Goal: Task Accomplishment & Management: Complete application form

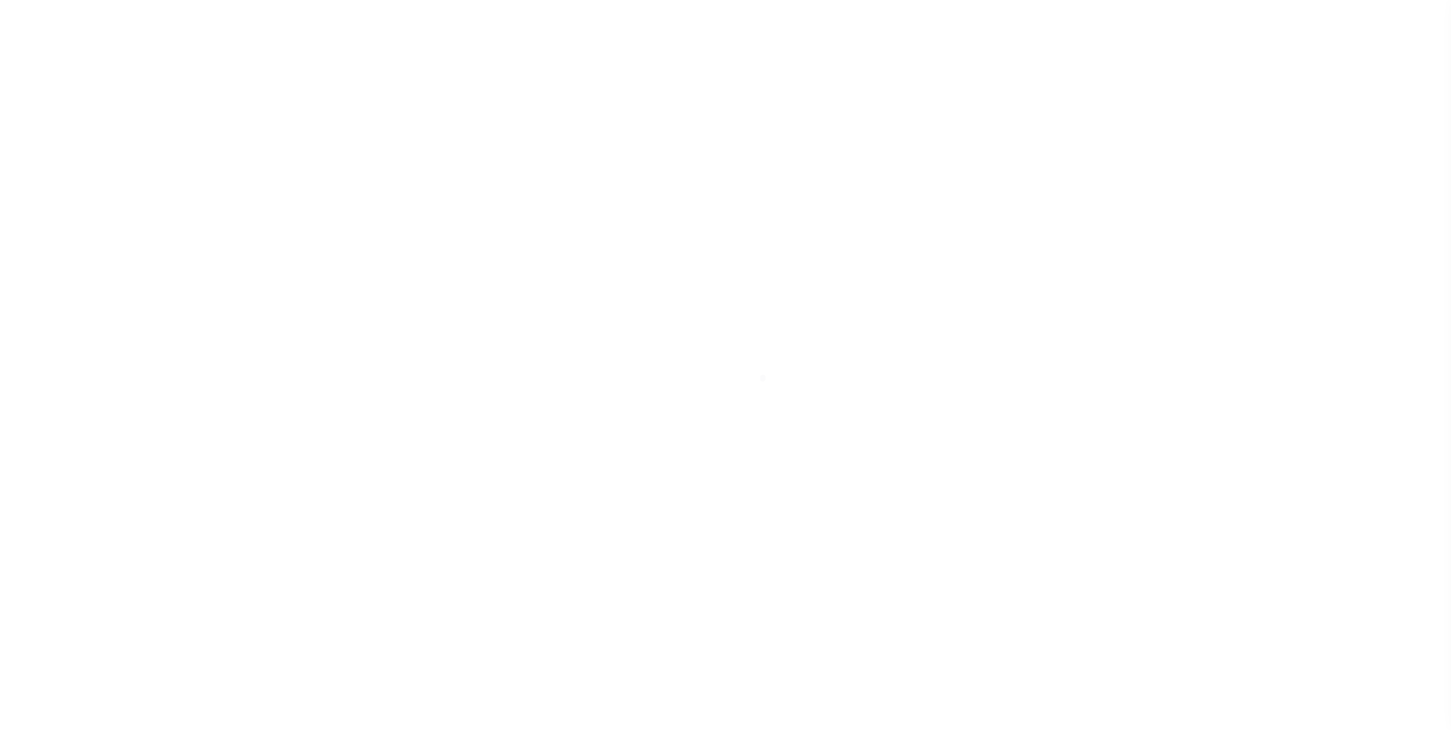
scroll to position [15, 0]
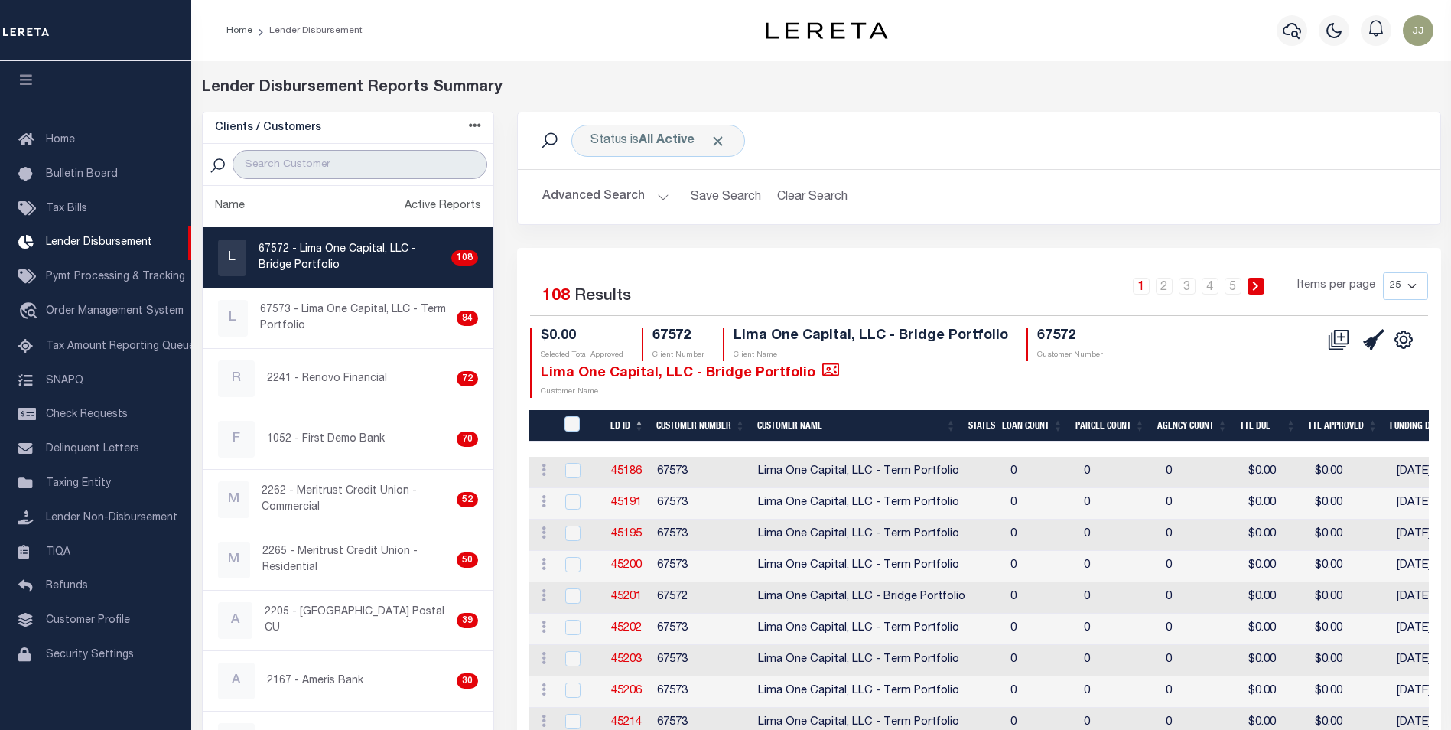
click at [382, 167] on input "search" at bounding box center [359, 164] width 255 height 29
type input "[GEOGRAPHIC_DATA]"
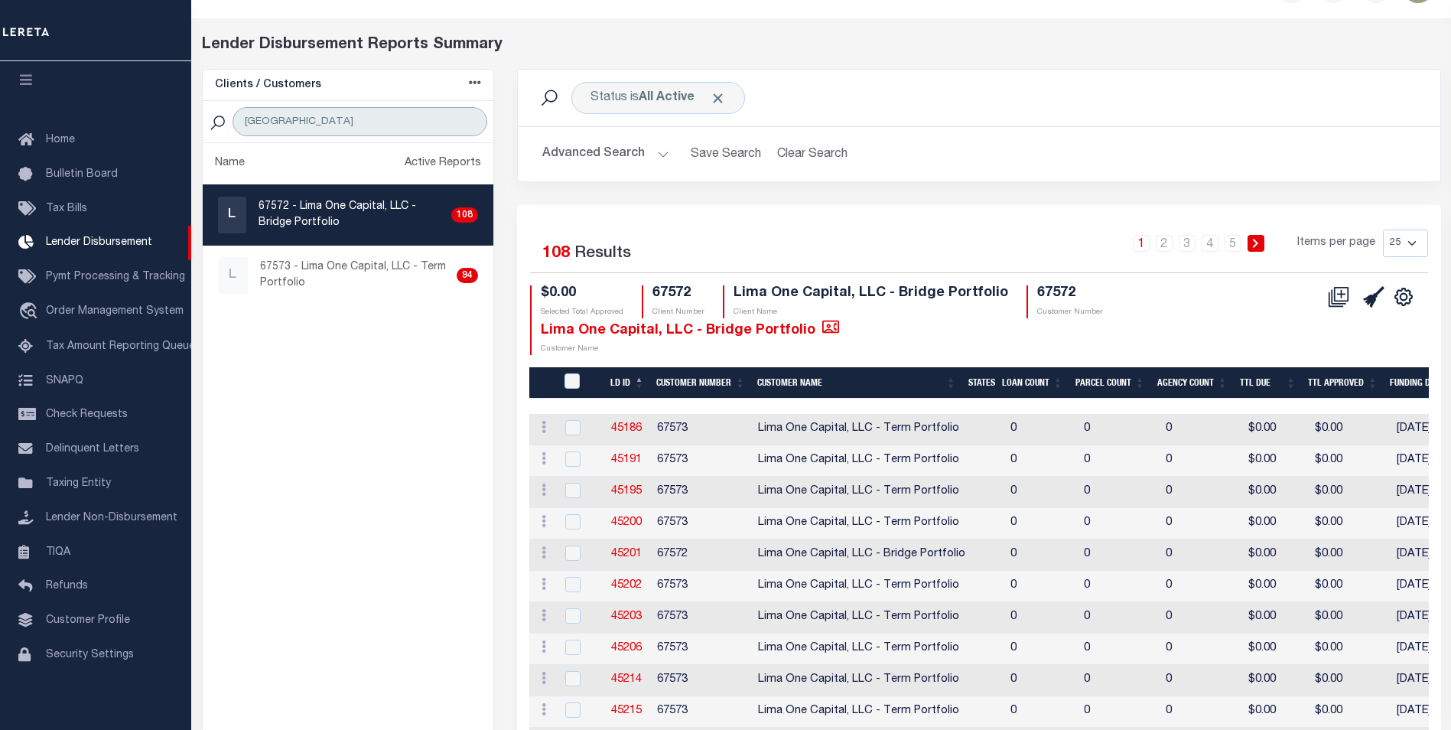
scroll to position [0, 0]
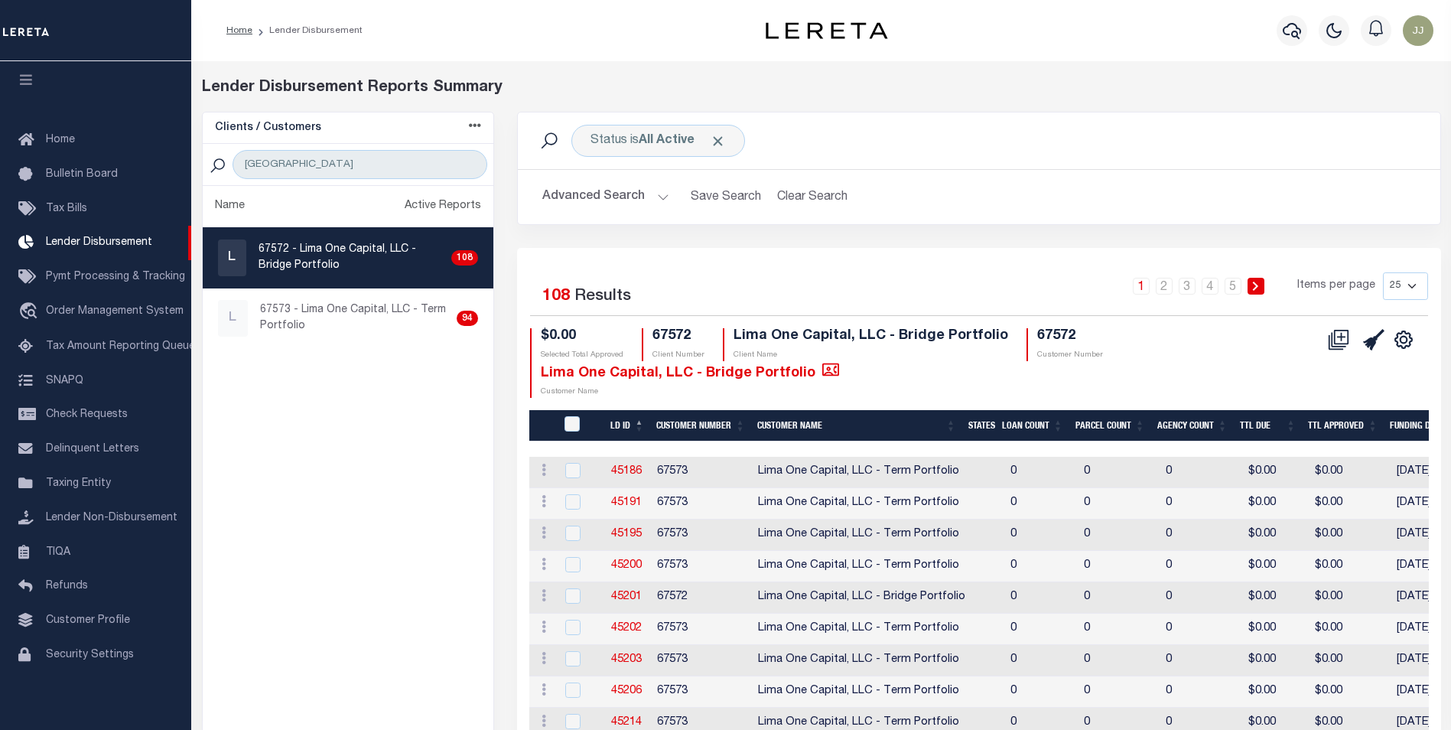
click at [1411, 287] on select "25 50 100 200" at bounding box center [1405, 286] width 45 height 28
select select "200"
click at [1383, 272] on select "25 50 100 200" at bounding box center [1405, 286] width 45 height 28
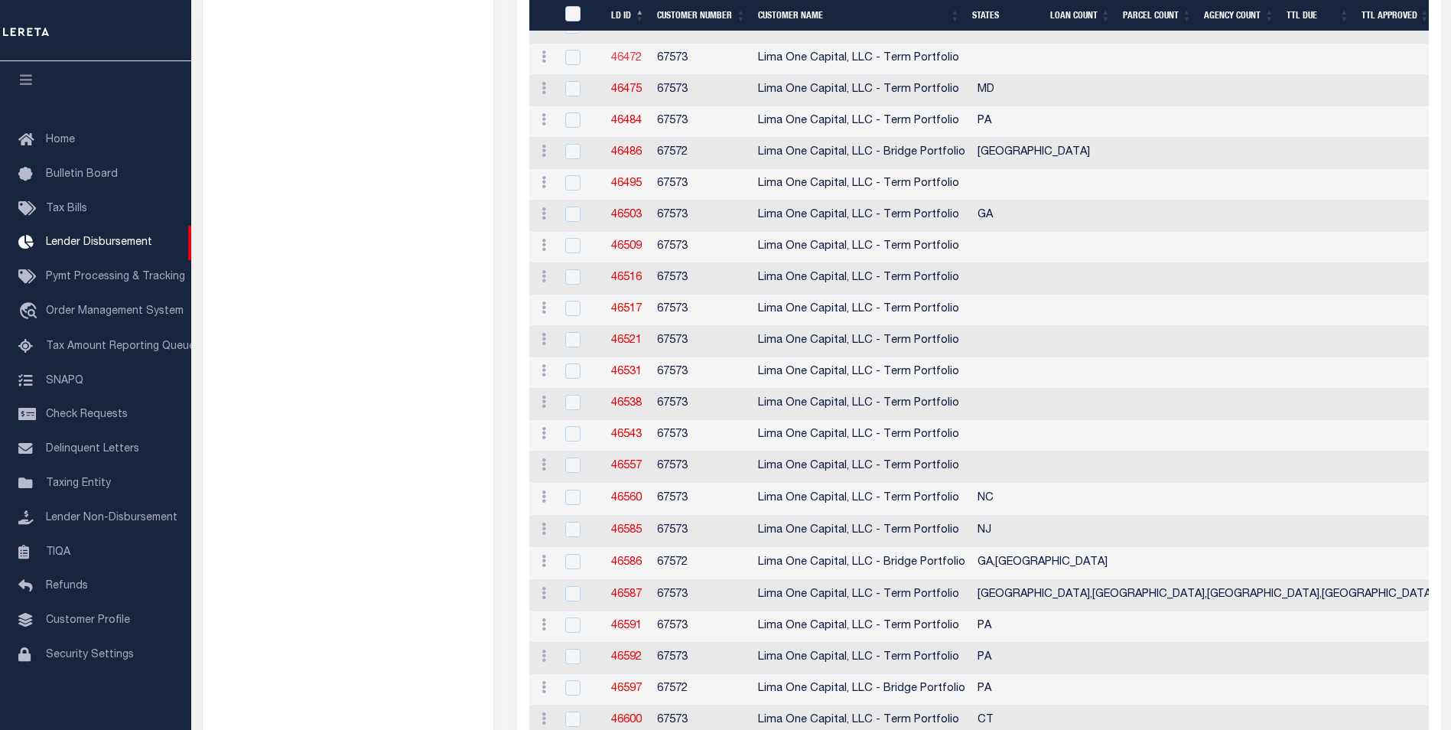
scroll to position [2504, 0]
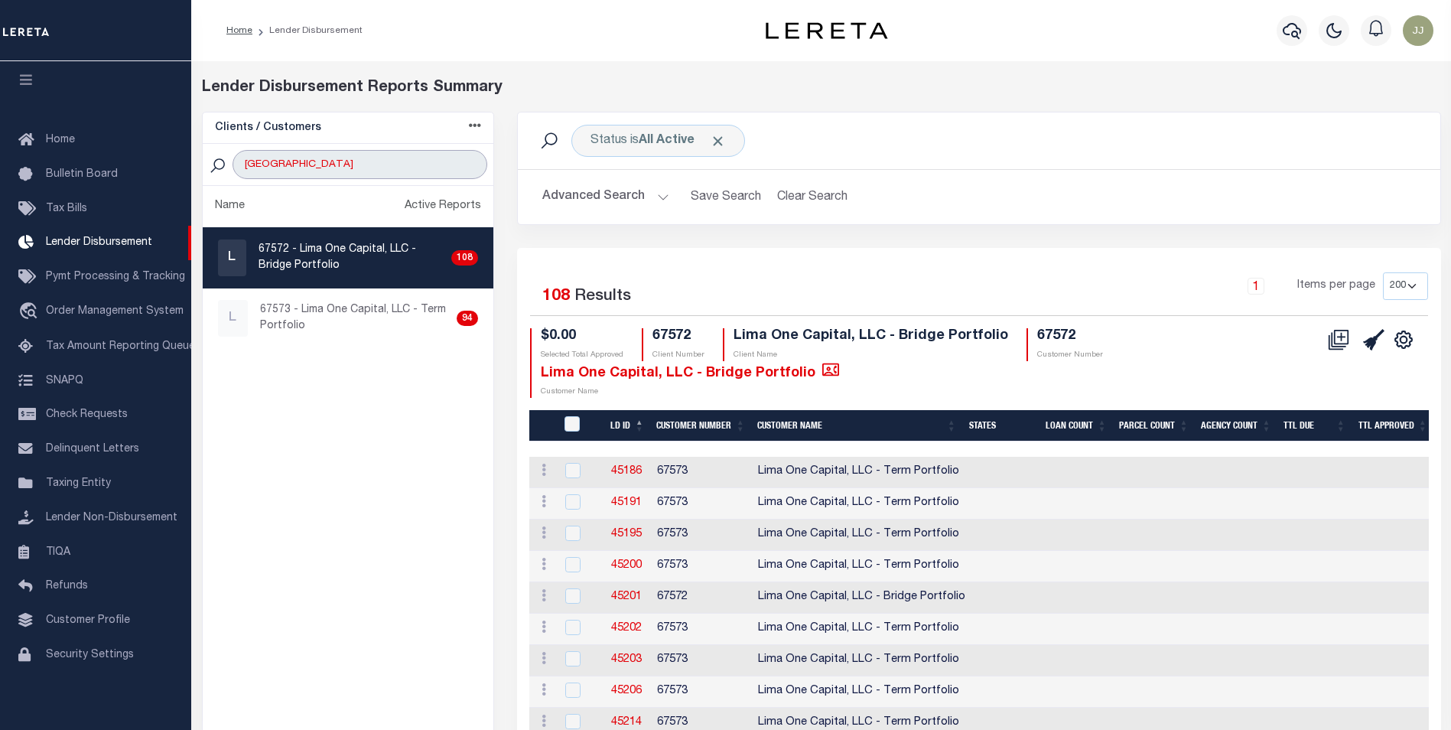
click at [401, 157] on input "[GEOGRAPHIC_DATA]" at bounding box center [359, 164] width 255 height 29
click at [398, 160] on input "[GEOGRAPHIC_DATA]" at bounding box center [359, 164] width 255 height 29
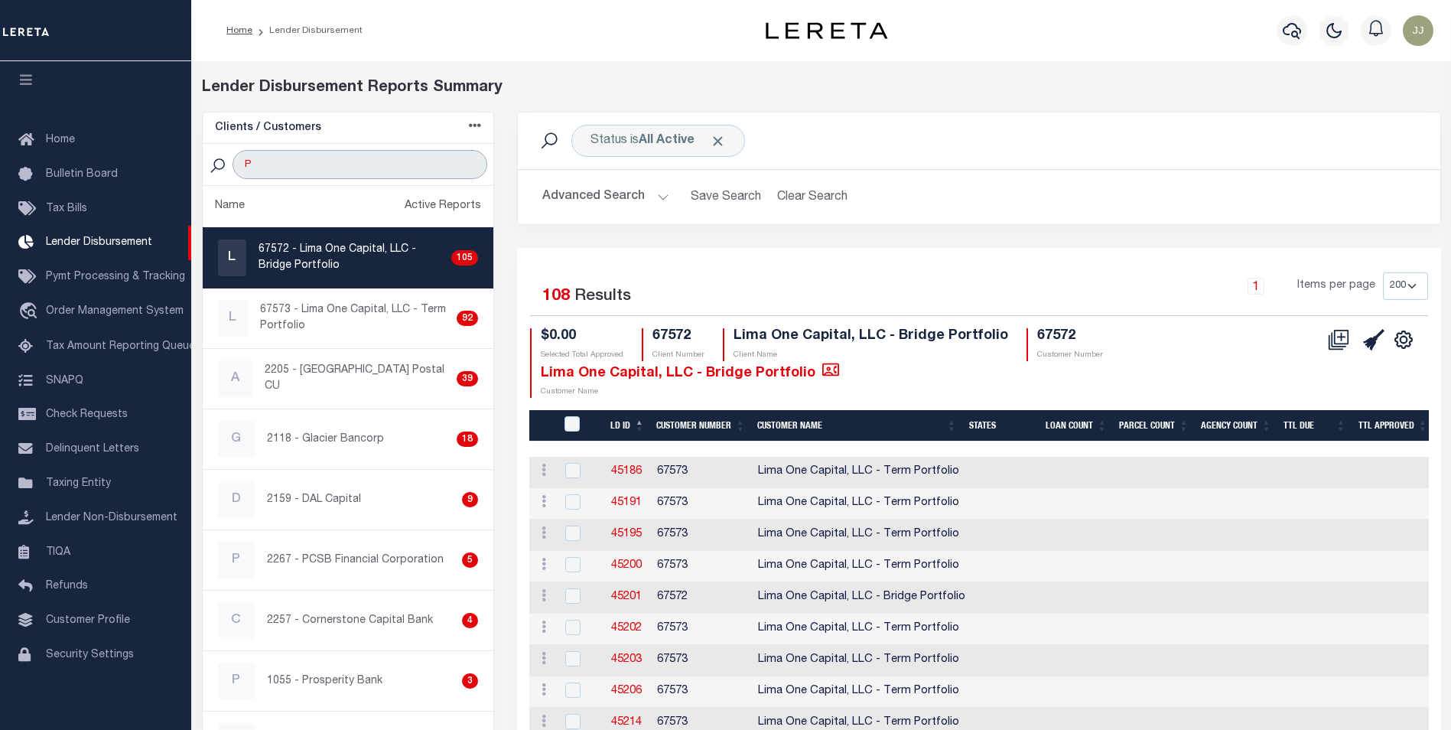
type input "PCSB"
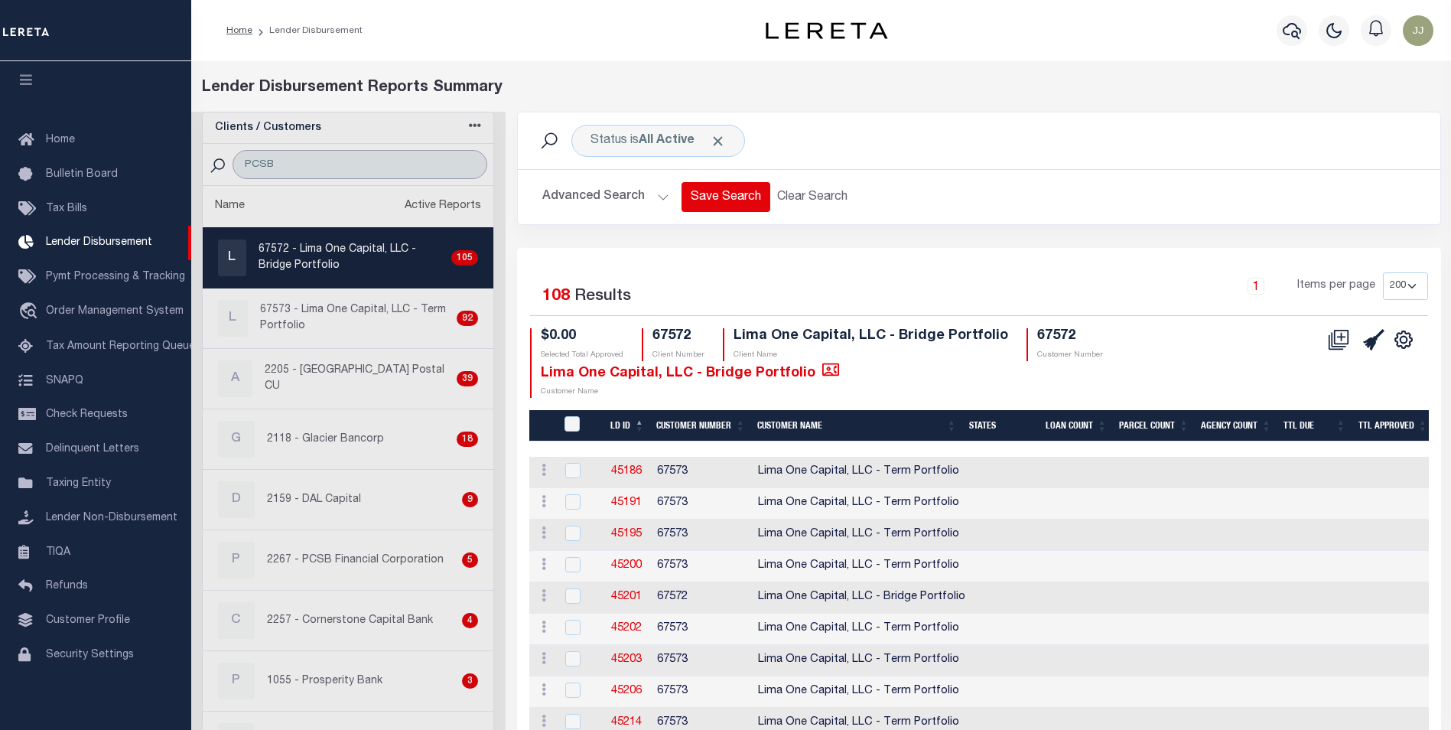
select select "200"
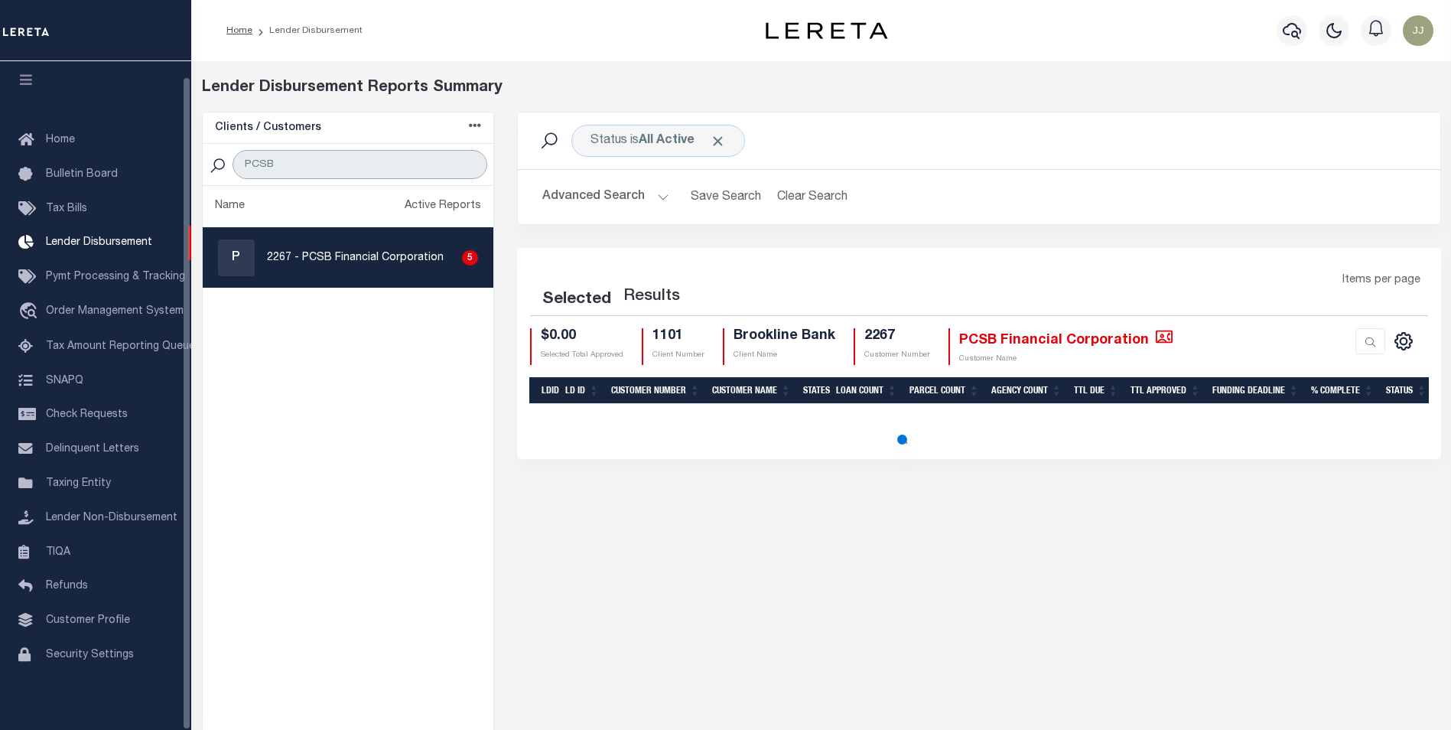
select select "200"
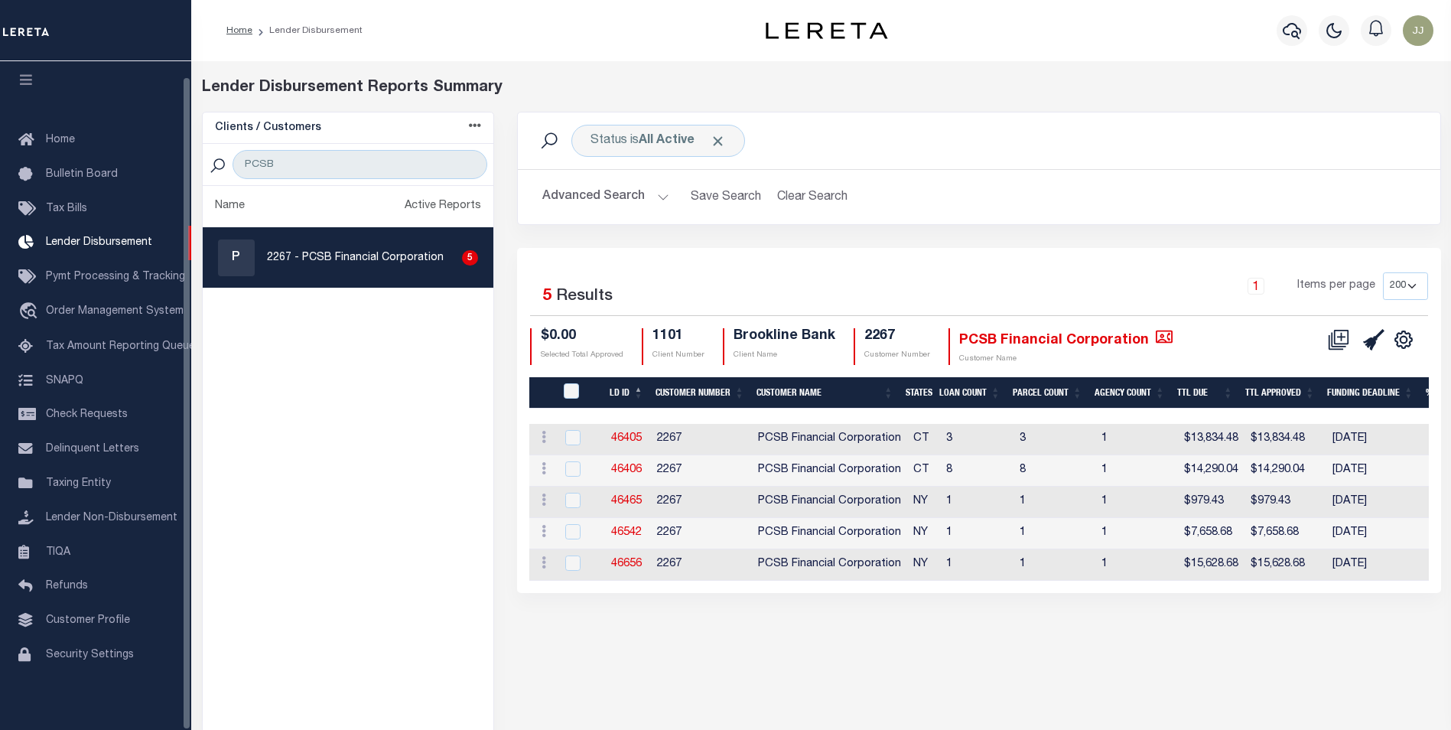
click at [307, 258] on p "2267 - PCSB Financial Corporation" at bounding box center [355, 258] width 177 height 16
checkbox input "true"
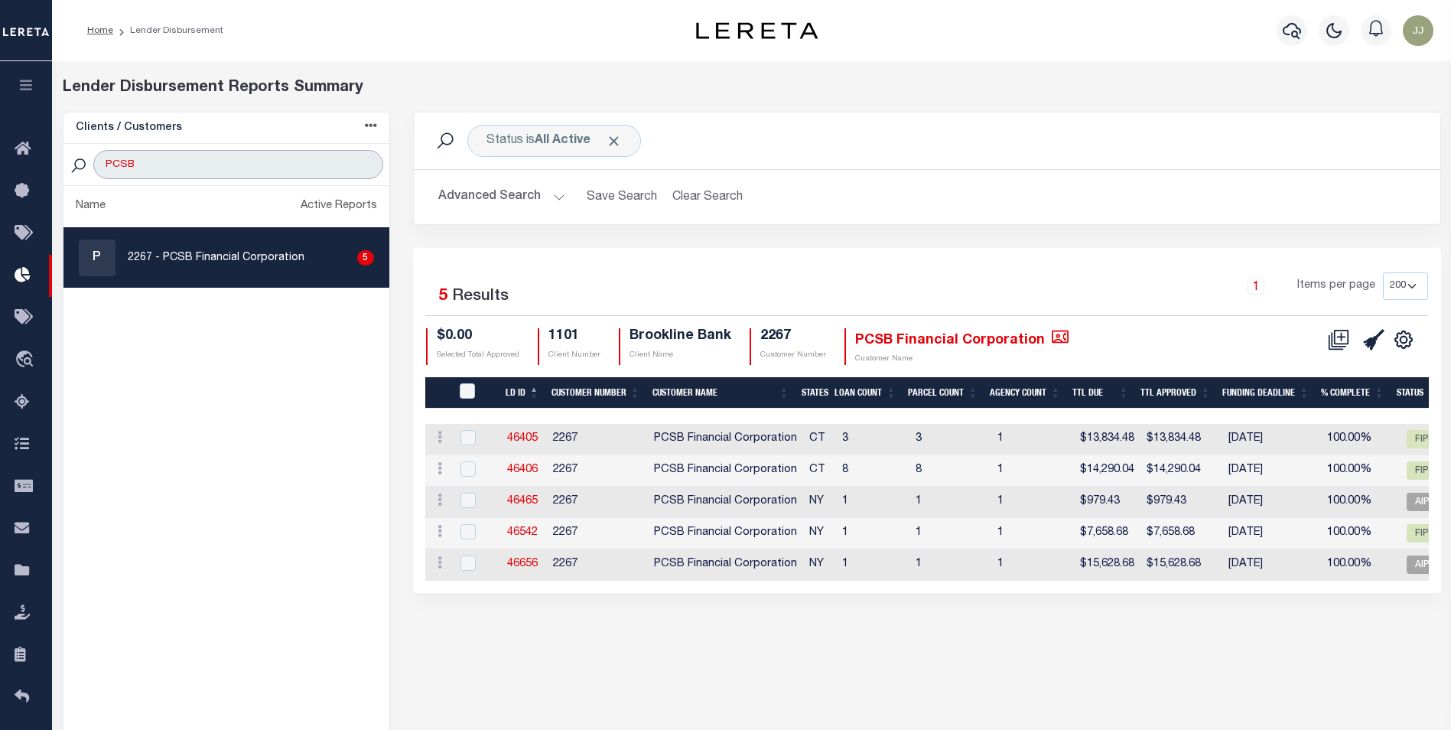
click at [215, 166] on input "PCSB" at bounding box center [237, 164] width 289 height 29
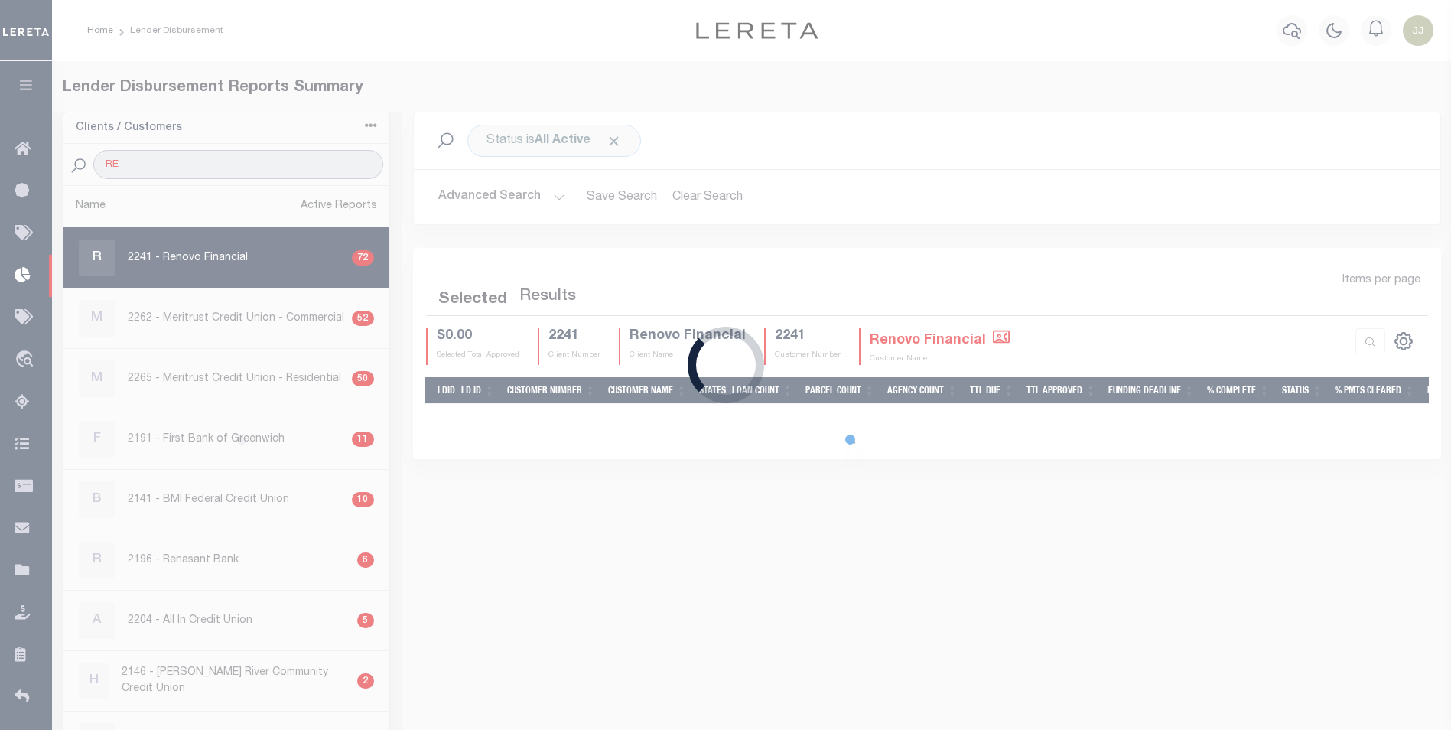
type input "RENOVO"
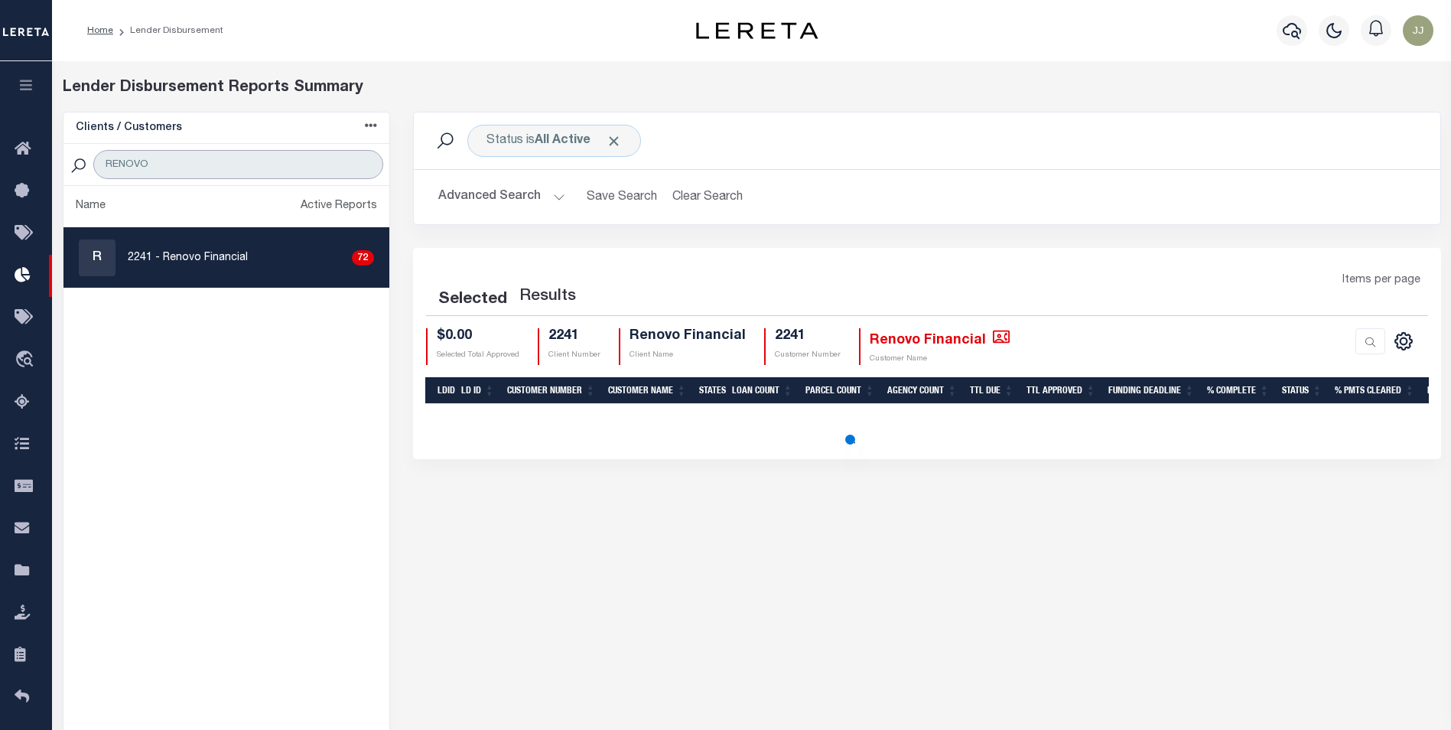
select select "200"
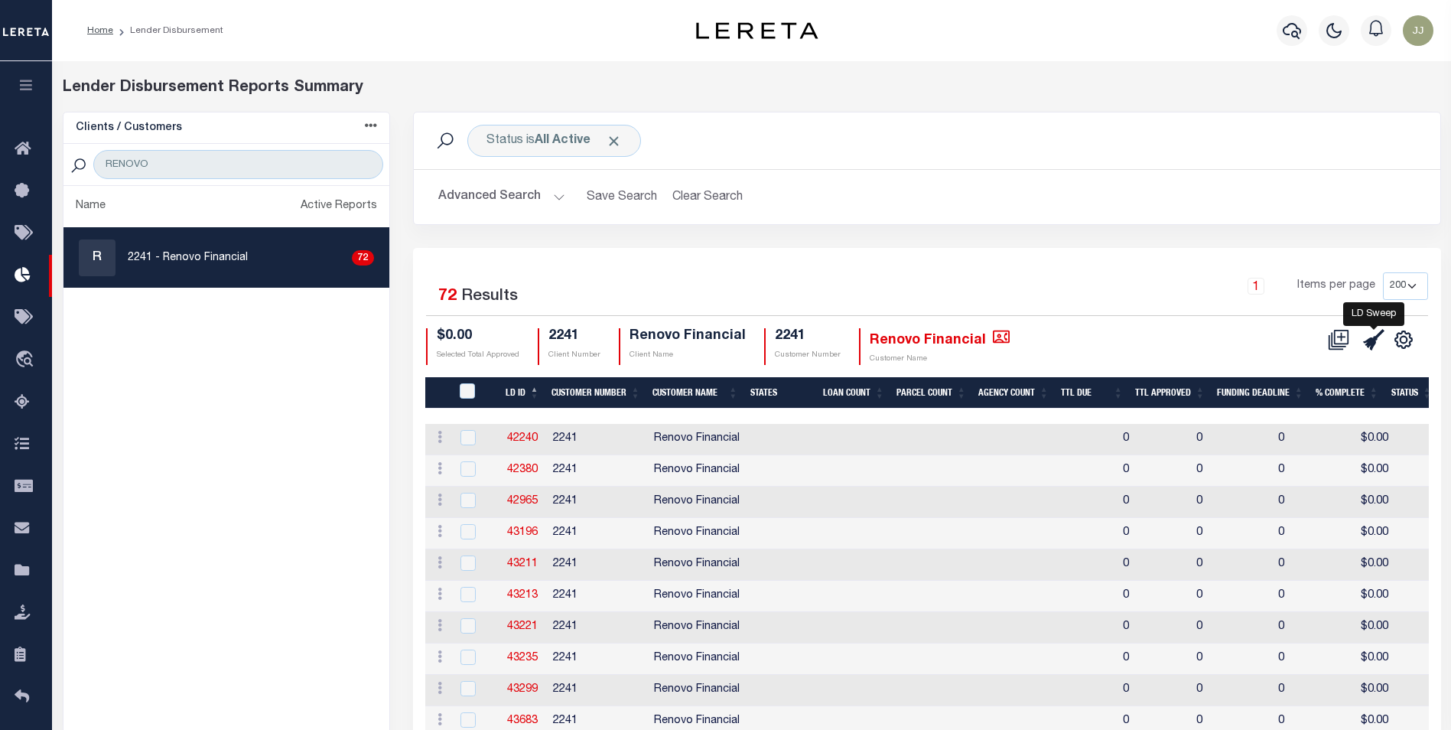
click at [1383, 343] on icon at bounding box center [1373, 339] width 21 height 21
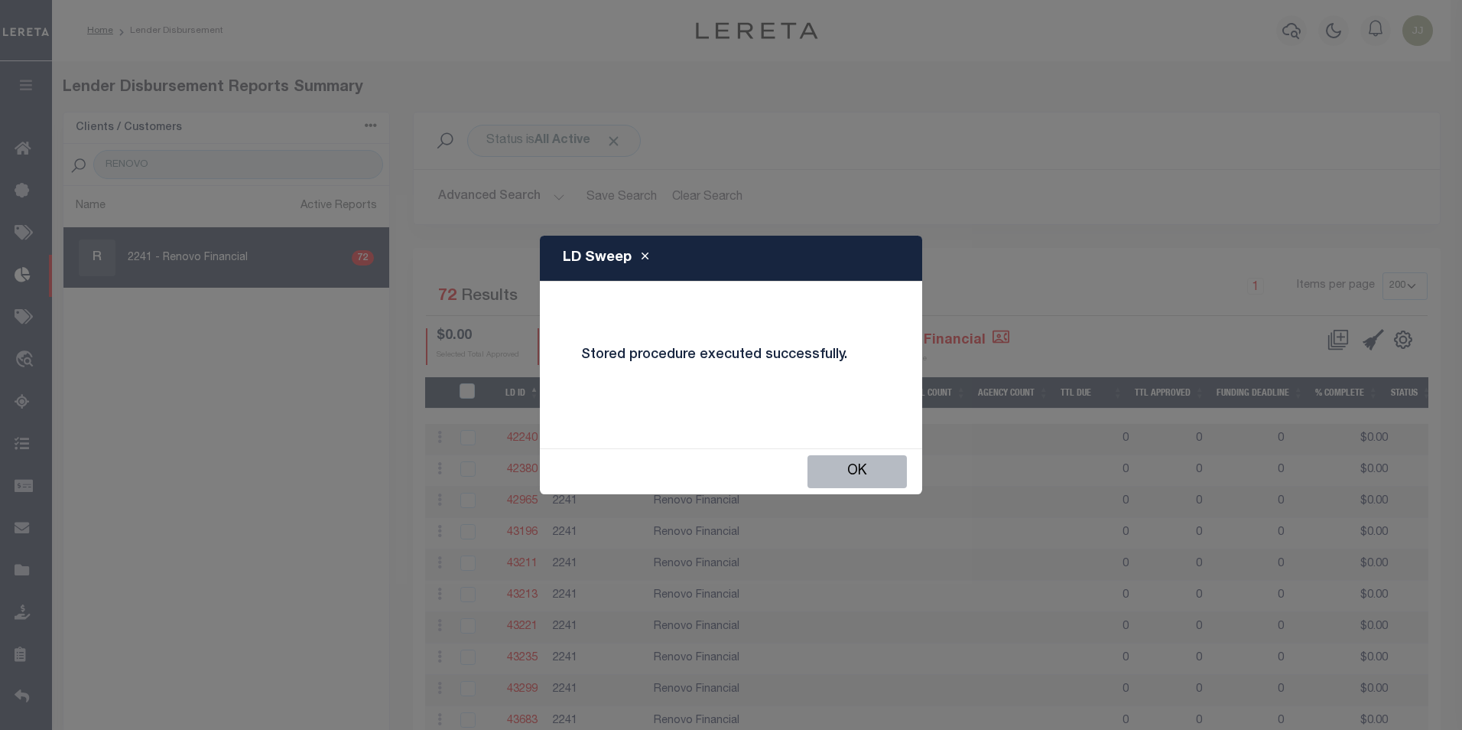
drag, startPoint x: 885, startPoint y: 479, endPoint x: 866, endPoint y: 463, distance: 23.9
click at [884, 479] on button "OK" at bounding box center [857, 471] width 99 height 33
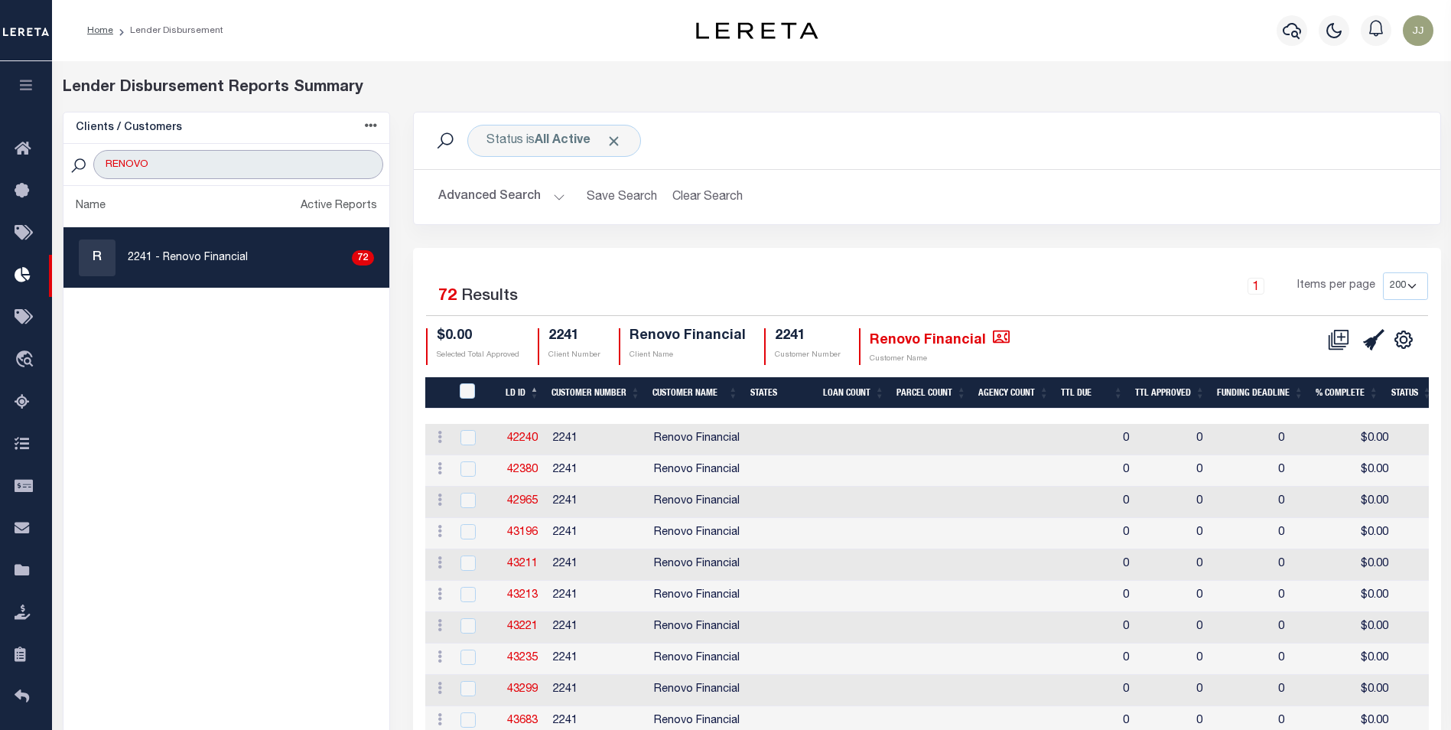
click at [172, 167] on input "RENOVO" at bounding box center [237, 164] width 289 height 29
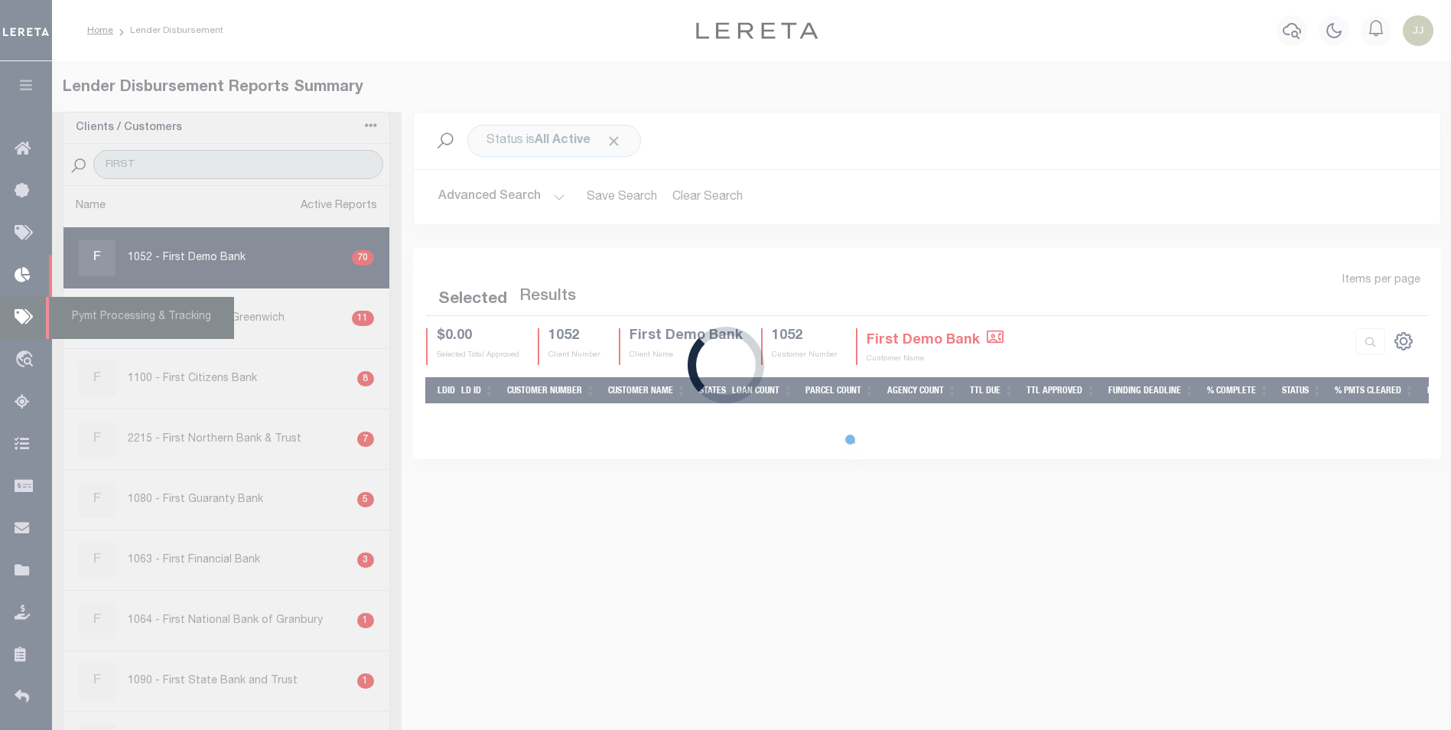
type input "FIRST"
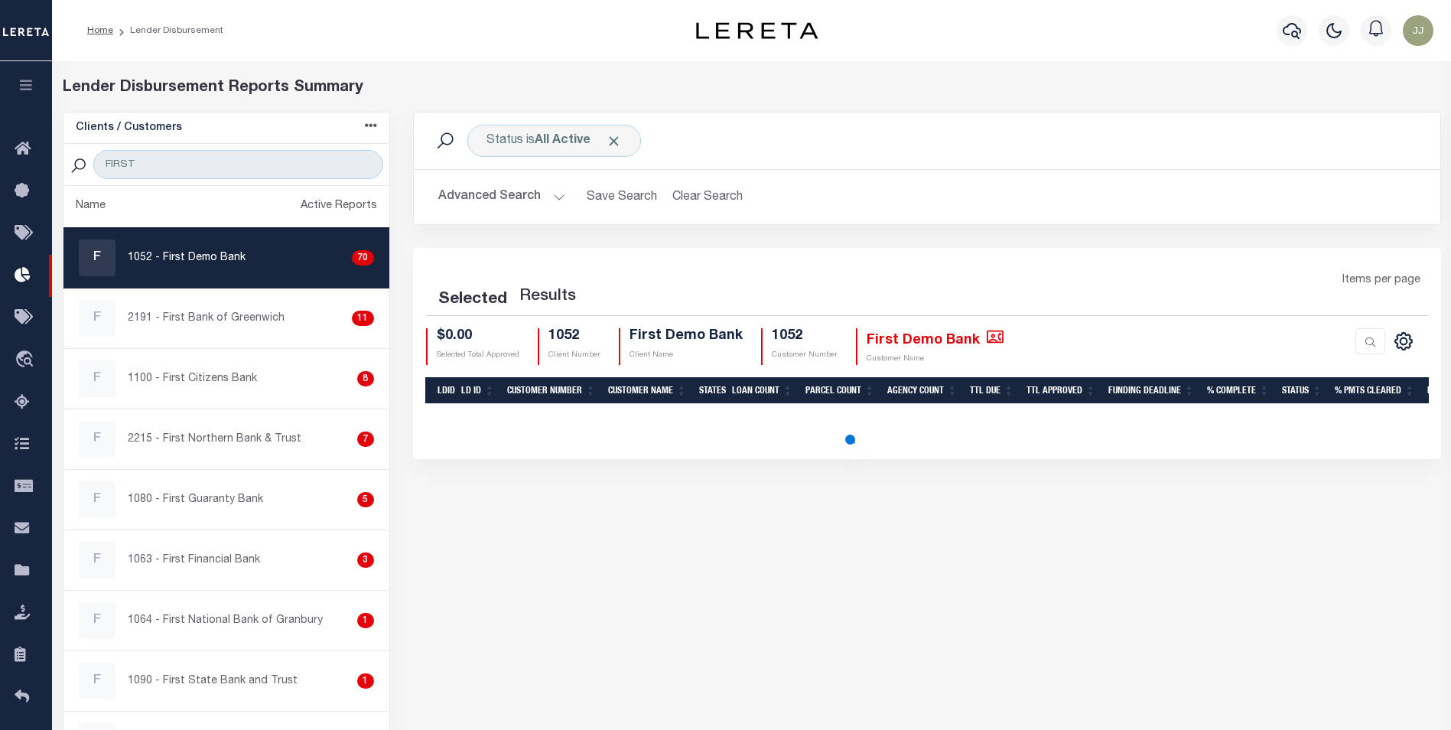
select select "200"
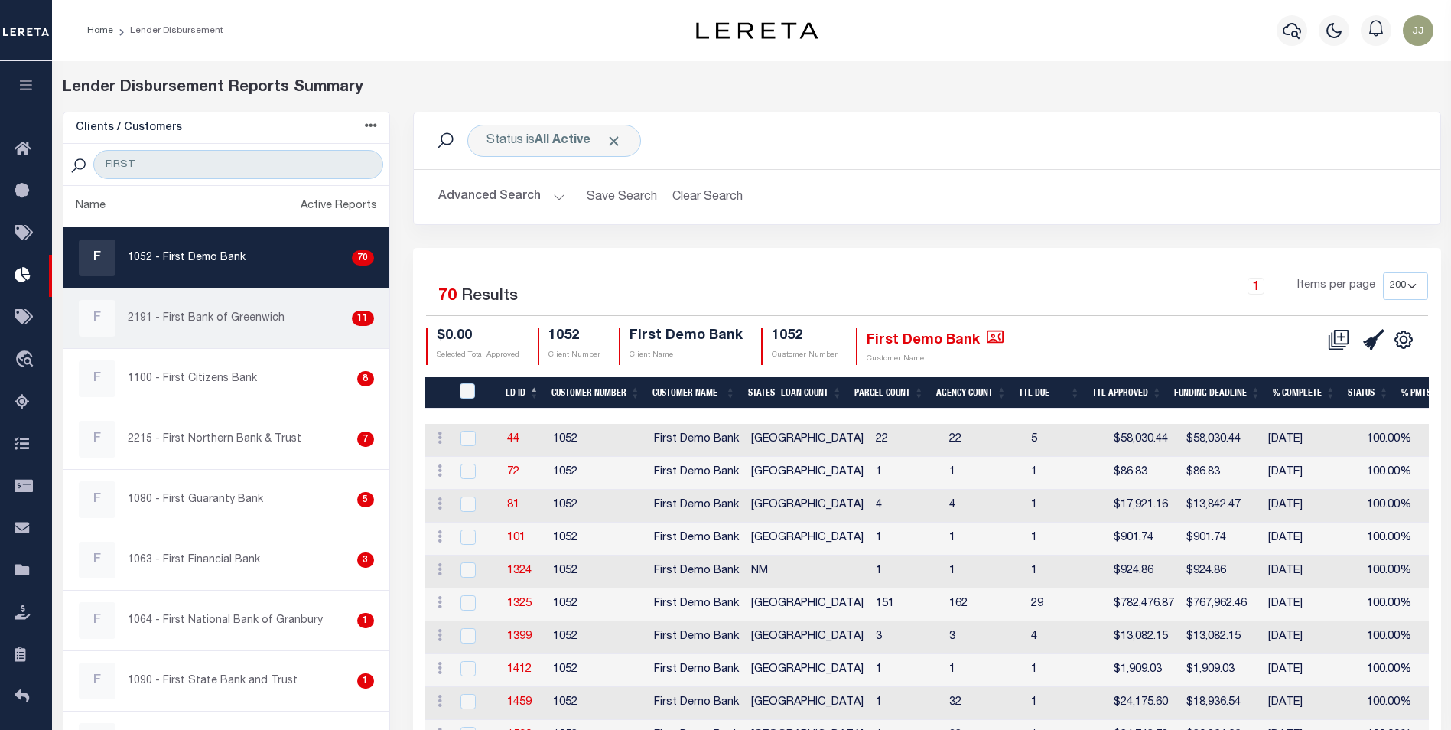
click at [257, 333] on div "F 2191 - First Bank of Greenwich 11" at bounding box center [226, 318] width 295 height 37
checkbox input "true"
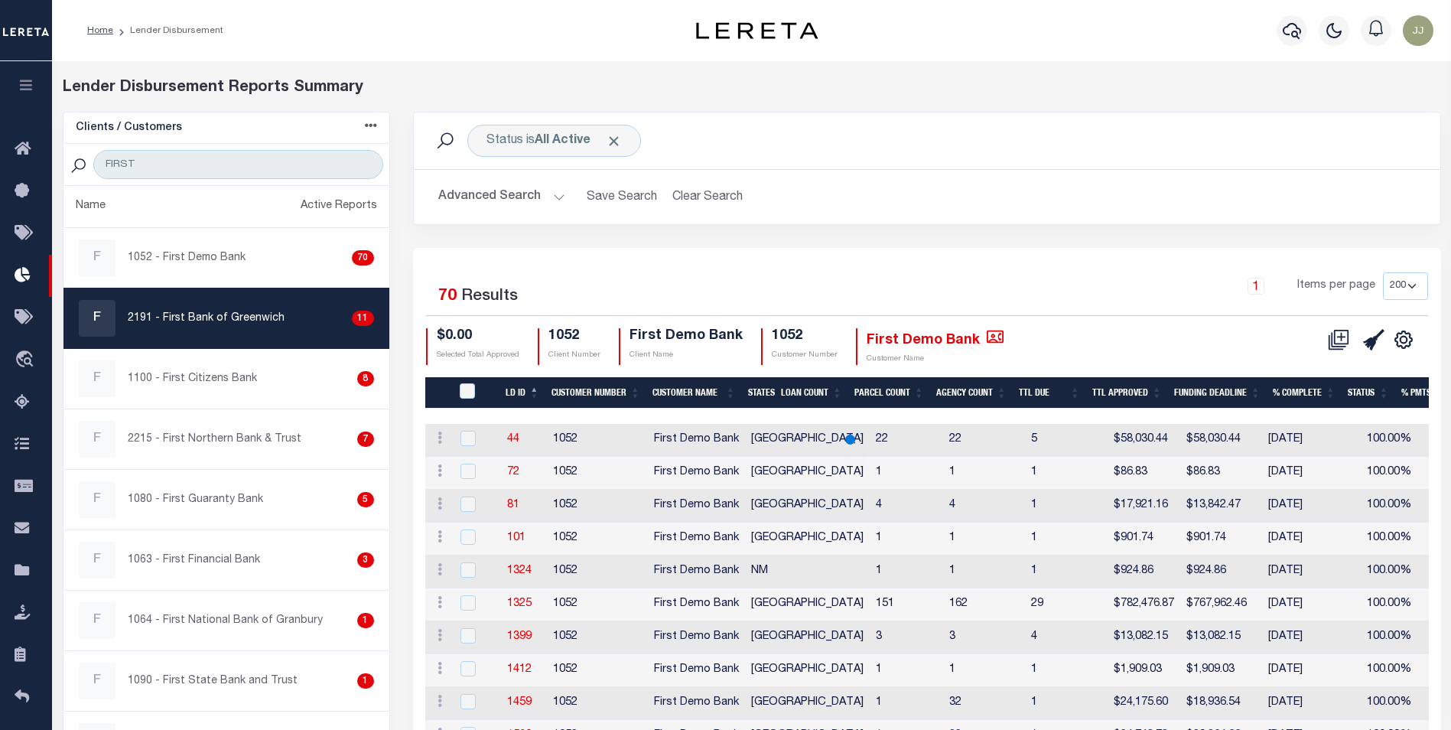
select select "200"
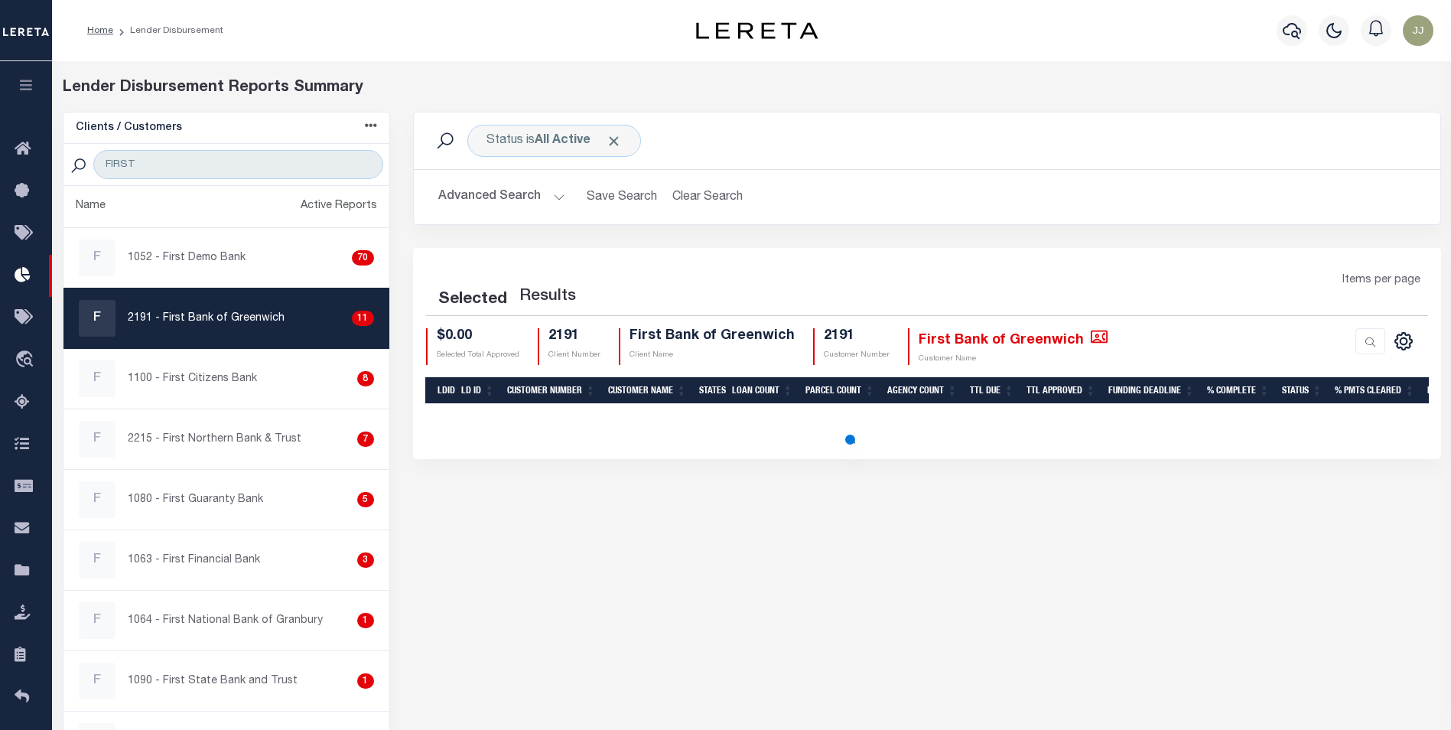
select select "200"
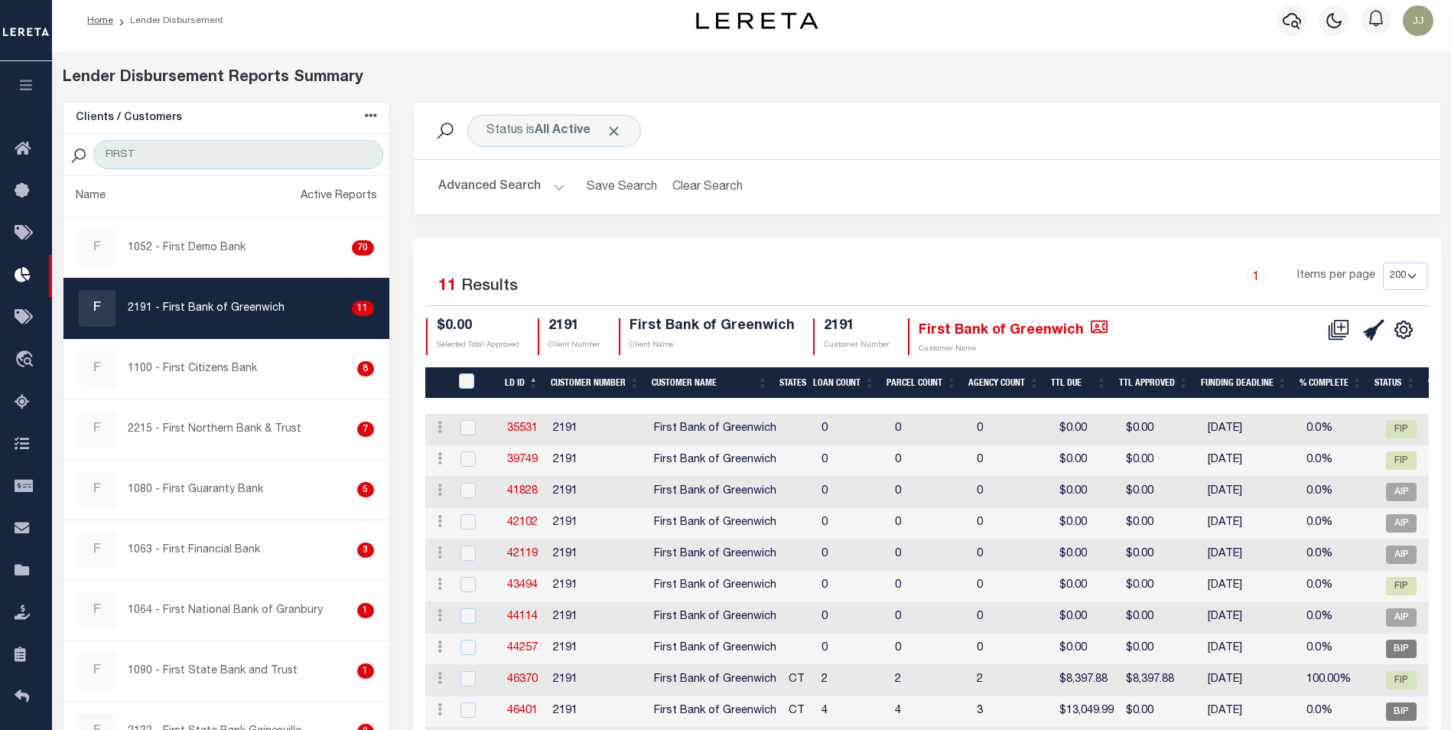
scroll to position [123, 0]
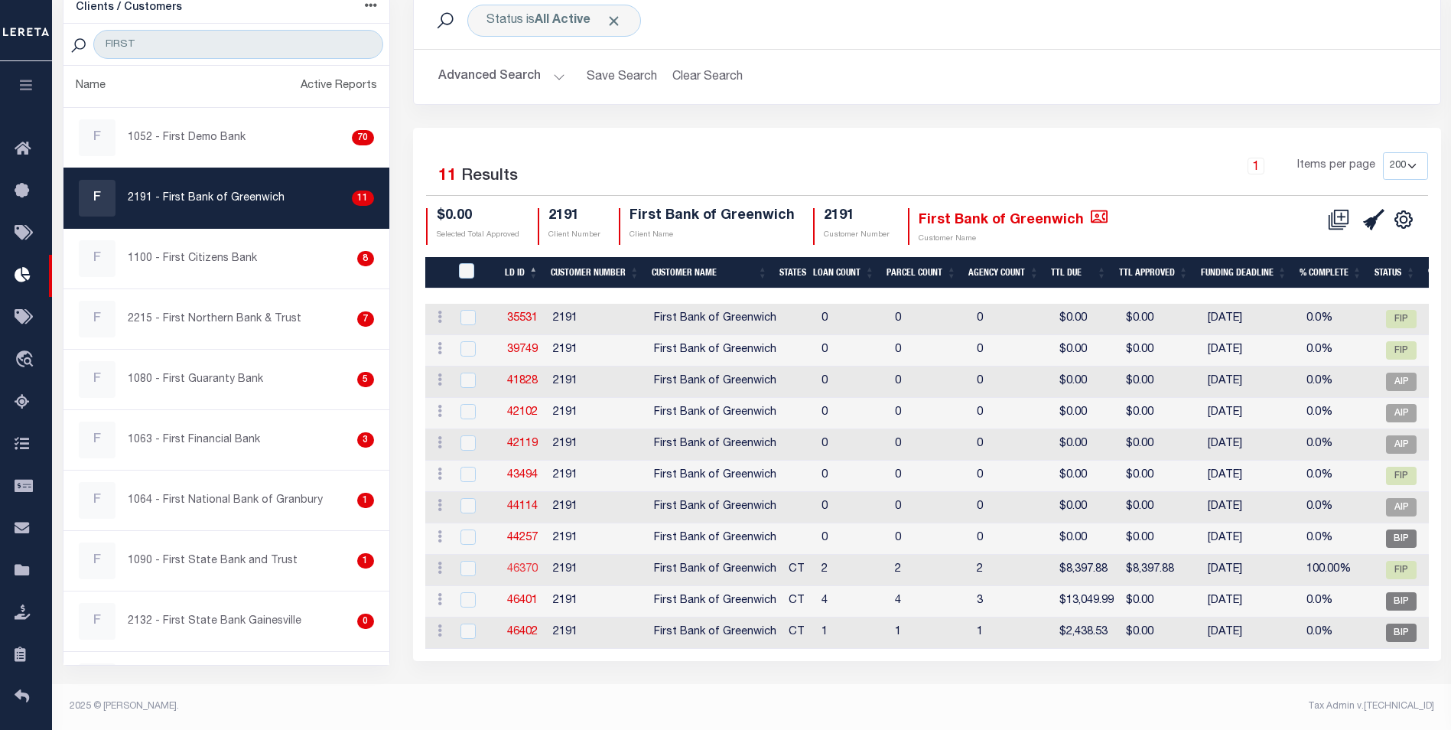
click at [525, 564] on link "46370" at bounding box center [522, 569] width 31 height 11
checkbox input "true"
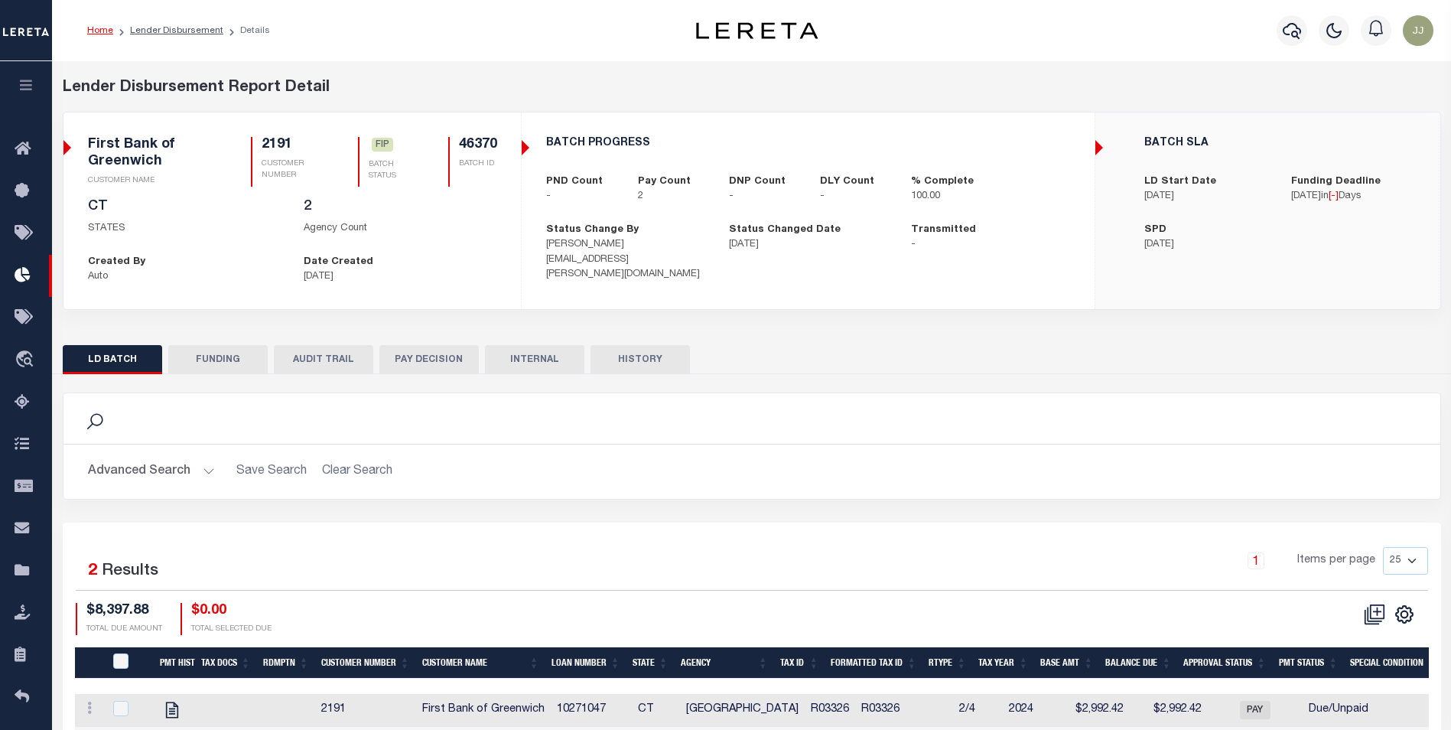
drag, startPoint x: 232, startPoint y: 353, endPoint x: 1461, endPoint y: 377, distance: 1229.9
click at [232, 351] on button "FUNDING" at bounding box center [217, 359] width 99 height 29
select select "100"
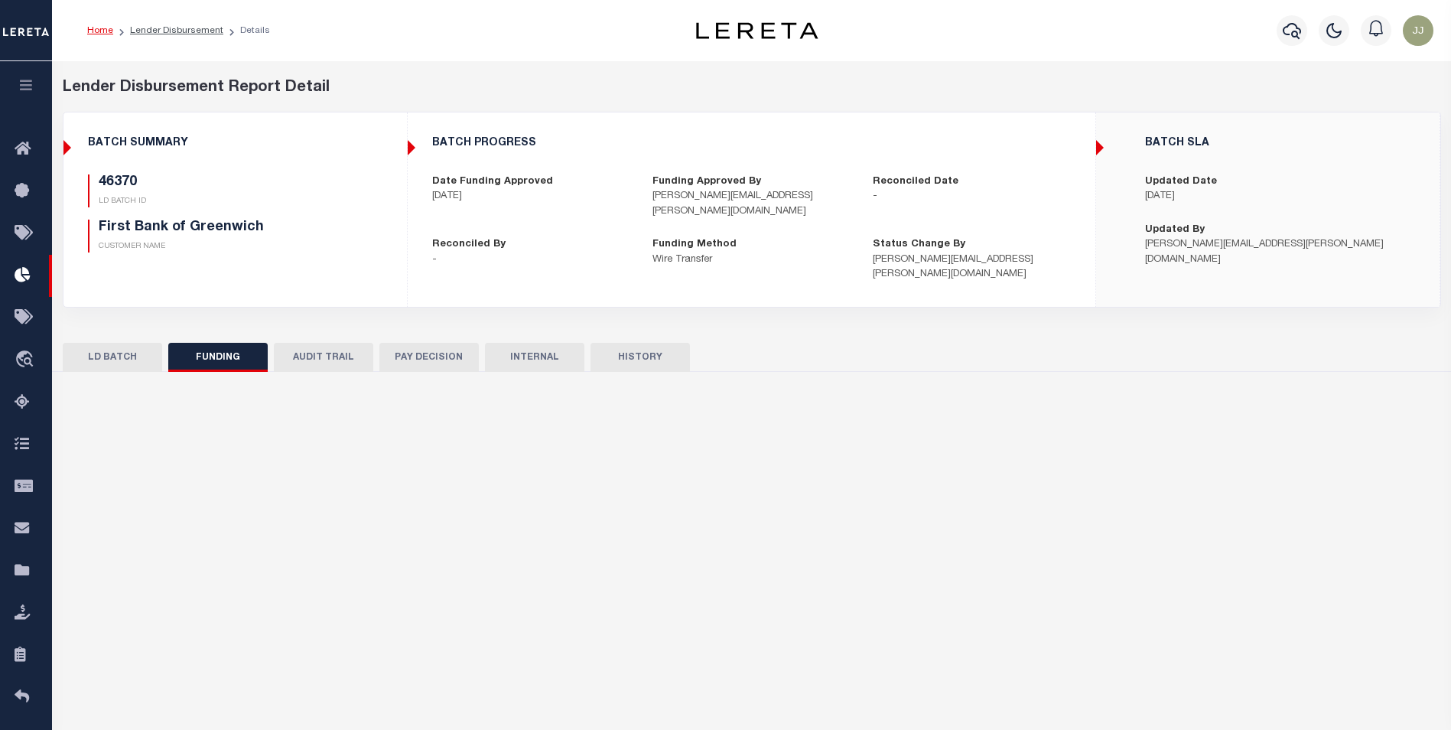
type input "$8,397.88"
type input "$0"
type input "10/10/2025"
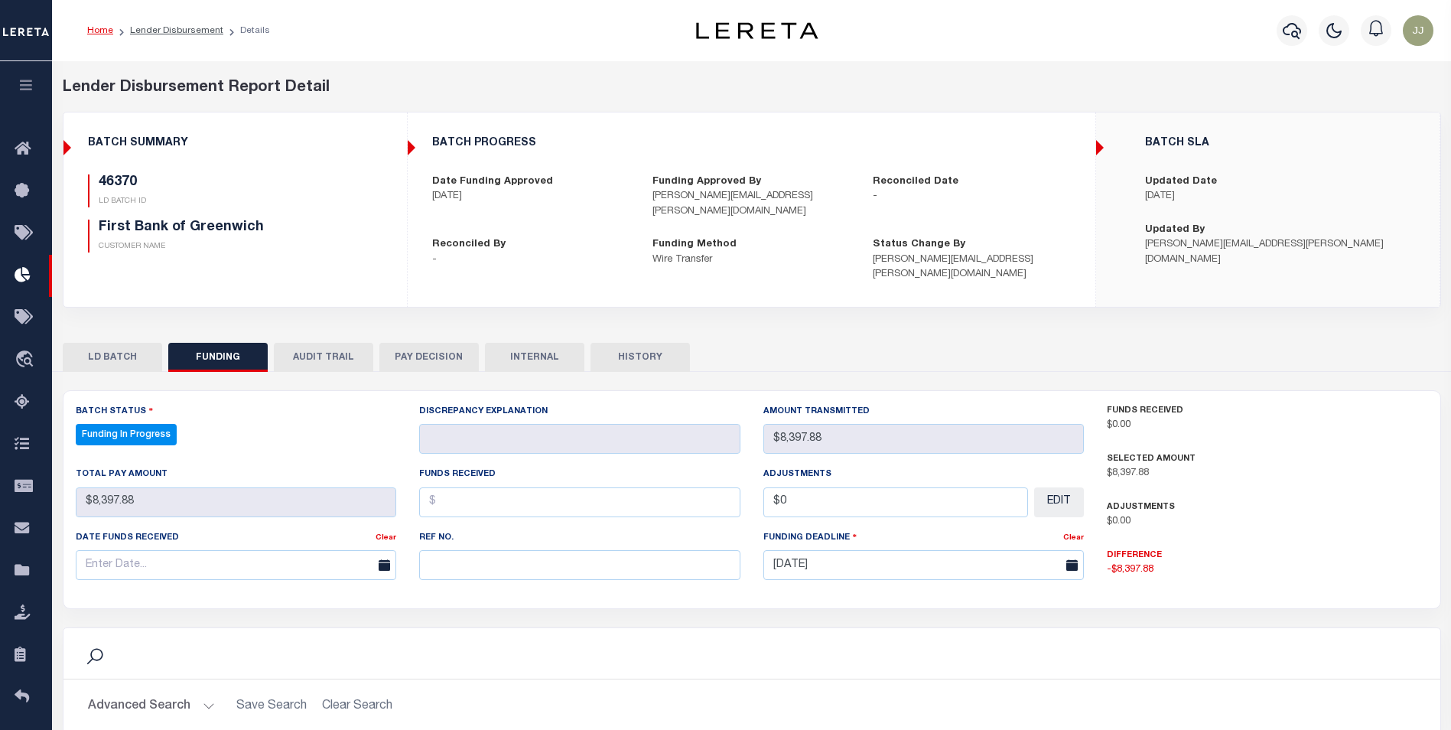
select select "100"
click at [457, 558] on input "text" at bounding box center [579, 565] width 321 height 30
paste input "20251008MMQFMP2700246410081550FT03"
type input "20251008MMQFMP2700246410081550FT03"
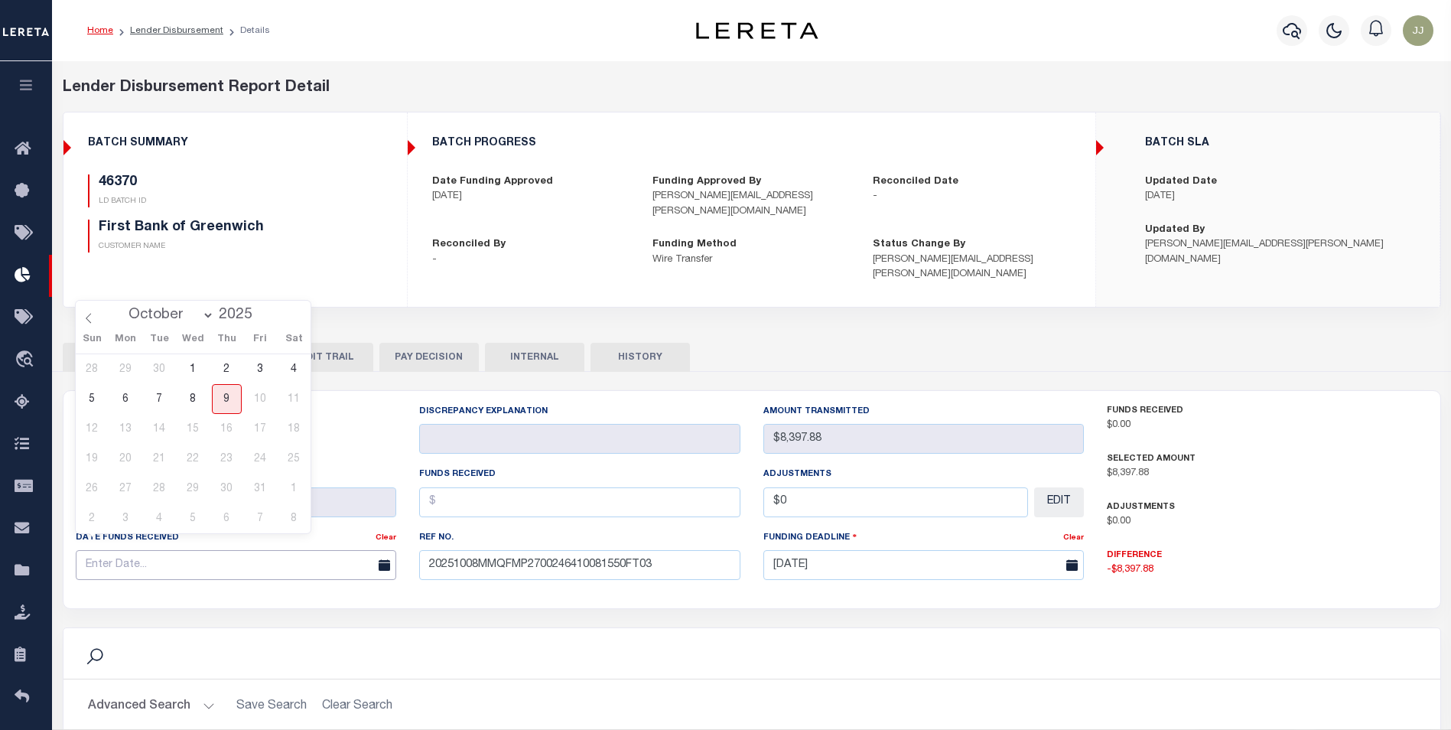
click at [138, 550] on input "text" at bounding box center [236, 565] width 321 height 30
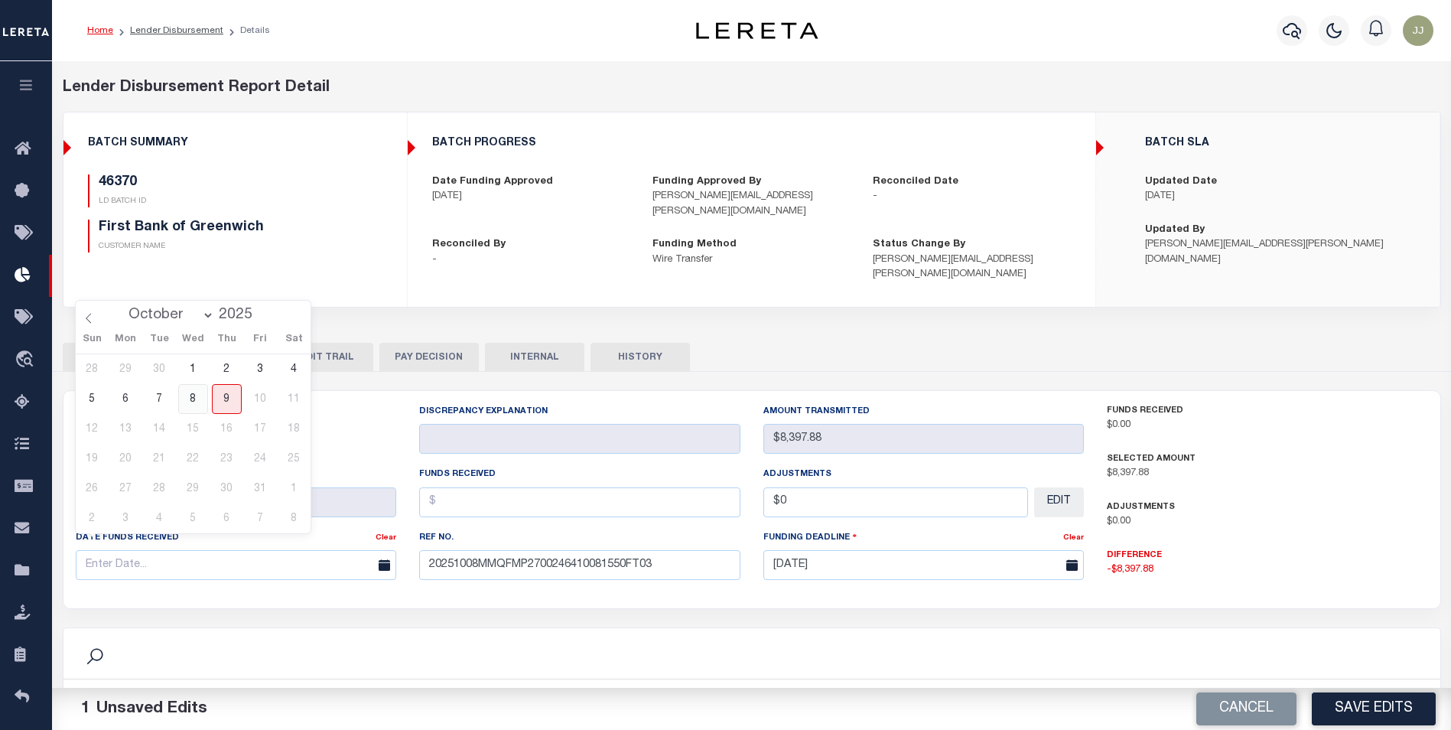
click at [204, 393] on span "8" at bounding box center [193, 399] width 30 height 30
type input "[DATE]"
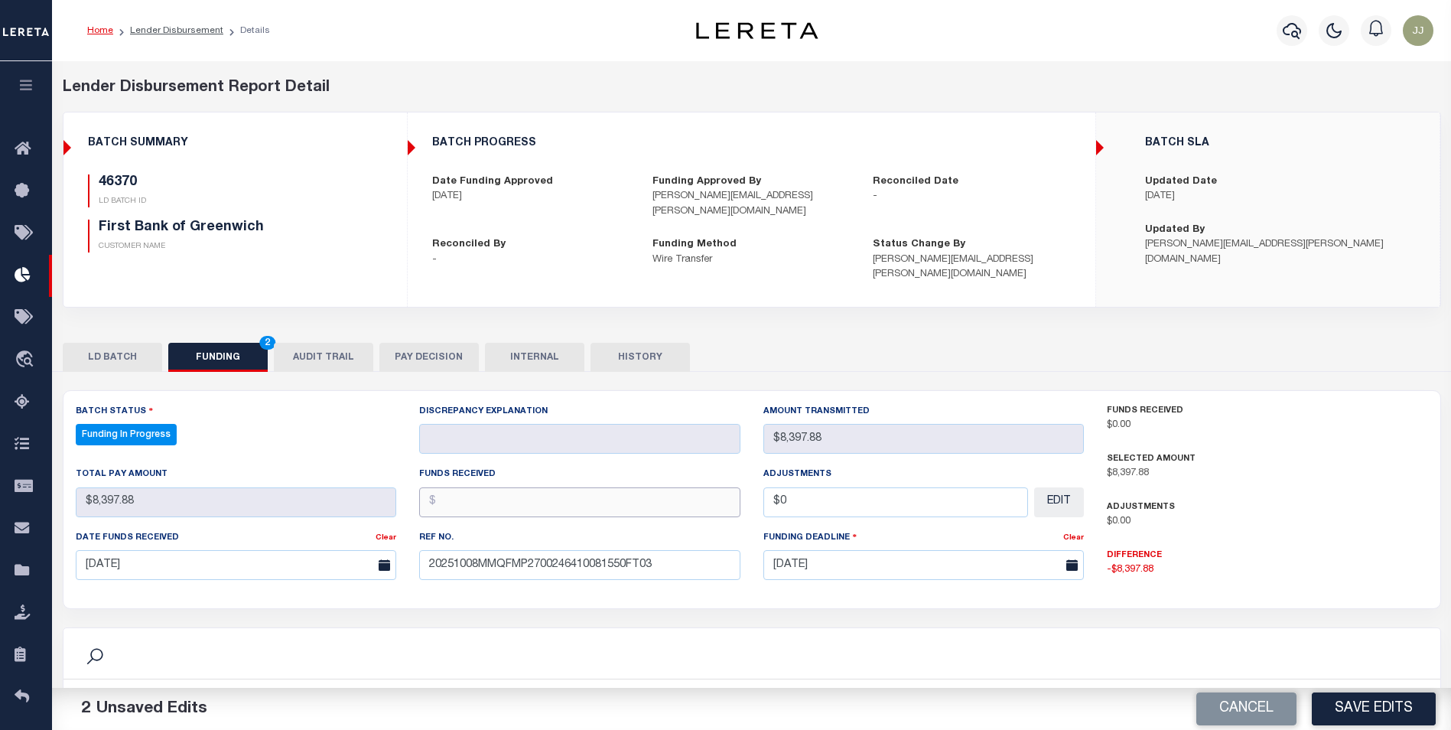
click at [632, 493] on input "text" at bounding box center [579, 502] width 321 height 30
type input "$8,397.88"
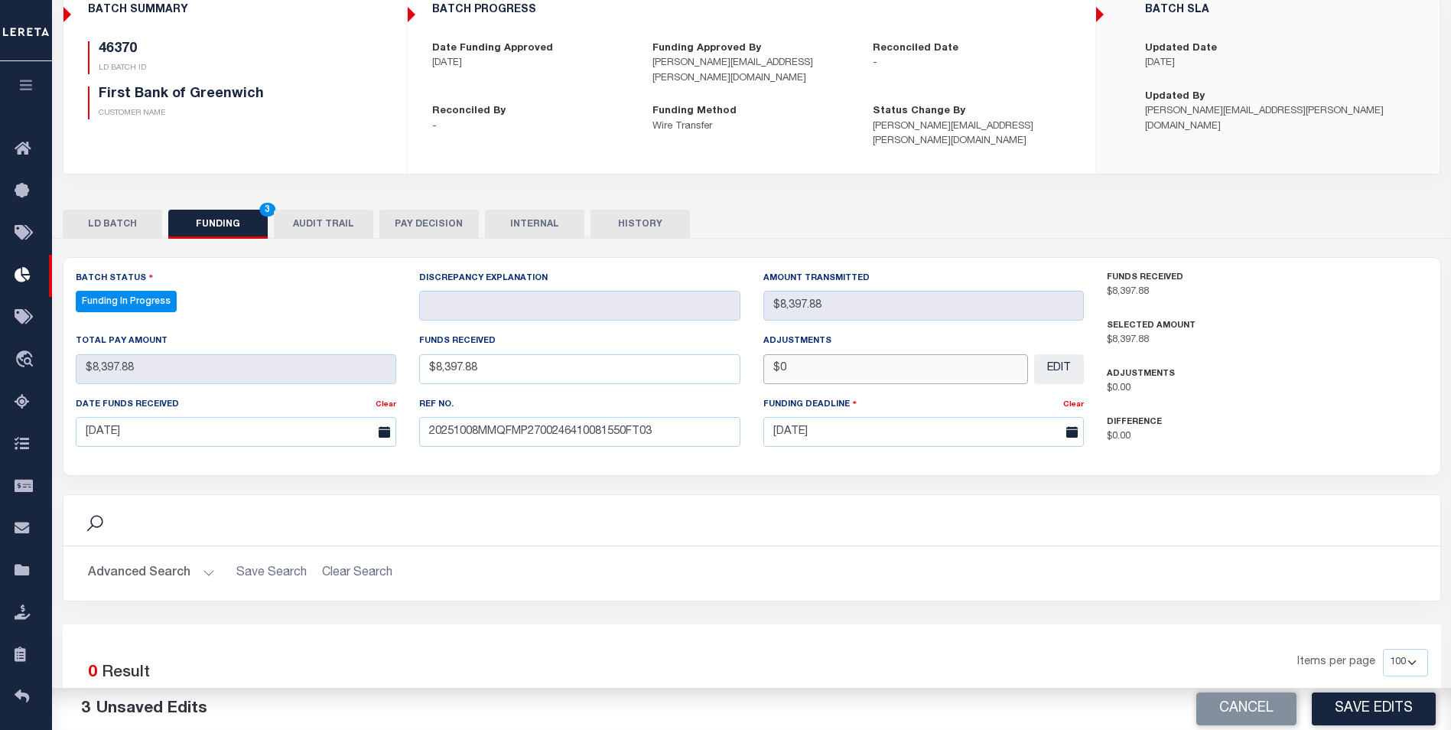
scroll to position [275, 0]
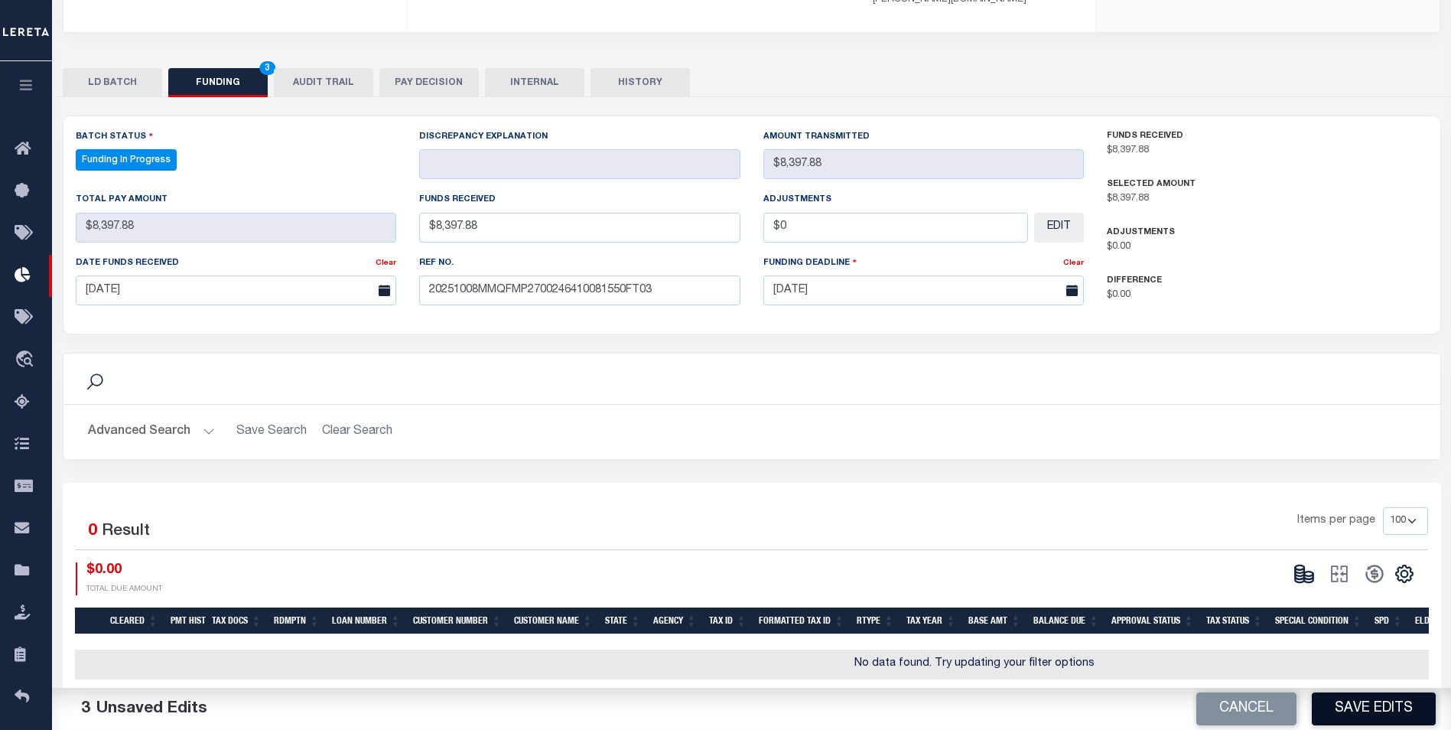
type input "$0.00"
click at [1377, 702] on button "Save Edits" at bounding box center [1374, 708] width 124 height 33
type input "$8,397.88"
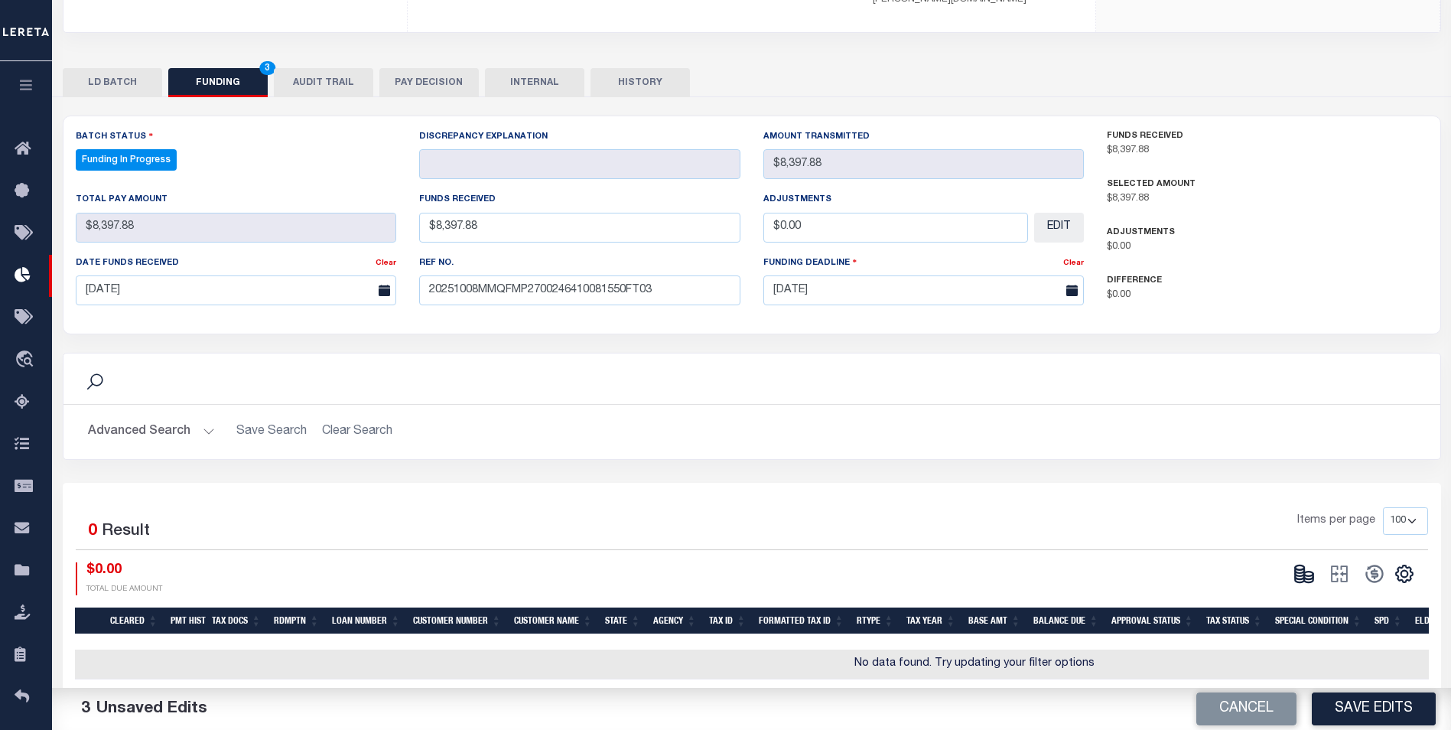
type input "$0"
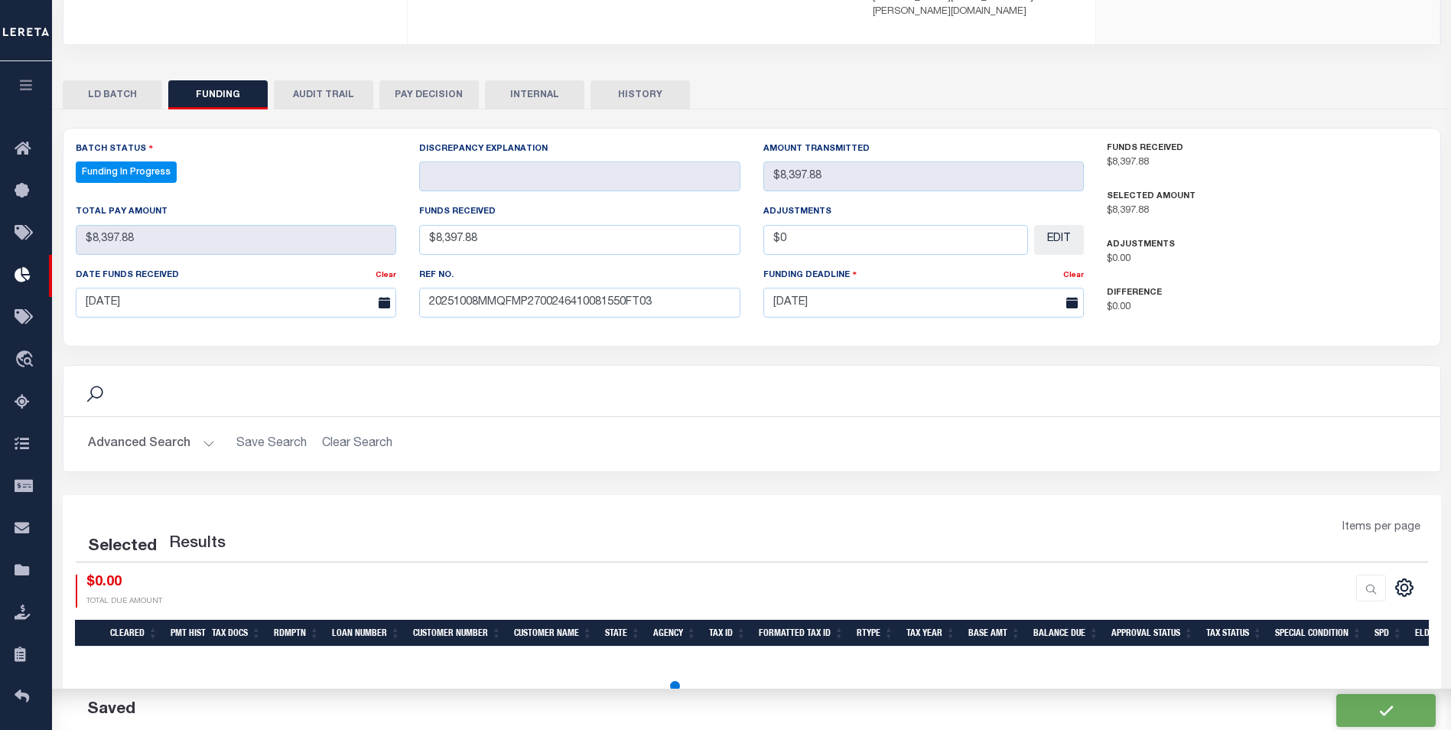
select select "100"
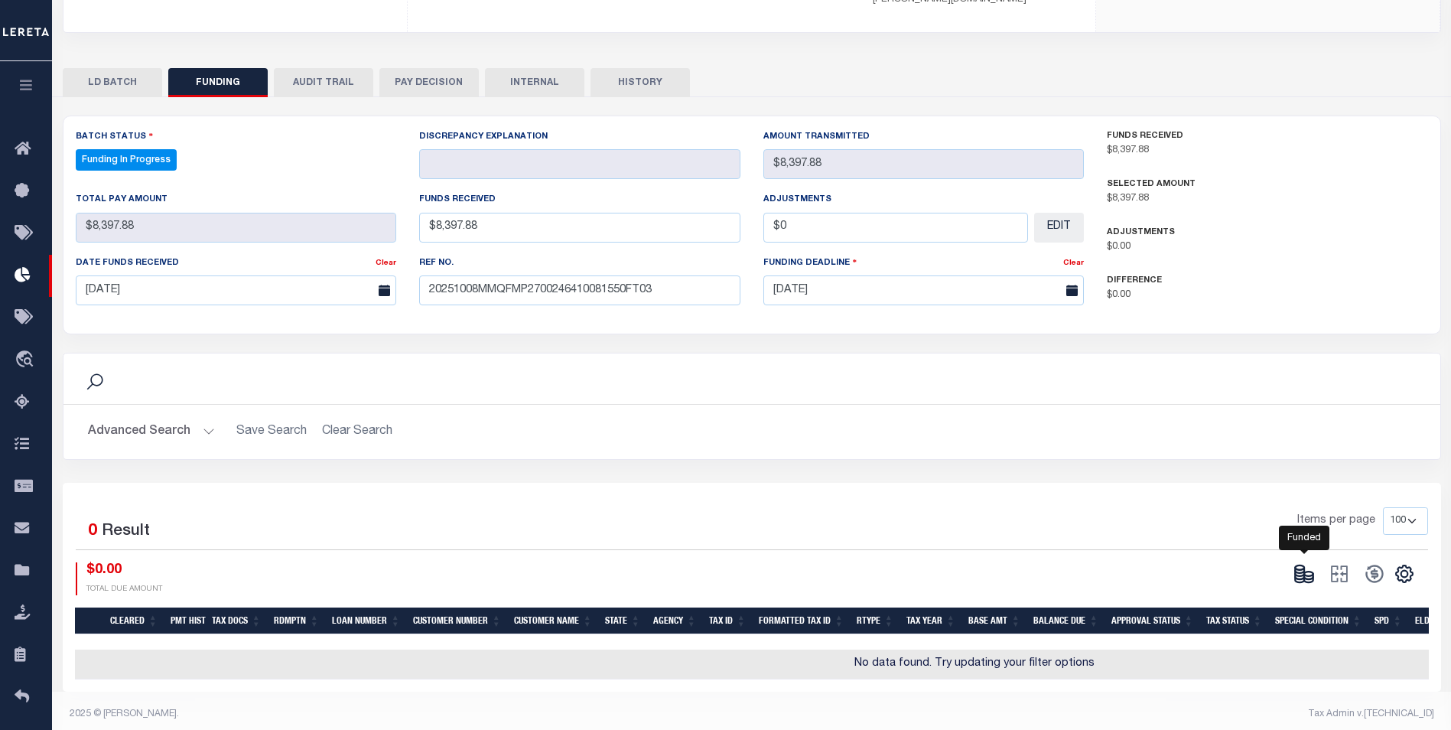
click at [1310, 577] on icon at bounding box center [1308, 579] width 9 height 5
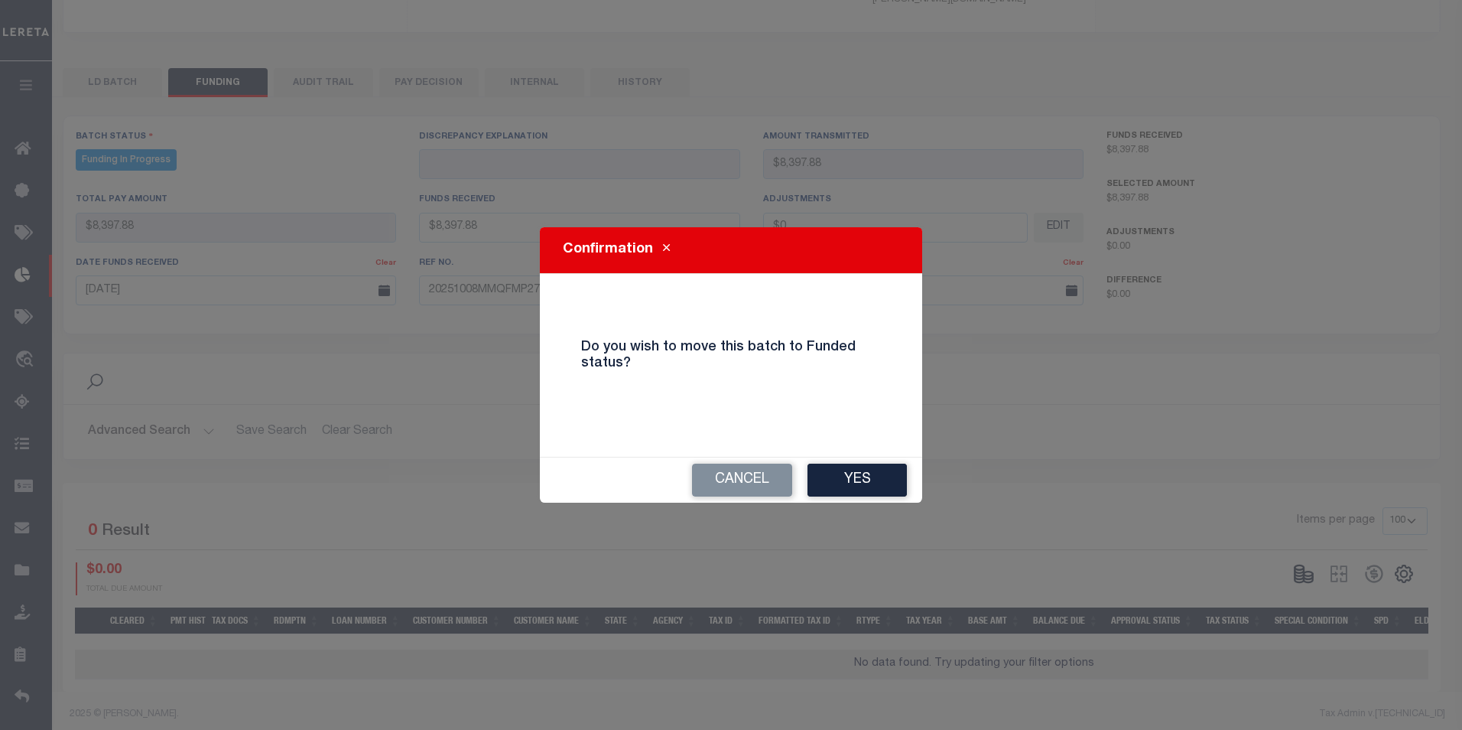
click at [909, 483] on div "Cancel Yes" at bounding box center [731, 479] width 382 height 45
click at [902, 479] on button "Yes" at bounding box center [857, 479] width 99 height 33
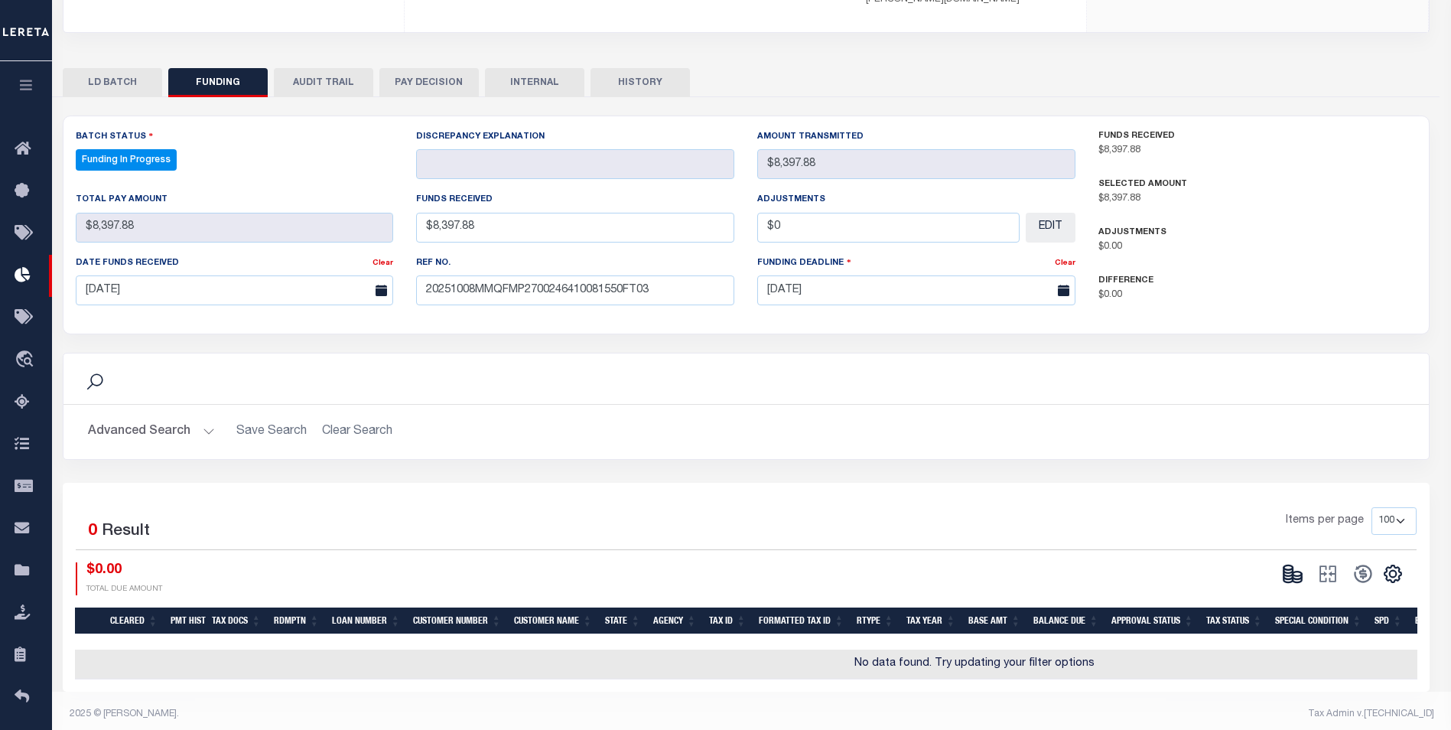
type input "$8,397.88"
type input "$0"
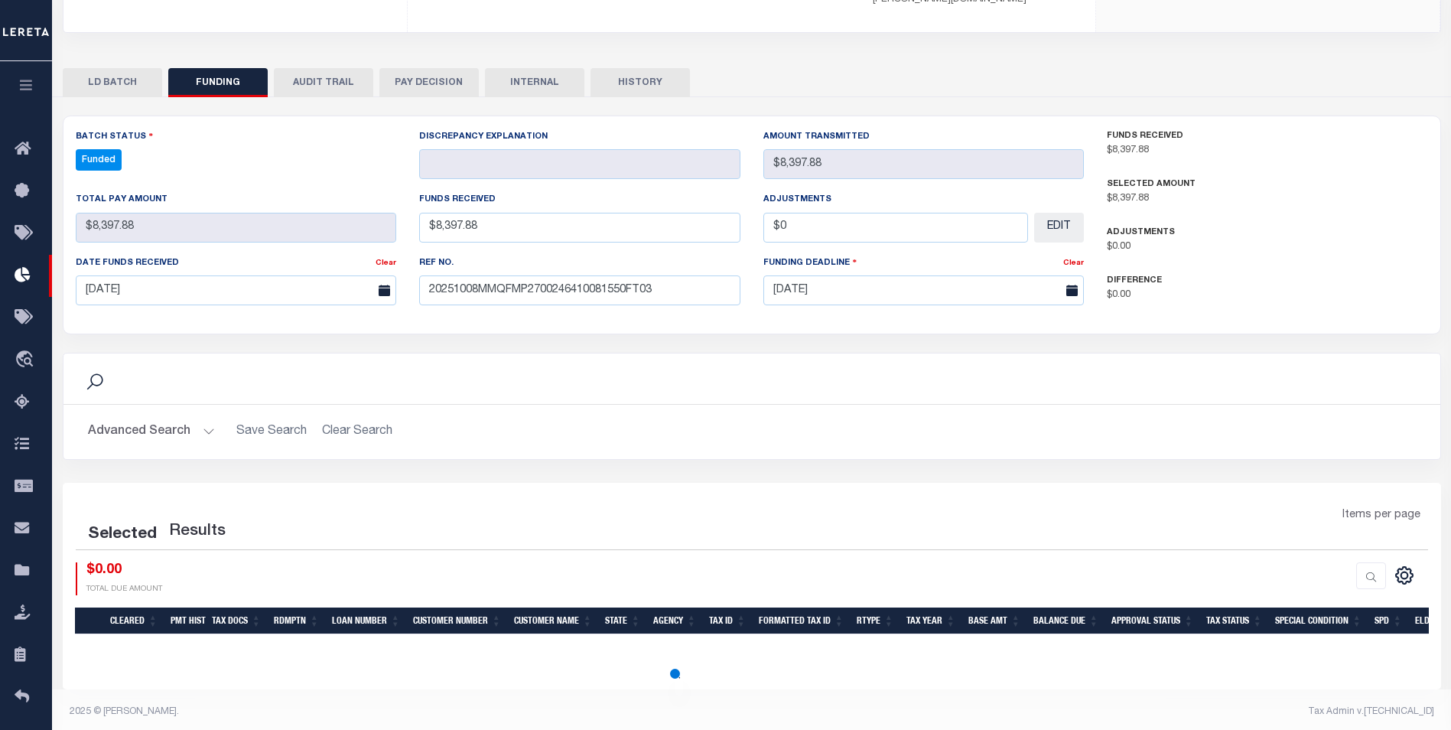
scroll to position [262, 0]
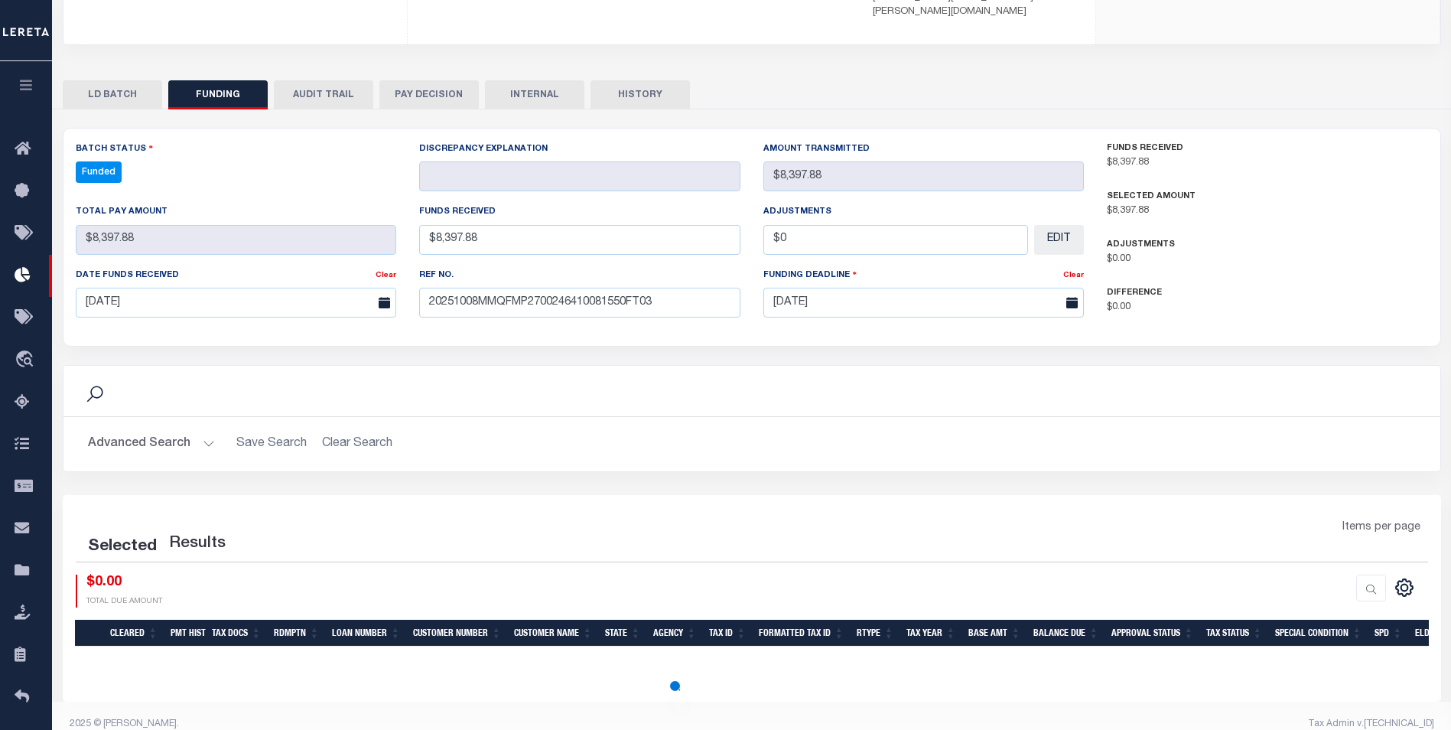
select select "100"
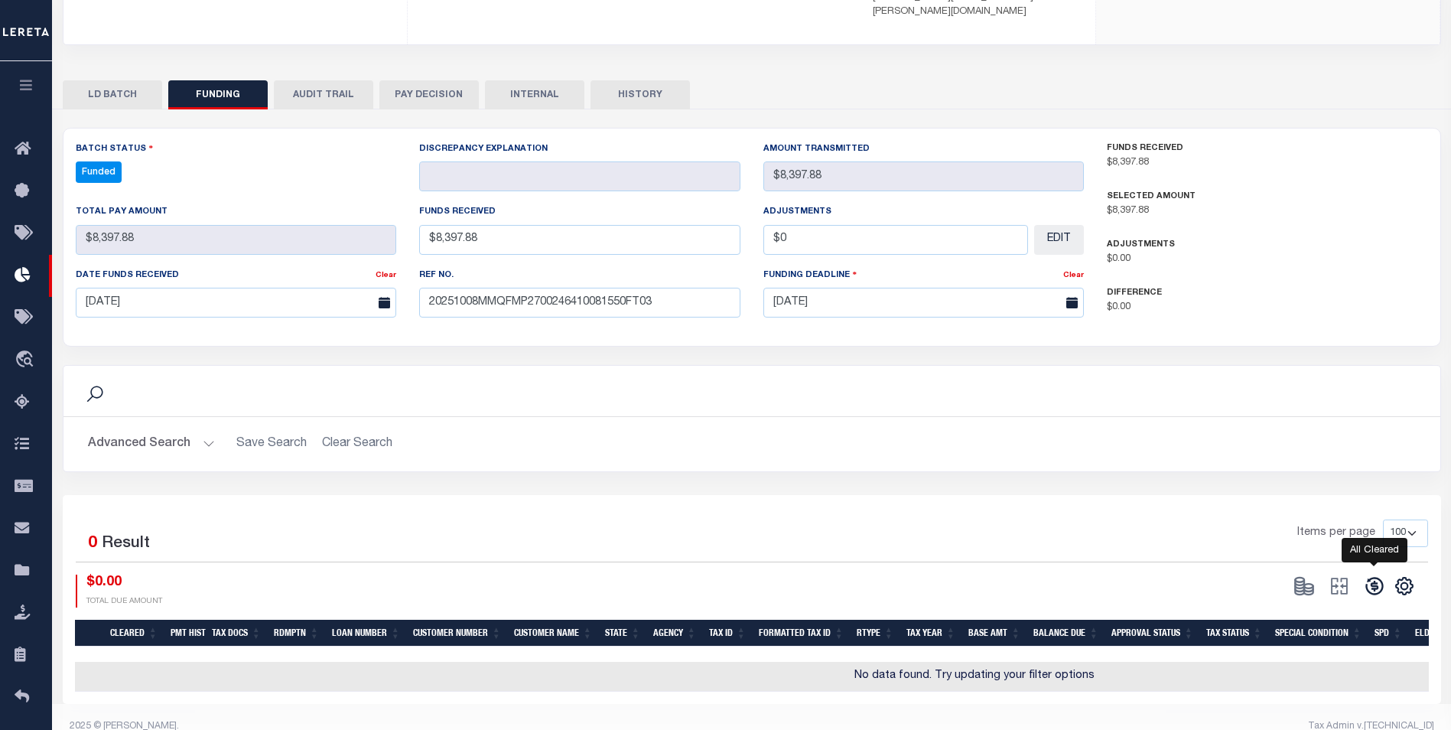
click at [1368, 575] on icon at bounding box center [1374, 585] width 21 height 21
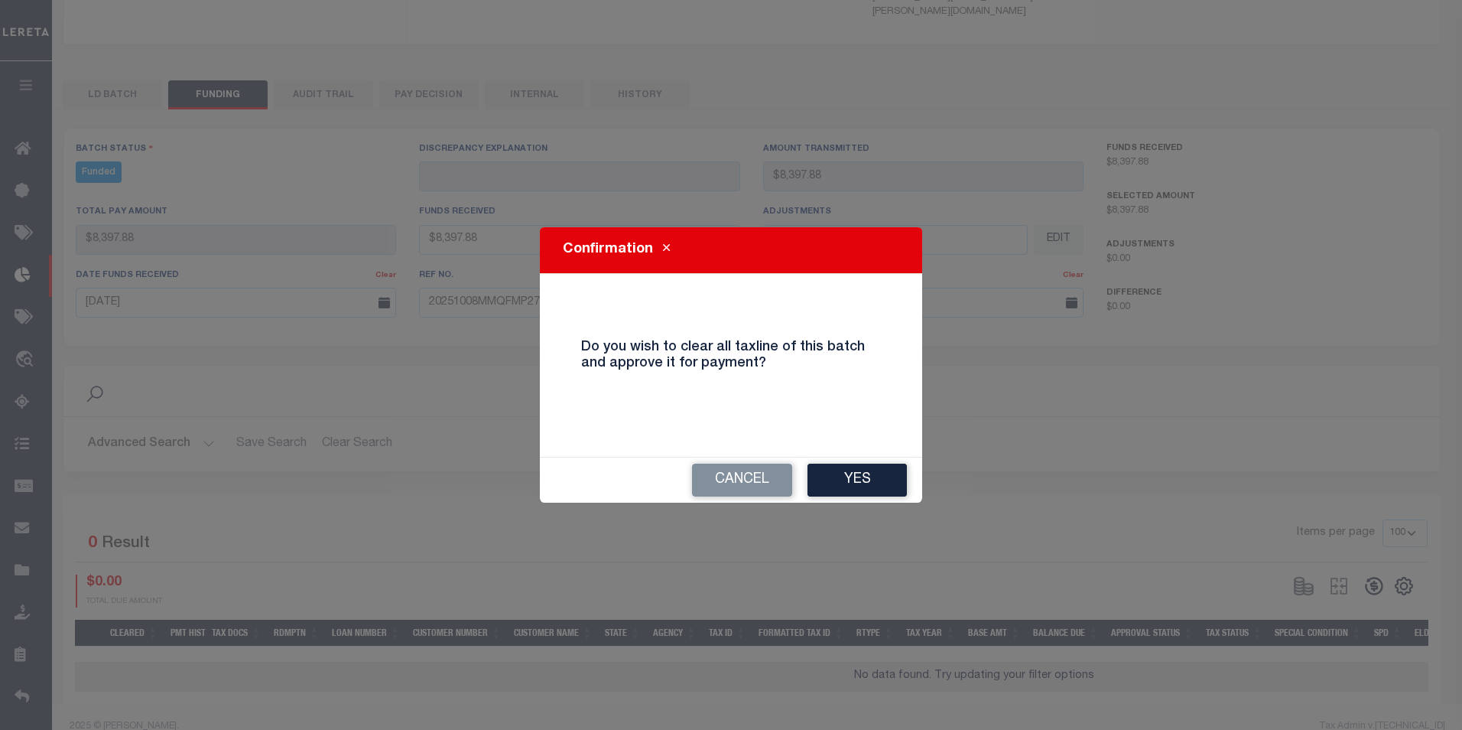
drag, startPoint x: 819, startPoint y: 465, endPoint x: 844, endPoint y: 475, distance: 27.1
click at [823, 467] on button "Yes" at bounding box center [857, 479] width 99 height 33
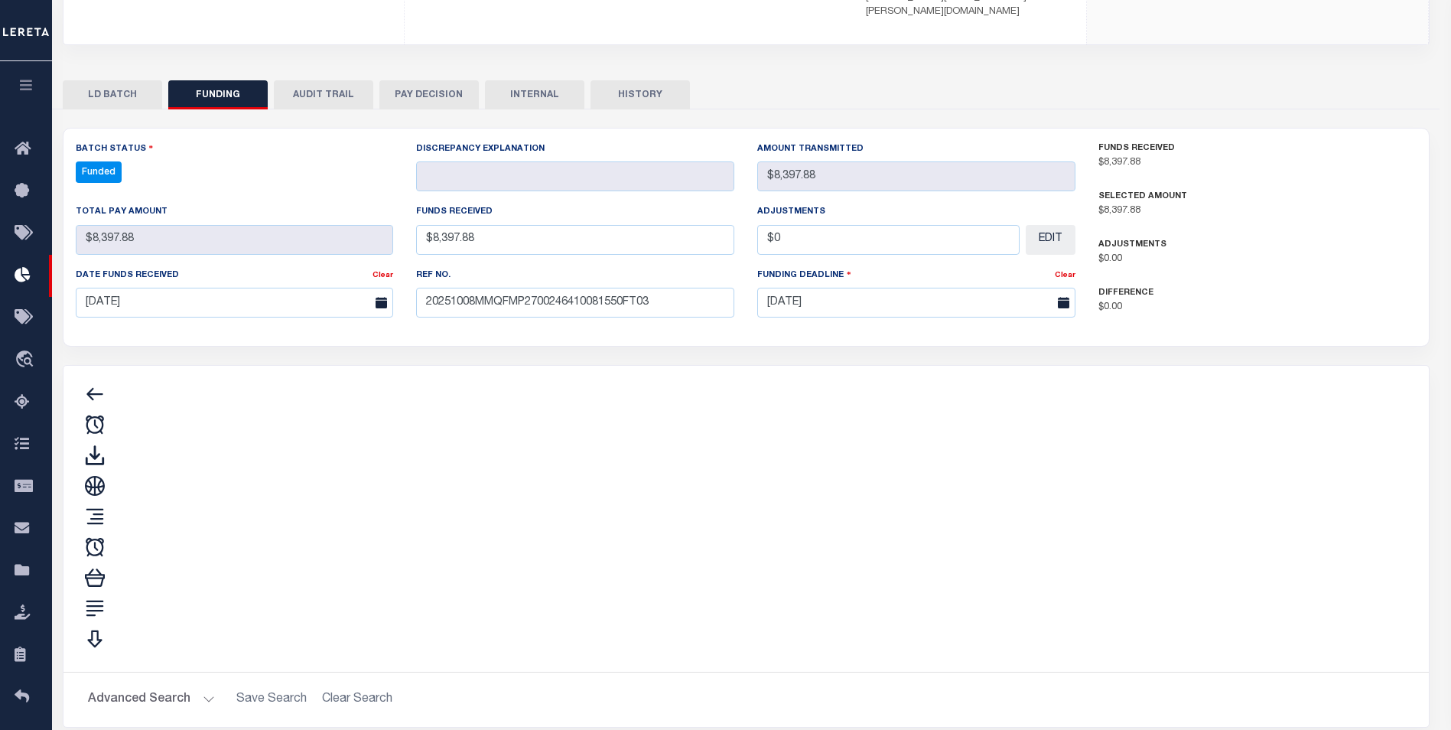
type input "$8,397.88"
type input "$0"
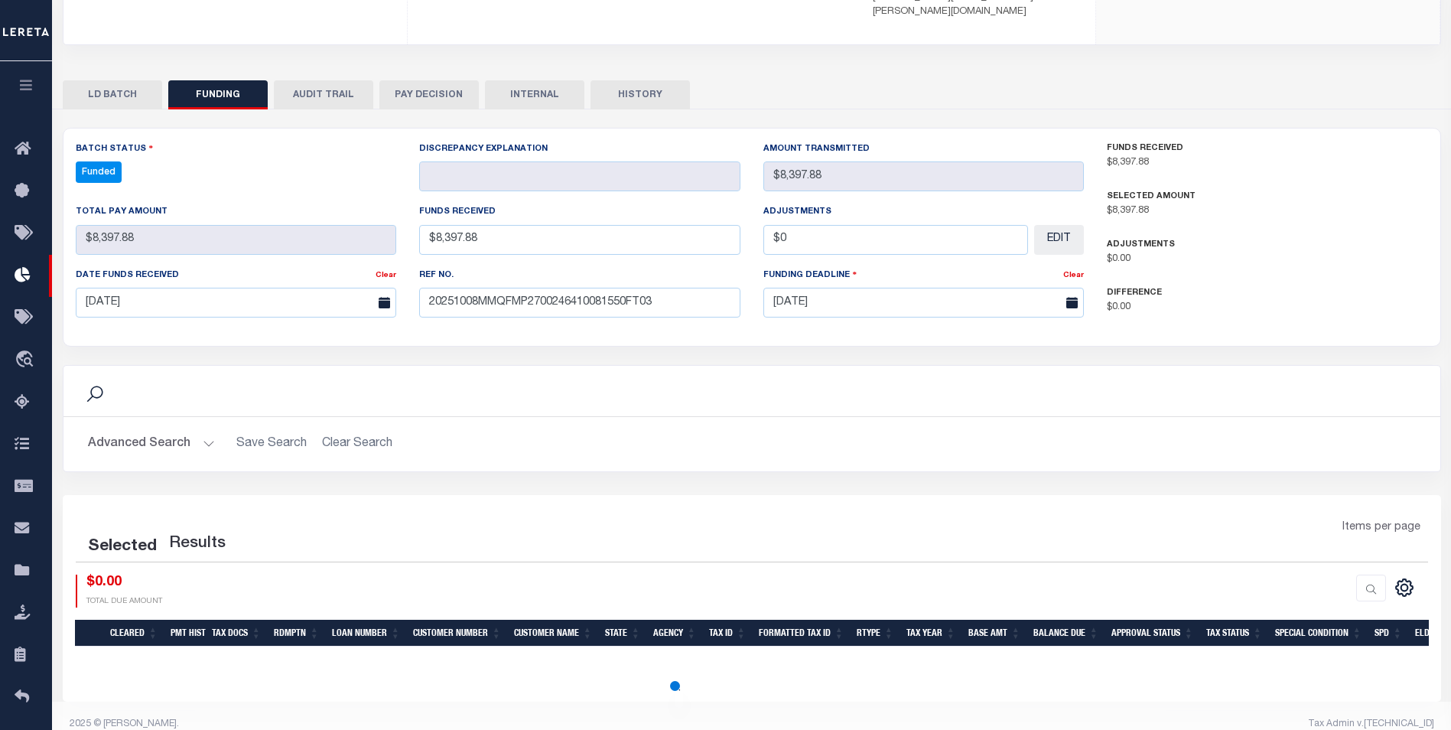
select select "100"
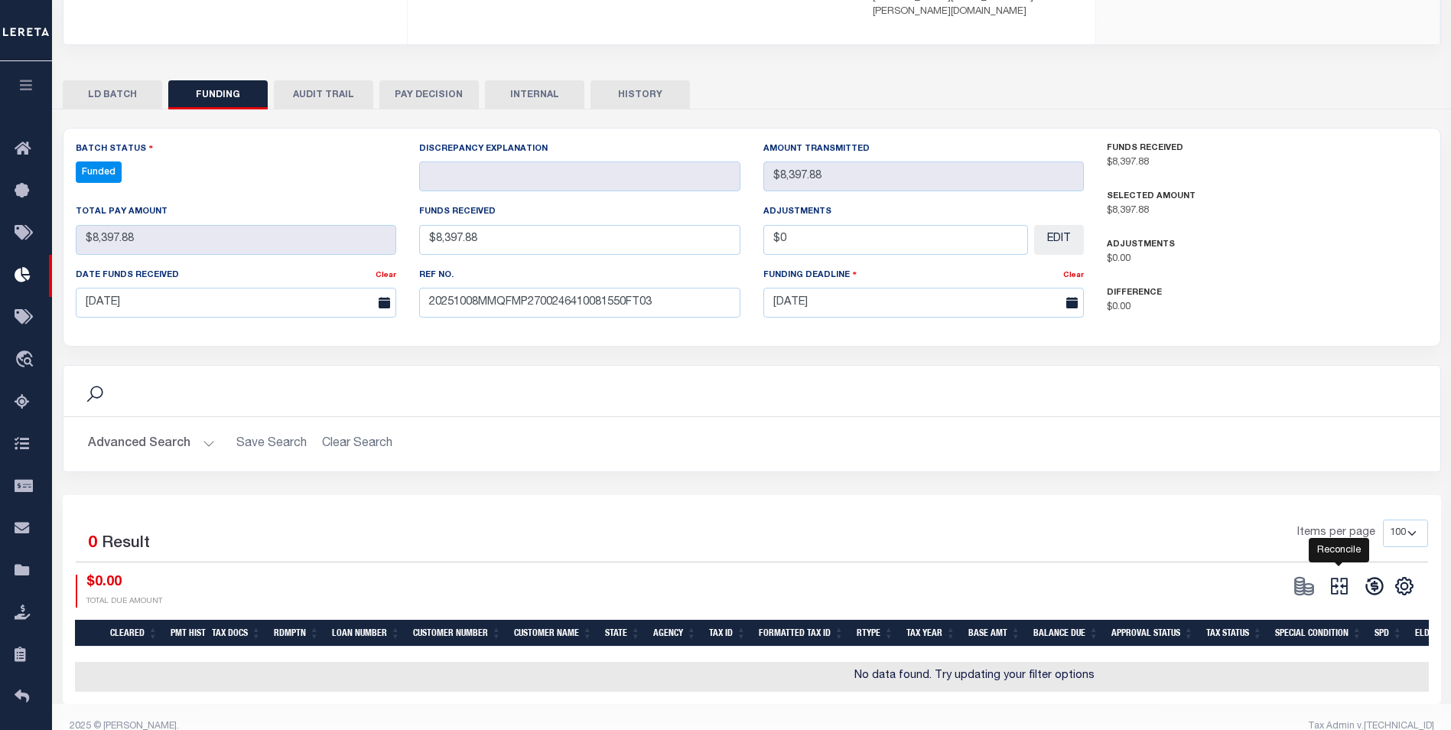
click at [1349, 575] on icon "" at bounding box center [1338, 585] width 21 height 21
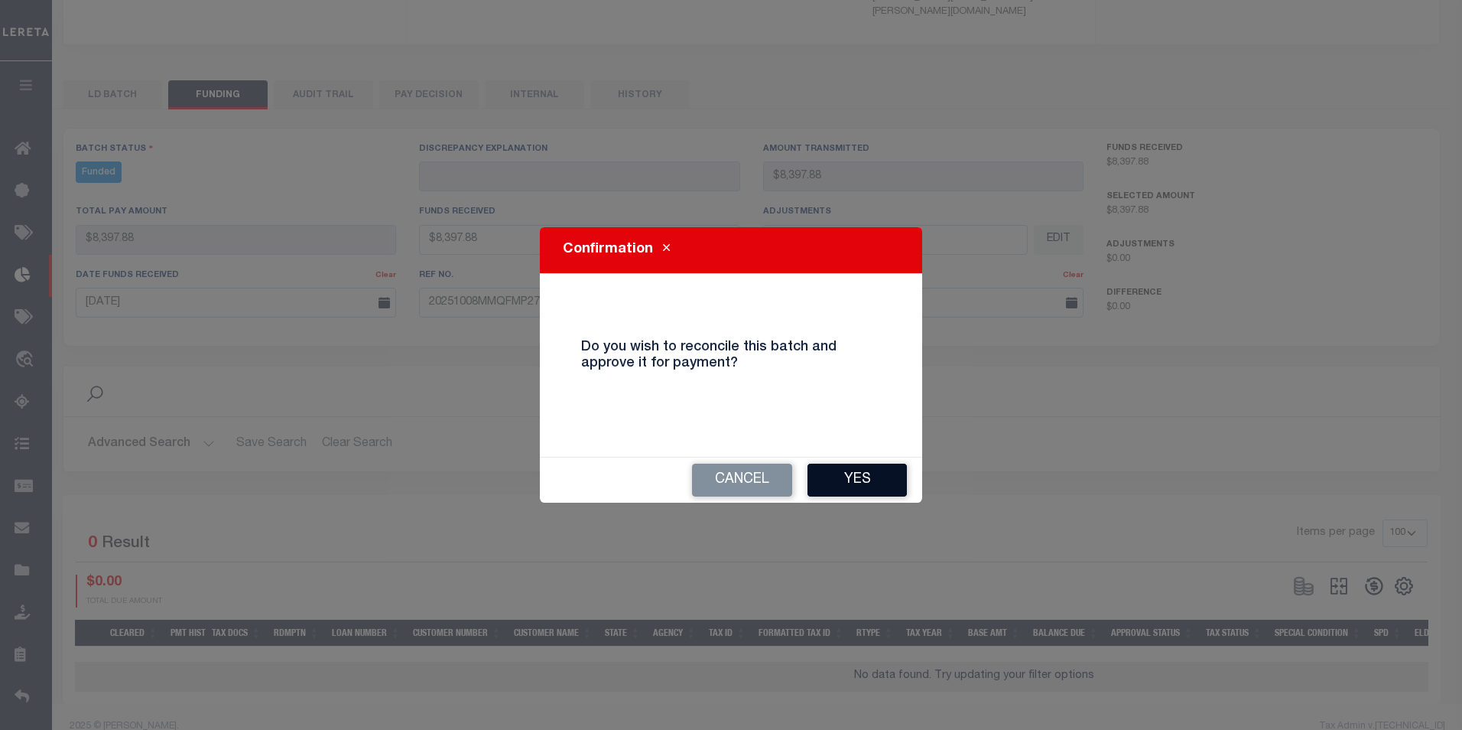
click at [903, 483] on button "Yes" at bounding box center [857, 479] width 99 height 33
type input "$8,397.88"
type input "$0"
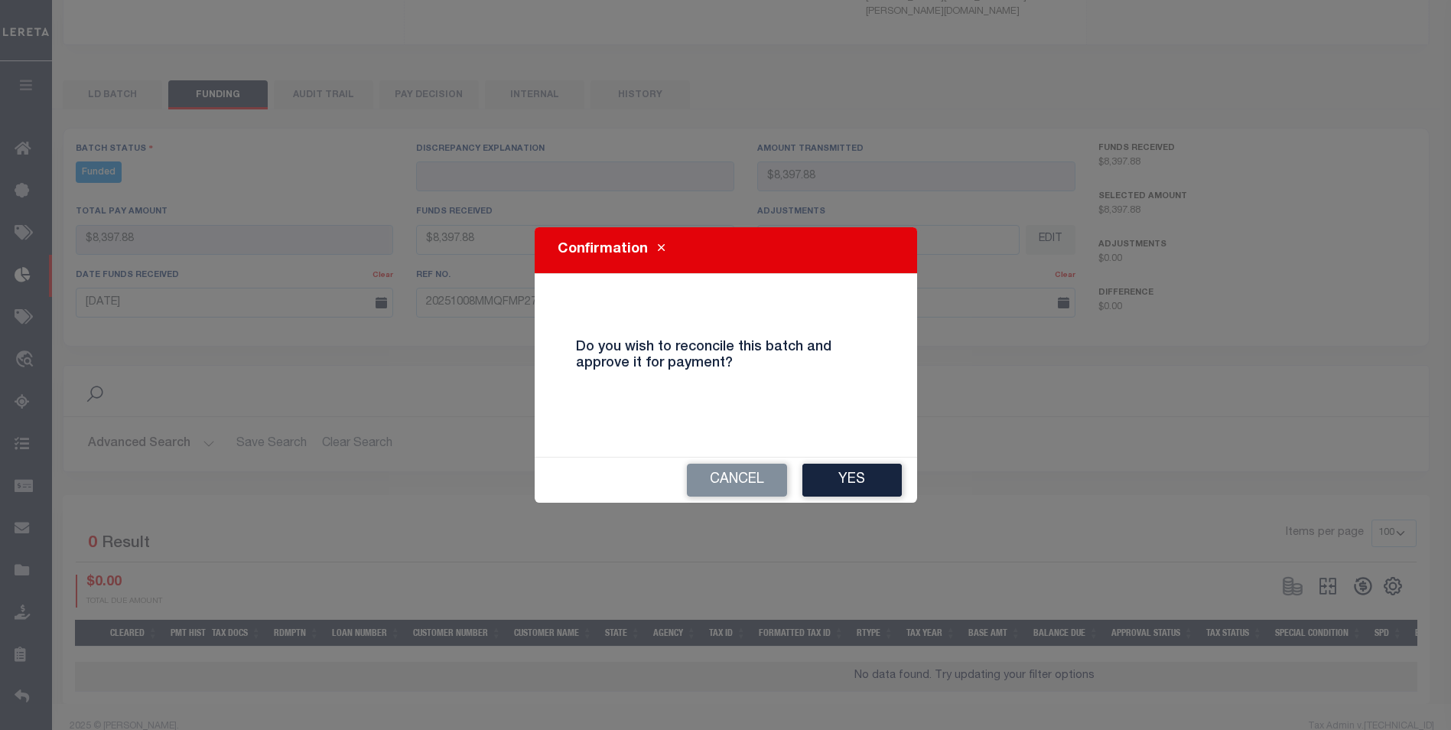
select select "100"
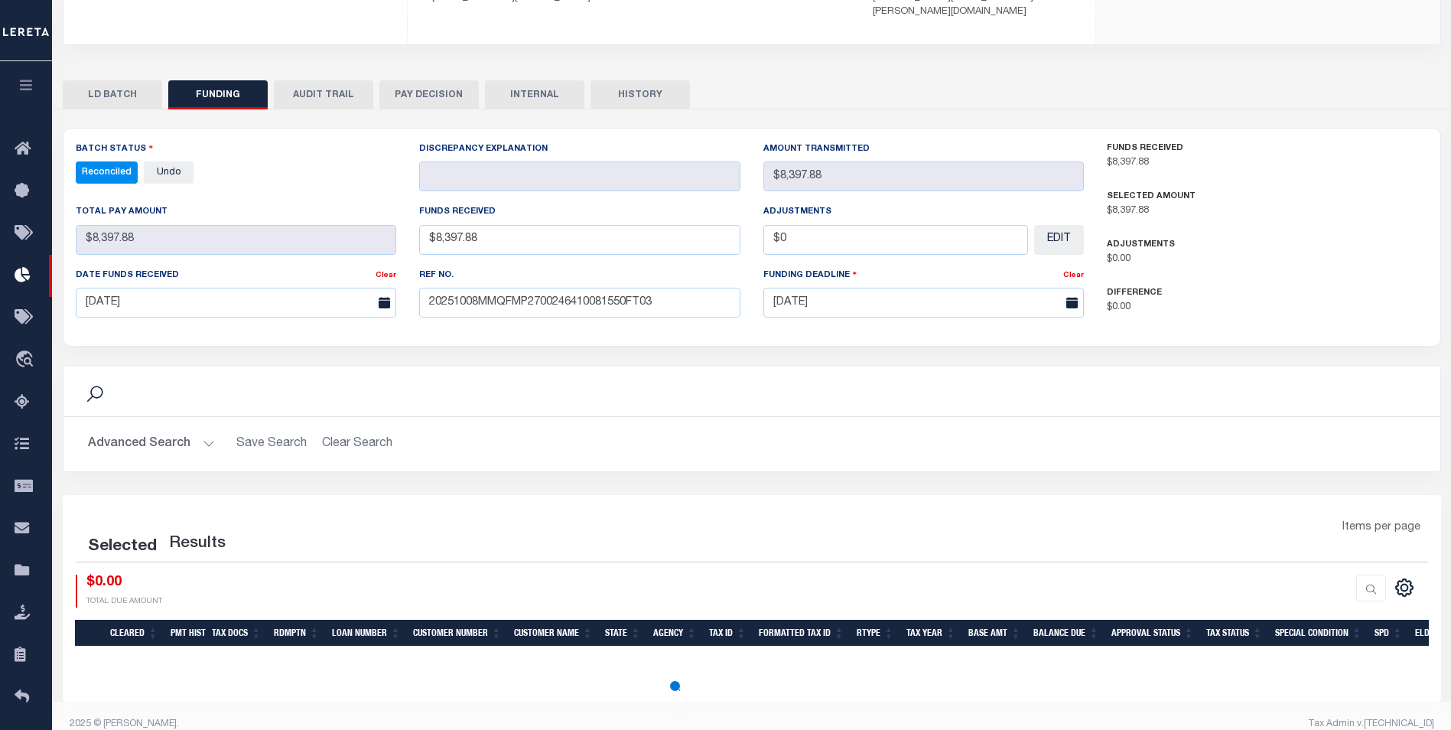
select select "100"
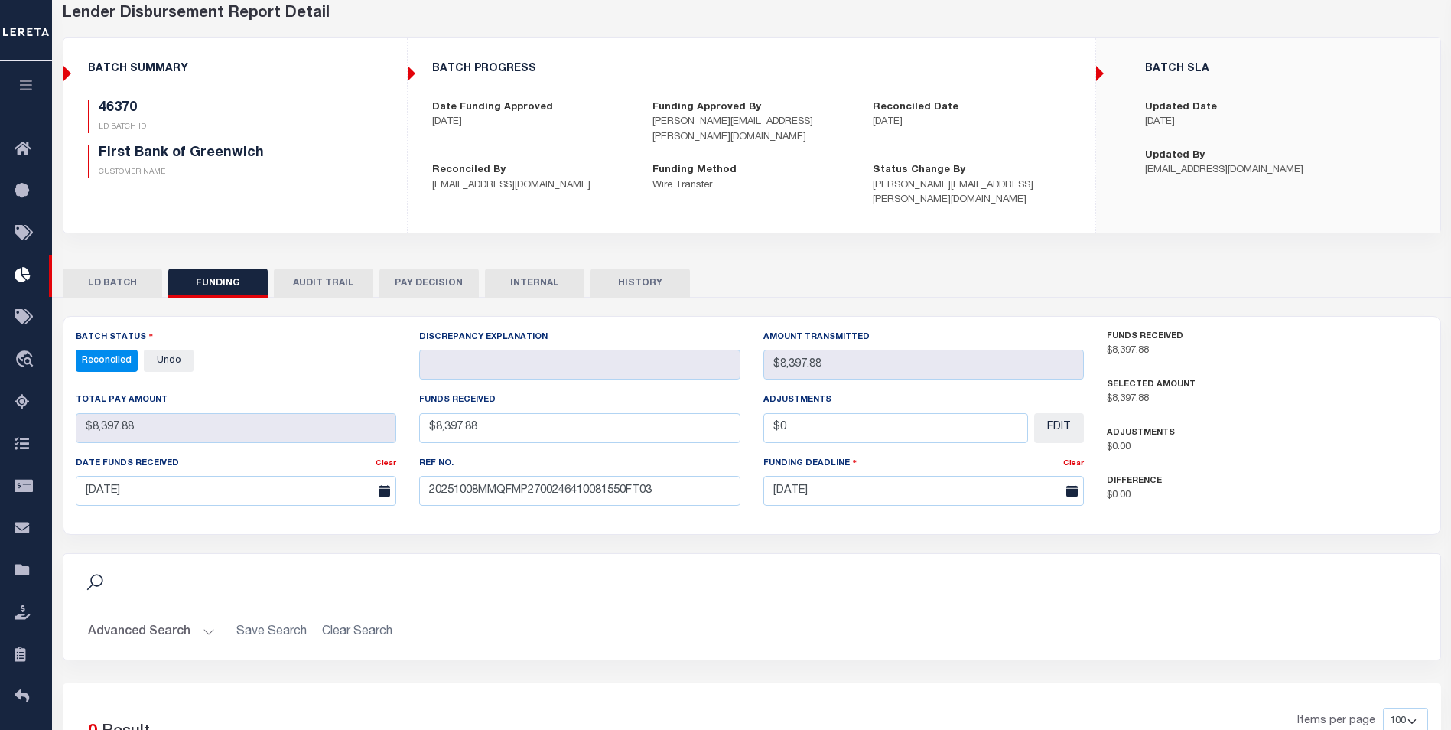
scroll to position [0, 0]
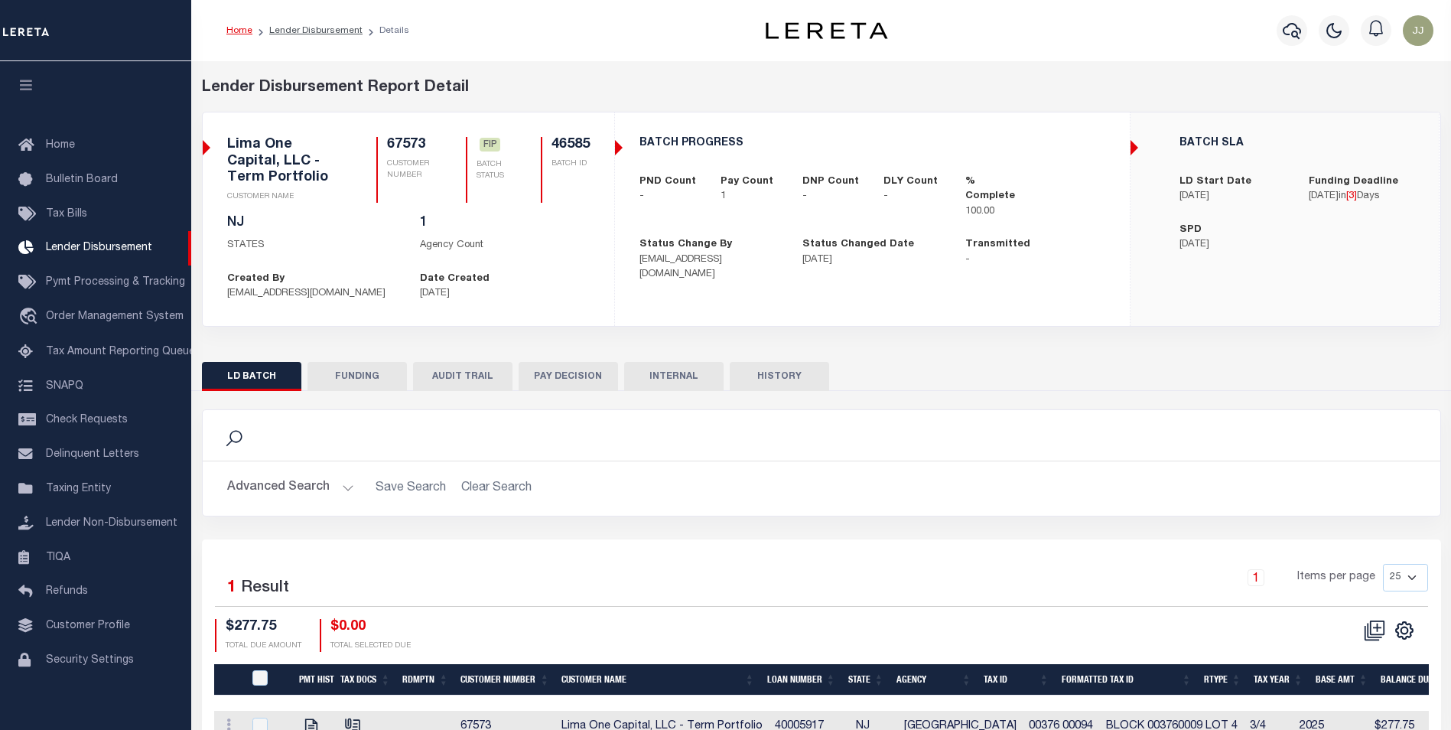
scroll to position [15, 0]
click at [353, 378] on button "FUNDING" at bounding box center [356, 376] width 99 height 29
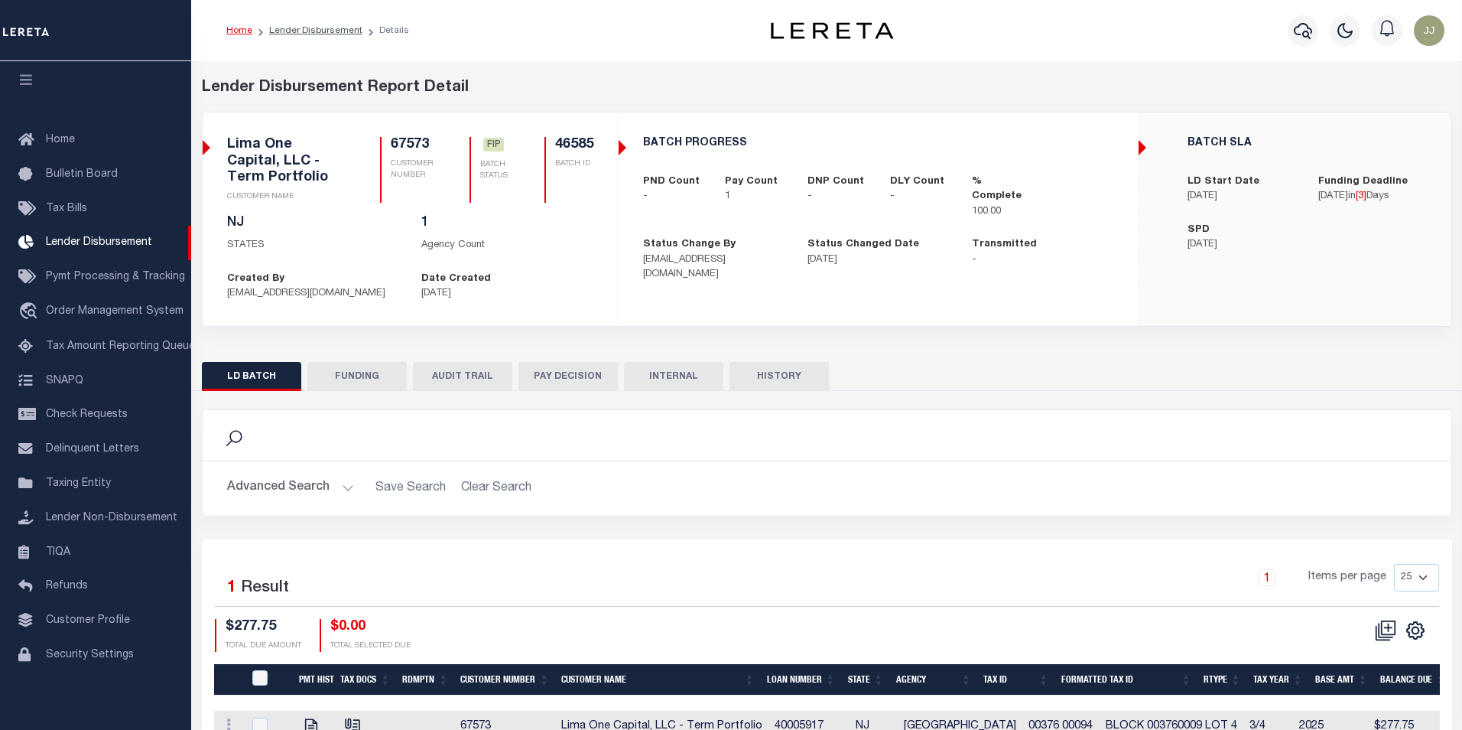
type input "$277.75"
type input "$0"
type input "[DATE]"
select select "100"
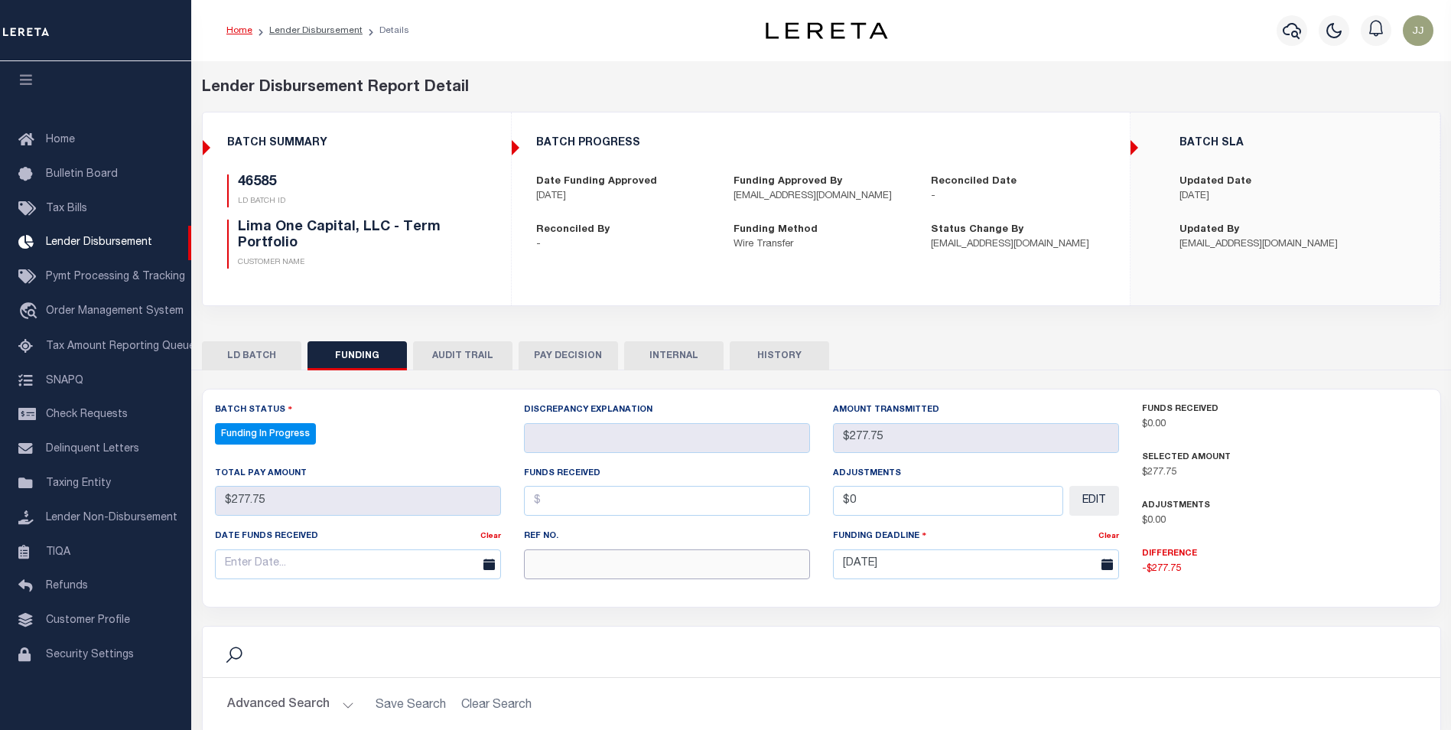
click at [620, 577] on input "text" at bounding box center [667, 564] width 286 height 30
select select "100"
paste input "20251008MMQFMP2700257310081618FT03"
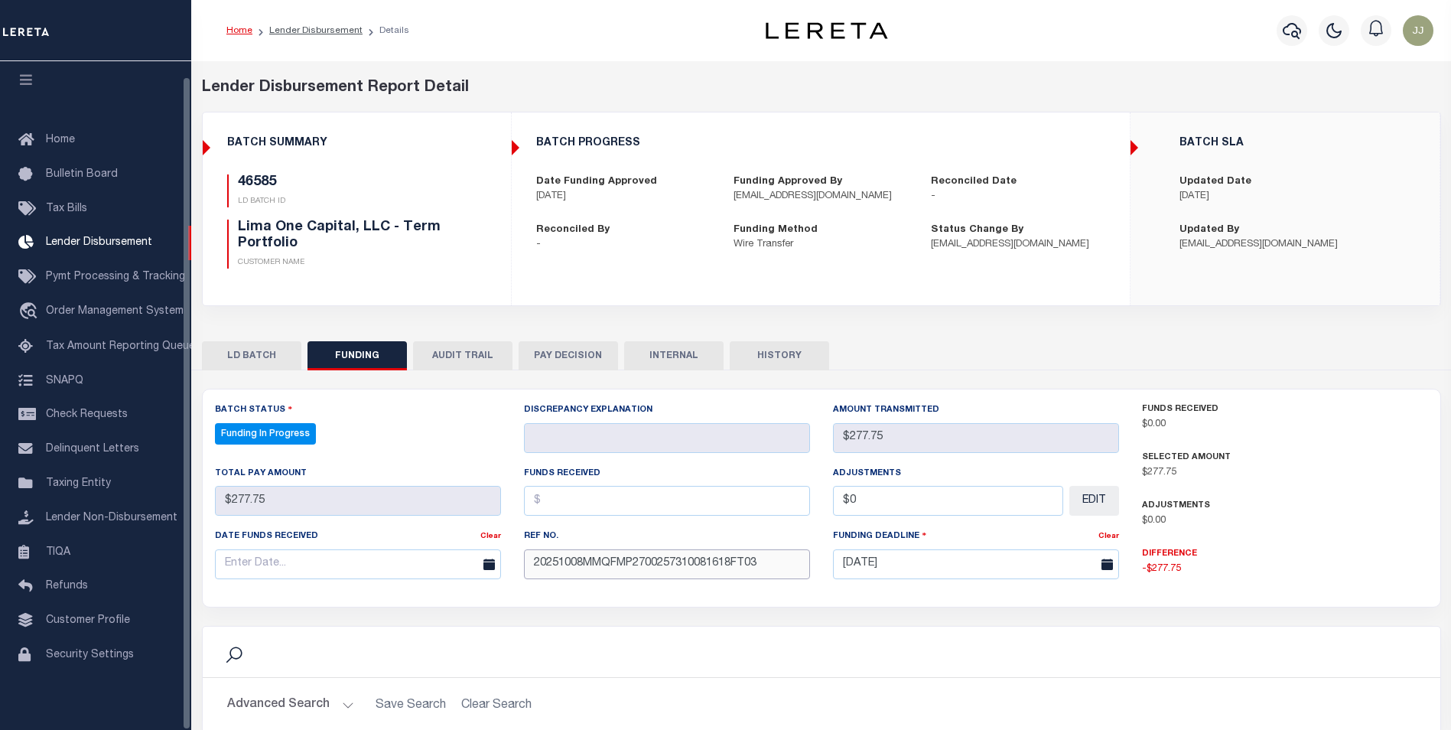
type input "20251008MMQFMP2700257310081618FT03"
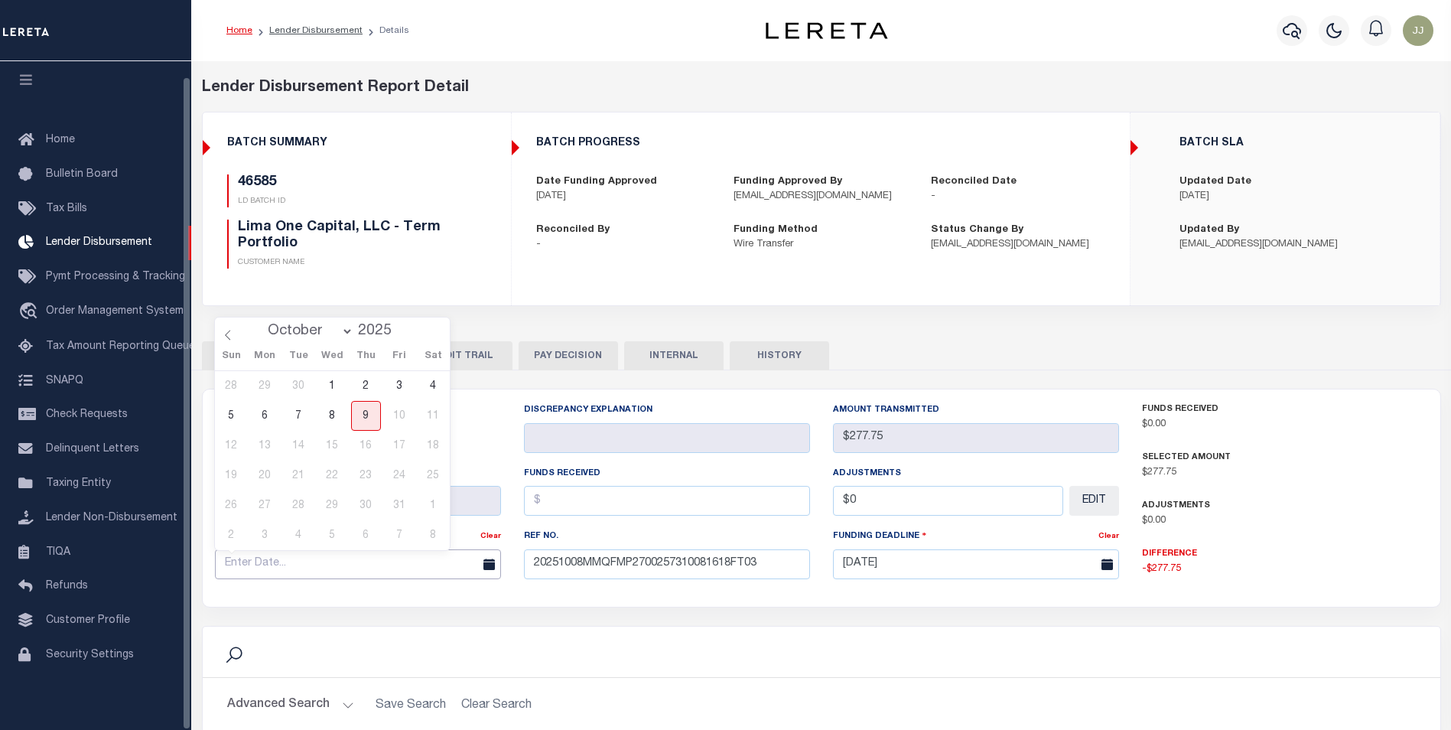
click at [261, 557] on input "text" at bounding box center [358, 564] width 286 height 30
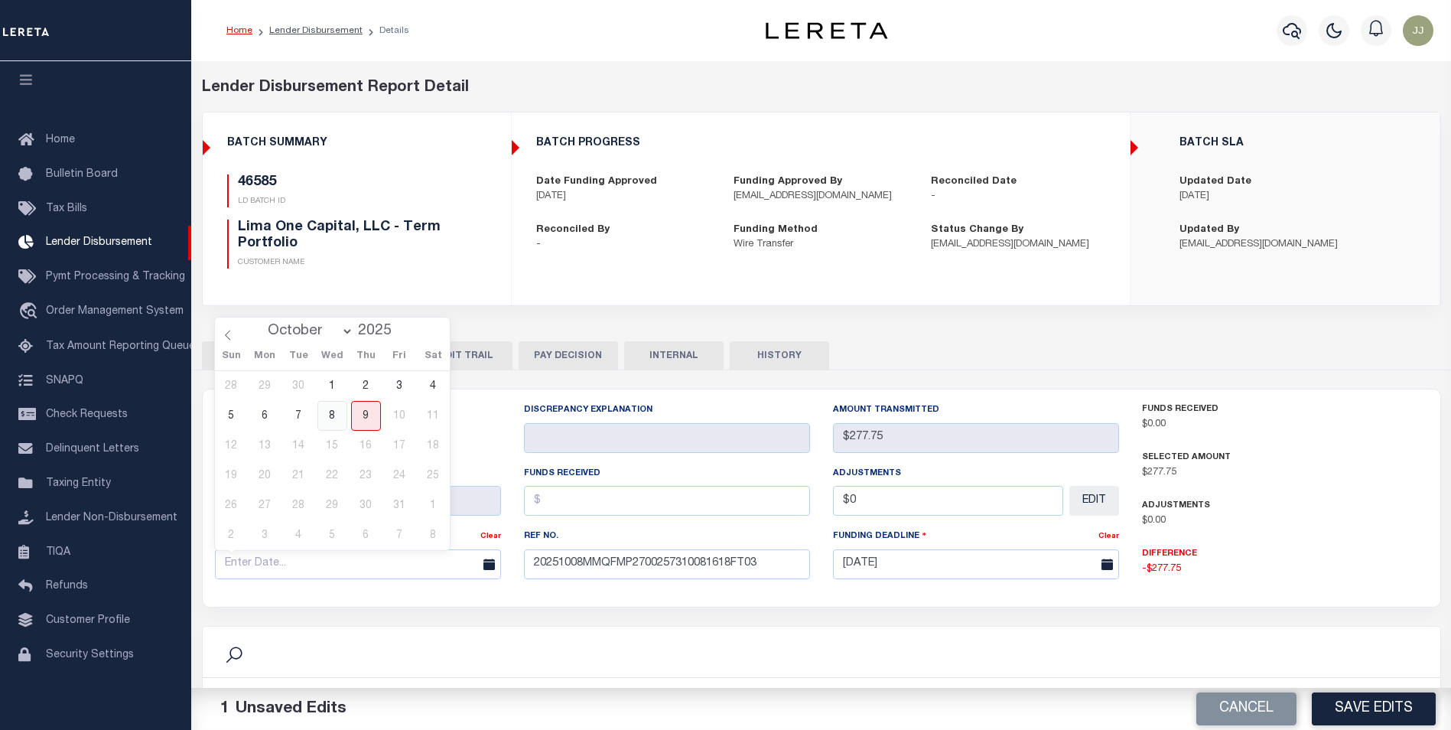
click at [343, 406] on span "8" at bounding box center [332, 416] width 30 height 30
type input "[DATE]"
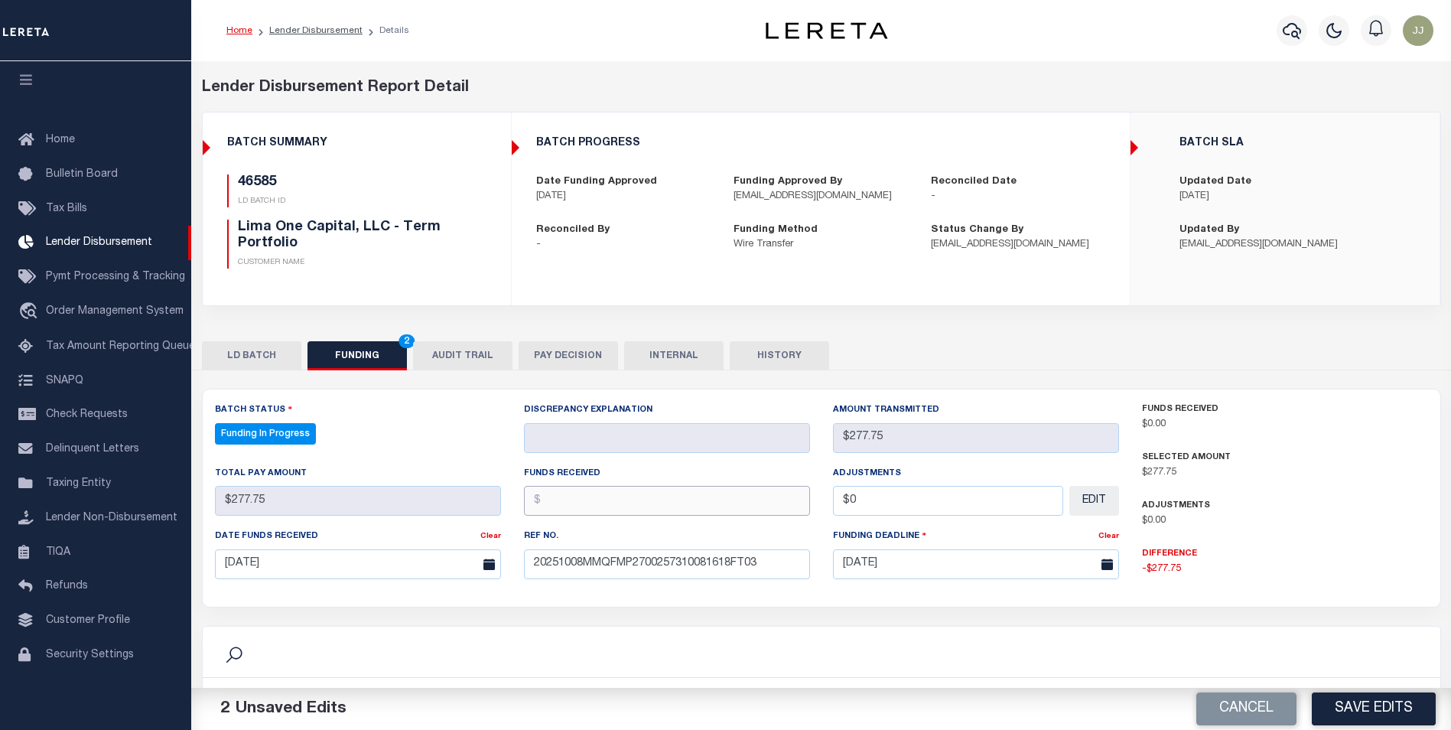
click at [585, 502] on input "text" at bounding box center [667, 501] width 286 height 30
type input "$277.75"
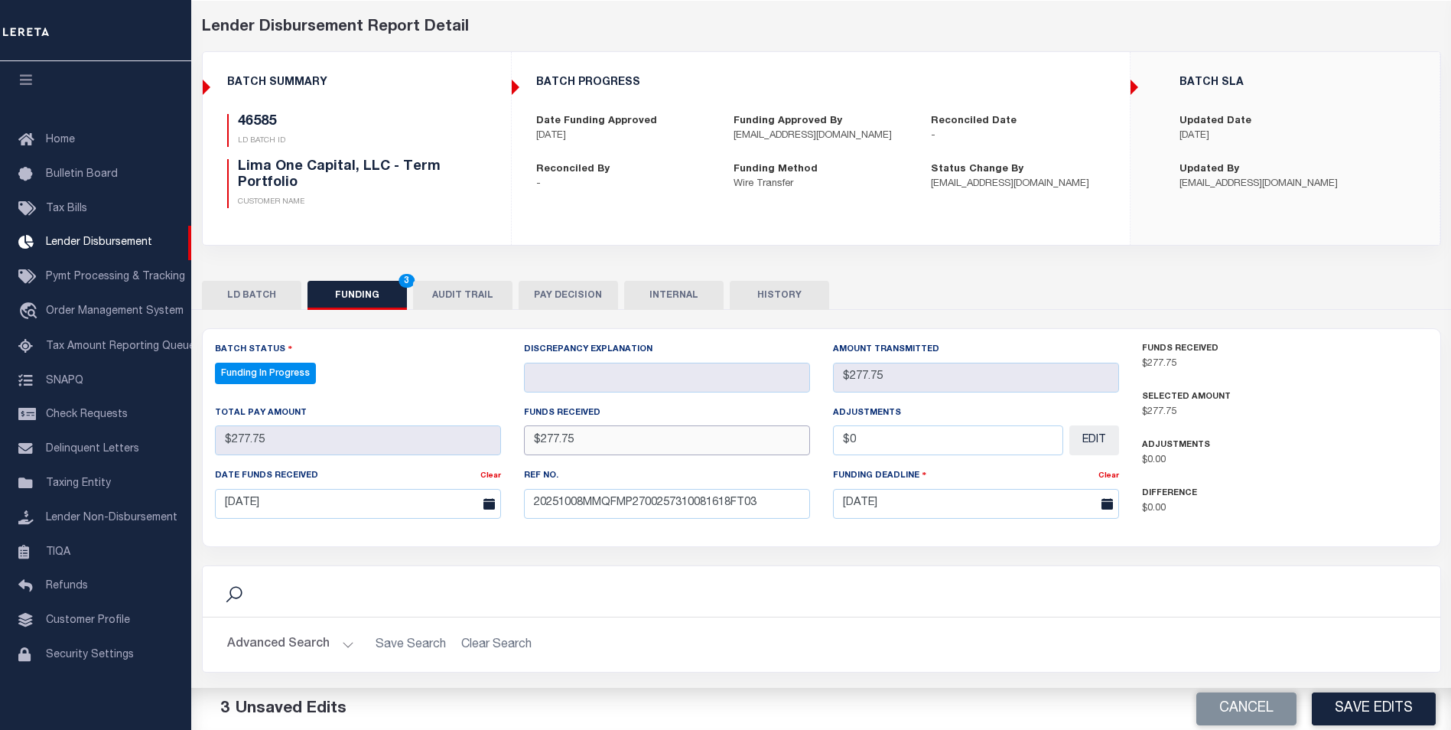
scroll to position [76, 0]
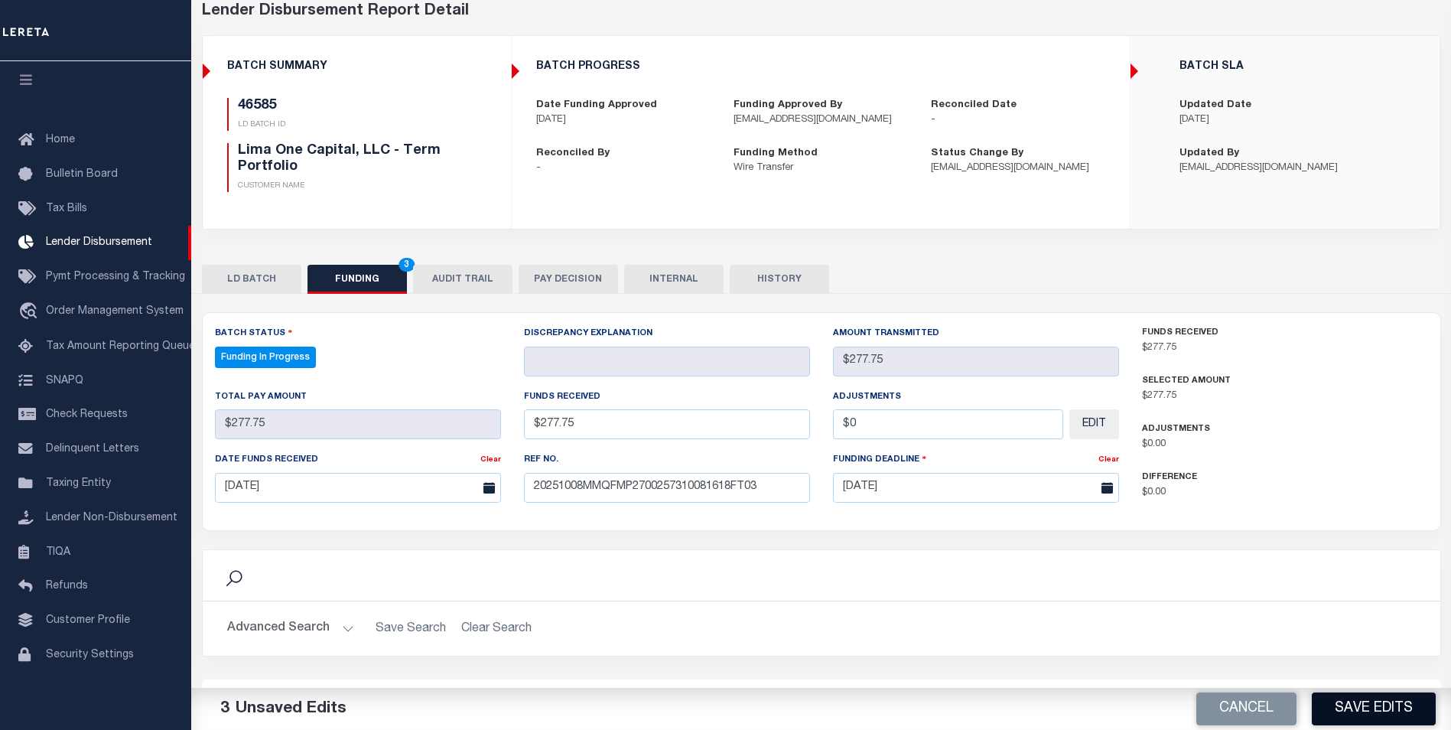
click at [1411, 714] on button "Save Edits" at bounding box center [1374, 708] width 124 height 33
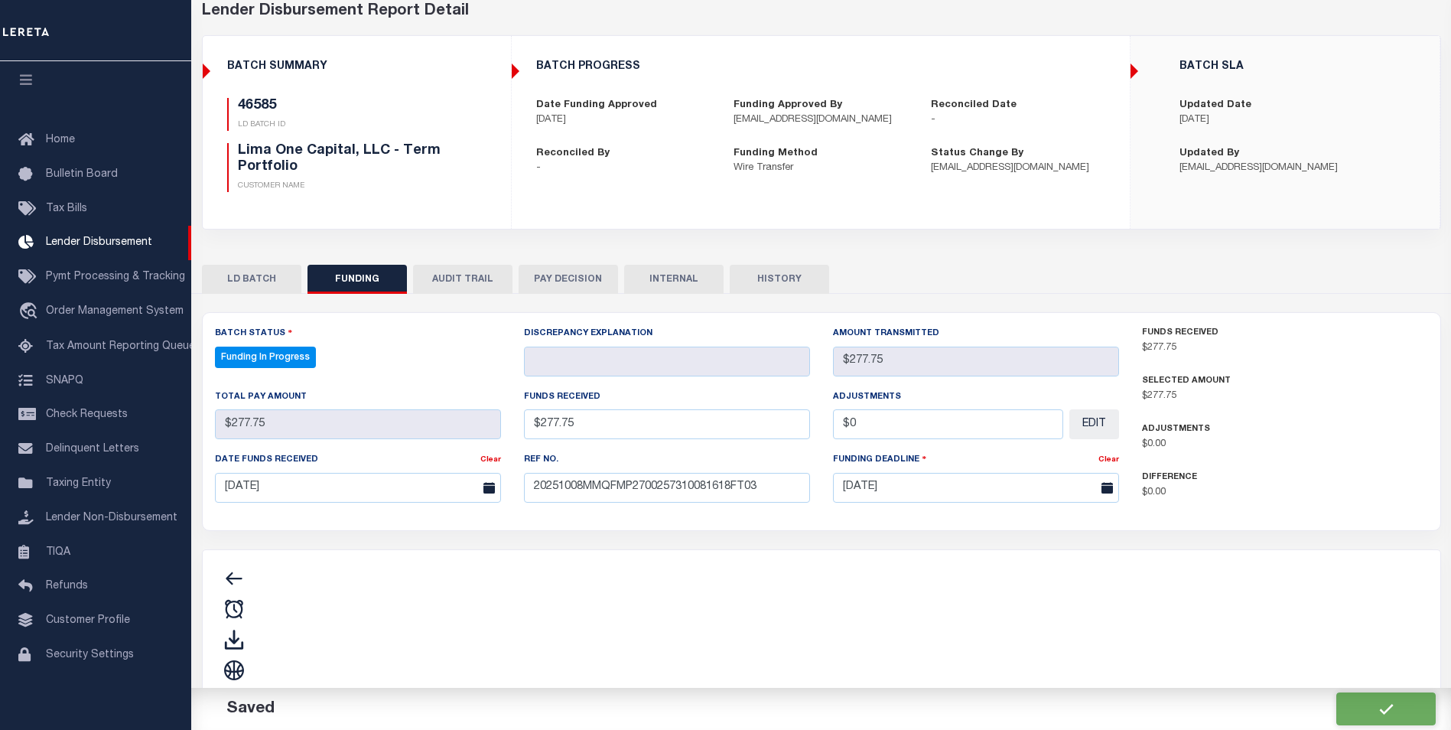
type input "$277.75"
type input "$0"
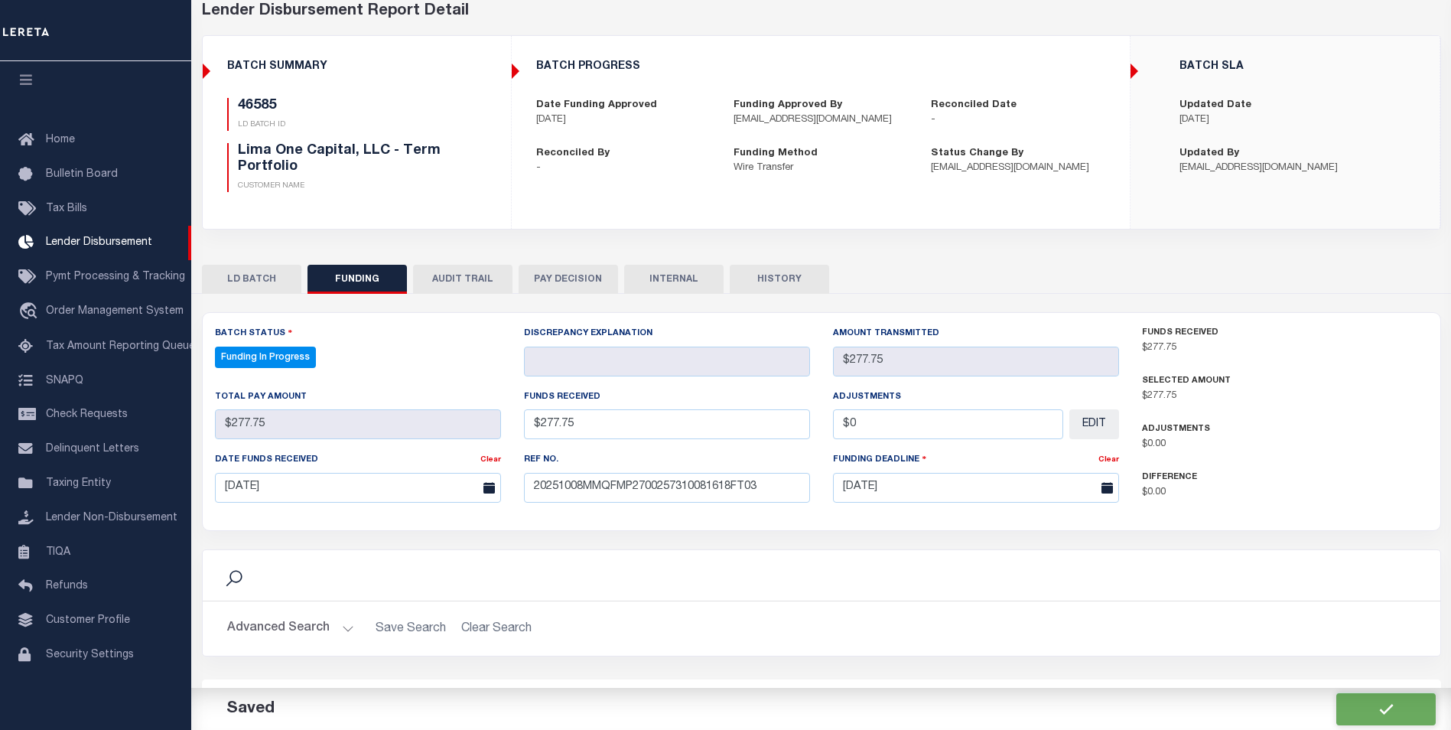
select select "100"
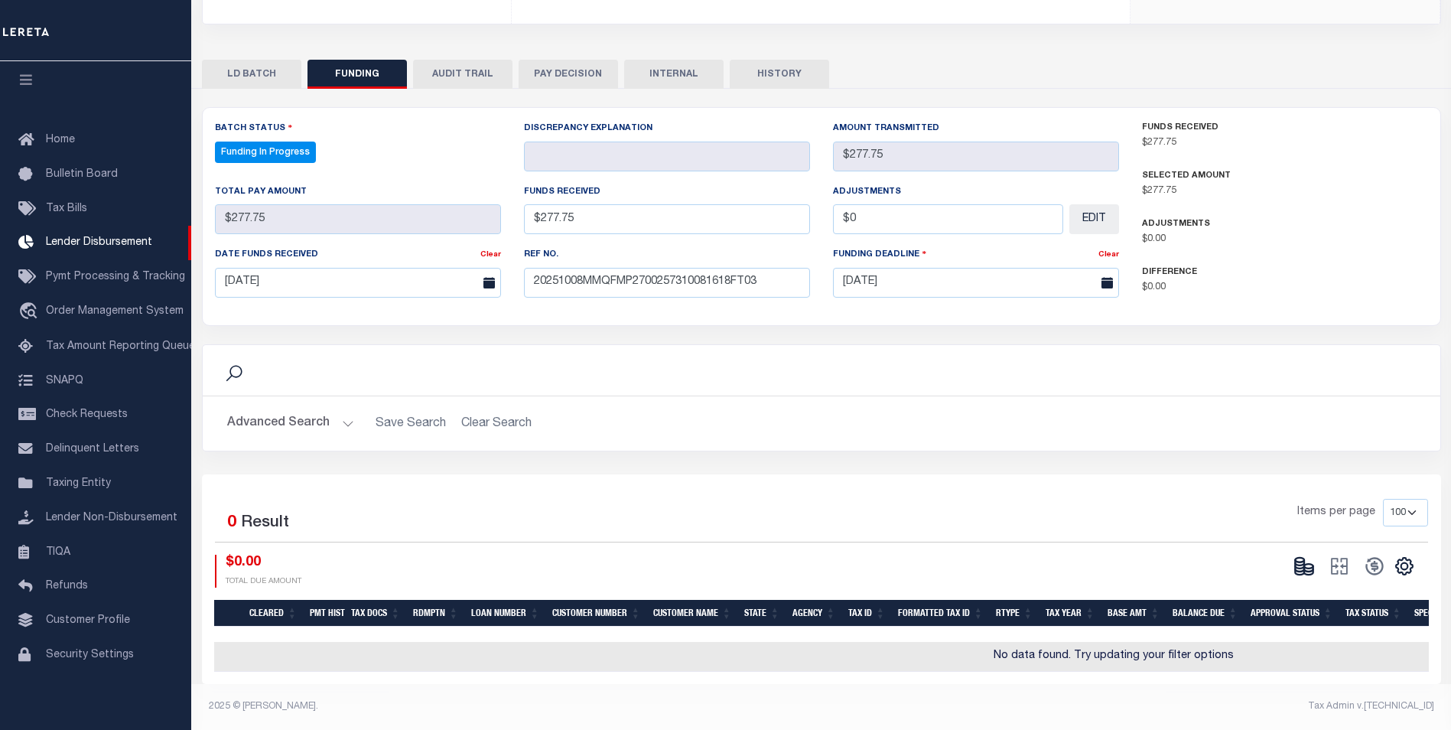
scroll to position [291, 0]
click at [1305, 561] on icon at bounding box center [1303, 565] width 21 height 21
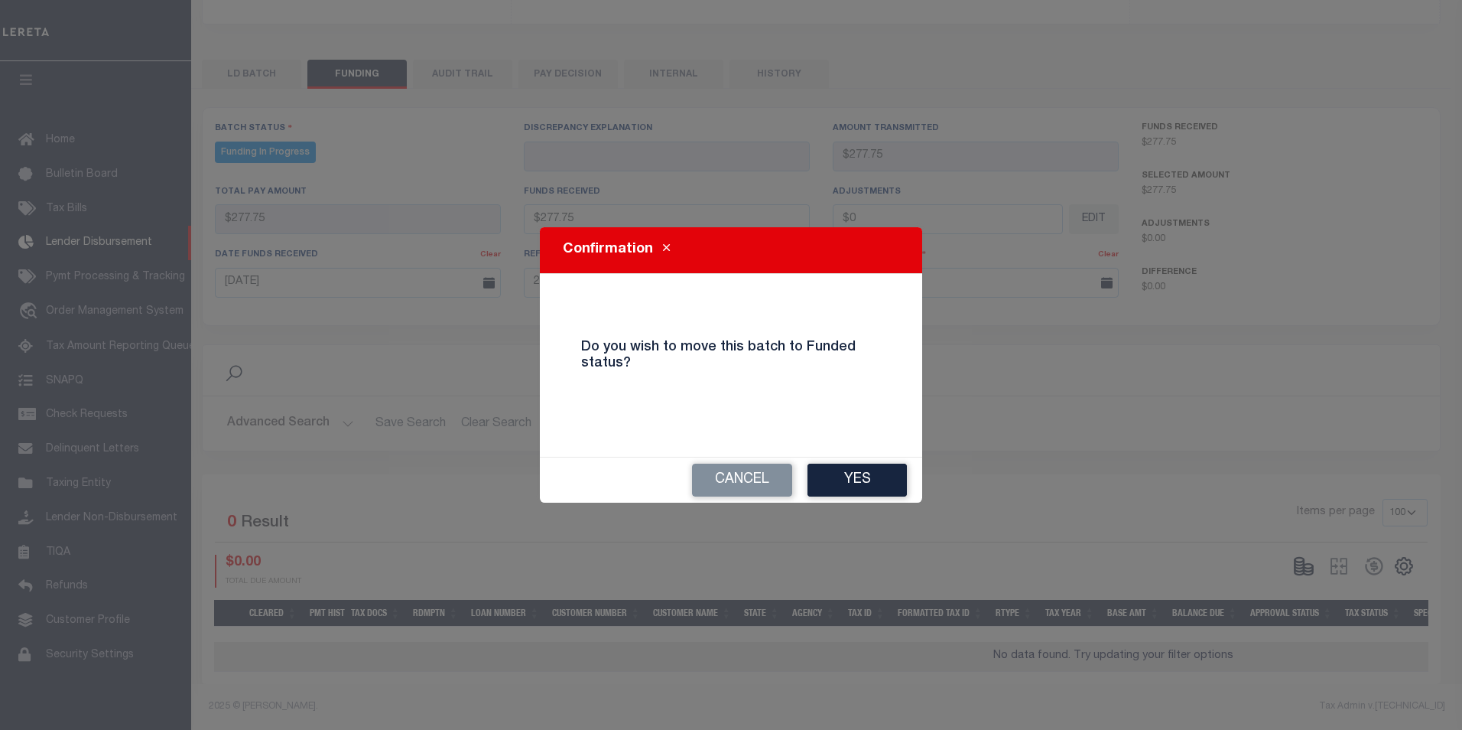
click at [873, 463] on button "Yes" at bounding box center [857, 479] width 99 height 33
type input "$277.75"
type input "$0"
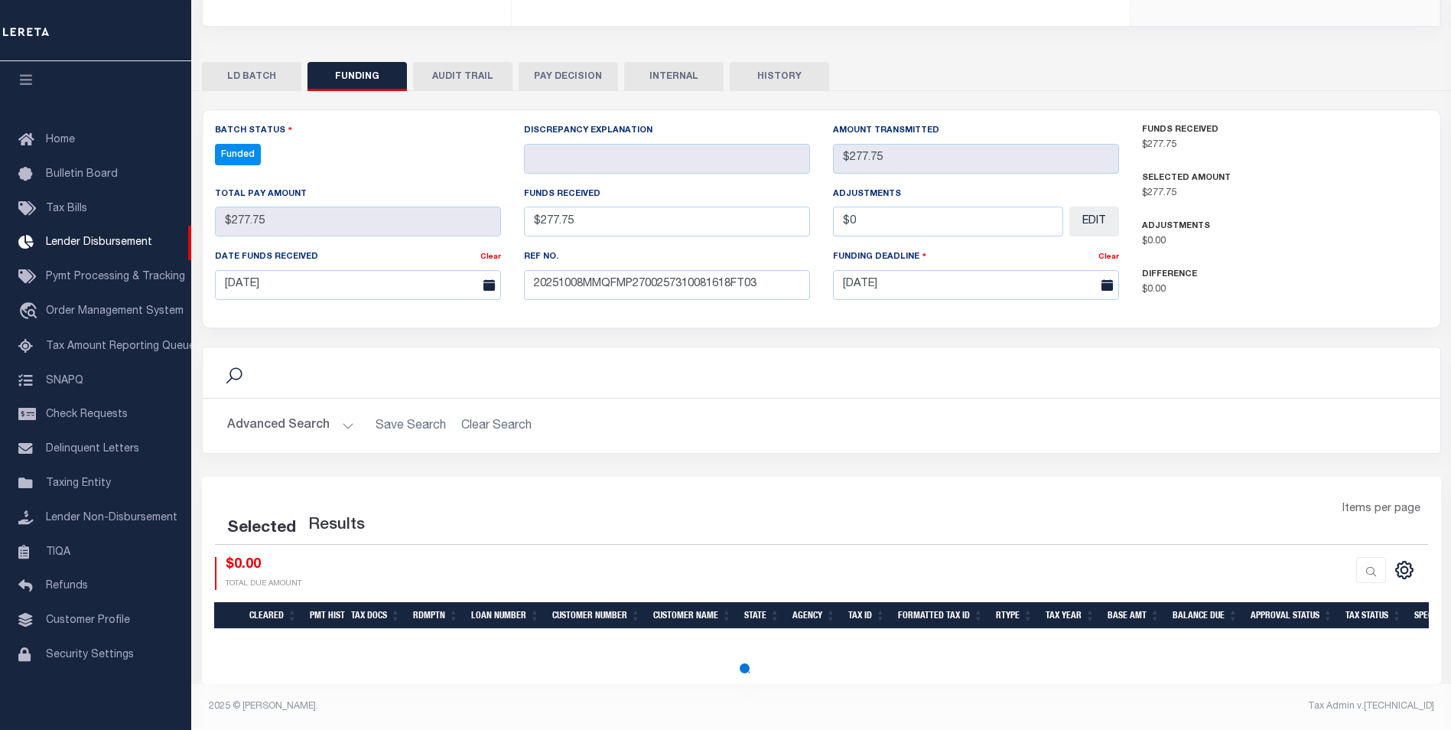
scroll to position [279, 0]
select select "100"
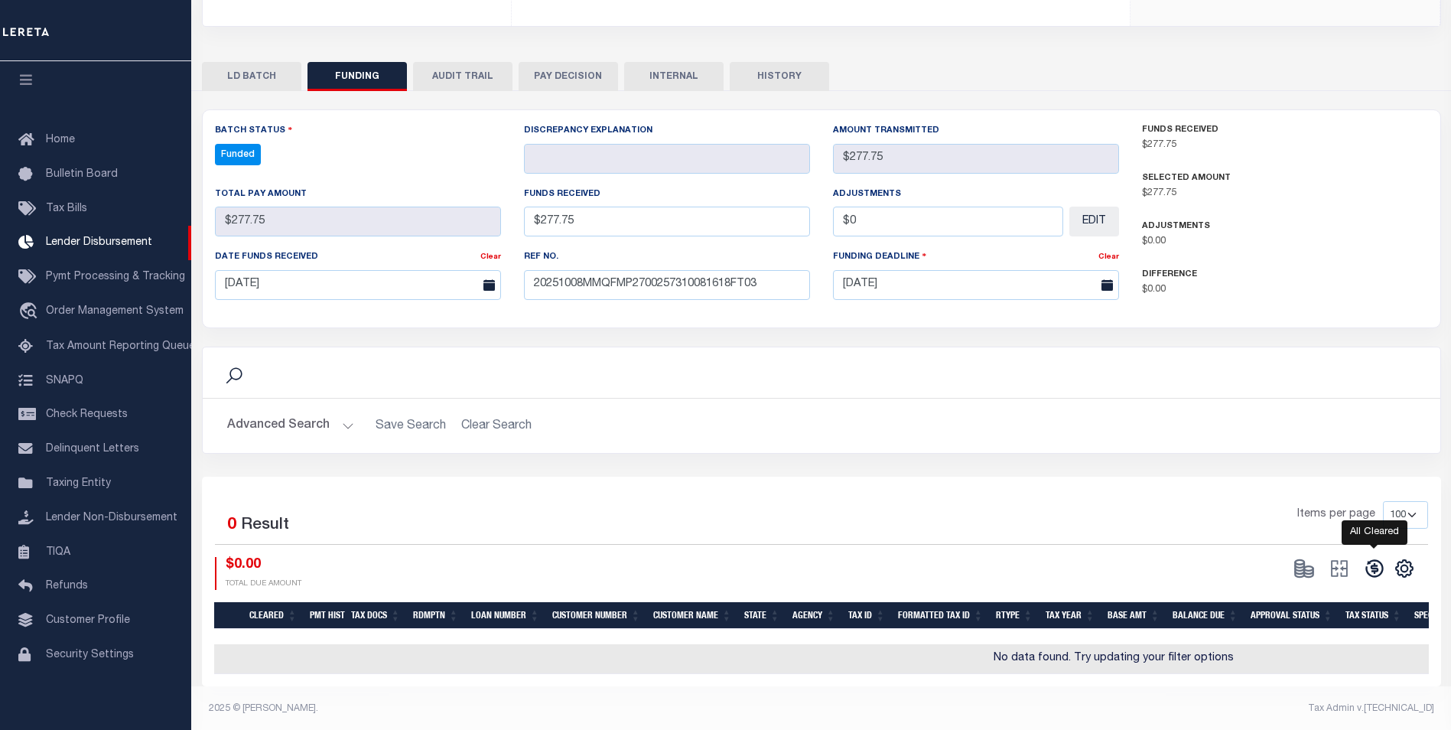
click at [1378, 577] on icon at bounding box center [1374, 568] width 18 height 18
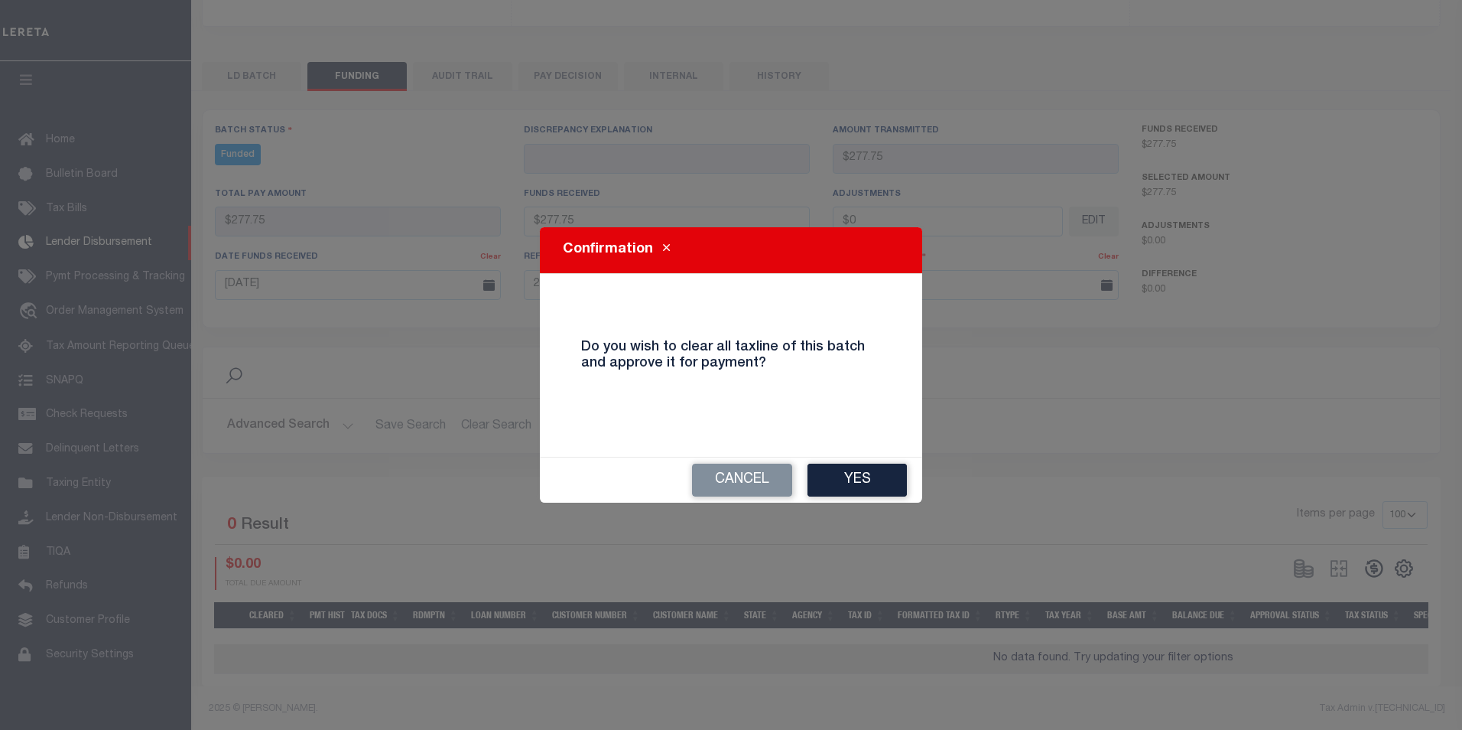
click at [872, 506] on div "Confirmation Do you wish to clear all taxline of this batch and approve it for …" at bounding box center [731, 365] width 1462 height 730
drag, startPoint x: 876, startPoint y: 487, endPoint x: 880, endPoint y: 460, distance: 27.0
click at [876, 486] on button "Yes" at bounding box center [857, 479] width 99 height 33
type input "$277.75"
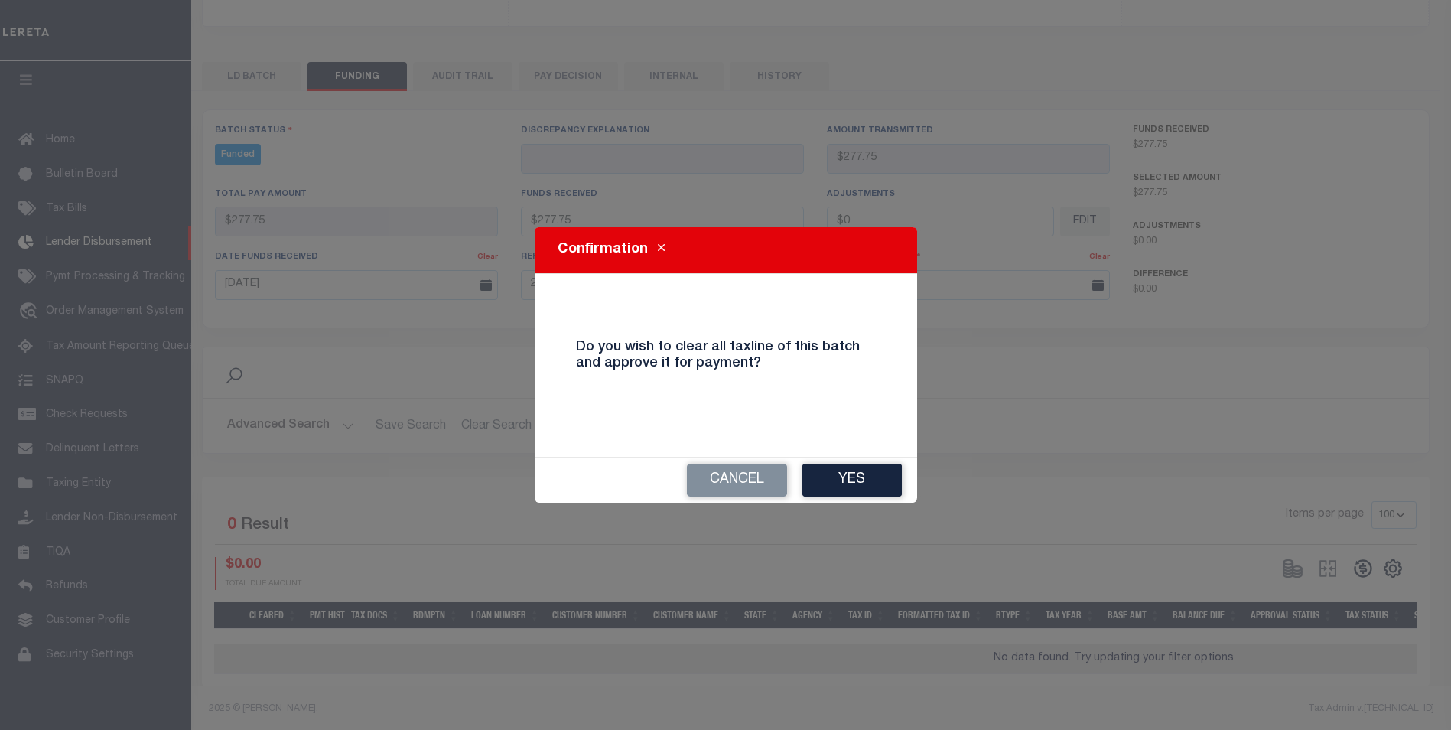
type input "$277.75"
type input "$0"
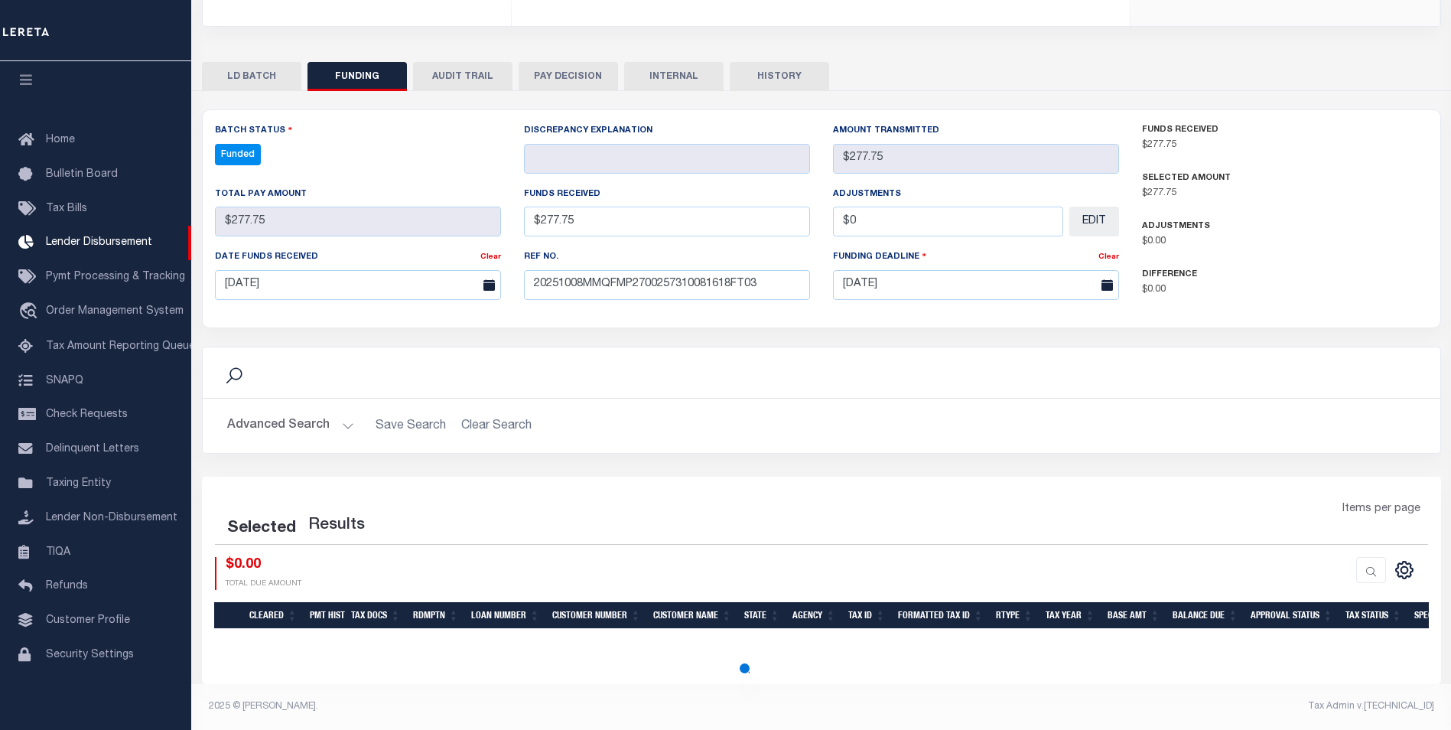
select select "100"
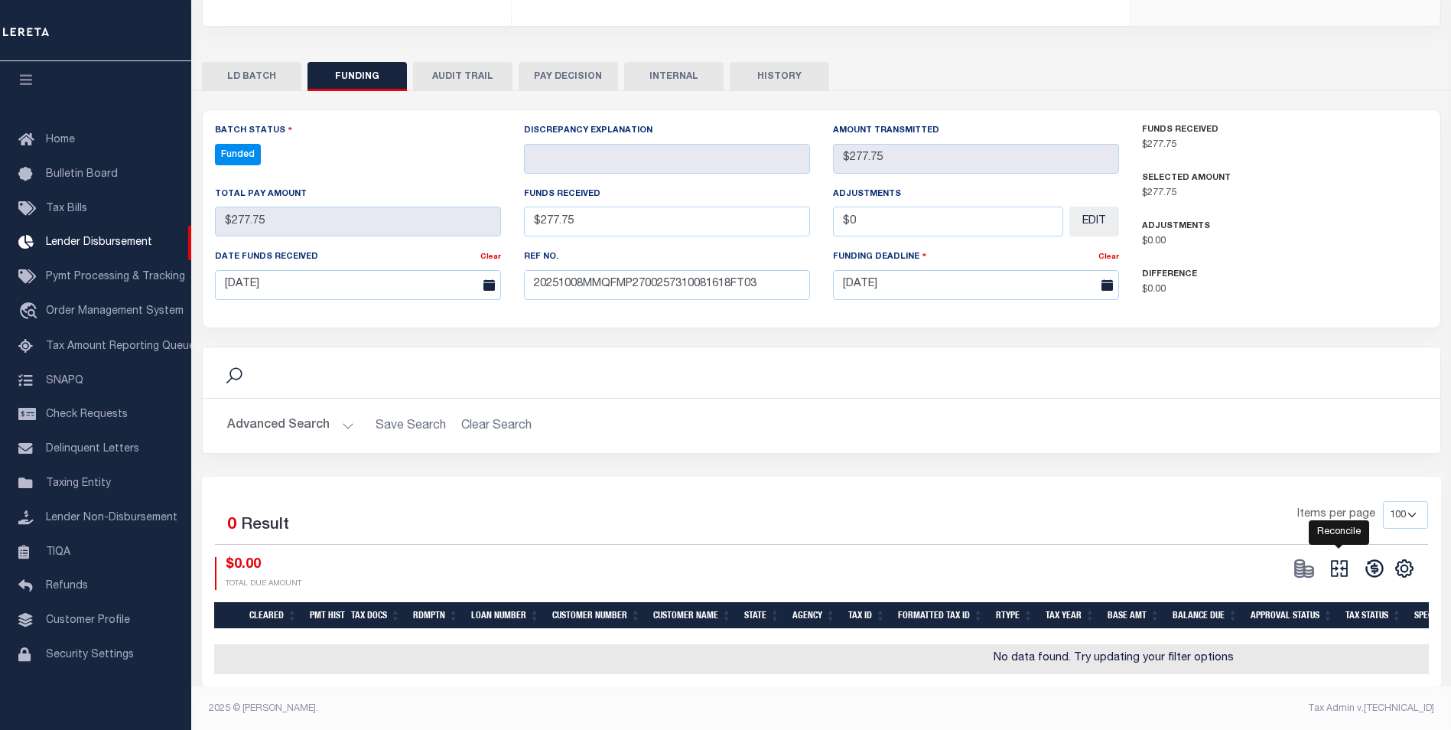
click at [1340, 570] on icon "" at bounding box center [1338, 567] width 21 height 21
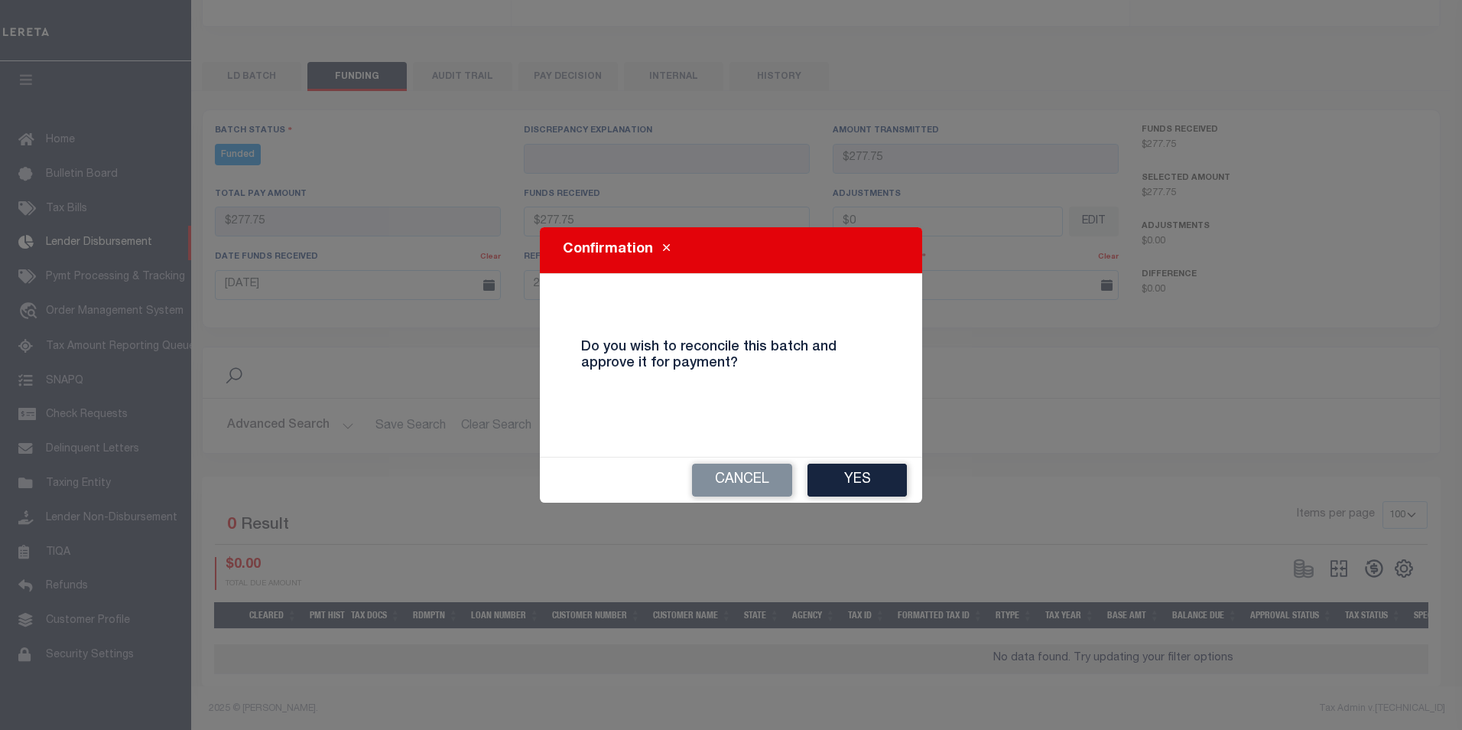
click at [852, 476] on button "Yes" at bounding box center [857, 479] width 99 height 33
select select "100"
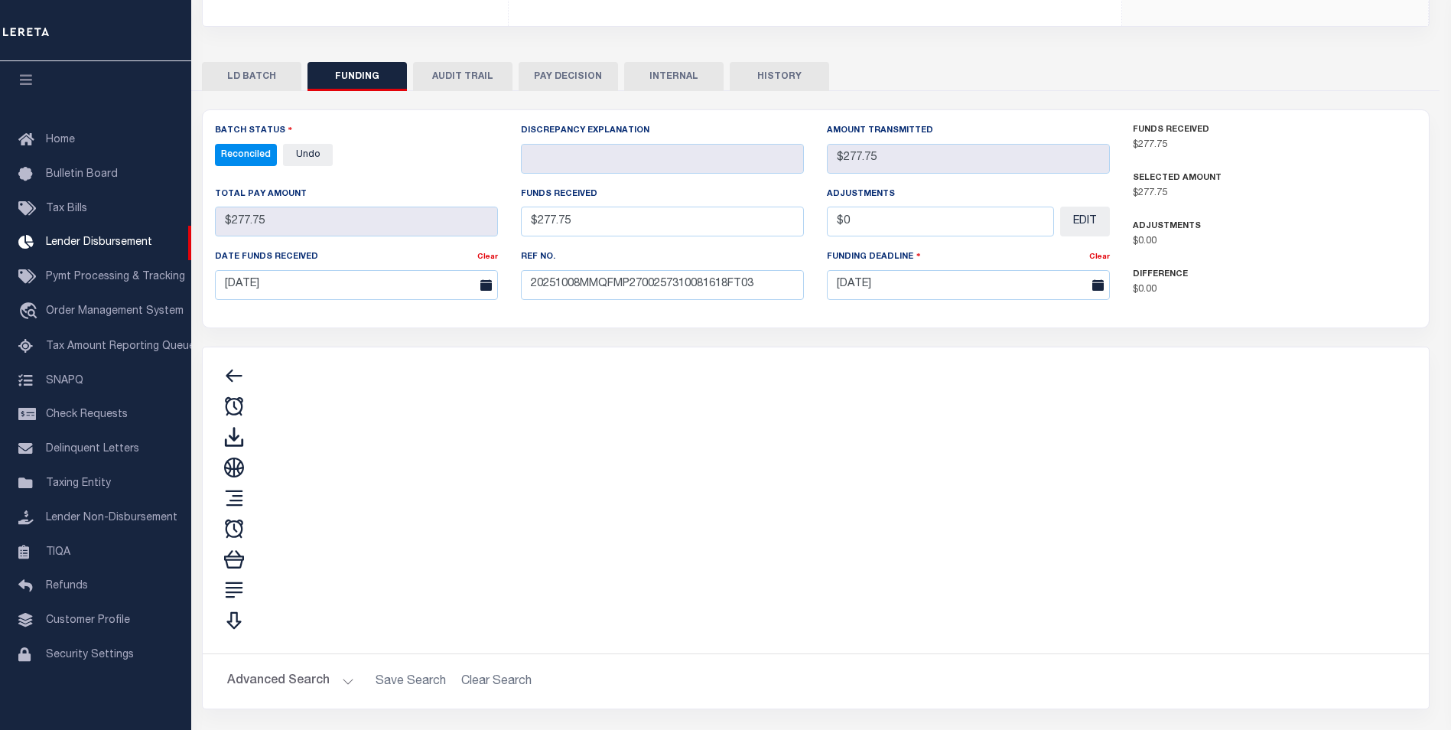
type input "$277.75"
type input "$0"
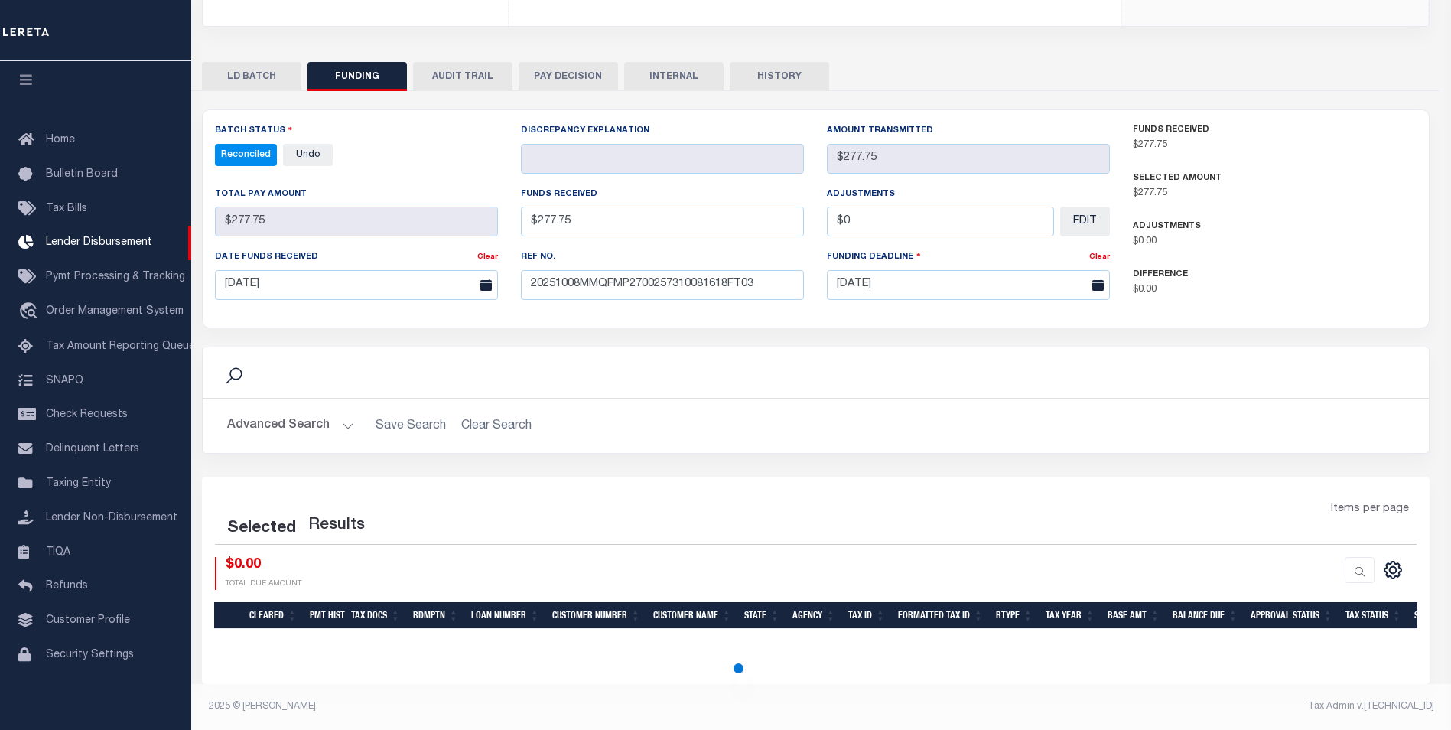
scroll to position [203, 0]
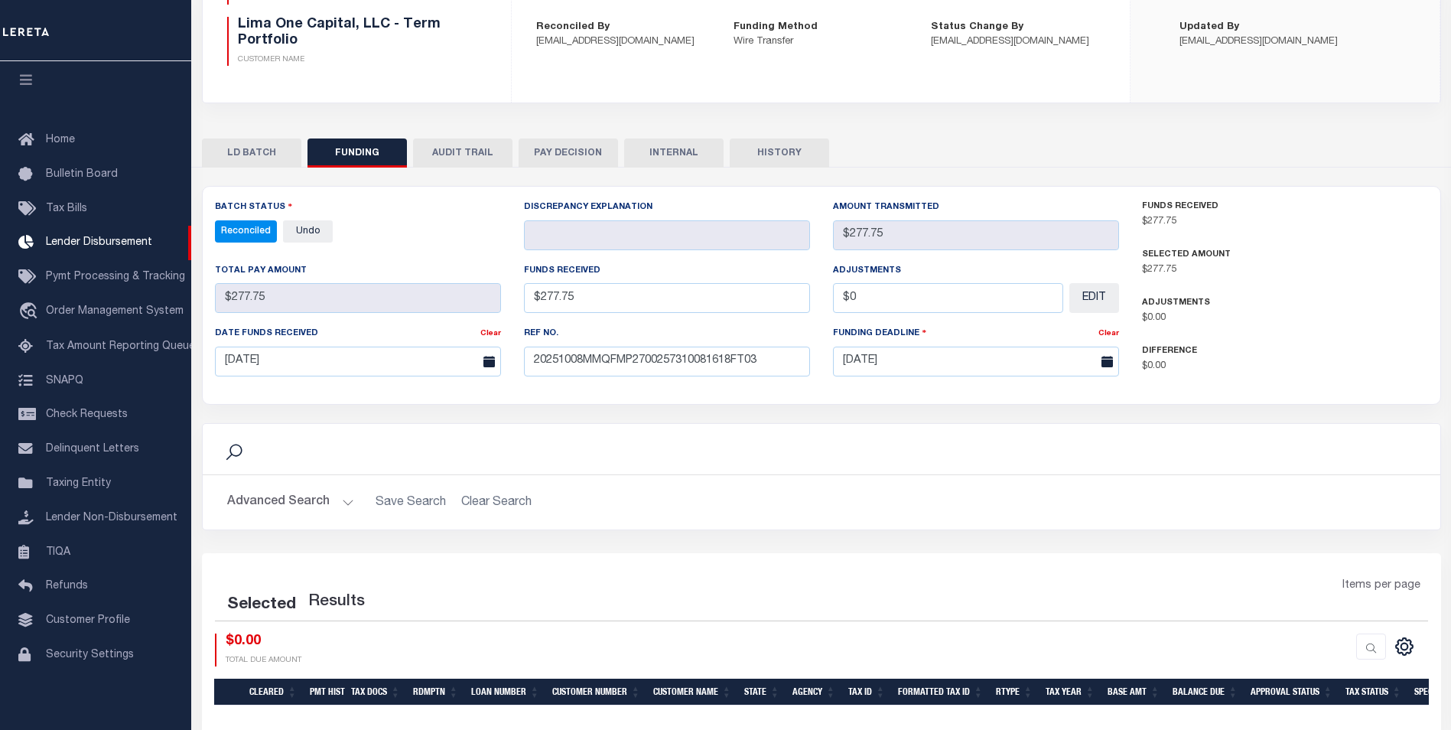
select select "100"
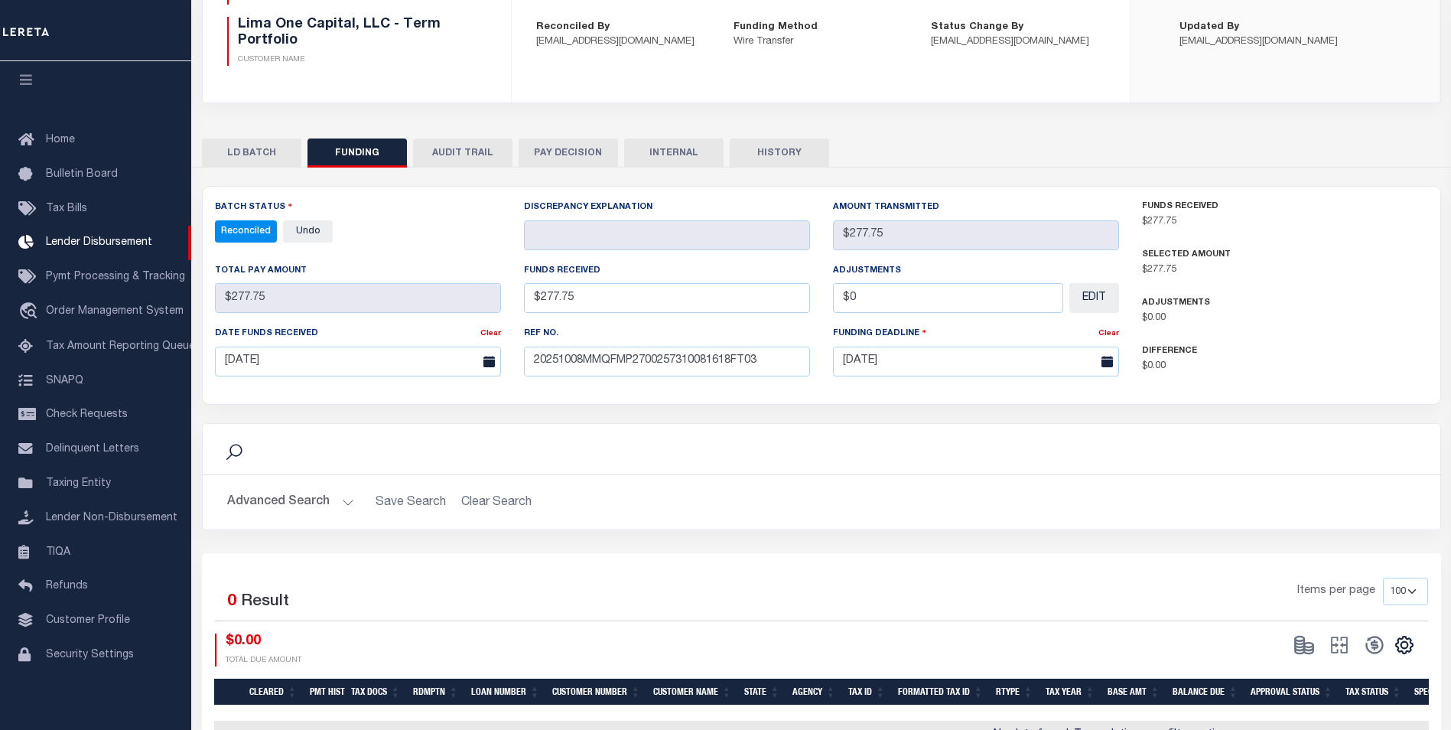
drag, startPoint x: 677, startPoint y: 143, endPoint x: 681, endPoint y: 151, distance: 9.2
click at [677, 139] on button "INTERNAL" at bounding box center [673, 152] width 99 height 29
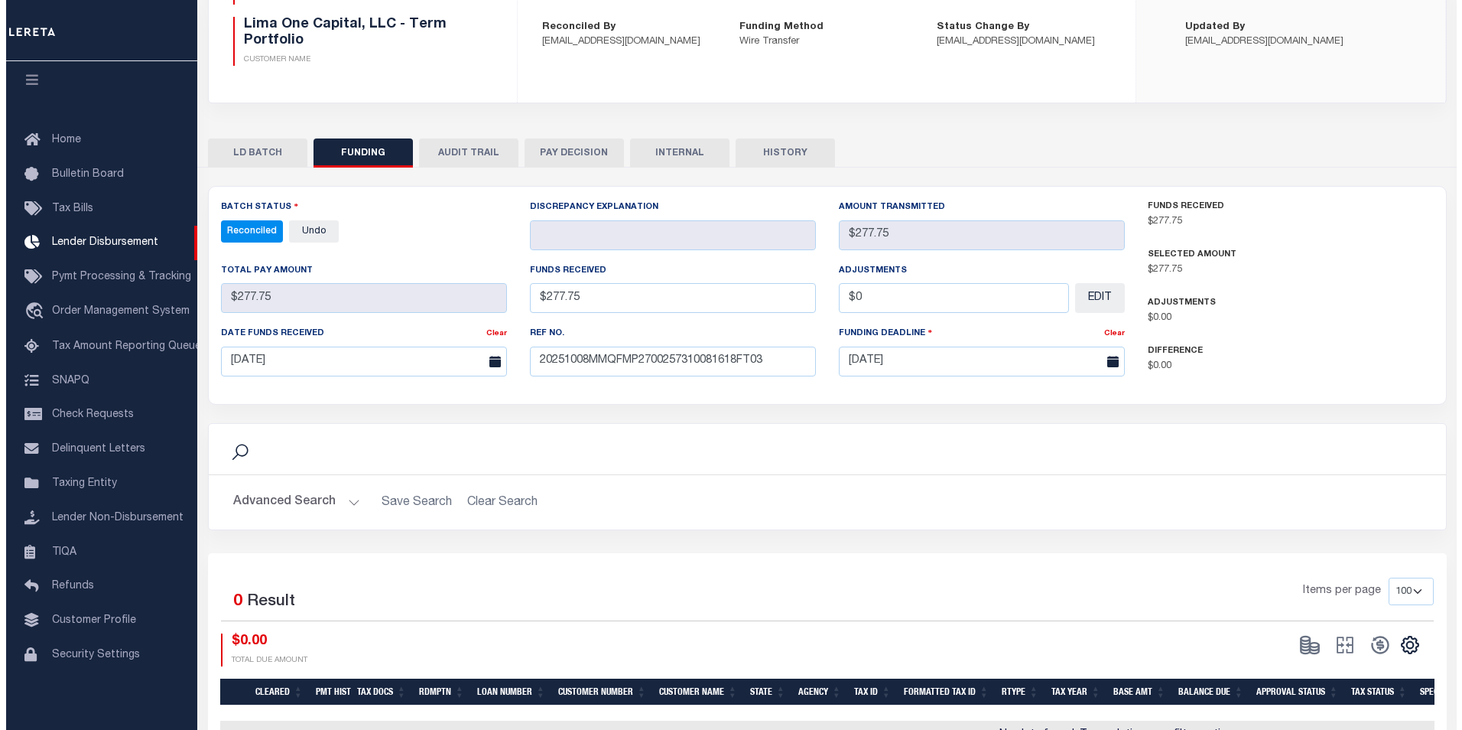
scroll to position [0, 0]
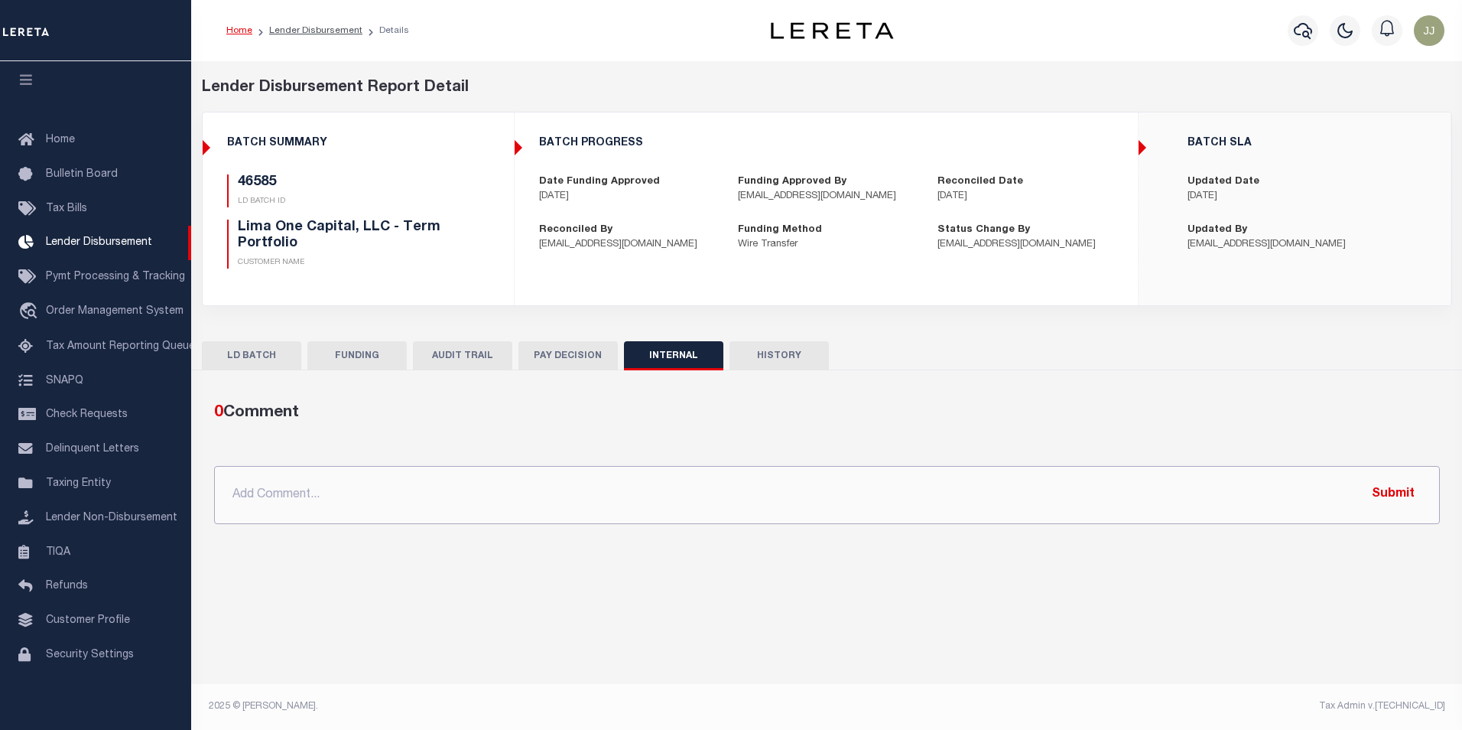
click at [593, 483] on input "text" at bounding box center [827, 495] width 1226 height 58
paste input "OG AMOUNT $27,387.34 46585 - $277.75 46484 - $910.50 46486 - $26,199.09"
type input "OG AMOUNT $27,387.34 46585 - $277.75 46484 - $910.50 46486 - $26,199.09"
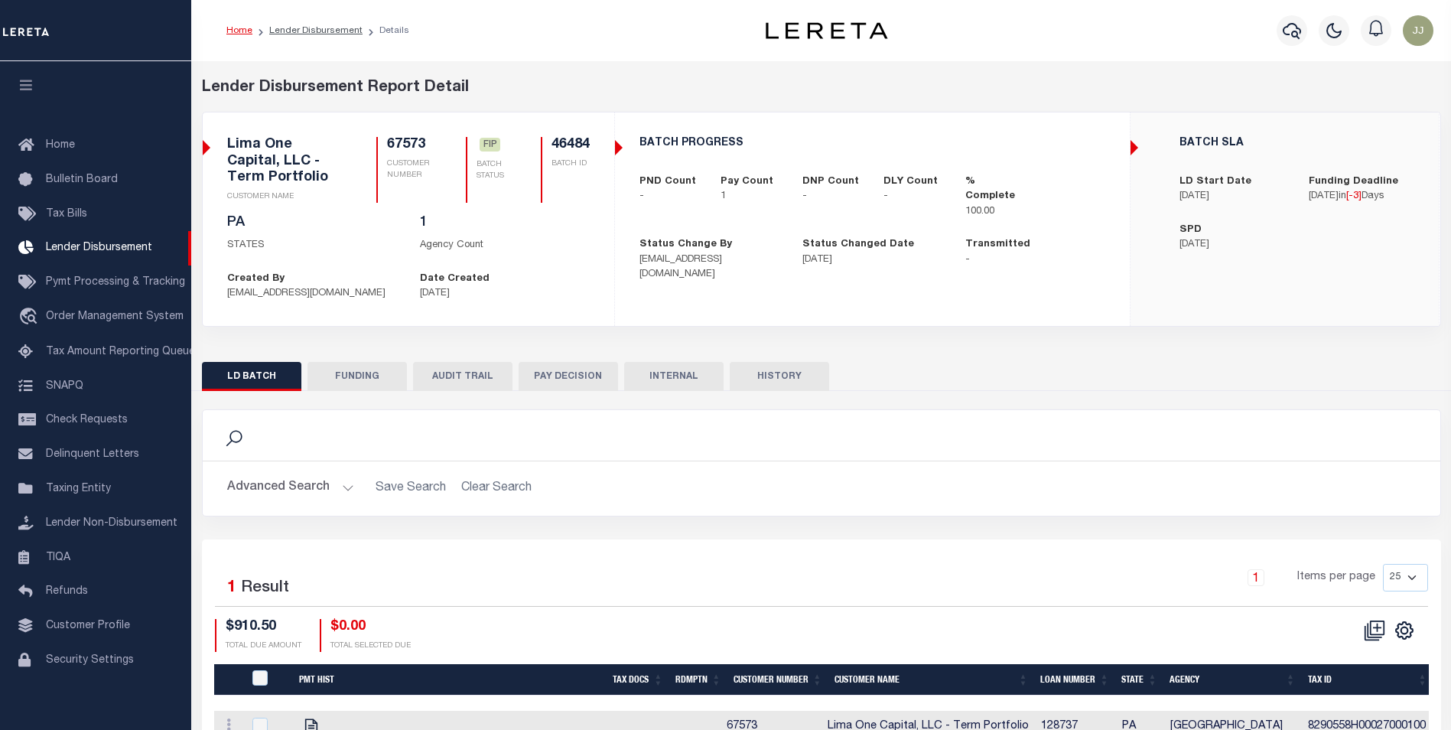
scroll to position [15, 0]
click at [368, 374] on button "FUNDING" at bounding box center [356, 376] width 99 height 29
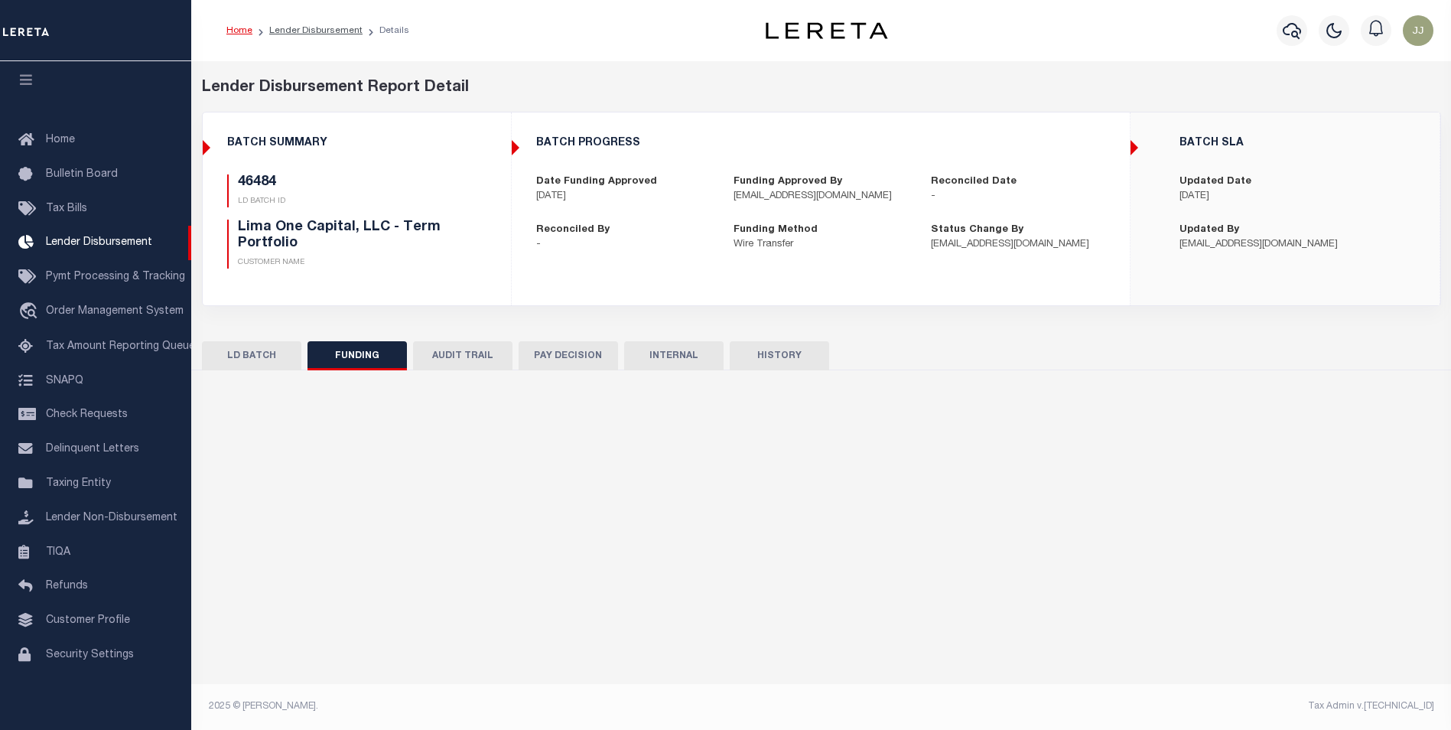
type input "$910.5"
type input "$0"
type input "[DATE]"
select select "100"
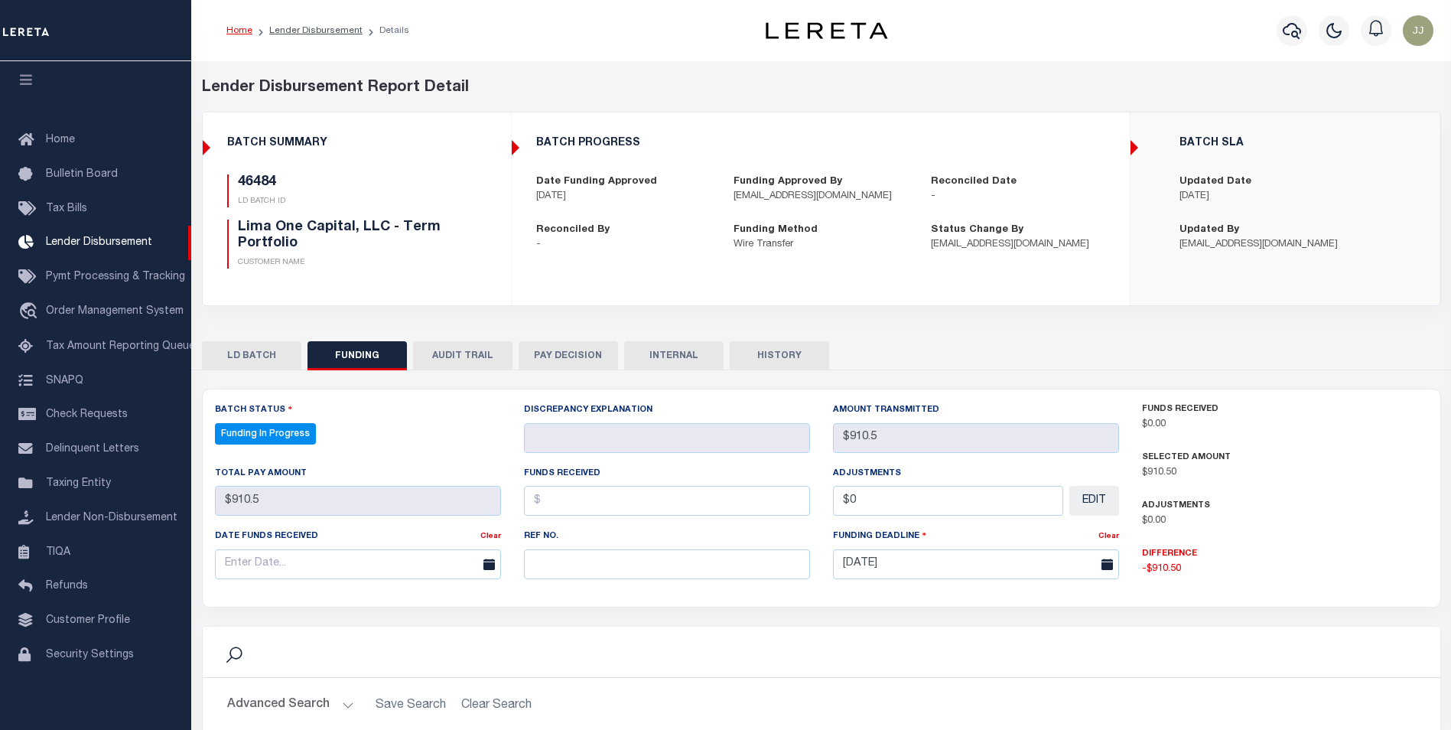
select select "100"
click at [640, 568] on input "text" at bounding box center [667, 564] width 286 height 30
paste input "20251008MMQFMP2700257310081618FT03"
type input "20251008MMQFMP2700257310081618FT03"
click at [300, 570] on input "text" at bounding box center [358, 564] width 286 height 30
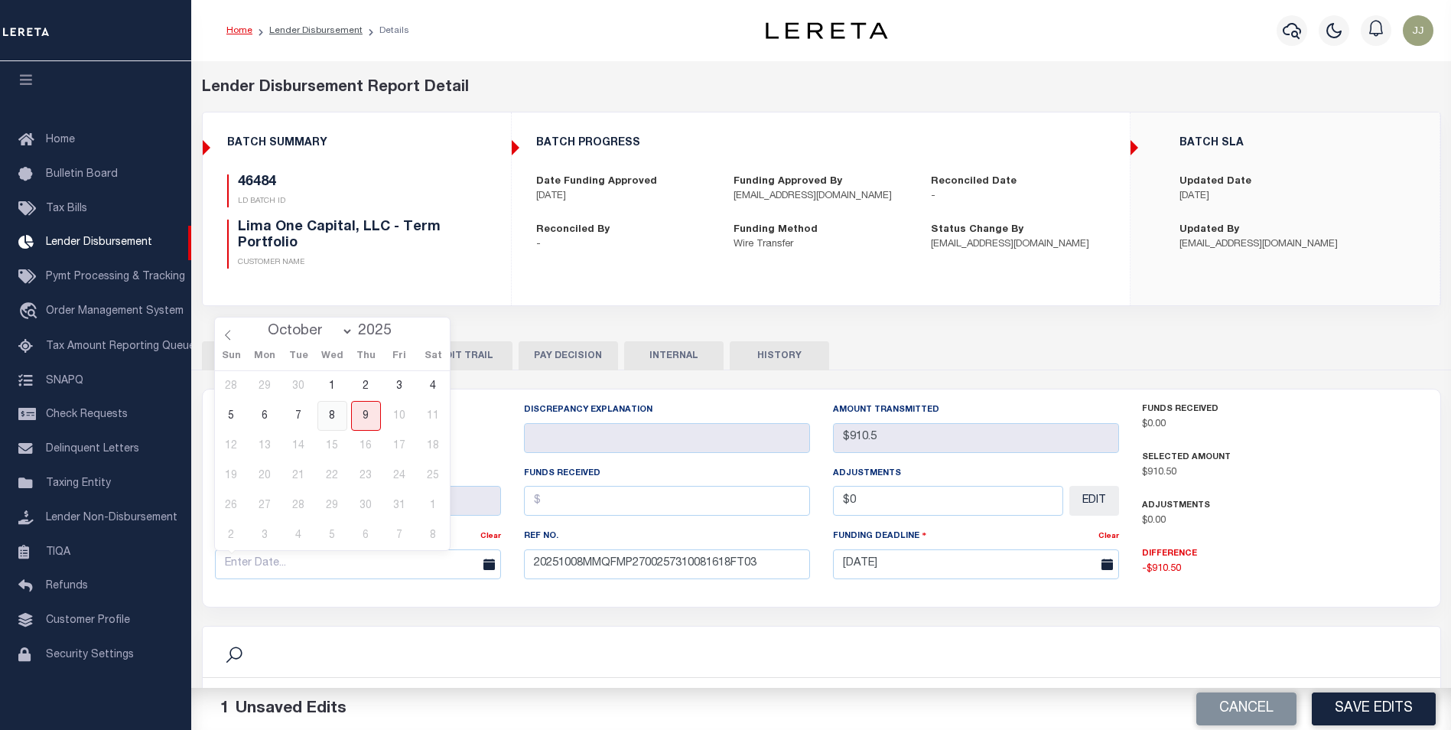
click at [335, 417] on span "8" at bounding box center [332, 416] width 30 height 30
type input "[DATE]"
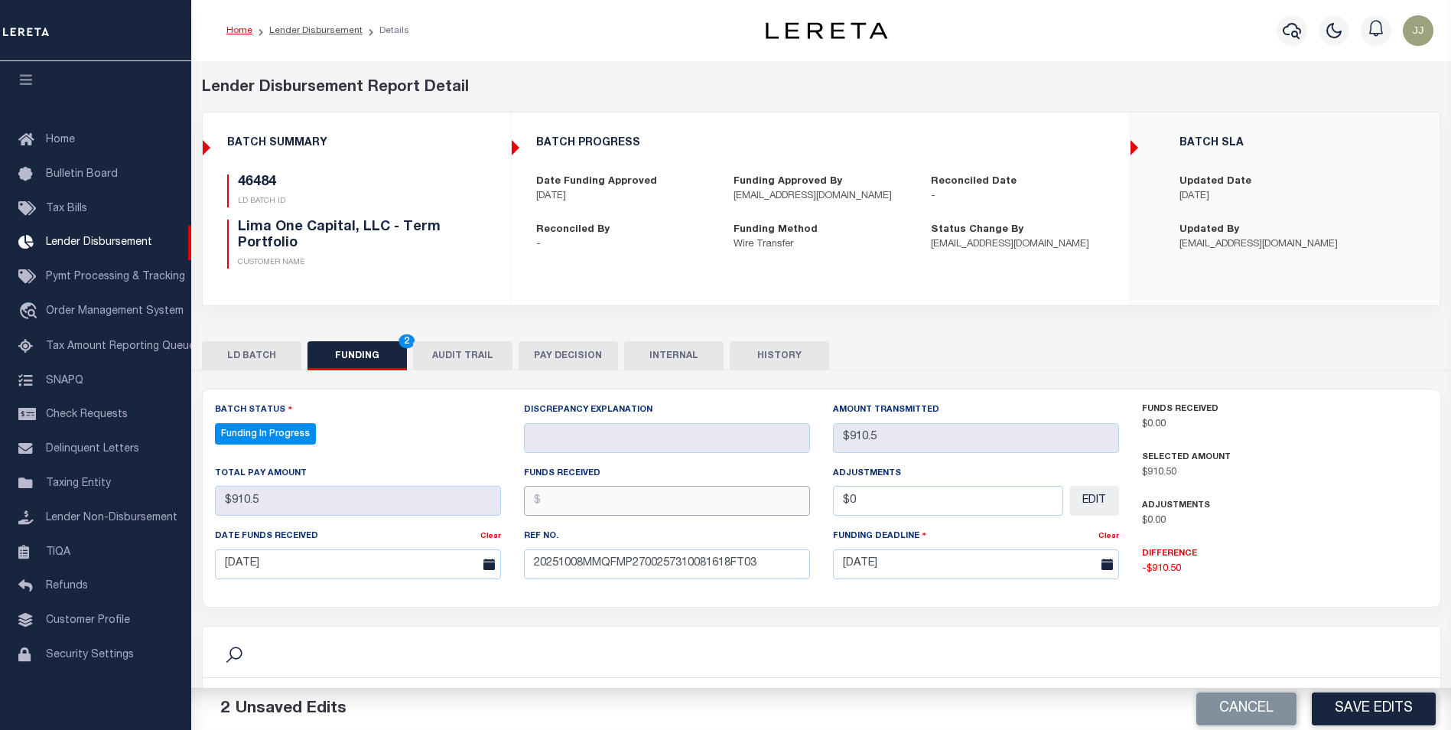
click at [574, 510] on input "text" at bounding box center [667, 501] width 286 height 30
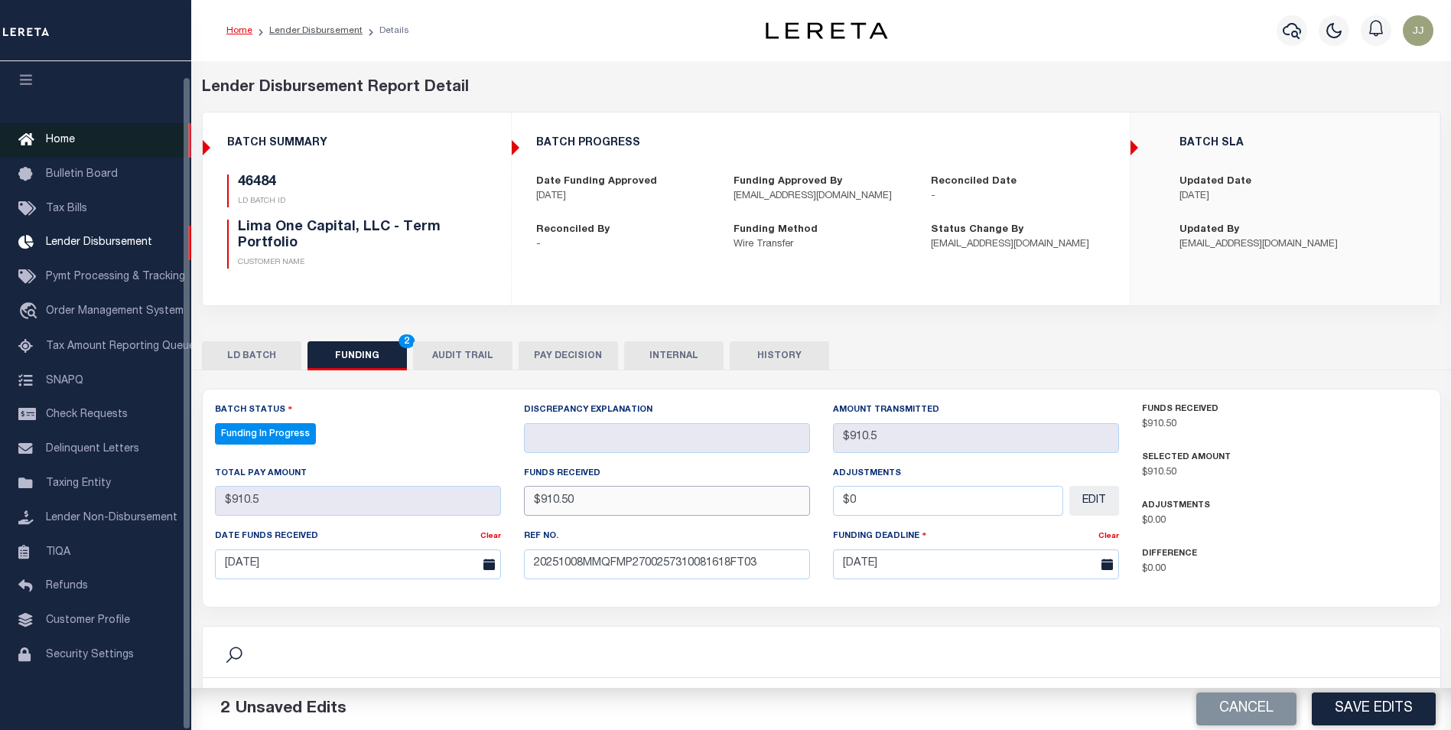
type input "$910.50"
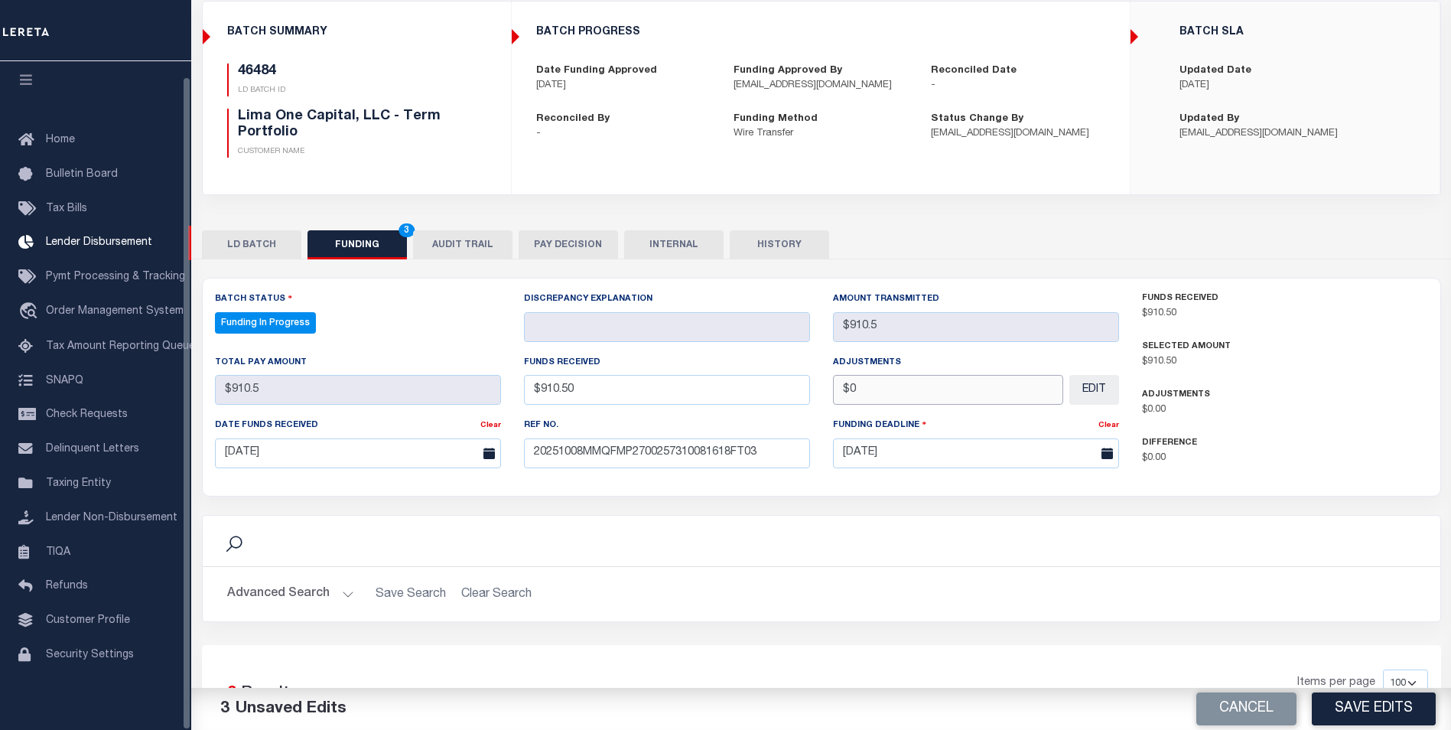
scroll to position [153, 0]
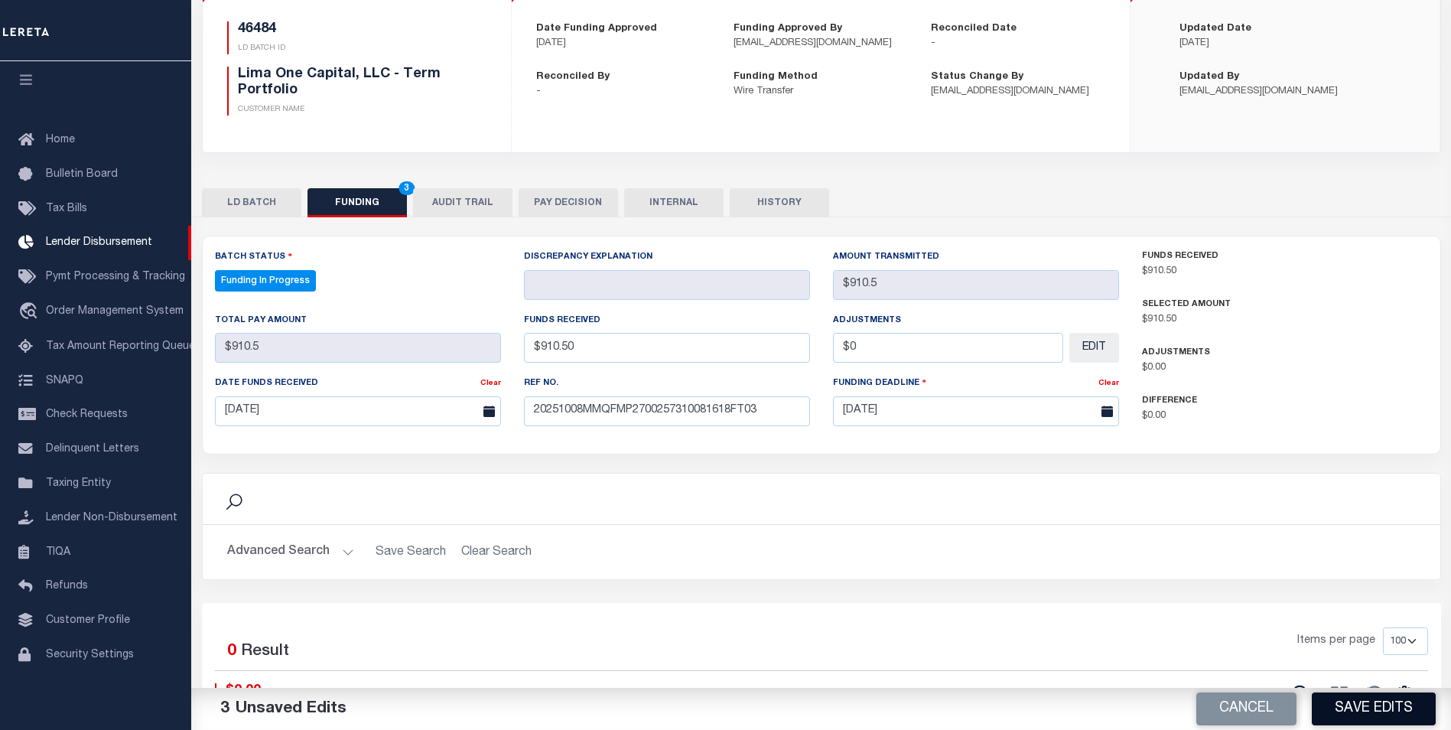
type input "$0.00"
click at [1390, 717] on button "Save Edits" at bounding box center [1374, 708] width 124 height 33
type input "$910.5"
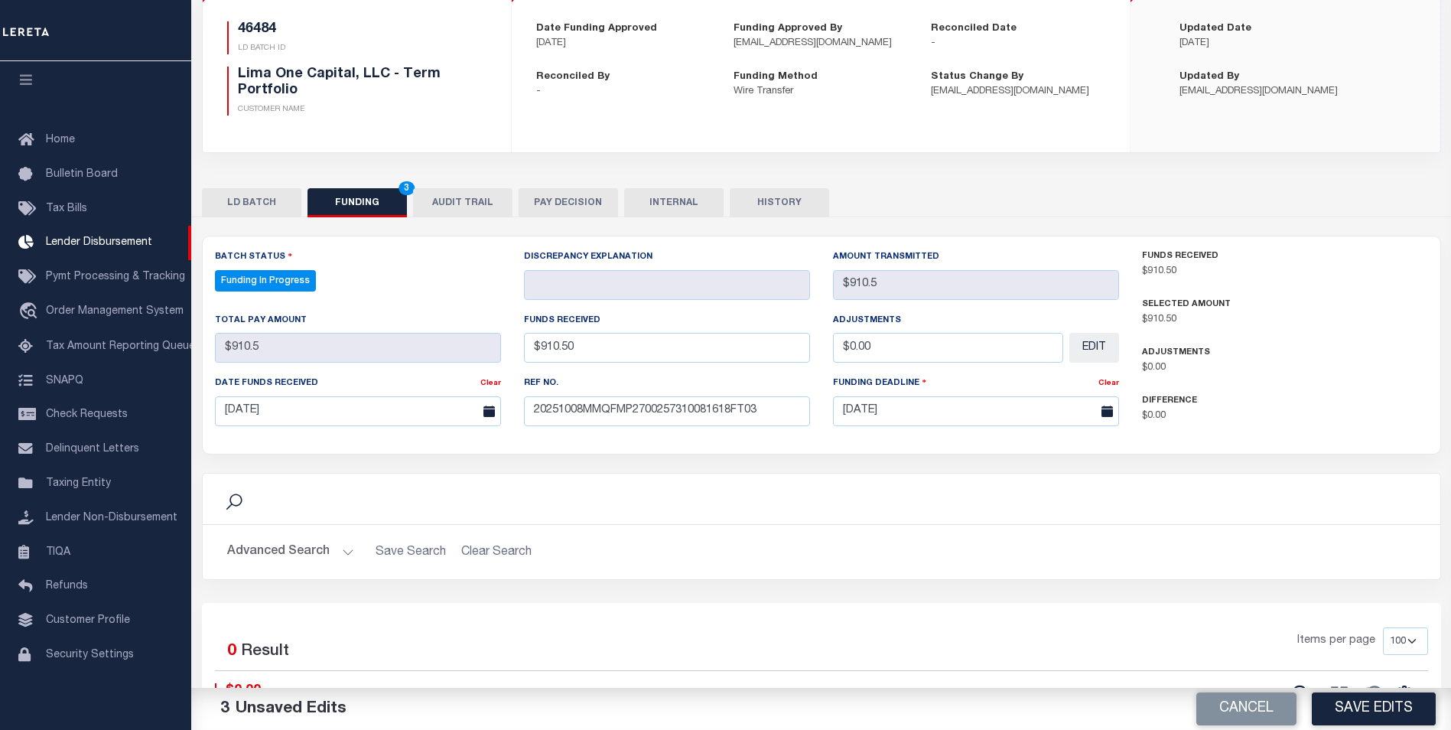
type input "$0"
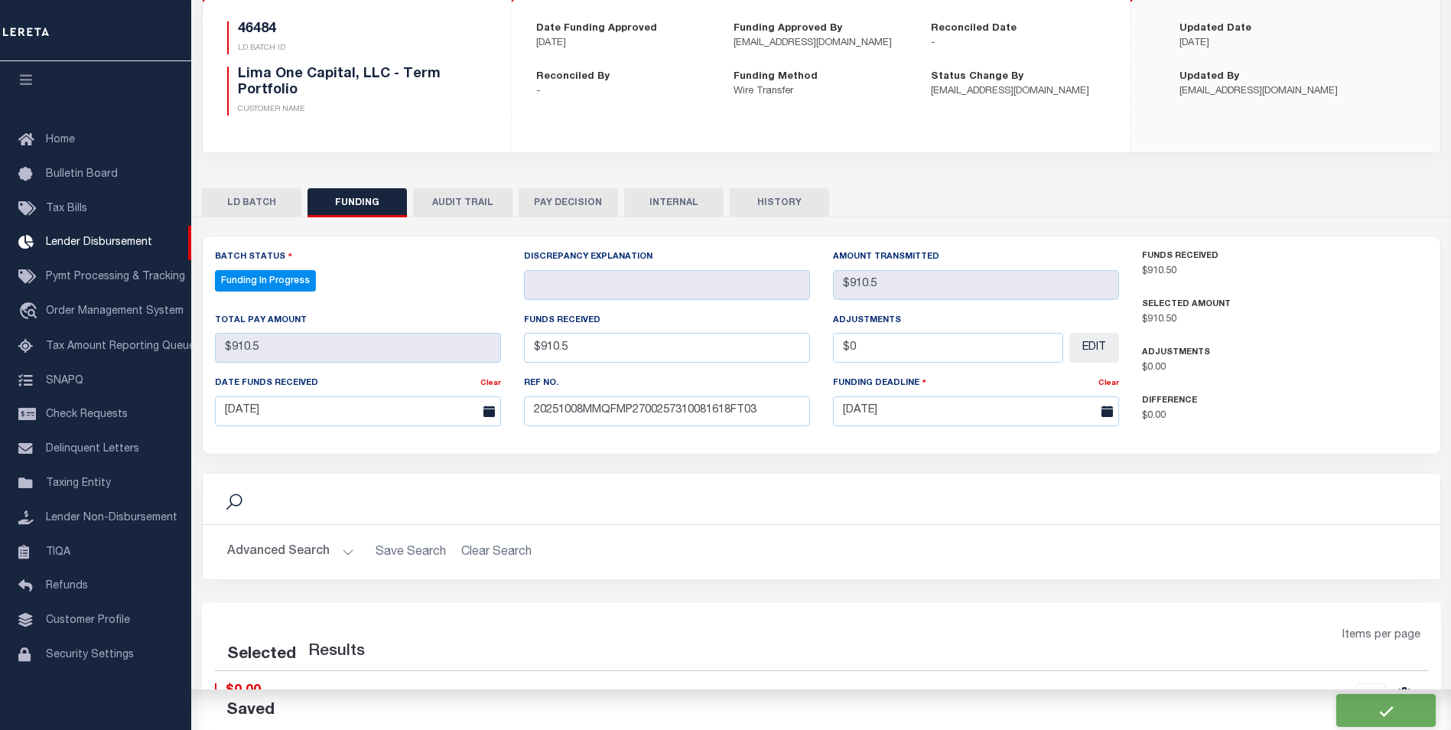
select select "100"
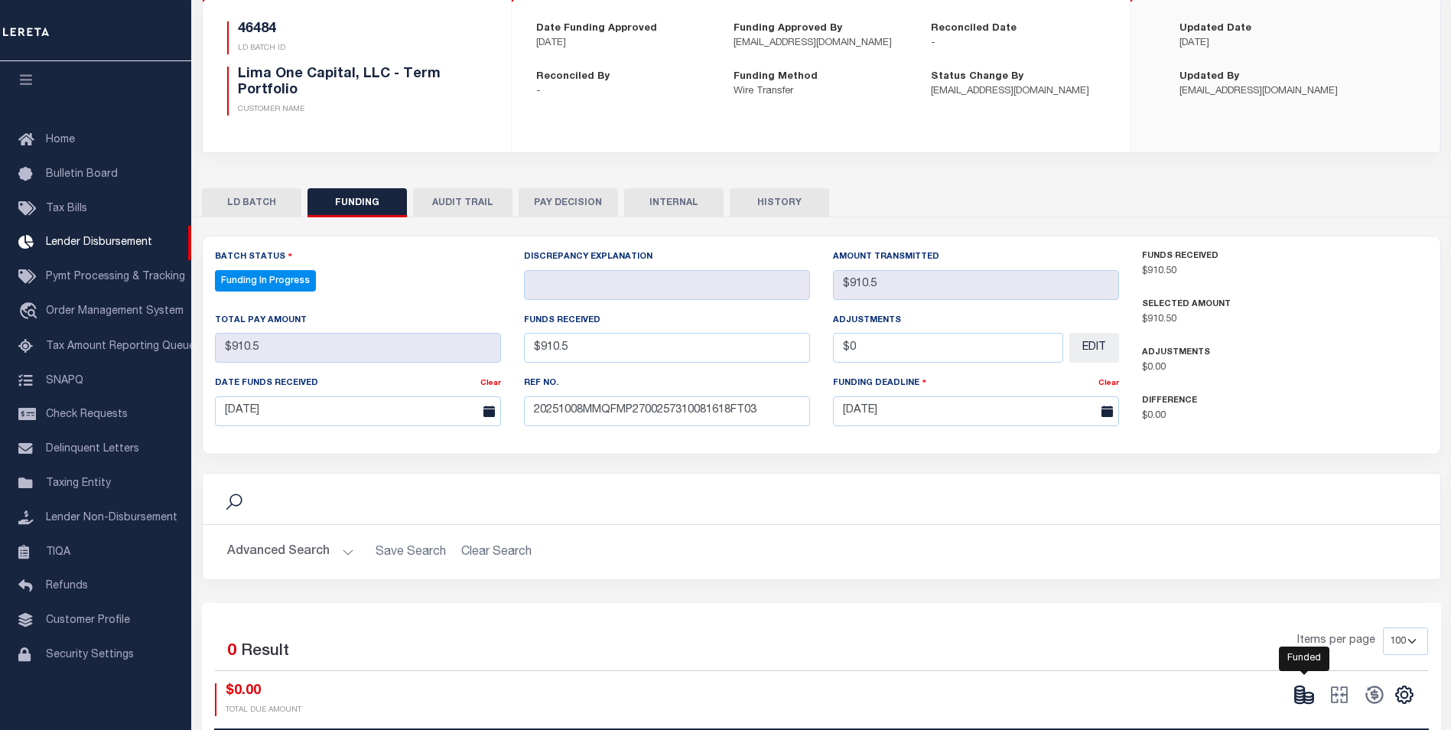
click at [1309, 697] on ellipse at bounding box center [1308, 694] width 9 height 5
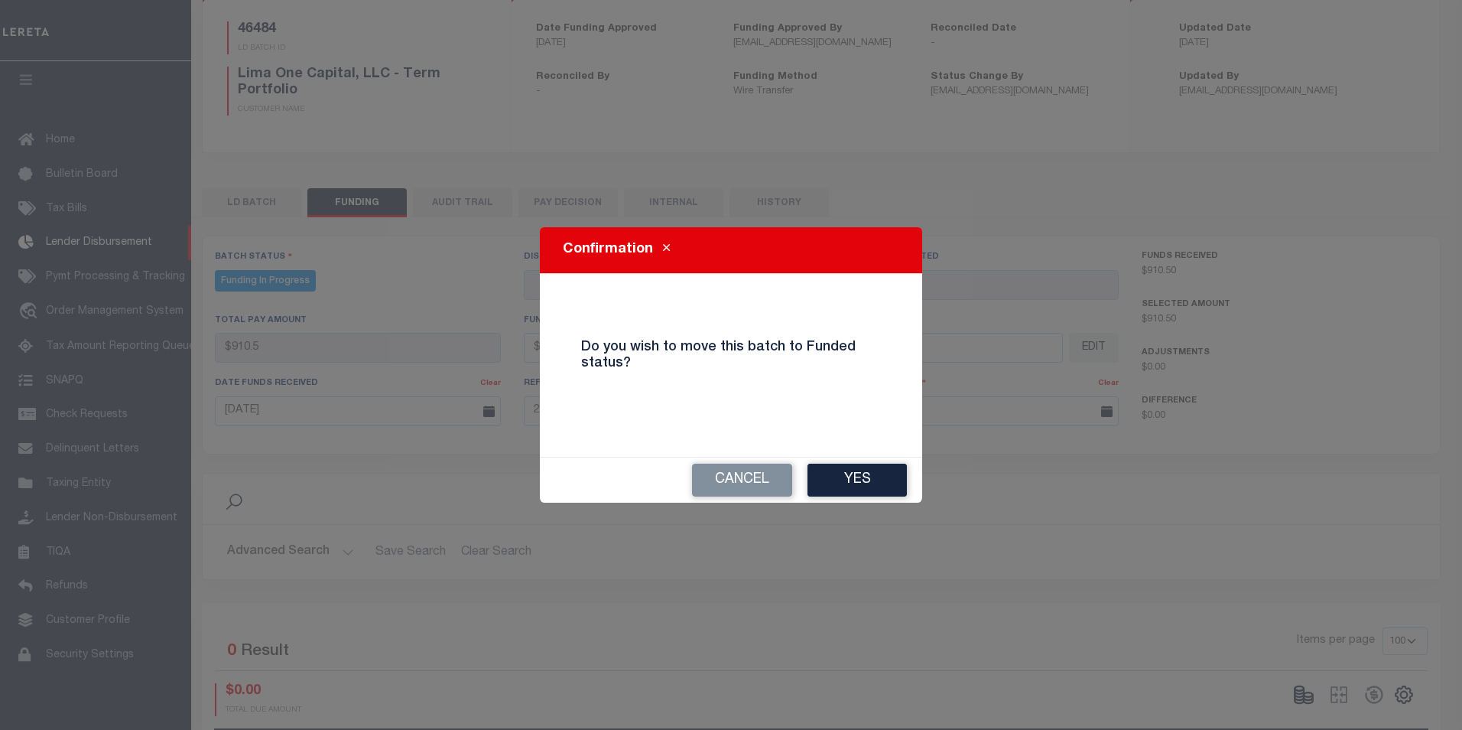
click at [892, 486] on button "Yes" at bounding box center [857, 479] width 99 height 33
type input "$910.5"
type input "$0"
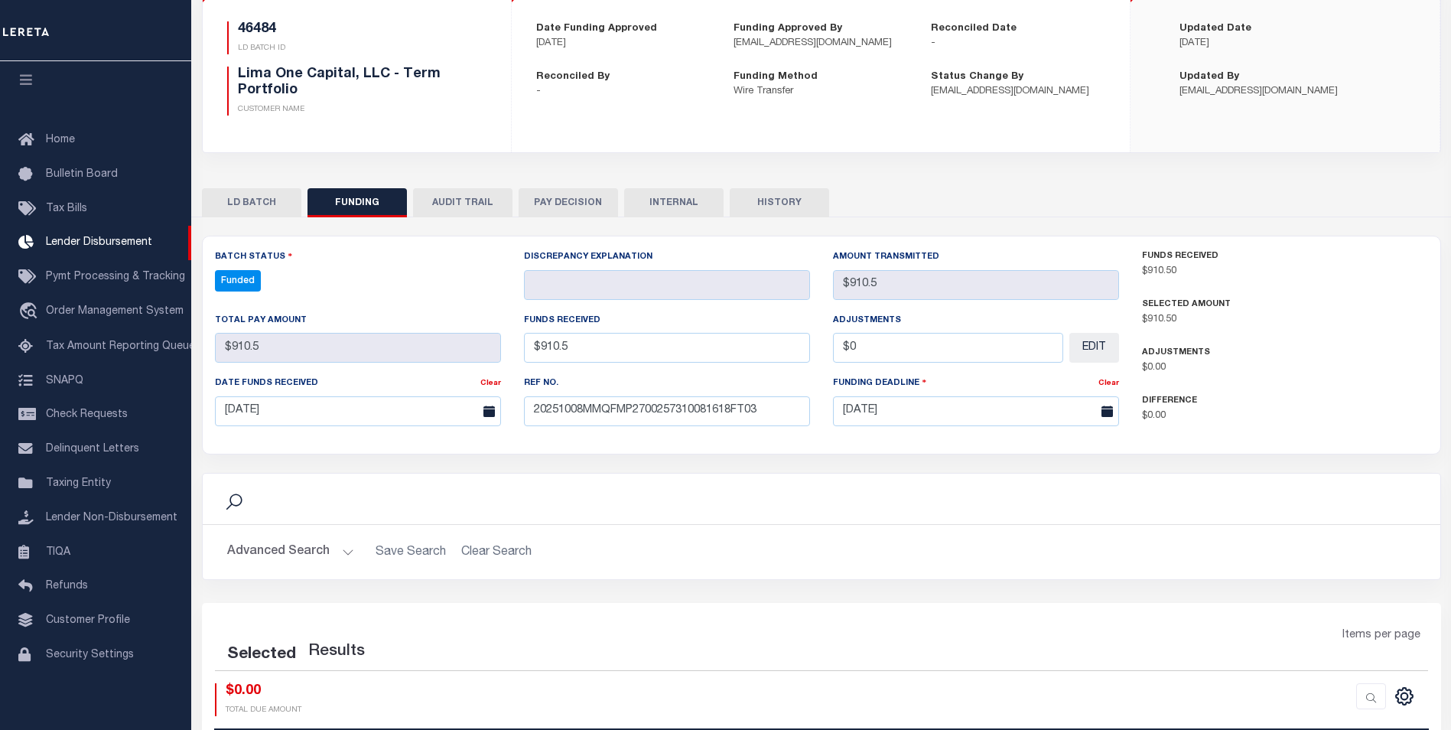
select select "100"
click at [1359, 688] on button at bounding box center [1374, 694] width 35 height 23
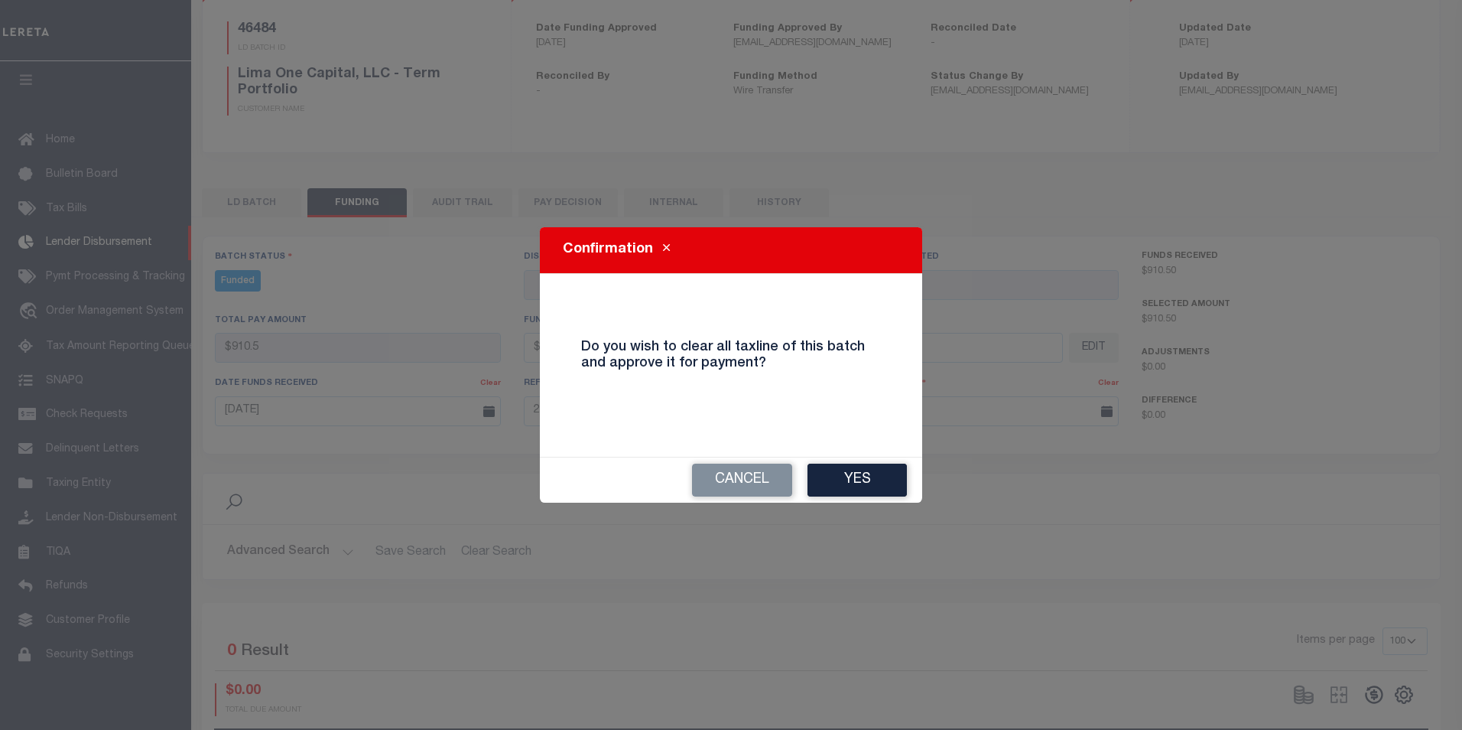
drag, startPoint x: 835, startPoint y: 477, endPoint x: 877, endPoint y: 440, distance: 56.3
click at [840, 477] on button "Yes" at bounding box center [857, 479] width 99 height 33
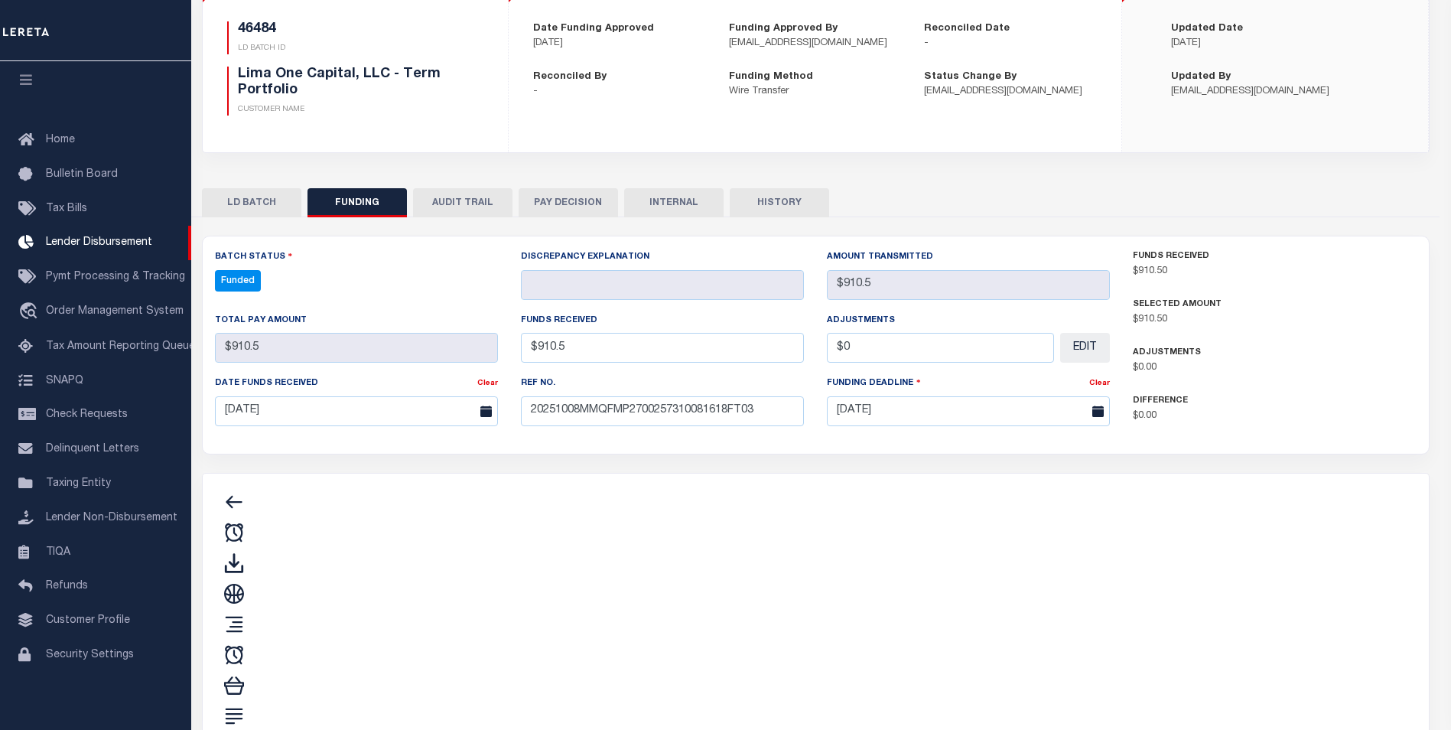
type input "$910.5"
type input "$0"
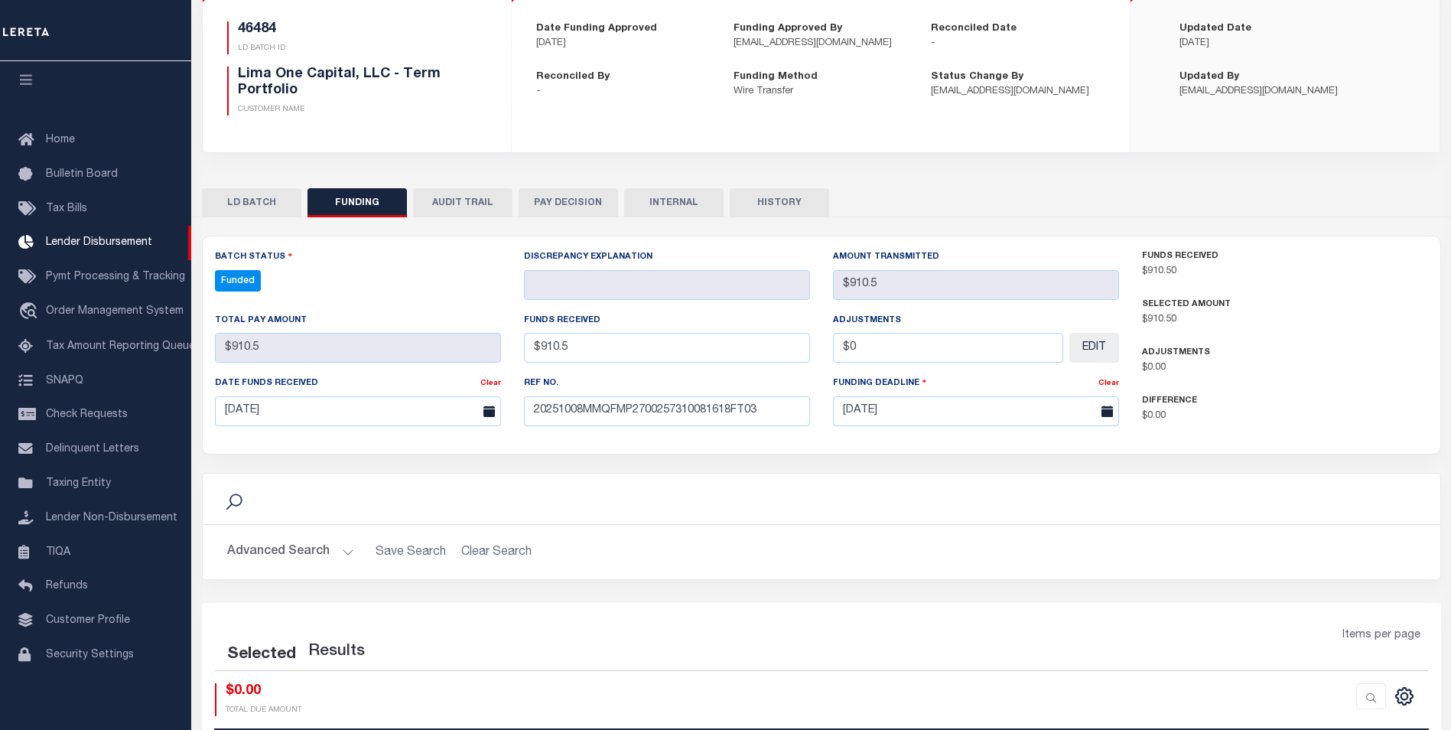
select select "100"
click at [1331, 694] on icon at bounding box center [1339, 694] width 17 height 17
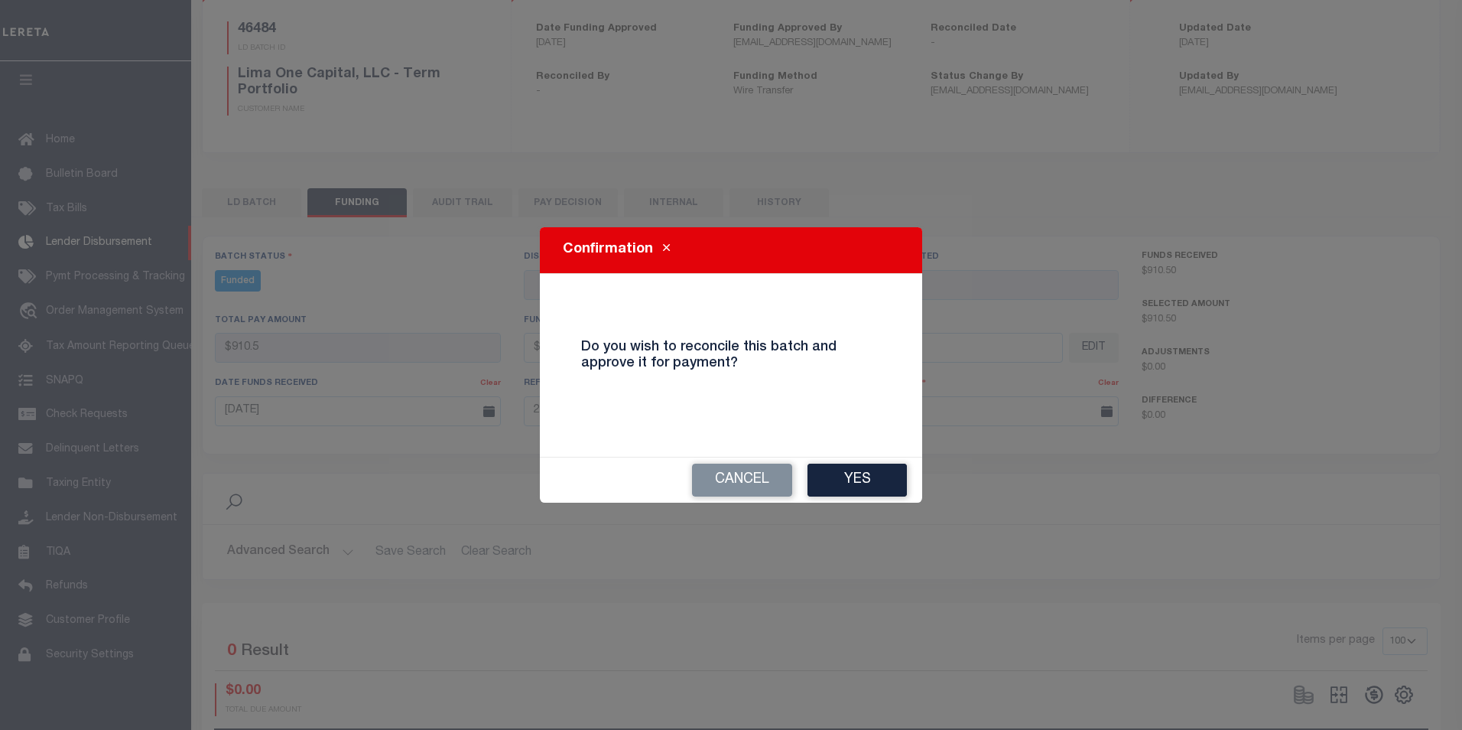
click at [875, 473] on button "Yes" at bounding box center [857, 479] width 99 height 33
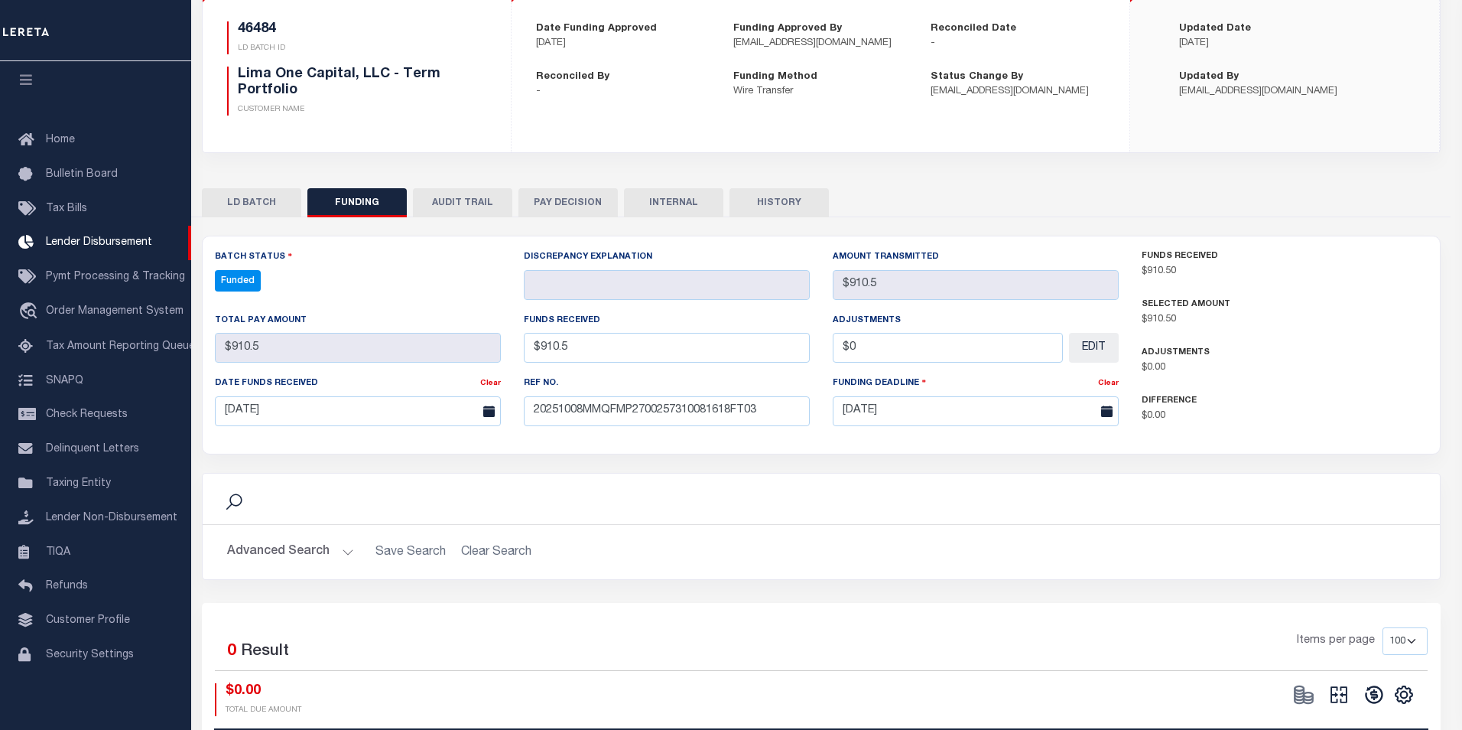
type input "$910.5"
type input "$0"
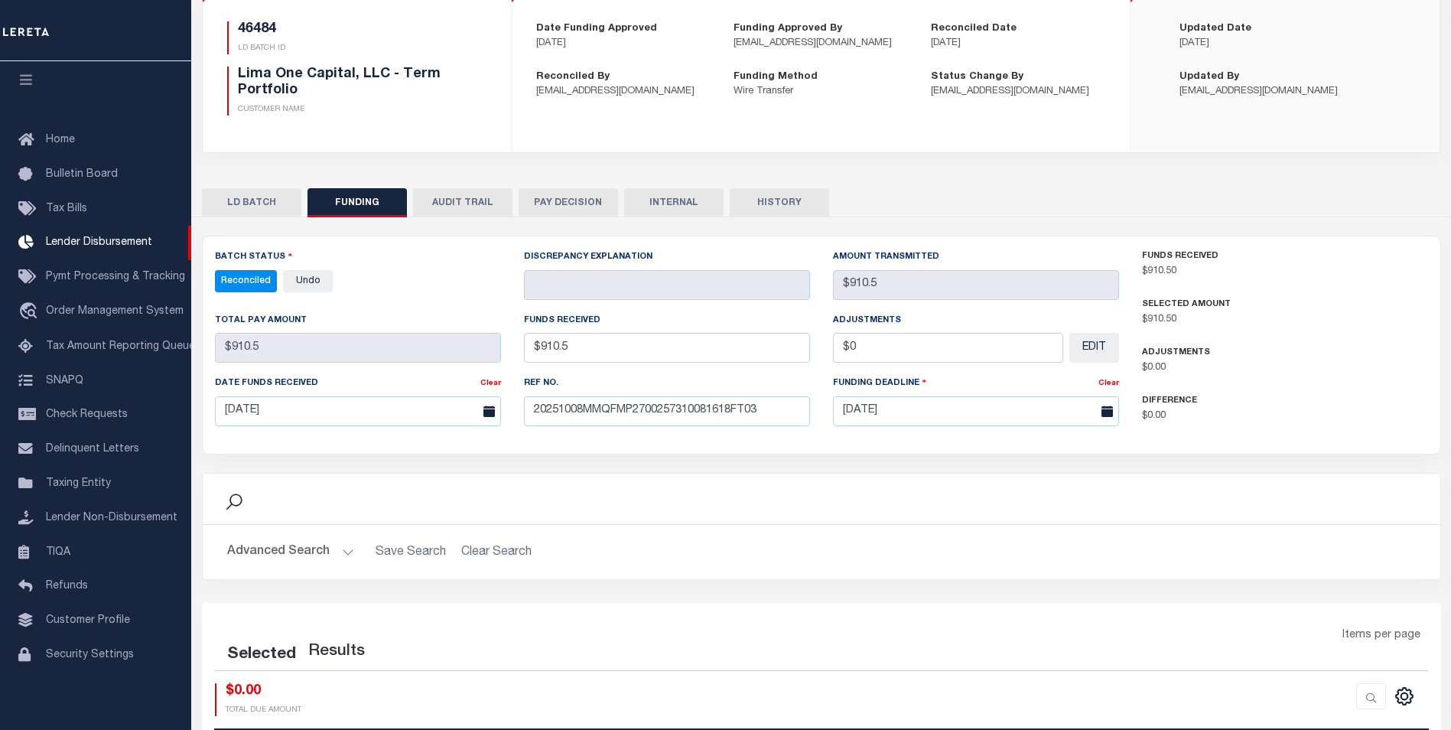
select select "100"
click at [694, 202] on button "INTERNAL" at bounding box center [673, 202] width 99 height 29
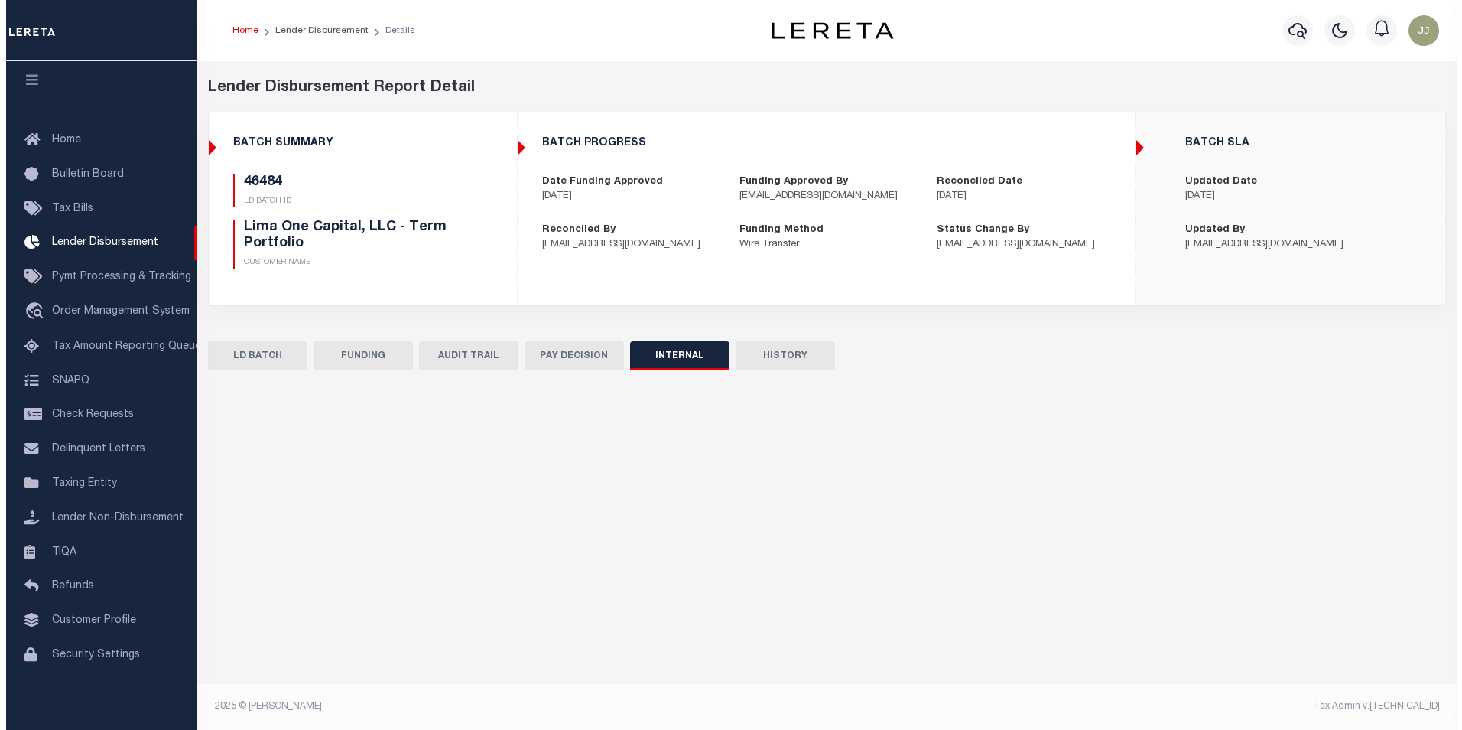
scroll to position [0, 0]
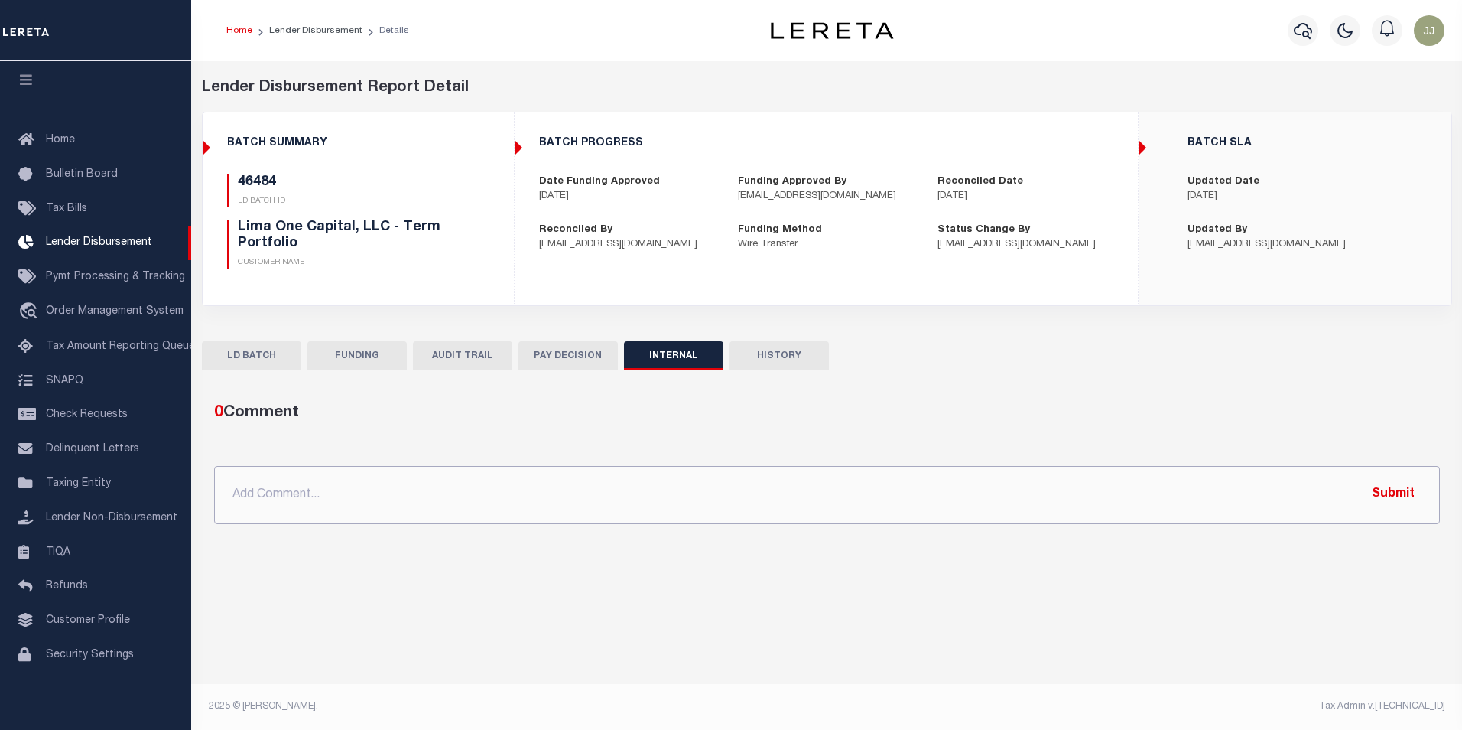
click at [541, 495] on input "text" at bounding box center [827, 495] width 1226 height 58
paste input "OG AMOUNT $27,387.34 46585 - $277.75 46484 - $910.50 46486 - $26,199.09"
type input "OG AMOUNT $27,387.34 46585 - $277.75 46484 - $910.50 46486 - $26,199.09"
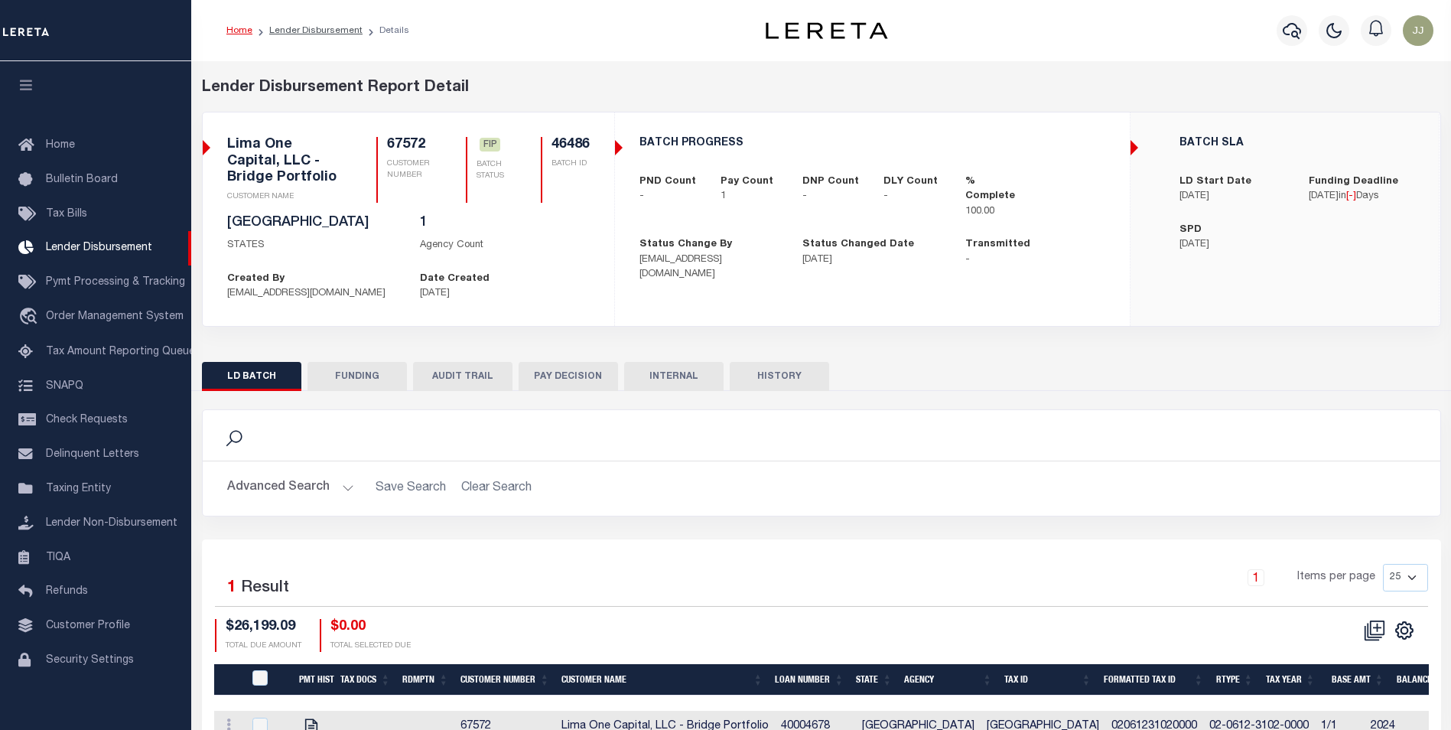
scroll to position [15, 0]
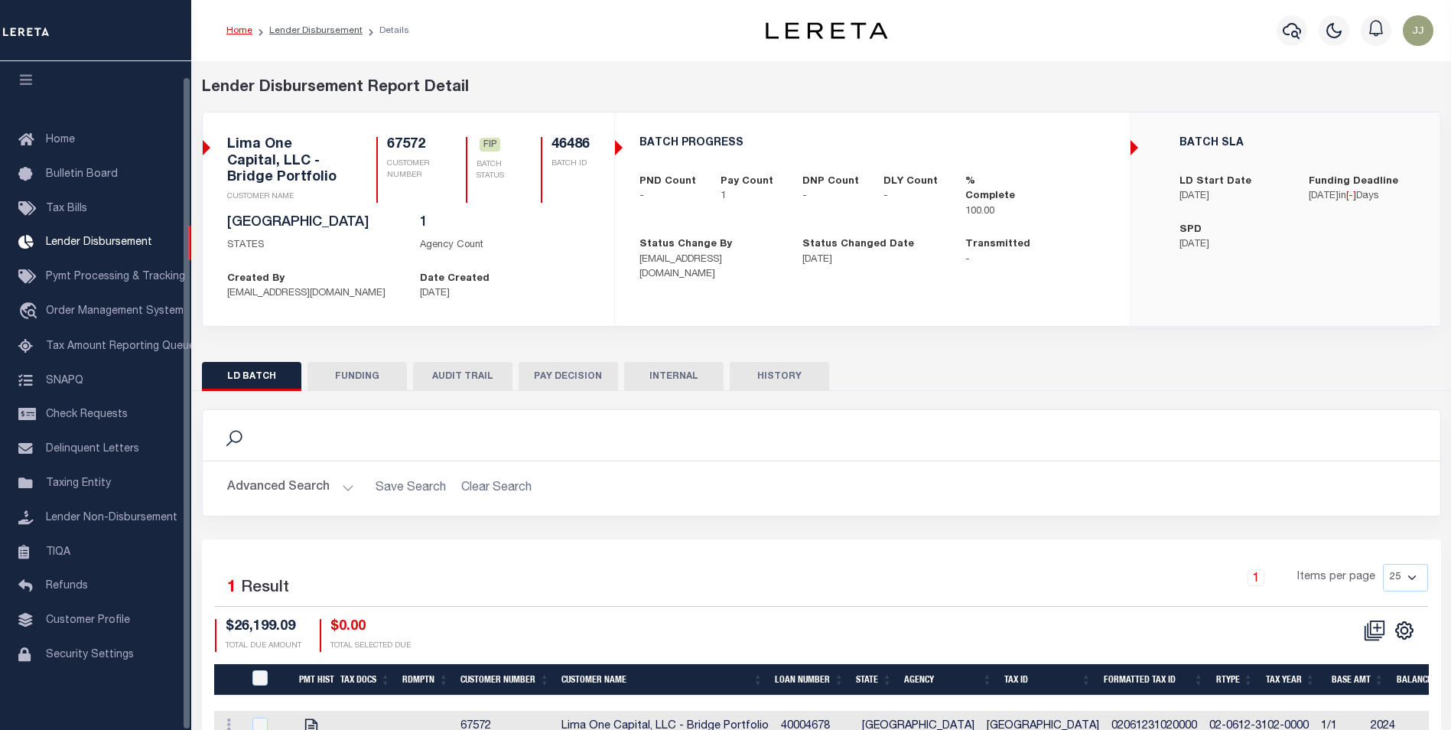
click at [332, 382] on button "FUNDING" at bounding box center [356, 376] width 99 height 29
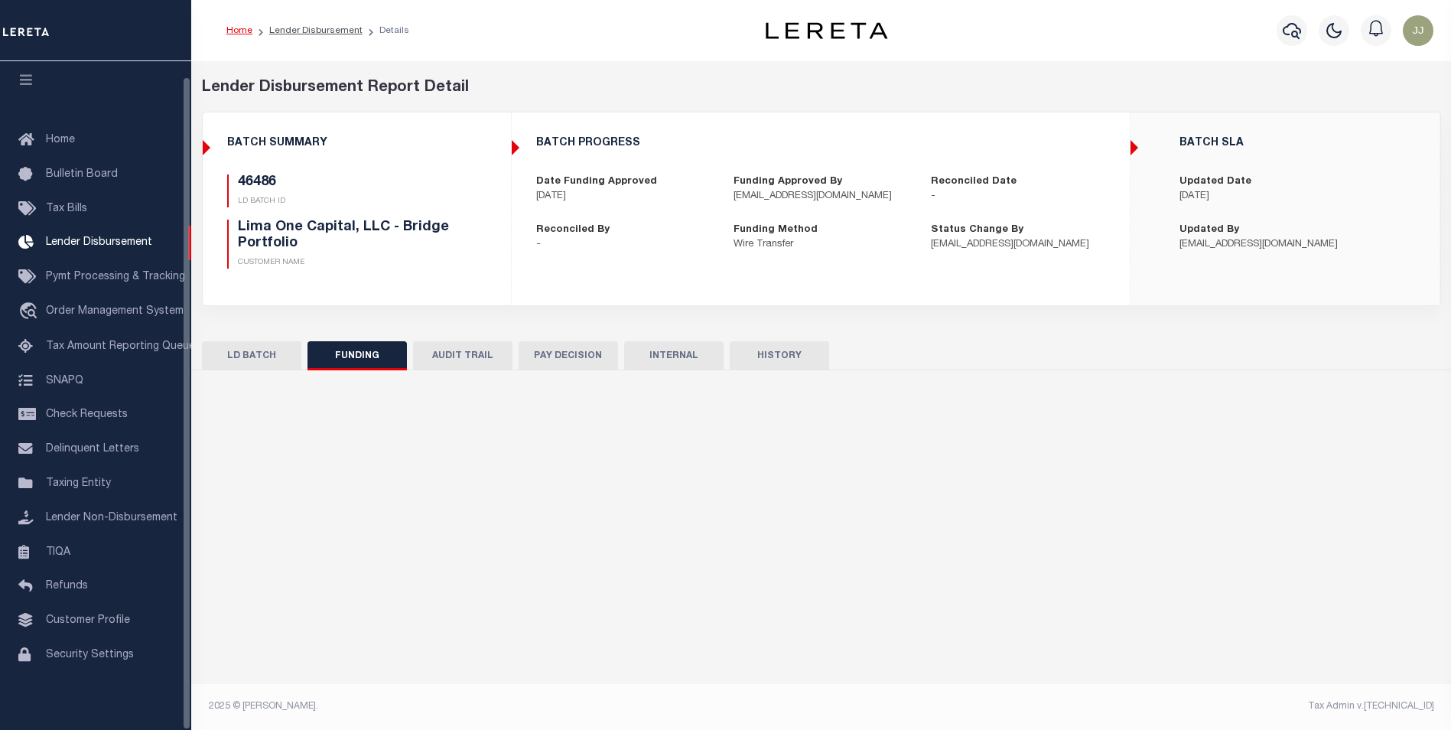
type input "$26,199.09"
type input "$0"
type input "[DATE]"
select select "100"
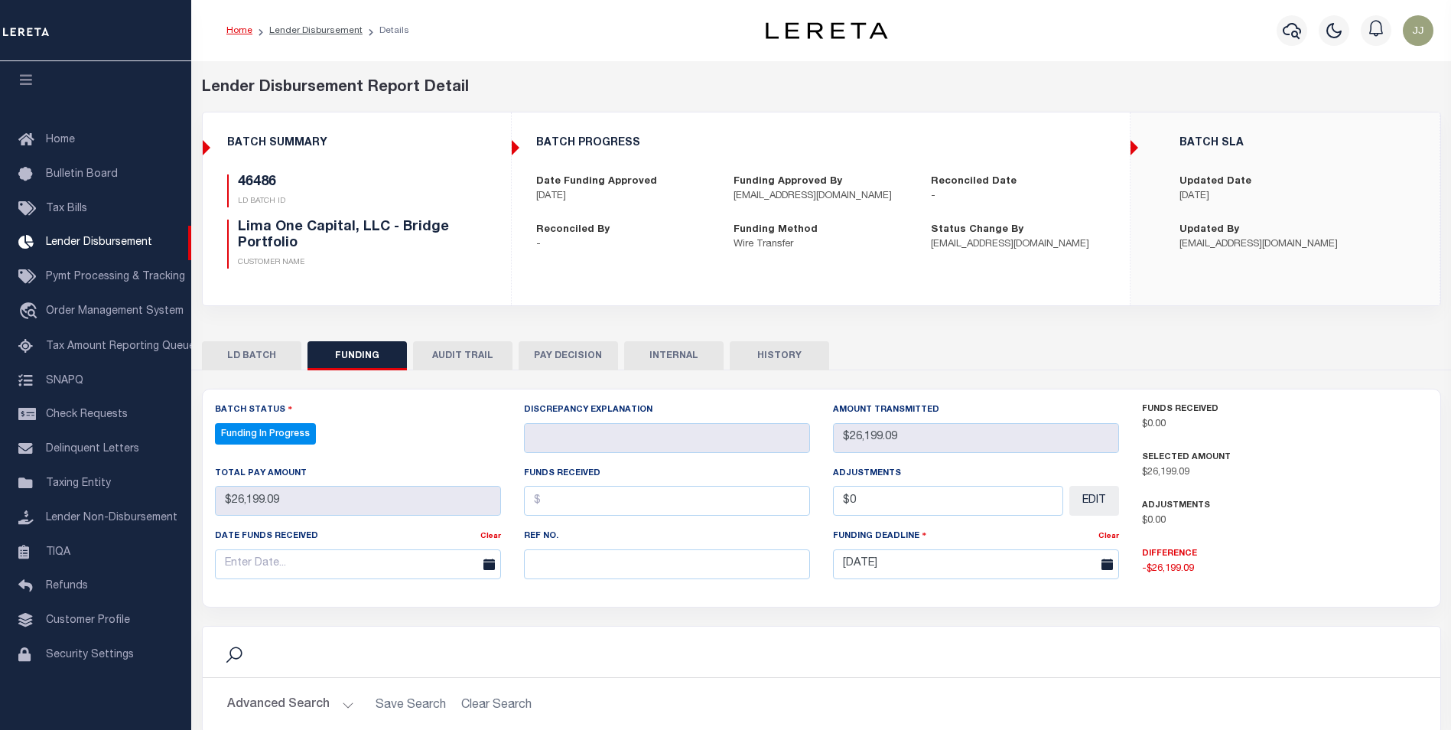
select select "100"
click at [585, 568] on input "text" at bounding box center [667, 564] width 286 height 30
paste input "20251008MMQFMP2700257310081618FT03"
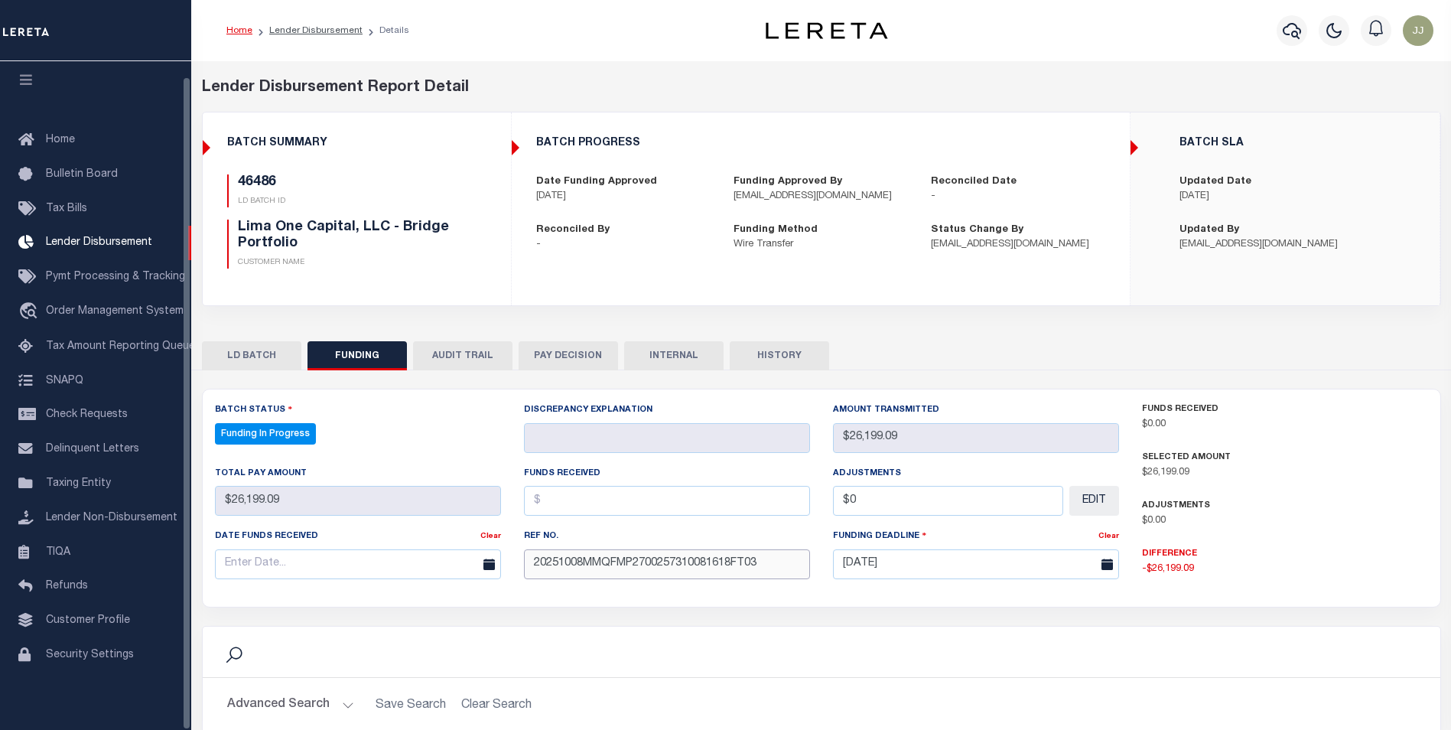
type input "20251008MMQFMP2700257310081618FT03"
click at [255, 560] on input "text" at bounding box center [358, 564] width 286 height 30
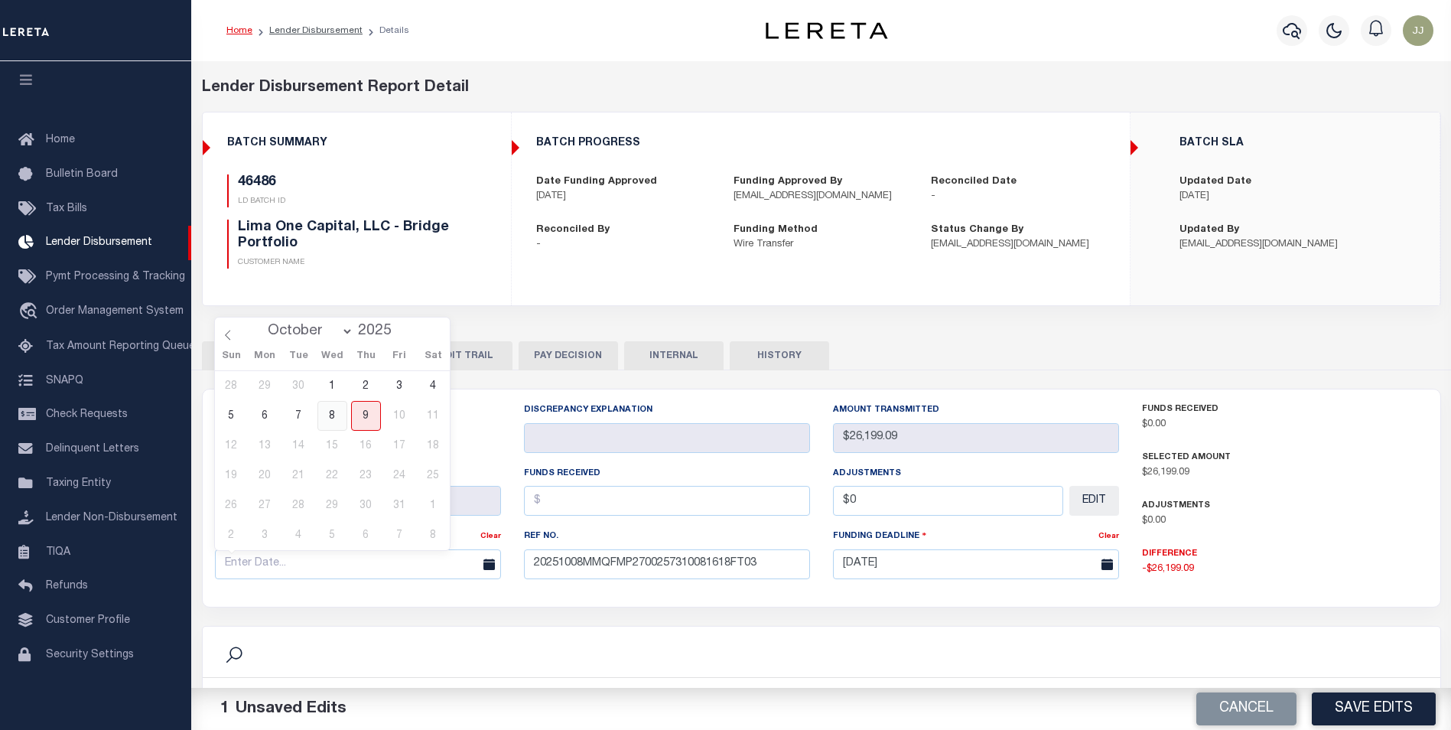
click at [340, 417] on span "8" at bounding box center [332, 416] width 30 height 30
type input "[DATE]"
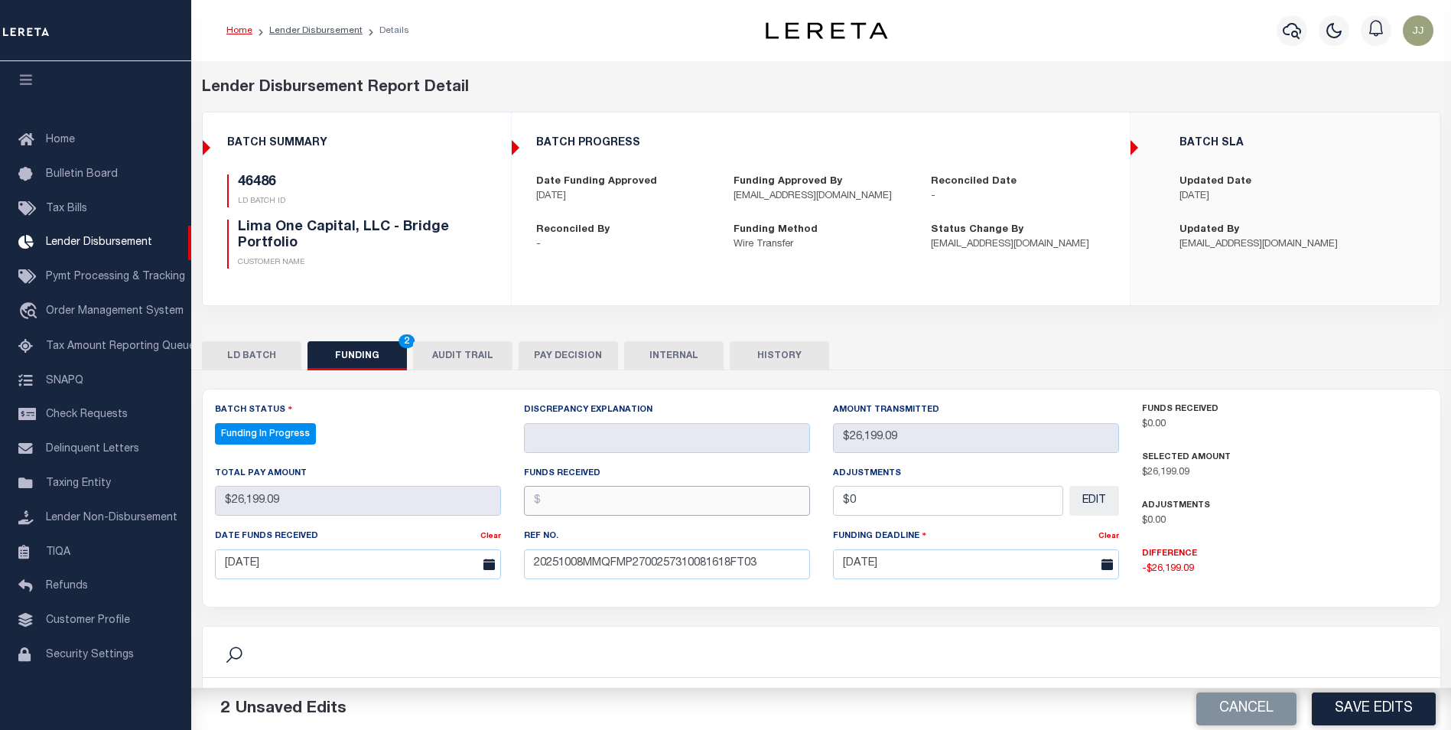
drag, startPoint x: 632, startPoint y: 498, endPoint x: 645, endPoint y: 504, distance: 13.7
click at [638, 502] on input "text" at bounding box center [667, 501] width 286 height 30
type input "$26,199.09"
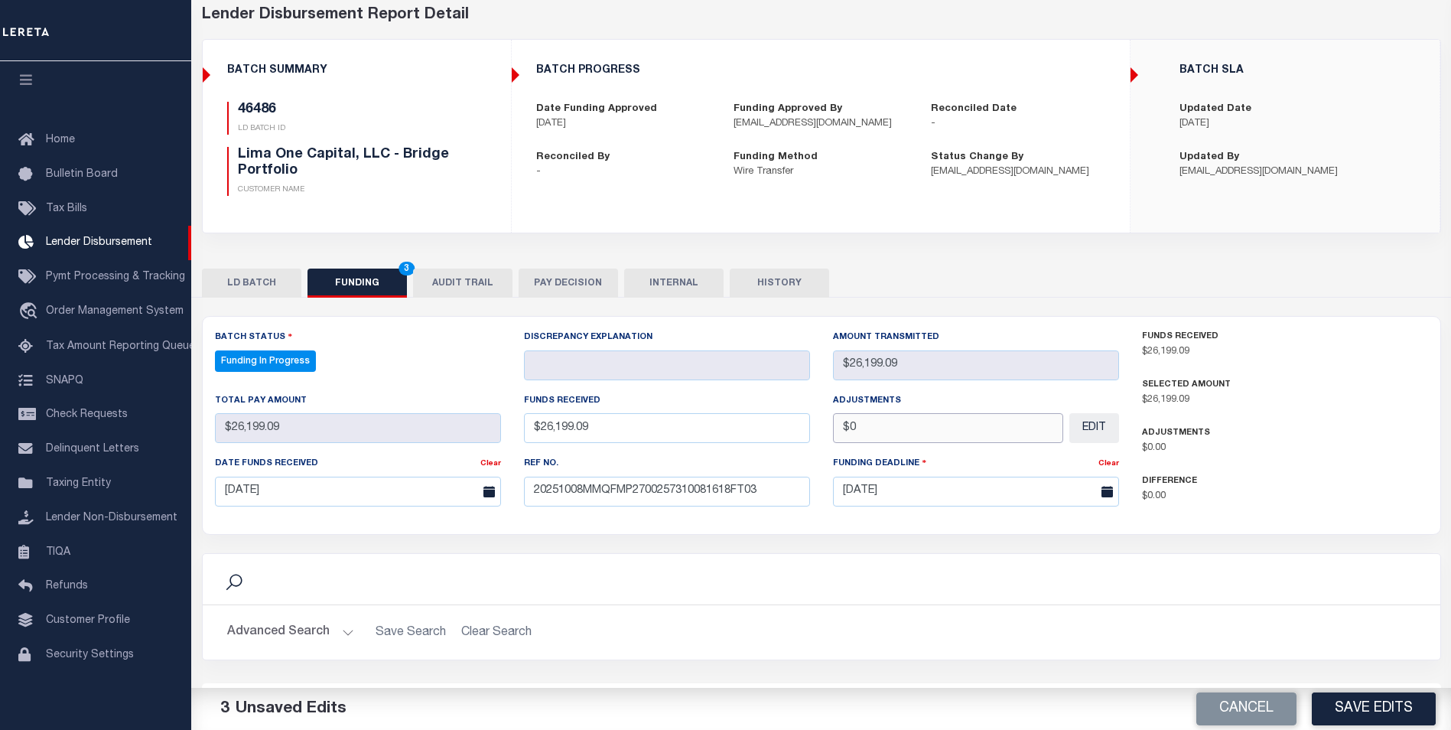
scroll to position [76, 0]
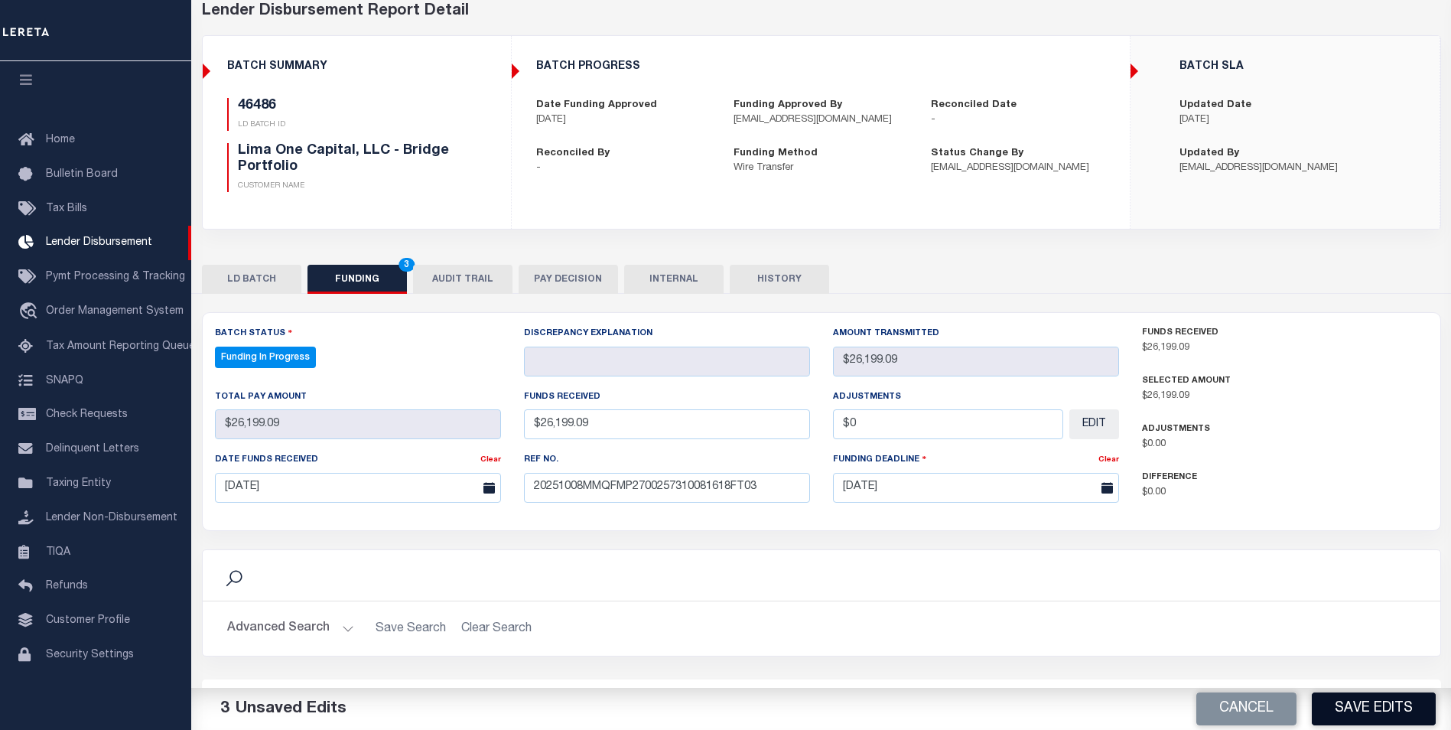
type input "$0.00"
click at [1357, 710] on button "Save Edits" at bounding box center [1374, 708] width 124 height 33
type input "$26,199.09"
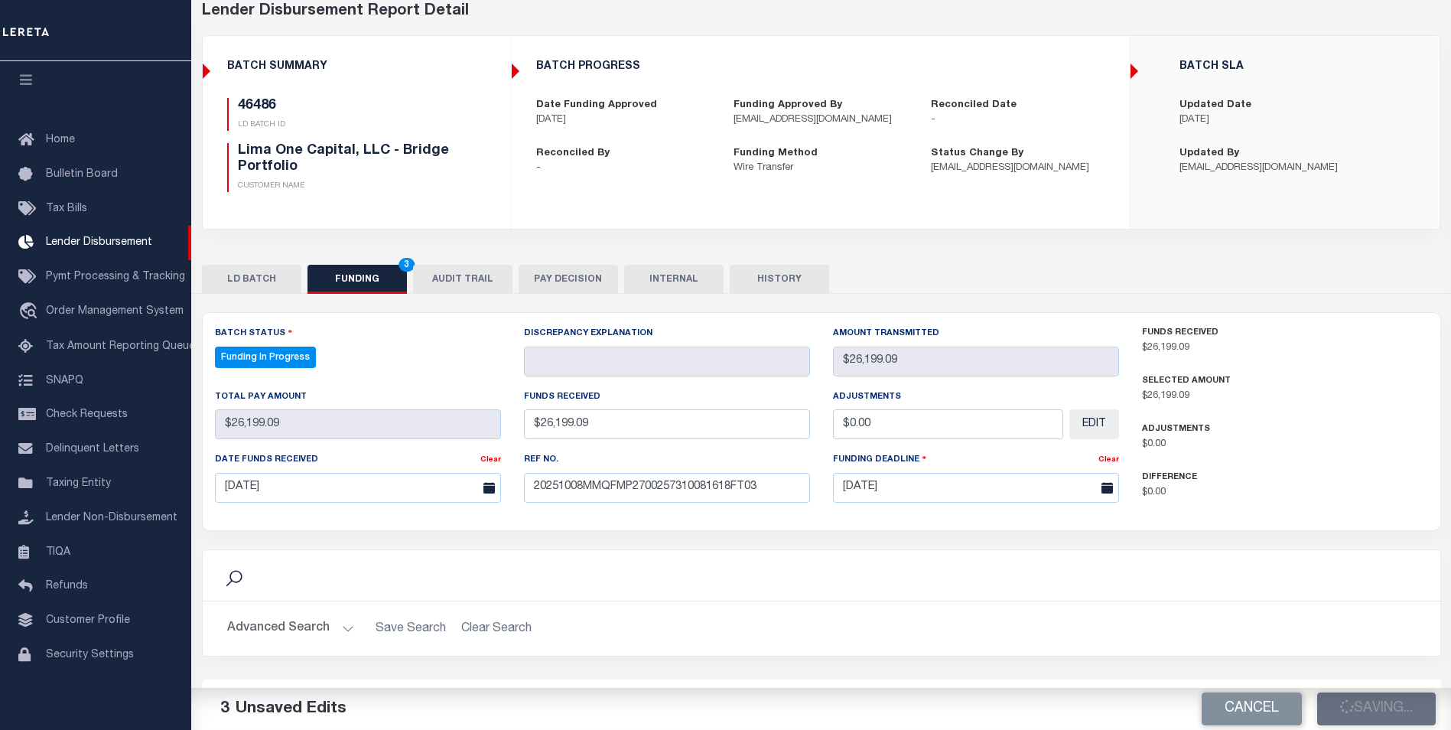
type input "$0"
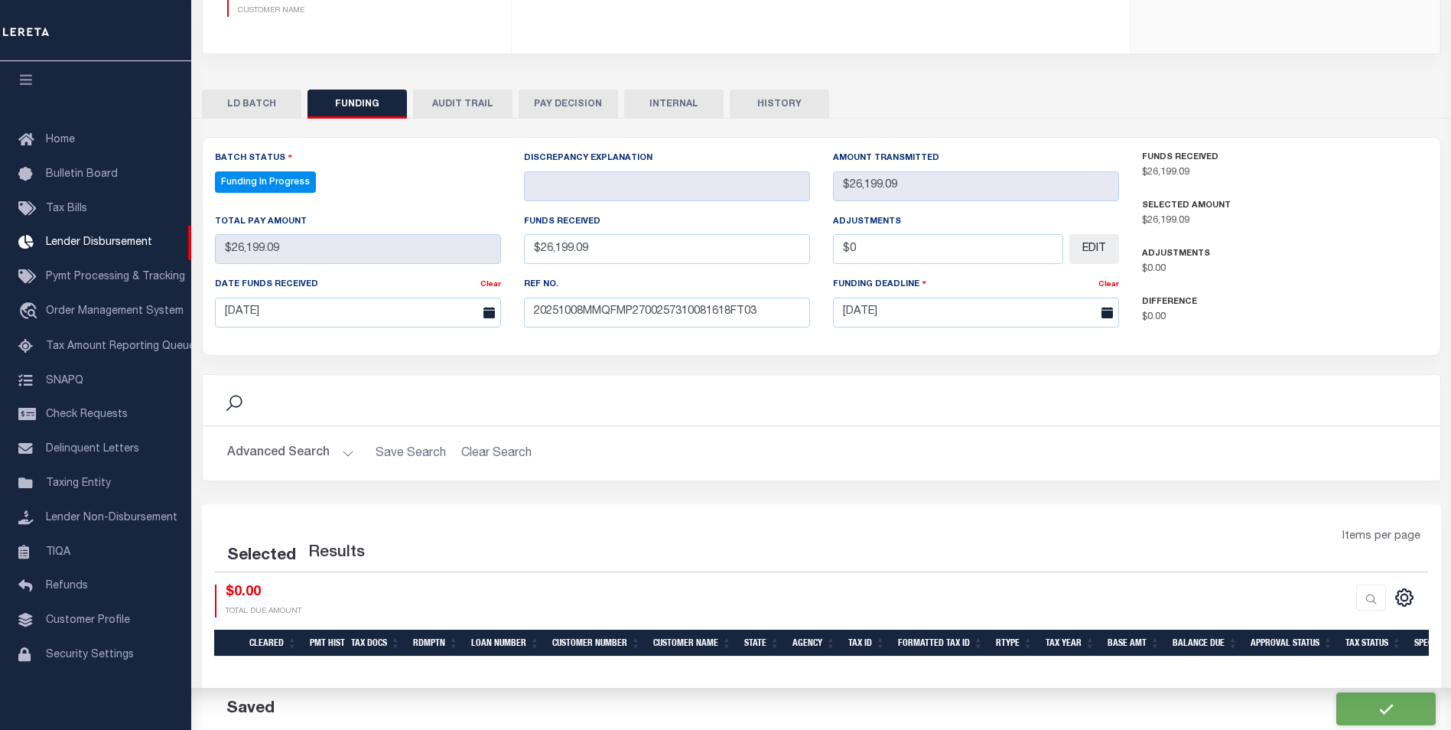
scroll to position [279, 0]
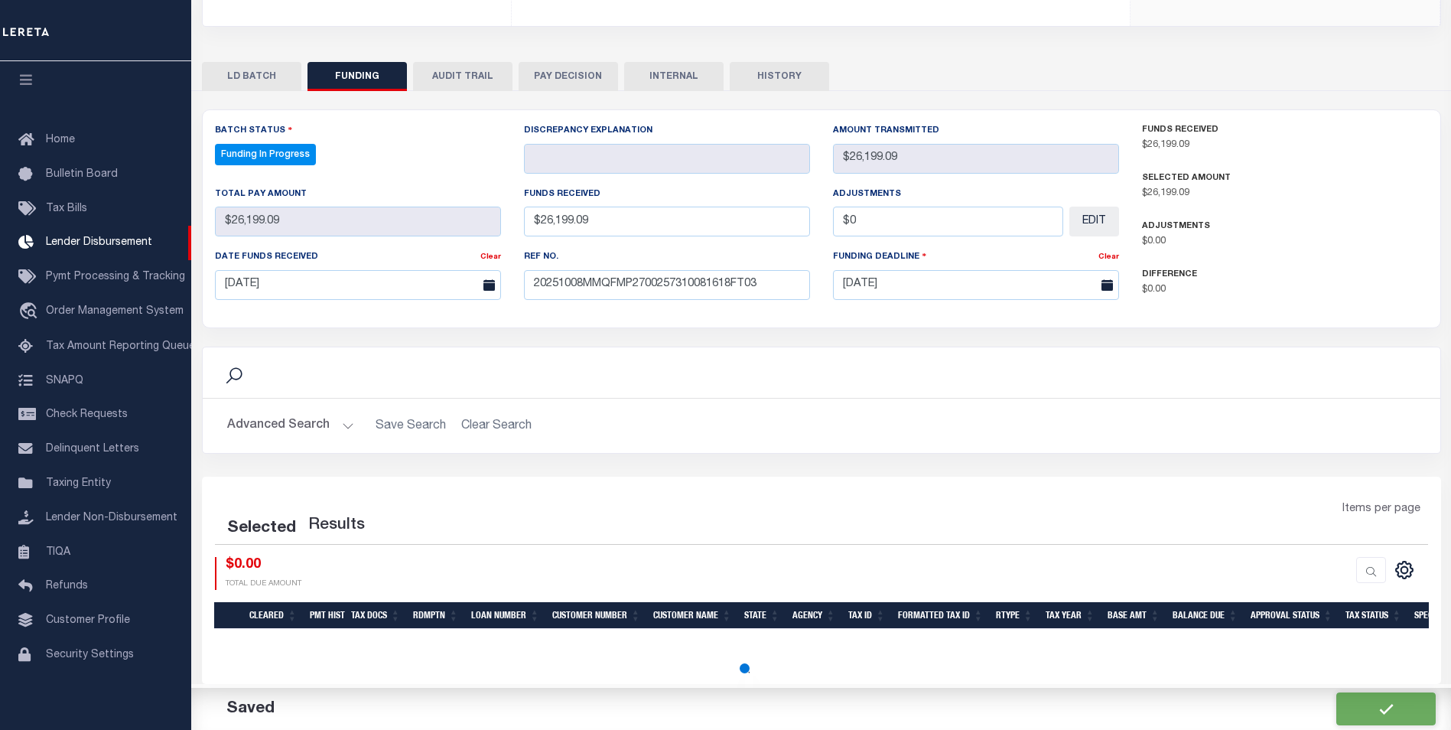
select select "100"
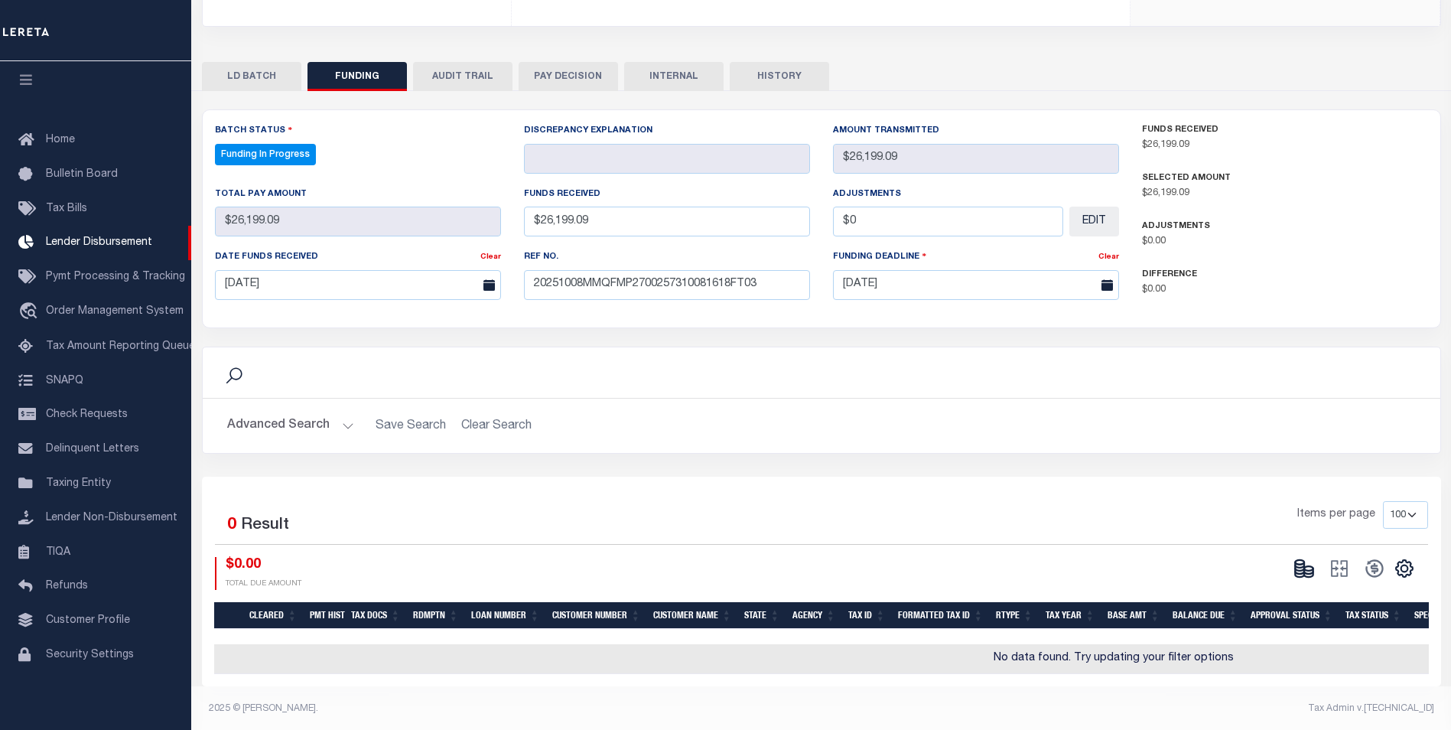
click at [1317, 569] on button at bounding box center [1303, 568] width 35 height 23
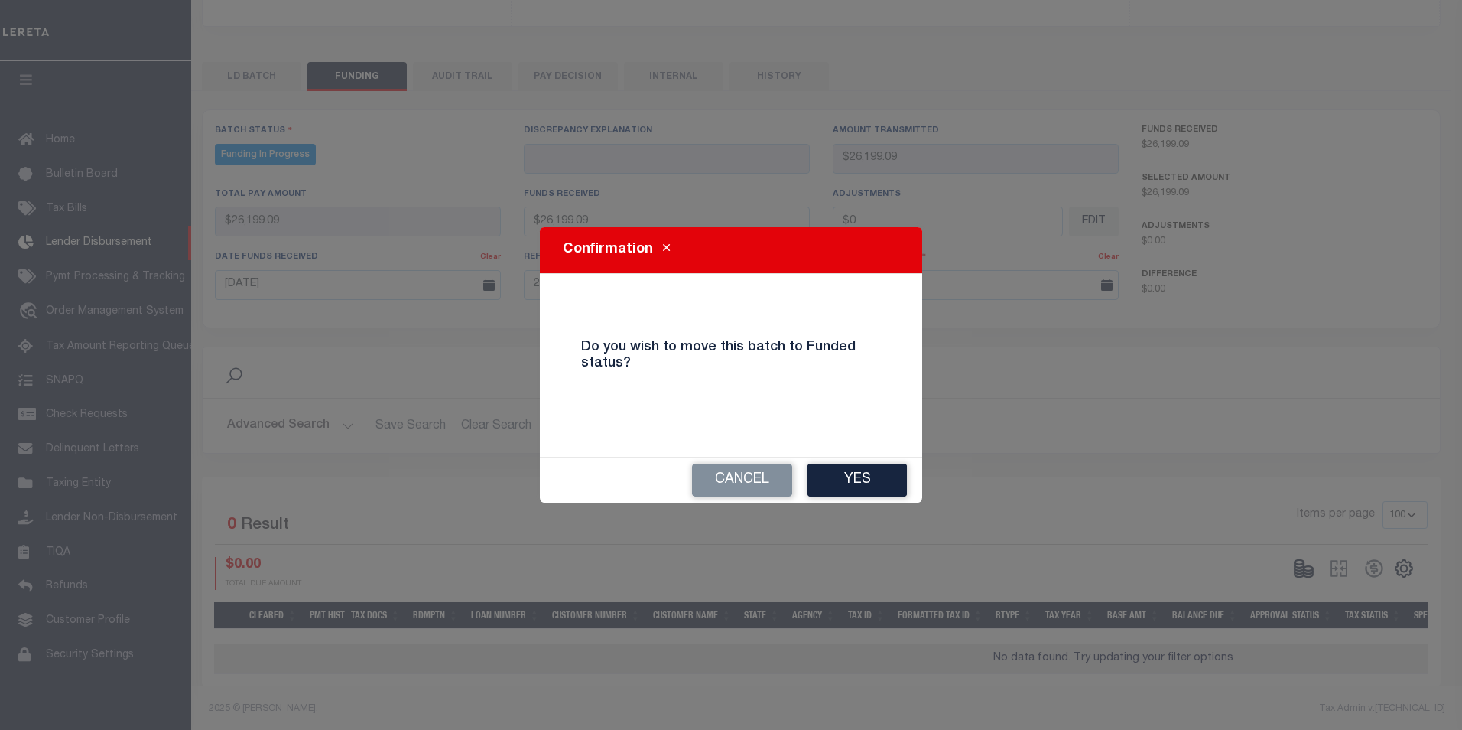
click at [865, 483] on button "Yes" at bounding box center [857, 479] width 99 height 33
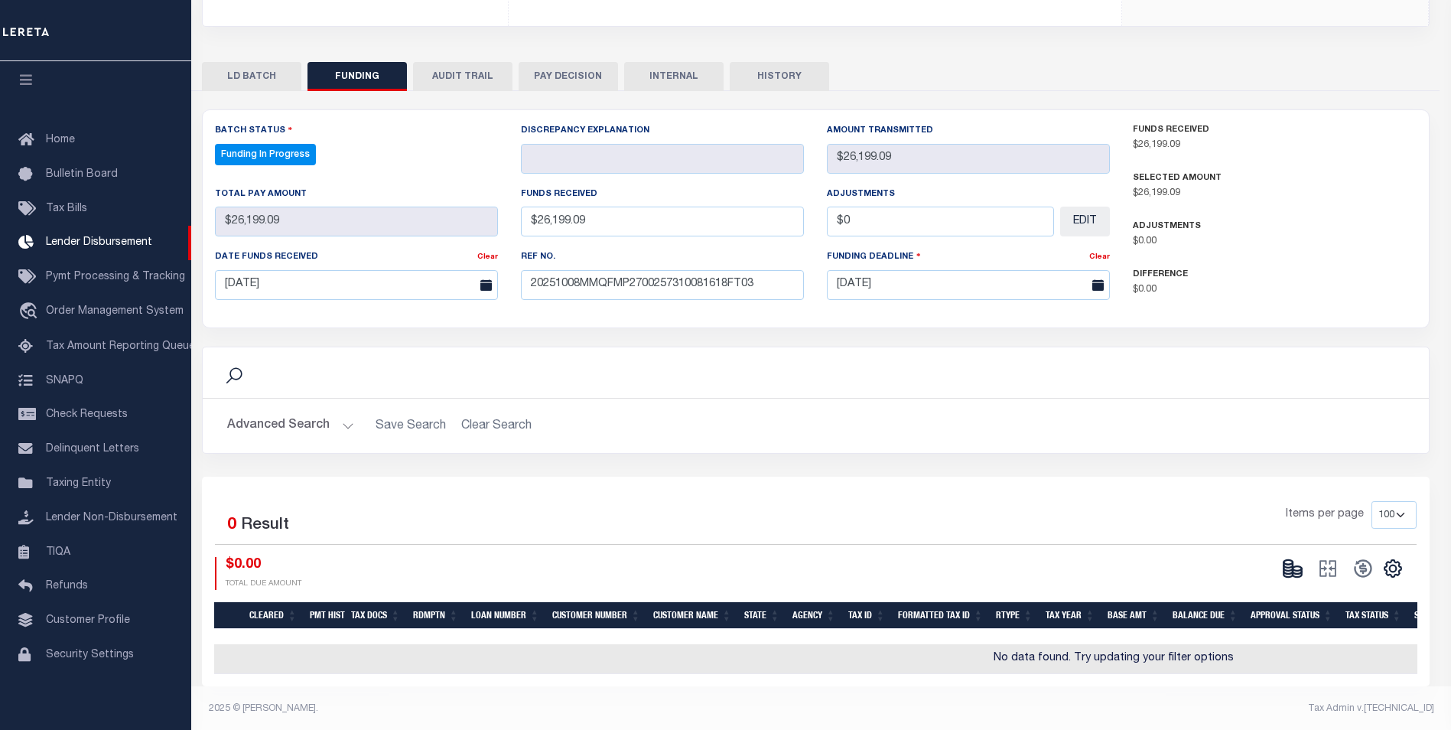
type input "$26,199.09"
type input "$0"
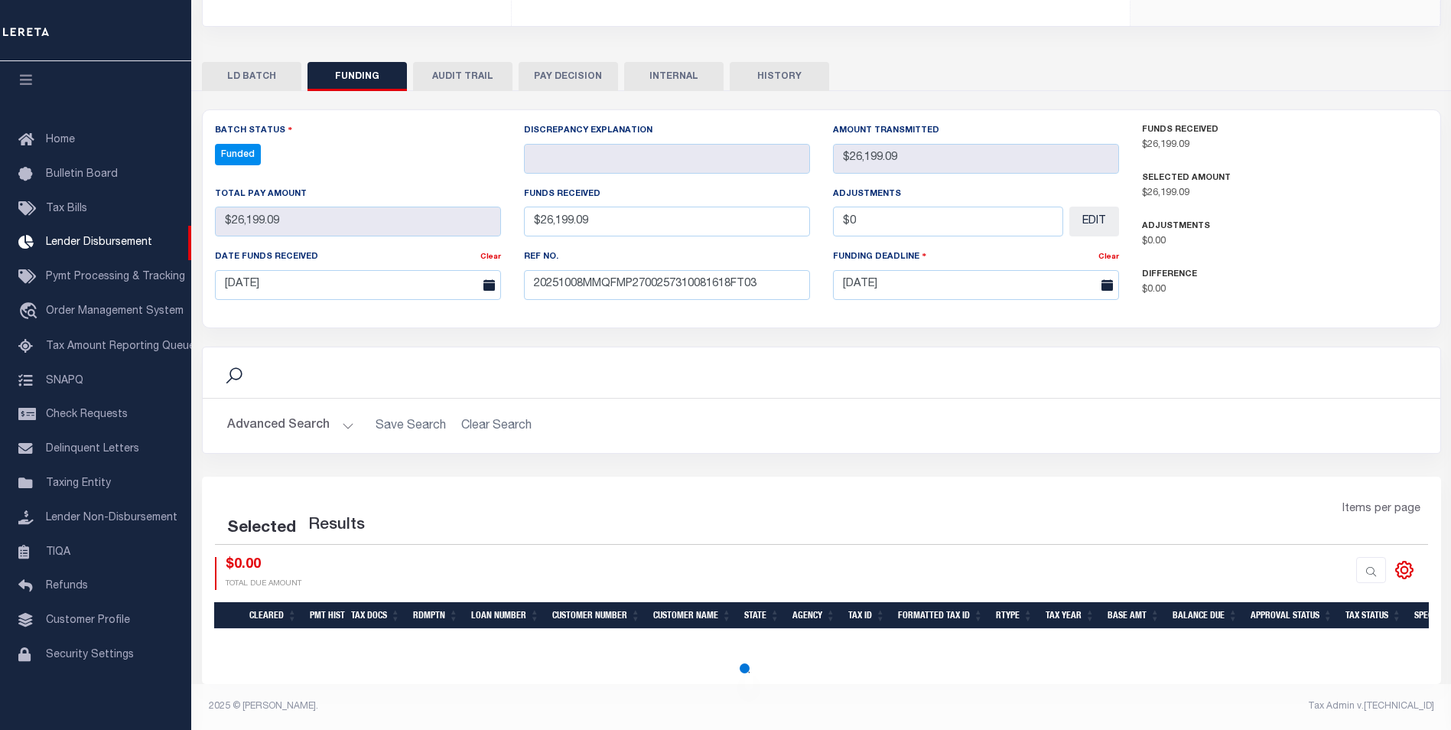
select select "100"
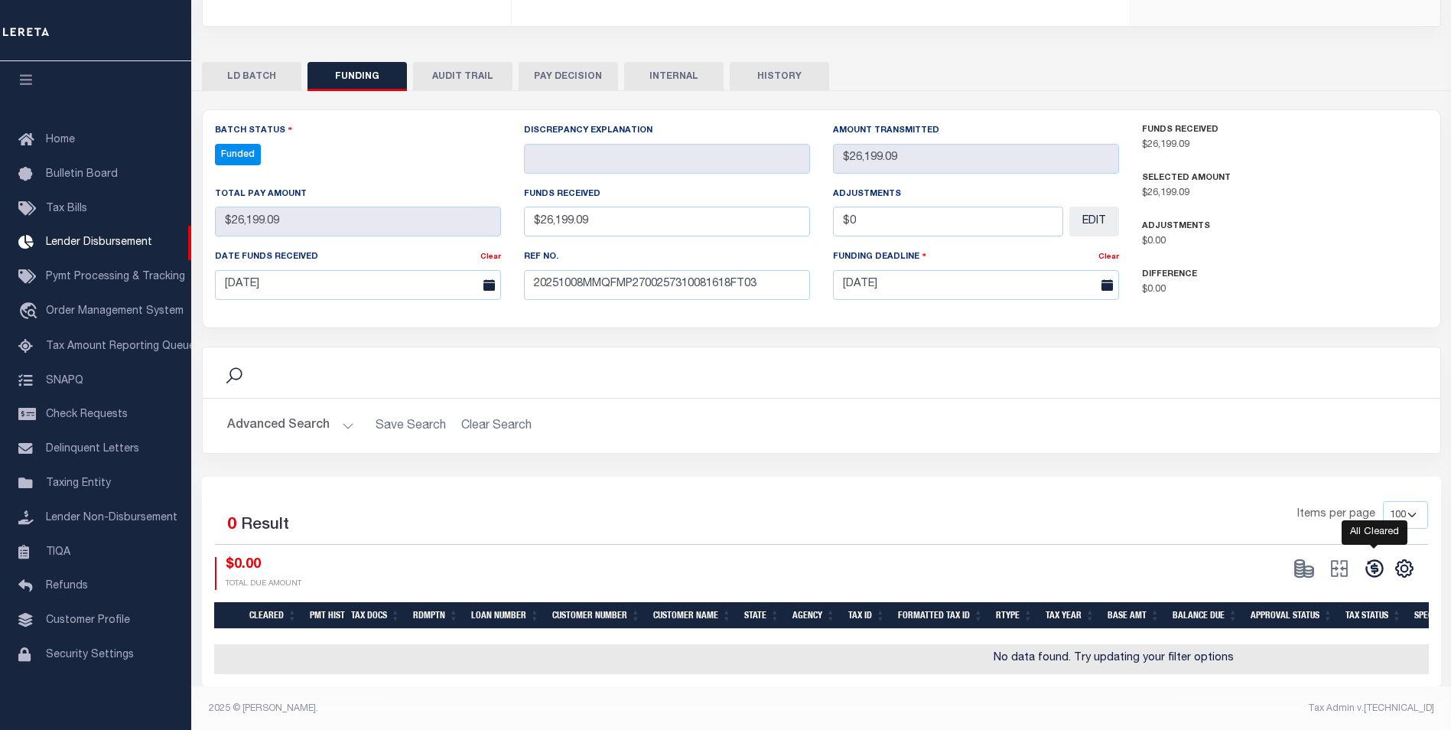
click at [1373, 574] on icon at bounding box center [1374, 567] width 21 height 21
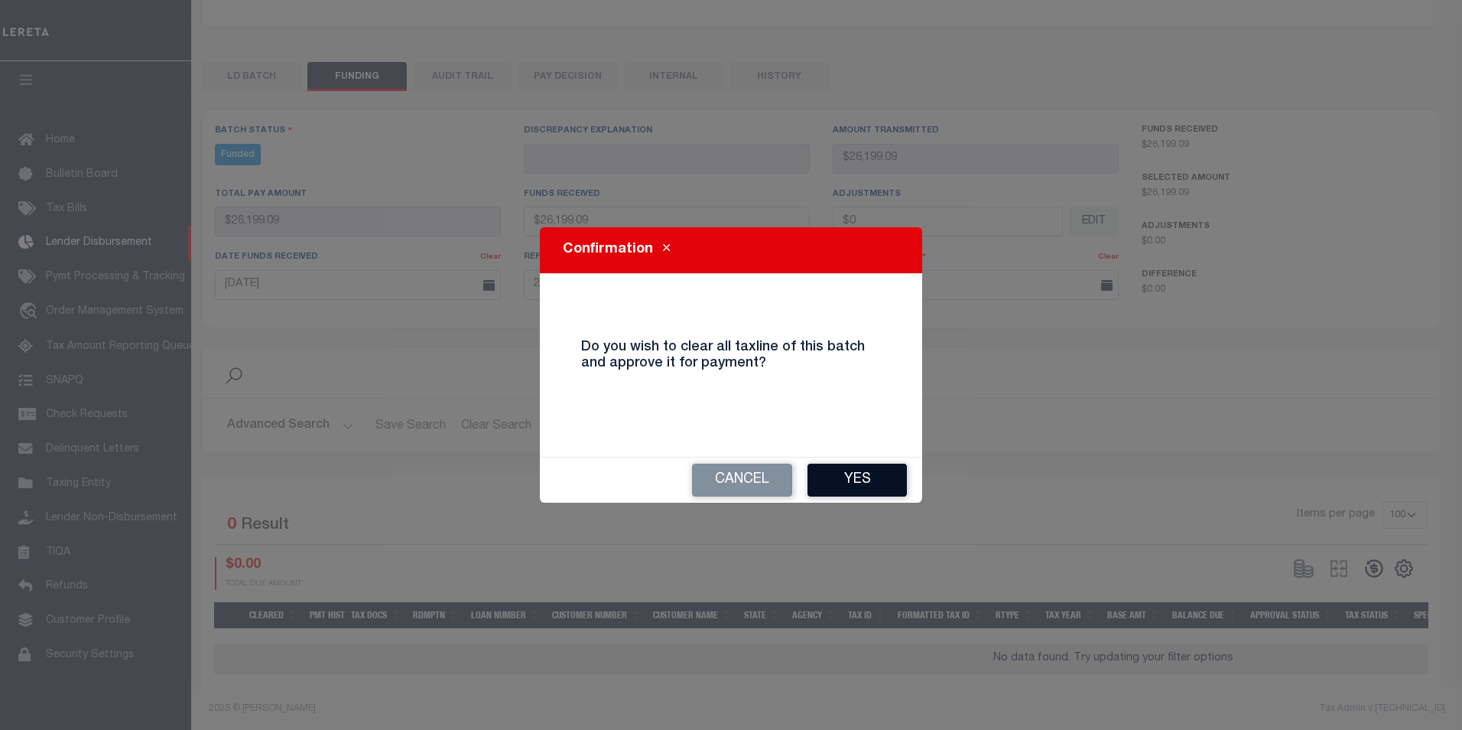
click at [866, 484] on button "Yes" at bounding box center [857, 479] width 99 height 33
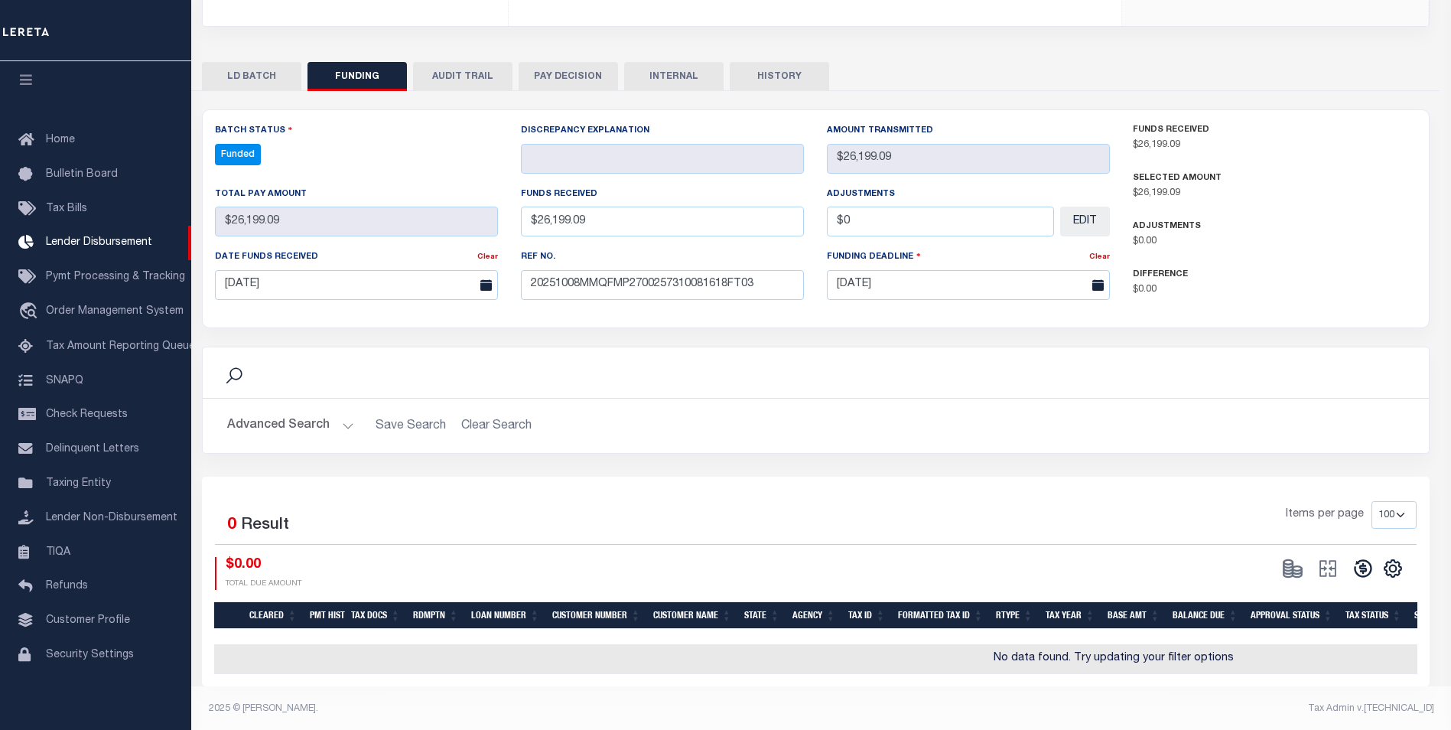
type input "$26,199.09"
type input "$0"
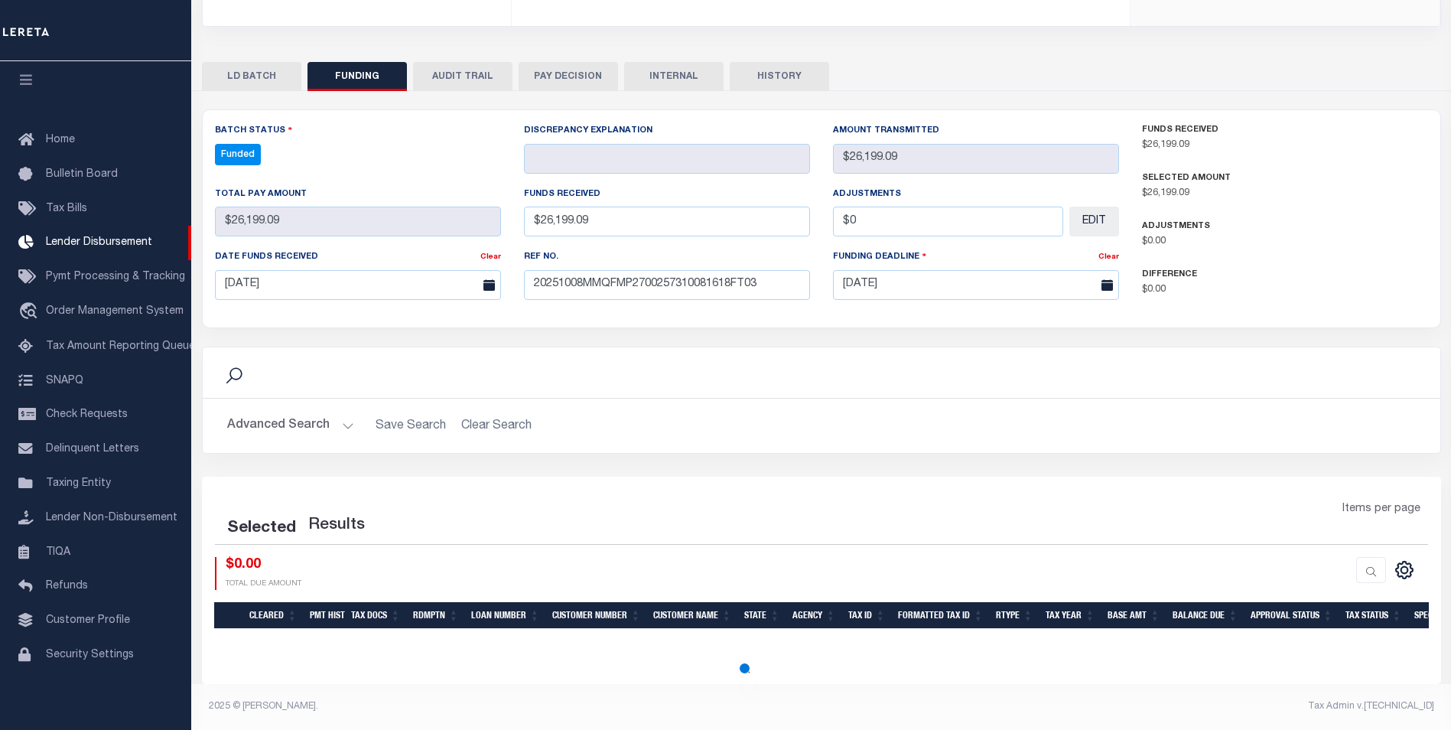
select select "100"
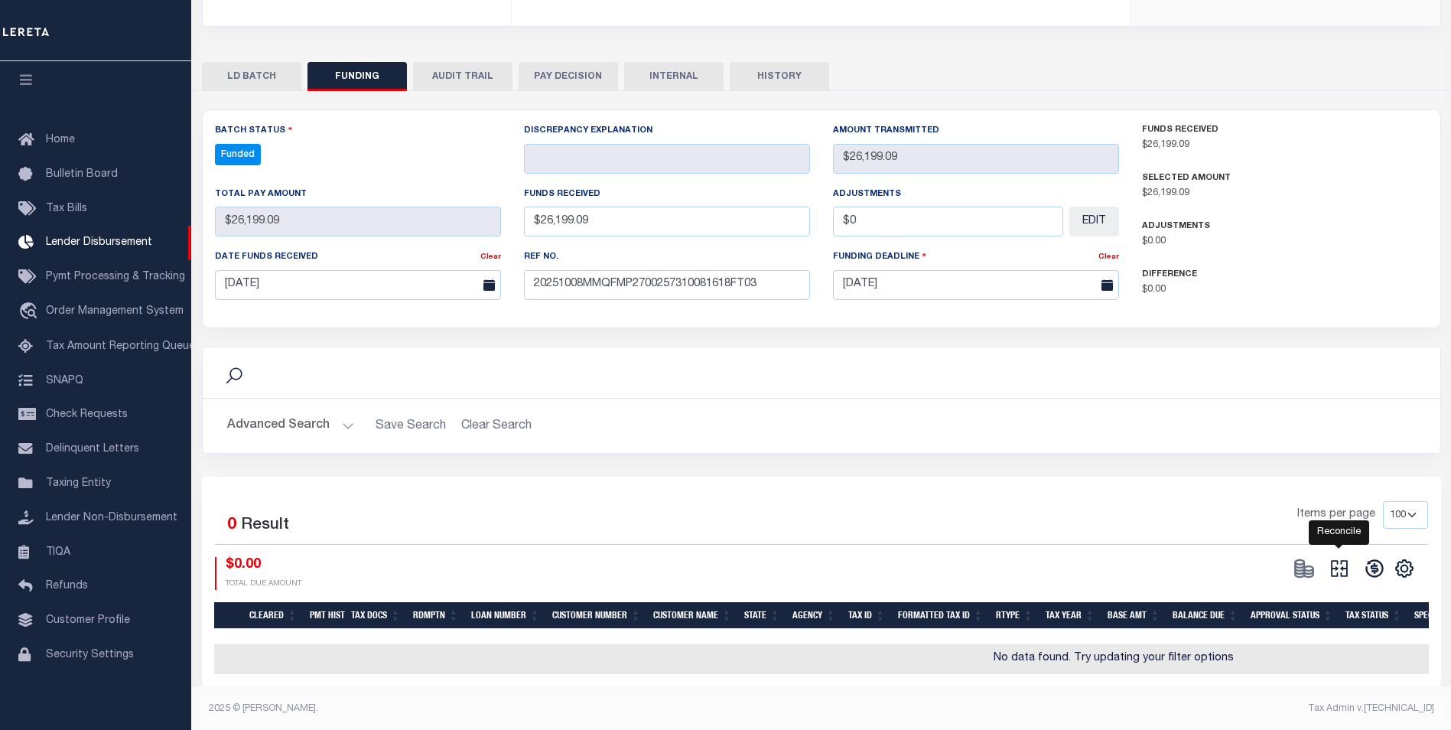
click at [1336, 573] on icon "" at bounding box center [1338, 567] width 21 height 21
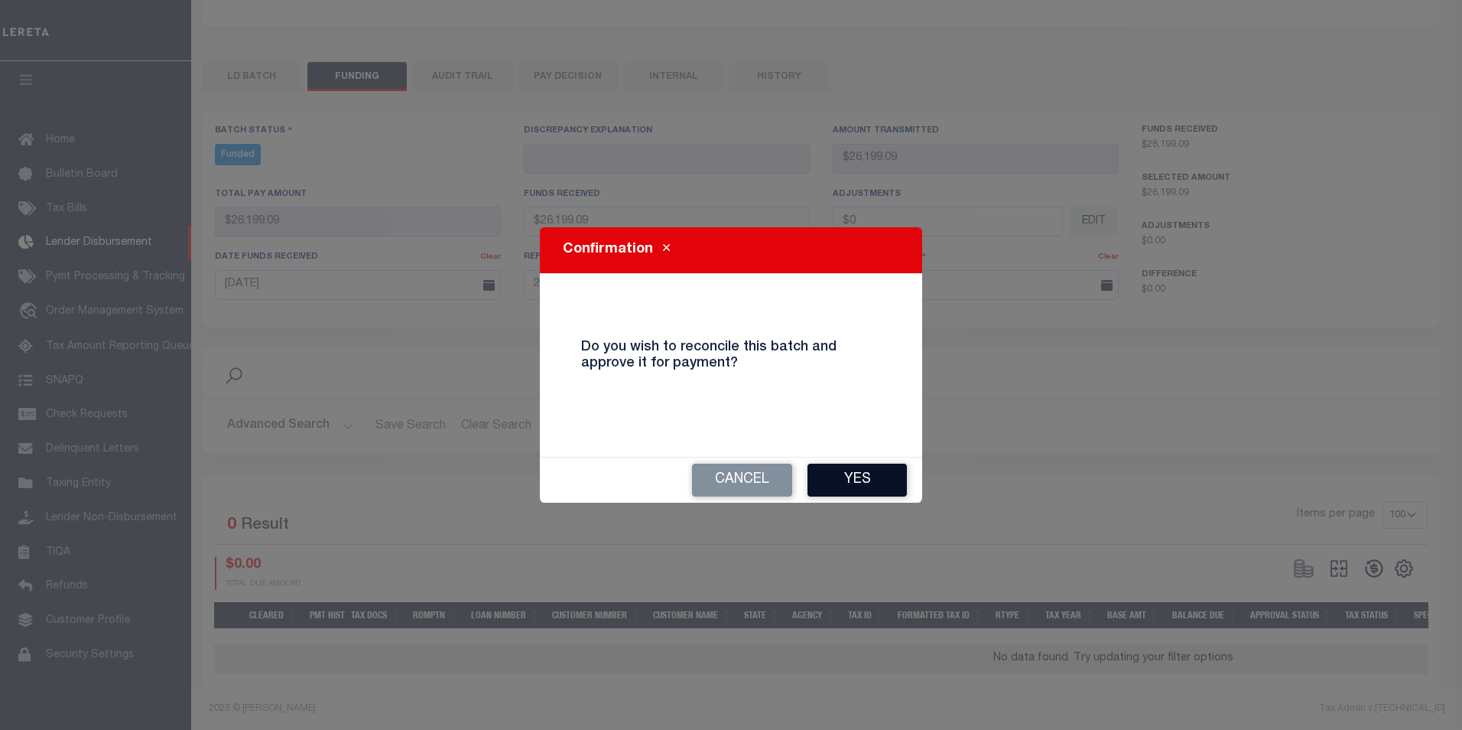
click at [850, 485] on button "Yes" at bounding box center [857, 479] width 99 height 33
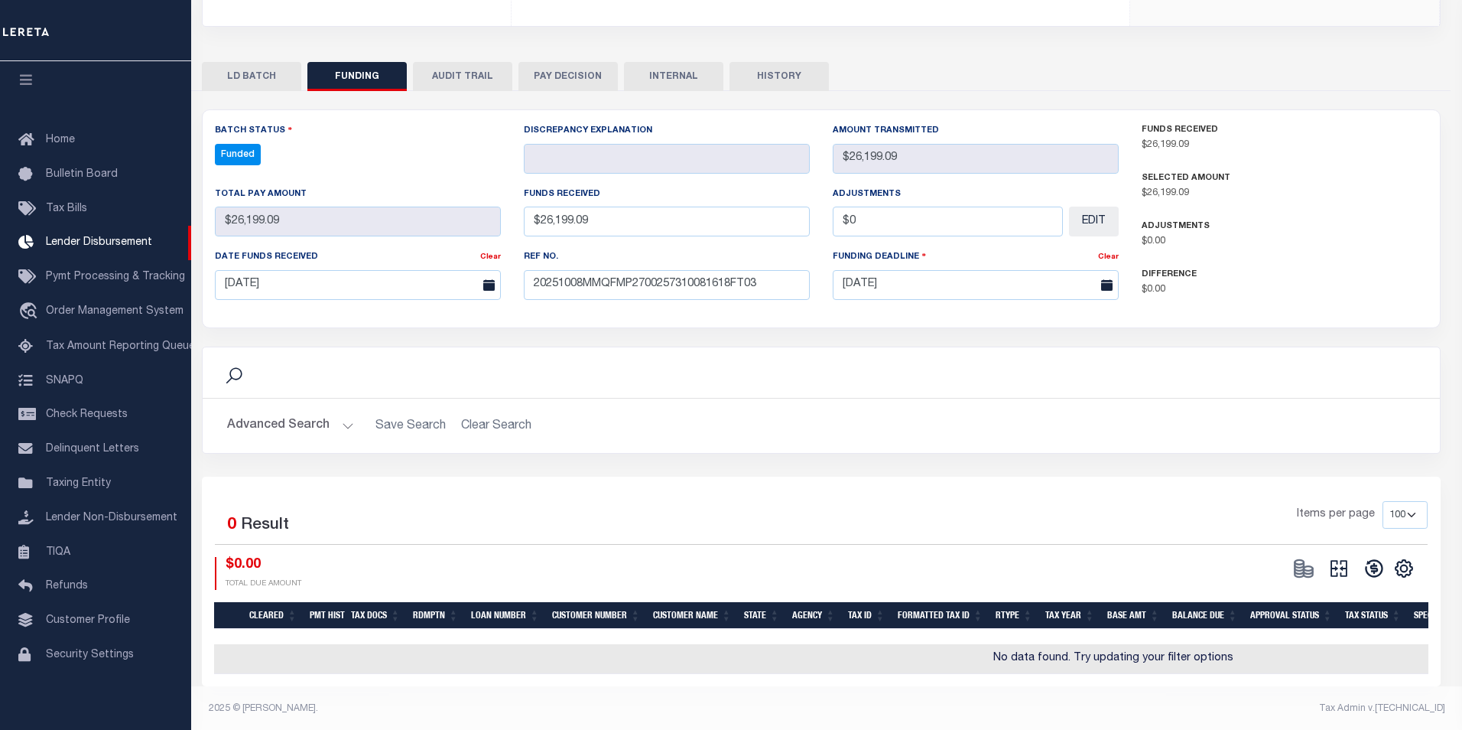
type input "$26,199.09"
type input "$0"
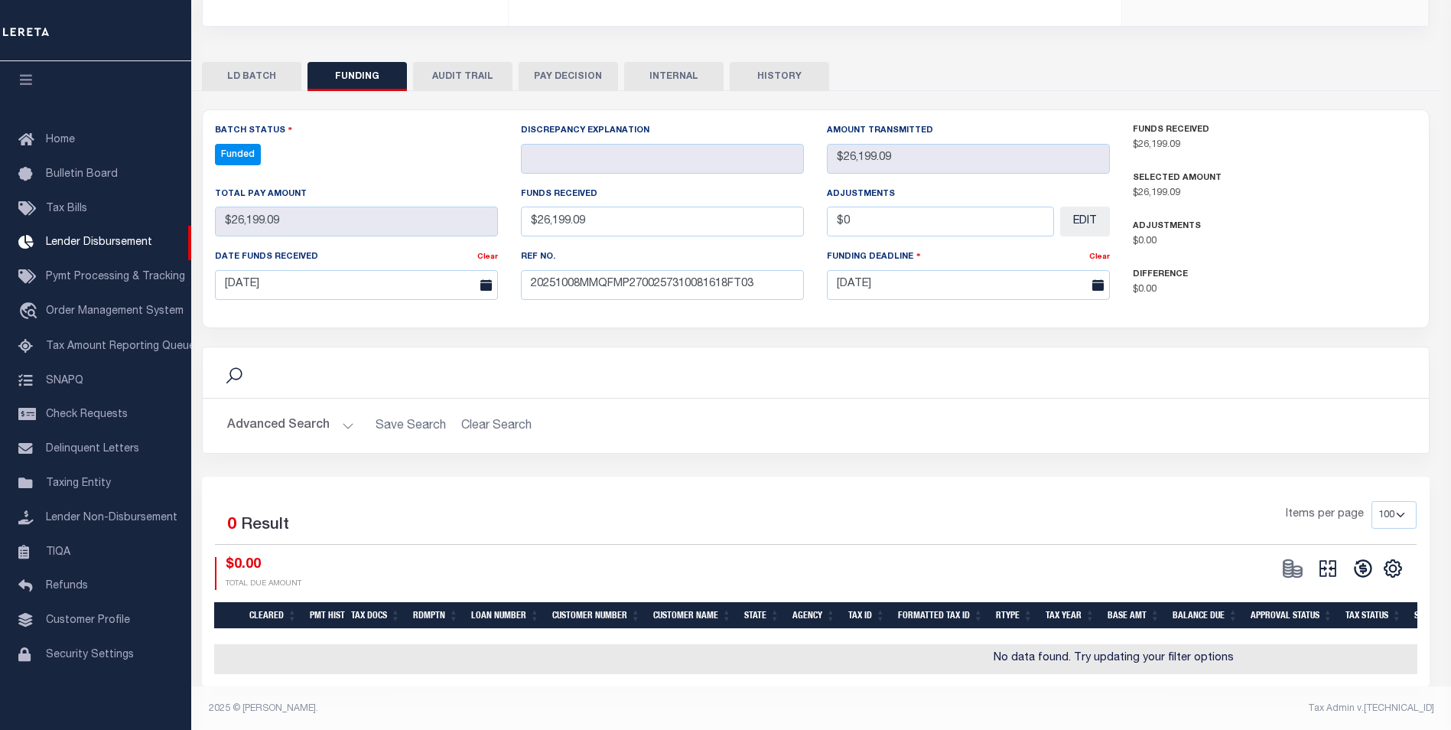
select select "100"
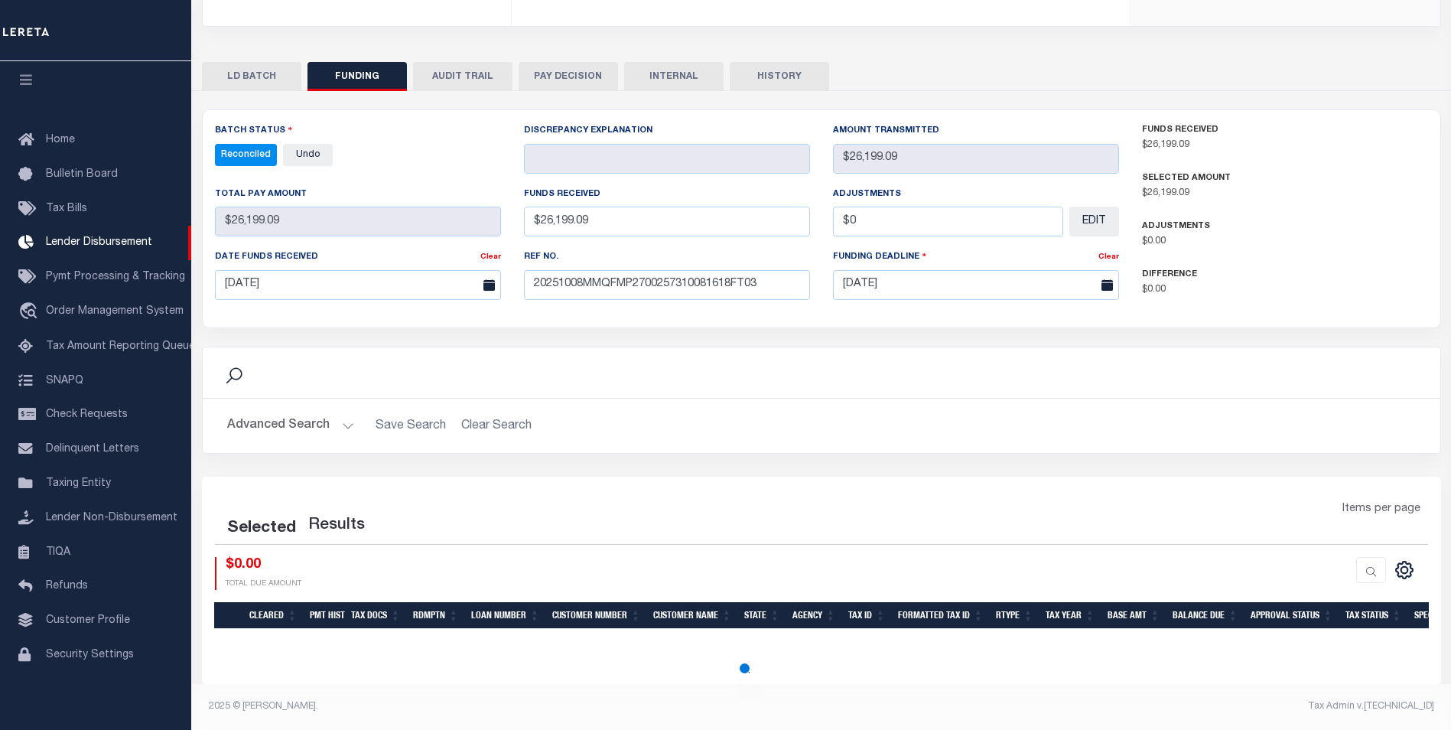
select select "100"
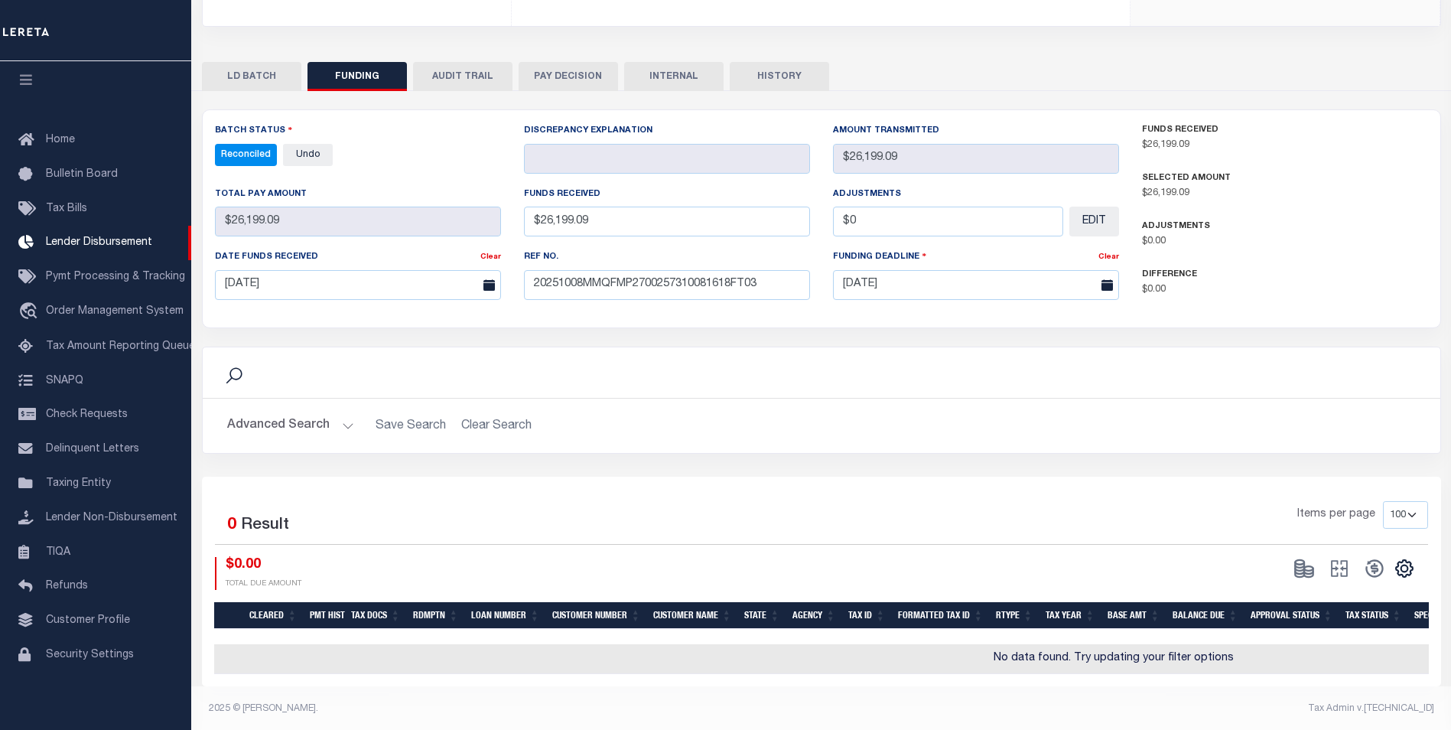
click at [640, 407] on div "Advanced Search Save Search Clear Search FundingGridWrapper_dynamictable_____De…" at bounding box center [821, 425] width 1237 height 54
click at [674, 73] on button "INTERNAL" at bounding box center [673, 76] width 99 height 29
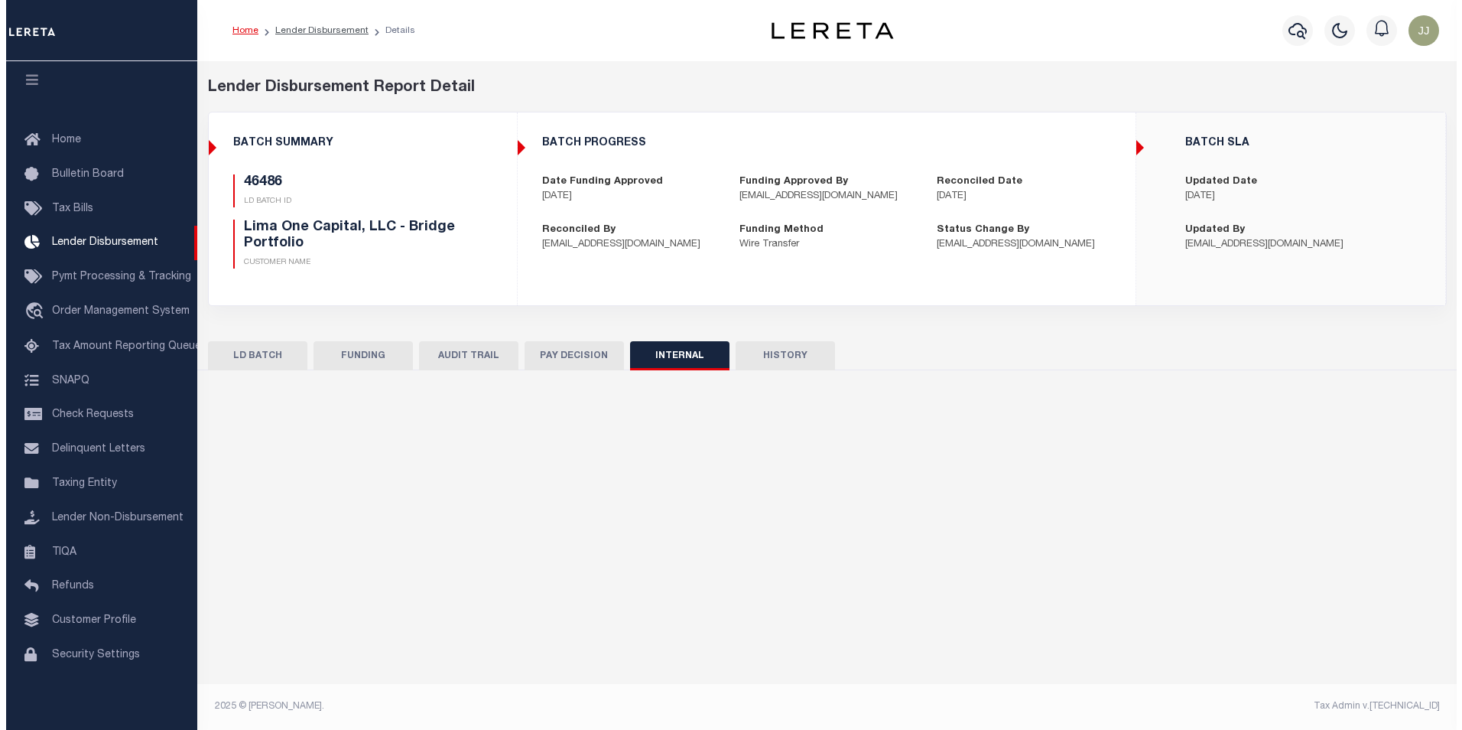
scroll to position [0, 0]
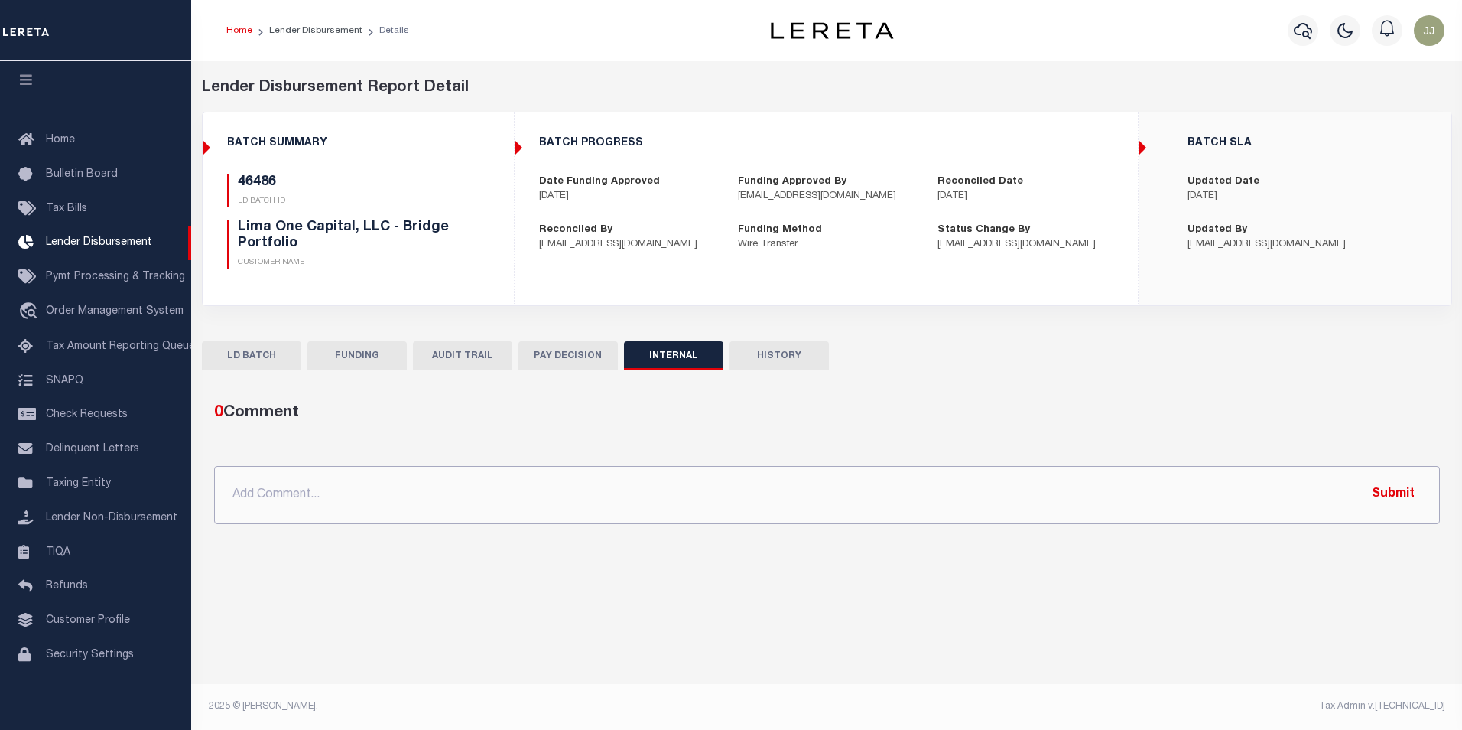
click at [482, 490] on input "text" at bounding box center [827, 495] width 1226 height 58
paste input "OG AMOUNT $27,387.34 46585 - $277.75 46484 - $910.50 46486 - $26,199.09"
type input "OG AMOUNT $27,387.34 46585 - $277.75 46484 - $910.50 46486 - $26,199.09"
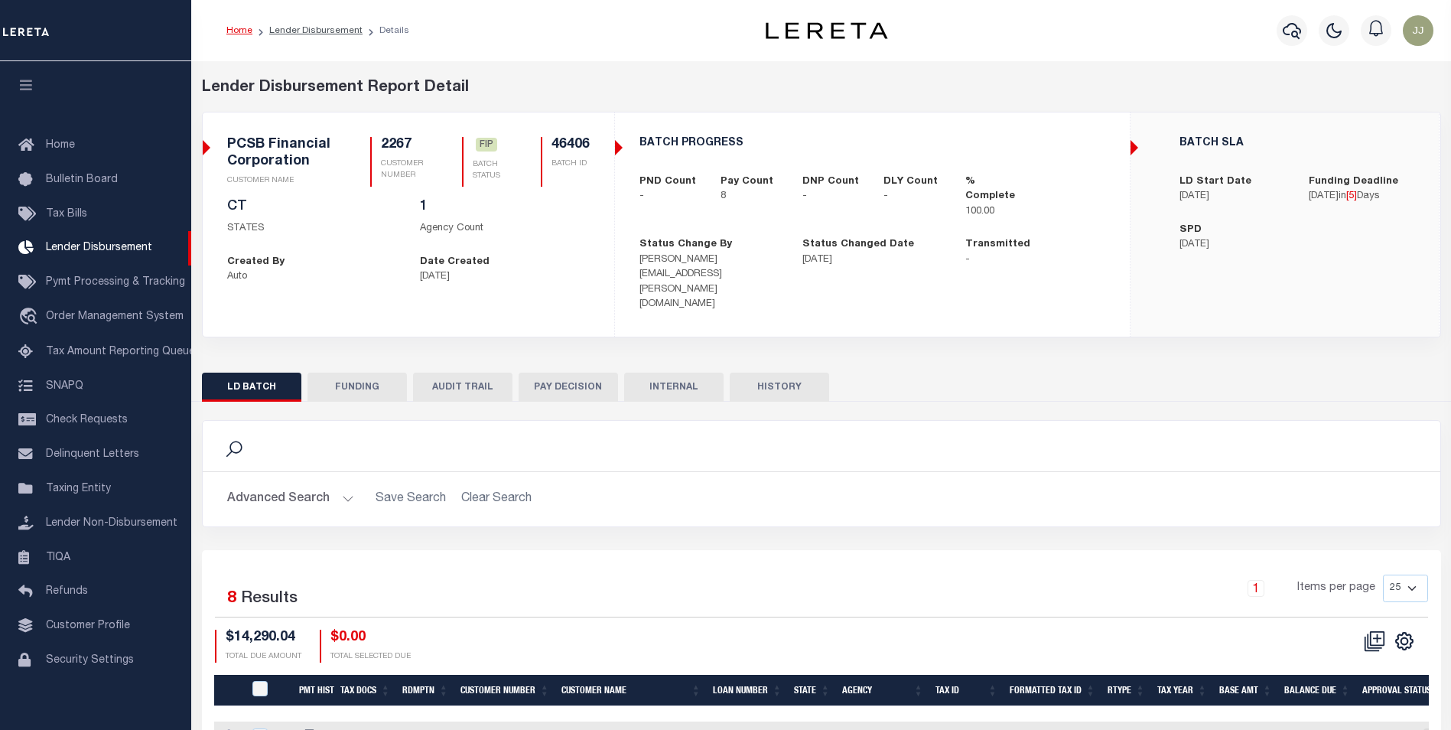
scroll to position [15, 0]
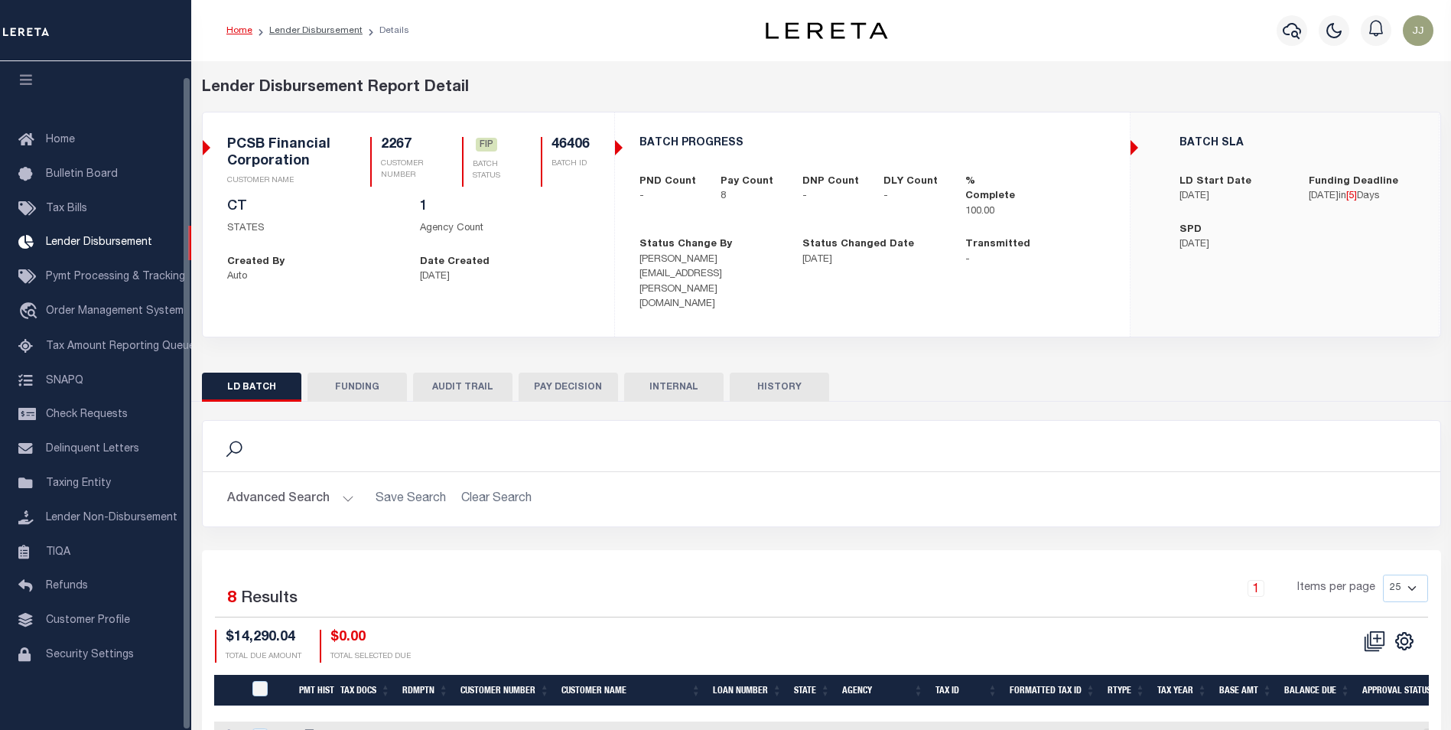
drag, startPoint x: 380, startPoint y: 362, endPoint x: 444, endPoint y: 448, distance: 107.7
click at [379, 372] on button "FUNDING" at bounding box center [356, 386] width 99 height 29
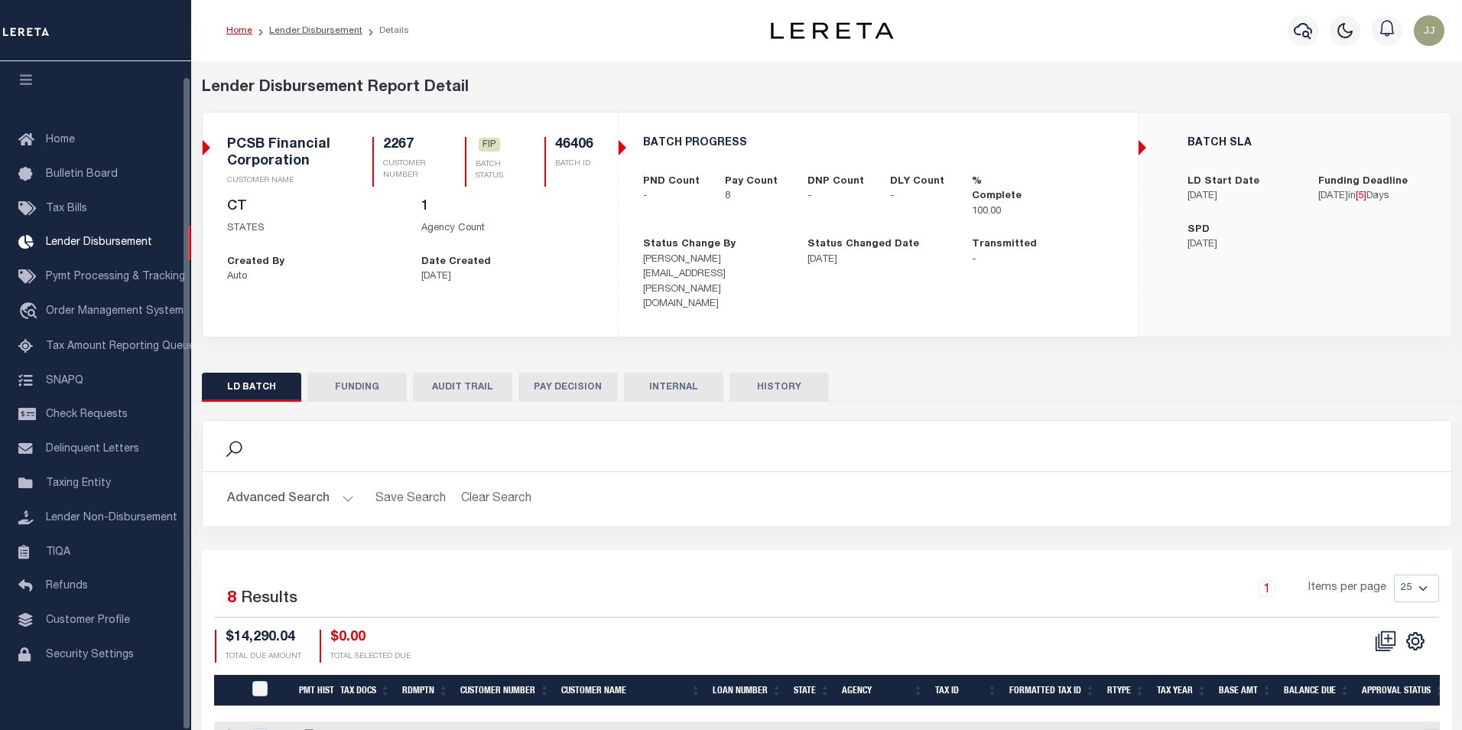
type input "$14,290.04"
type input "$0"
type input "[DATE]"
select select "100"
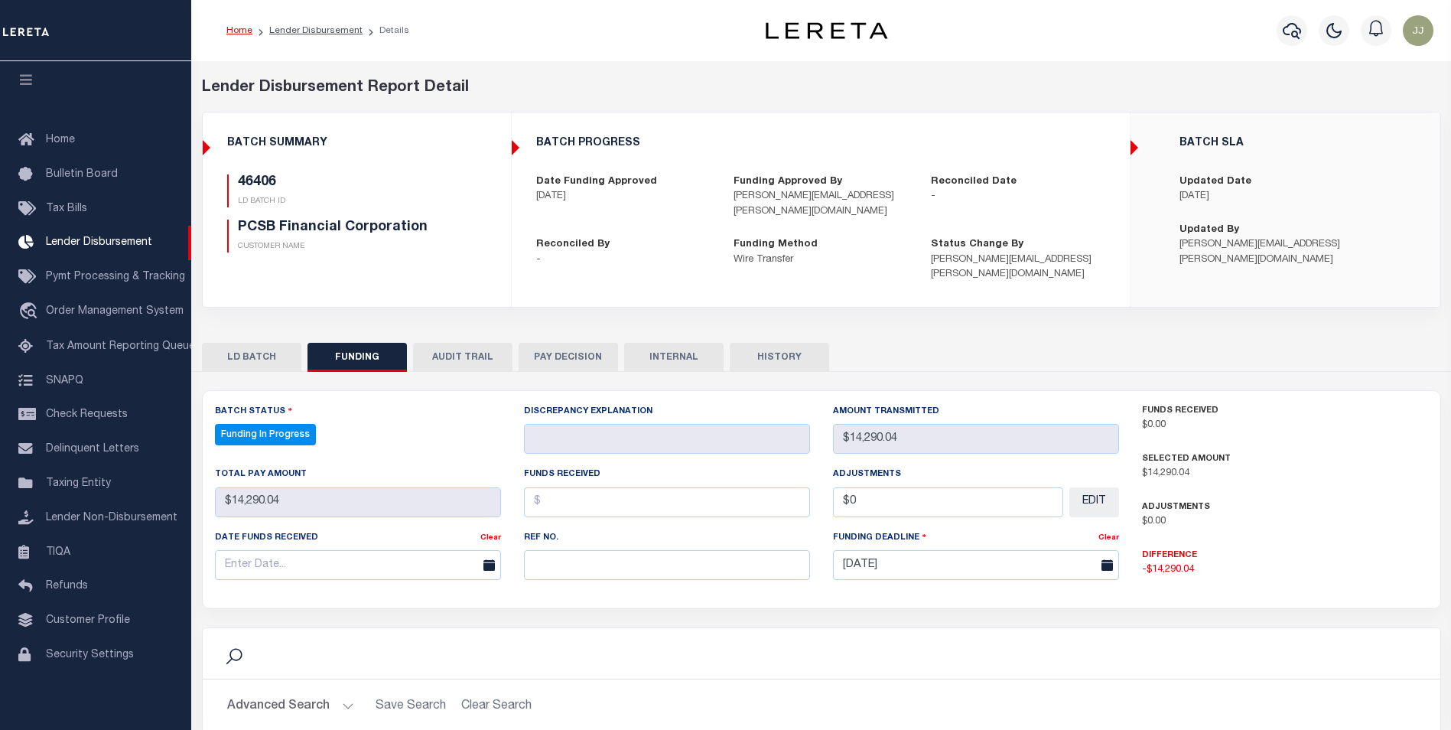
select select "100"
click at [577, 554] on input "text" at bounding box center [667, 565] width 286 height 30
paste input "20251008MMQFMP2700143210081135FT03"
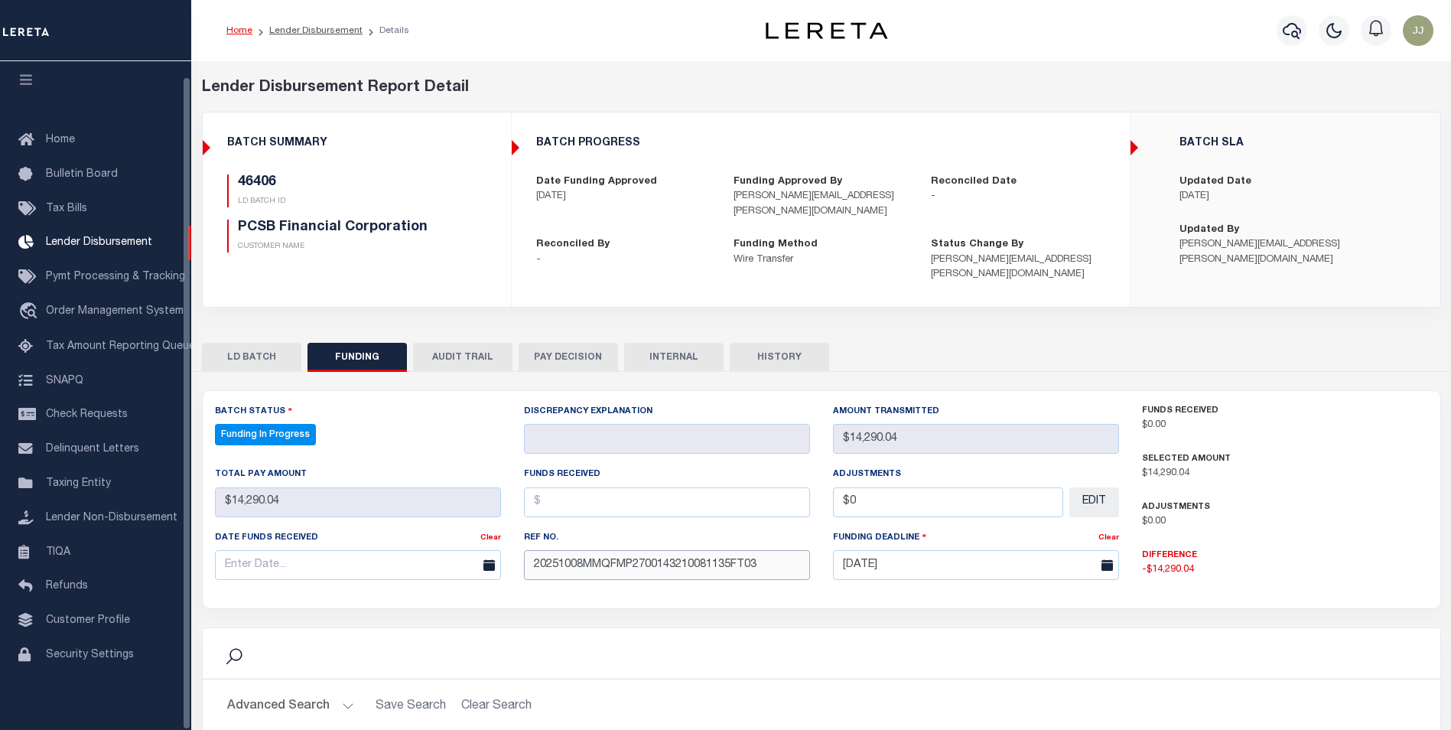
type input "20251008MMQFMP2700143210081135FT03"
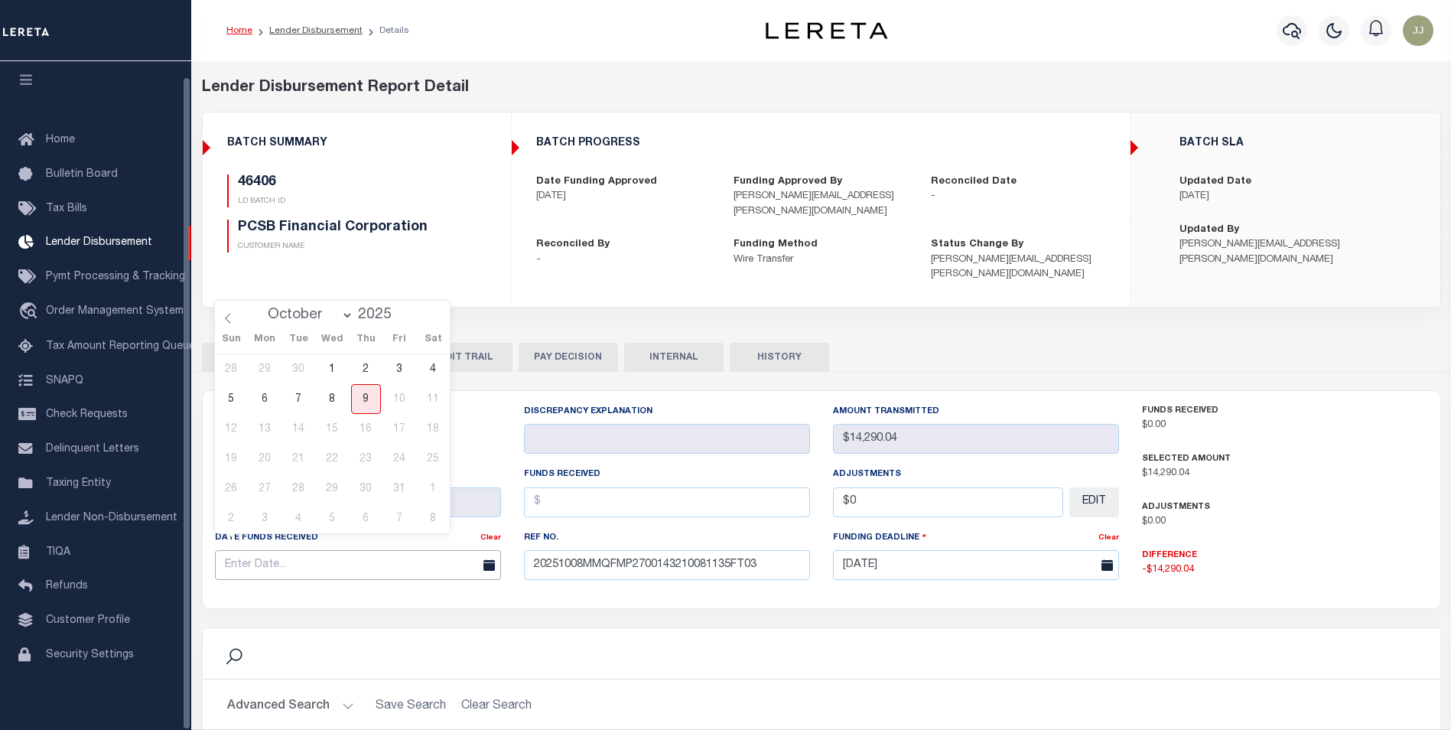
click at [281, 551] on input "text" at bounding box center [358, 565] width 286 height 30
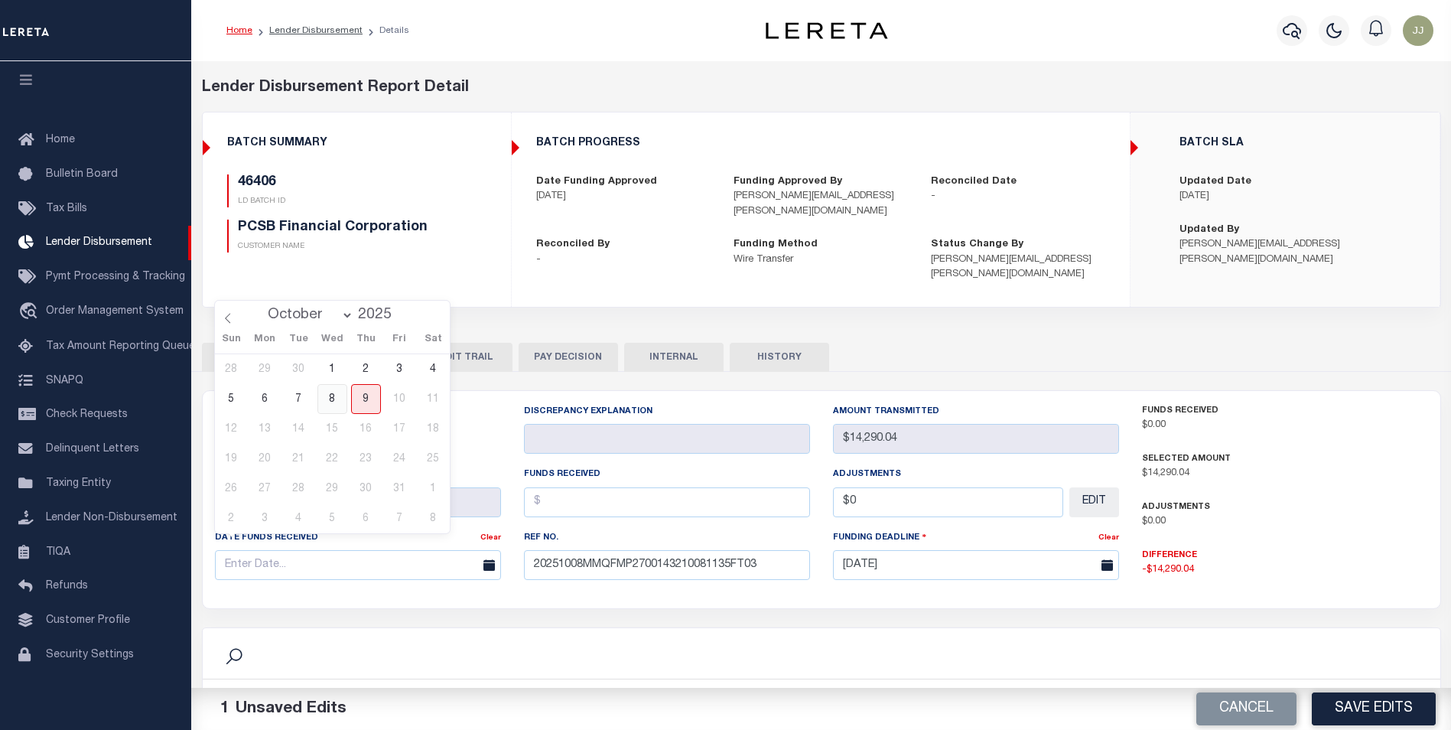
click at [336, 406] on span "8" at bounding box center [332, 399] width 30 height 30
type input "[DATE]"
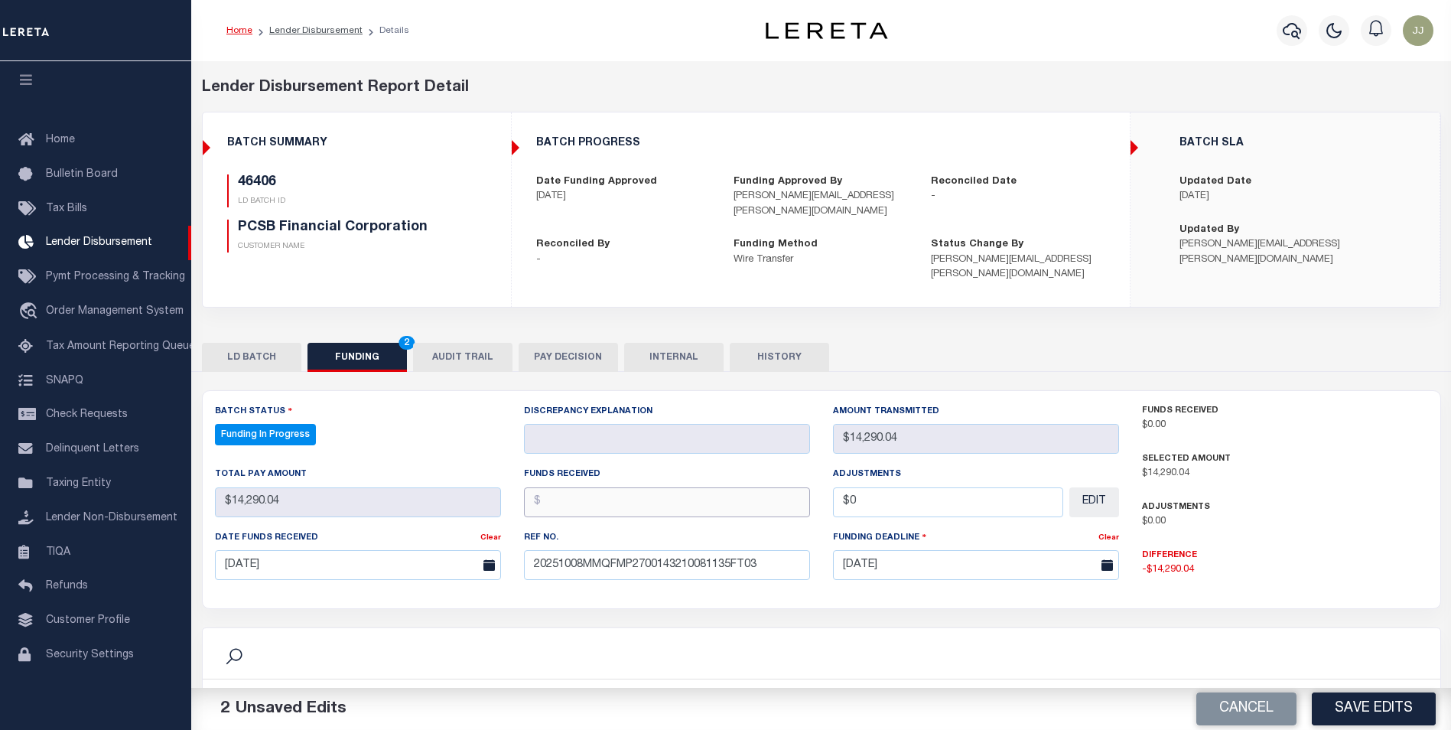
drag, startPoint x: 594, startPoint y: 474, endPoint x: 600, endPoint y: 480, distance: 8.1
click at [599, 487] on input "text" at bounding box center [667, 502] width 286 height 30
type input "$14,290.04"
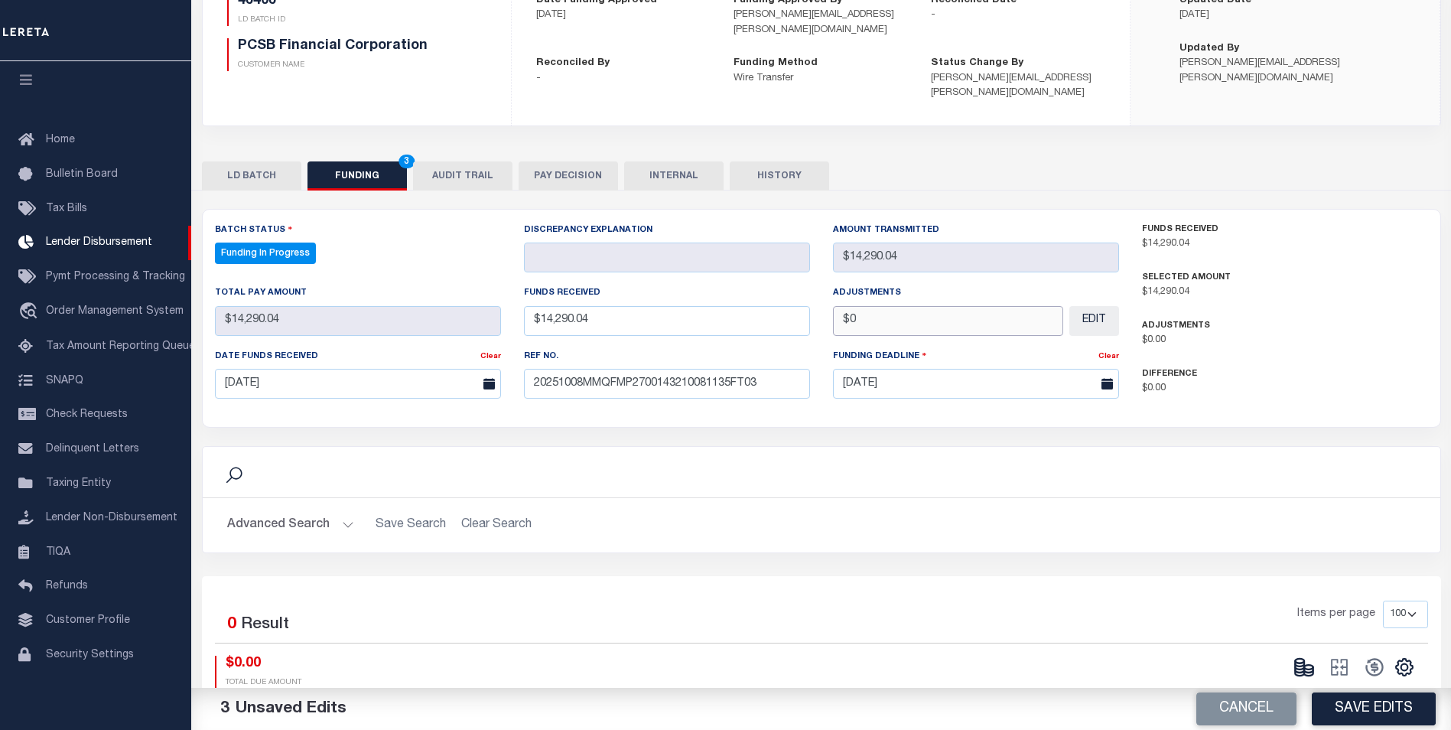
scroll to position [229, 0]
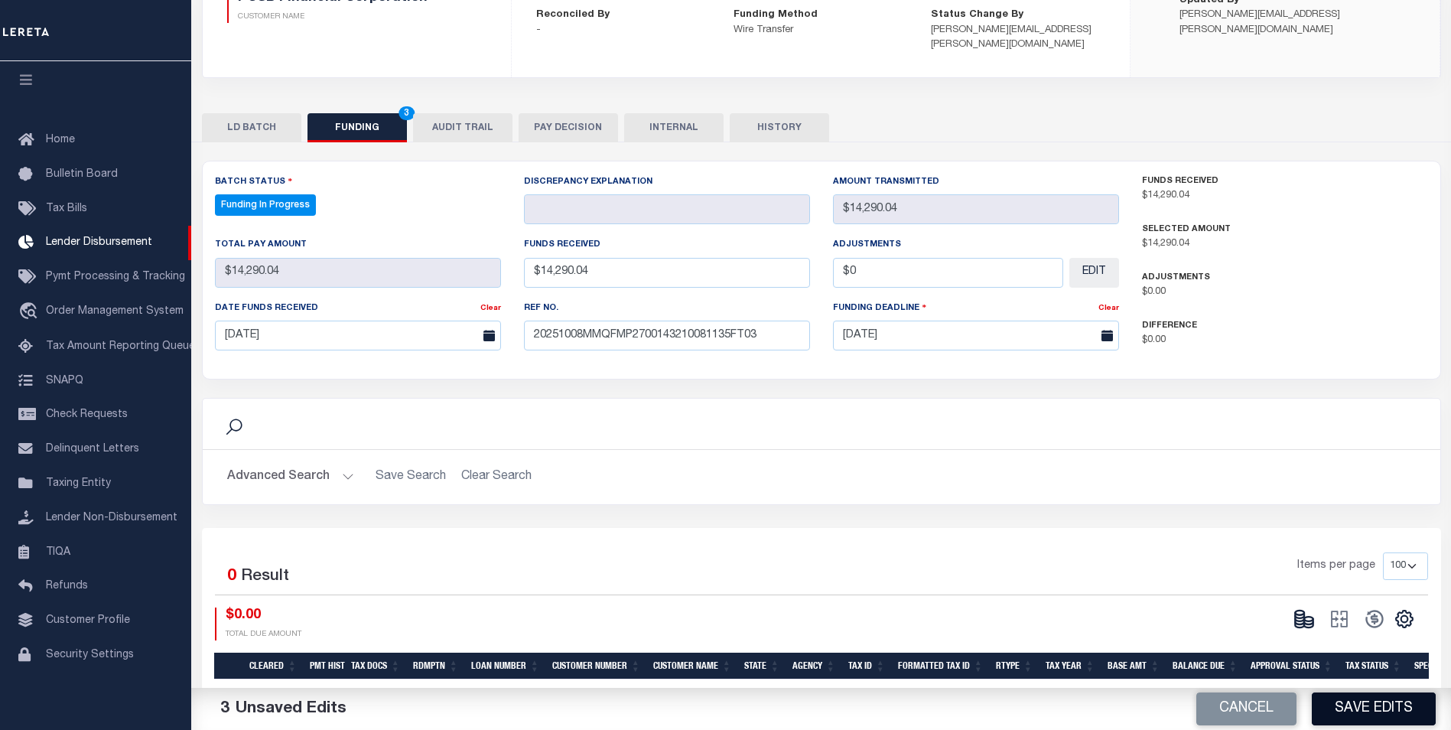
type input "$0.00"
click at [1384, 720] on button "Save Edits" at bounding box center [1374, 708] width 124 height 33
type input "$14,290.04"
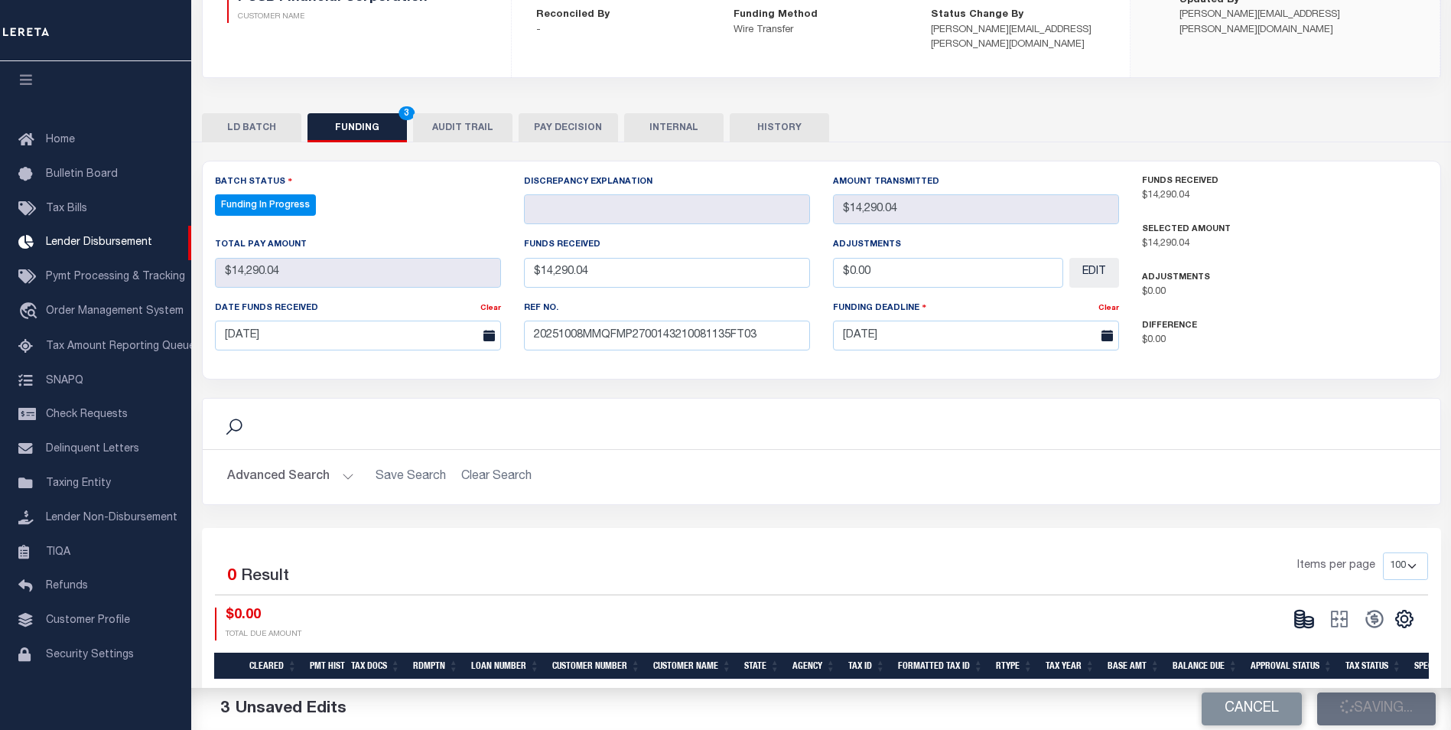
type input "$0"
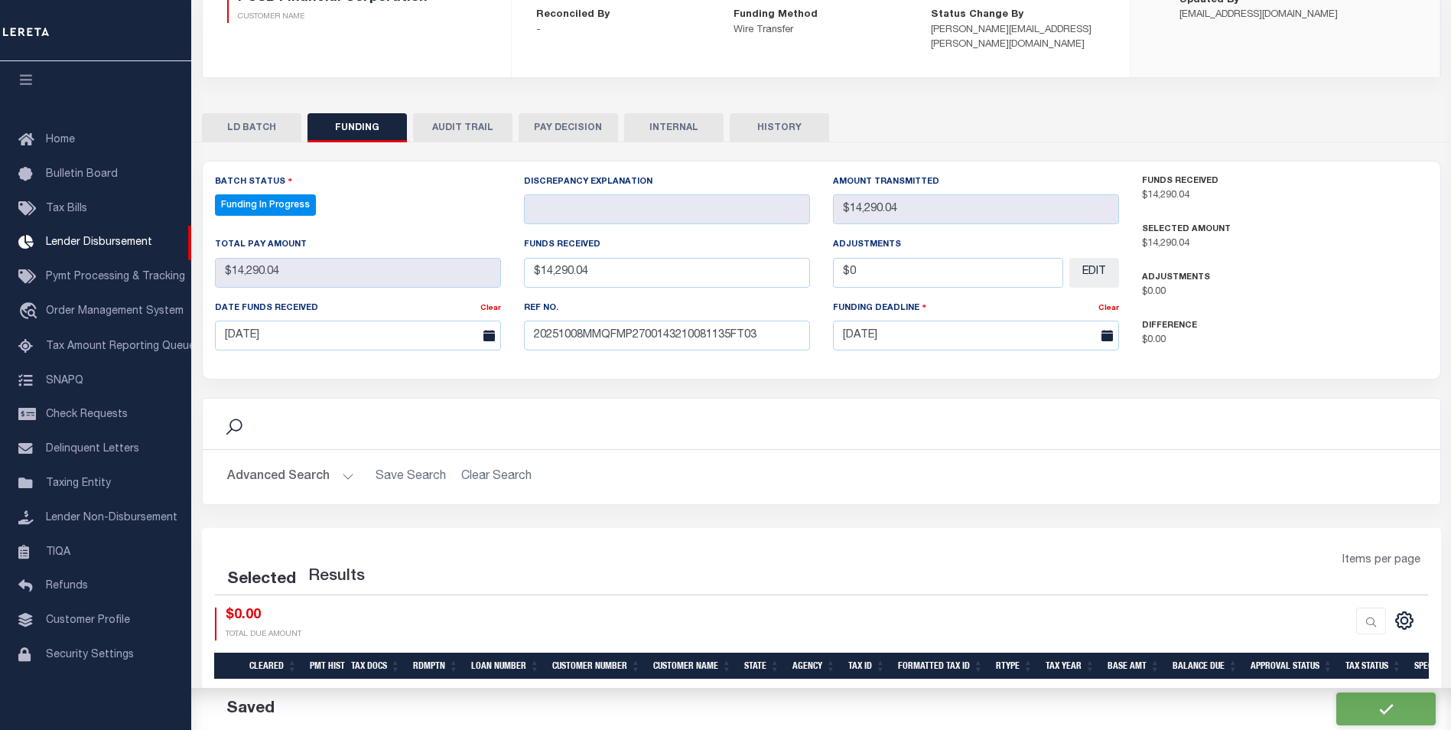
select select "100"
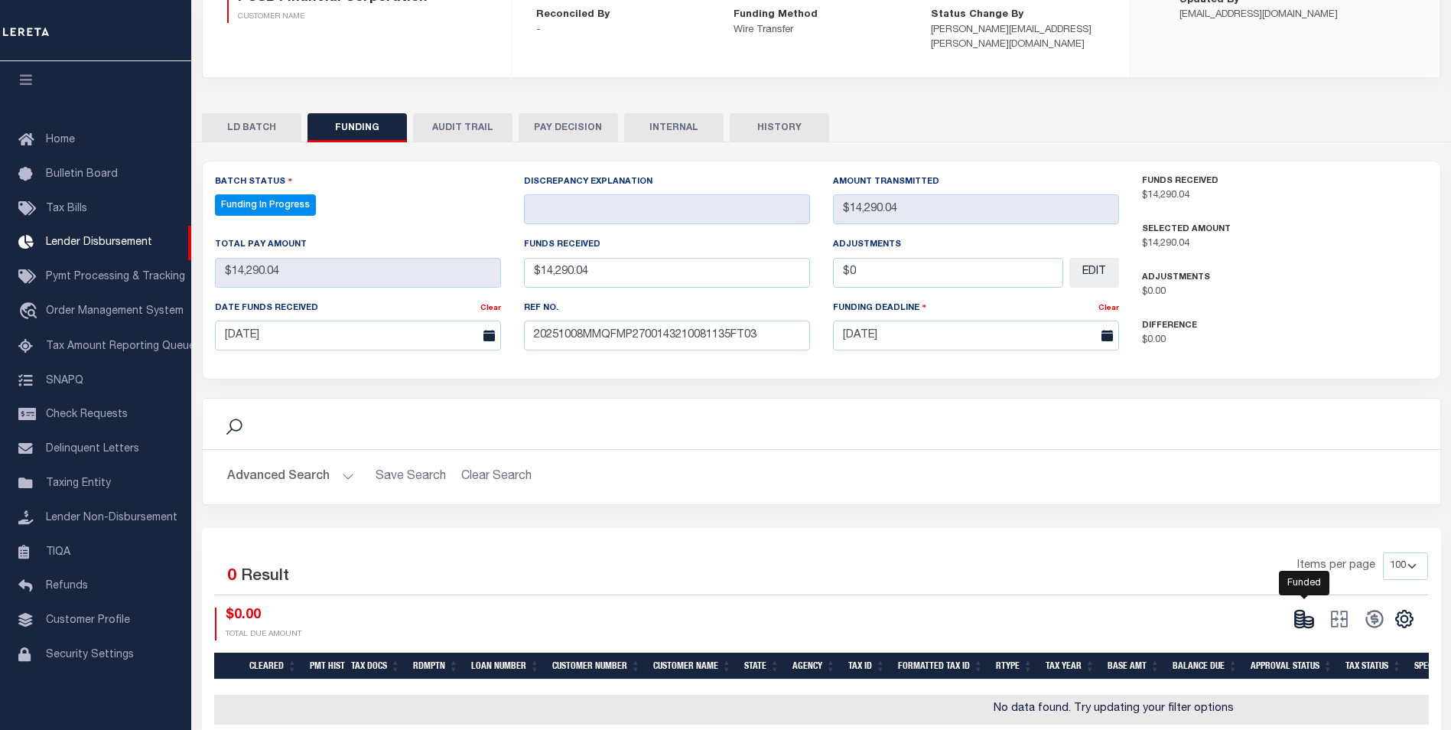
click at [1309, 608] on icon at bounding box center [1303, 618] width 21 height 21
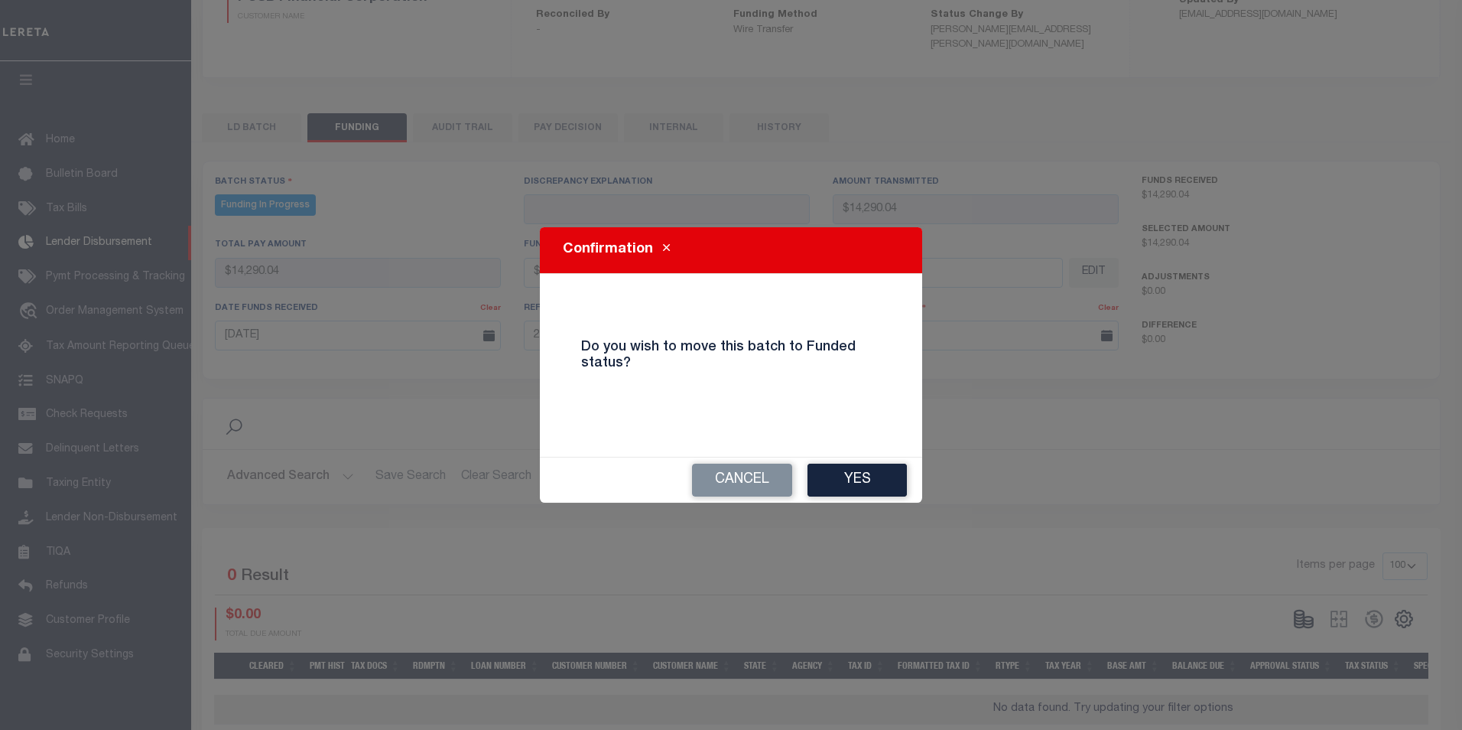
click at [855, 469] on button "Yes" at bounding box center [857, 479] width 99 height 33
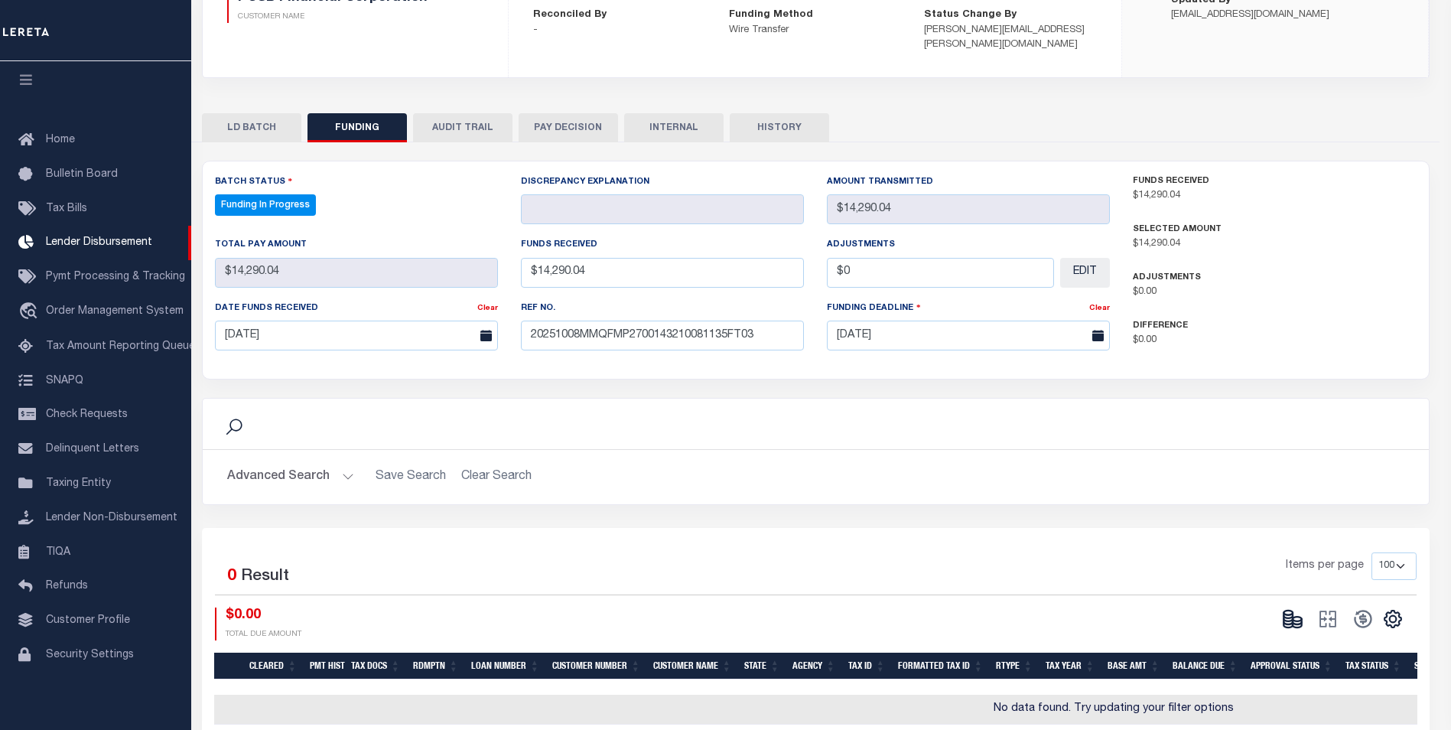
type input "$14,290.04"
type input "$0"
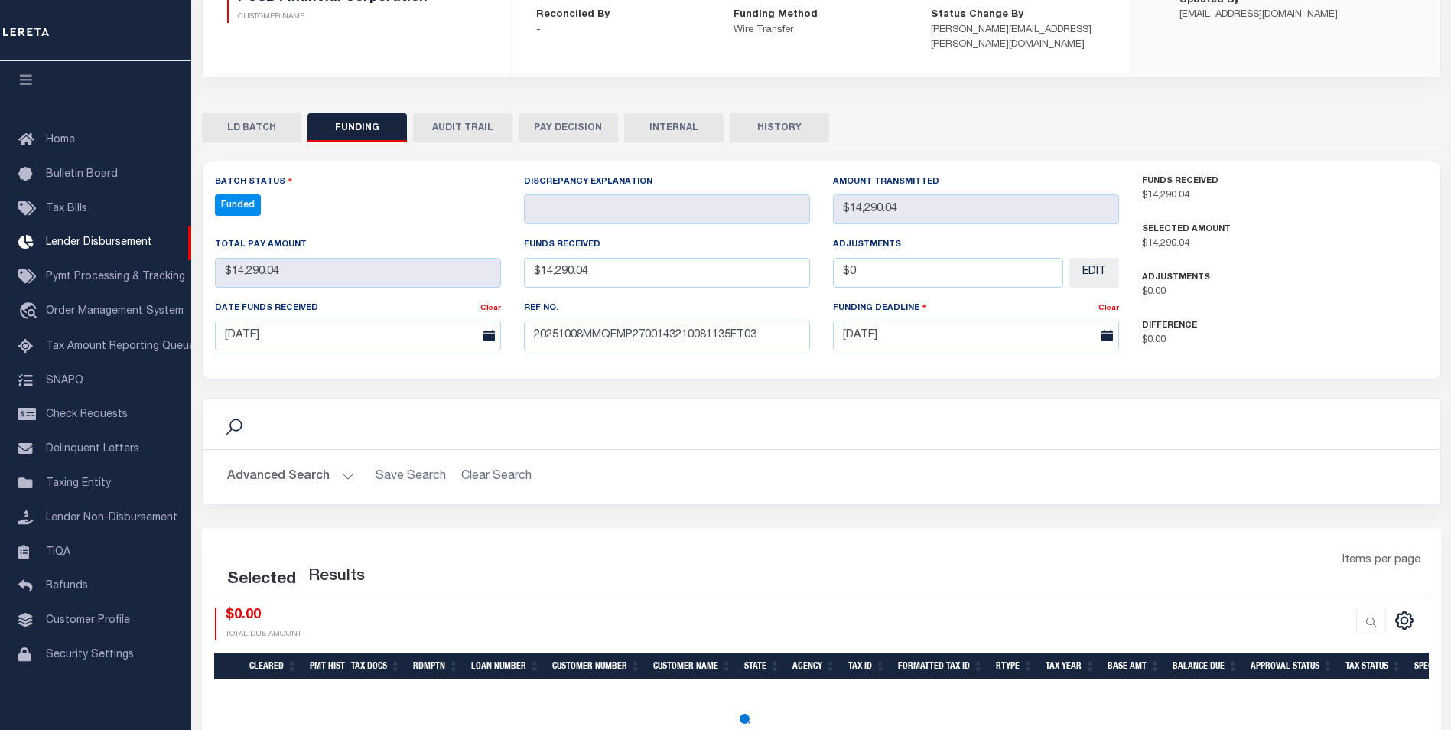
select select "100"
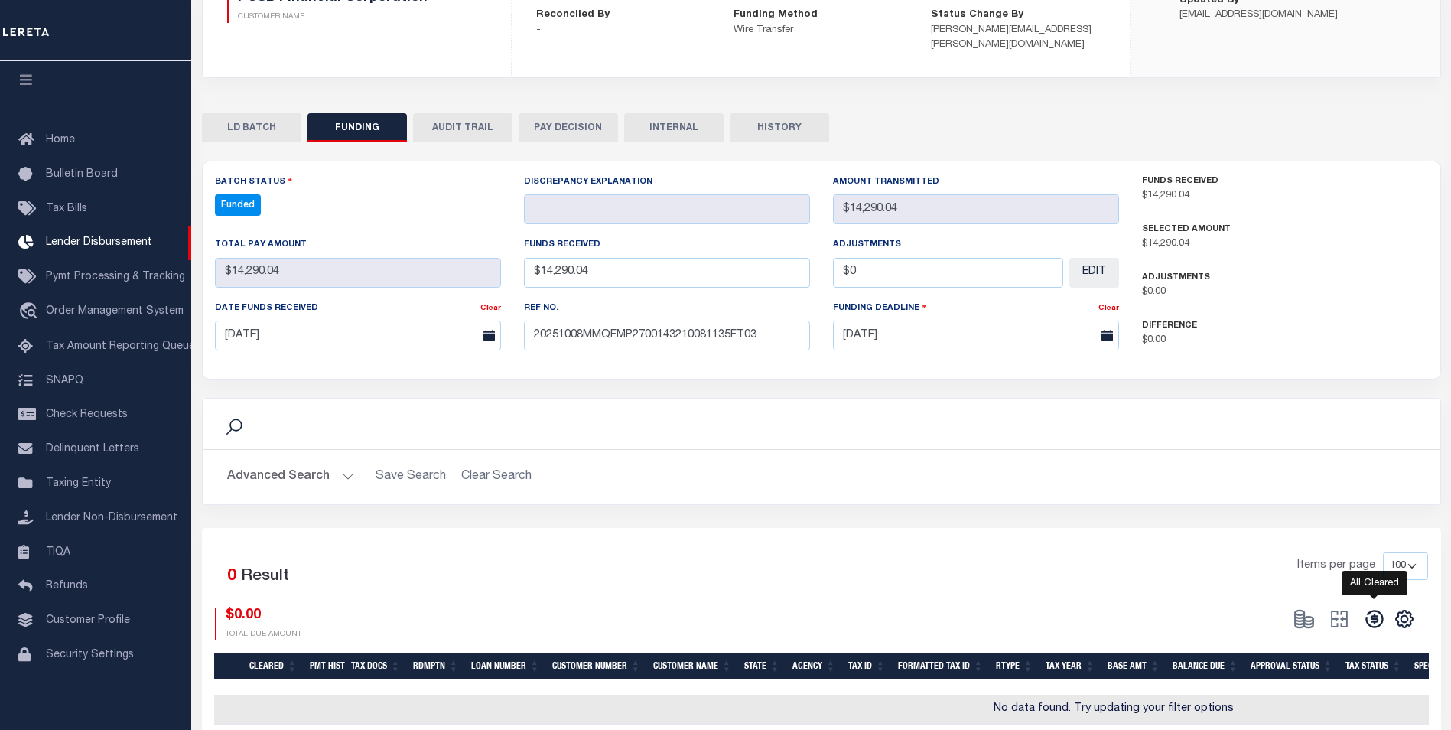
click at [1377, 610] on icon at bounding box center [1374, 619] width 18 height 18
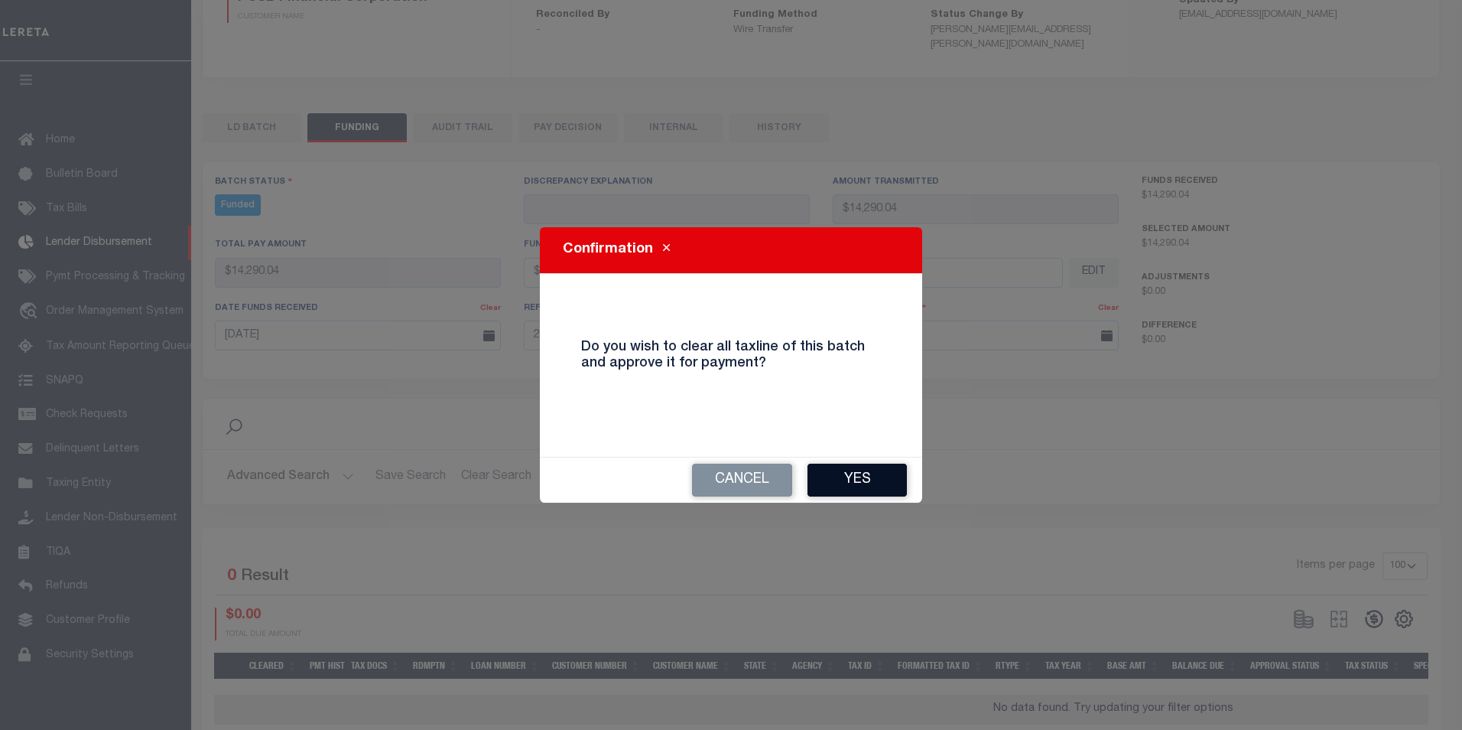
drag, startPoint x: 855, startPoint y: 469, endPoint x: 859, endPoint y: 476, distance: 8.6
click at [857, 471] on div "Cancel Yes" at bounding box center [731, 479] width 382 height 45
click at [860, 483] on button "Yes" at bounding box center [857, 479] width 99 height 33
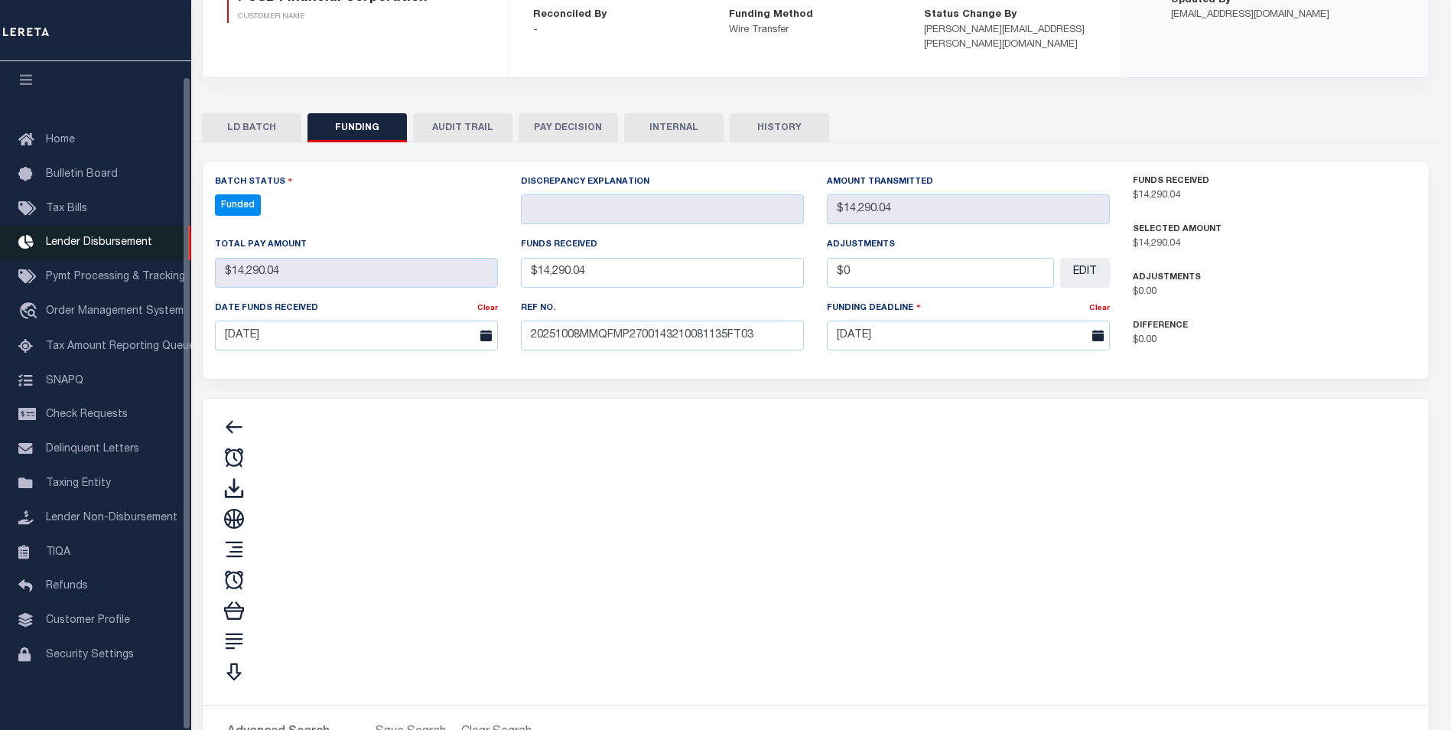
type input "$14,290.04"
type input "$0"
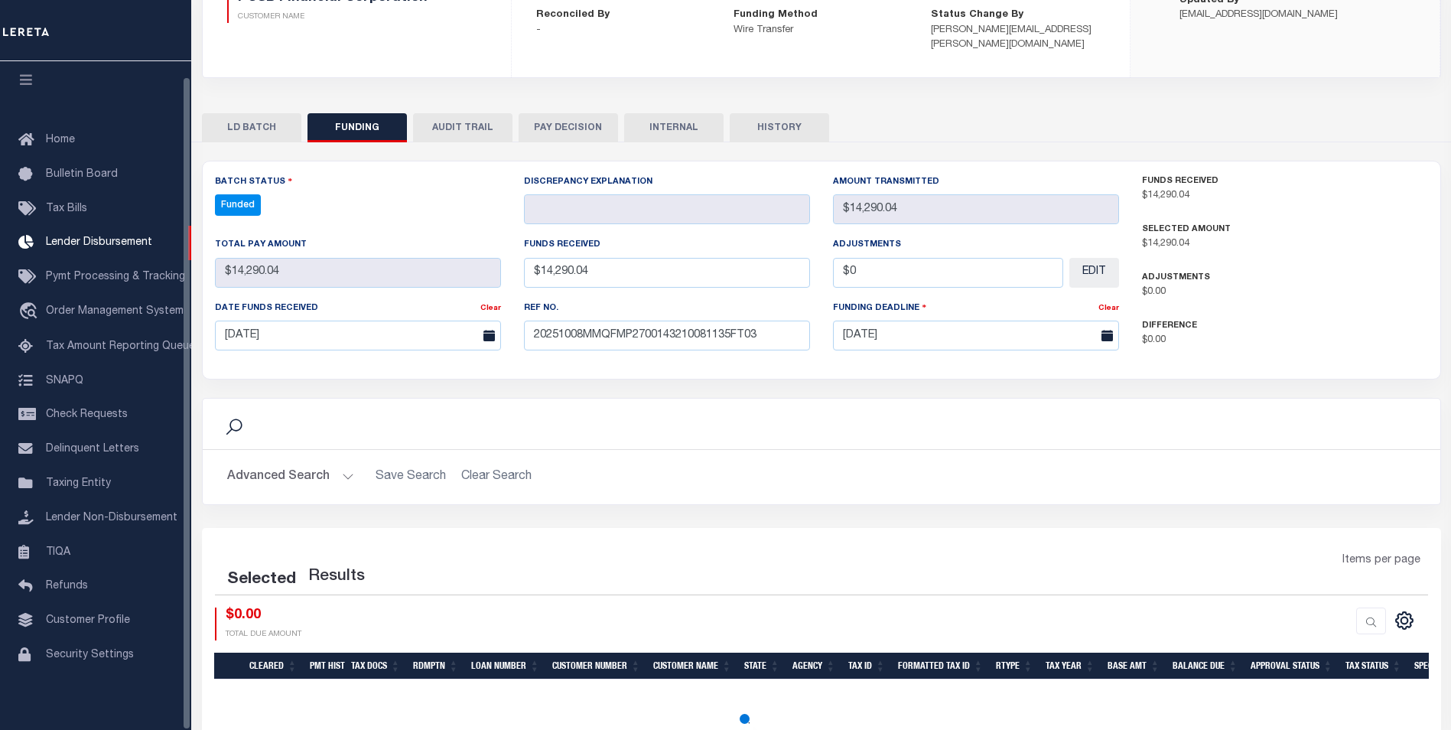
select select "100"
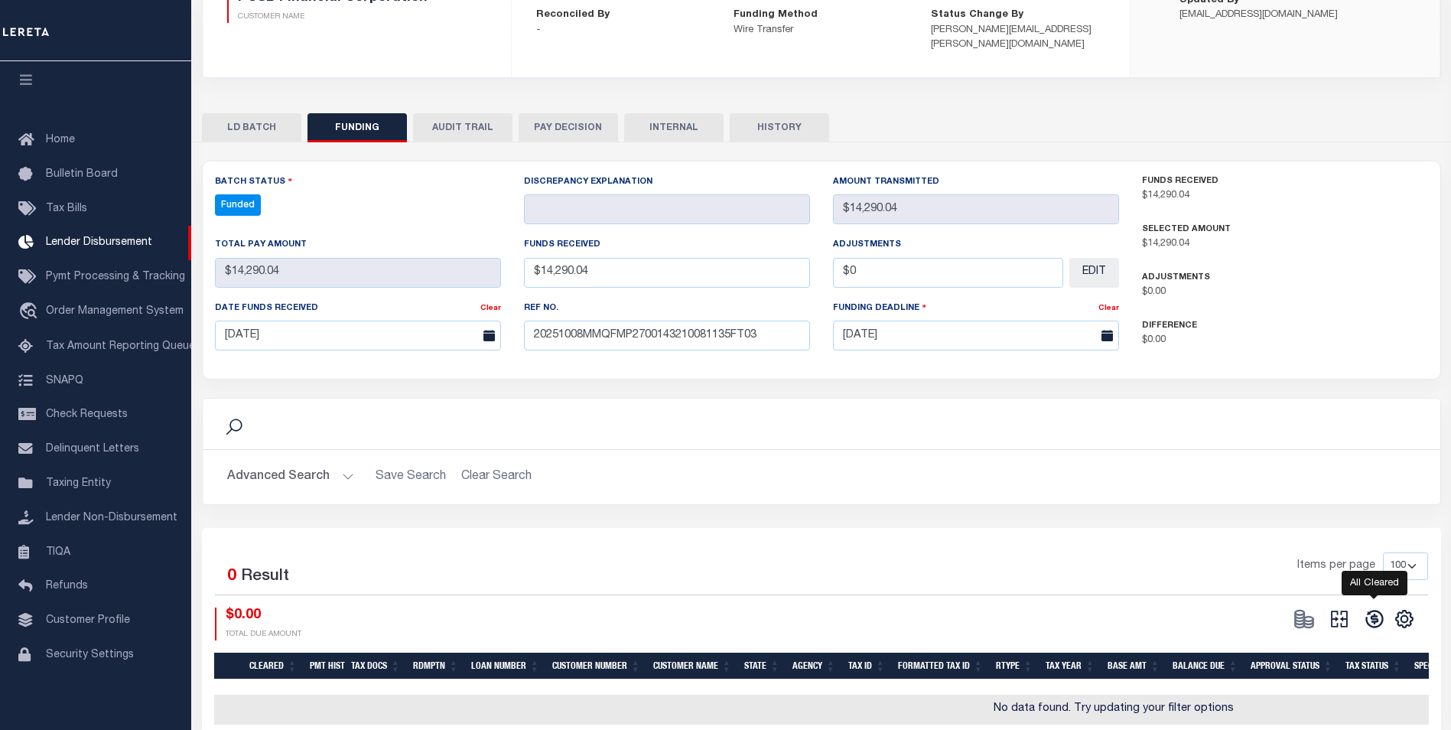
click at [1379, 608] on icon at bounding box center [1374, 618] width 21 height 21
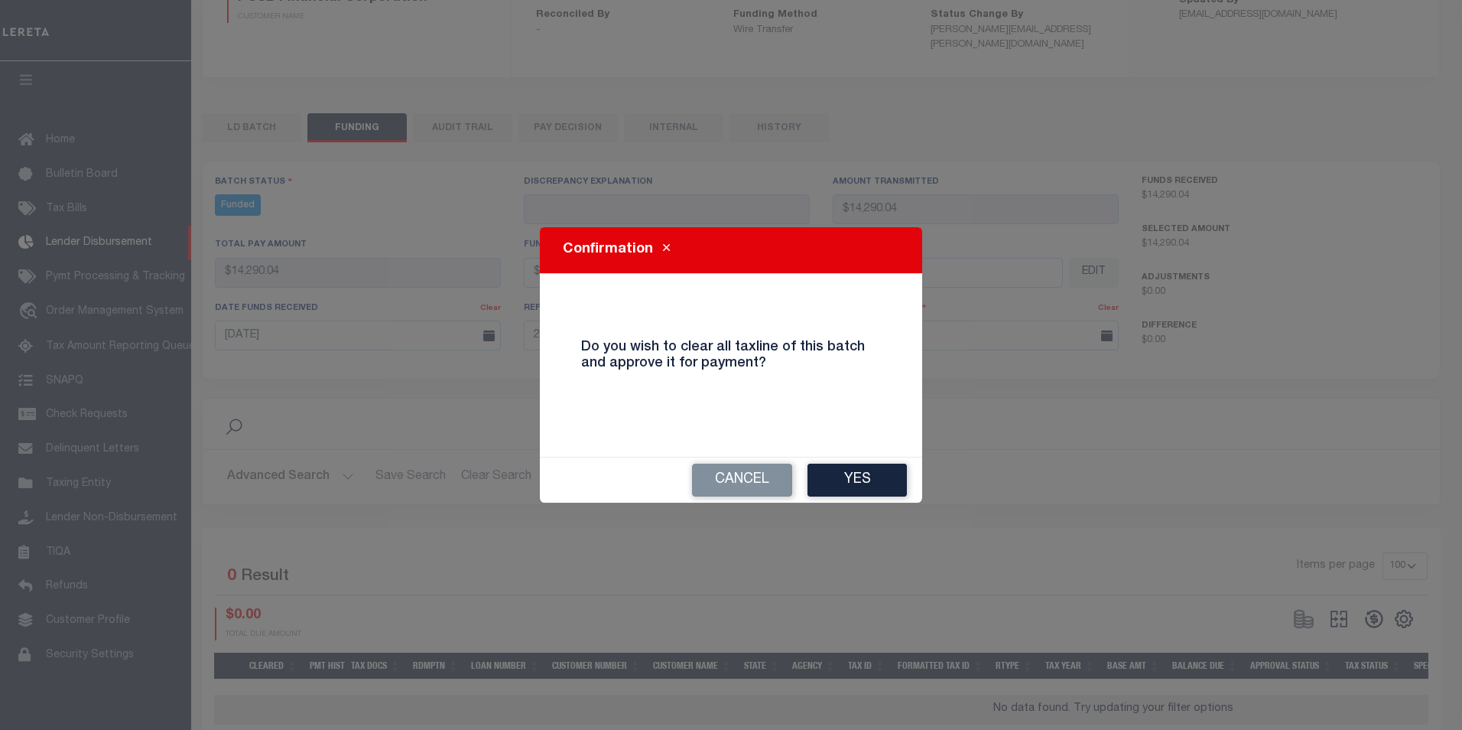
click at [867, 468] on button "Yes" at bounding box center [857, 479] width 99 height 33
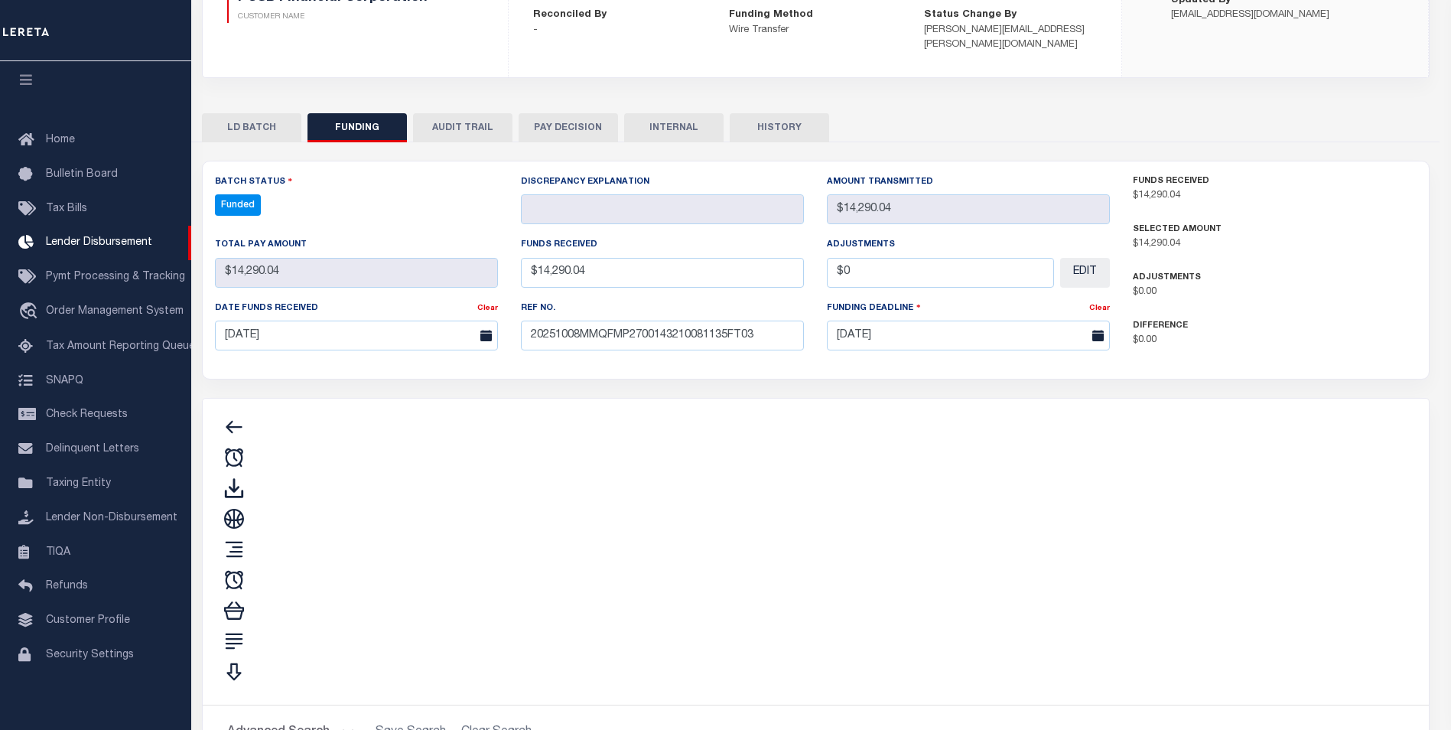
type input "$14,290.04"
type input "$0"
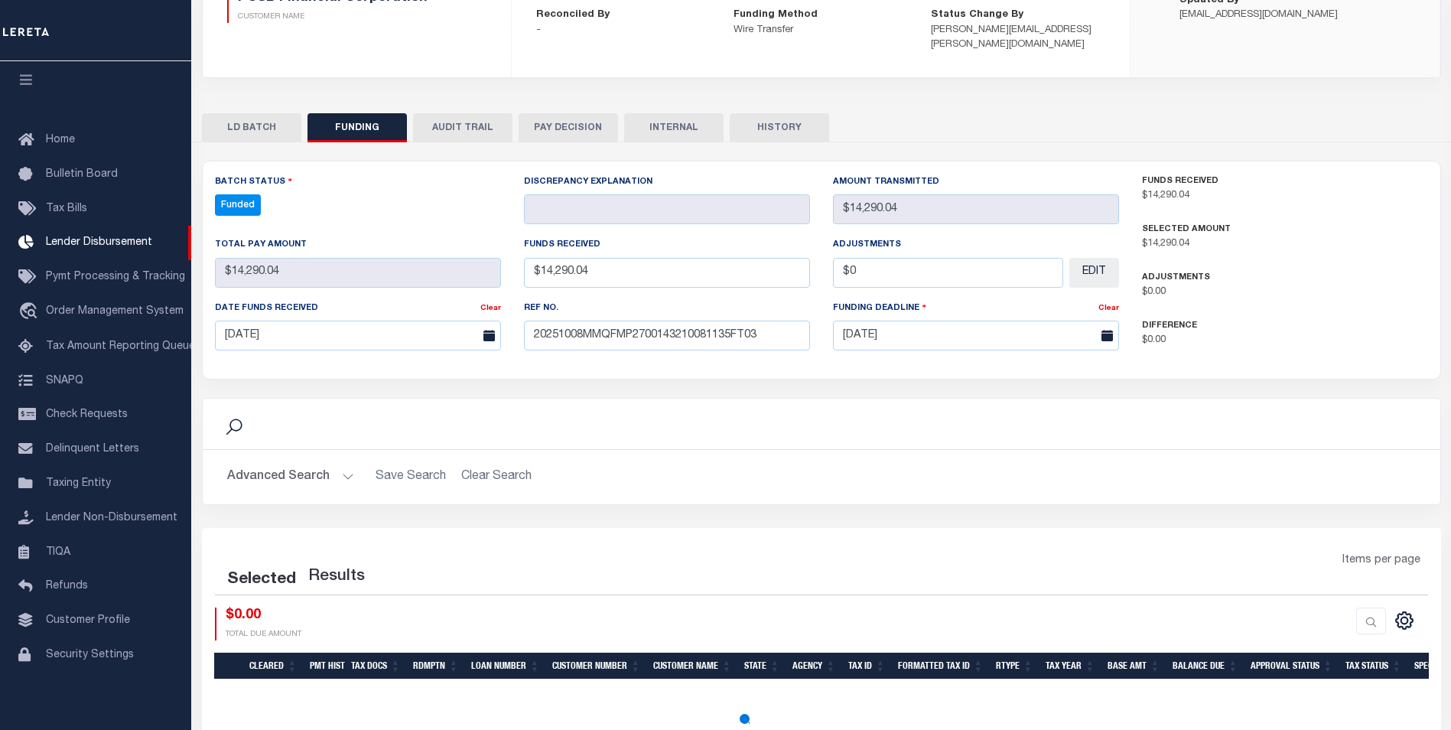
select select "100"
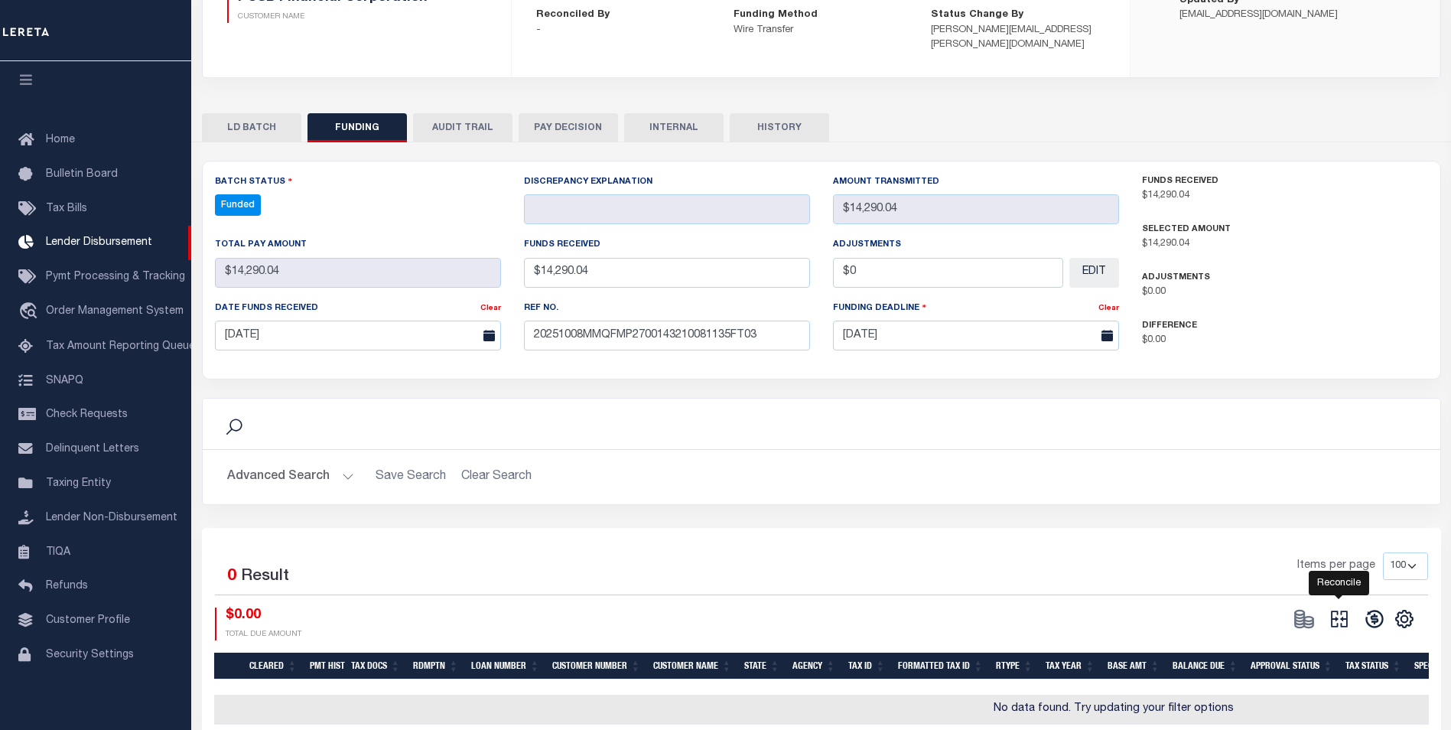
click at [1340, 608] on icon at bounding box center [1338, 618] width 21 height 21
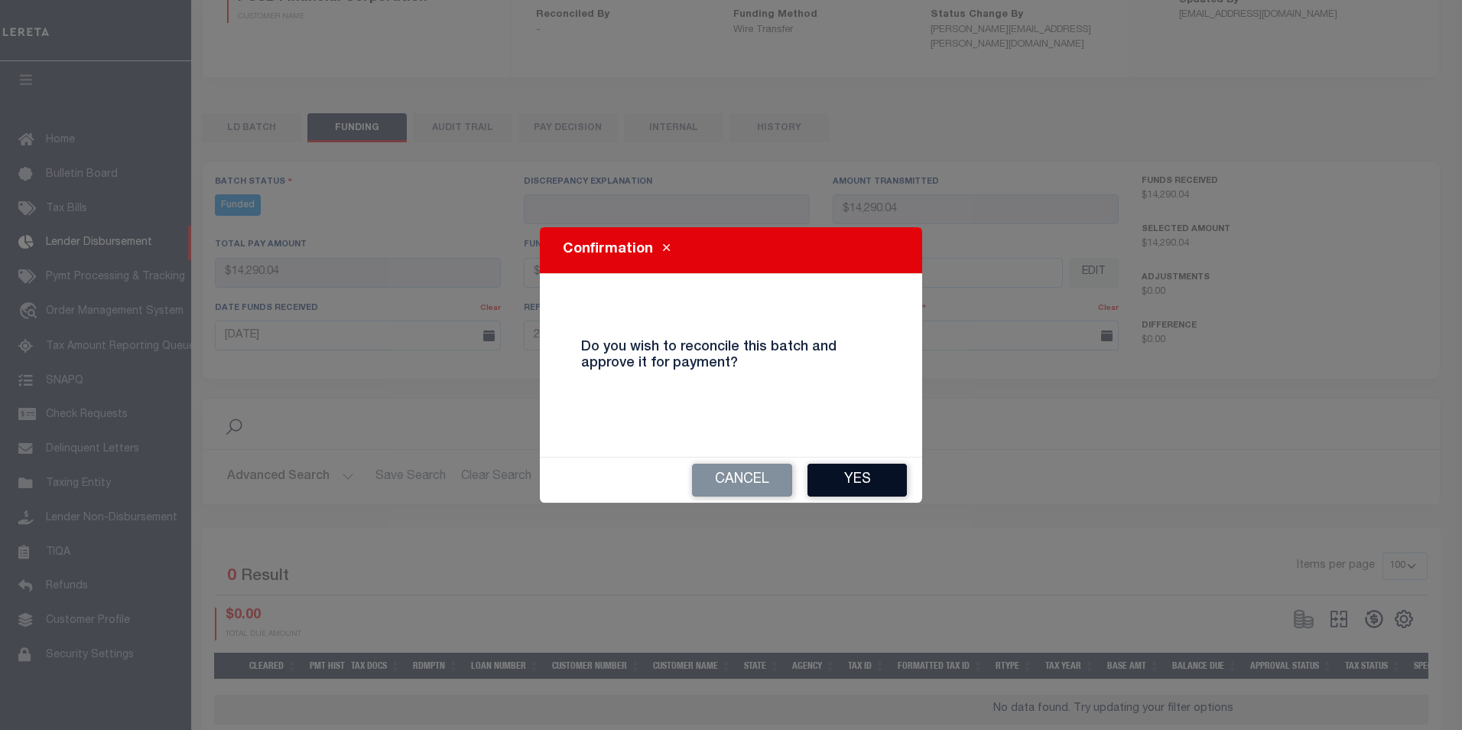
click at [837, 473] on button "Yes" at bounding box center [857, 479] width 99 height 33
type input "$14,290.04"
type input "$0"
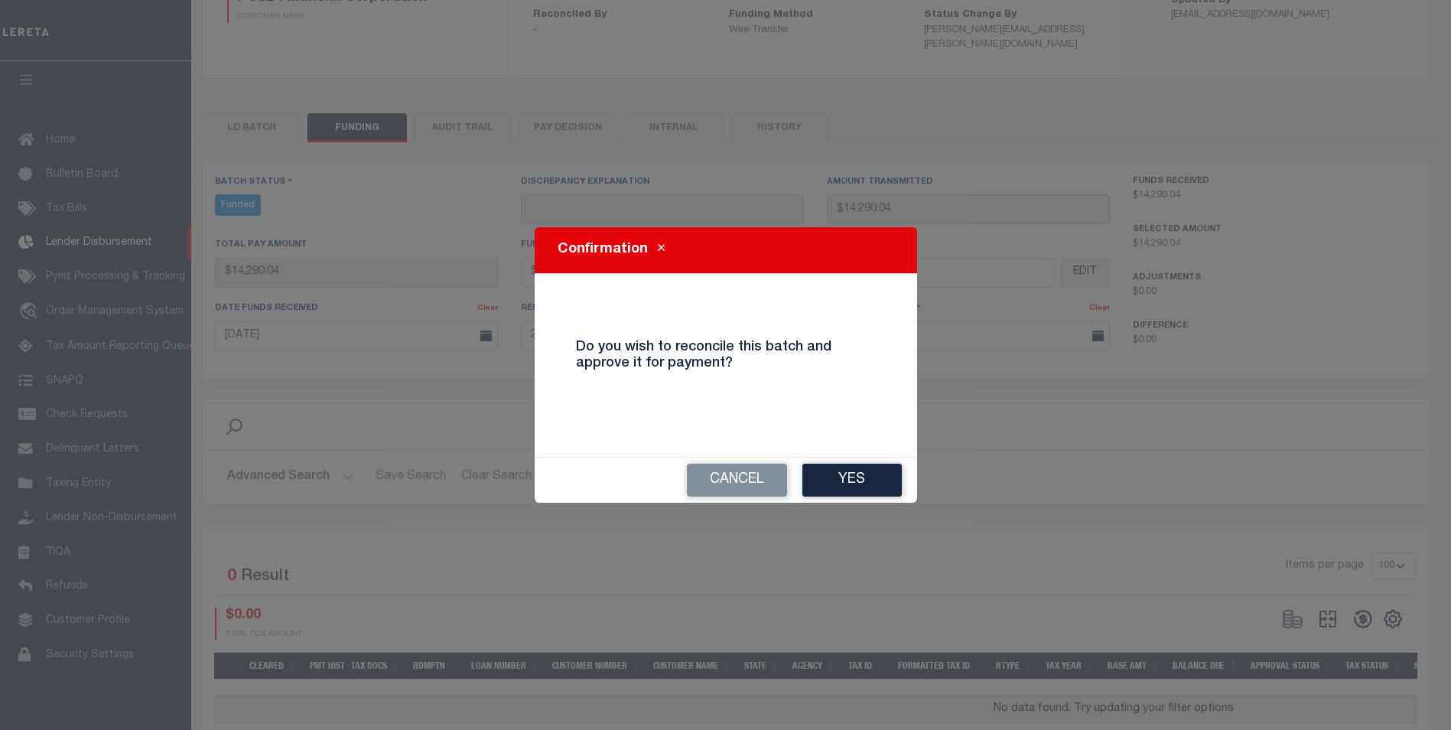
select select "100"
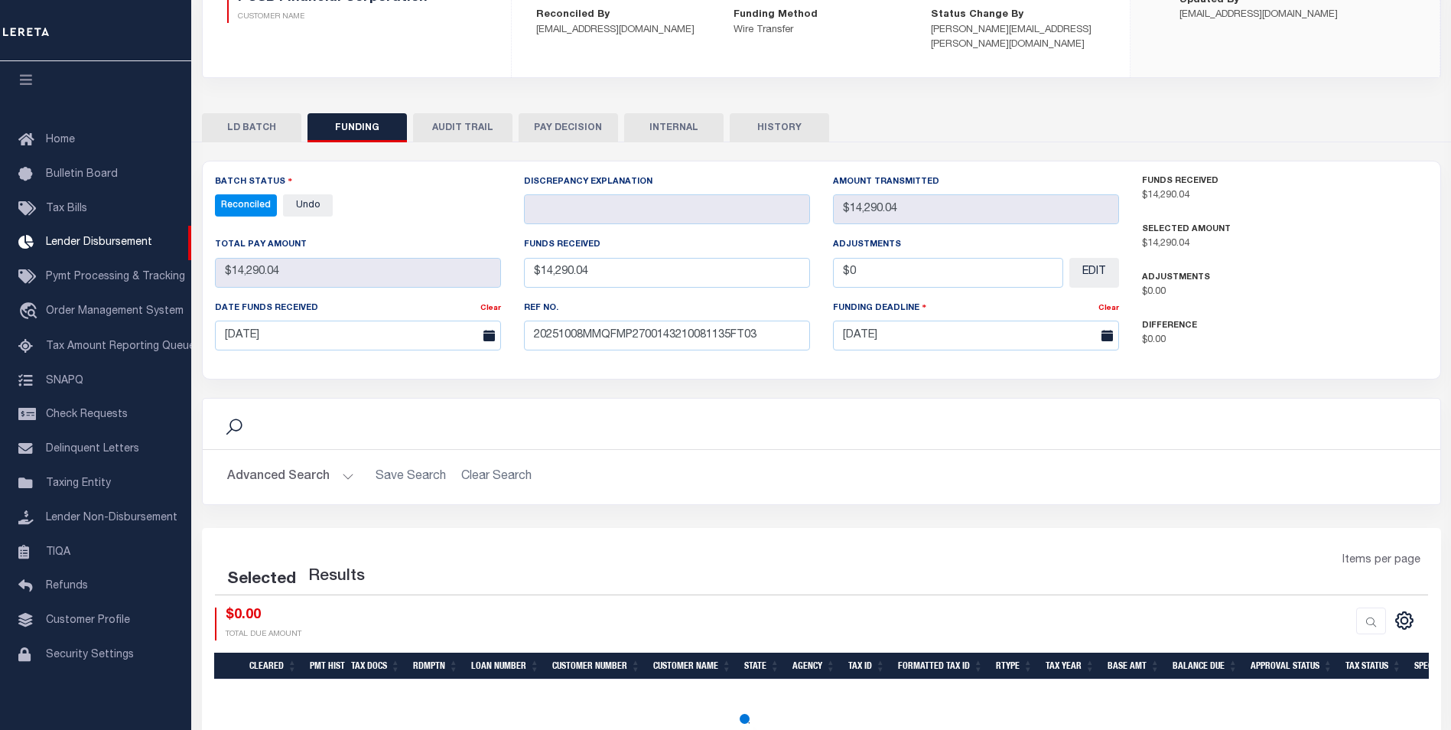
select select "100"
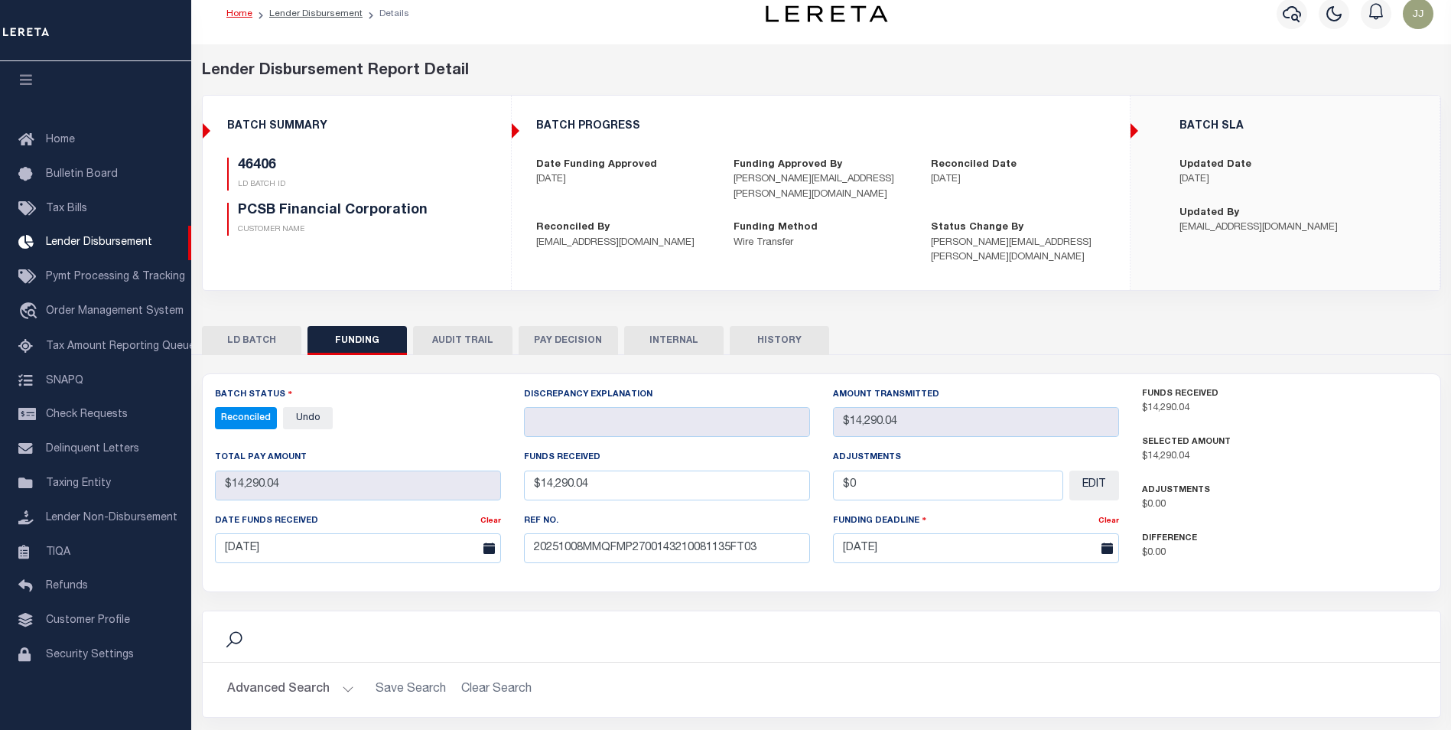
scroll to position [0, 0]
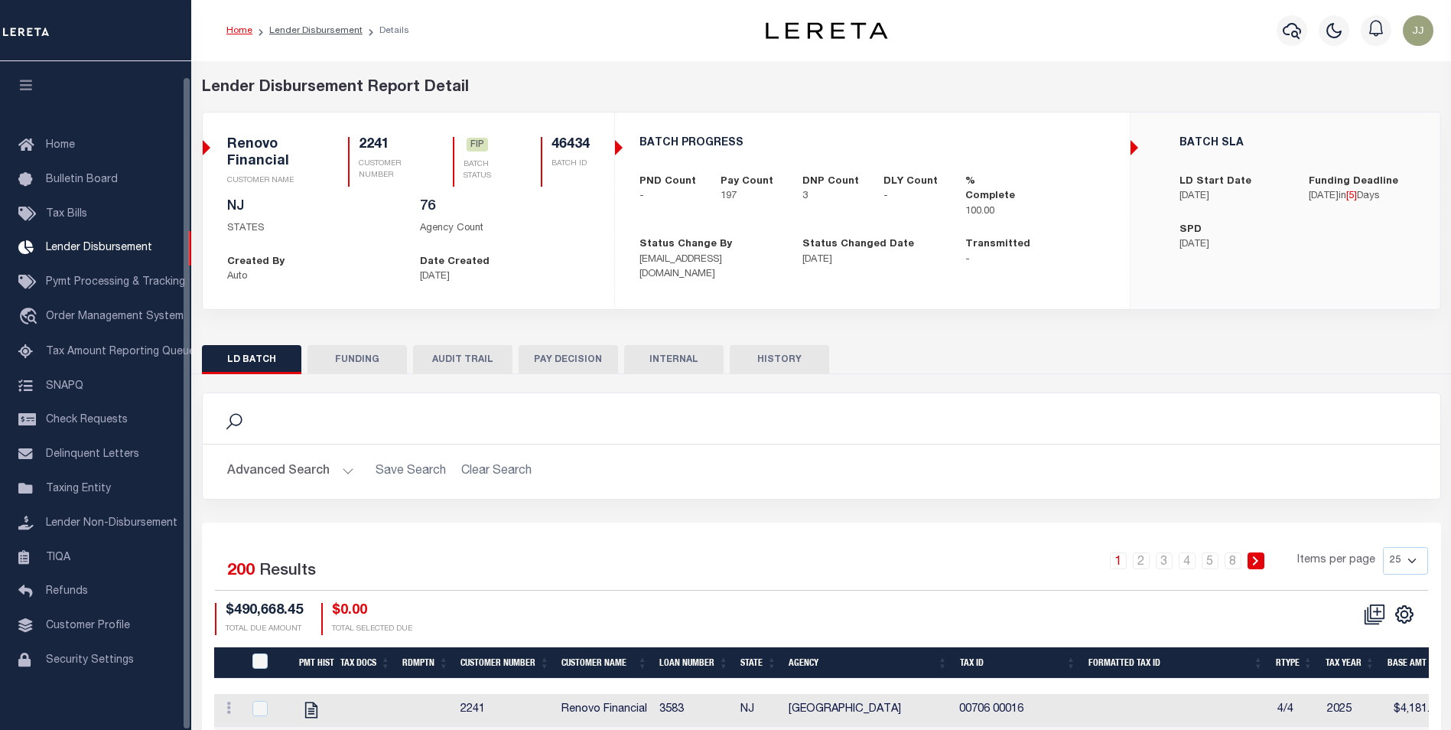
scroll to position [15, 0]
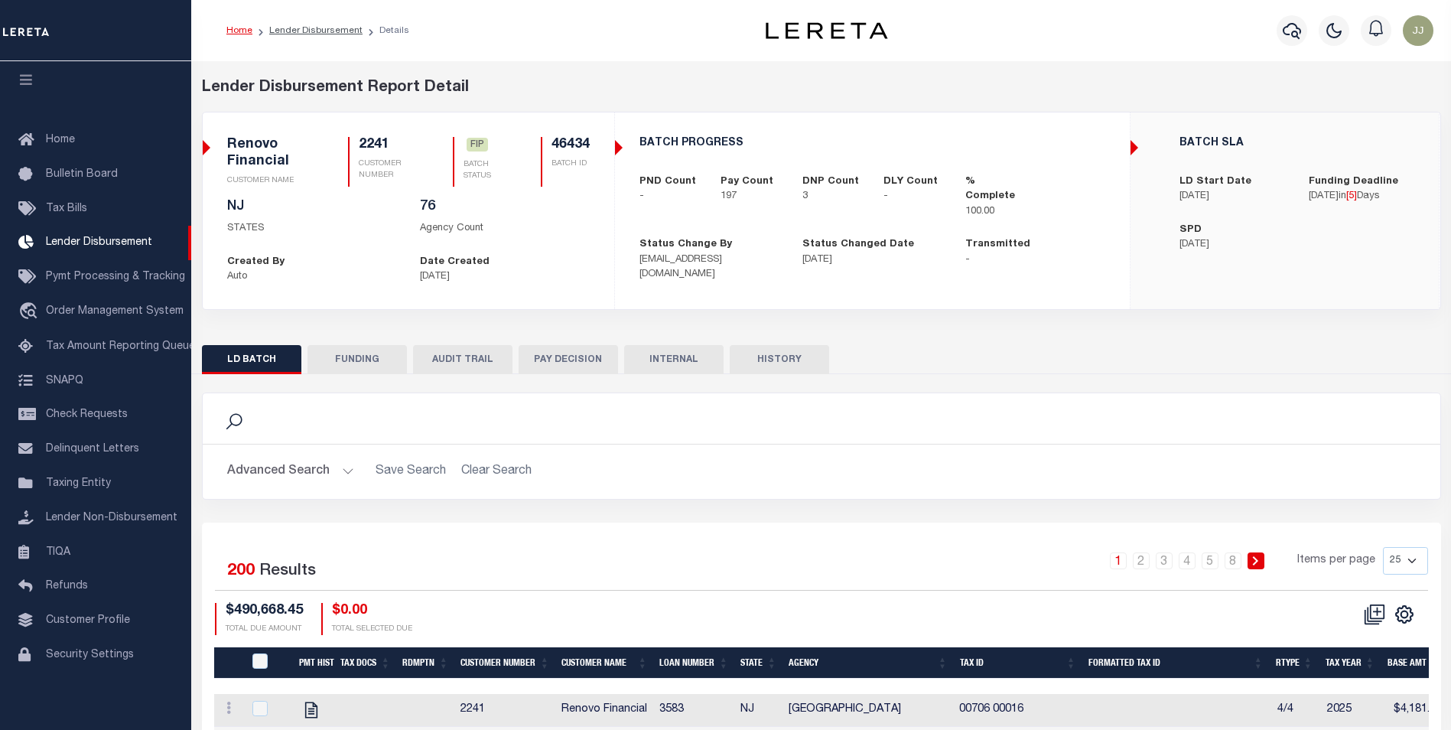
click at [329, 367] on button "FUNDING" at bounding box center [356, 359] width 99 height 29
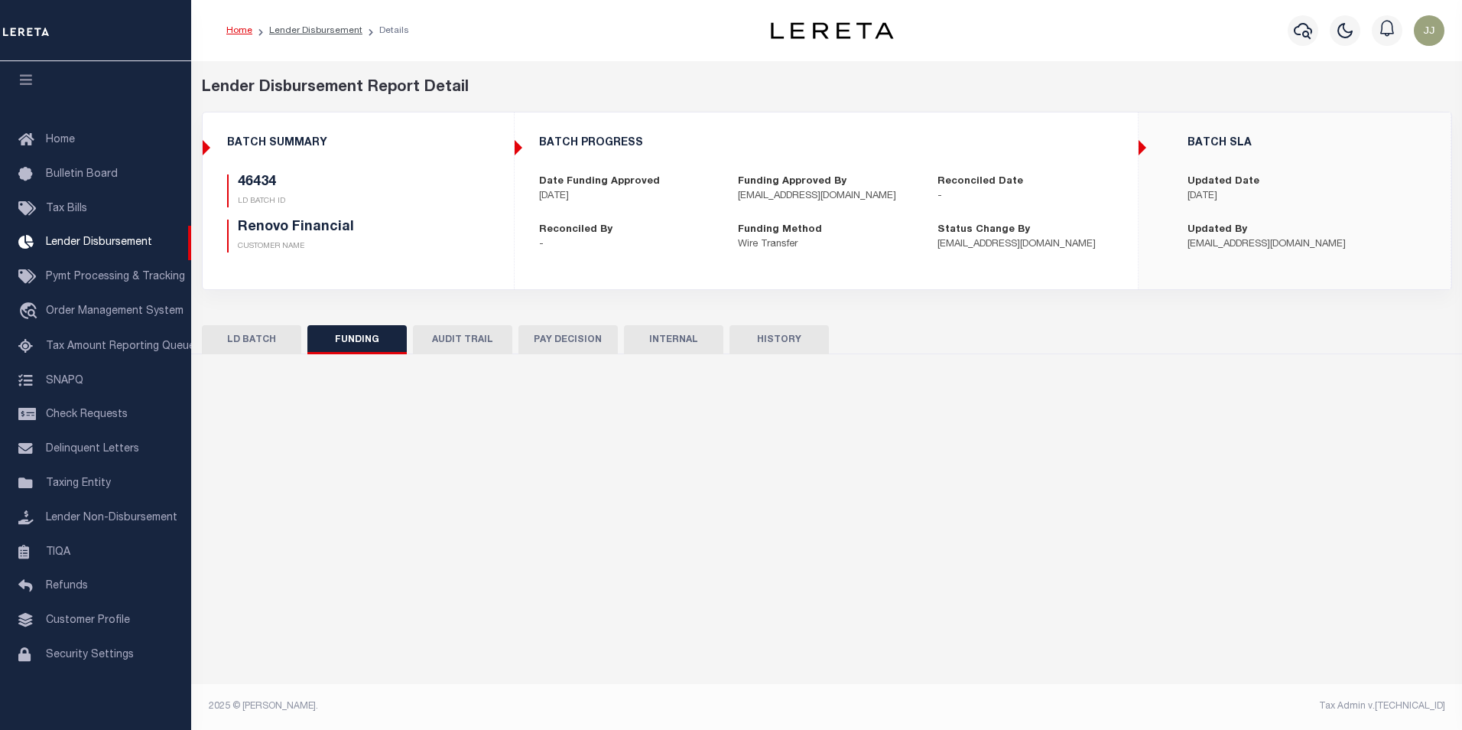
type input "$484,281.53"
type input "$0"
type input "10/15/2025"
select select "100"
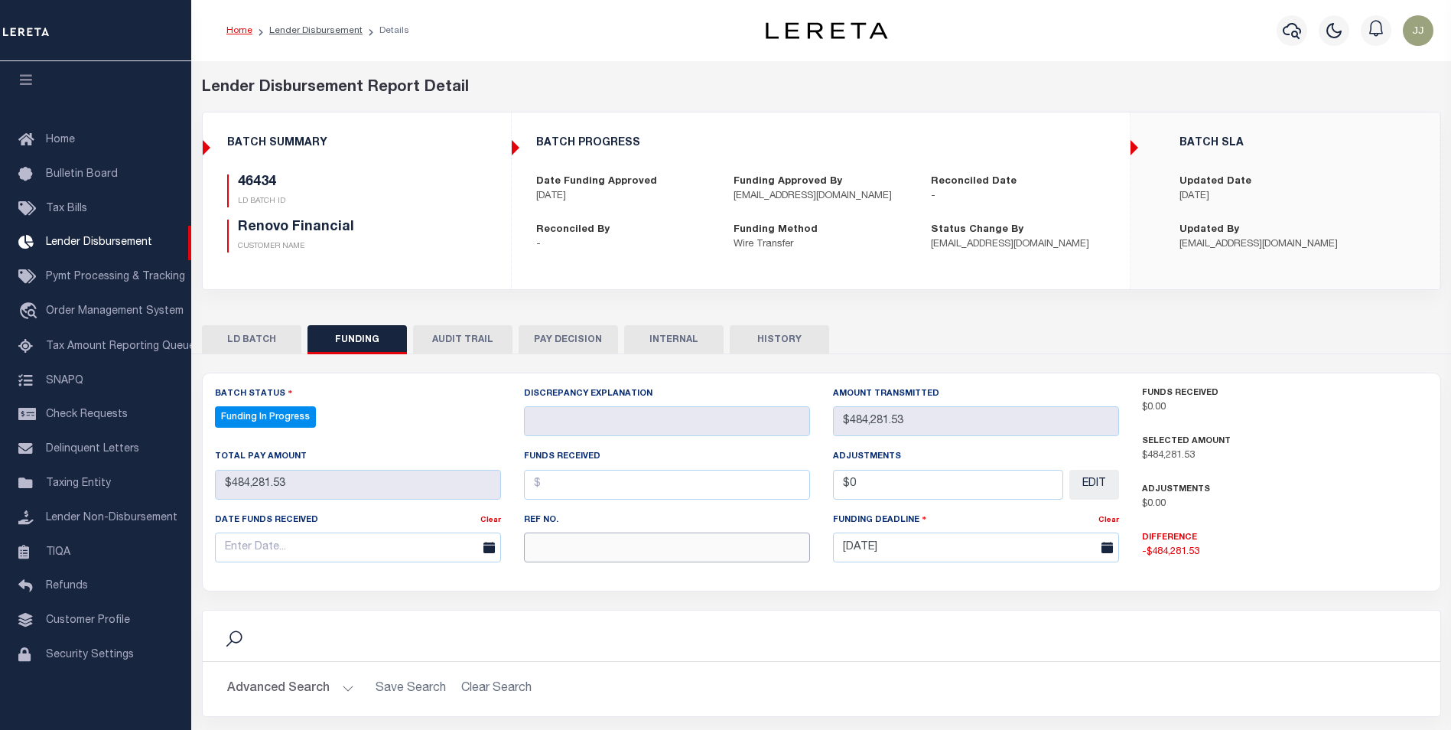
click at [550, 550] on input "text" at bounding box center [667, 547] width 286 height 30
select select "100"
paste input "20251008MMQFMP2700282810081725FT03"
type input "20251008MMQFMP2700282810081725FT03"
click at [287, 541] on input "text" at bounding box center [358, 547] width 286 height 30
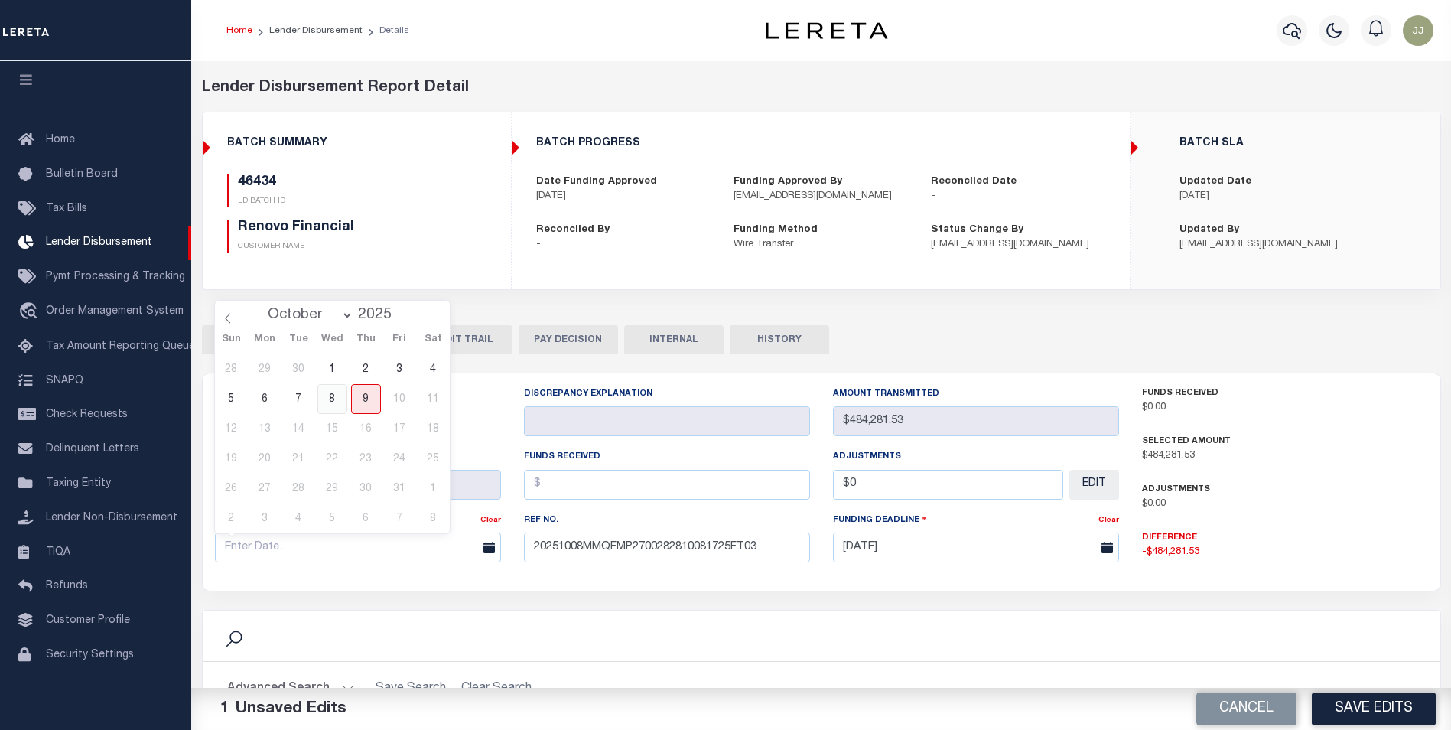
click at [332, 403] on span "8" at bounding box center [332, 399] width 30 height 30
type input "[DATE]"
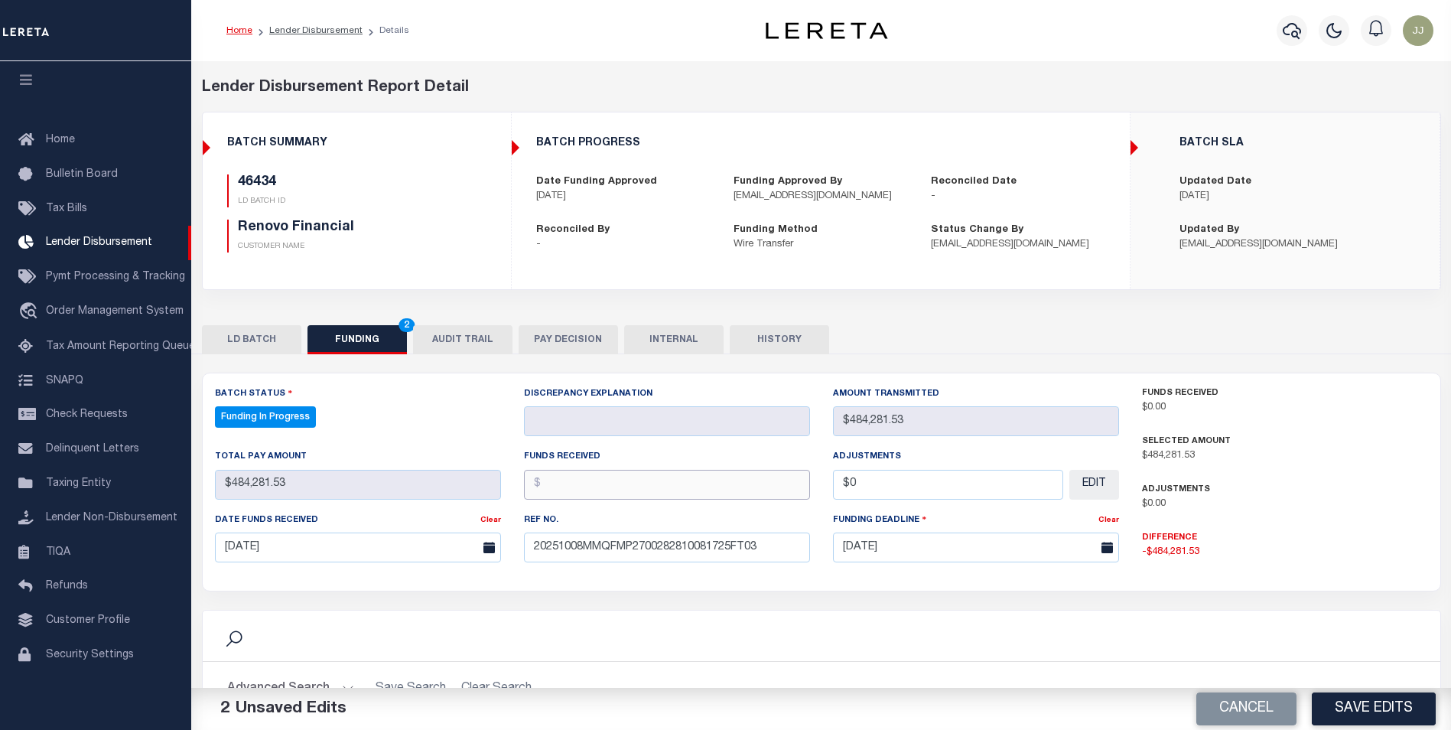
click at [654, 486] on input "text" at bounding box center [667, 485] width 286 height 30
type input "$484,281.53"
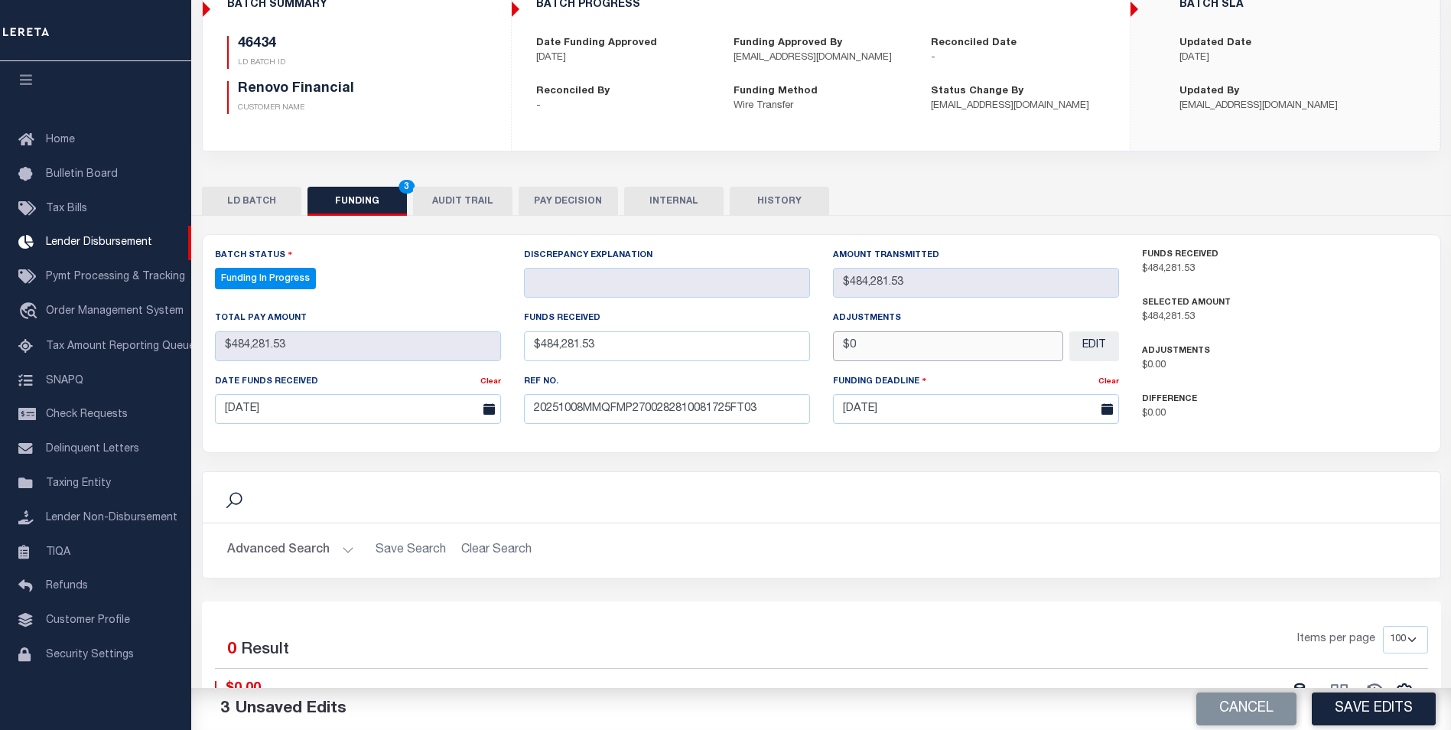
scroll to position [229, 0]
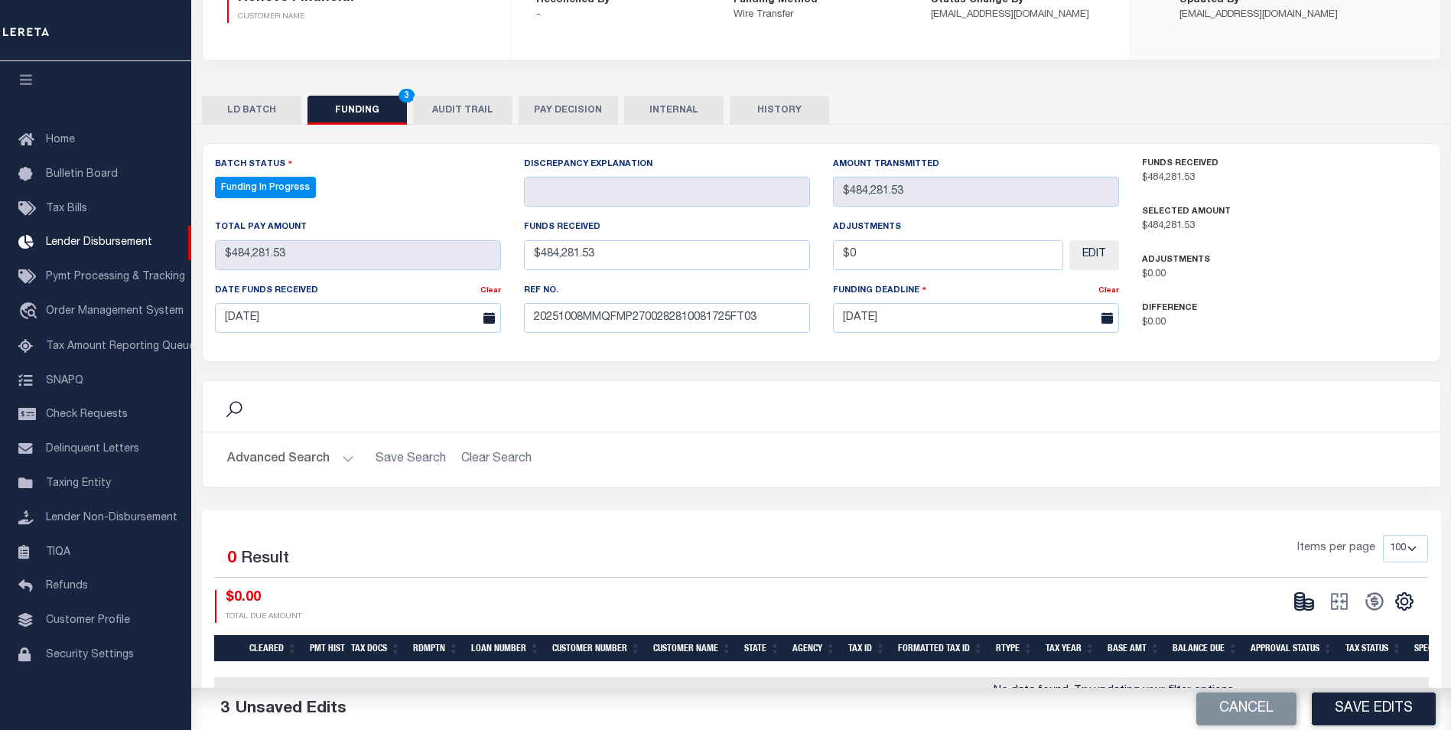
type input "$0.00"
click at [1344, 704] on button "Save Edits" at bounding box center [1374, 708] width 124 height 33
type input "$484,281.53"
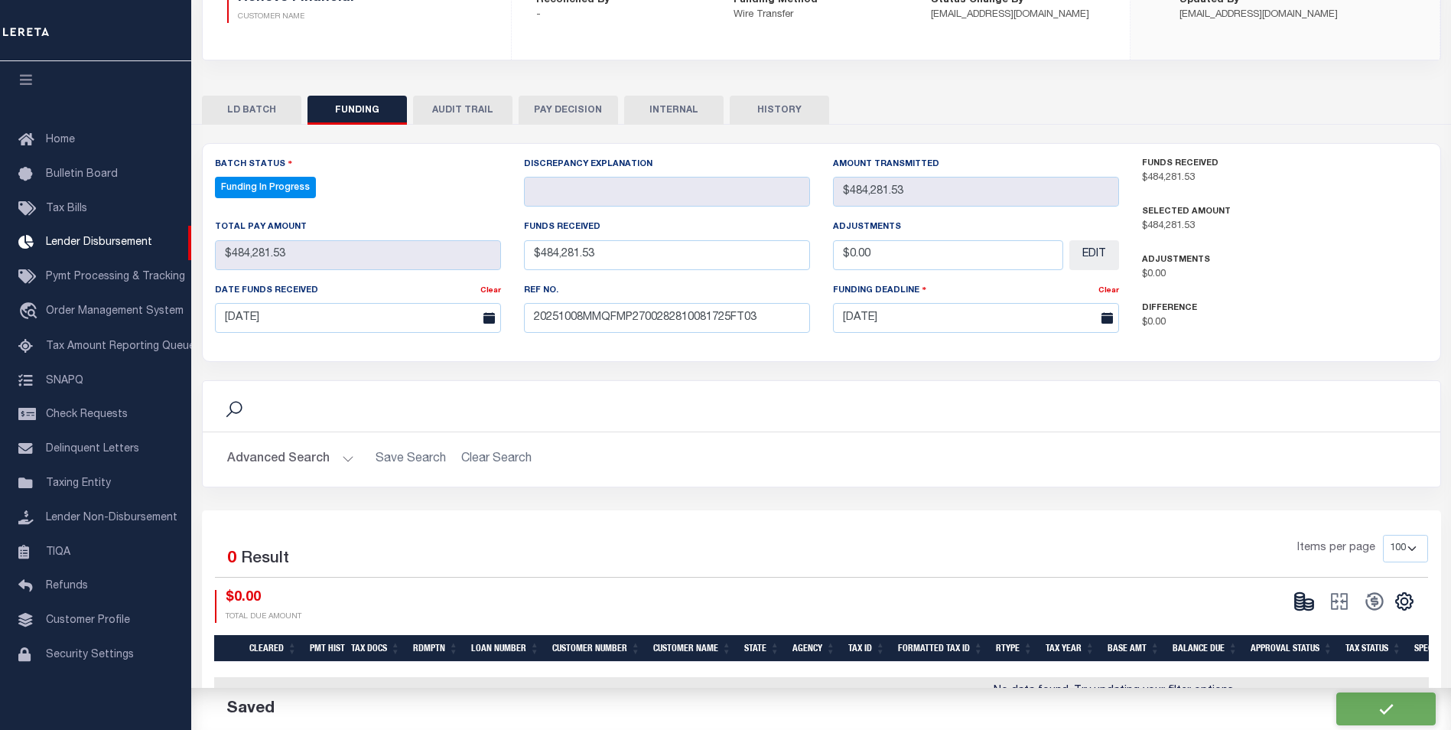
type input "$0"
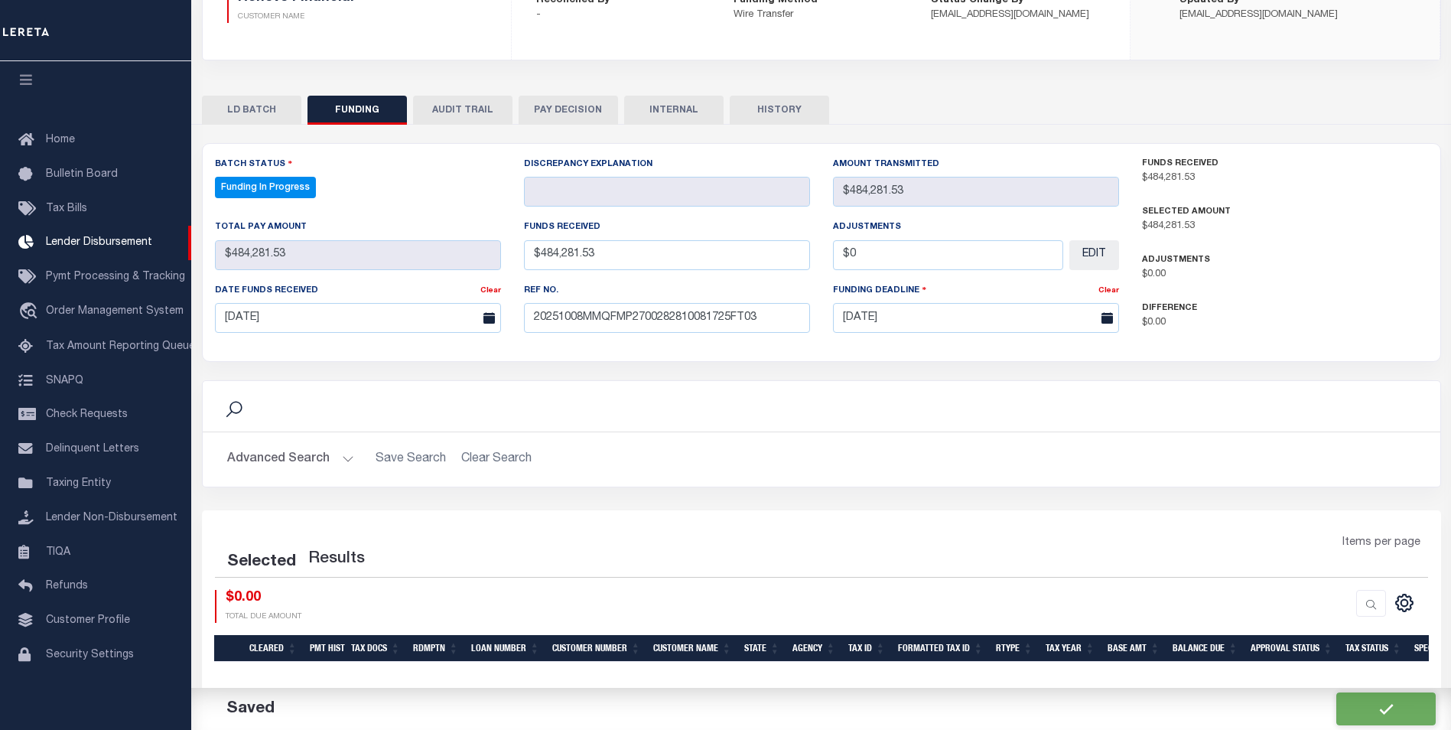
select select "100"
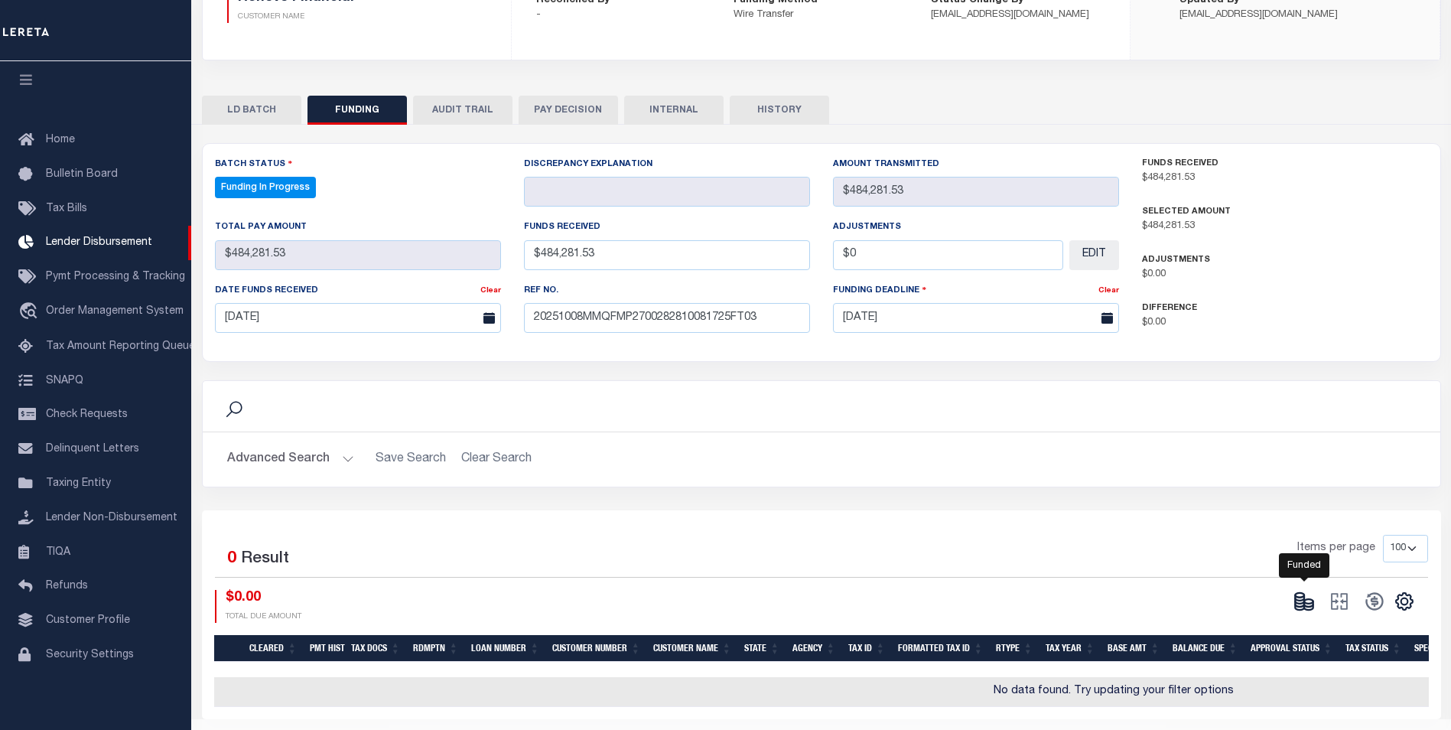
click at [1312, 607] on icon at bounding box center [1308, 606] width 9 height 5
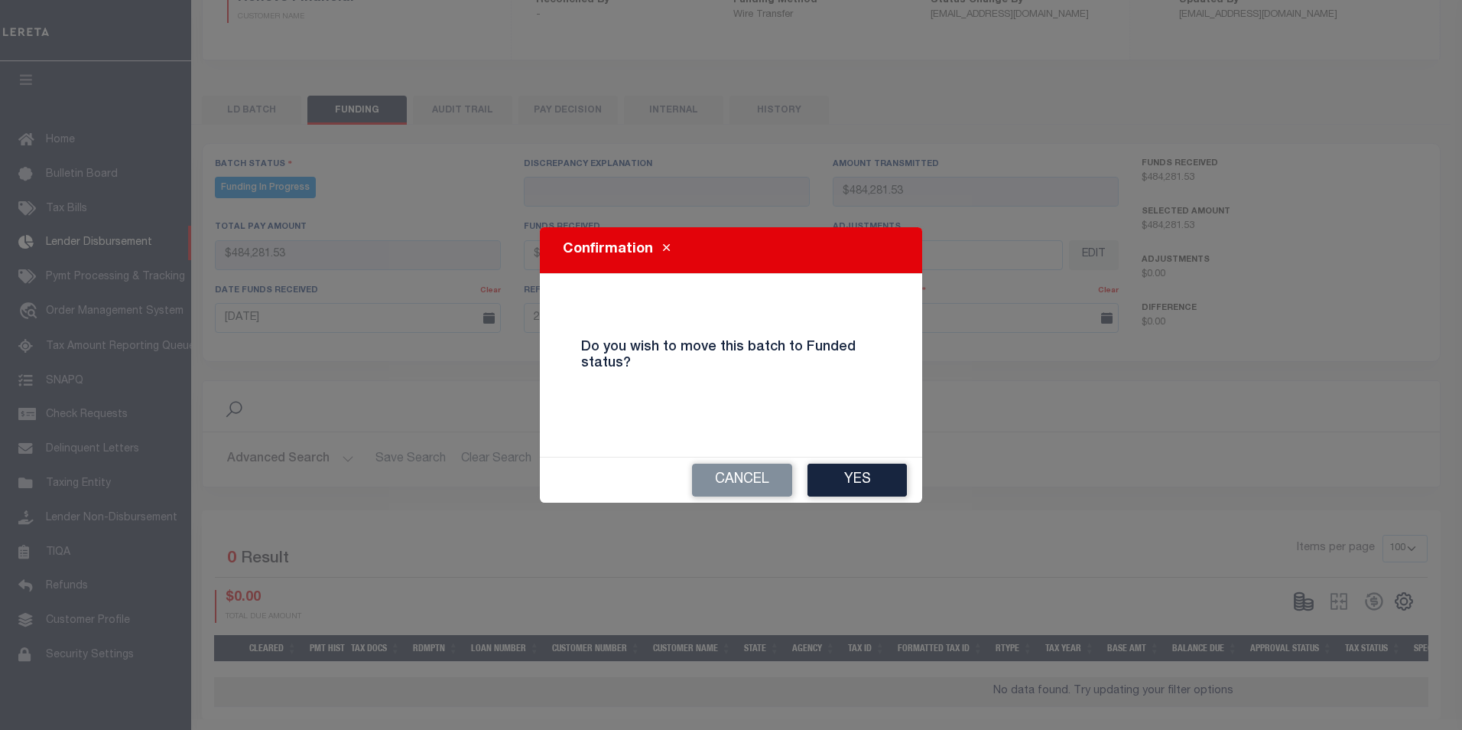
click at [861, 492] on button "Yes" at bounding box center [857, 479] width 99 height 33
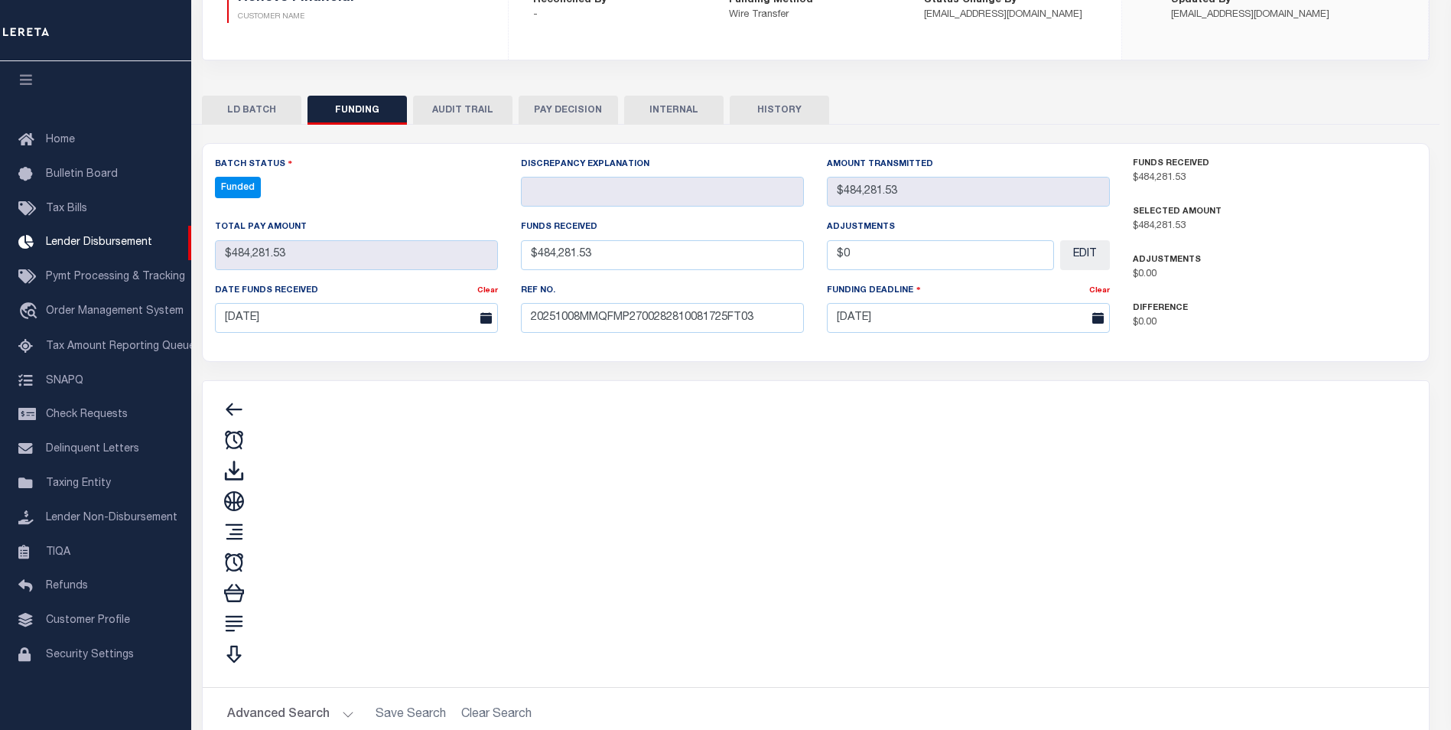
type input "$484,281.53"
type input "$0"
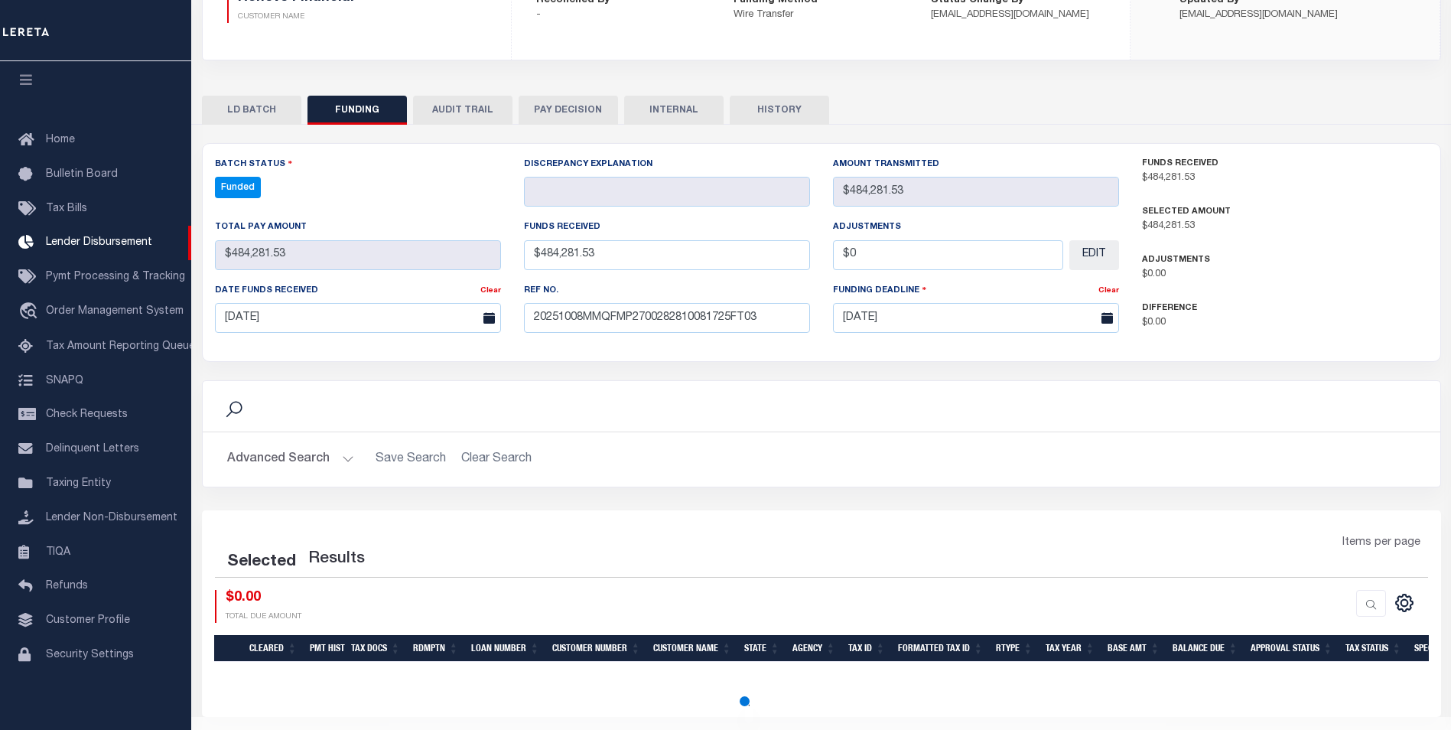
select select "100"
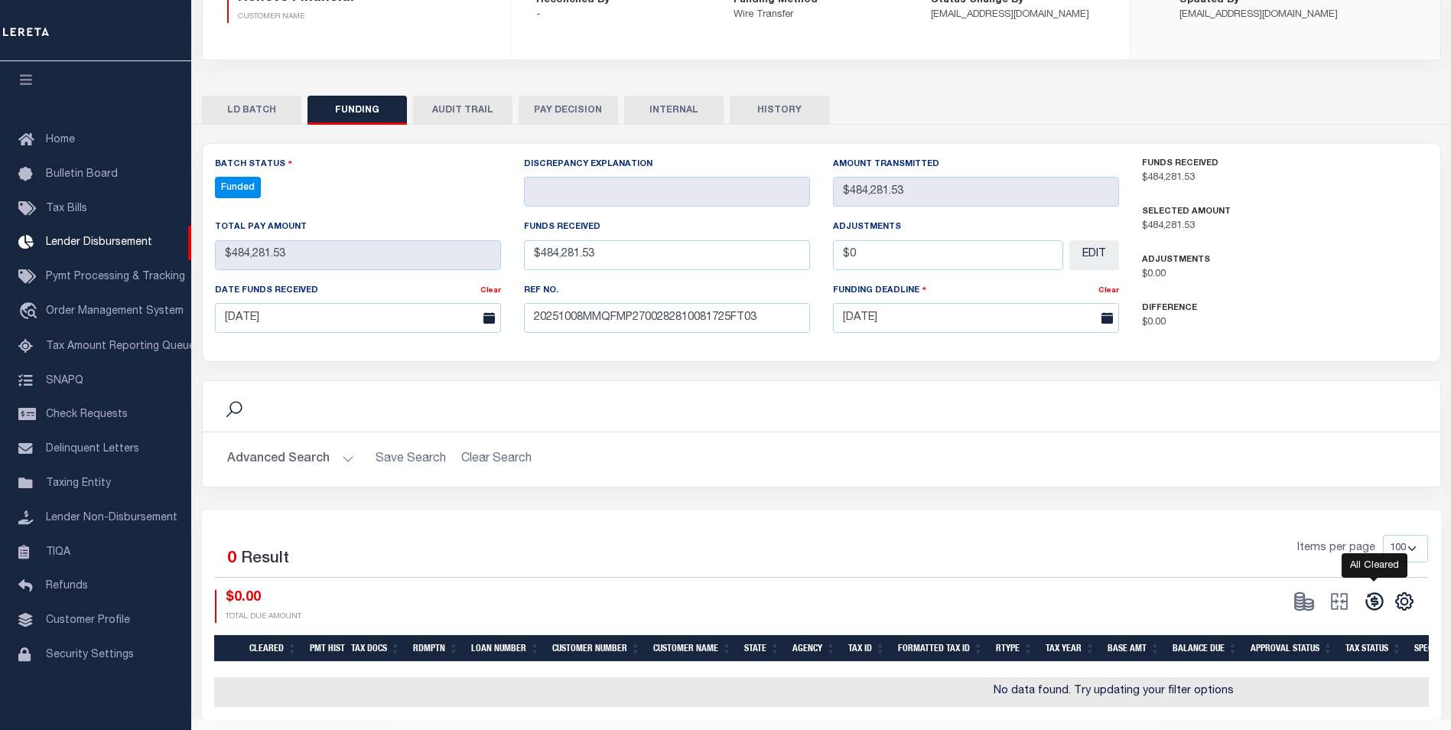
click at [1371, 603] on icon at bounding box center [1374, 602] width 18 height 18
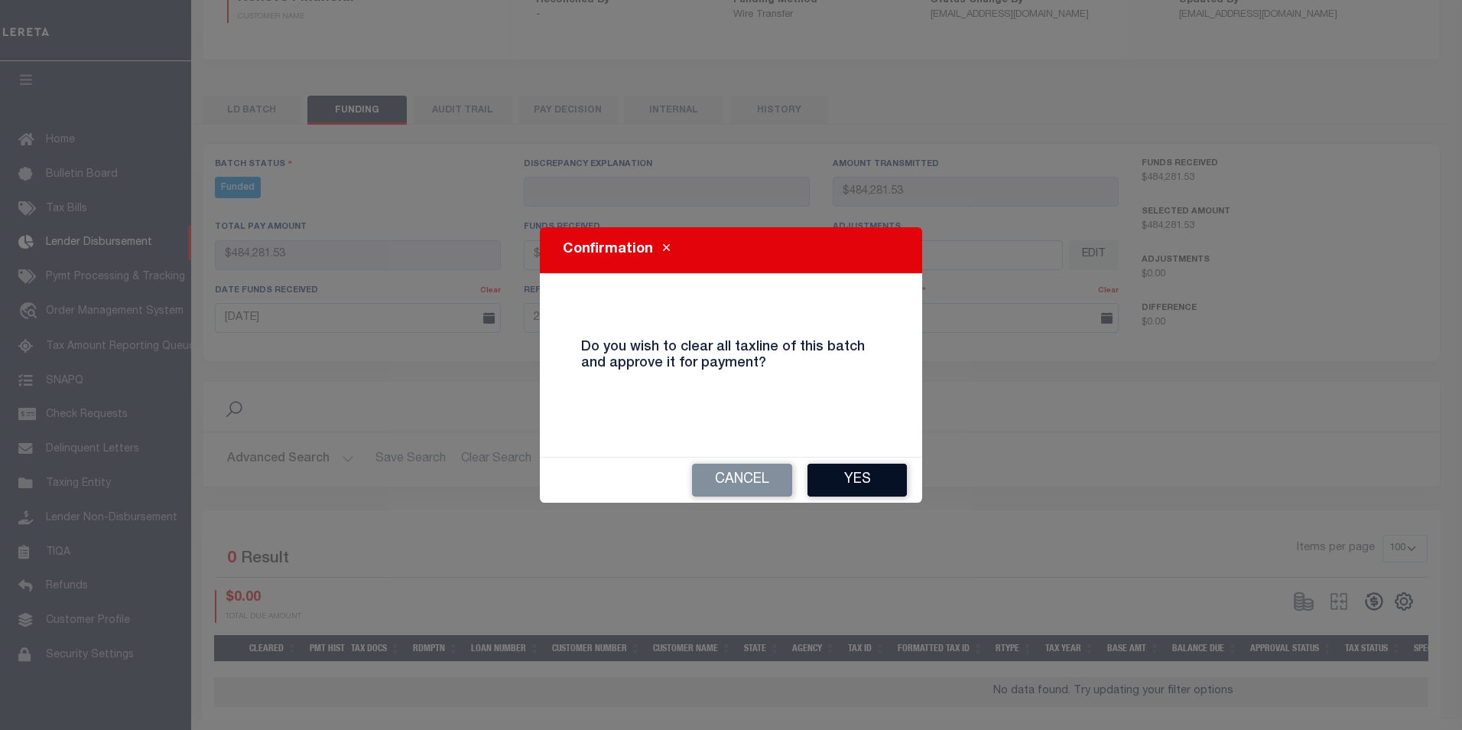
click at [868, 476] on button "Yes" at bounding box center [857, 479] width 99 height 33
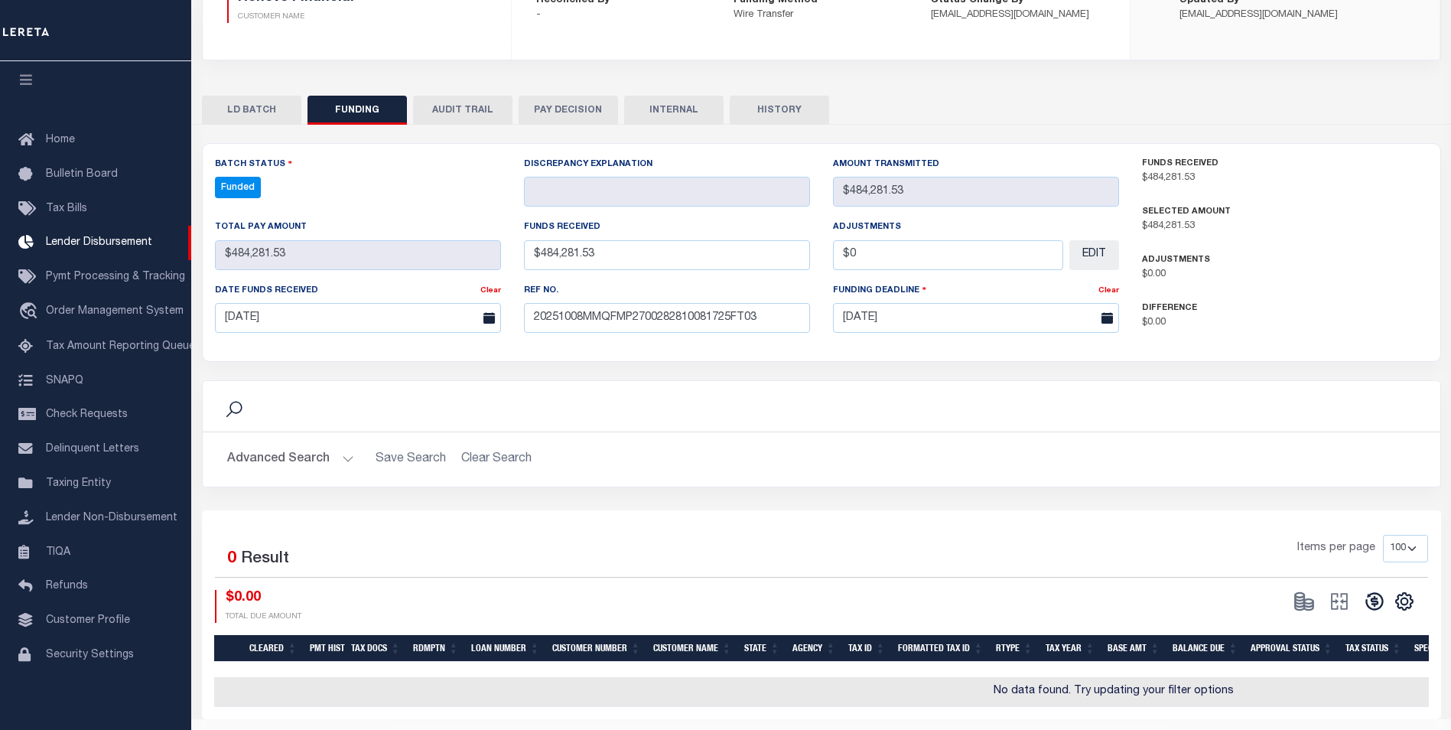
type input "$484,281.53"
type input "$0"
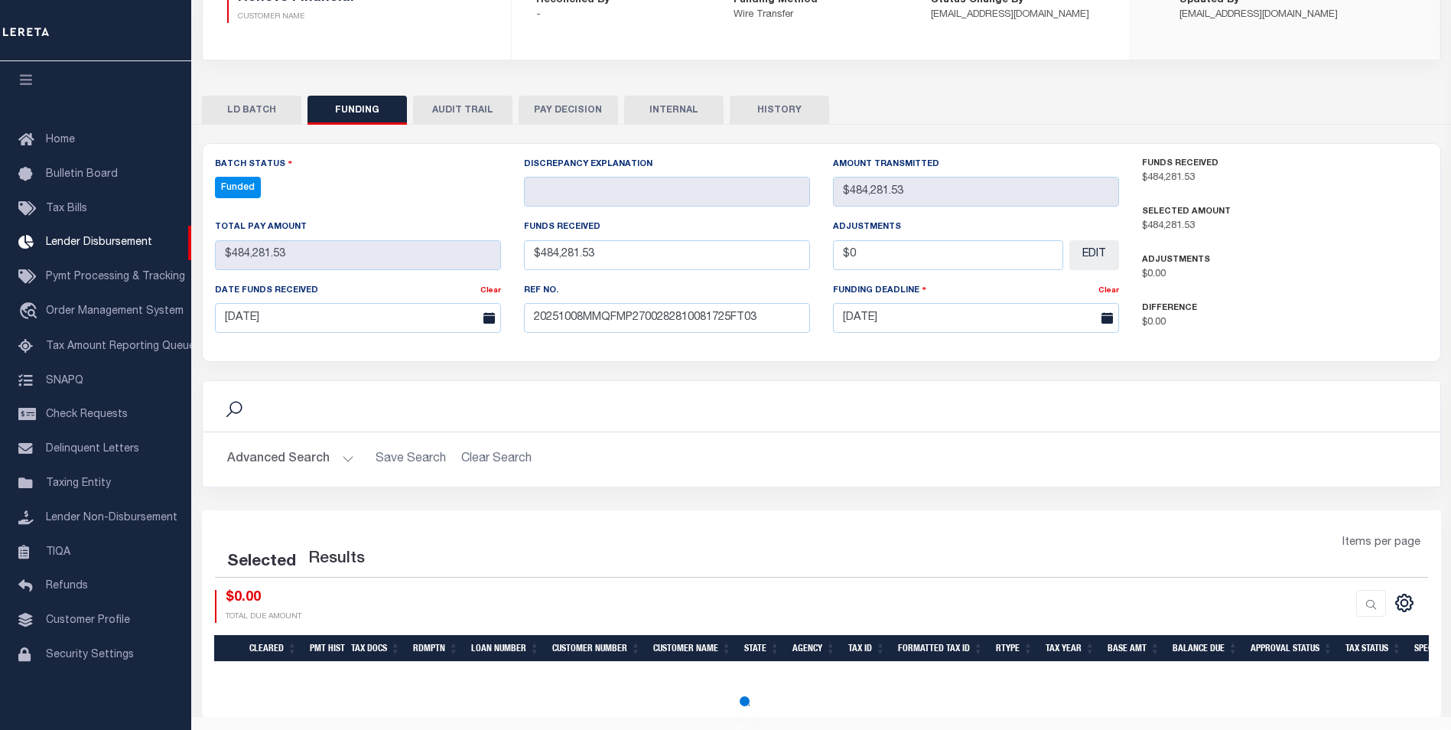
select select "100"
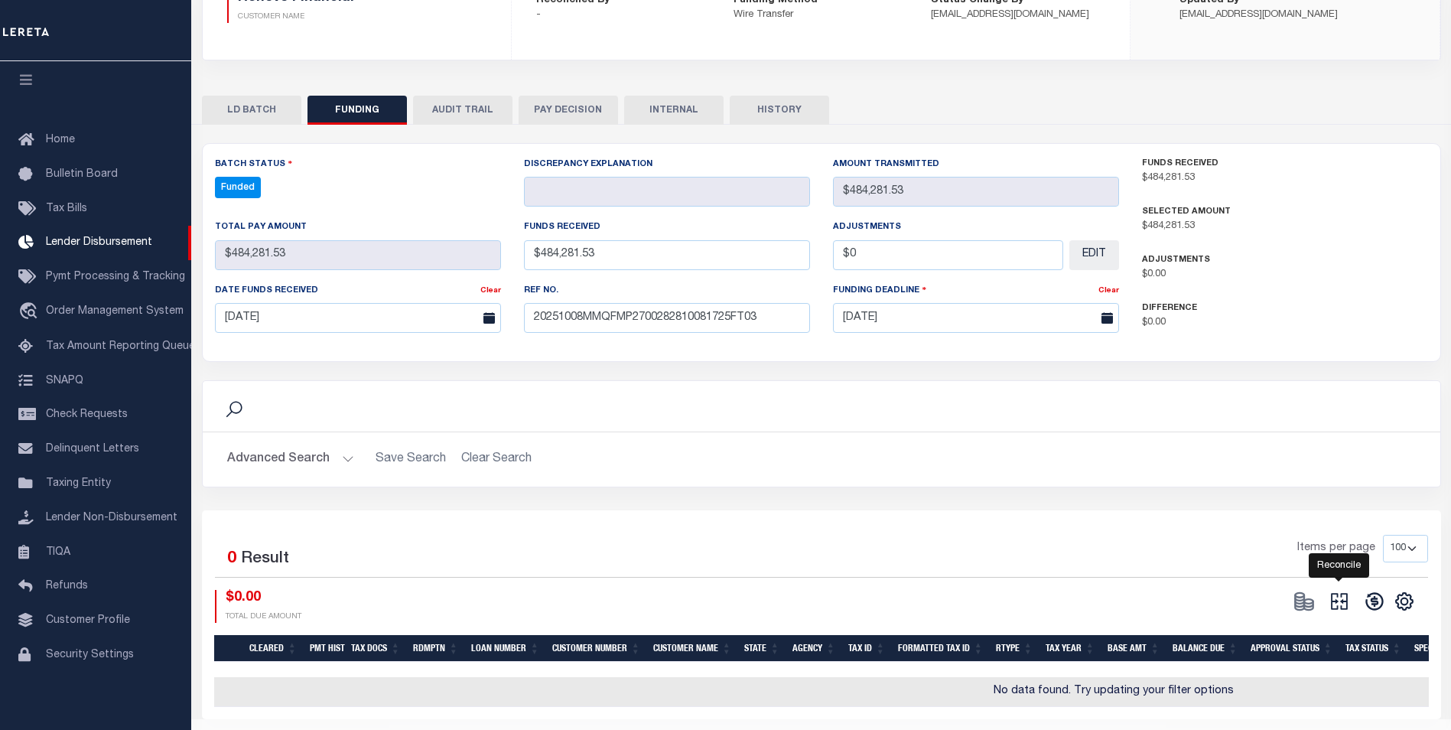
click at [1347, 603] on icon at bounding box center [1338, 600] width 21 height 21
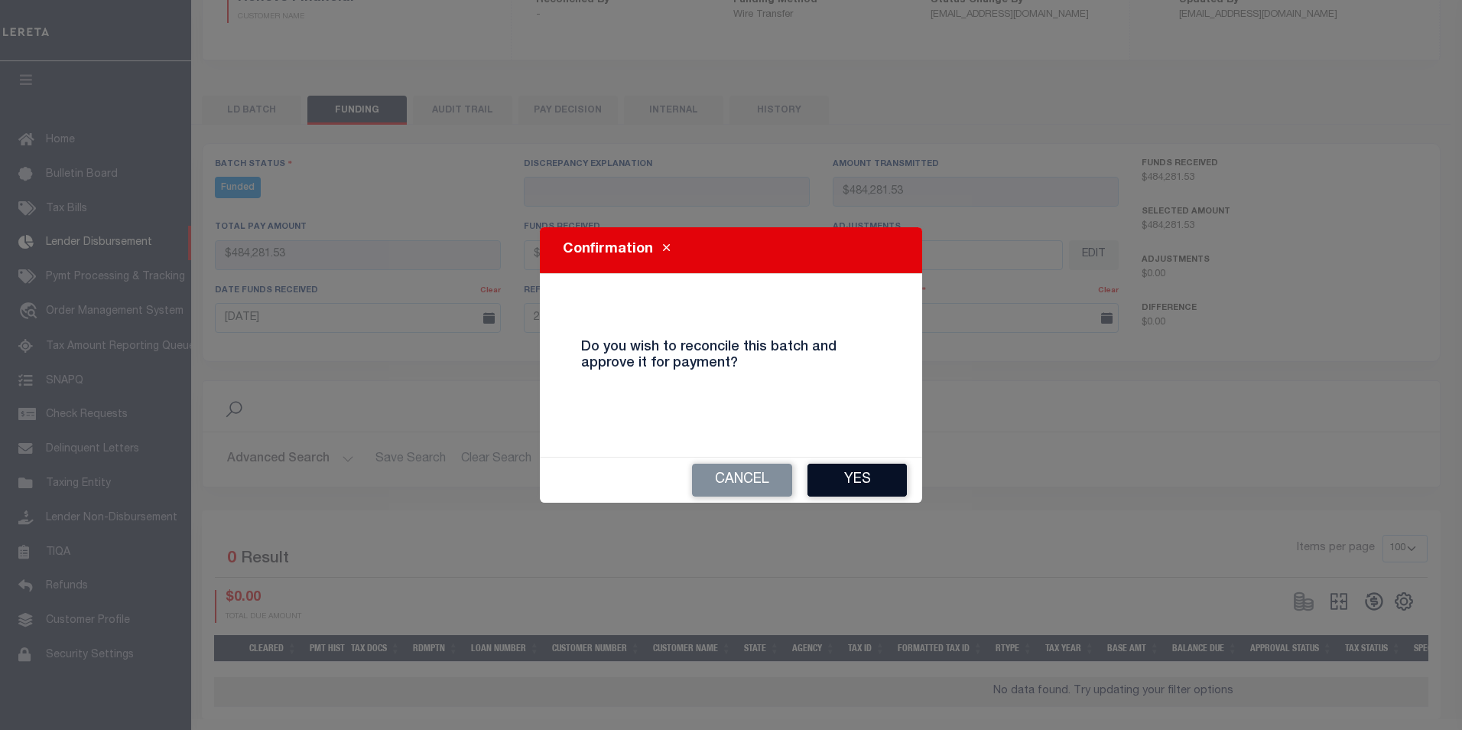
click at [844, 474] on button "Yes" at bounding box center [857, 479] width 99 height 33
click at [844, 474] on div "Advanced Search Save Search Clear Search FundingGridWrapper_dynamictable_____De…" at bounding box center [821, 459] width 1237 height 54
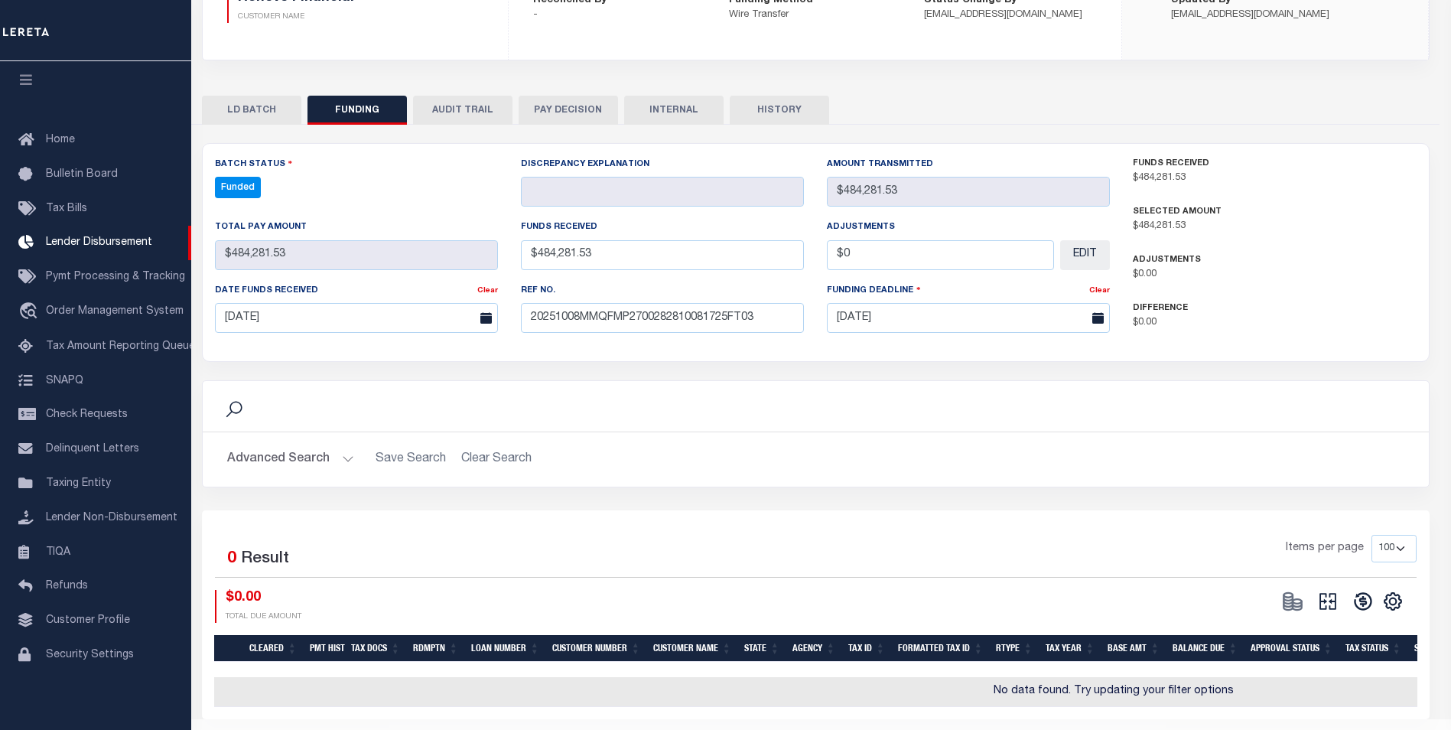
type input "$484,281.53"
type input "$0"
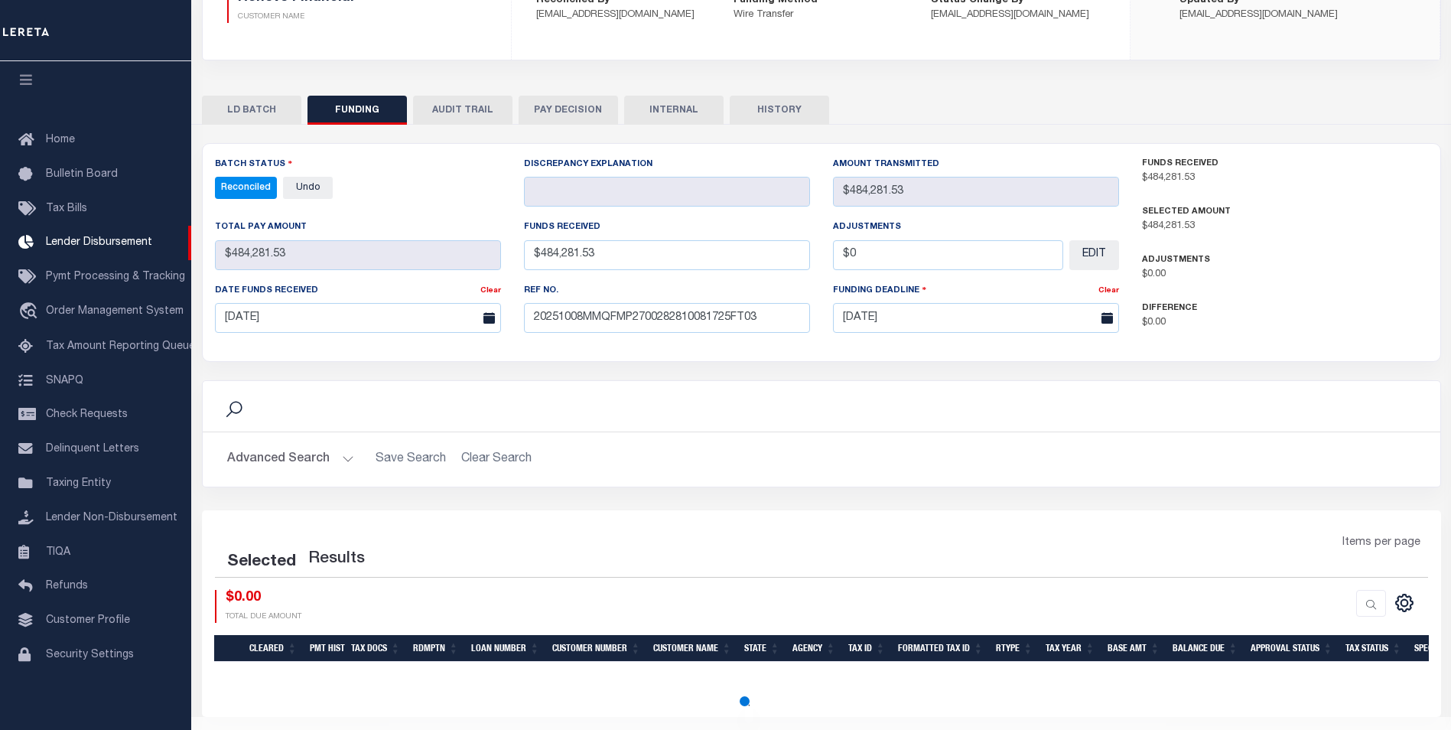
select select "100"
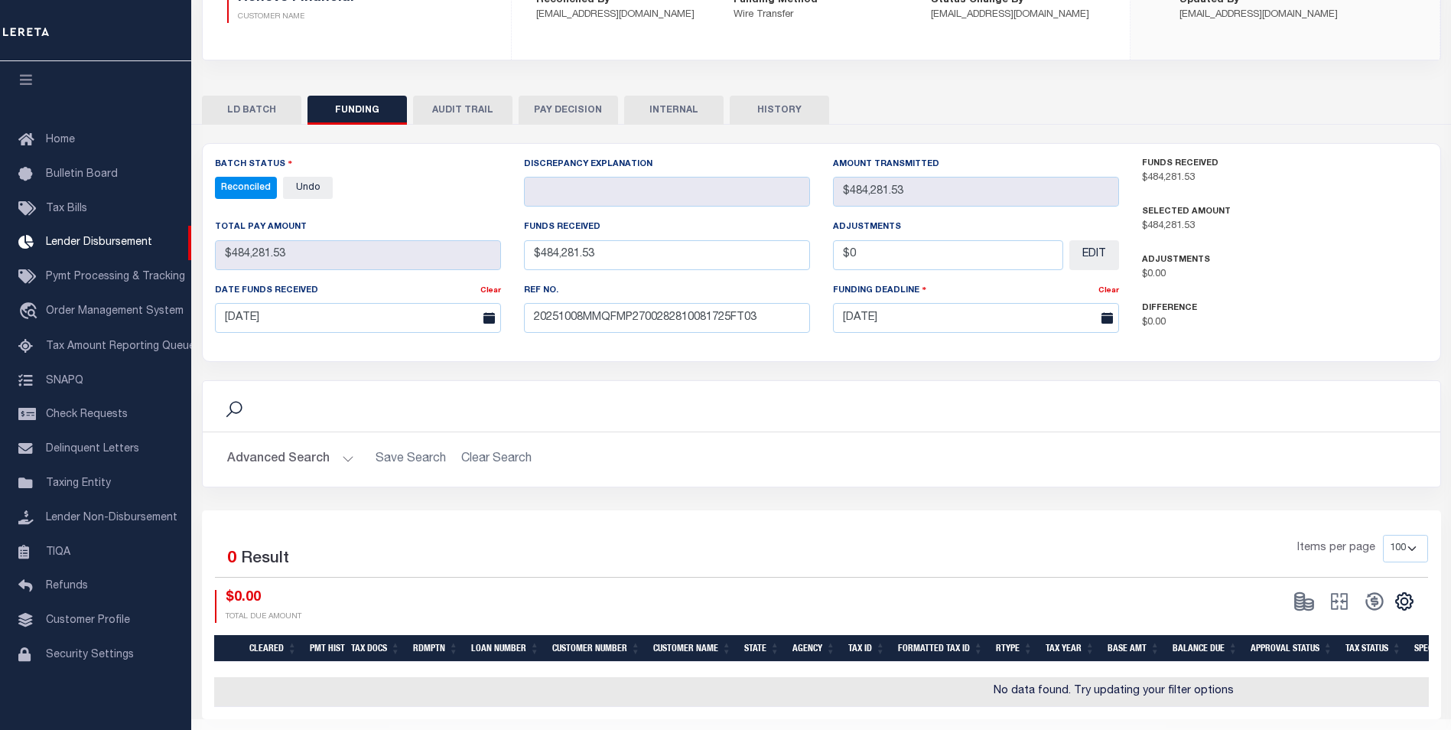
click at [686, 117] on button "INTERNAL" at bounding box center [673, 110] width 99 height 29
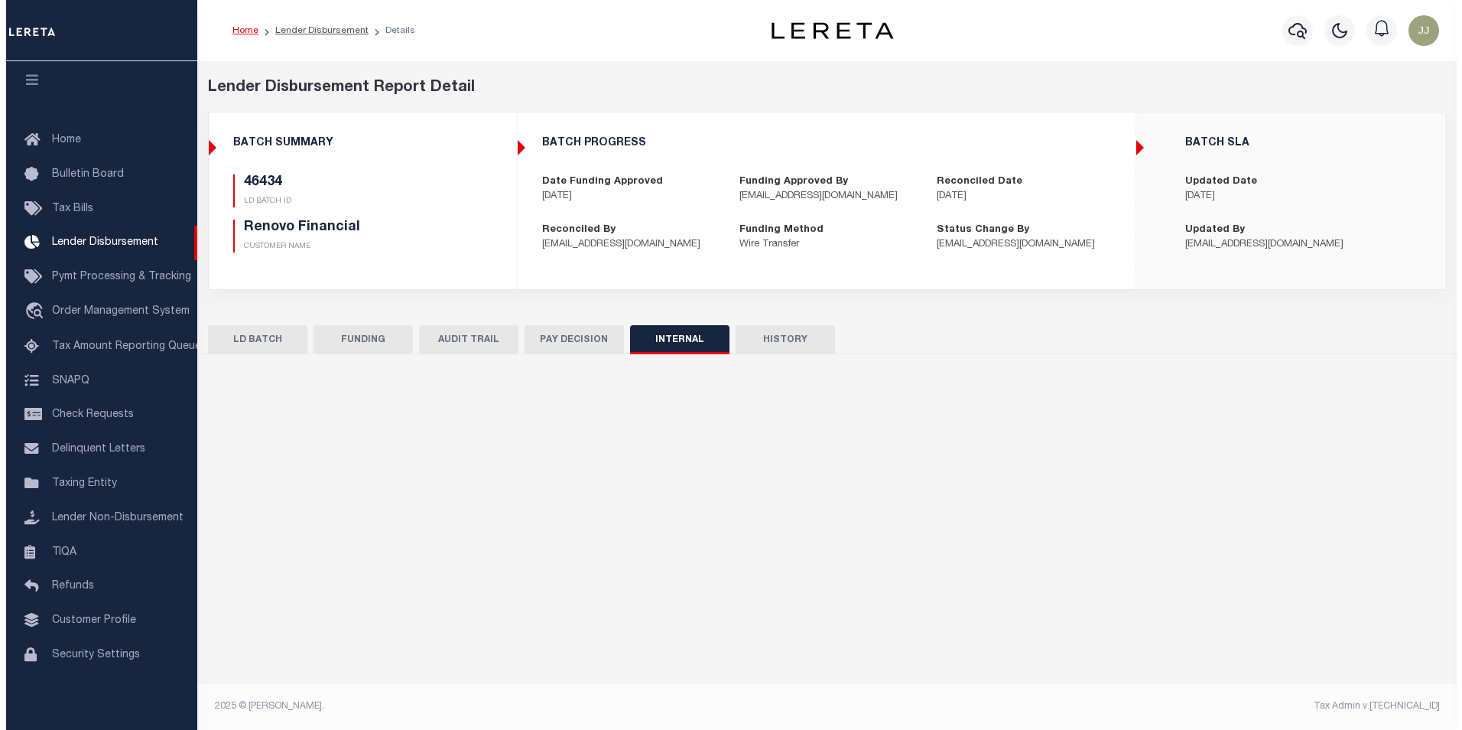
scroll to position [0, 0]
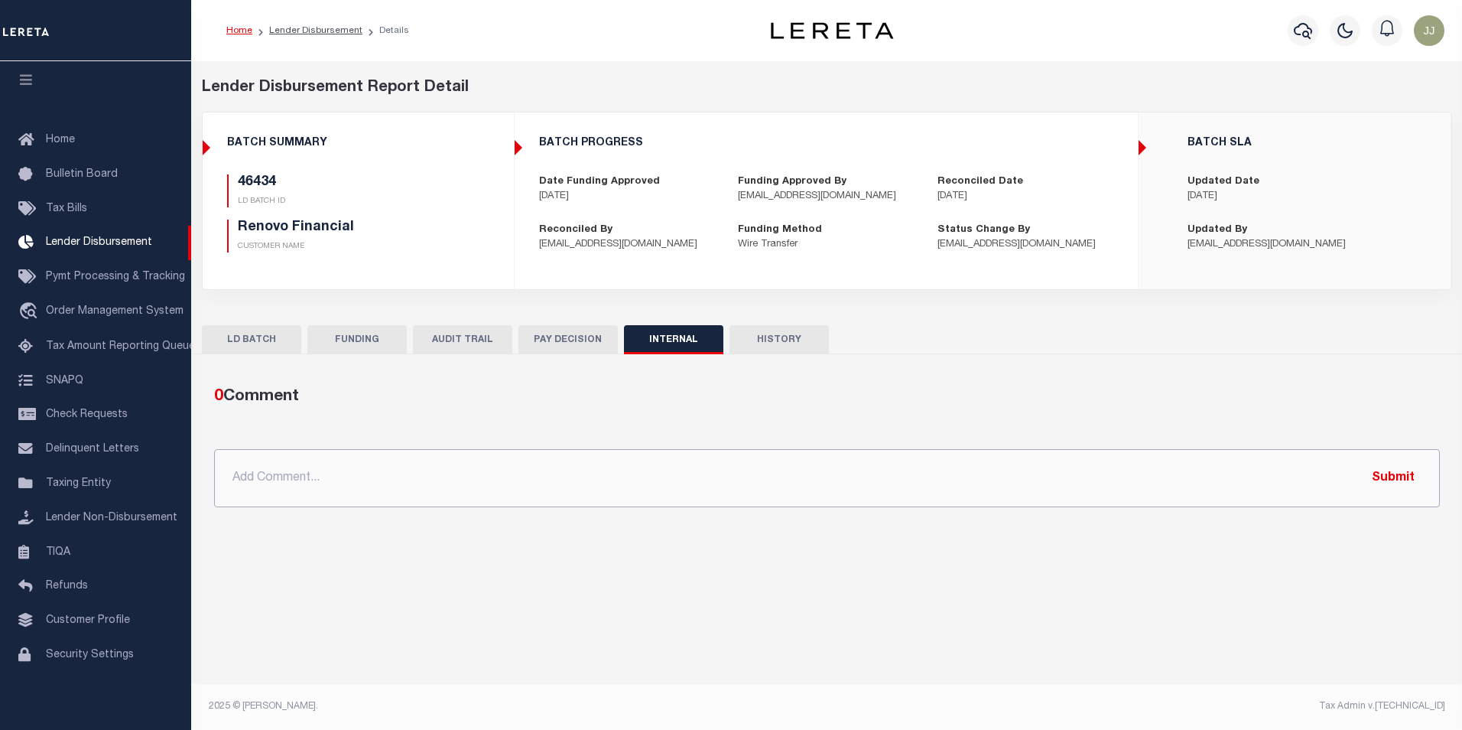
click at [407, 493] on input "text" at bounding box center [827, 478] width 1226 height 58
paste input "OG AMOUNT $603,095.68 46434 - $484,281.53 46504 - $608.50 46514 - $63,881.18 46…"
type input "OG AMOUNT $603,095.68 46434 - $484,281.53 46504 - $608.50 46514 - $63,881.18 46…"
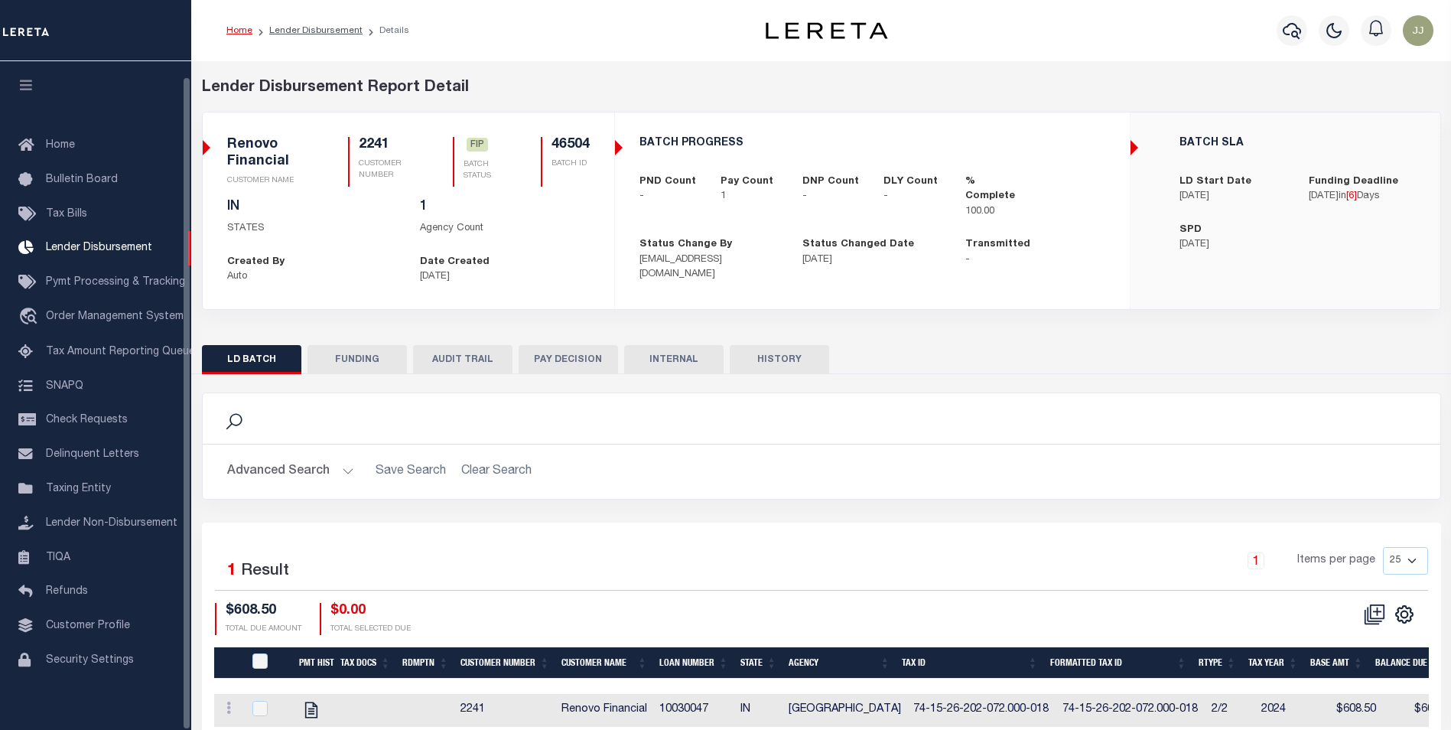
scroll to position [15, 0]
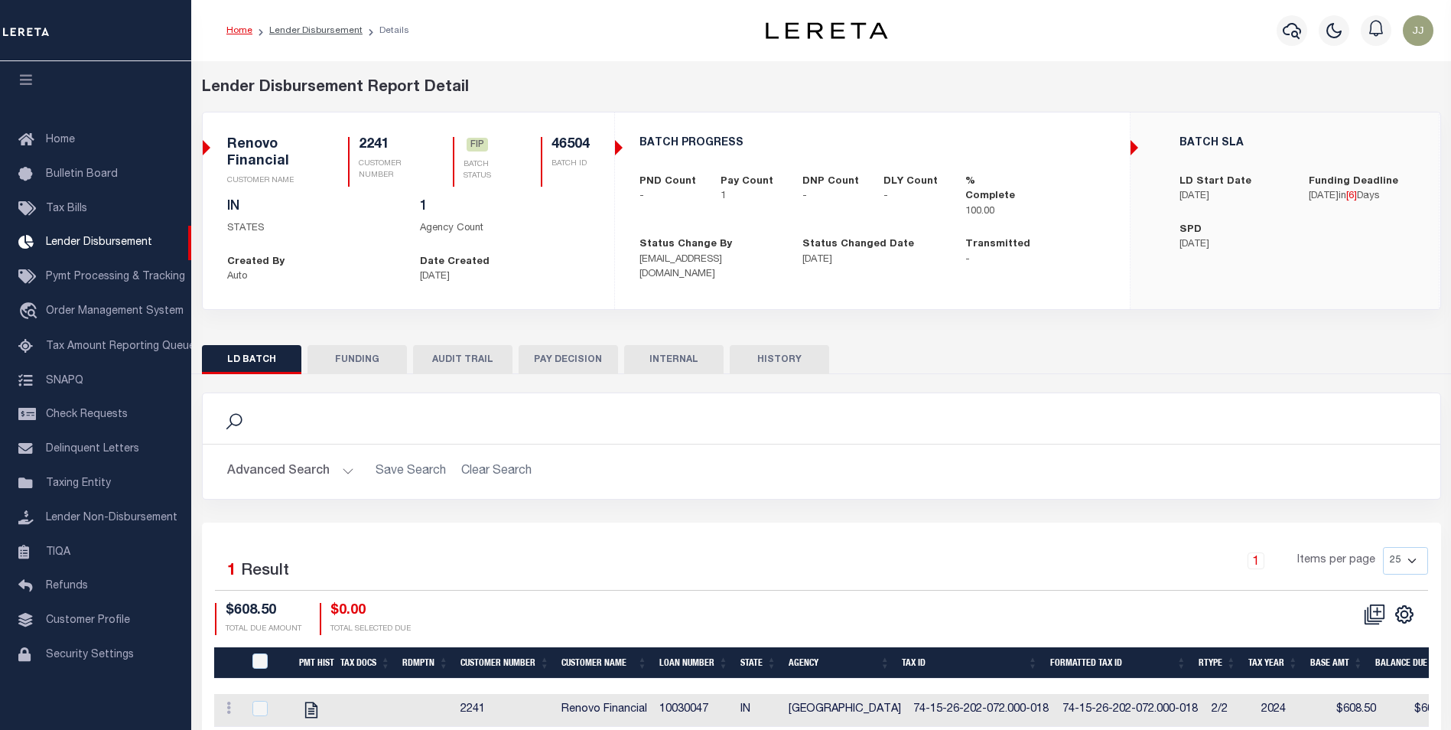
click at [345, 356] on button "FUNDING" at bounding box center [356, 359] width 99 height 29
type input "$608.5"
type input "$0"
type input "[DATE]"
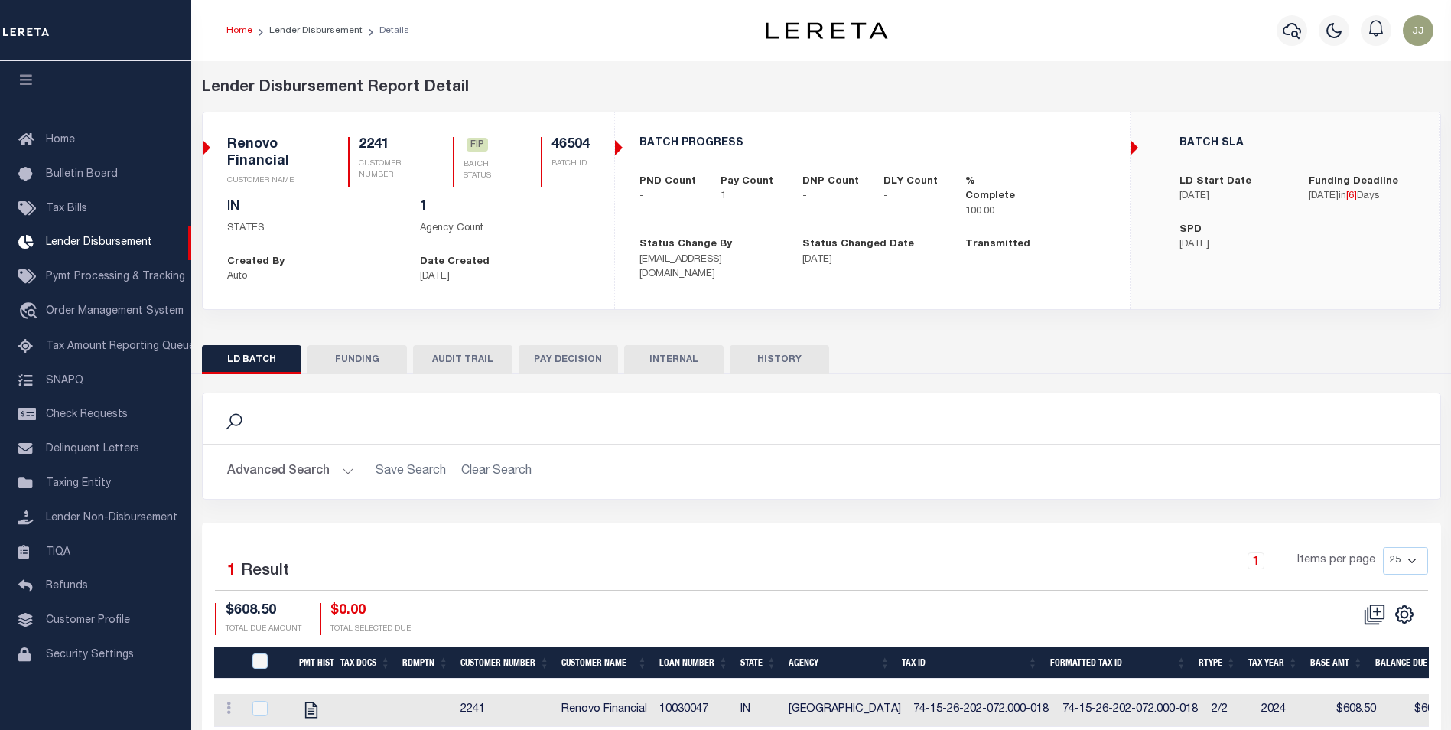
select select "100"
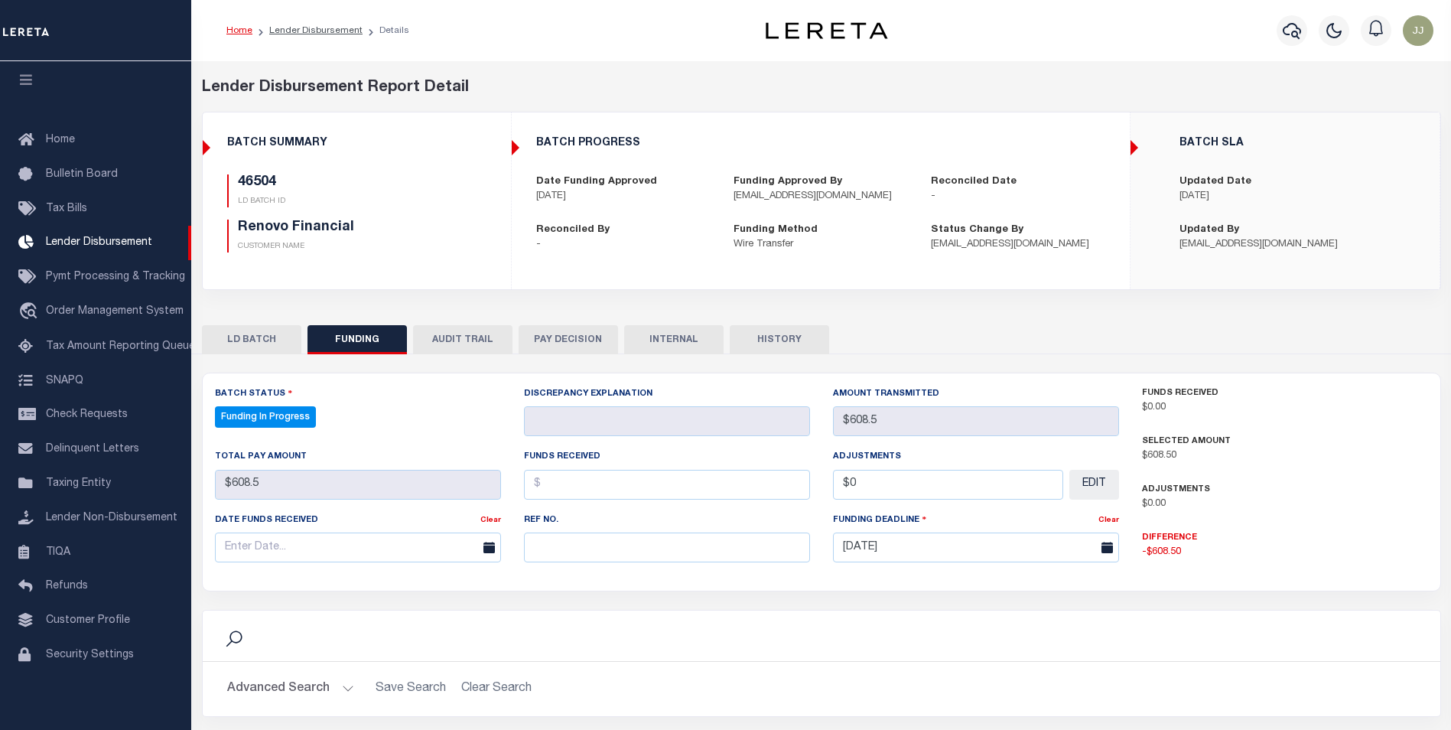
select select "100"
click at [580, 554] on input "text" at bounding box center [667, 547] width 286 height 30
paste input "20251008MMQFMP2700282810081725FT03"
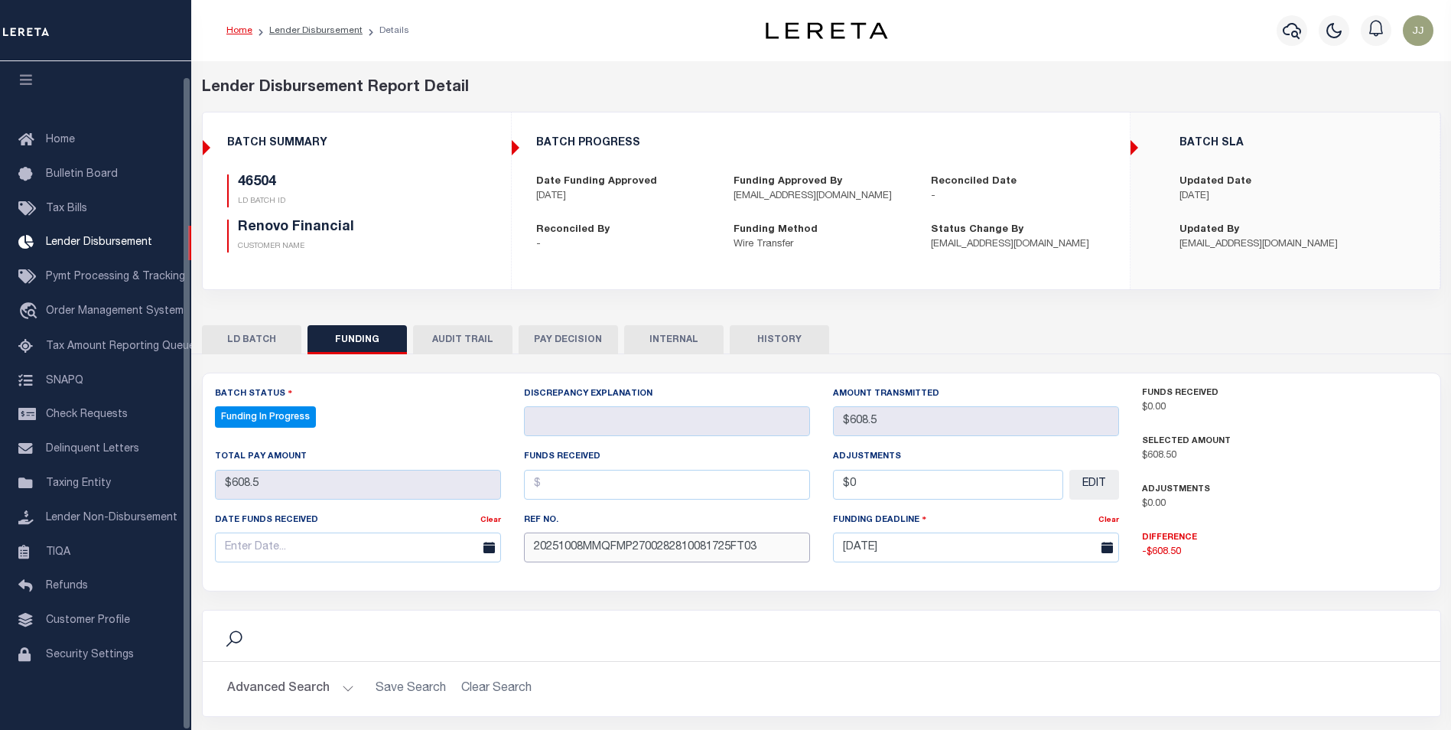
type input "20251008MMQFMP2700282810081725FT03"
click at [264, 548] on input "text" at bounding box center [358, 547] width 286 height 30
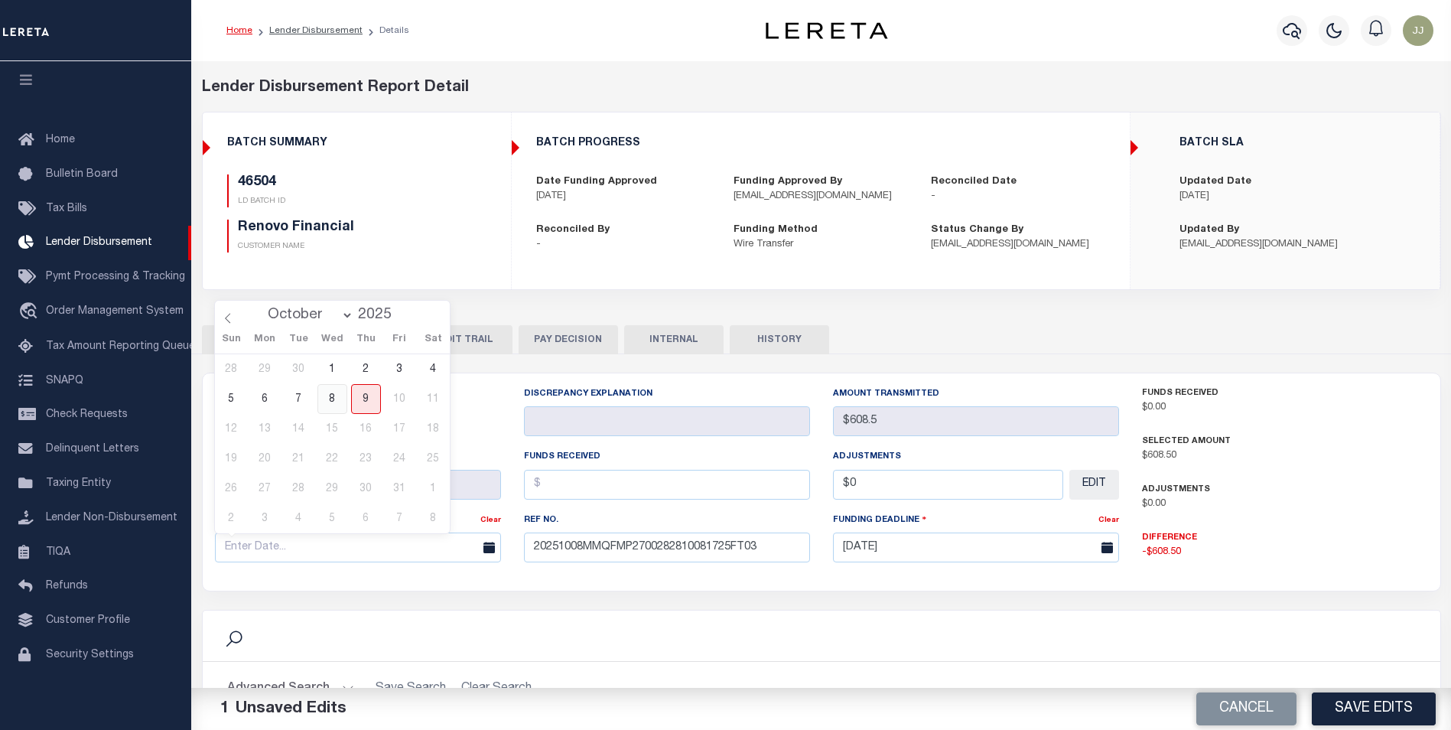
click at [328, 401] on span "8" at bounding box center [332, 399] width 30 height 30
type input "[DATE]"
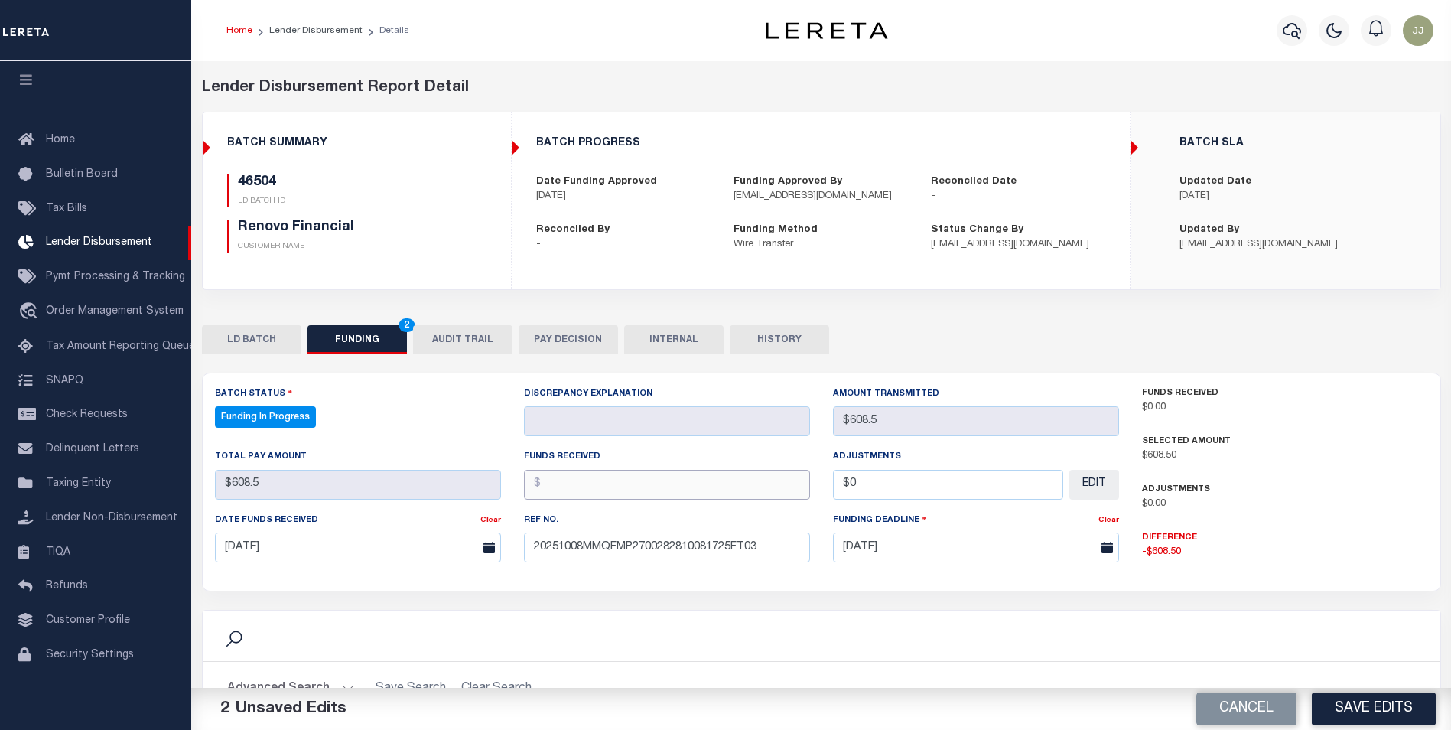
click at [591, 479] on input "text" at bounding box center [667, 485] width 286 height 30
type input "$608.50"
type input "$0.00"
click at [1388, 720] on button "Save Edits" at bounding box center [1374, 708] width 124 height 33
type input "$608.5"
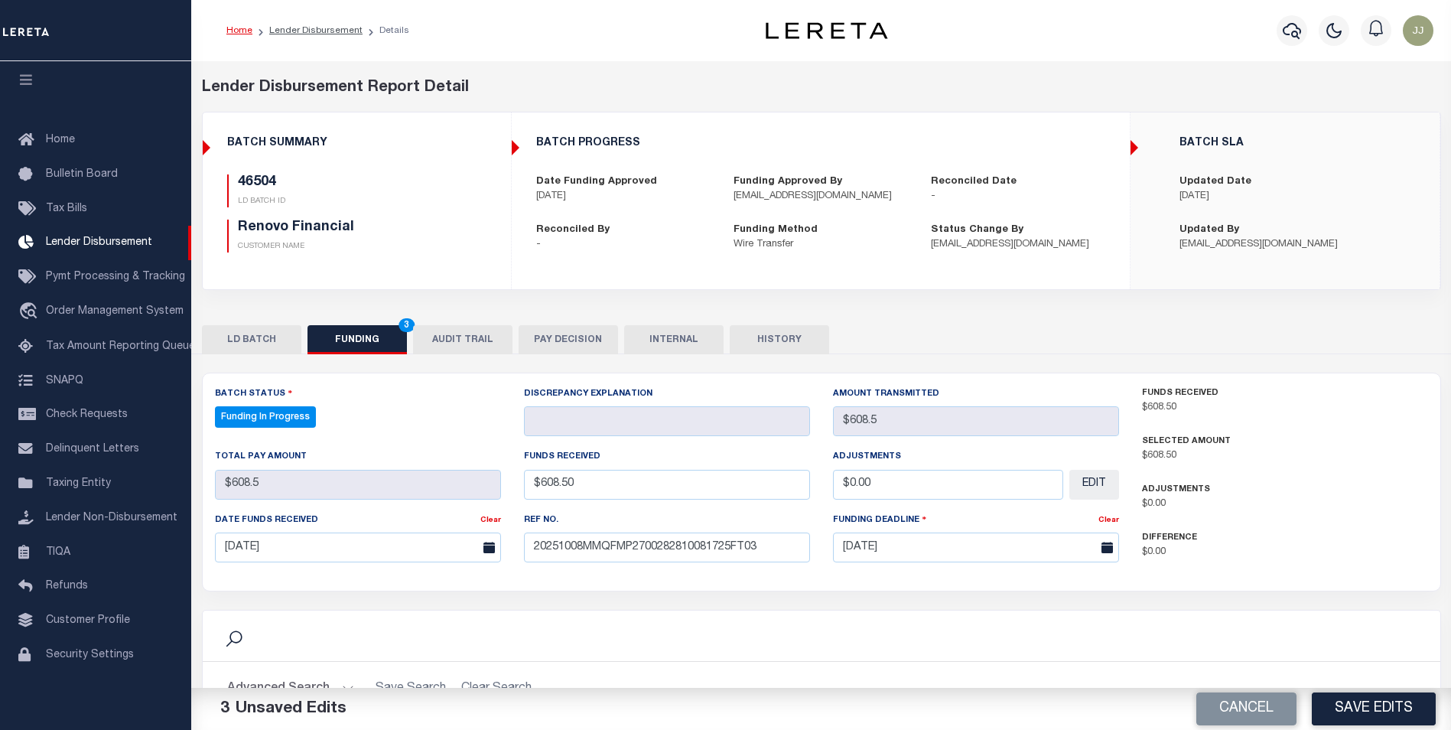
type input "$608.5"
type input "$0"
select select "100"
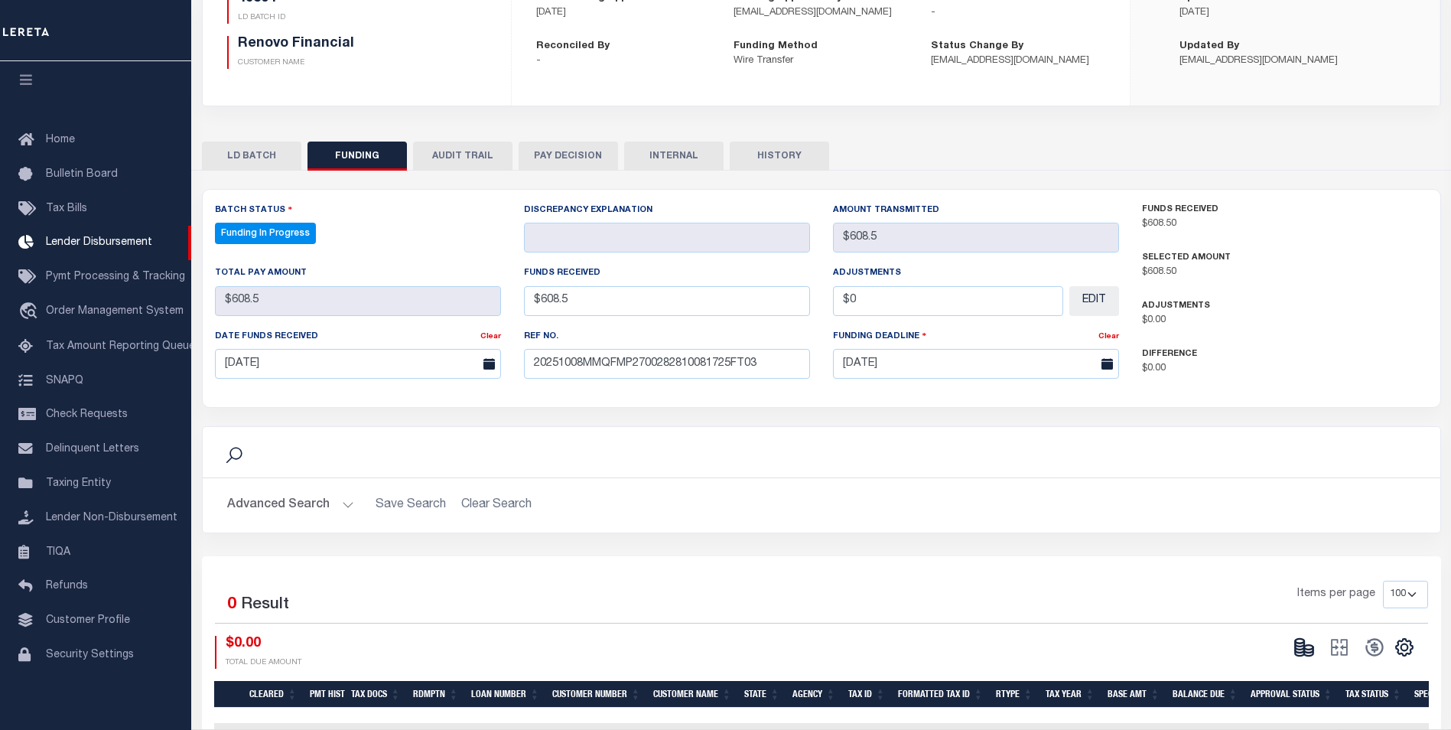
scroll to position [229, 0]
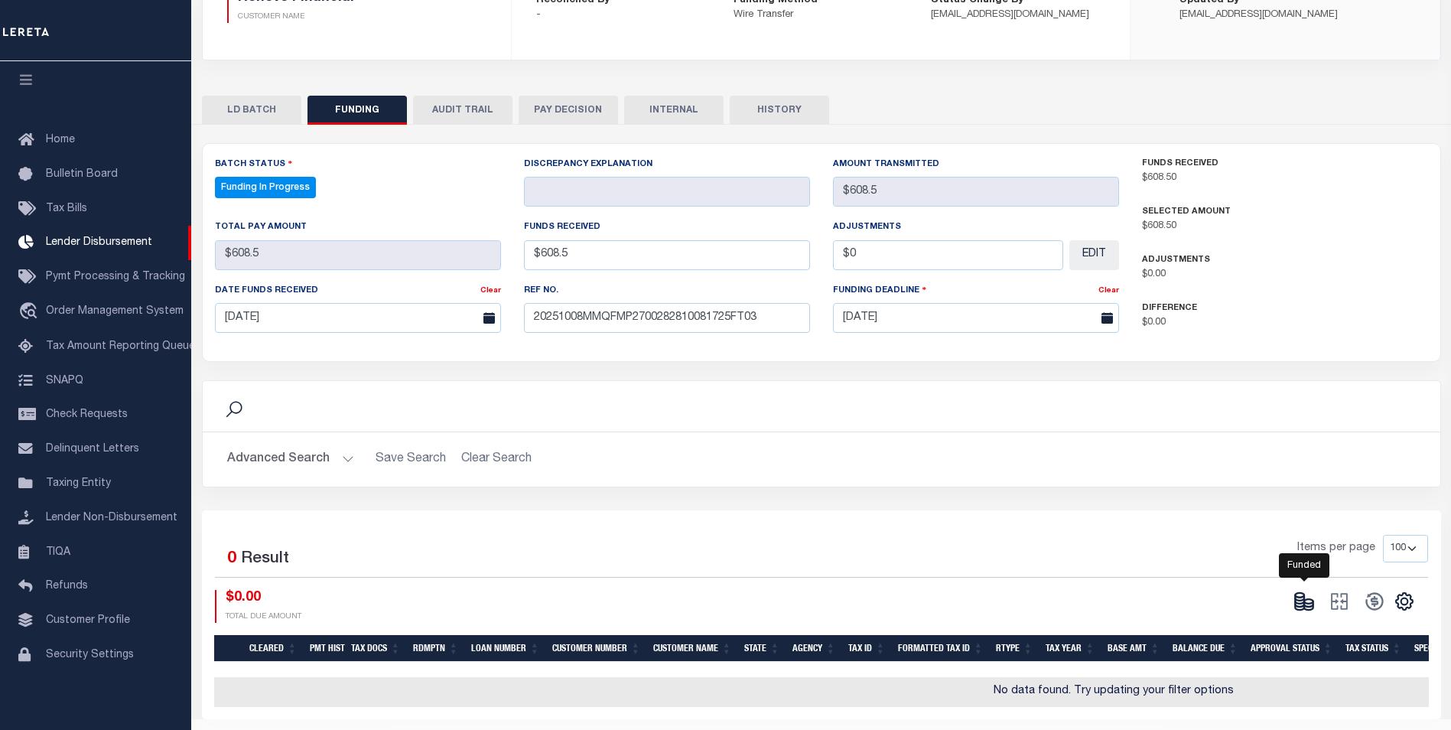
click at [1303, 598] on icon at bounding box center [1299, 597] width 9 height 5
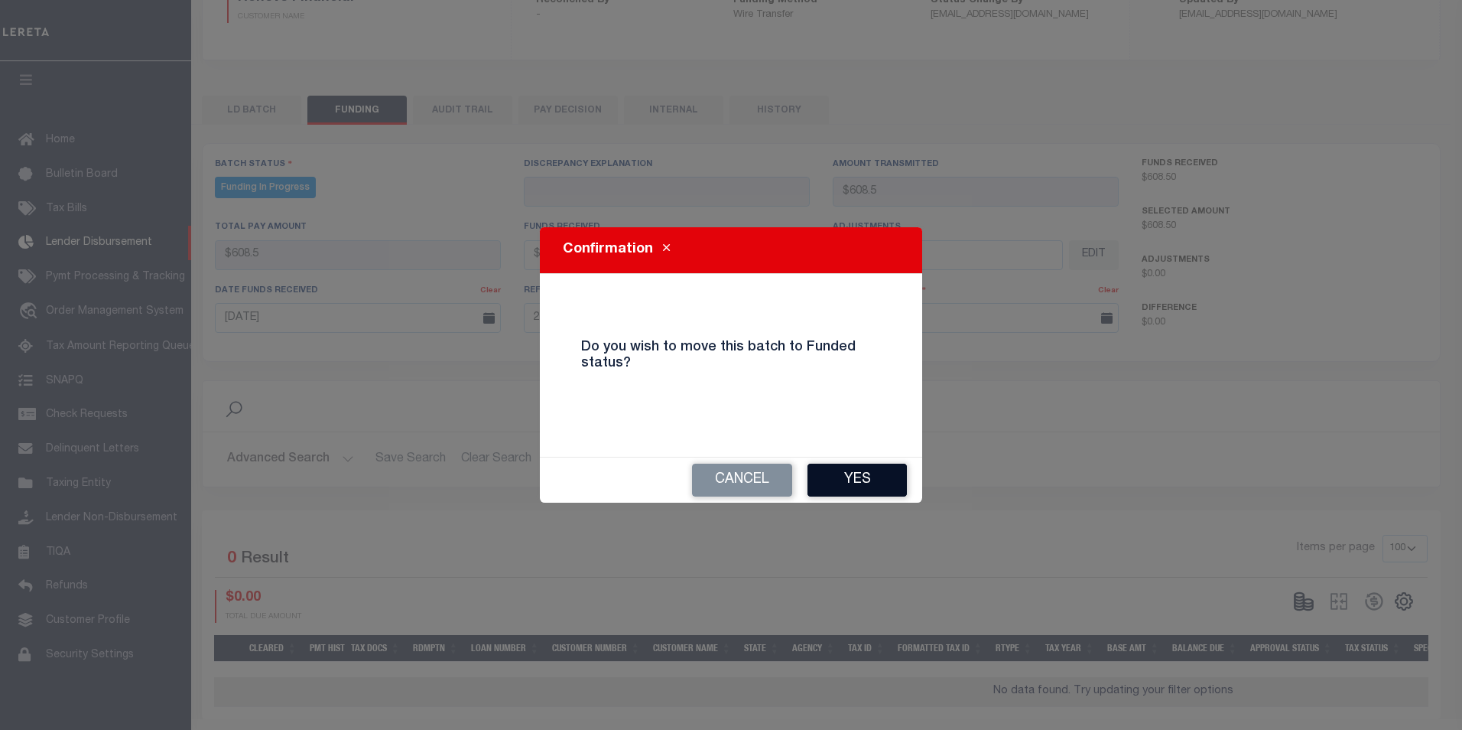
click at [834, 474] on button "Yes" at bounding box center [857, 479] width 99 height 33
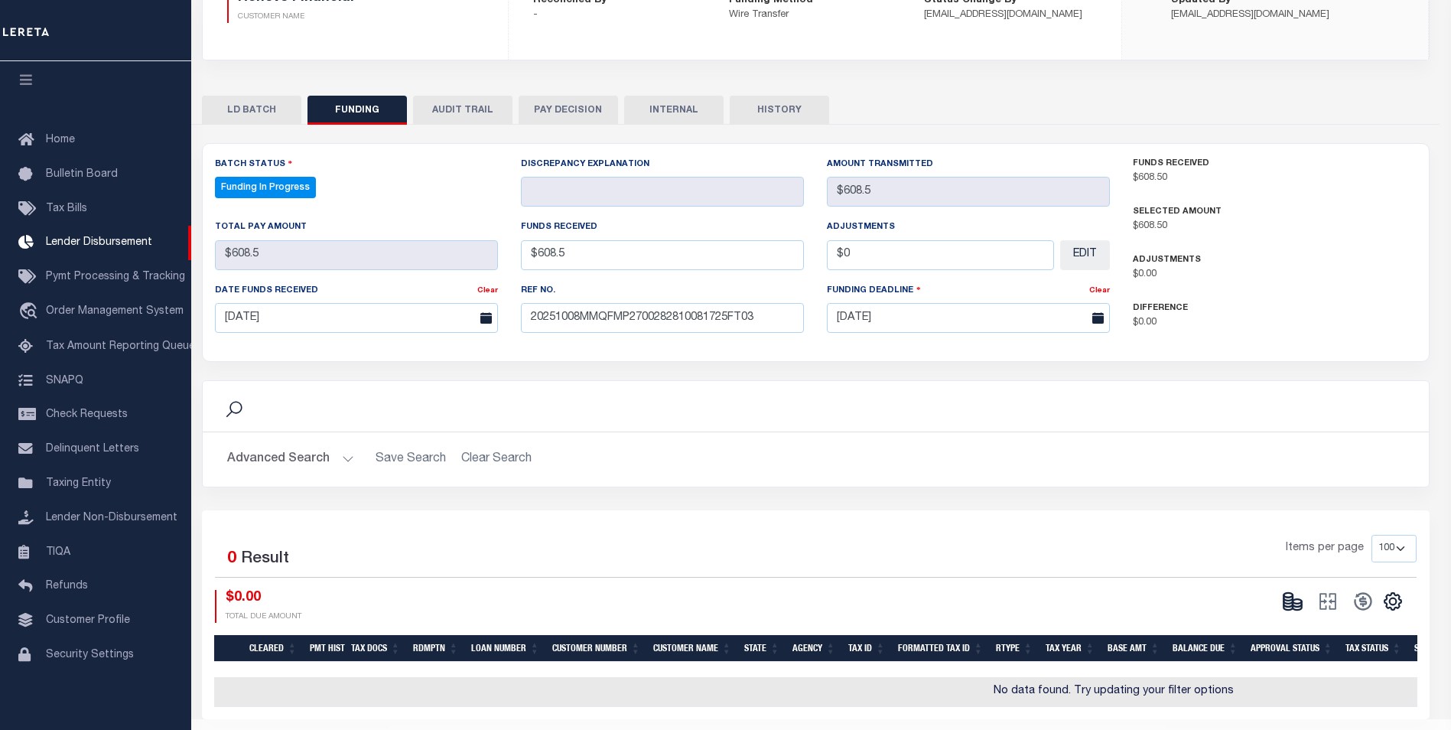
type input "$608.5"
type input "$0"
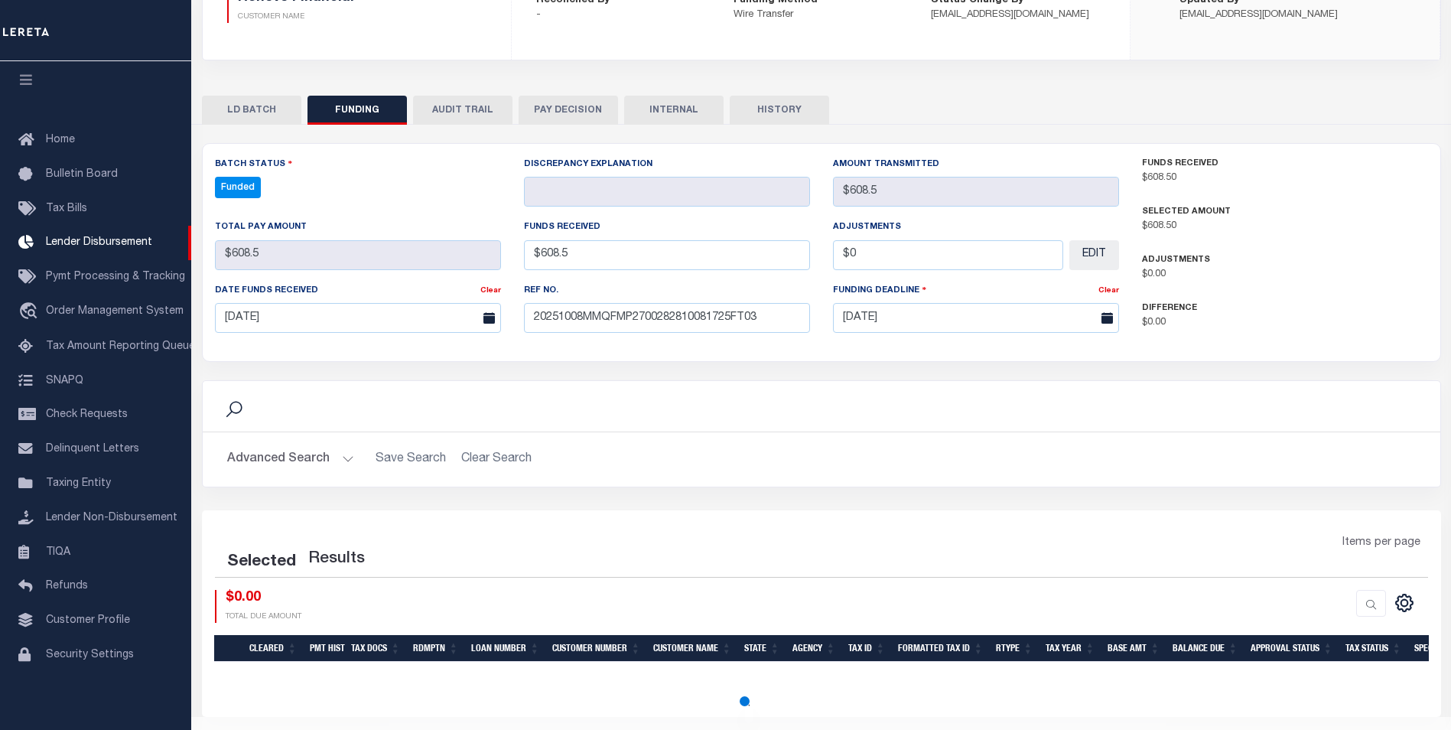
select select "100"
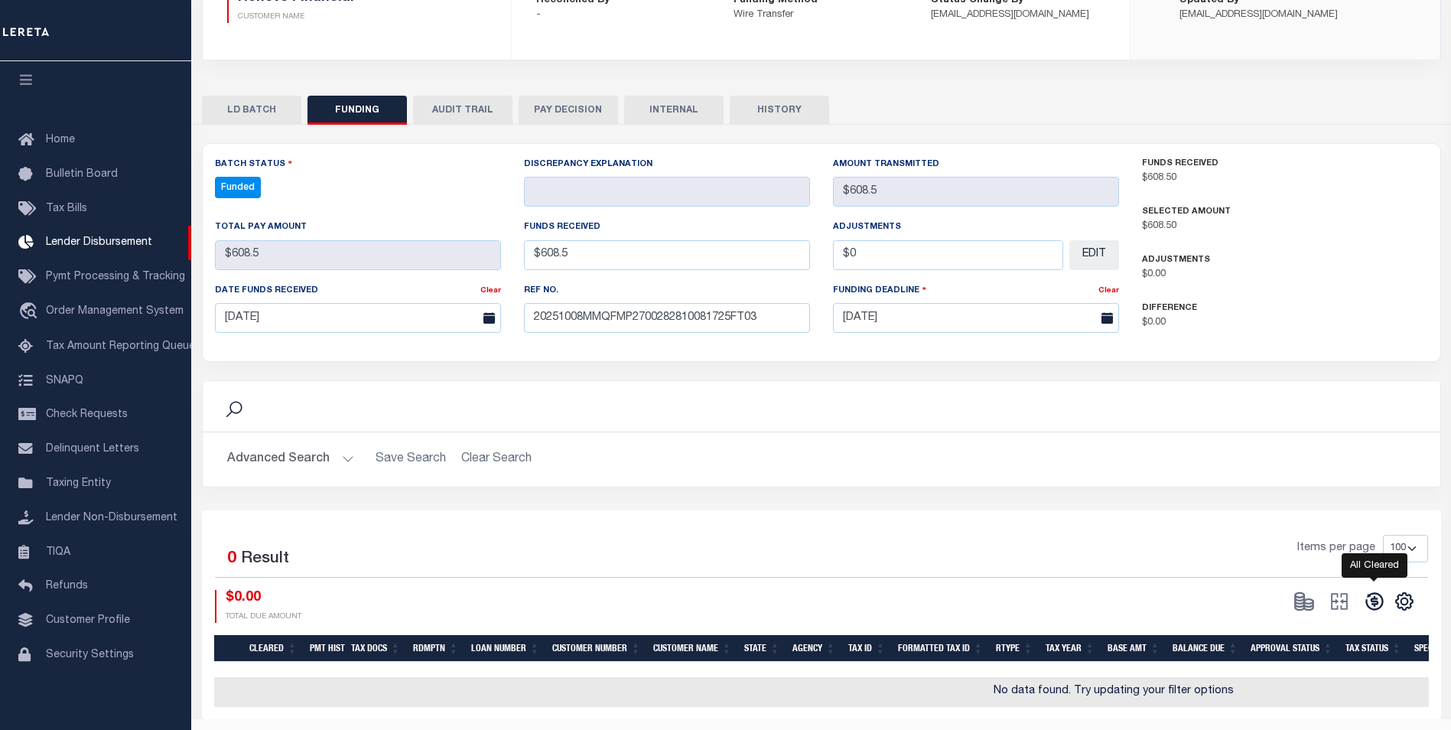
click at [1379, 606] on icon at bounding box center [1374, 600] width 21 height 21
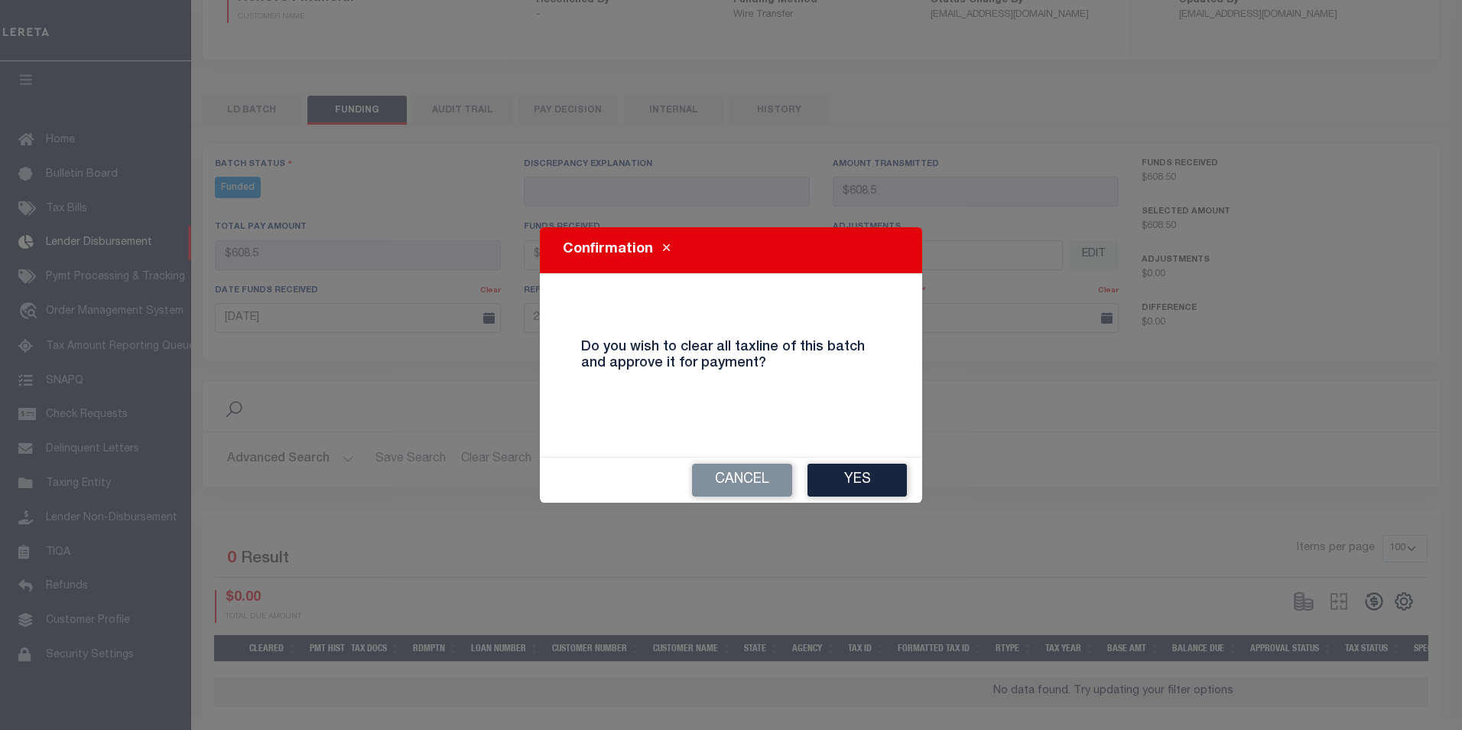
click at [801, 472] on div "Cancel Yes" at bounding box center [731, 479] width 382 height 45
click at [824, 469] on button "Yes" at bounding box center [857, 479] width 99 height 33
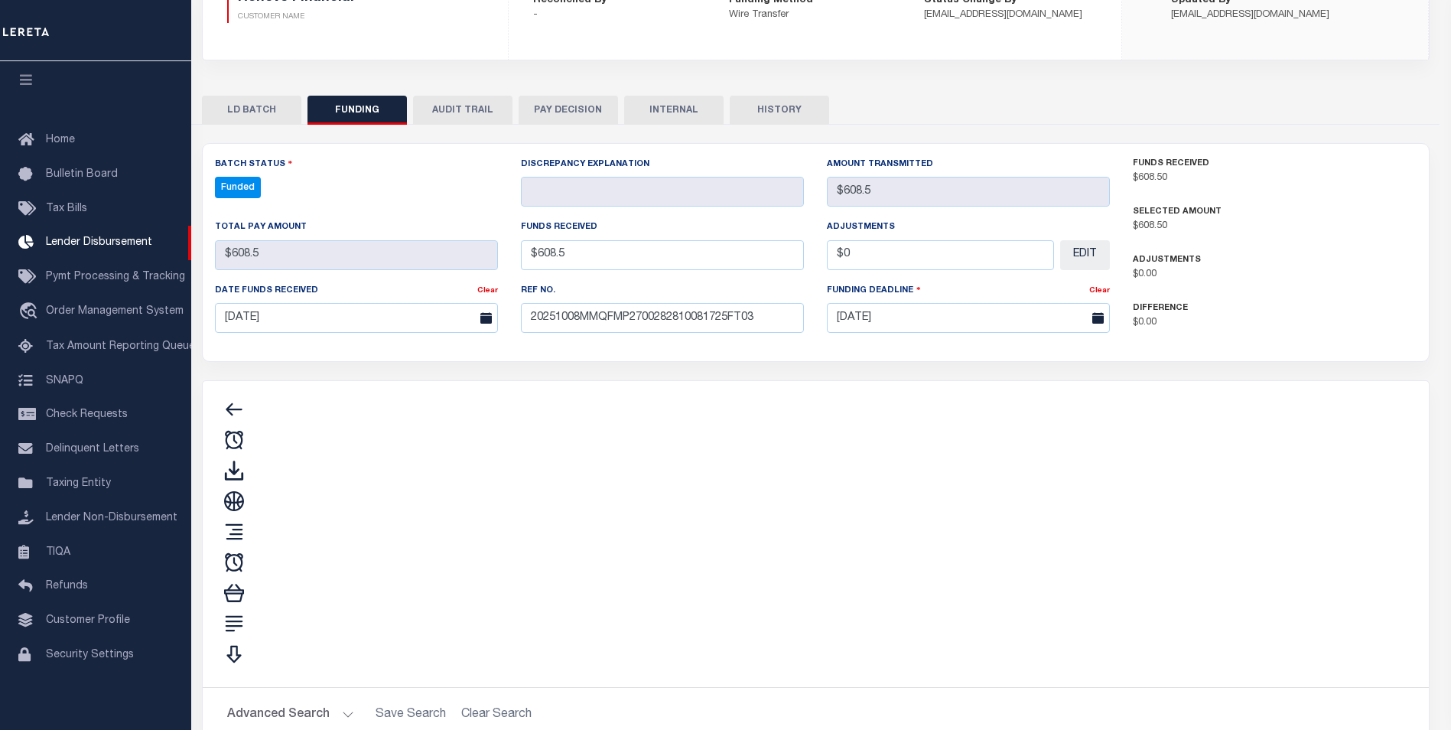
type input "$608.5"
type input "$0"
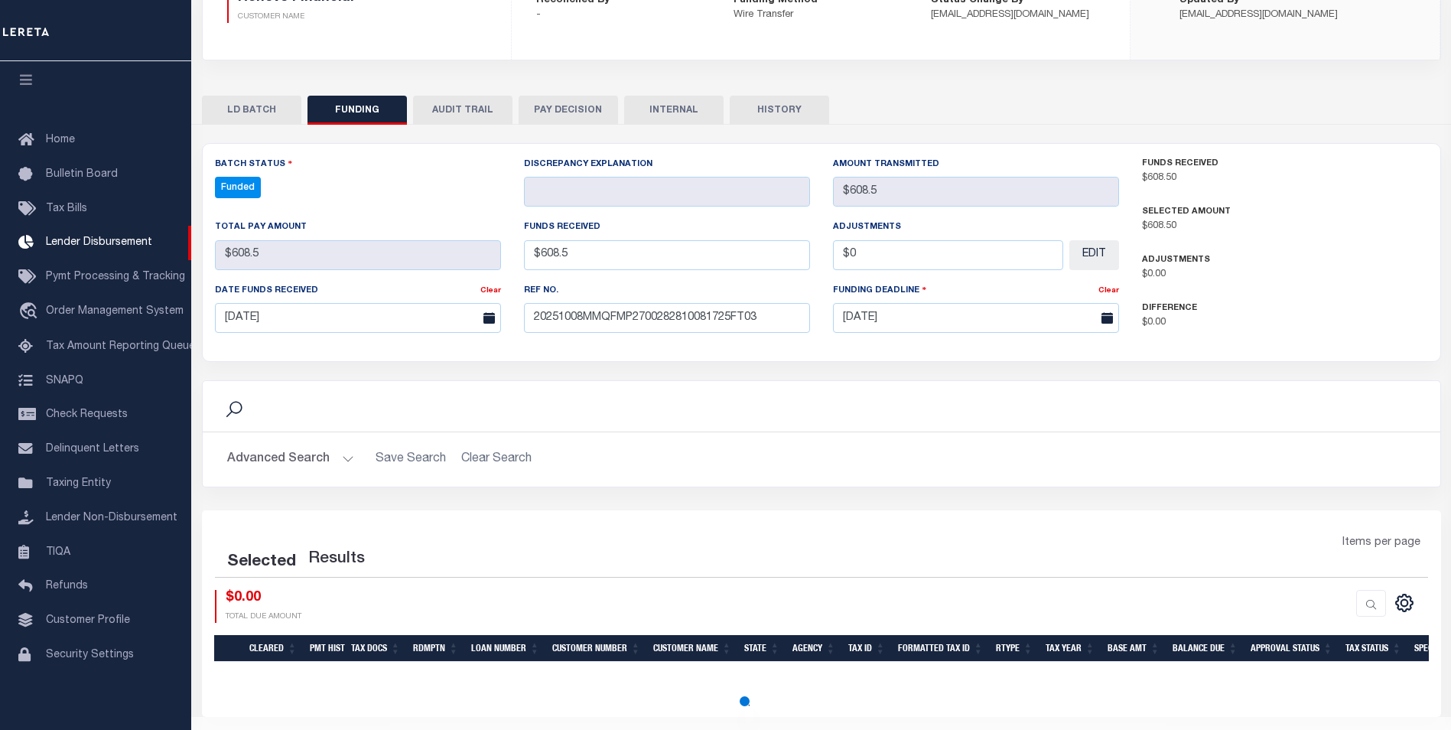
select select "100"
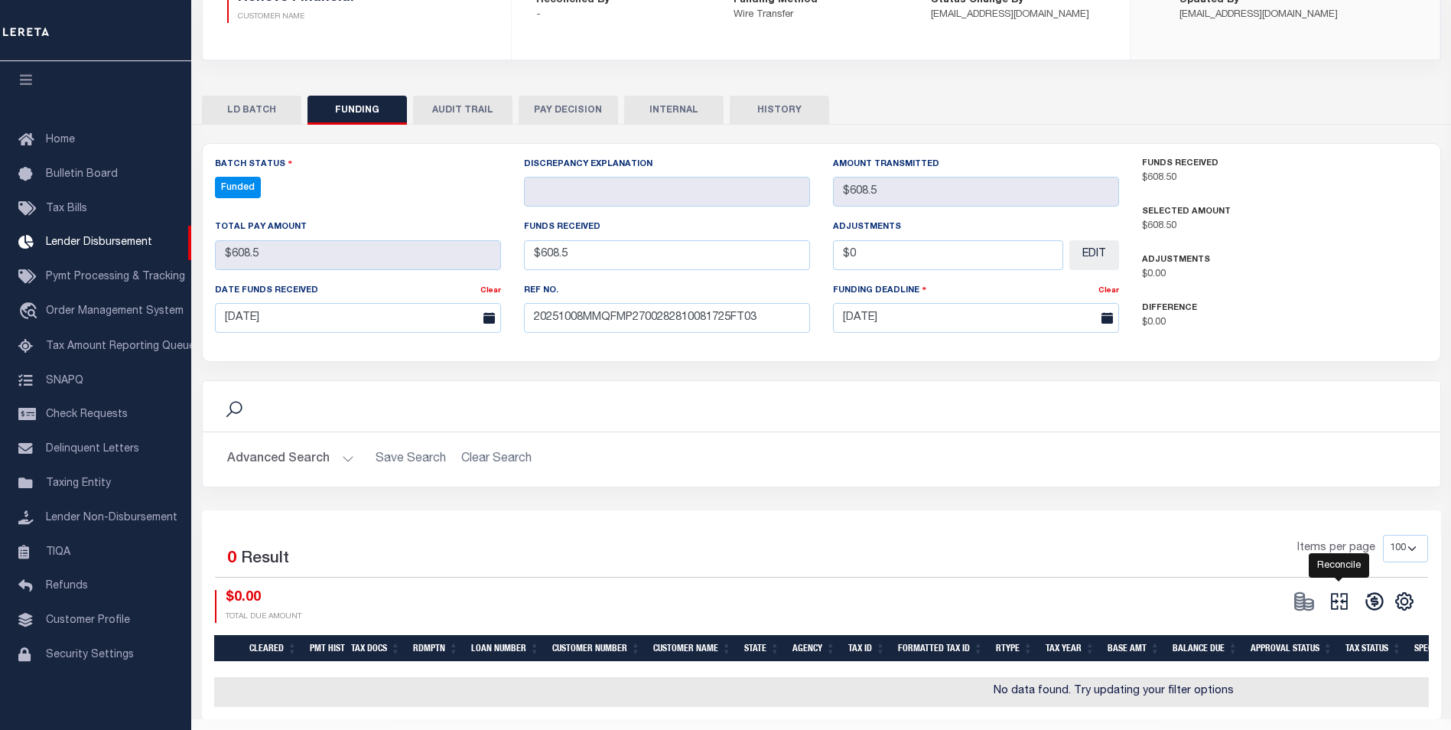
click at [1337, 601] on icon at bounding box center [1338, 600] width 21 height 21
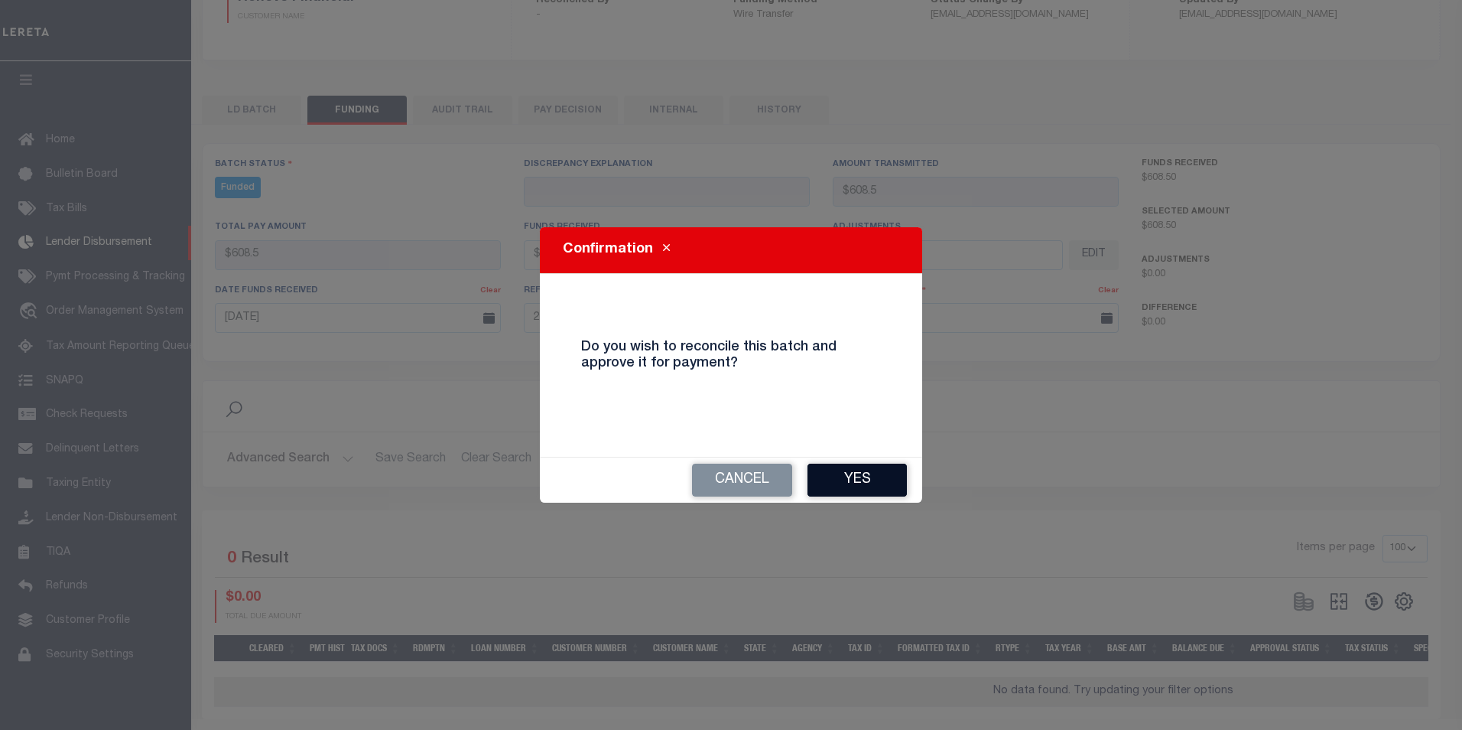
click at [852, 477] on button "Yes" at bounding box center [857, 479] width 99 height 33
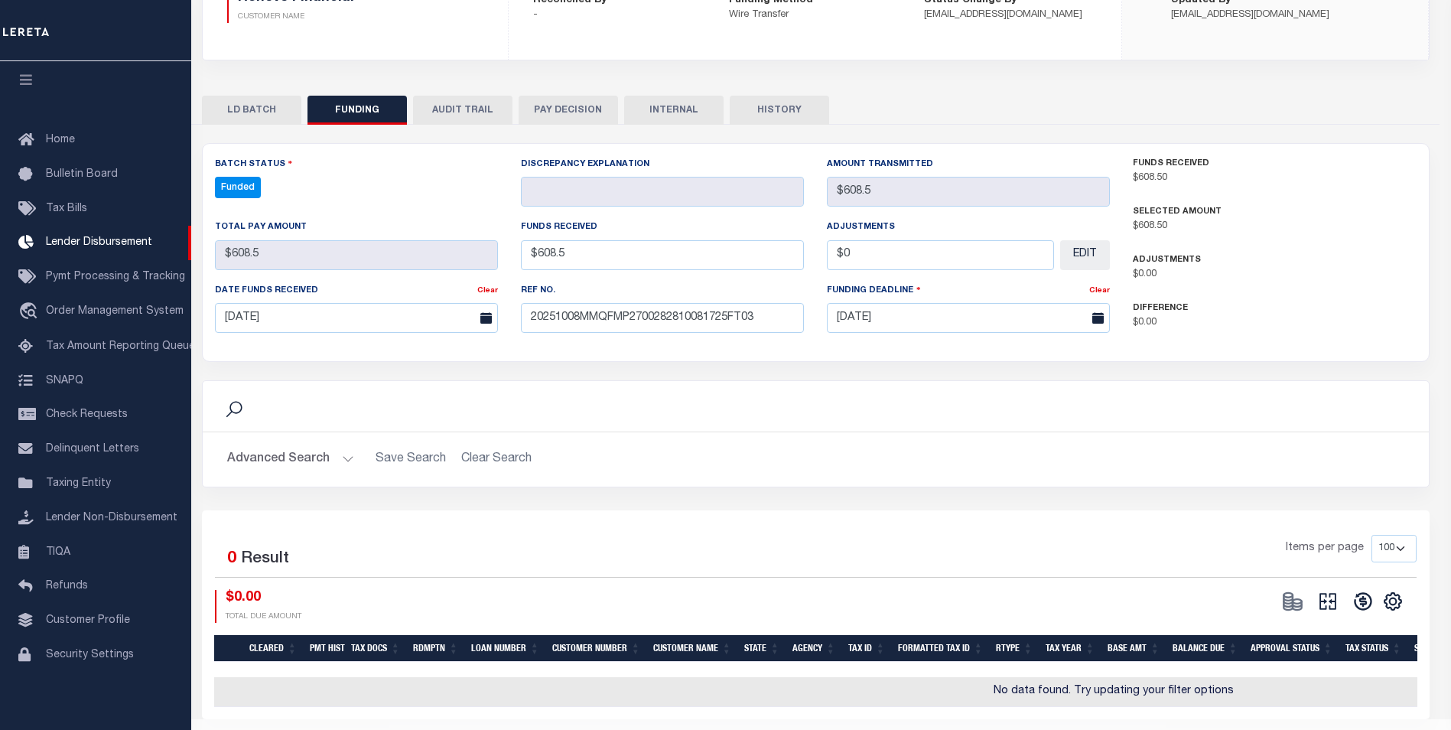
type input "$608.5"
type input "$0"
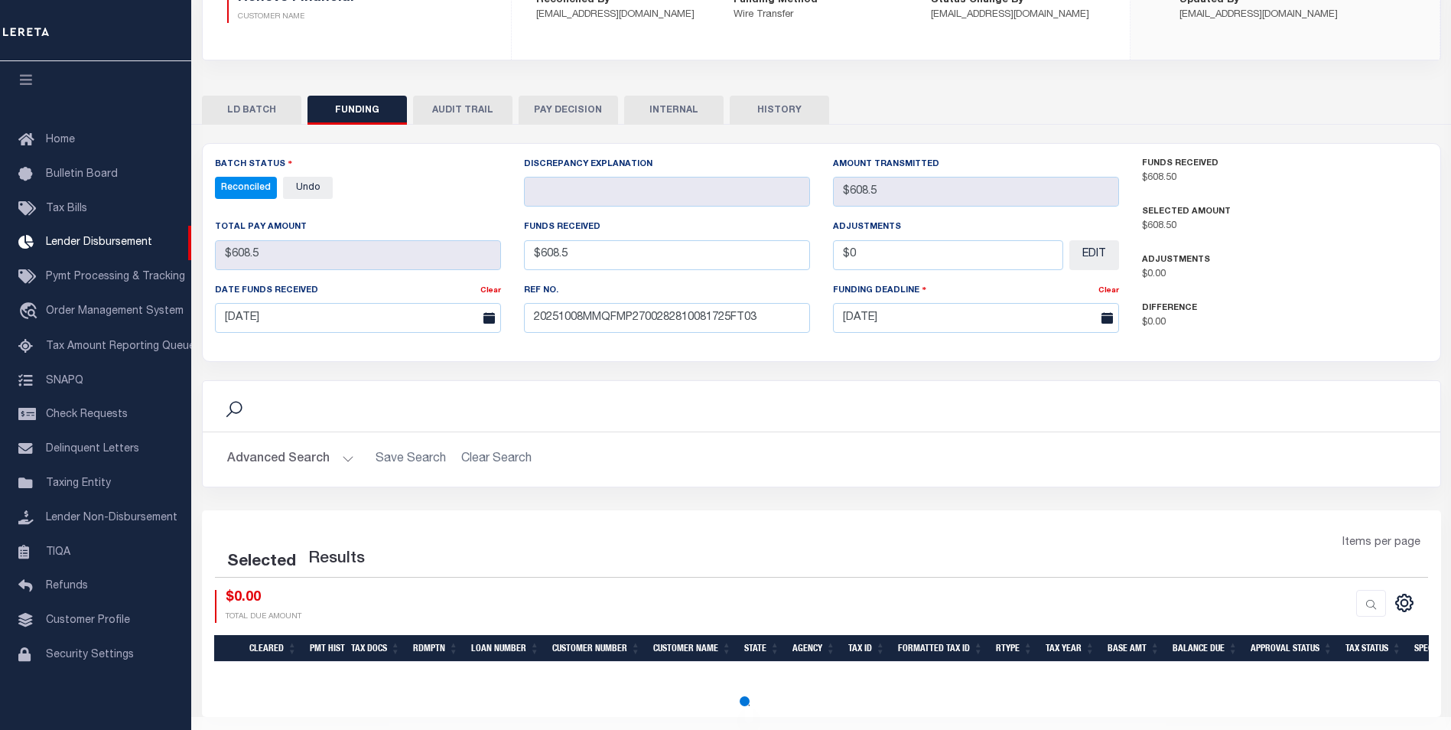
select select "100"
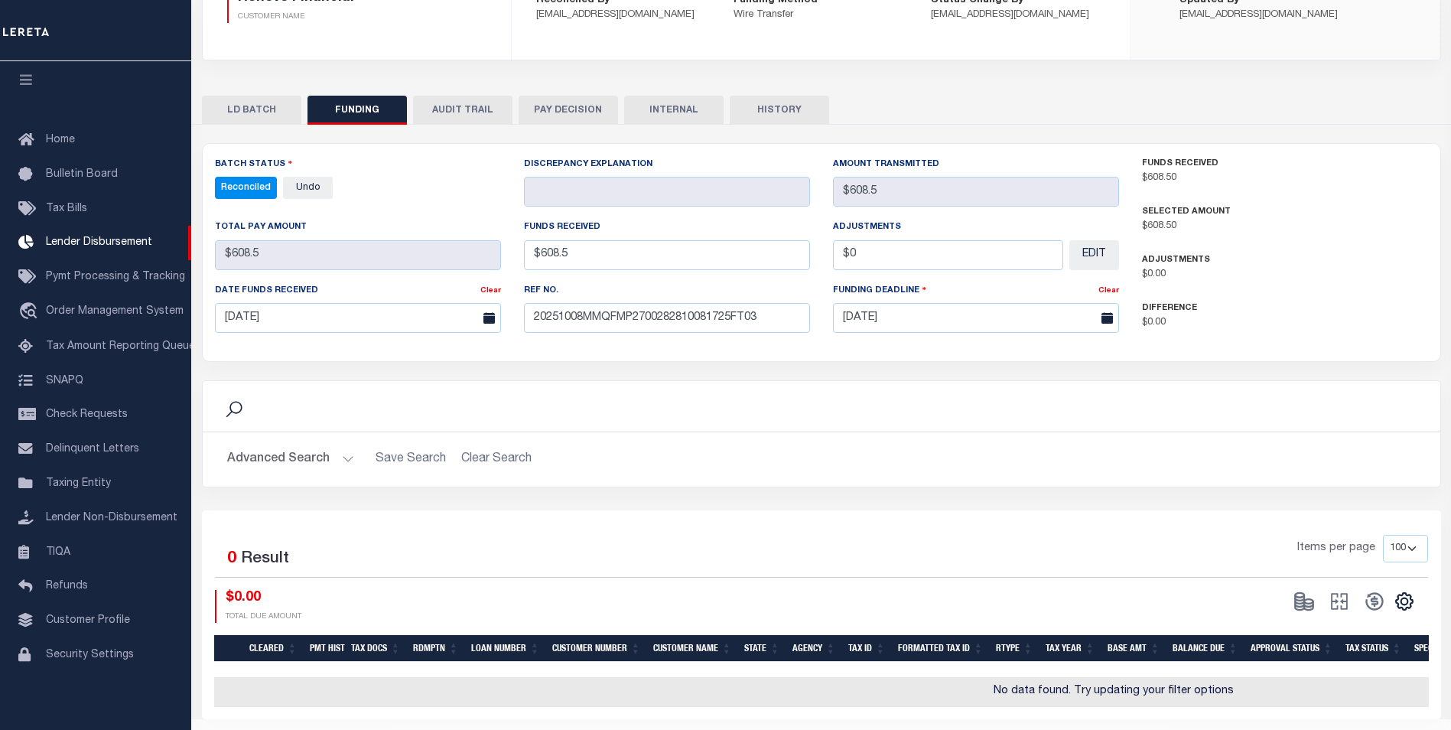
click at [678, 110] on button "INTERNAL" at bounding box center [673, 110] width 99 height 29
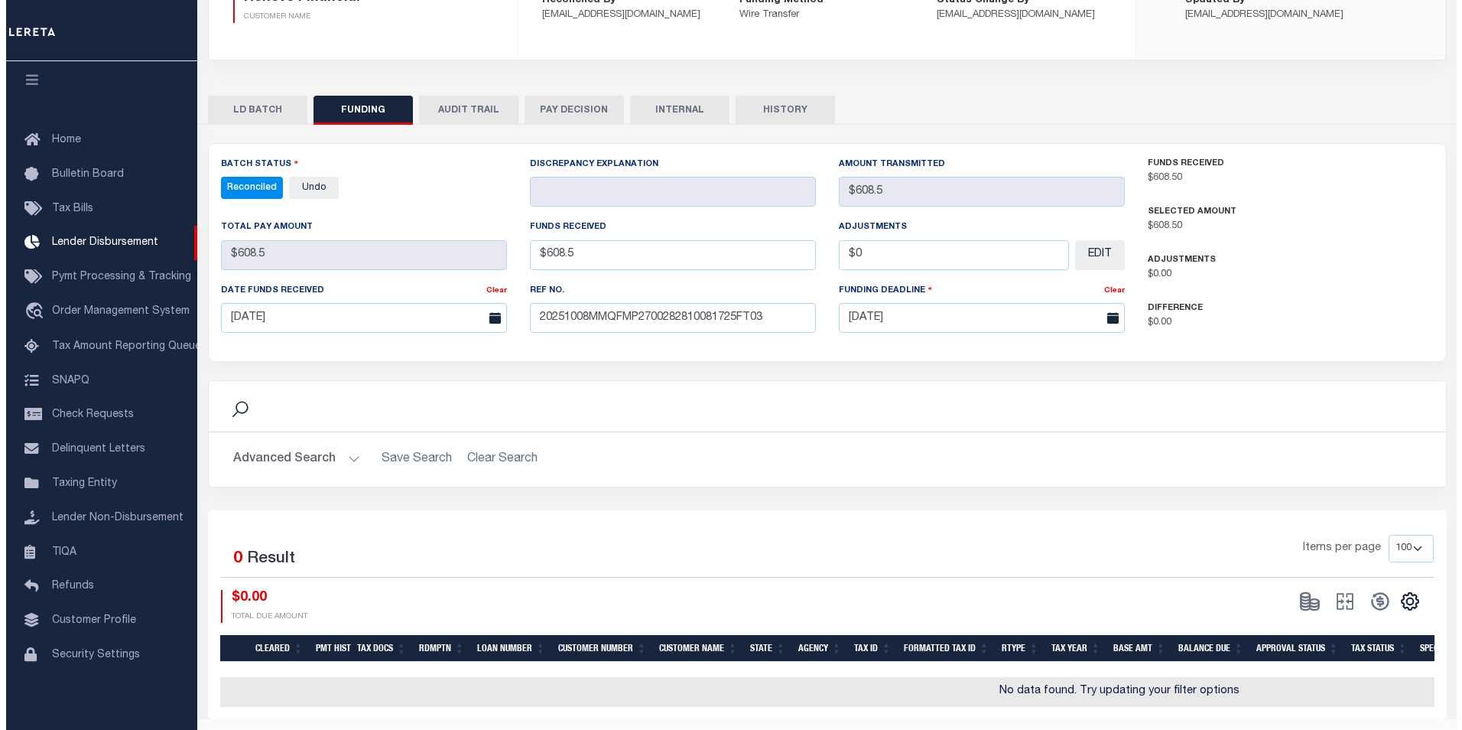
scroll to position [0, 0]
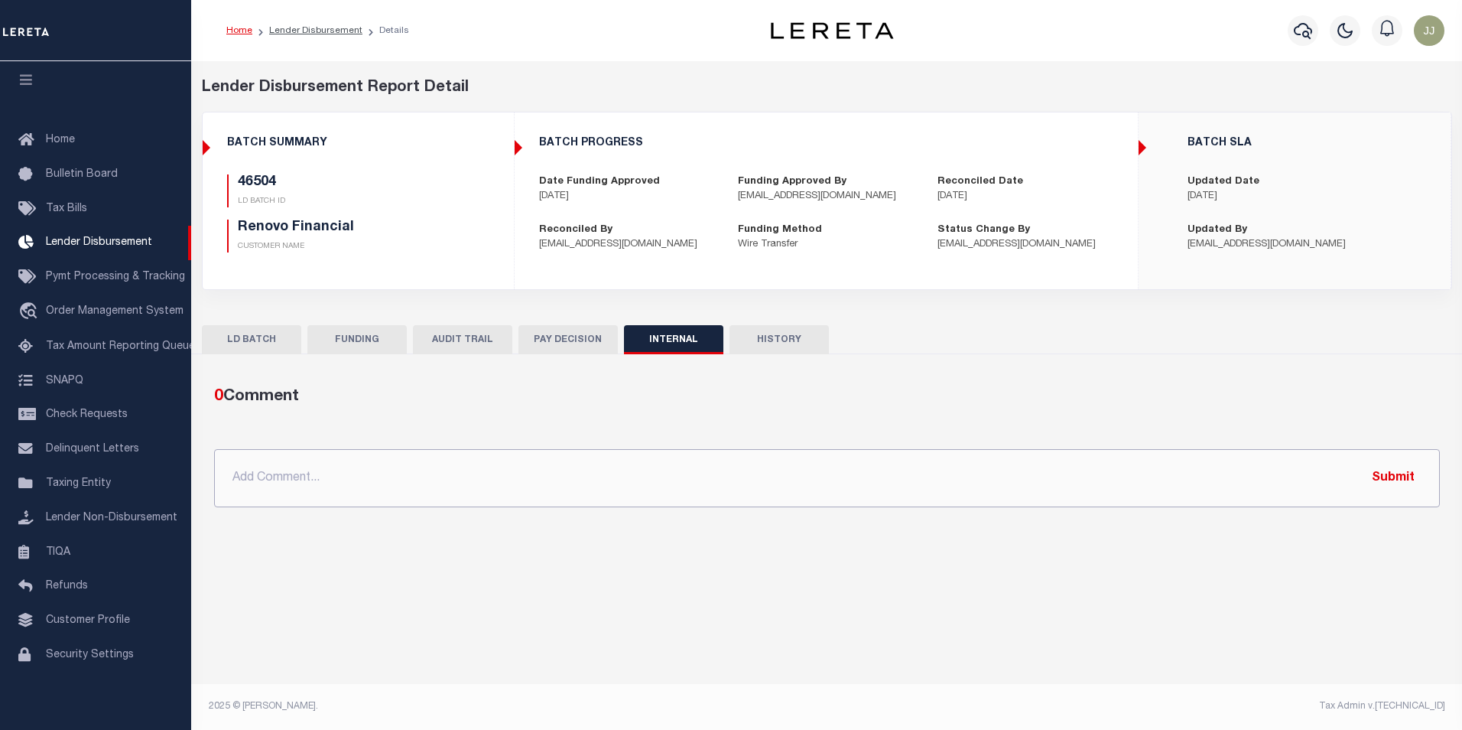
click at [379, 489] on input "text" at bounding box center [827, 478] width 1226 height 58
paste input "OG AMOUNT $603,095.68 46434 - $484,281.53 46504 - $608.50 46514 - $63,881.18 46…"
type input "OG AMOUNT $603,095.68 46434 - $484,281.53 46504 - $608.50 46514 - $63,881.18 46…"
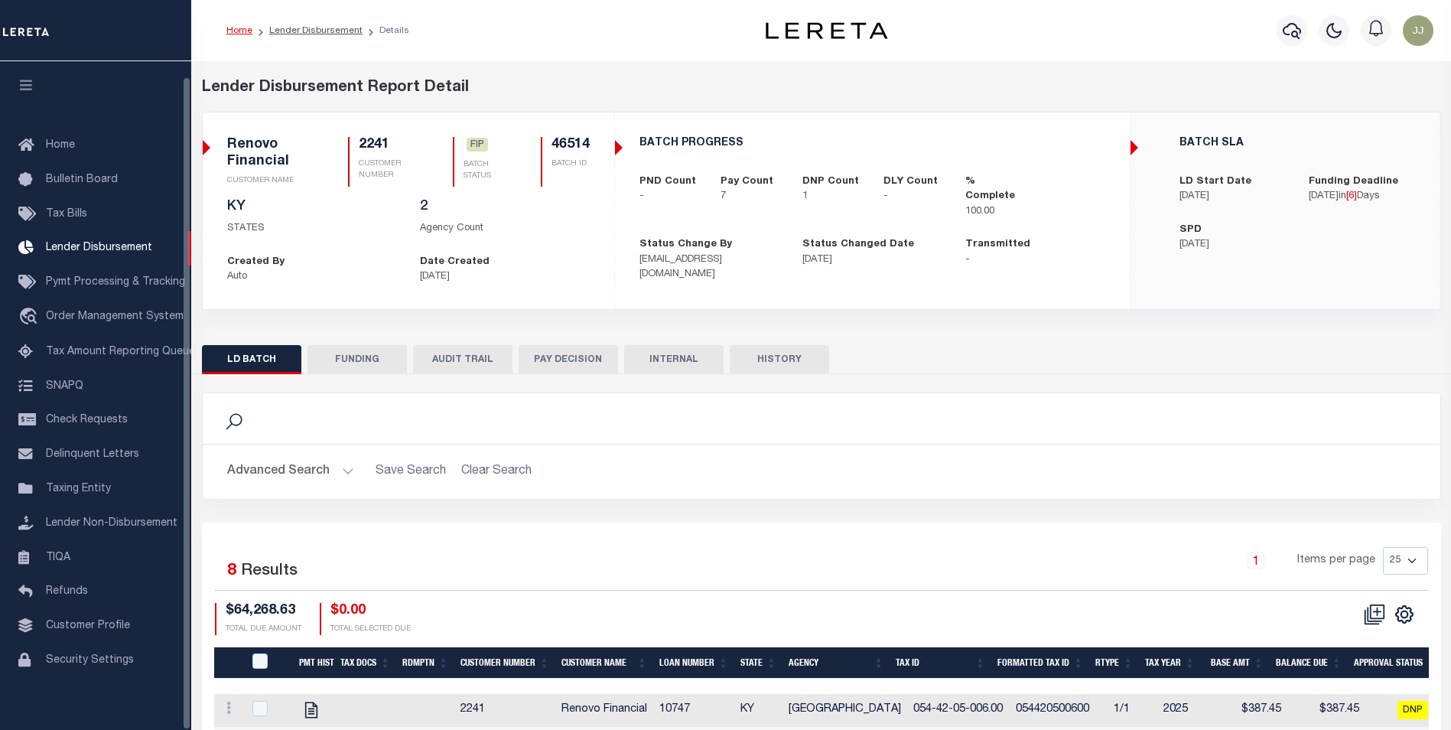
scroll to position [15, 0]
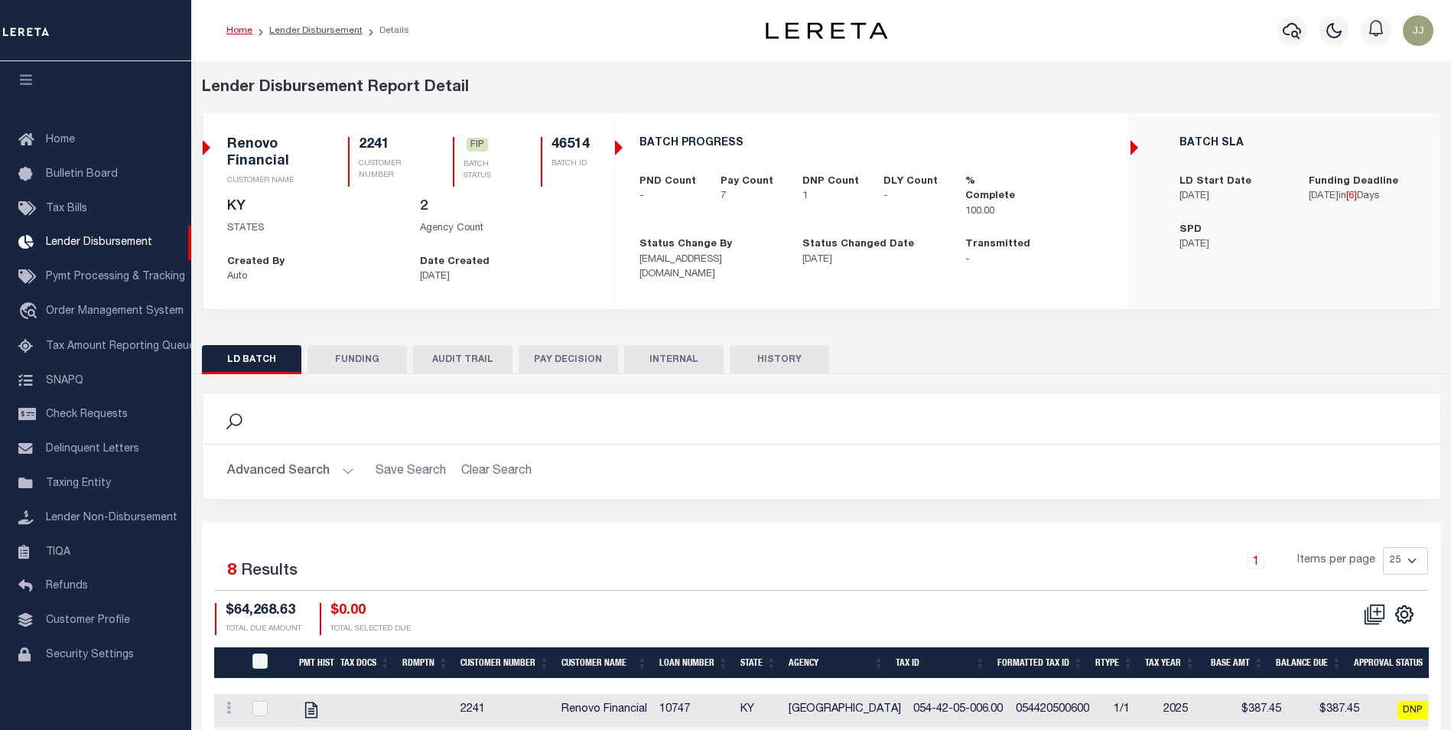
click at [358, 358] on button "FUNDING" at bounding box center [356, 359] width 99 height 29
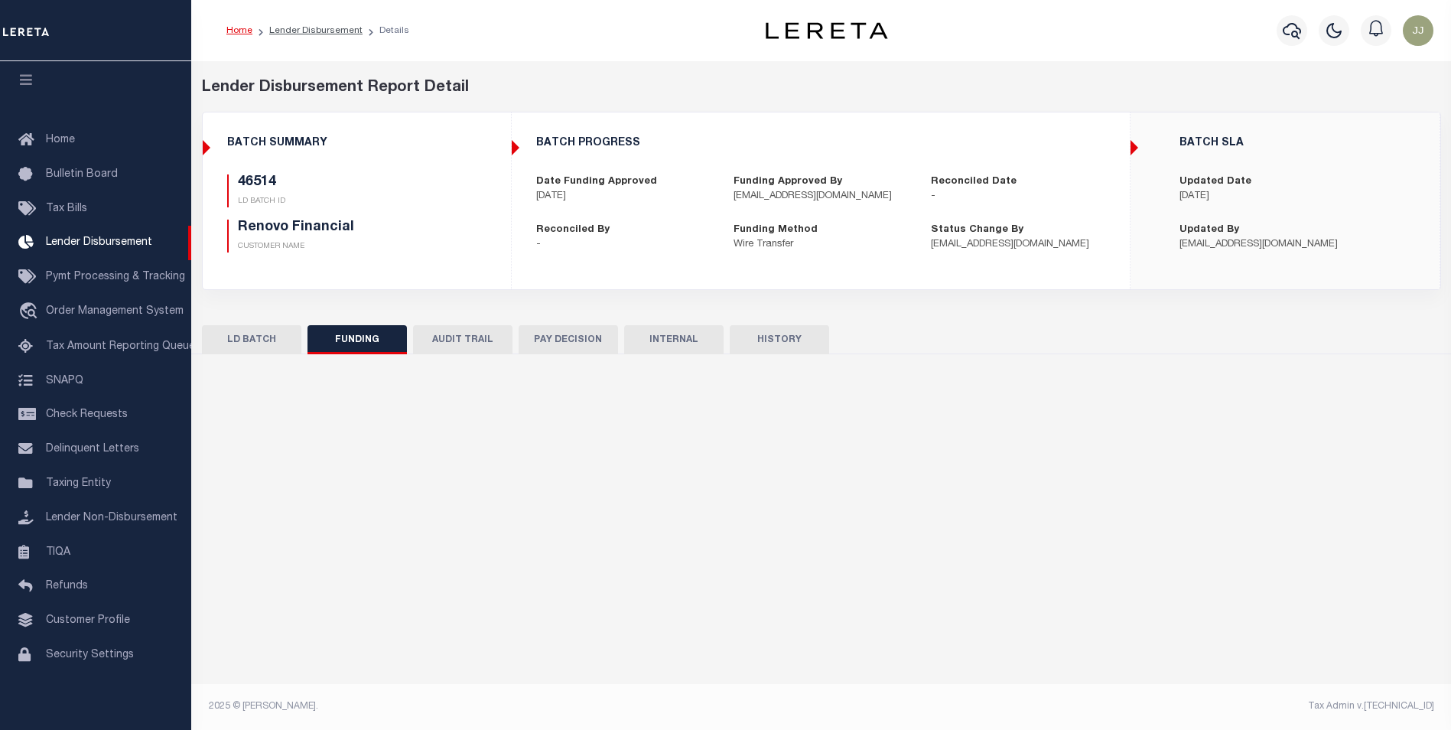
type input "$63,881.18"
type input "$0"
type input "[DATE]"
select select "100"
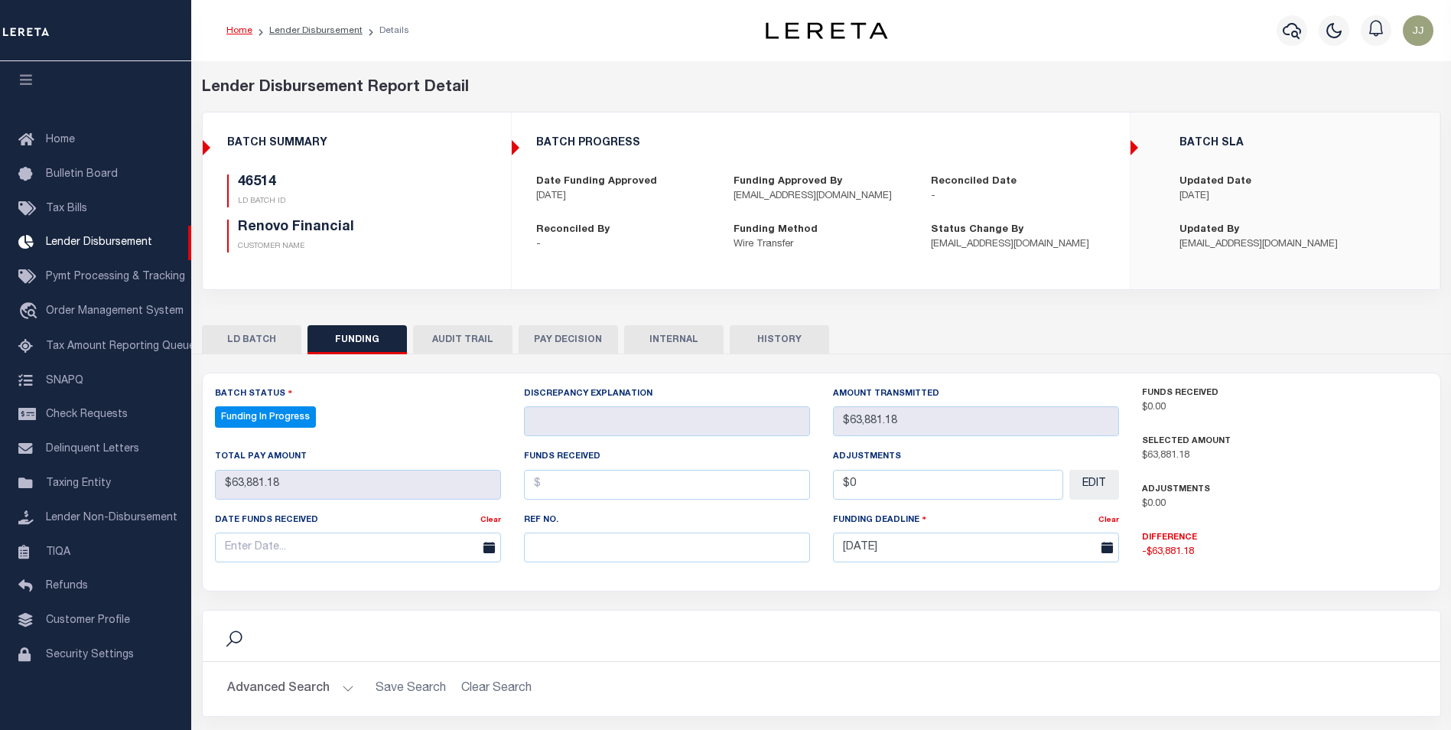
select select "100"
click at [577, 549] on input "text" at bounding box center [667, 547] width 286 height 30
paste input "20251008MMQFMP2700282810081725FT03"
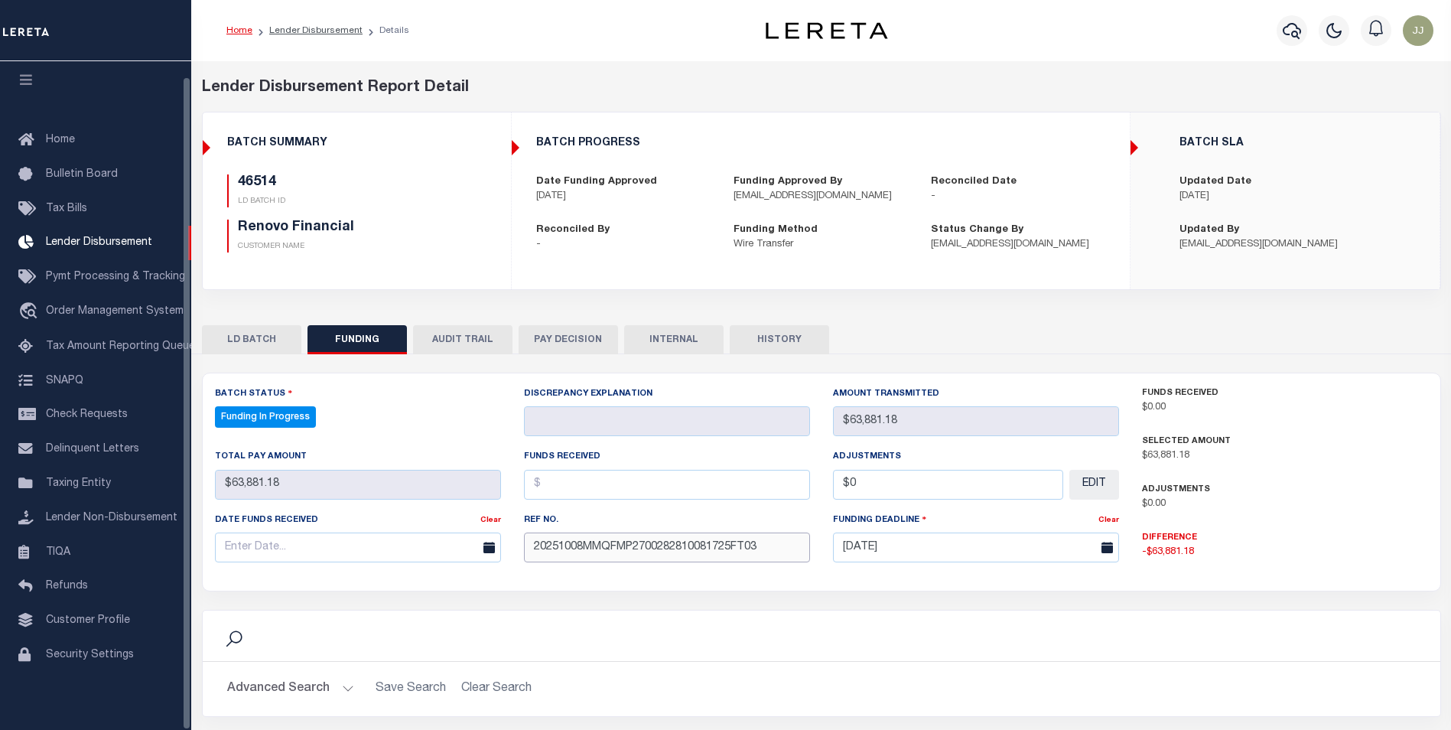
type input "20251008MMQFMP2700282810081725FT03"
drag, startPoint x: 255, startPoint y: 548, endPoint x: 266, endPoint y: 545, distance: 10.9
click at [258, 545] on input "text" at bounding box center [358, 547] width 286 height 30
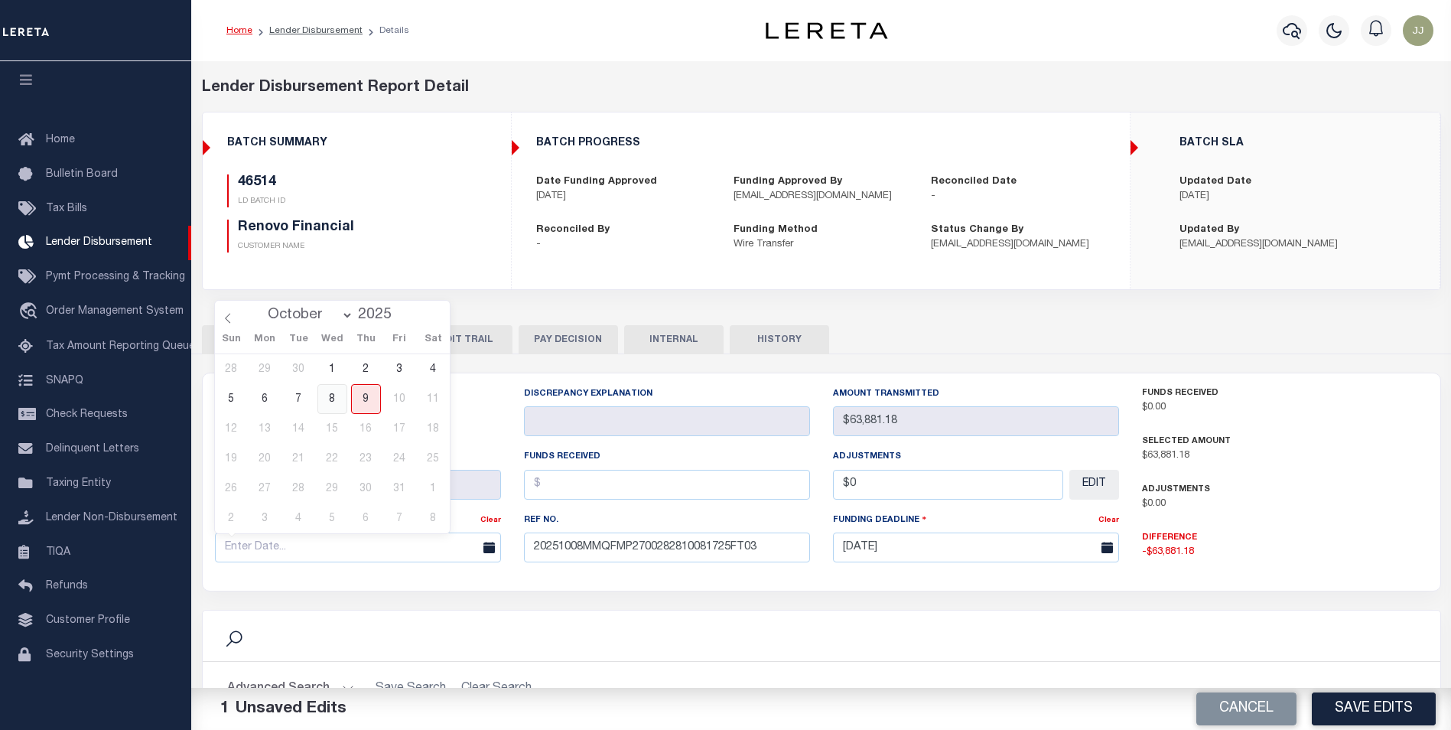
click at [340, 401] on span "8" at bounding box center [332, 399] width 30 height 30
type input "[DATE]"
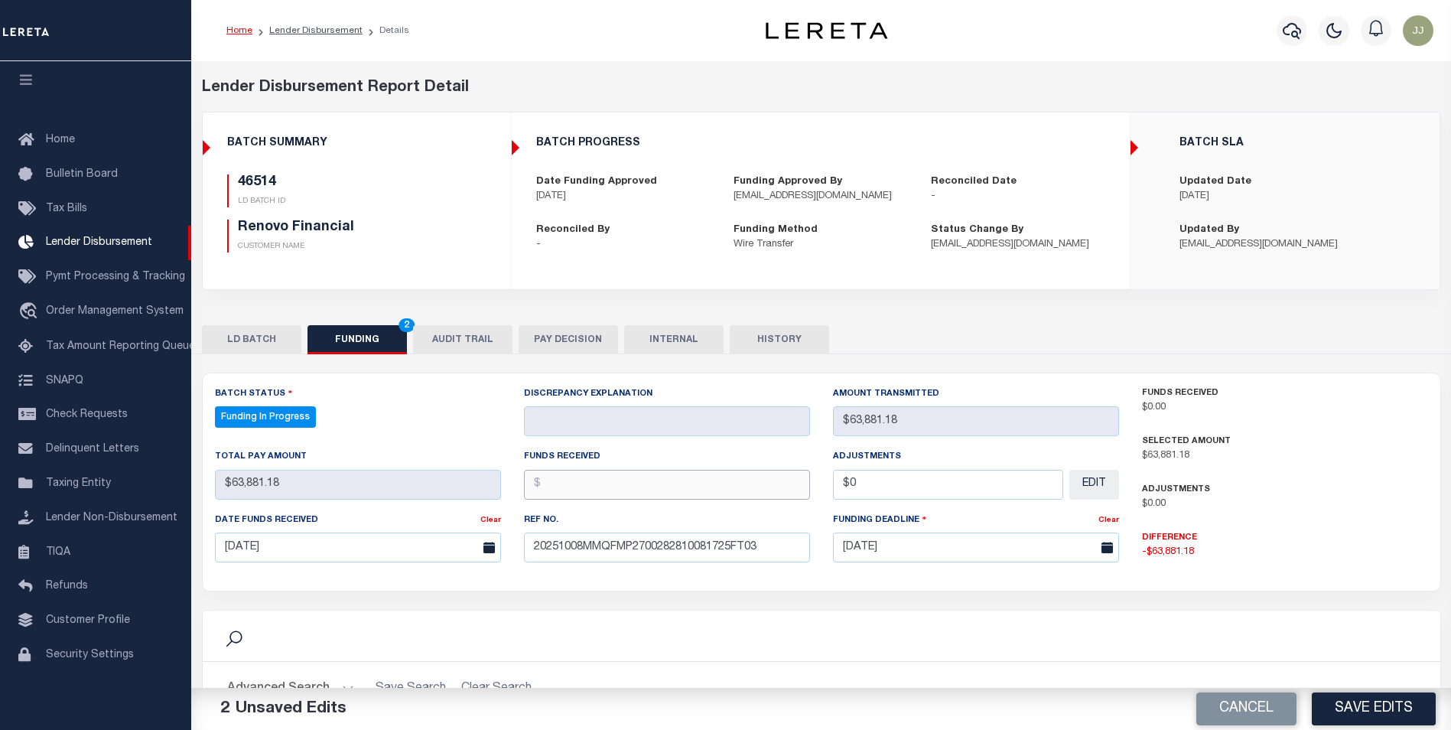
click at [675, 492] on input "text" at bounding box center [667, 485] width 286 height 30
type input "$63,881.18"
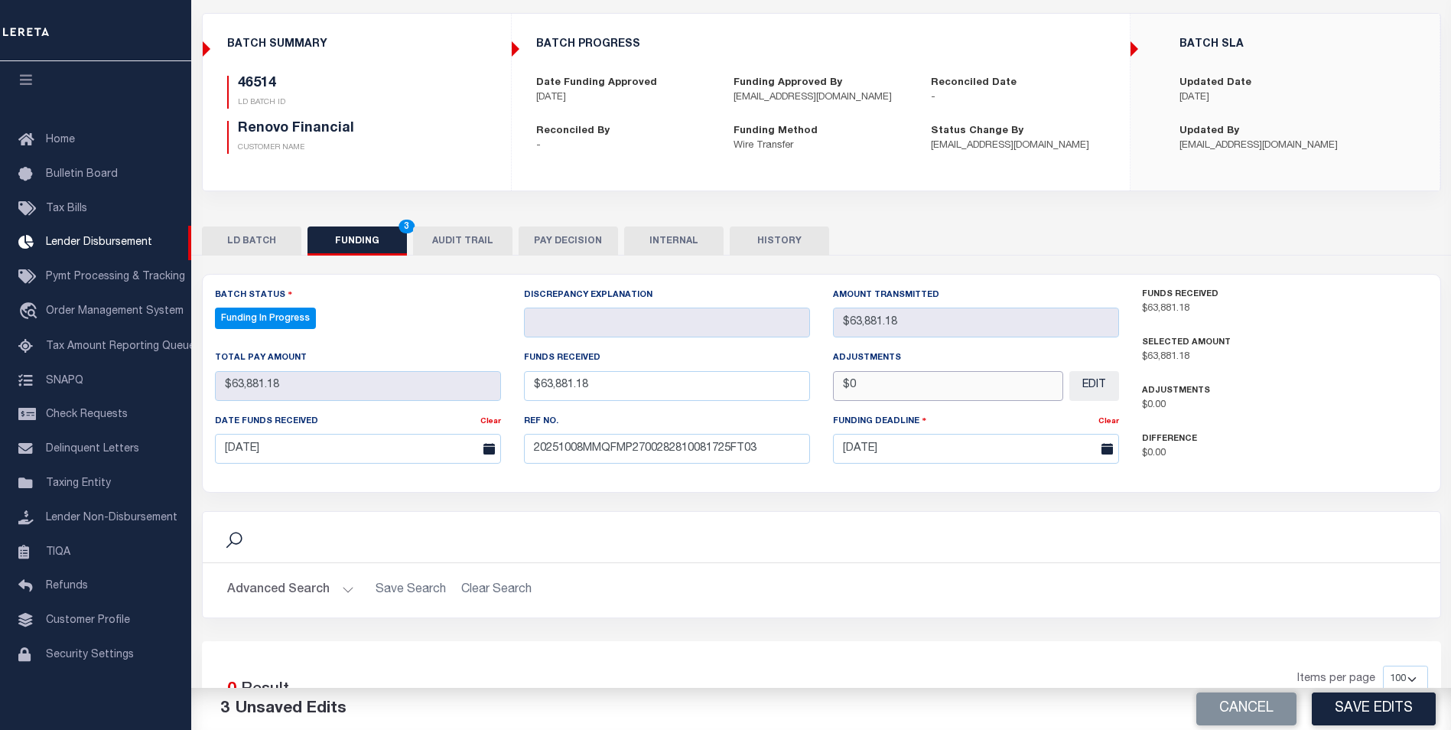
scroll to position [275, 0]
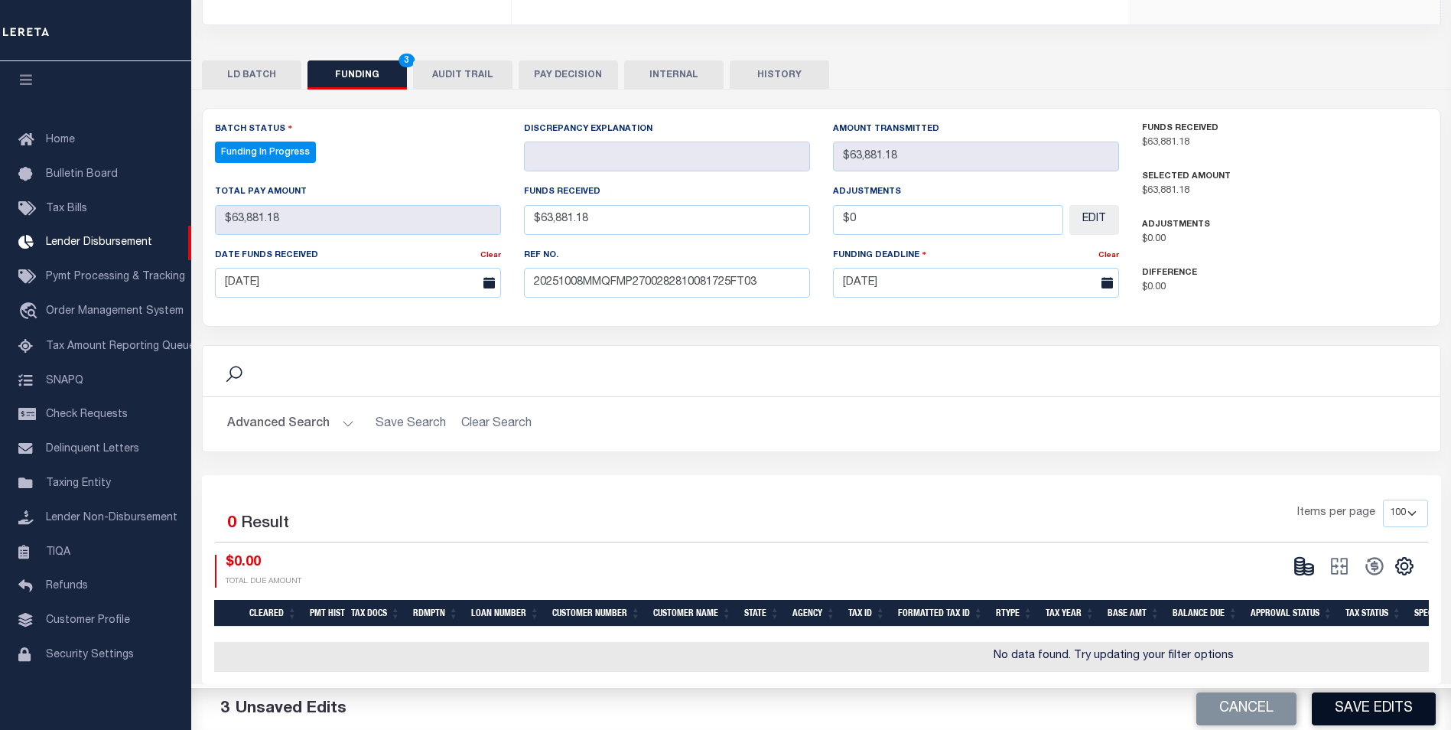
type input "$0.00"
click at [1367, 715] on button "Save Edits" at bounding box center [1374, 708] width 124 height 33
type input "$63,881.18"
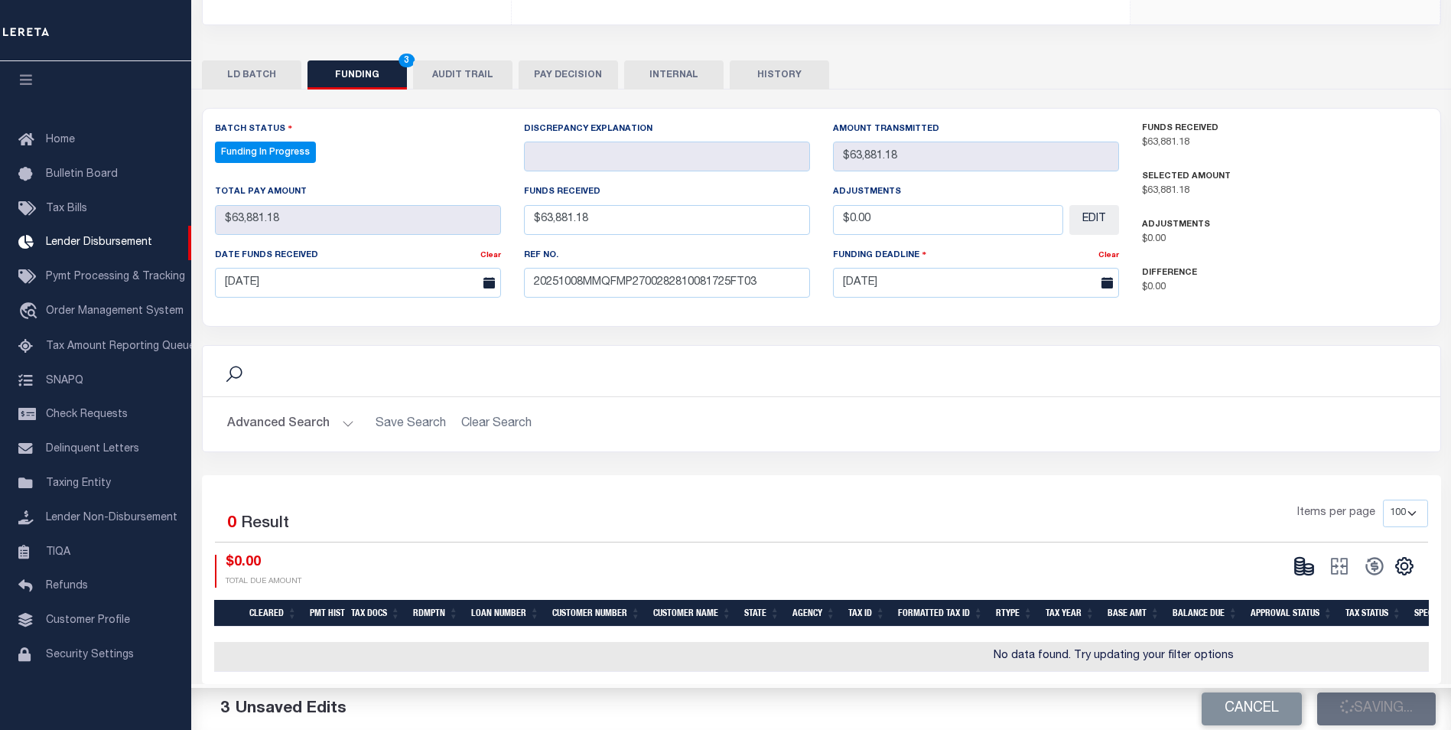
type input "$0"
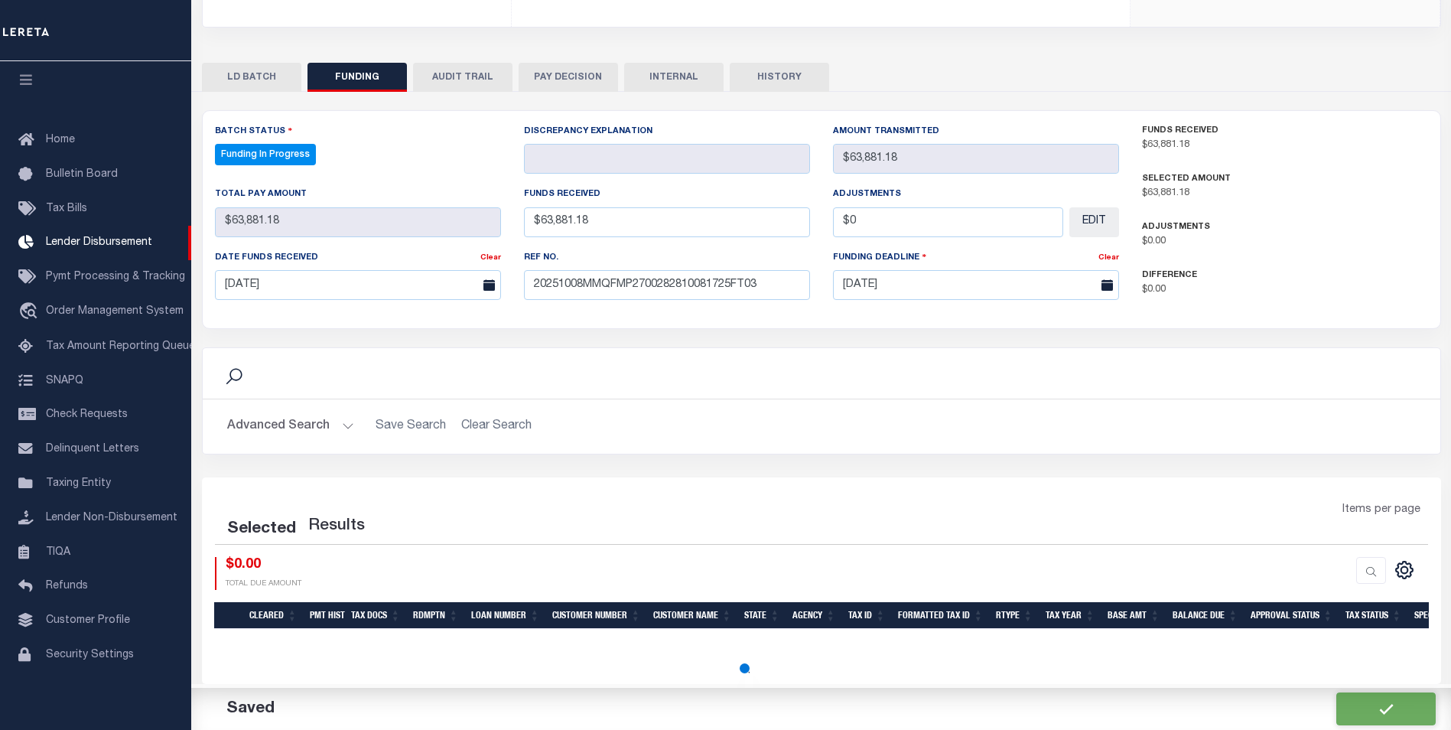
select select "100"
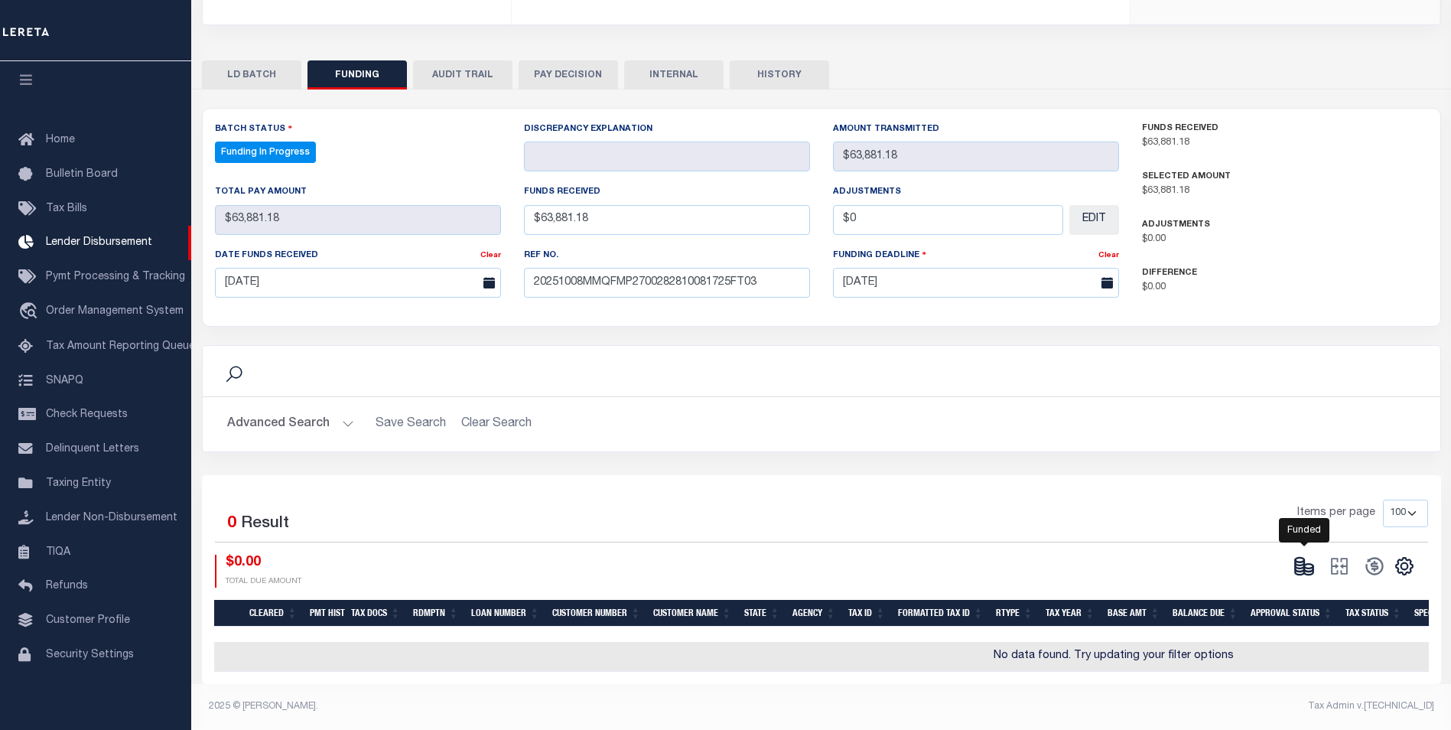
click at [1299, 560] on icon at bounding box center [1299, 562] width 9 height 5
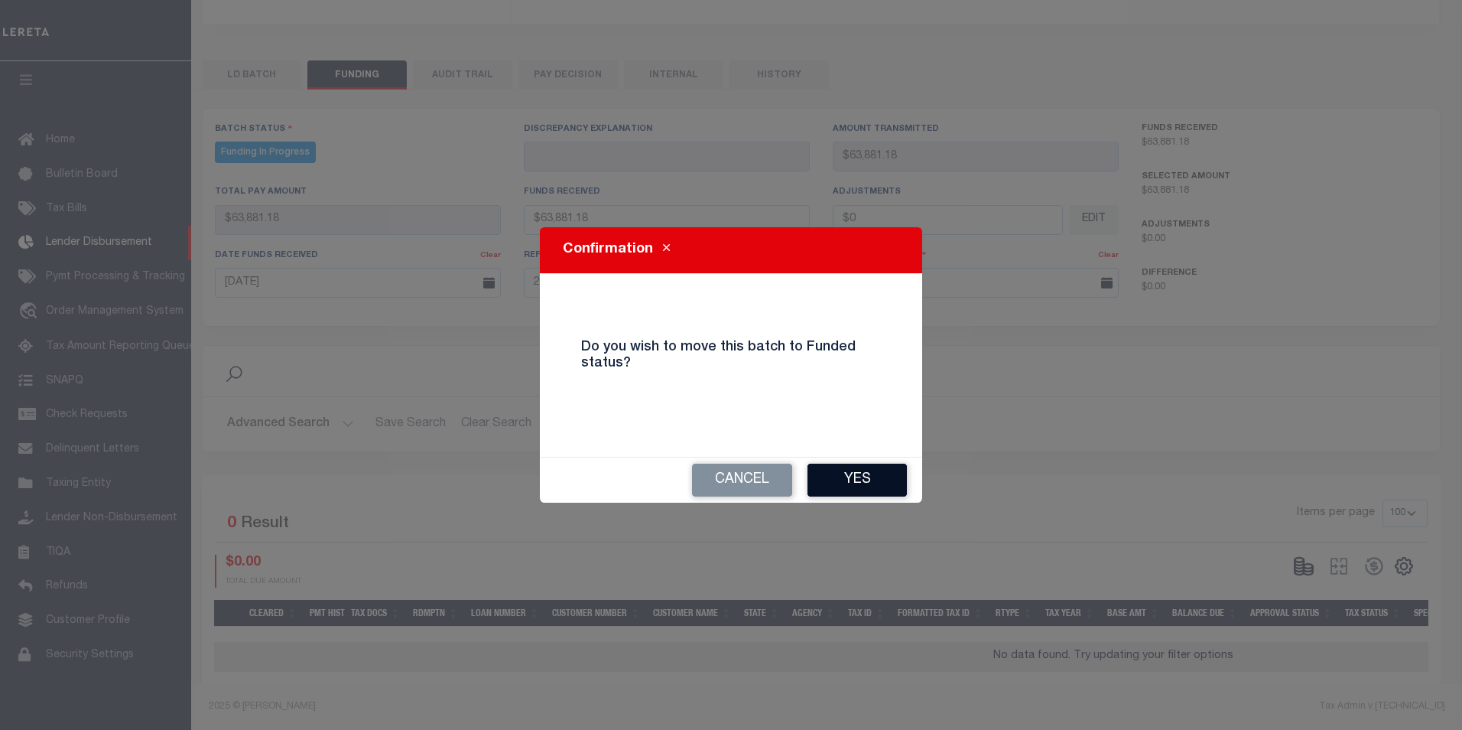
click at [879, 477] on button "Yes" at bounding box center [857, 479] width 99 height 33
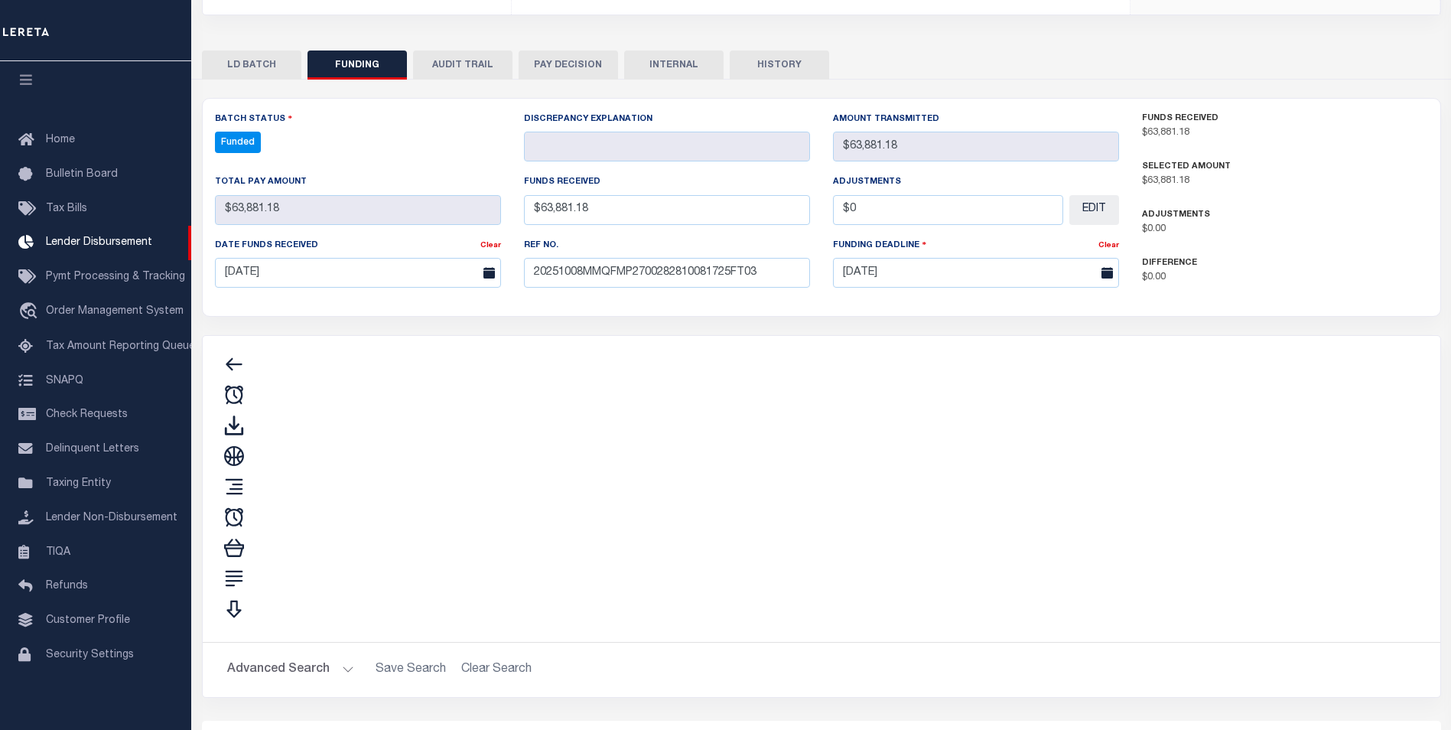
type input "$63,881.18"
type input "$0"
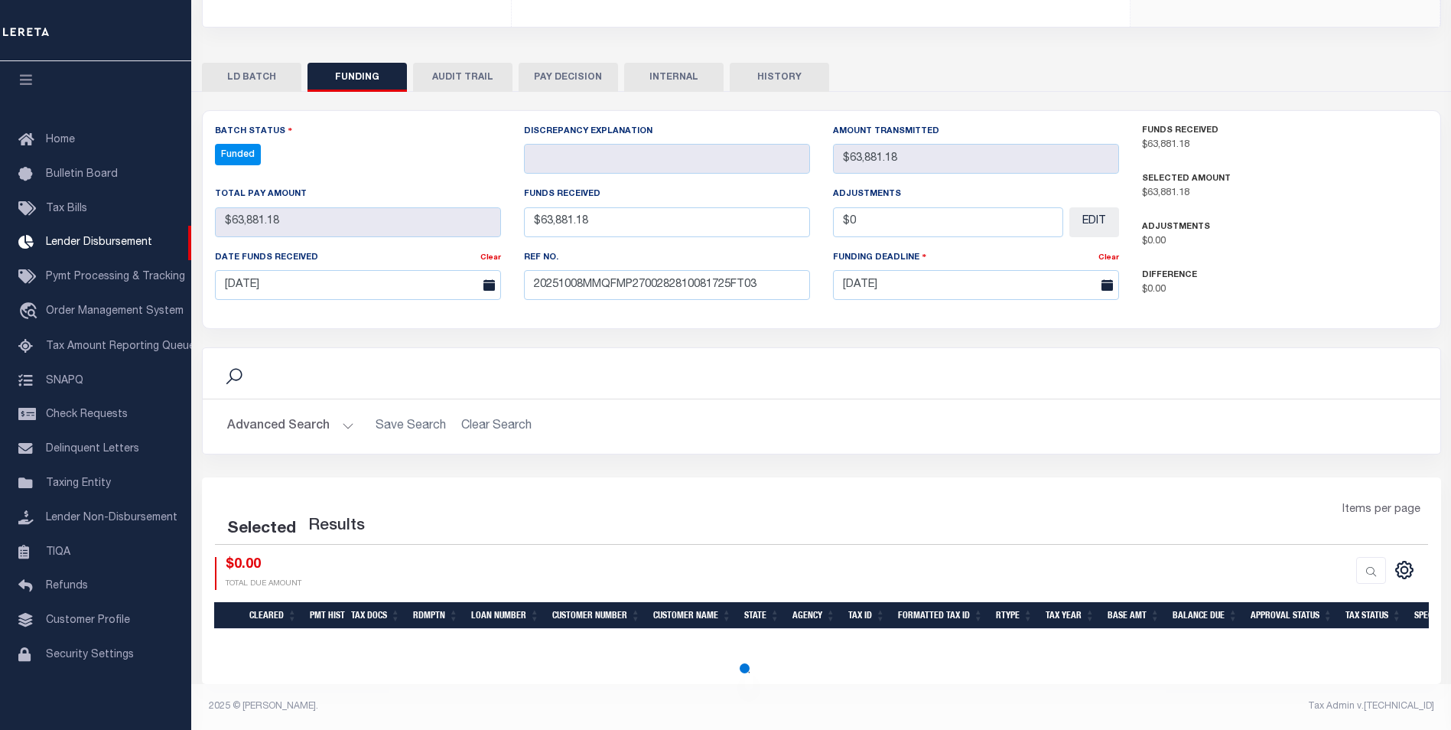
scroll to position [262, 0]
select select "100"
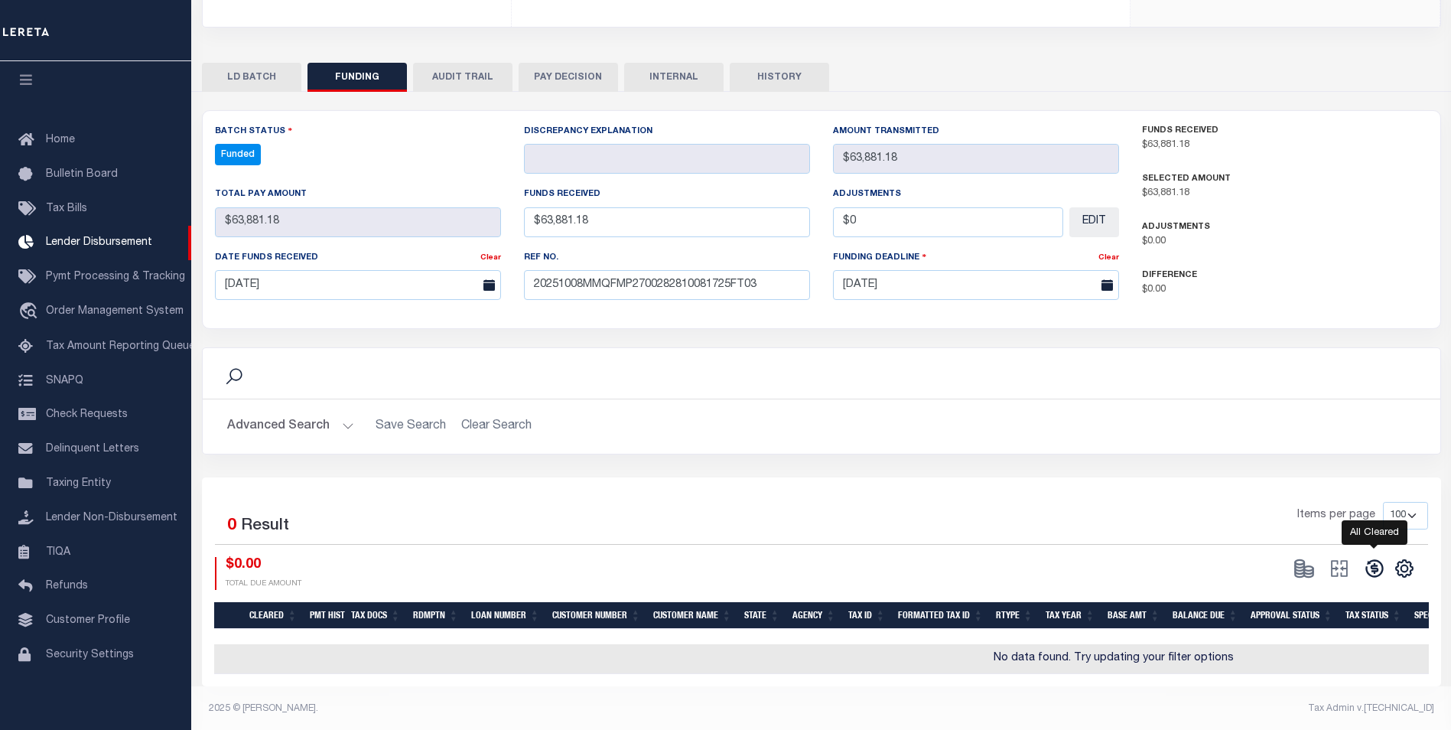
click at [1368, 571] on icon at bounding box center [1374, 567] width 21 height 21
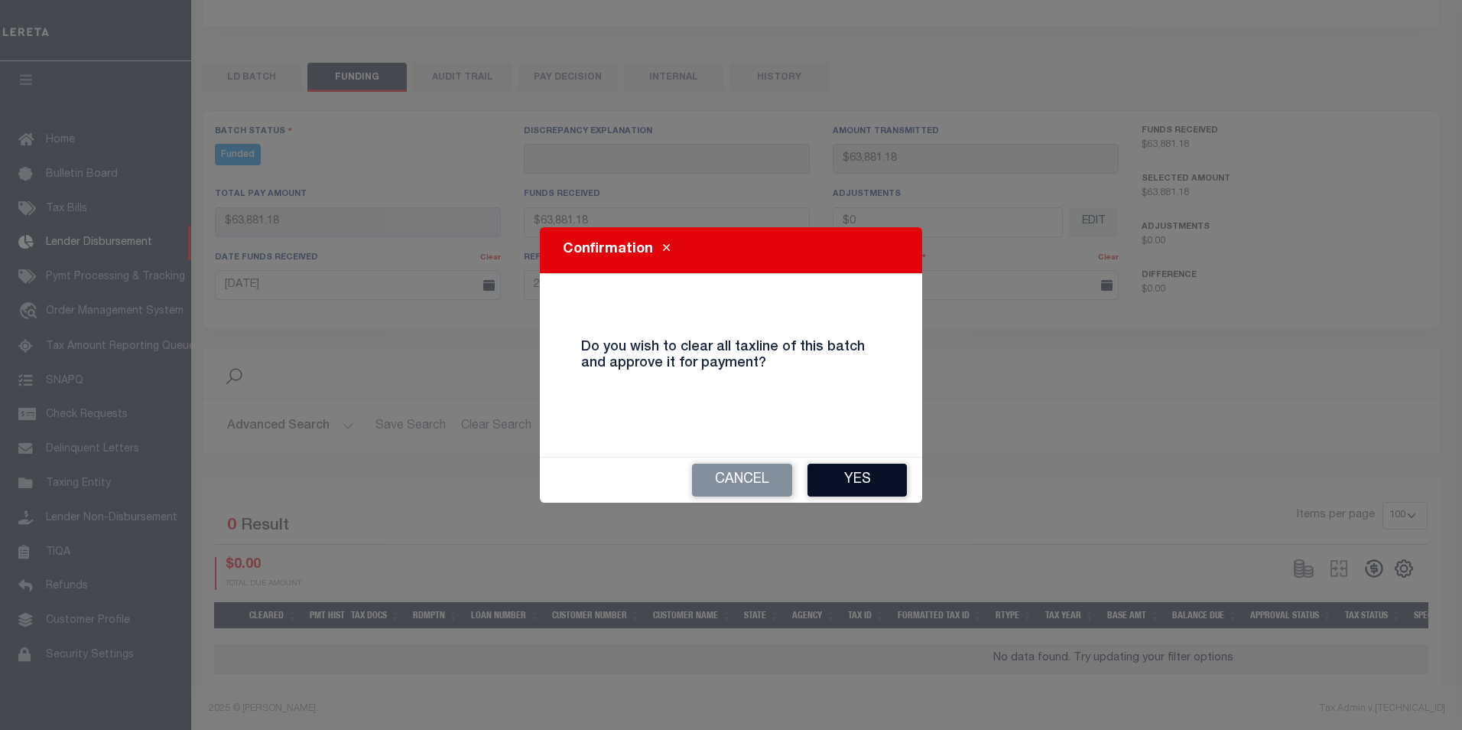
click at [850, 491] on button "Yes" at bounding box center [857, 479] width 99 height 33
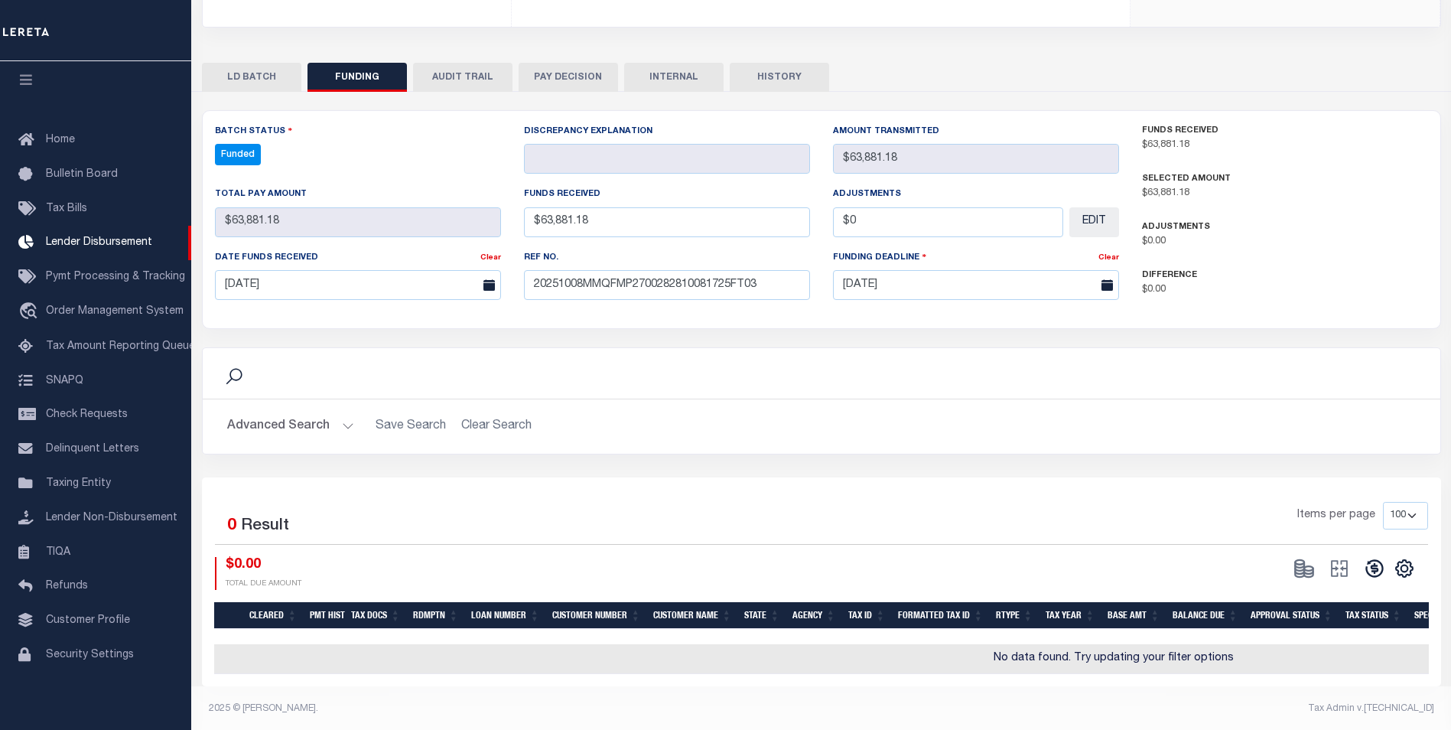
type input "$63,881.18"
type input "$0"
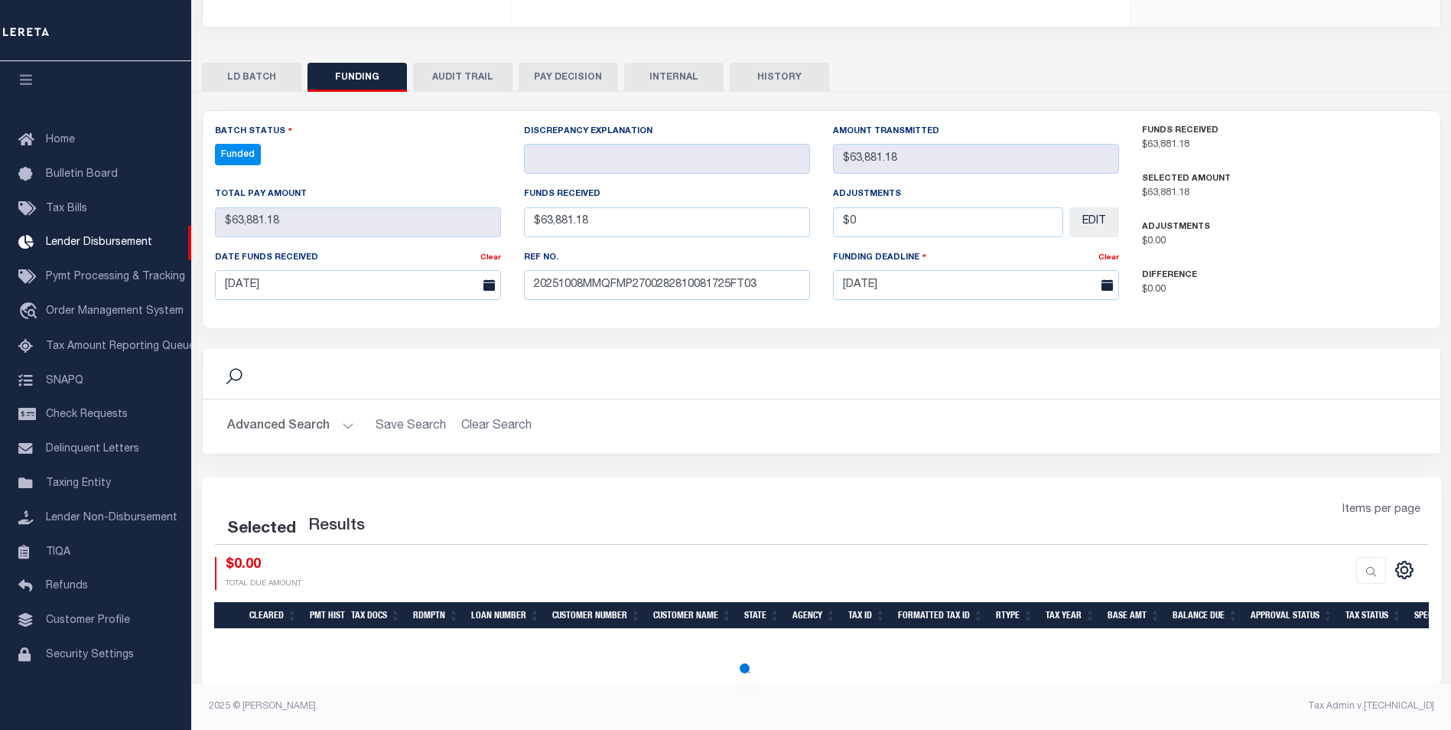
select select "100"
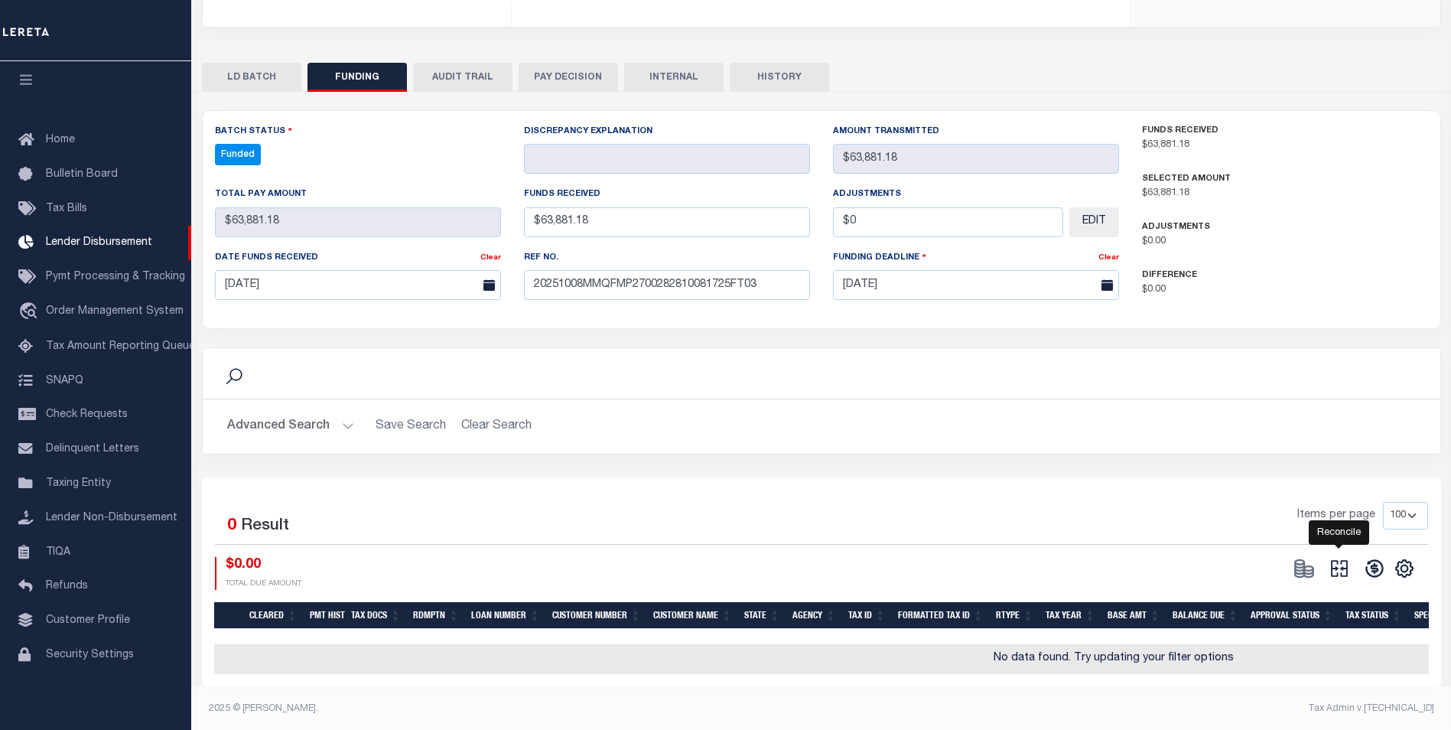
click at [1348, 574] on icon "" at bounding box center [1338, 567] width 21 height 21
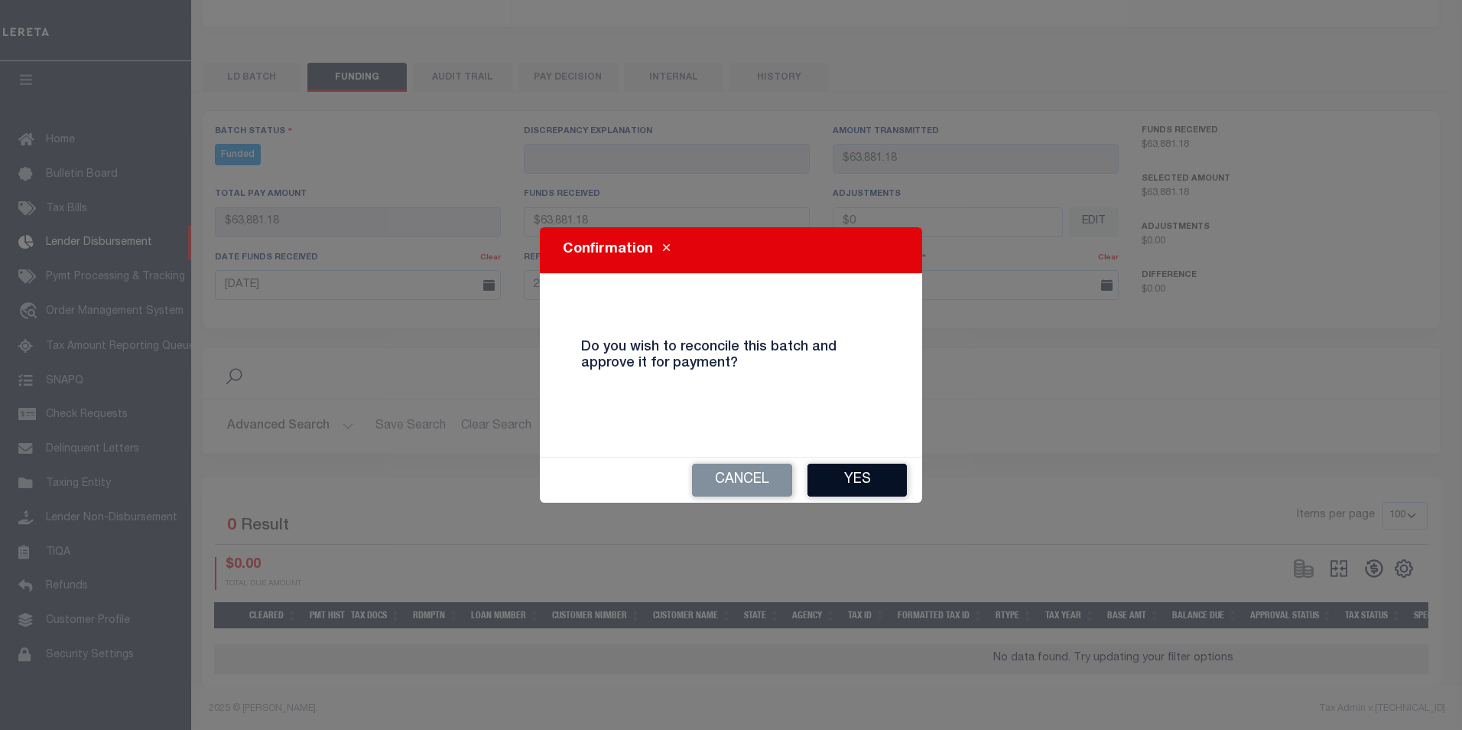
click at [880, 475] on button "Yes" at bounding box center [857, 479] width 99 height 33
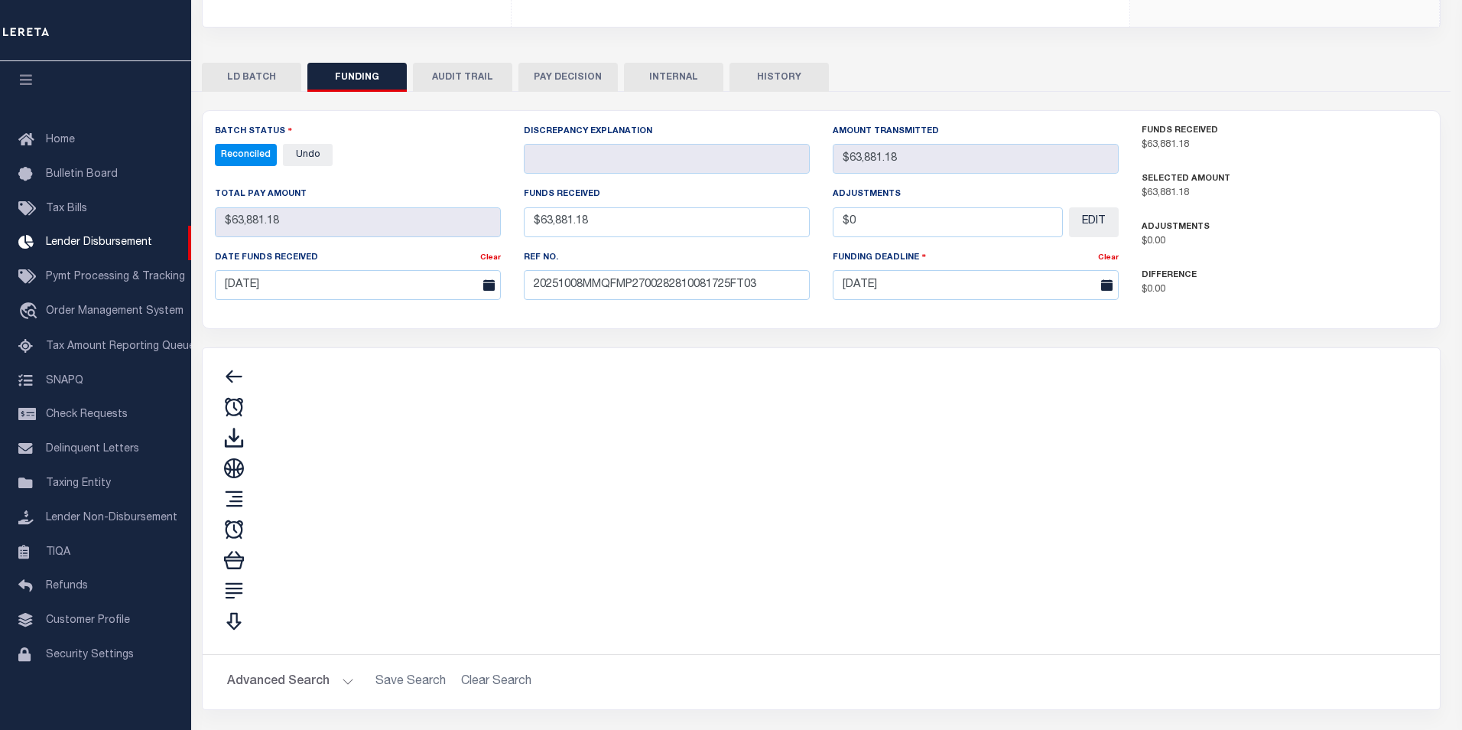
type input "$63,881.18"
type input "$0"
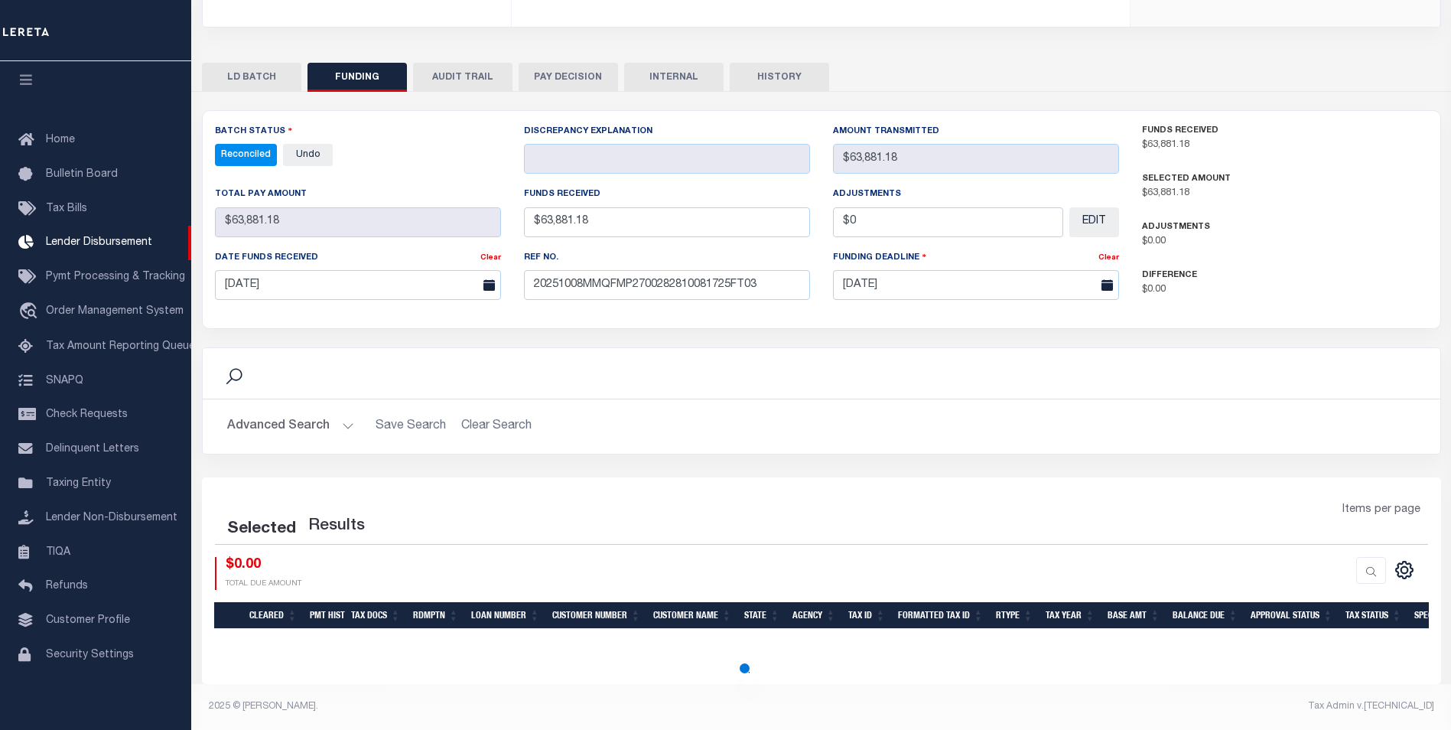
select select "100"
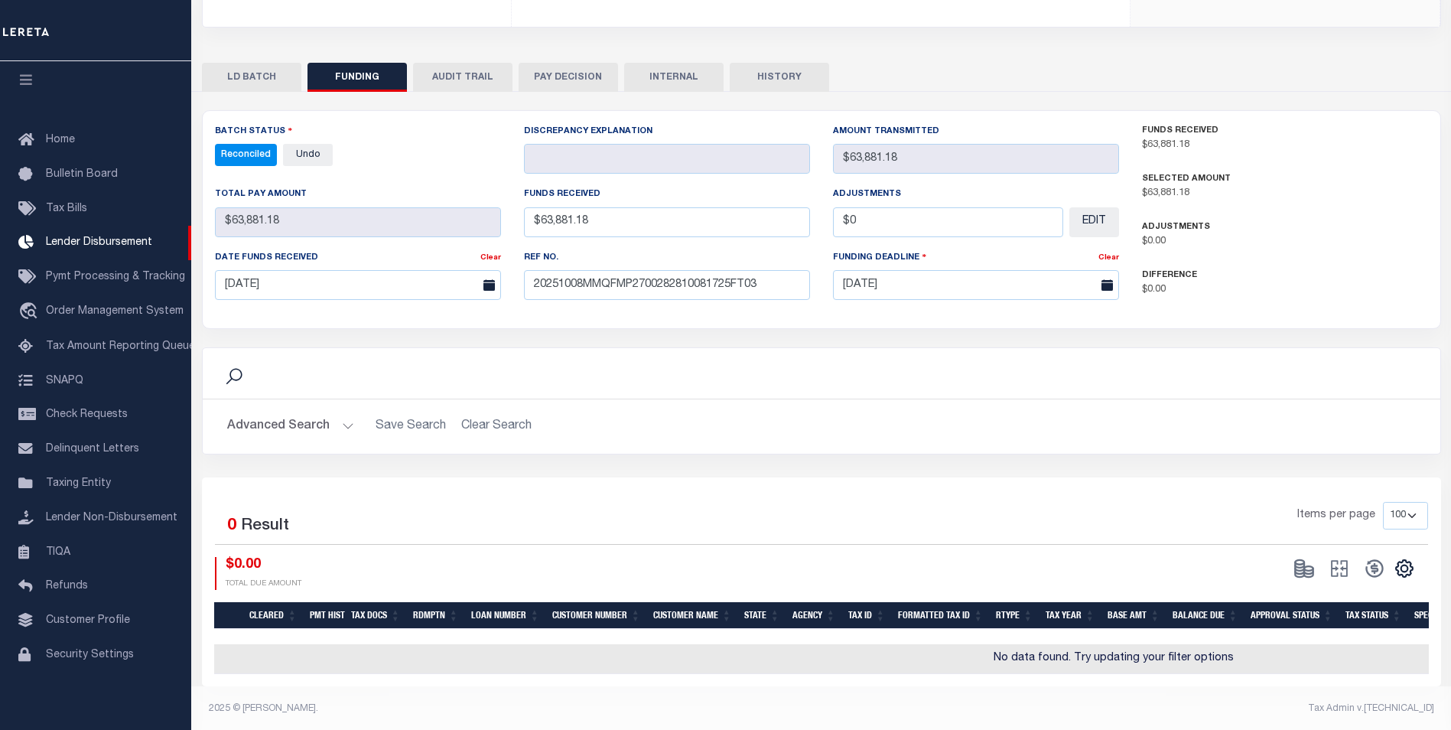
click at [680, 86] on button "INTERNAL" at bounding box center [673, 77] width 99 height 29
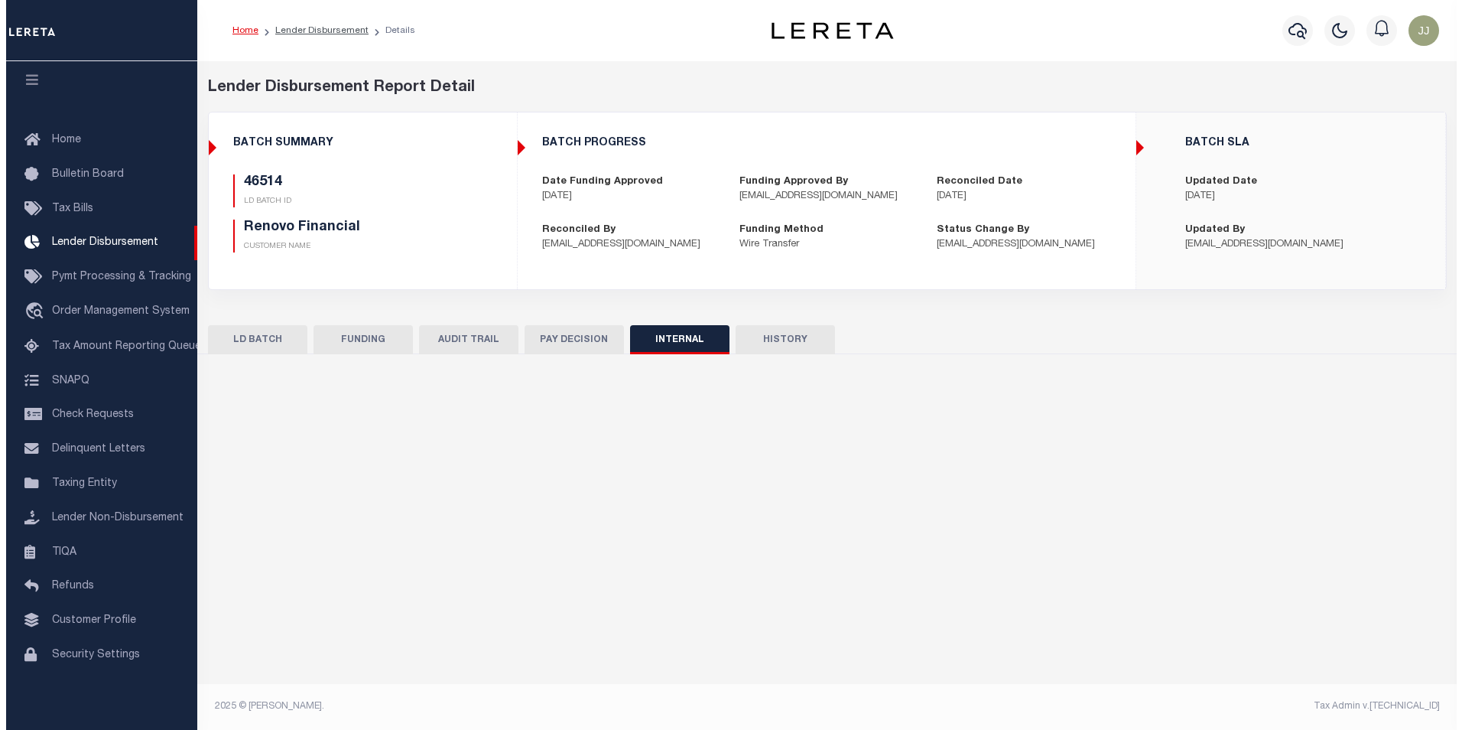
scroll to position [0, 0]
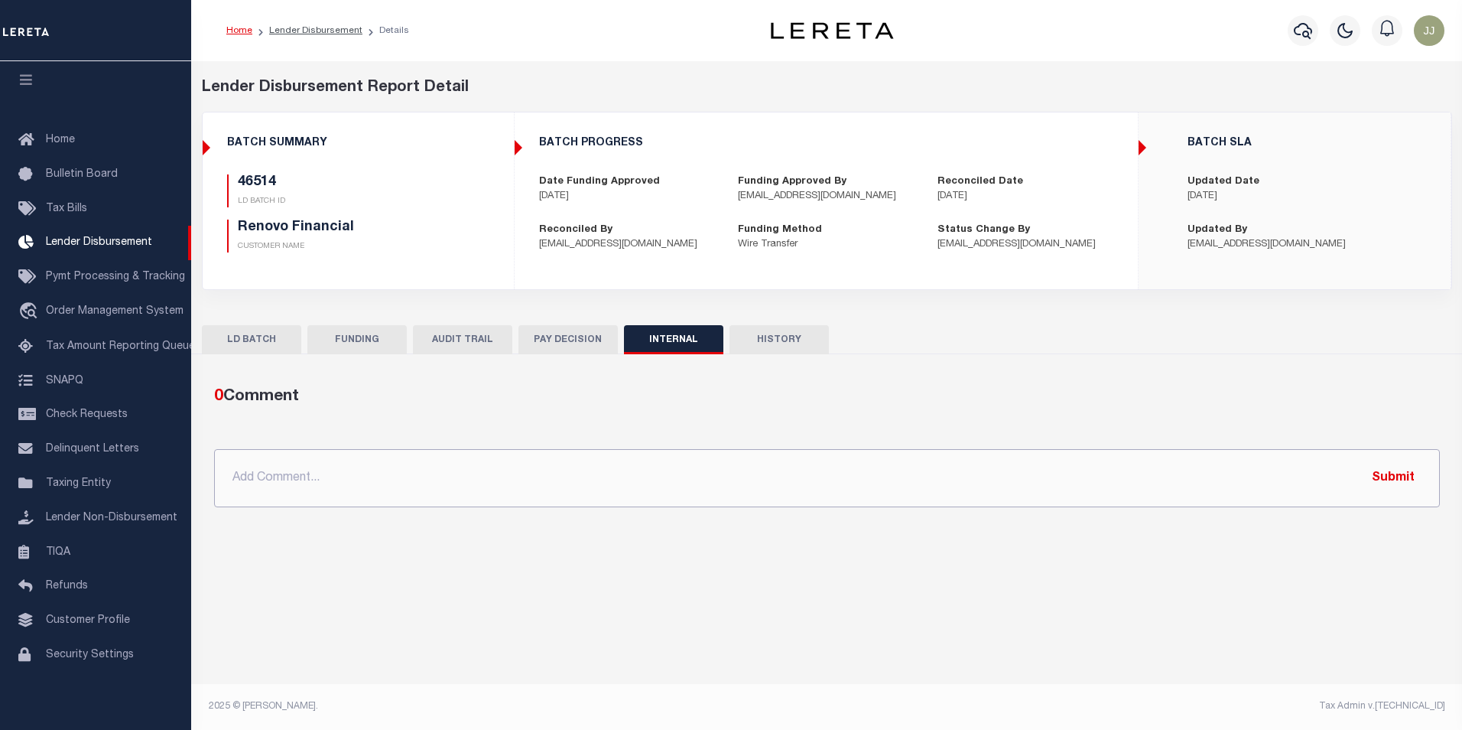
drag, startPoint x: 368, startPoint y: 498, endPoint x: 375, endPoint y: 503, distance: 9.3
click at [375, 502] on input "text" at bounding box center [827, 478] width 1226 height 58
paste input "OG AMOUNT $603,095.68 46434 - $484,281.53 46504 - $608.50 46514 - $63,881.18 46…"
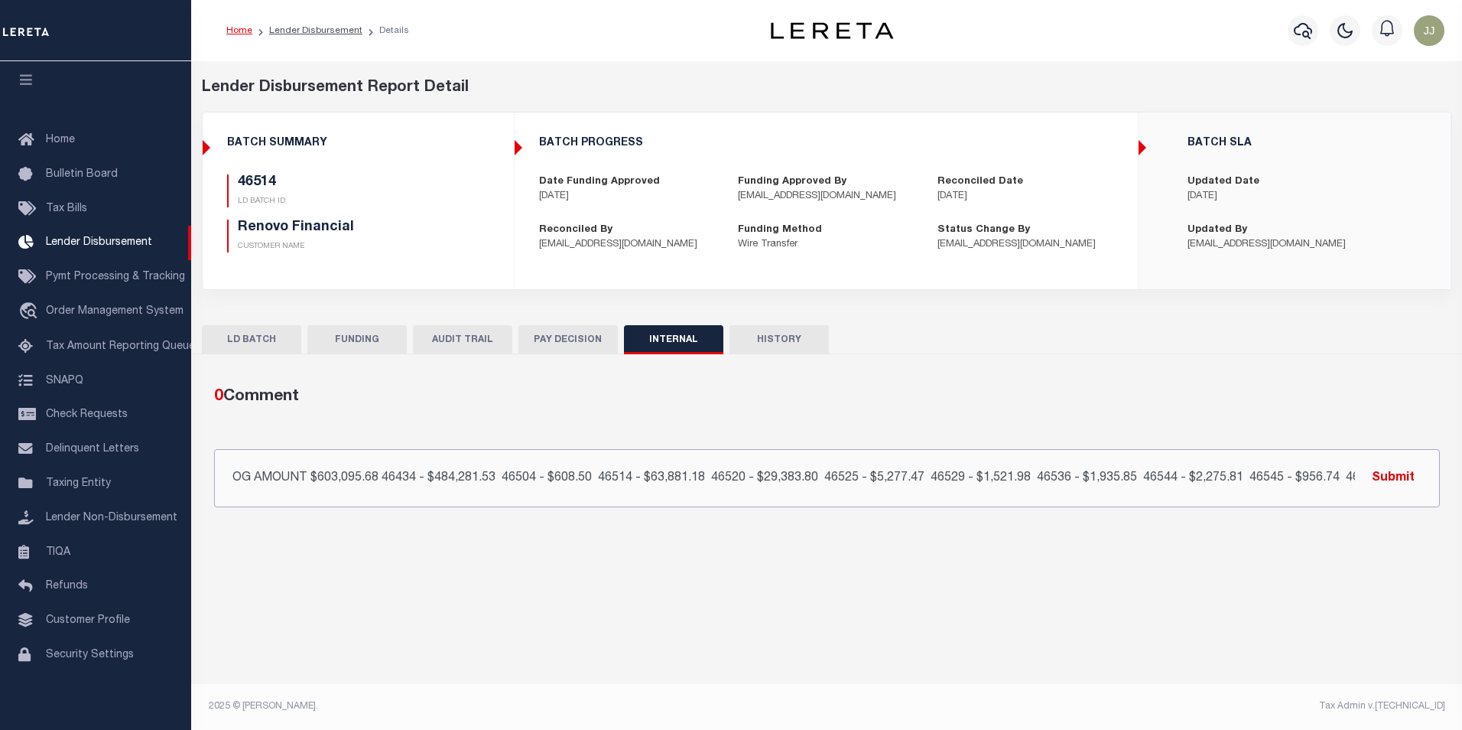
scroll to position [0, 201]
type input "OG AMOUNT $603,095.68 46434 - $484,281.53 46504 - $608.50 46514 - $63,881.18 46…"
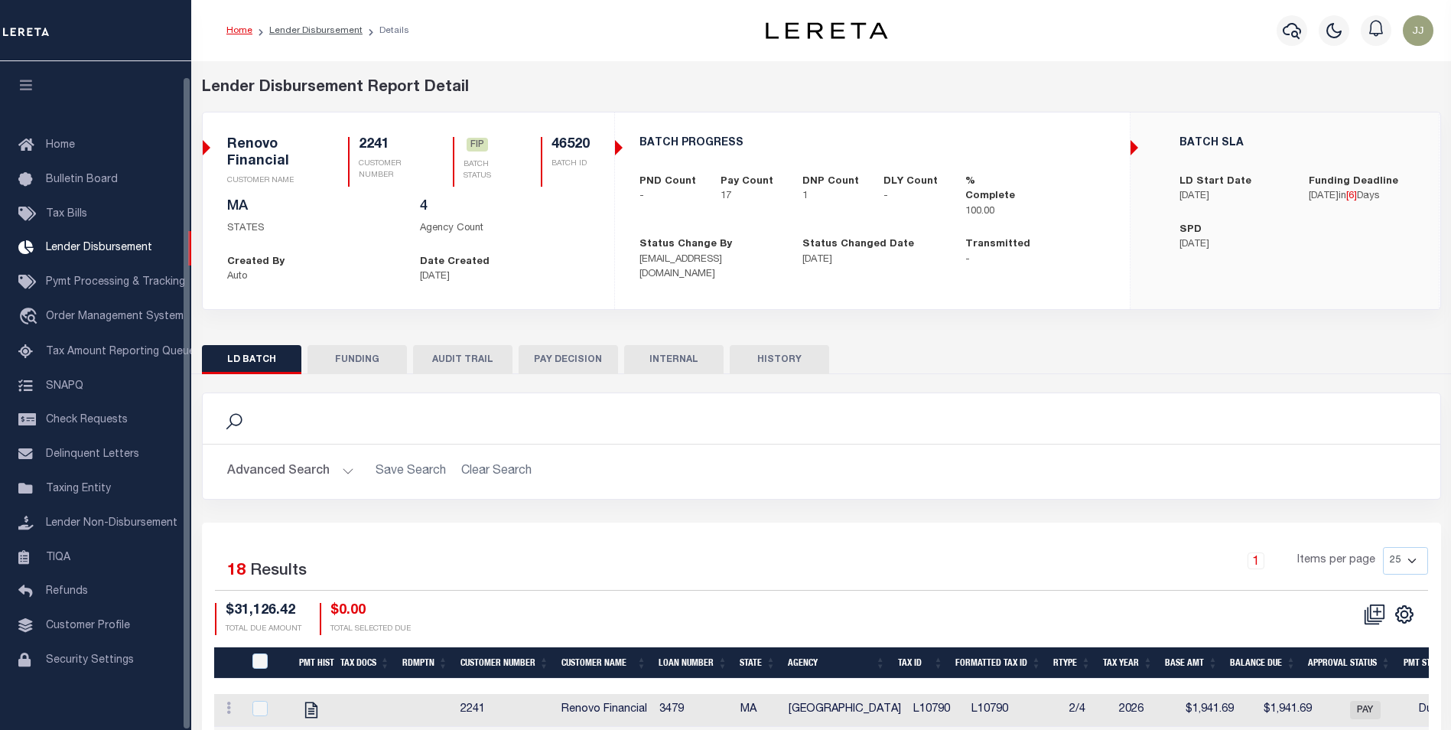
scroll to position [15, 0]
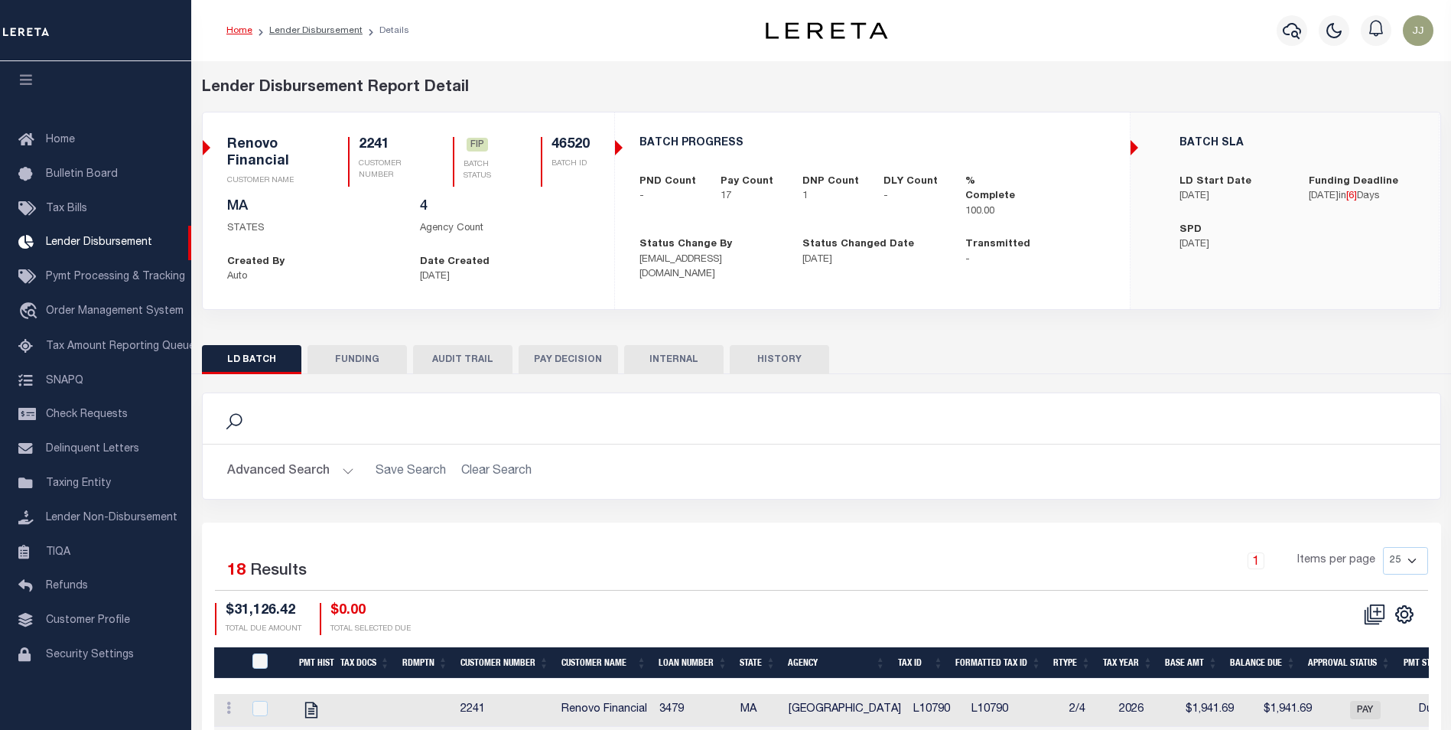
click at [369, 348] on button "FUNDING" at bounding box center [356, 359] width 99 height 29
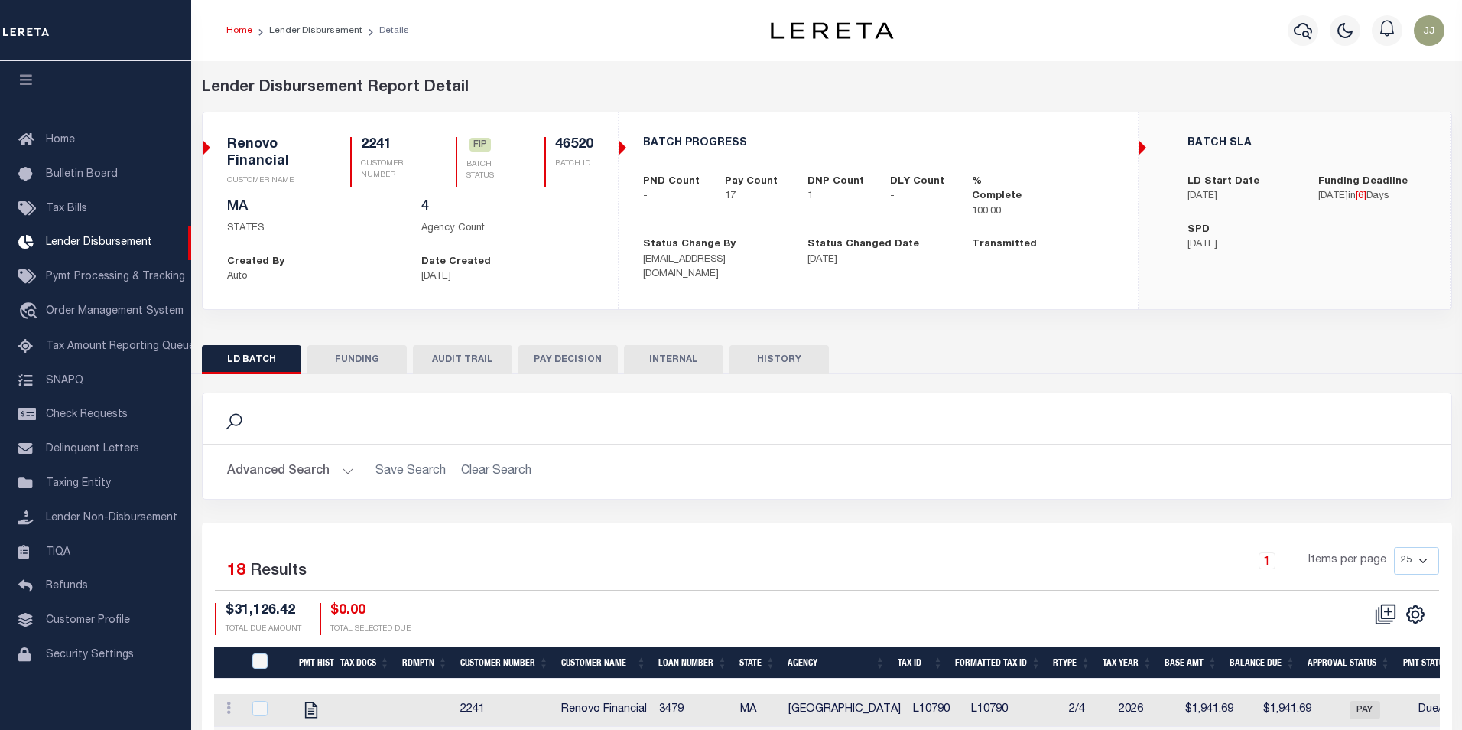
type input "$29,383.8"
type input "$0"
type input "[DATE]"
select select "100"
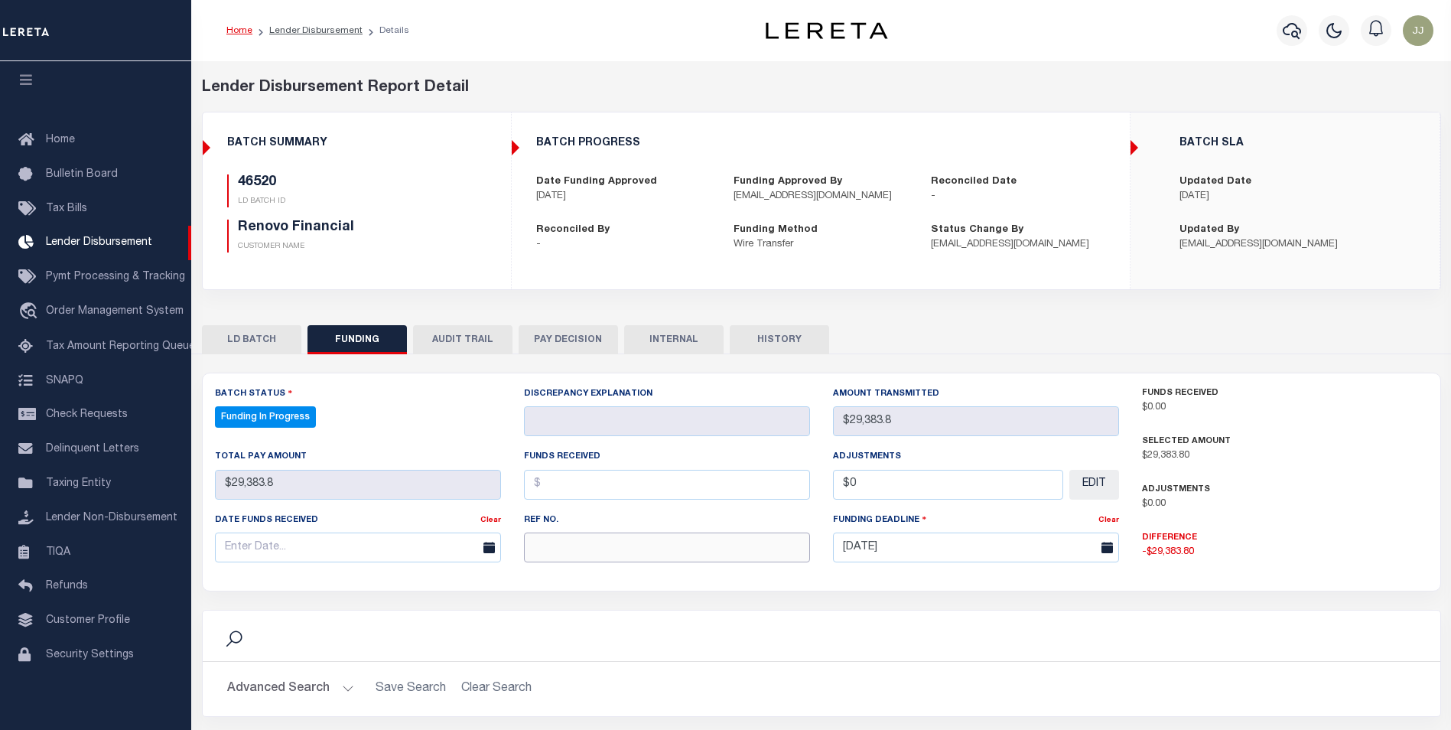
click at [591, 561] on input "text" at bounding box center [667, 547] width 286 height 30
select select "100"
paste input "20251008MMQFMP2700282810081725FT03"
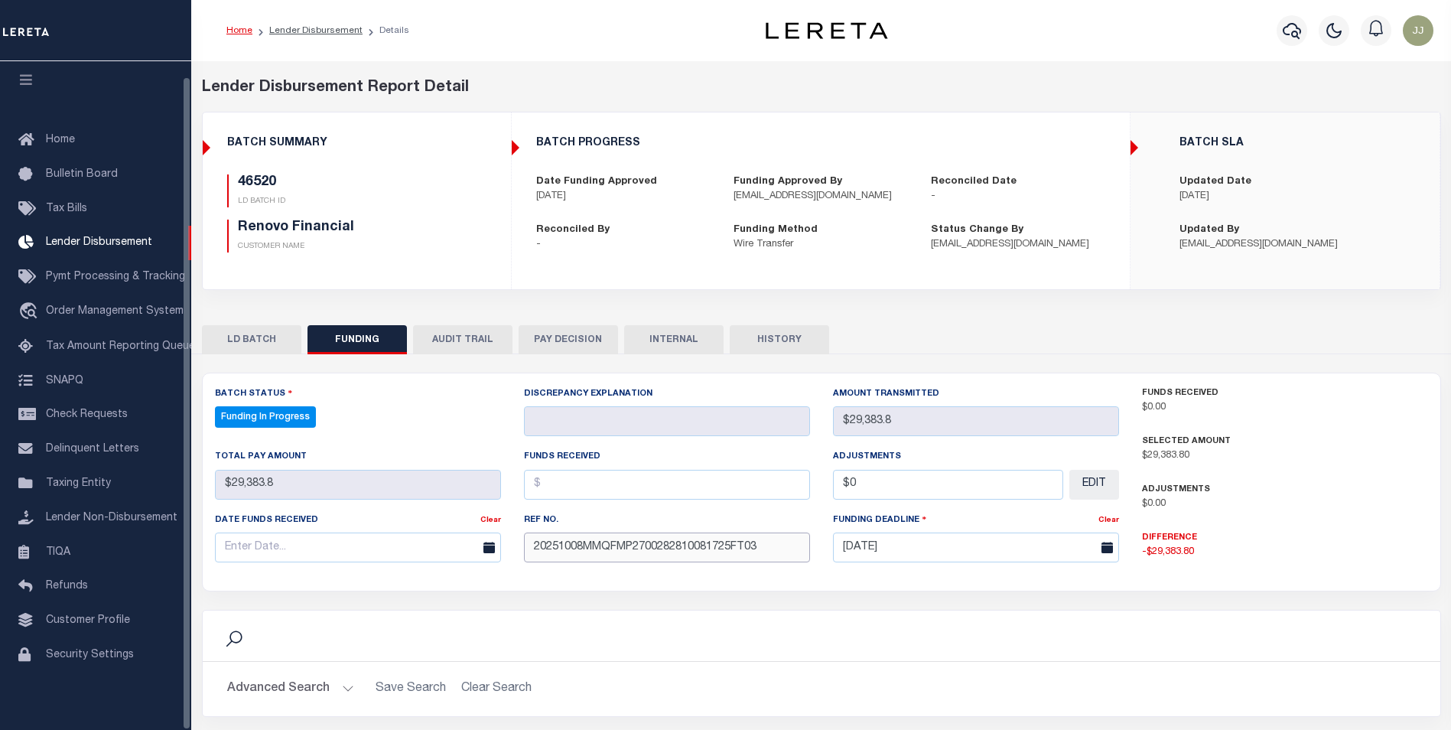
type input "20251008MMQFMP2700282810081725FT03"
click at [268, 544] on input "text" at bounding box center [358, 547] width 286 height 30
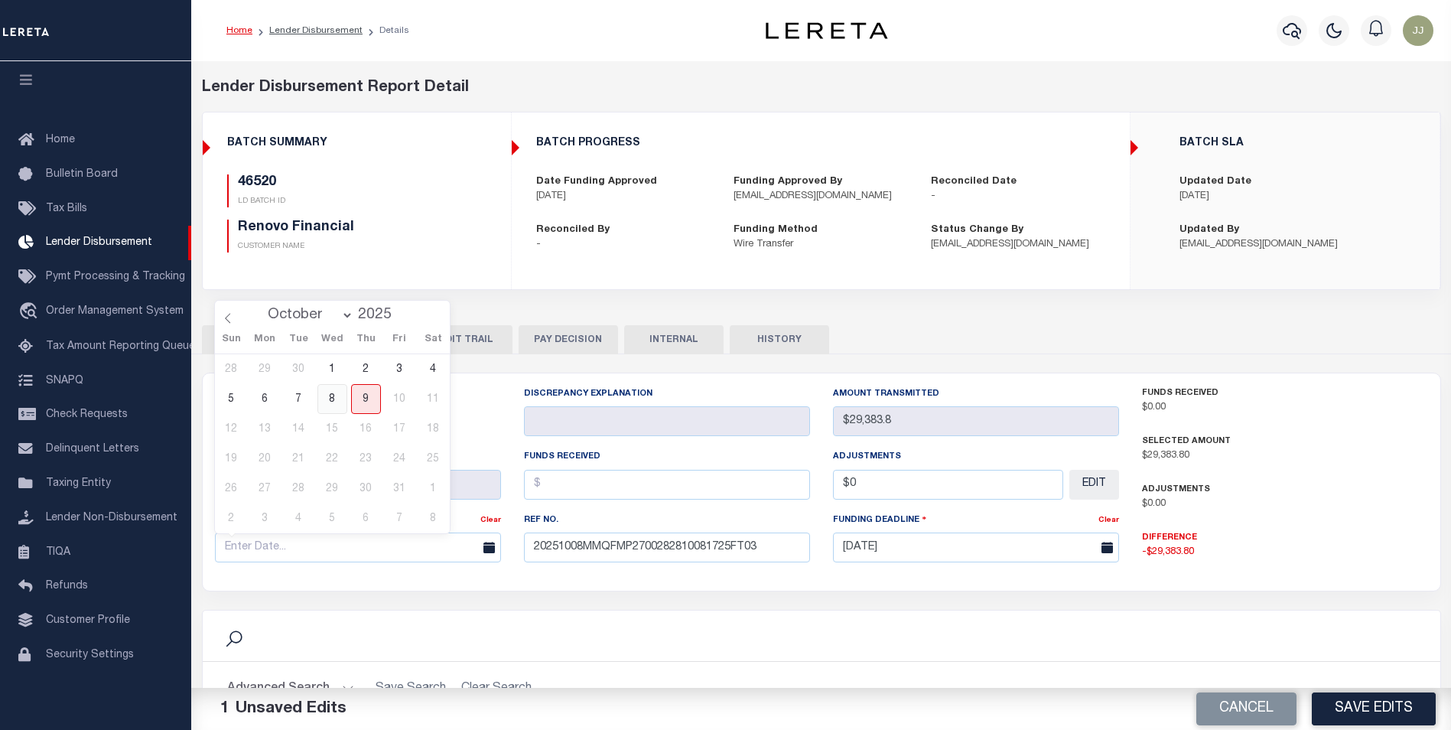
click at [340, 407] on span "8" at bounding box center [332, 399] width 30 height 30
type input "[DATE]"
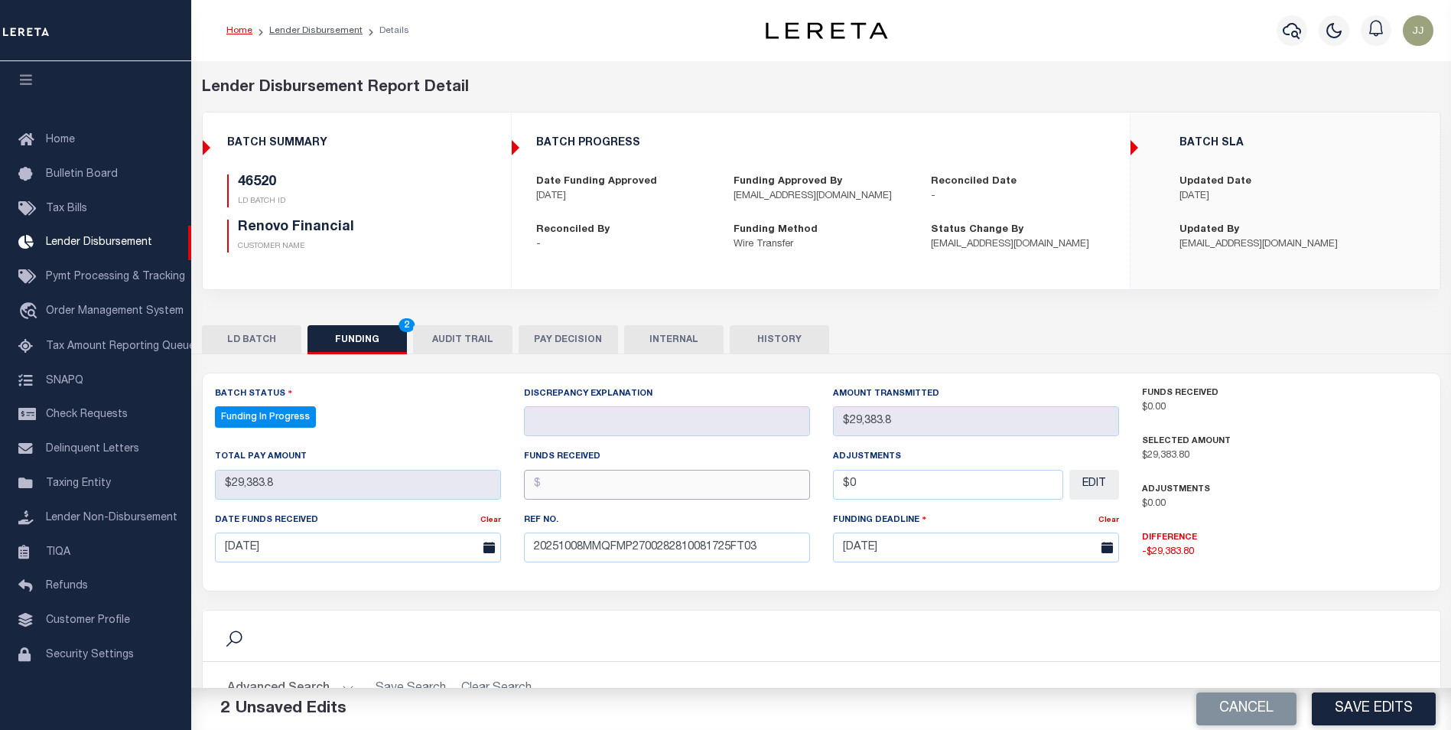
click at [573, 489] on input "text" at bounding box center [667, 485] width 286 height 30
type input "$29,383.80"
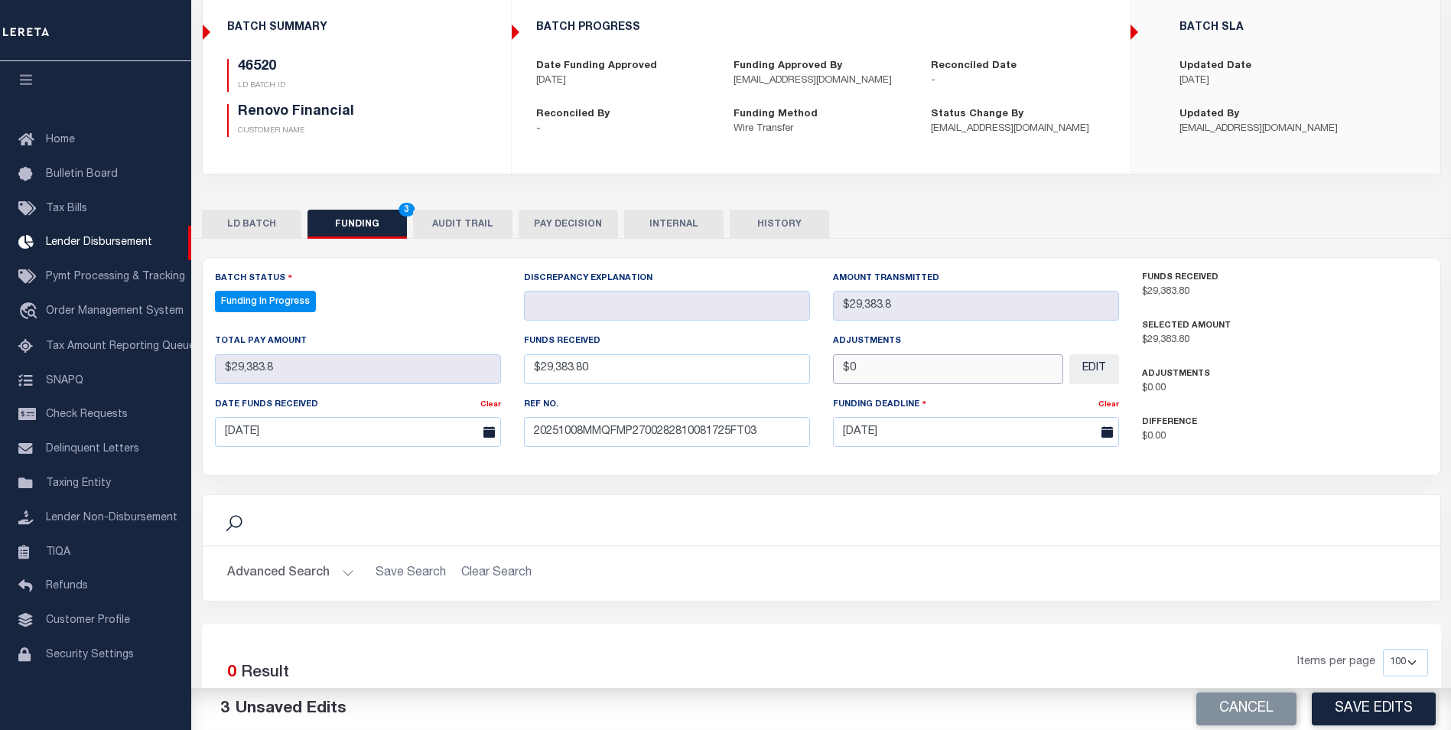
scroll to position [229, 0]
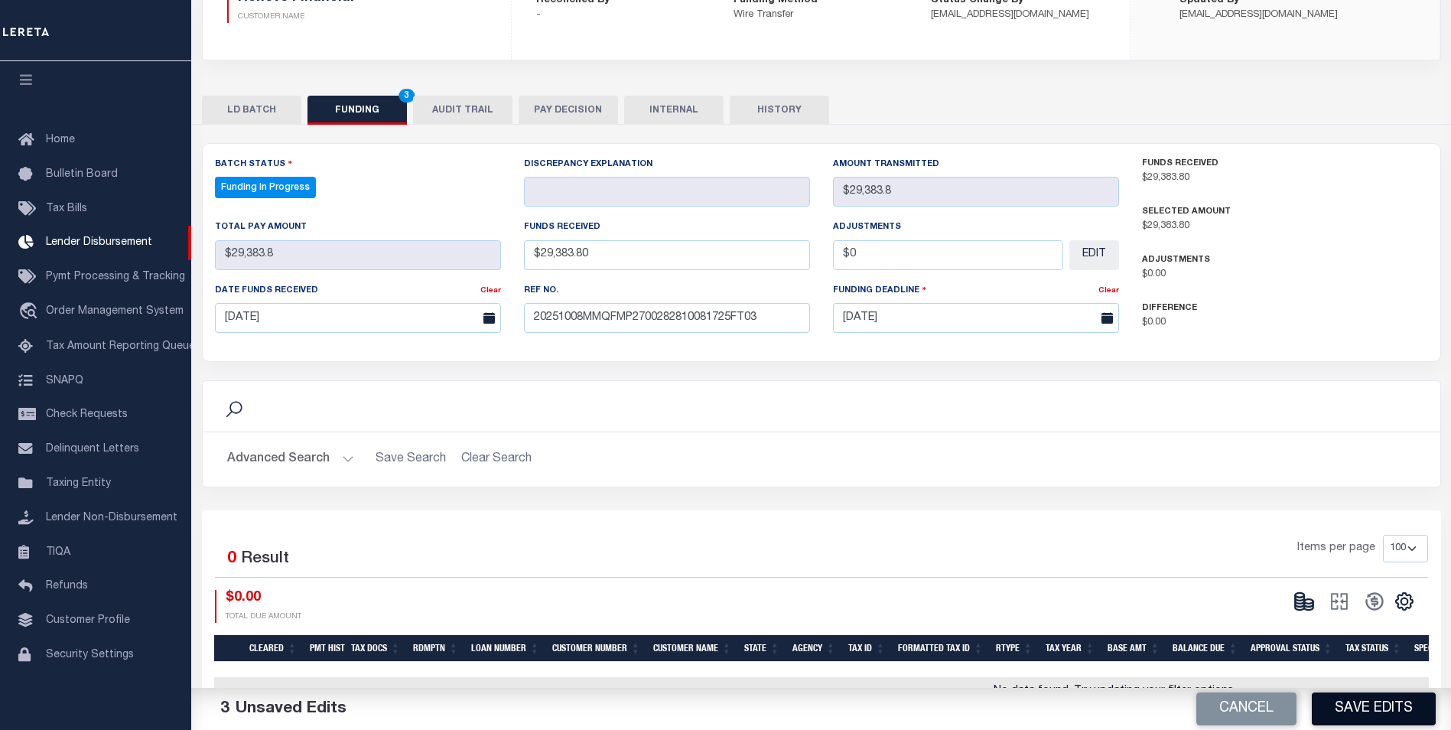
type input "$0.00"
click at [1373, 704] on button "Save Edits" at bounding box center [1374, 708] width 124 height 33
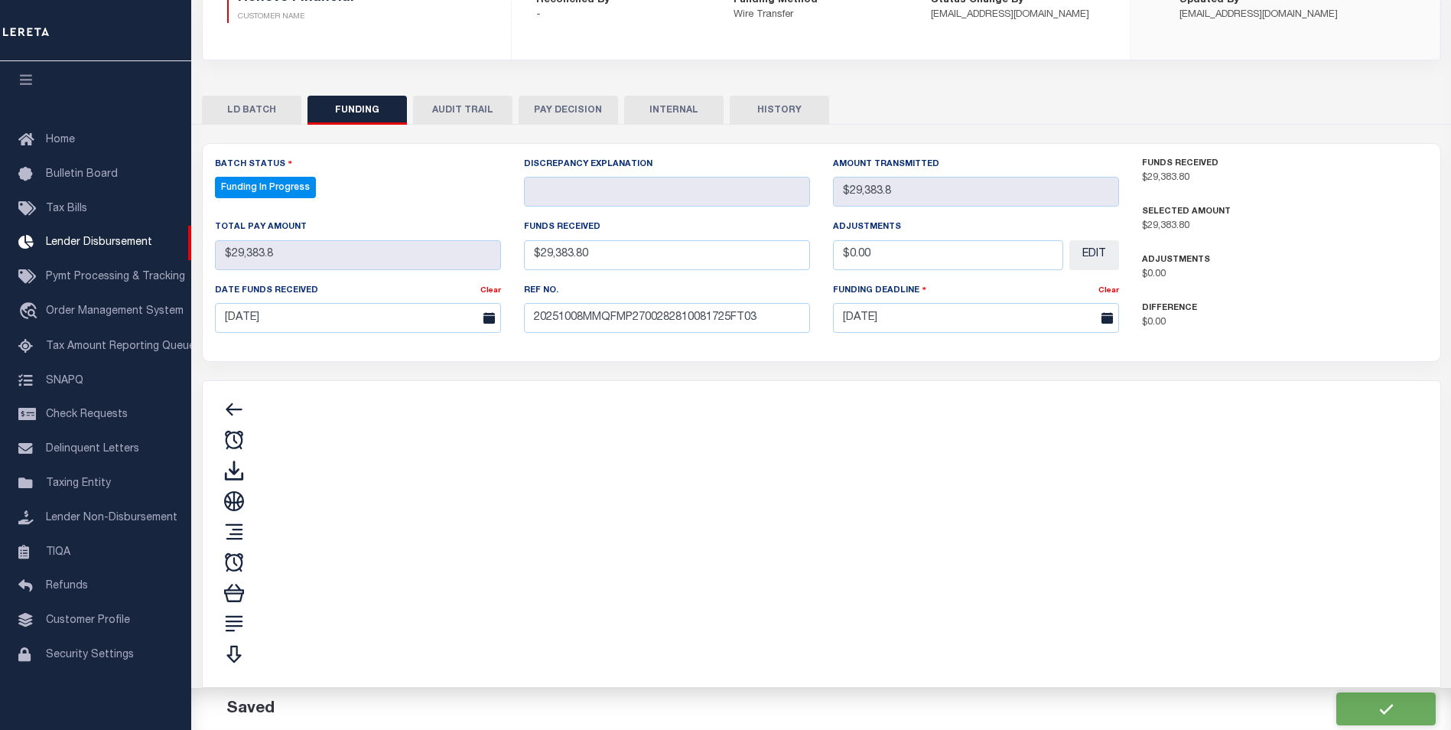
type input "$29,383.8"
type input "$0"
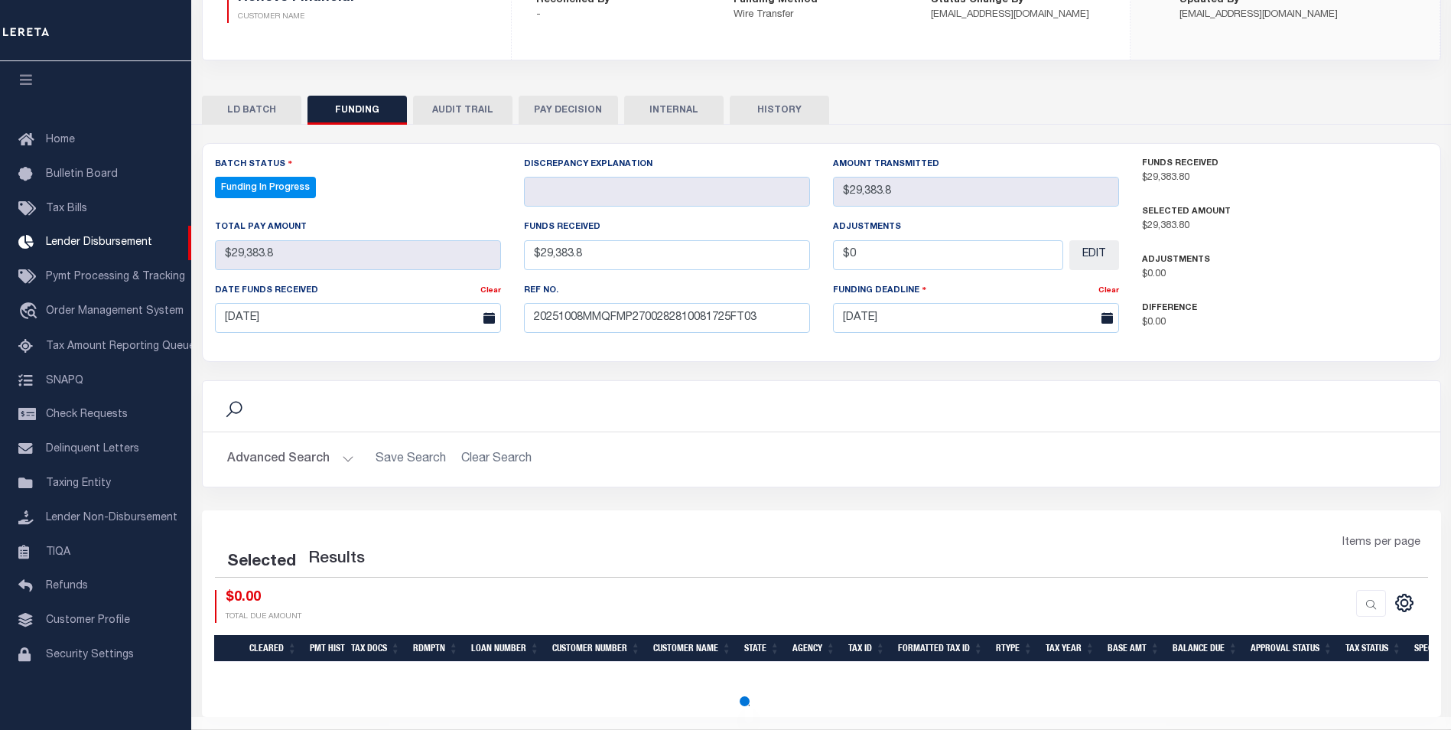
select select "100"
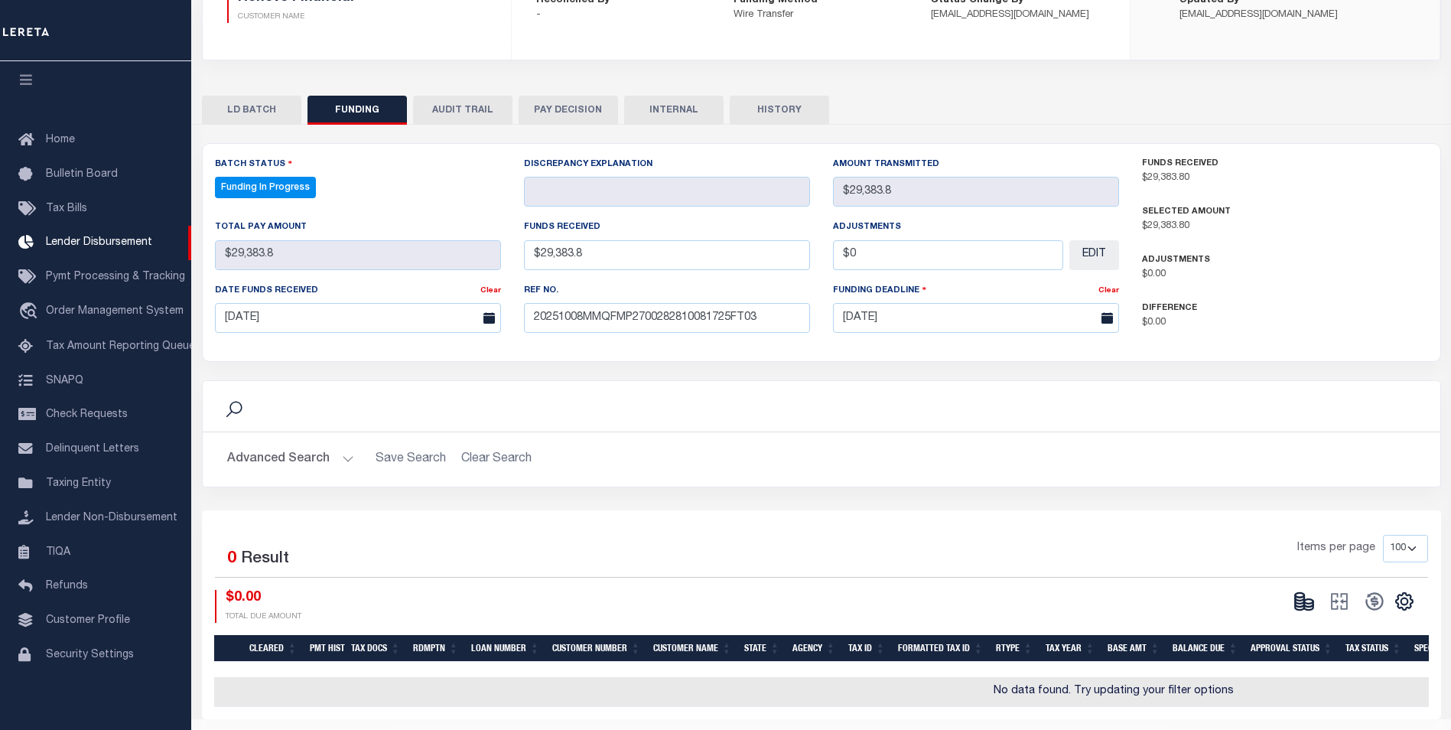
click at [1317, 605] on button at bounding box center [1303, 601] width 35 height 23
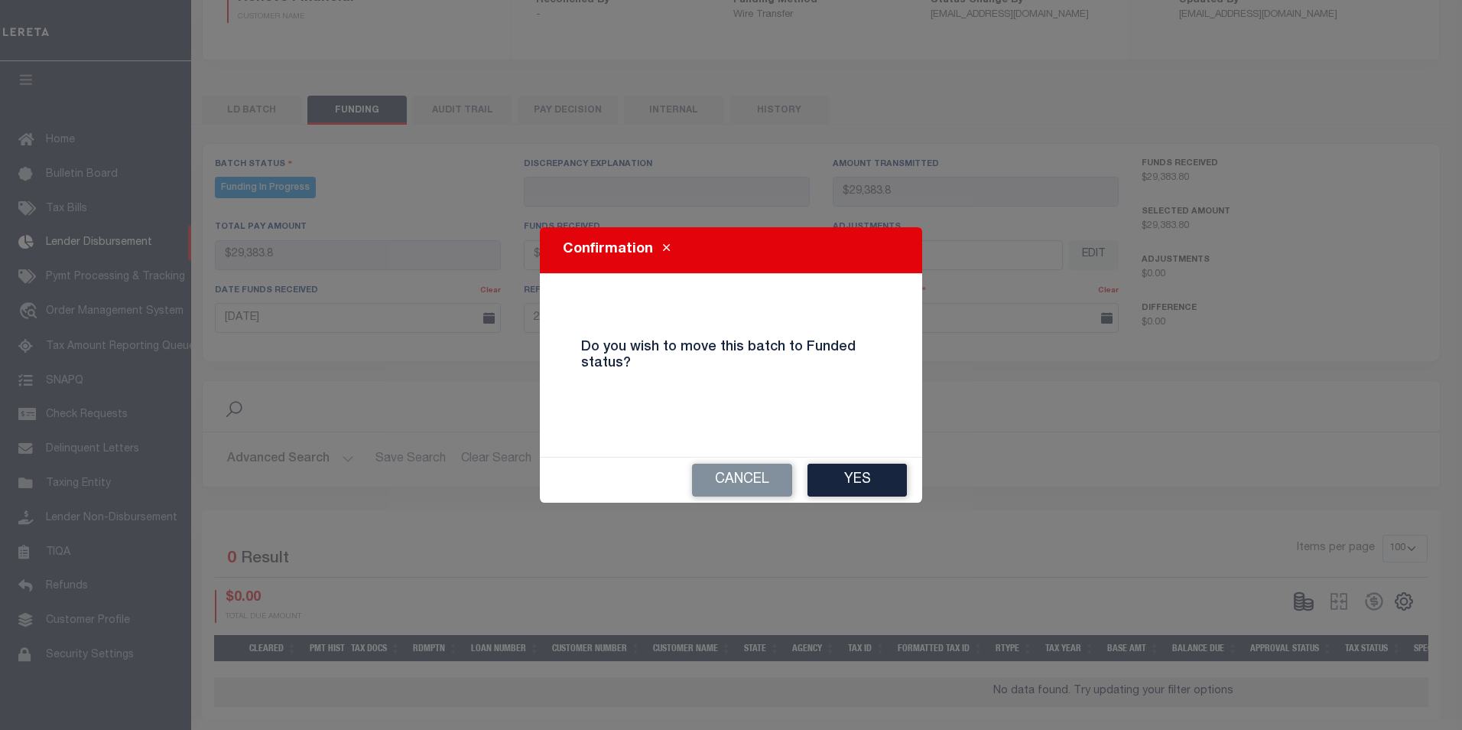
click at [883, 479] on button "Yes" at bounding box center [857, 479] width 99 height 33
click at [882, 479] on div "Advanced Search Save Search Clear Search FundingGridWrapper_dynamictable_____De…" at bounding box center [821, 459] width 1237 height 54
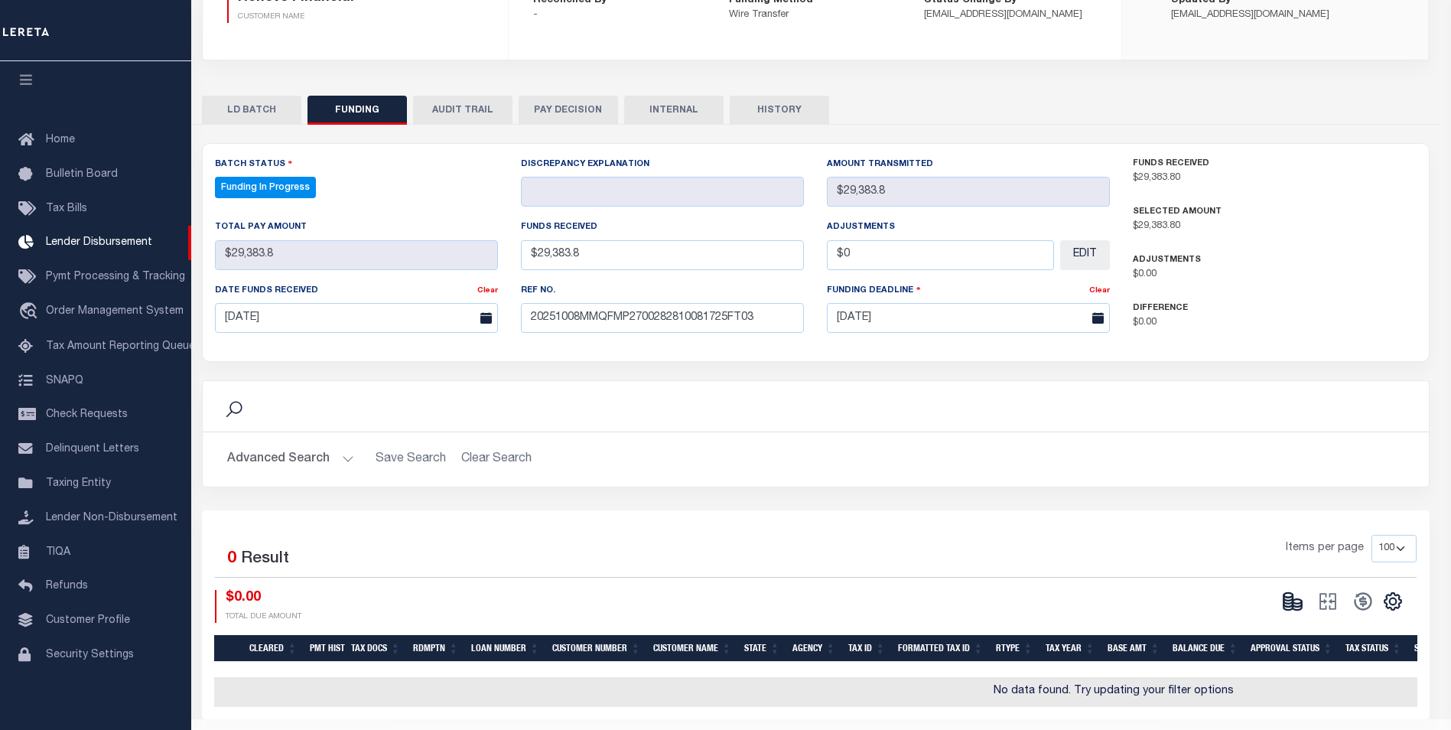
type input "$29,383.8"
type input "$0"
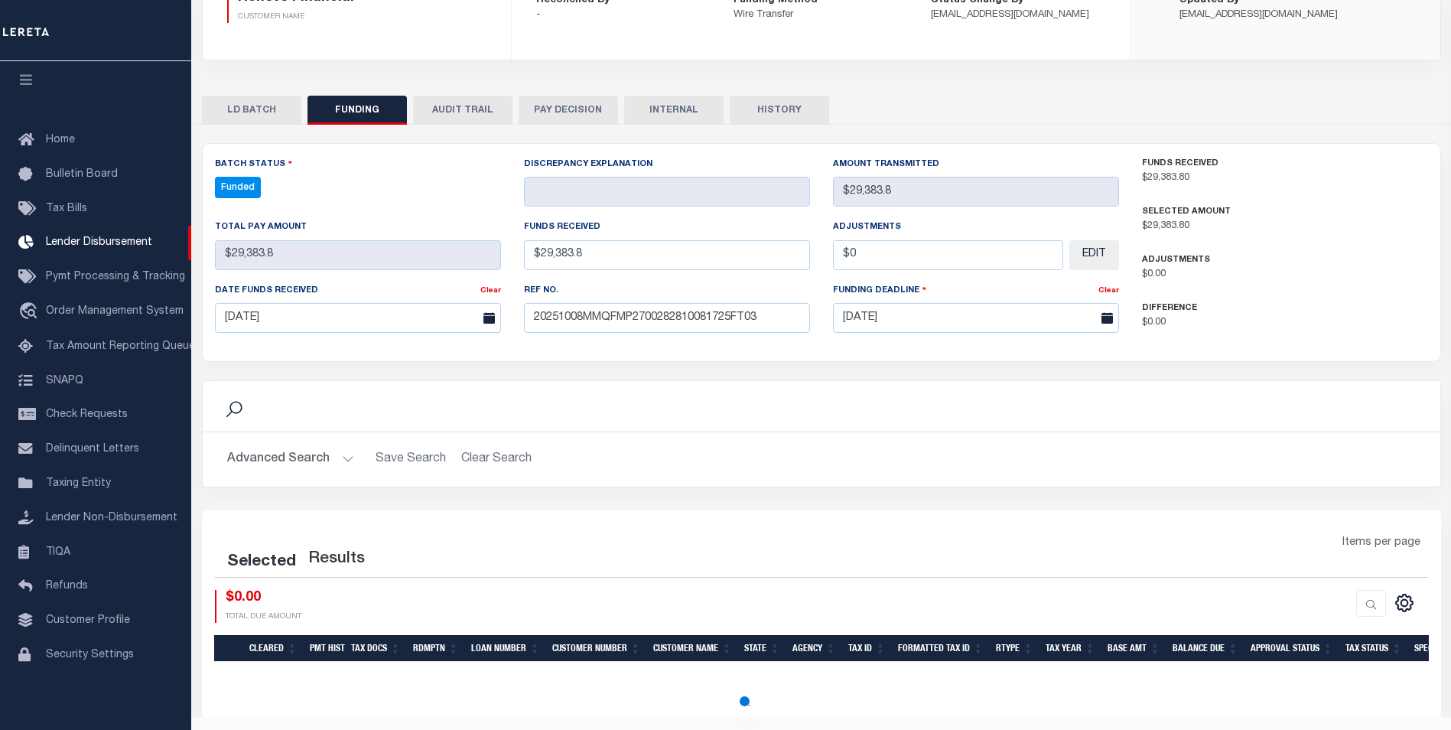
select select "100"
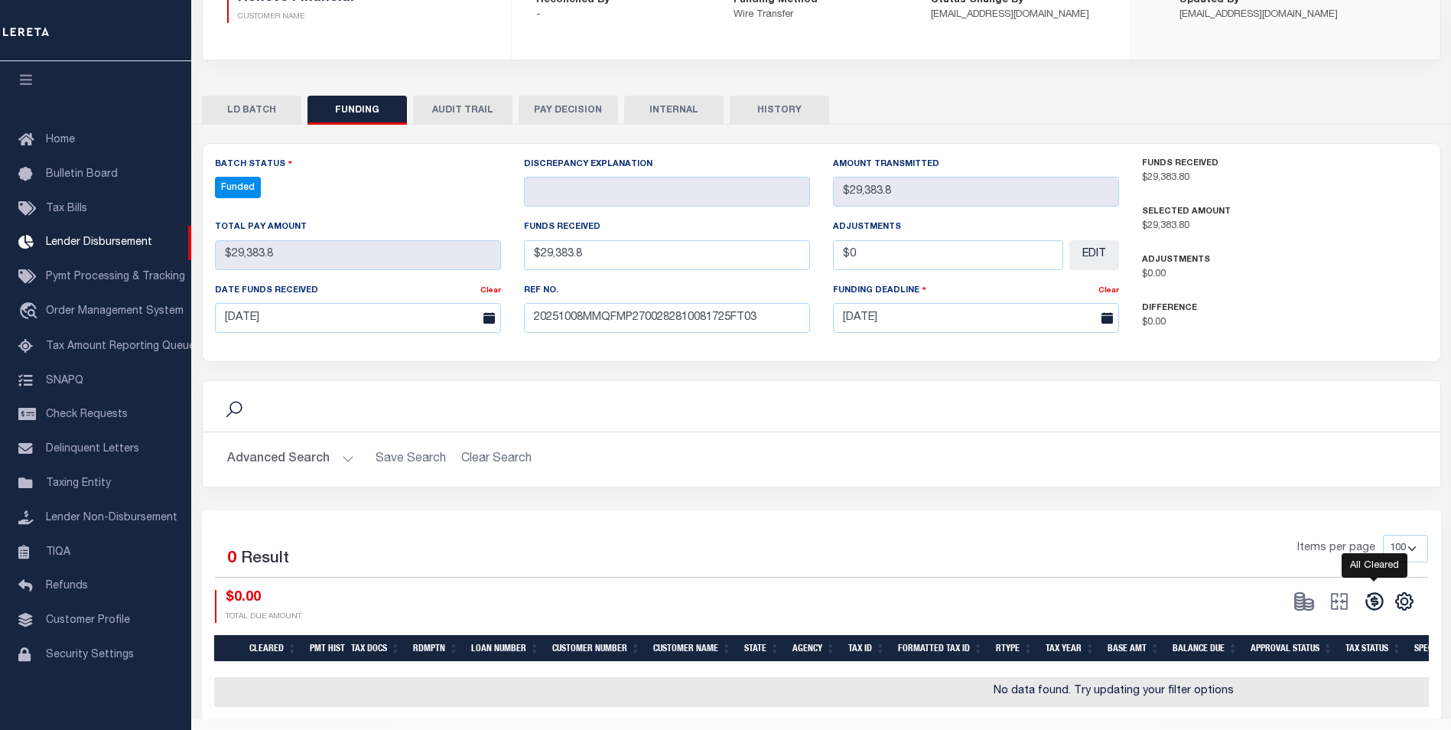
click at [1373, 606] on icon at bounding box center [1374, 602] width 18 height 18
click at [1373, 606] on body "Home Lender Disbursement Details Profile" at bounding box center [725, 268] width 1451 height 994
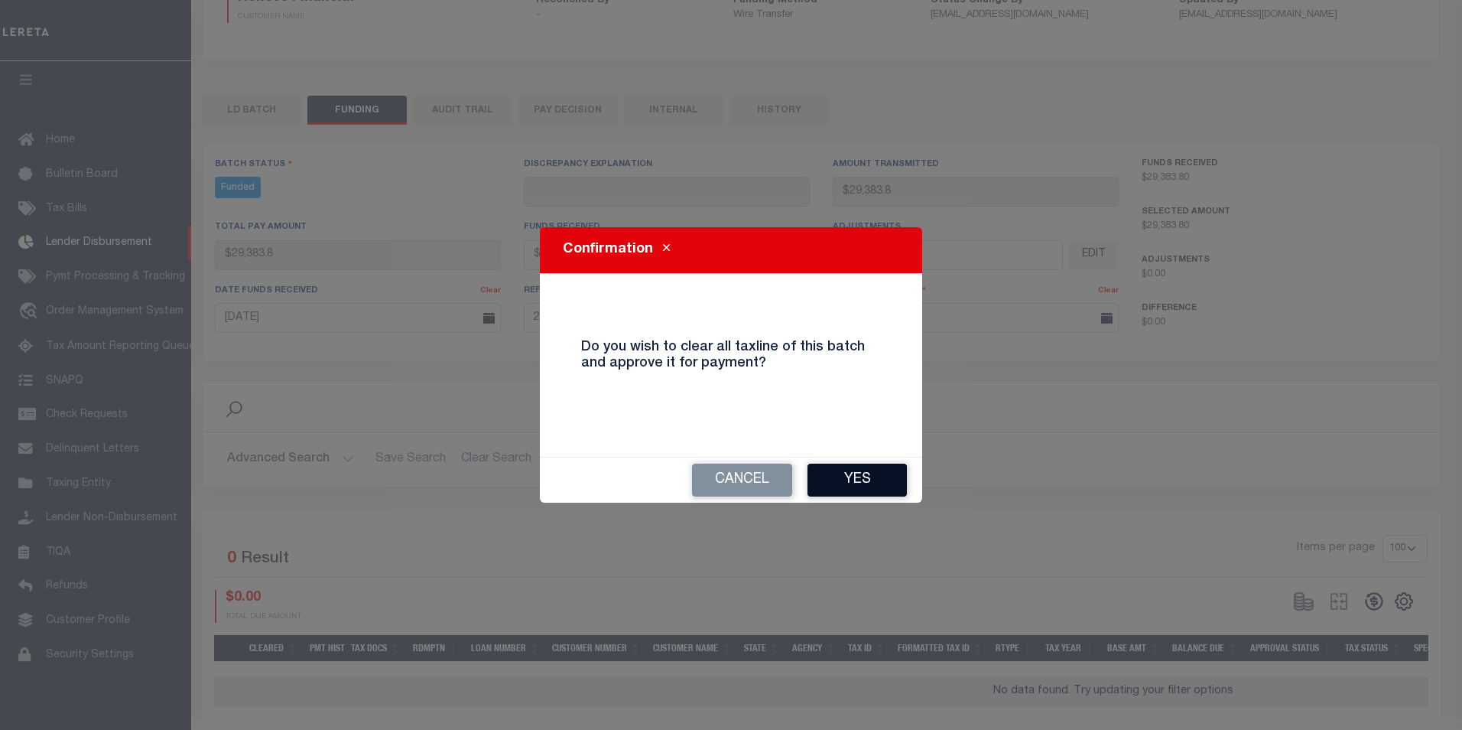
click at [874, 483] on button "Yes" at bounding box center [857, 479] width 99 height 33
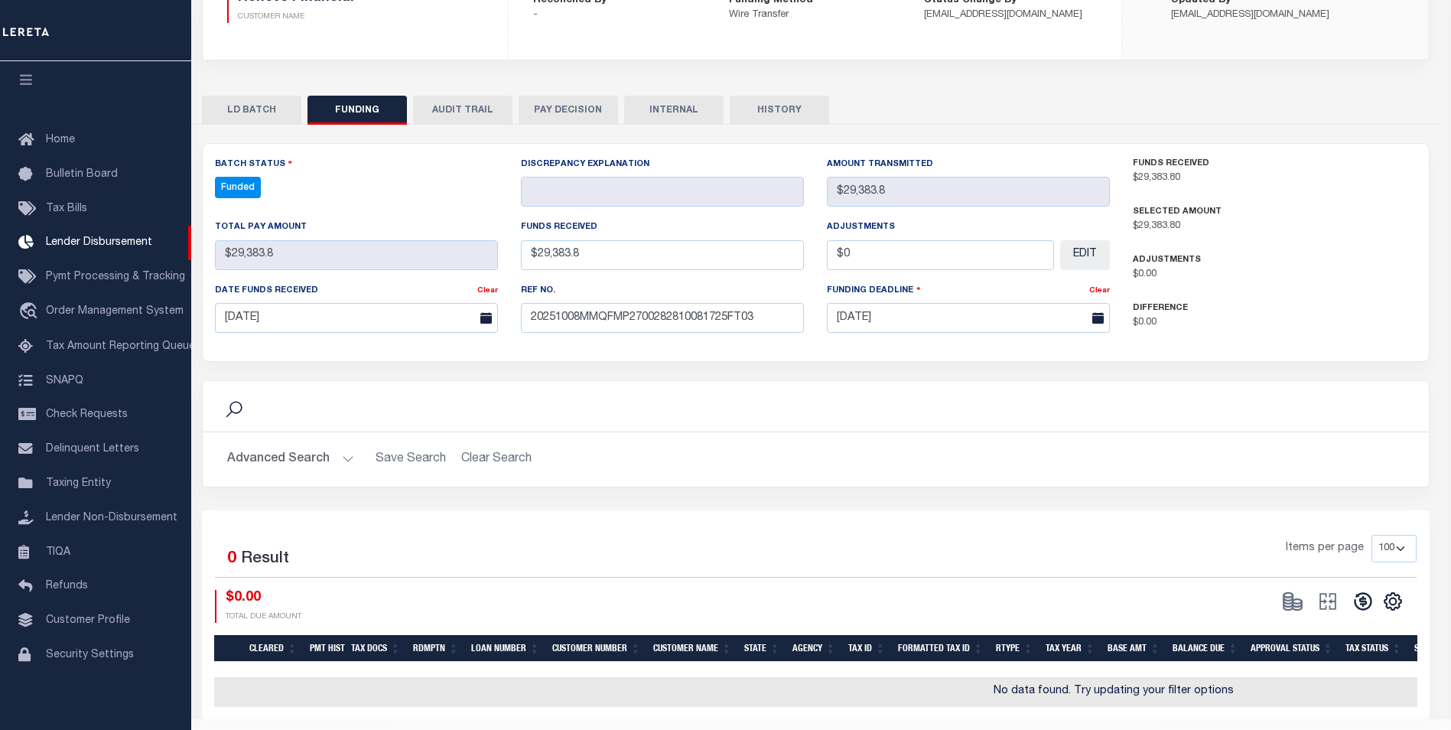
type input "$29,383.8"
type input "$0"
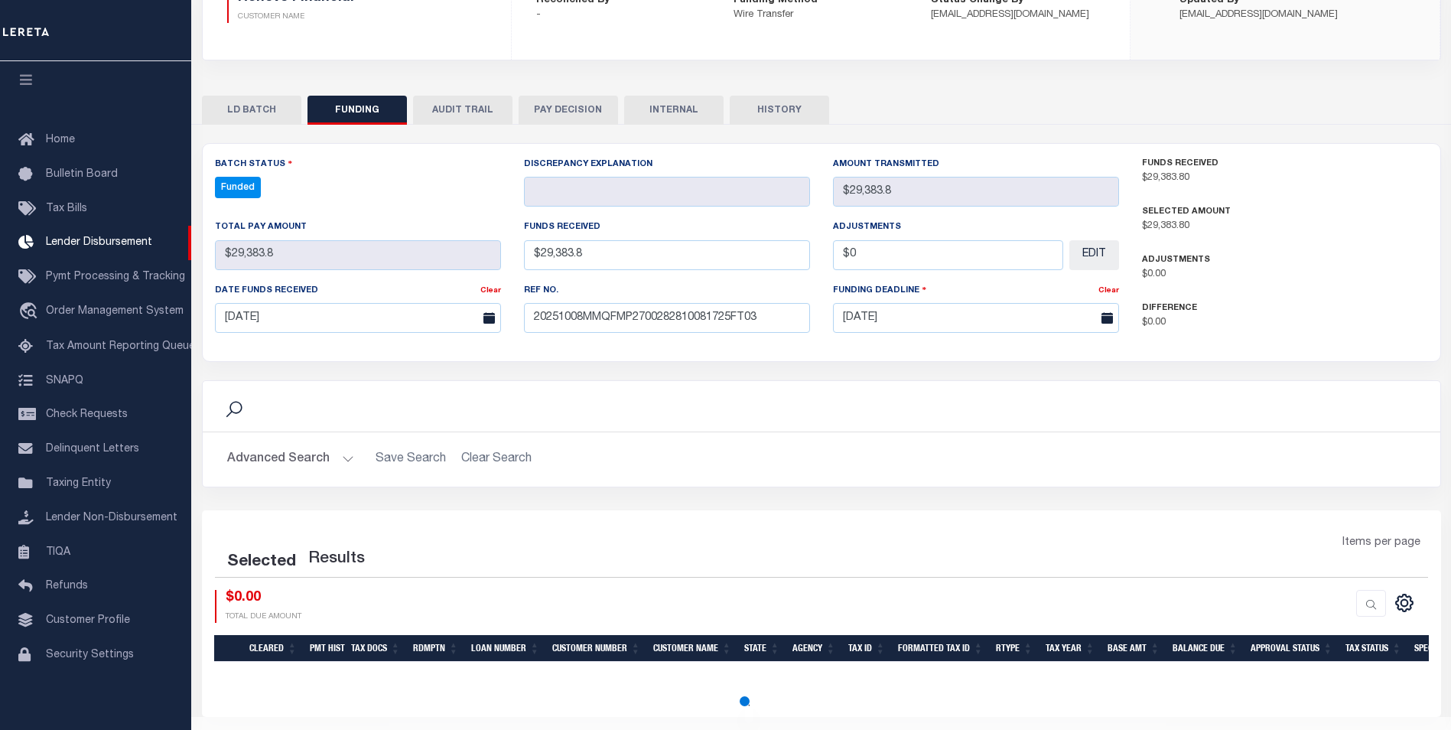
select select "100"
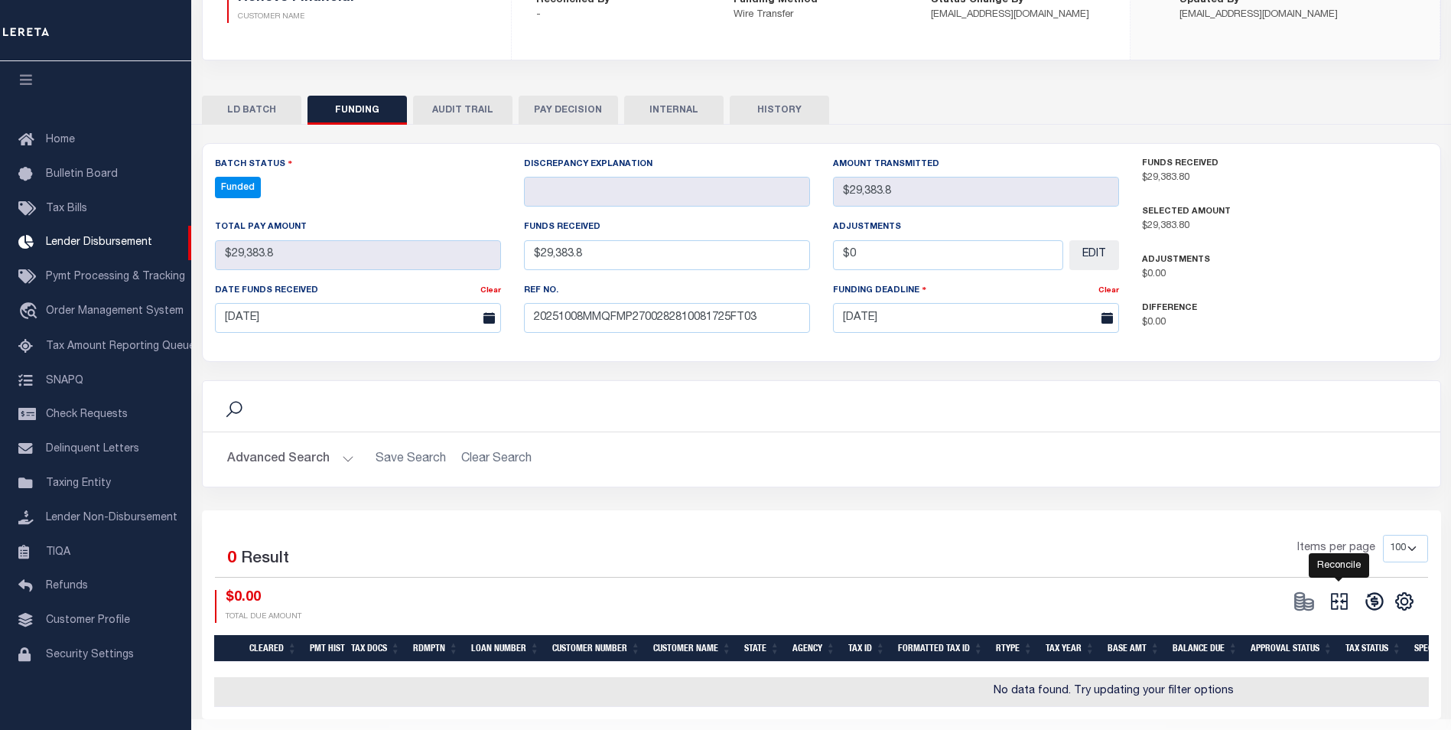
click at [1341, 606] on icon at bounding box center [1338, 600] width 21 height 21
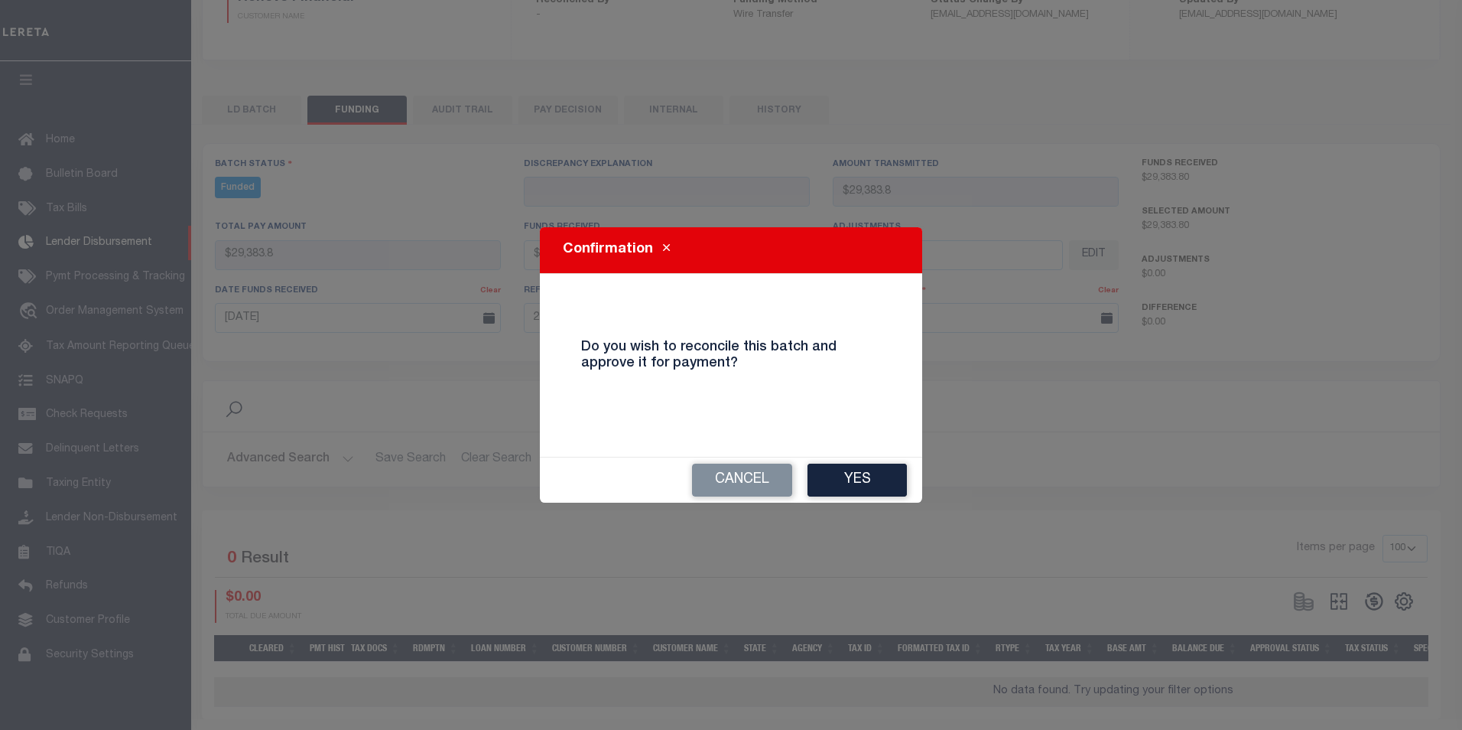
drag, startPoint x: 883, startPoint y: 473, endPoint x: 876, endPoint y: 460, distance: 15.7
click at [882, 473] on button "Yes" at bounding box center [857, 479] width 99 height 33
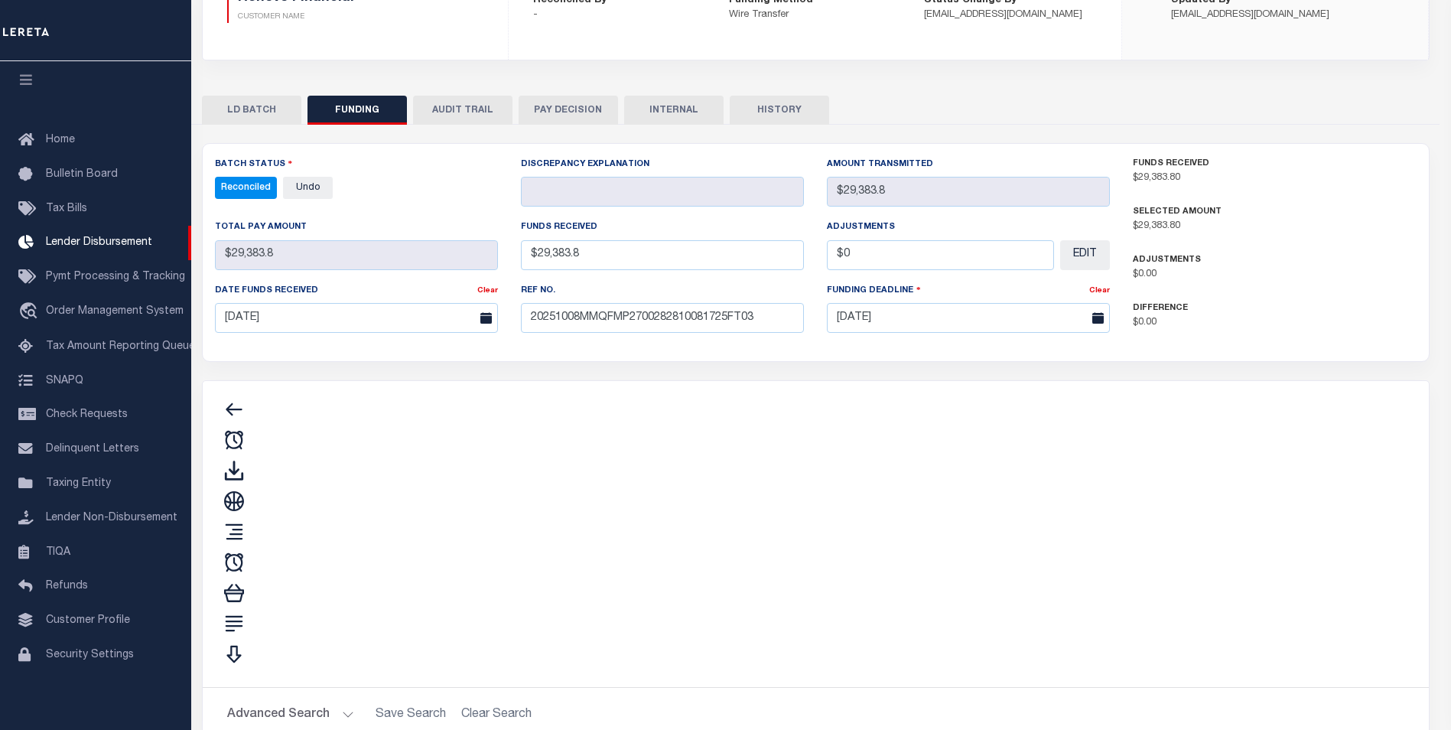
type input "$29,383.8"
type input "$0"
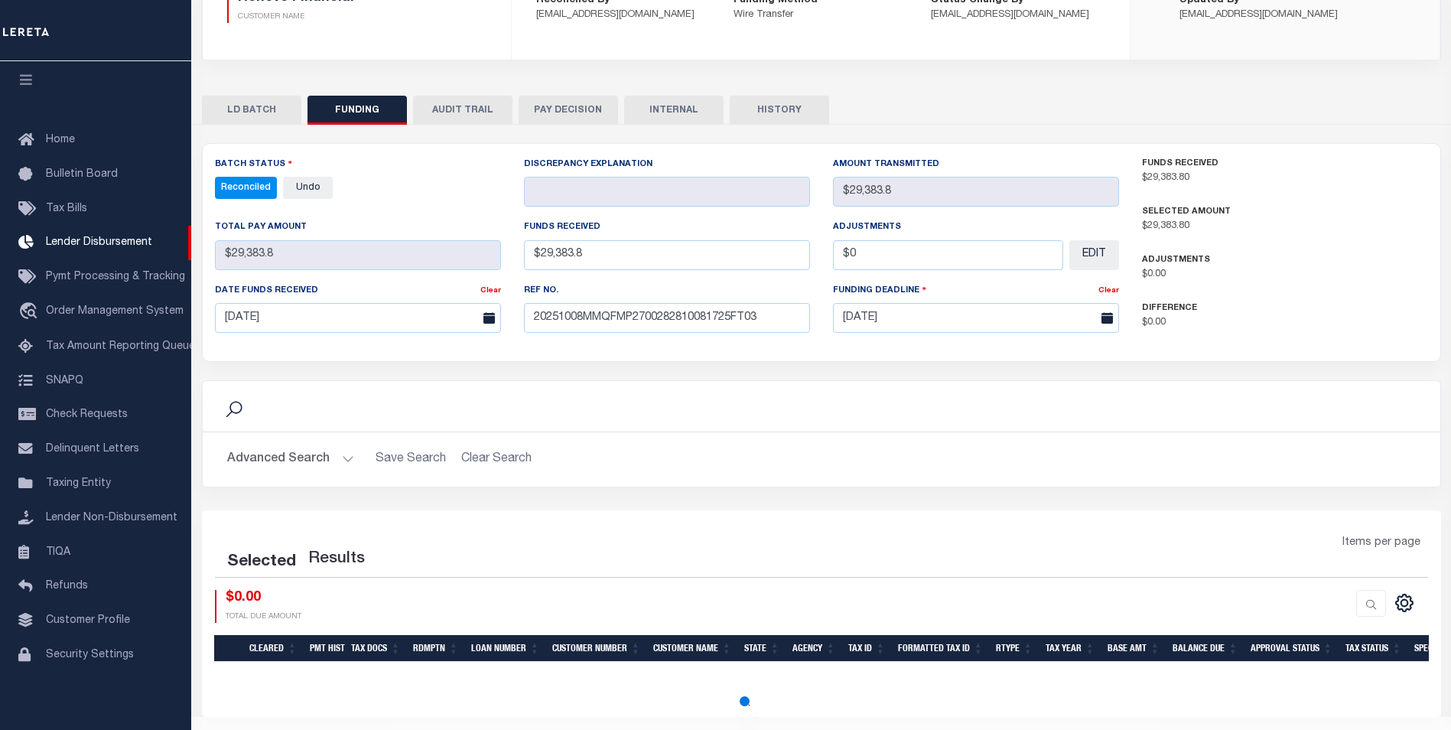
select select "100"
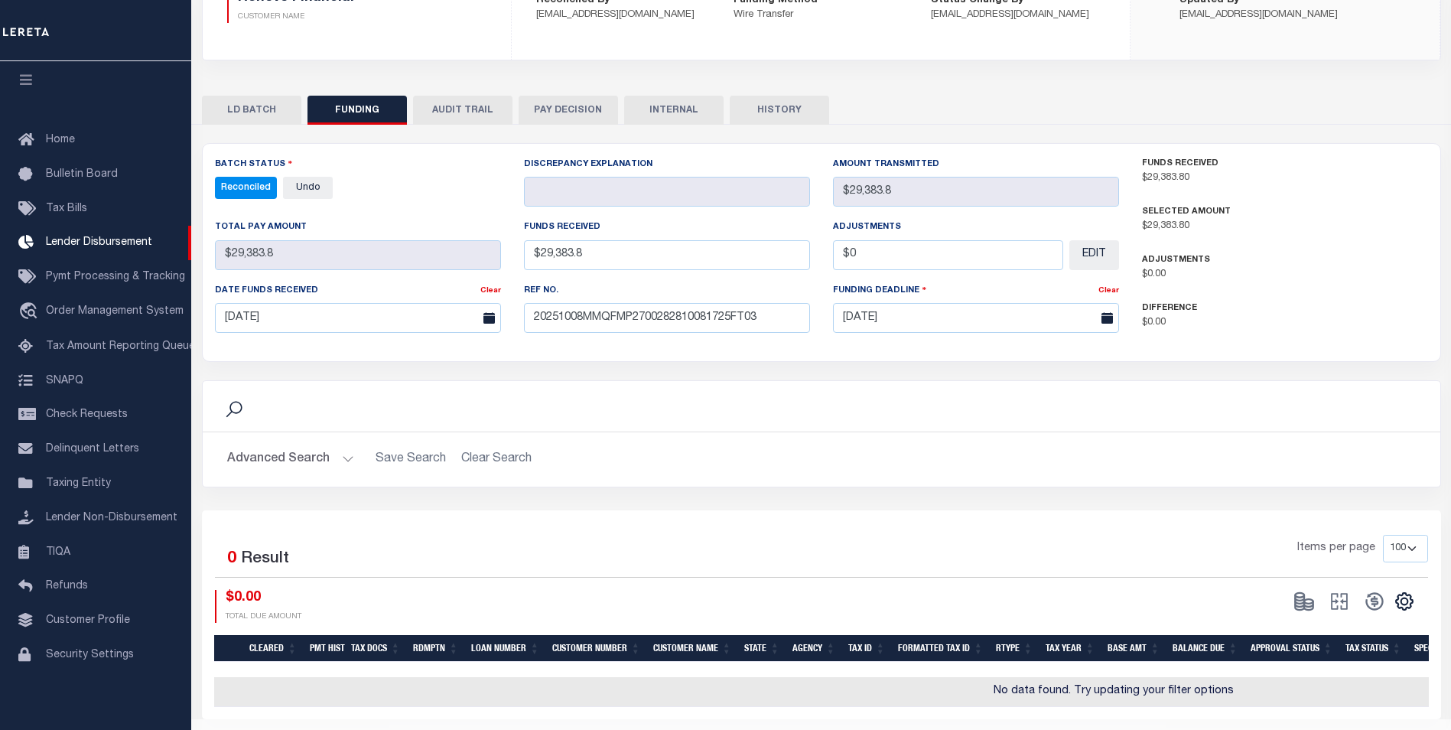
drag, startPoint x: 639, startPoint y: 106, endPoint x: 641, endPoint y: 92, distance: 13.9
click at [641, 107] on button "INTERNAL" at bounding box center [673, 110] width 99 height 29
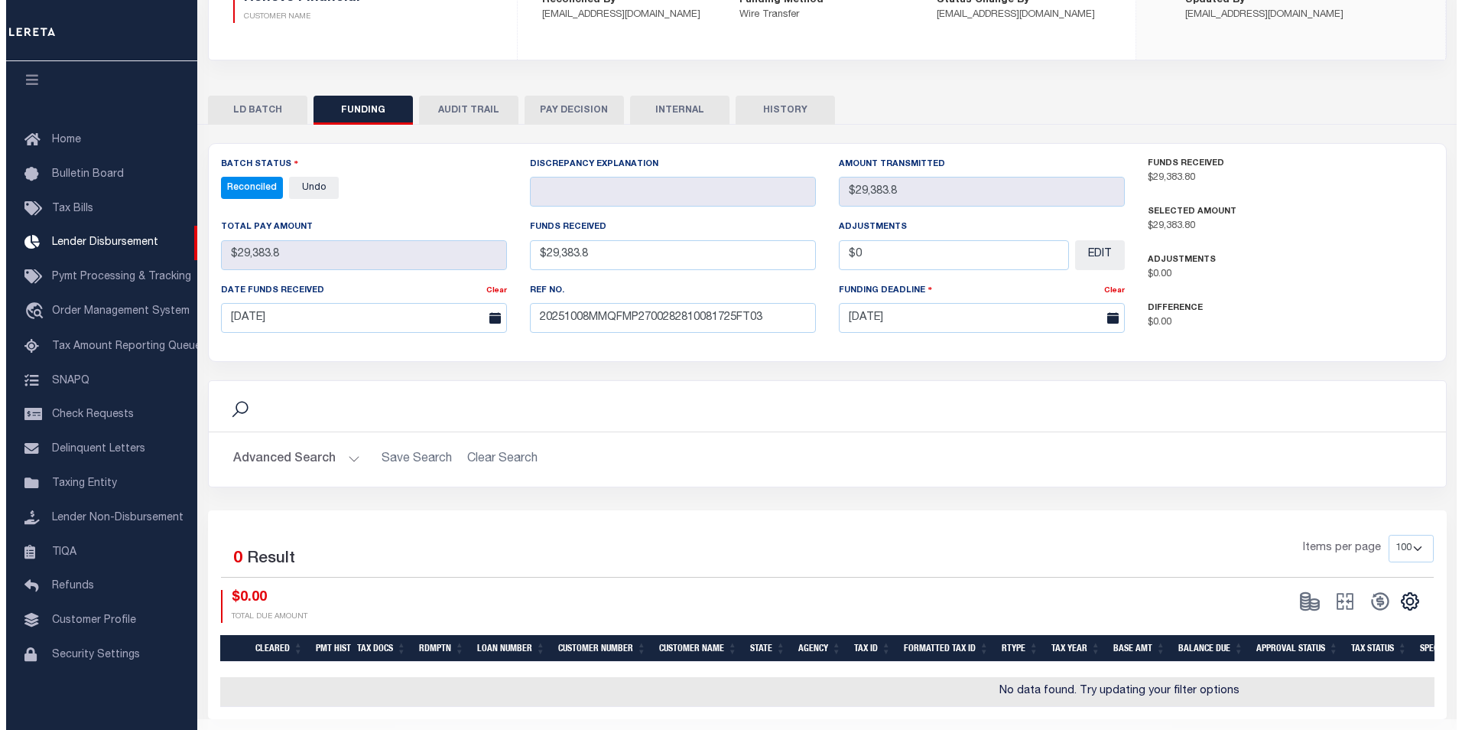
scroll to position [0, 0]
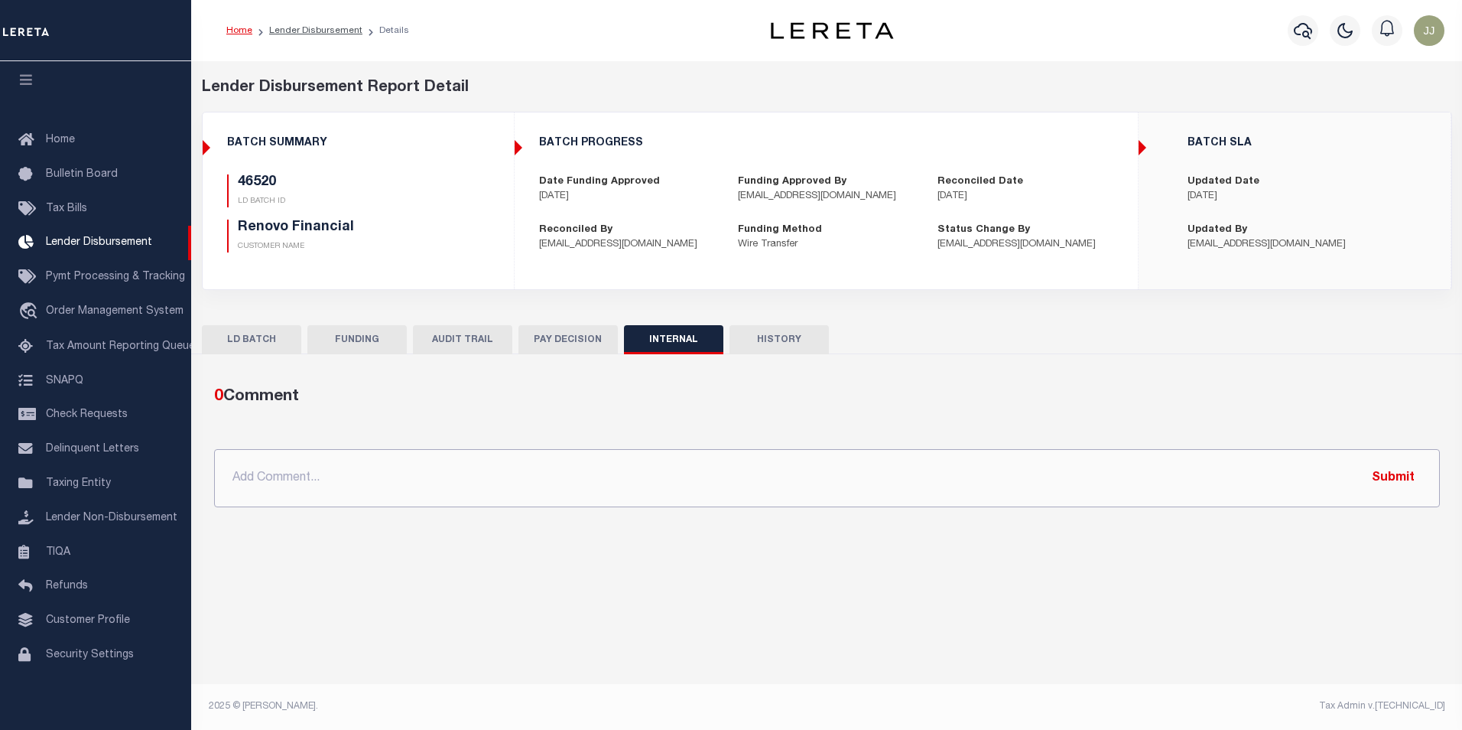
click at [427, 481] on input "text" at bounding box center [827, 478] width 1226 height 58
paste input "OG AMOUNT $603,095.68 46434 - $484,281.53 46504 - $608.50 46514 - $63,881.18 46…"
type input "OG AMOUNT $603,095.68 46434 - $484,281.53 46504 - $608.50 46514 - $63,881.18 46…"
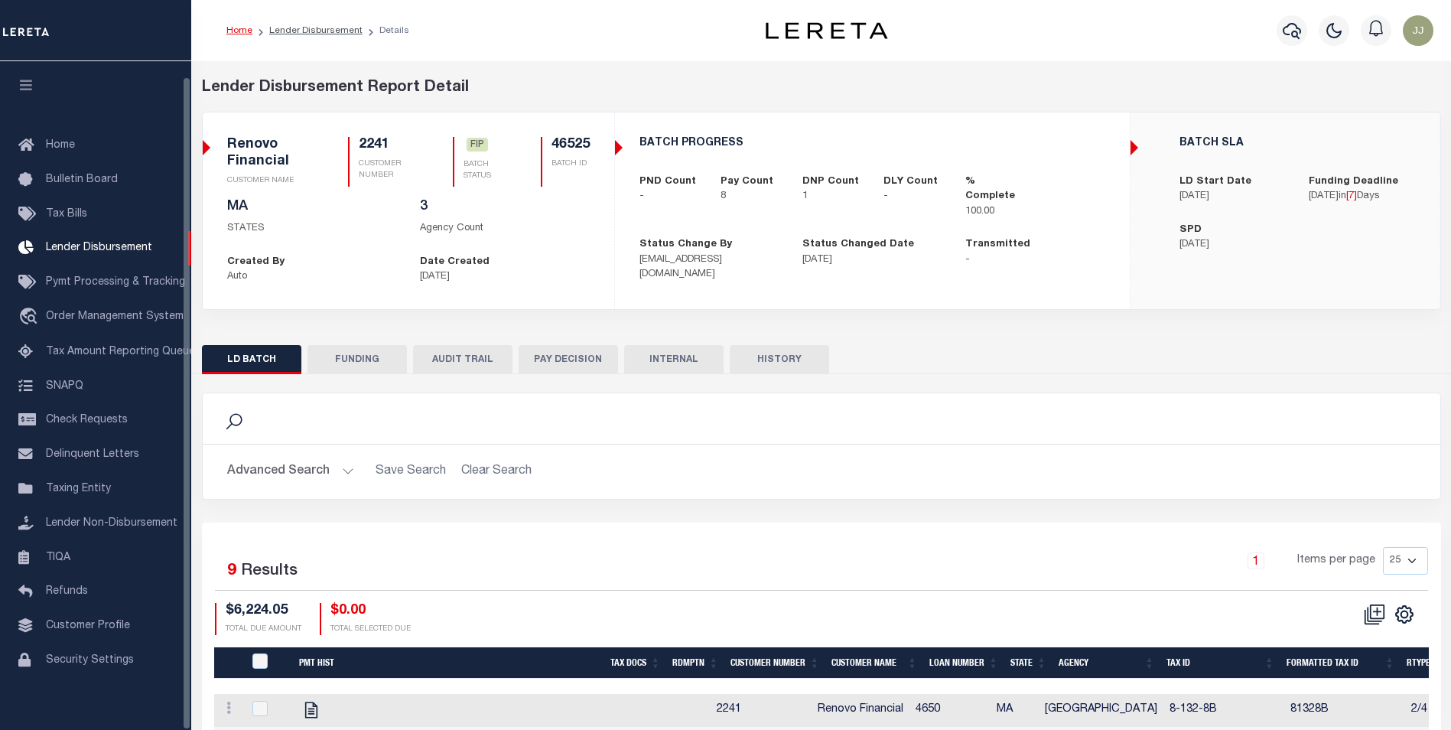
scroll to position [15, 0]
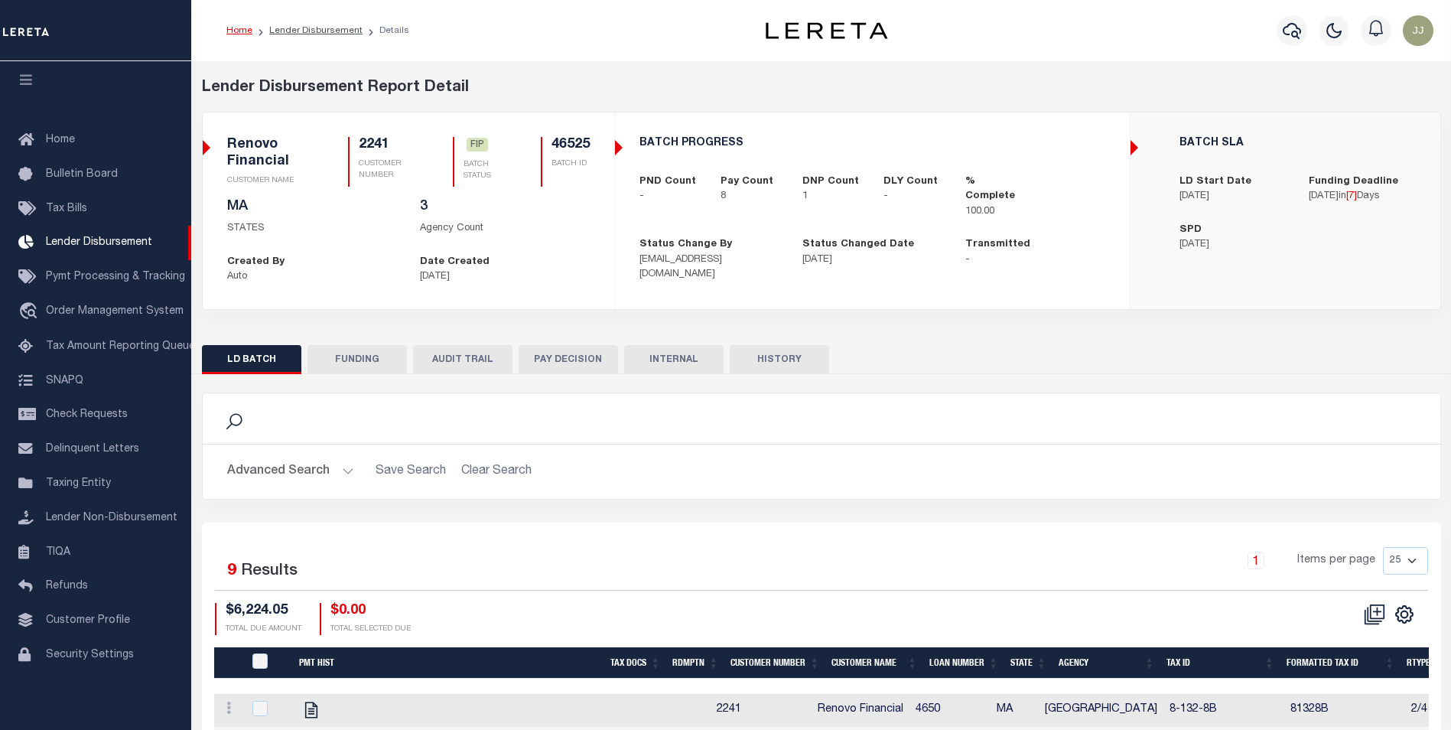
click at [353, 353] on button "FUNDING" at bounding box center [356, 359] width 99 height 29
type input "$5,277.47"
type input "$0"
type input "[DATE]"
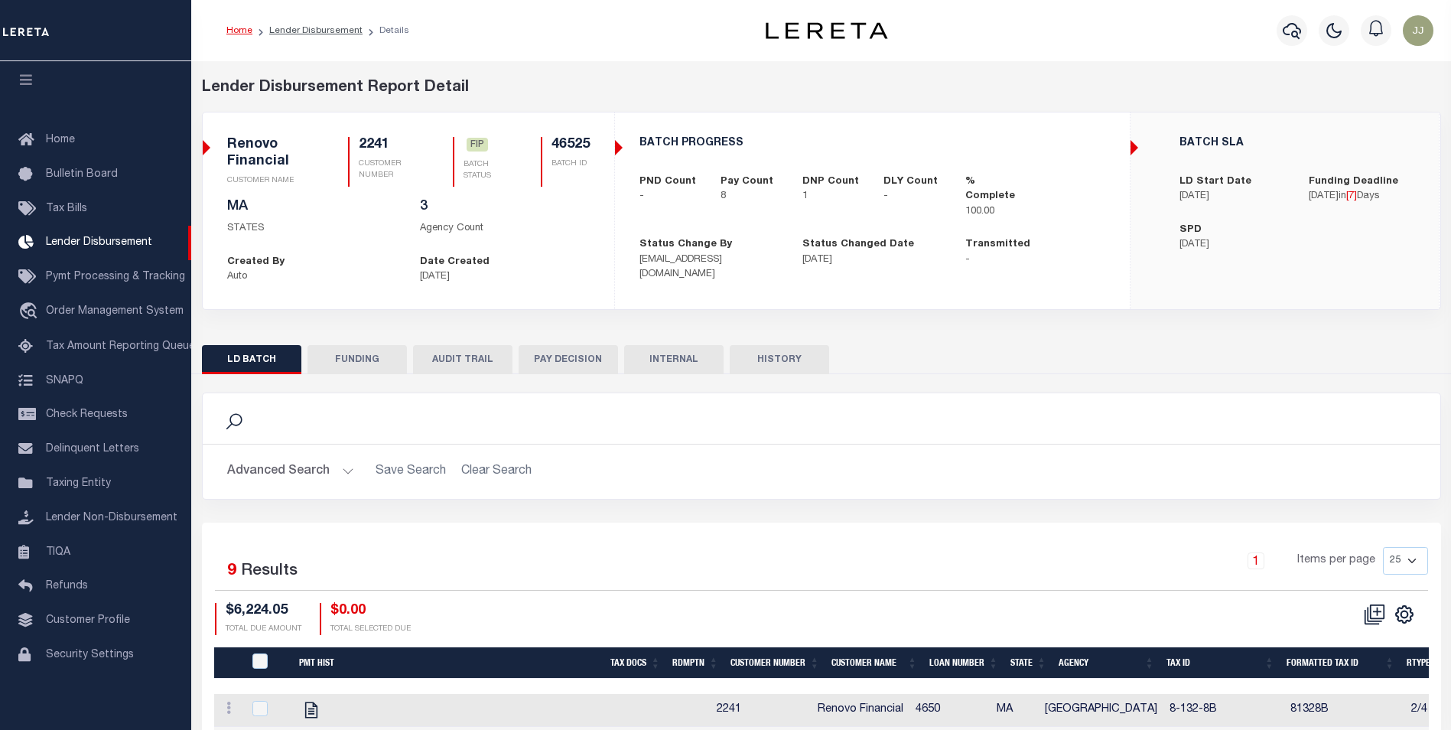
select select "100"
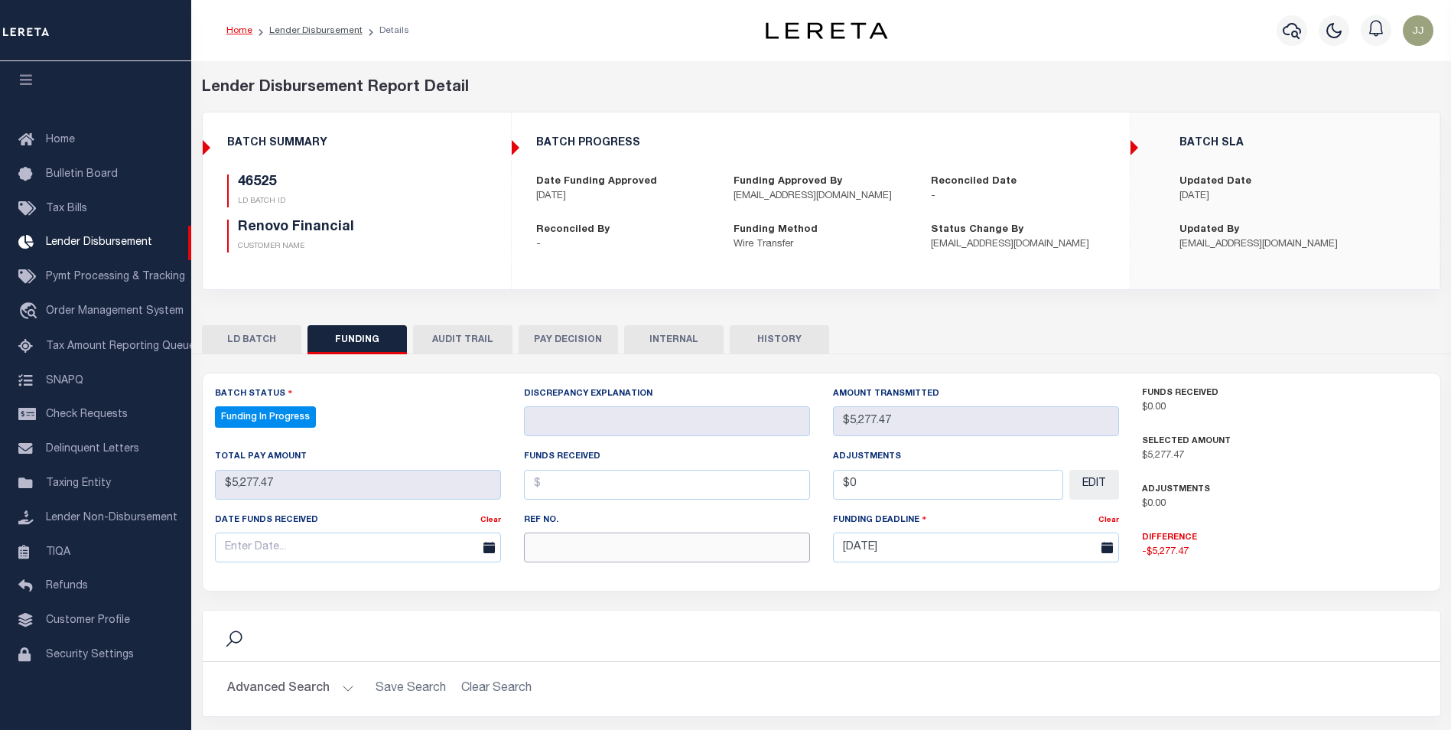
click at [574, 557] on input "text" at bounding box center [667, 547] width 286 height 30
select select "100"
paste input "20251008MMQFMP2700282810081725FT03"
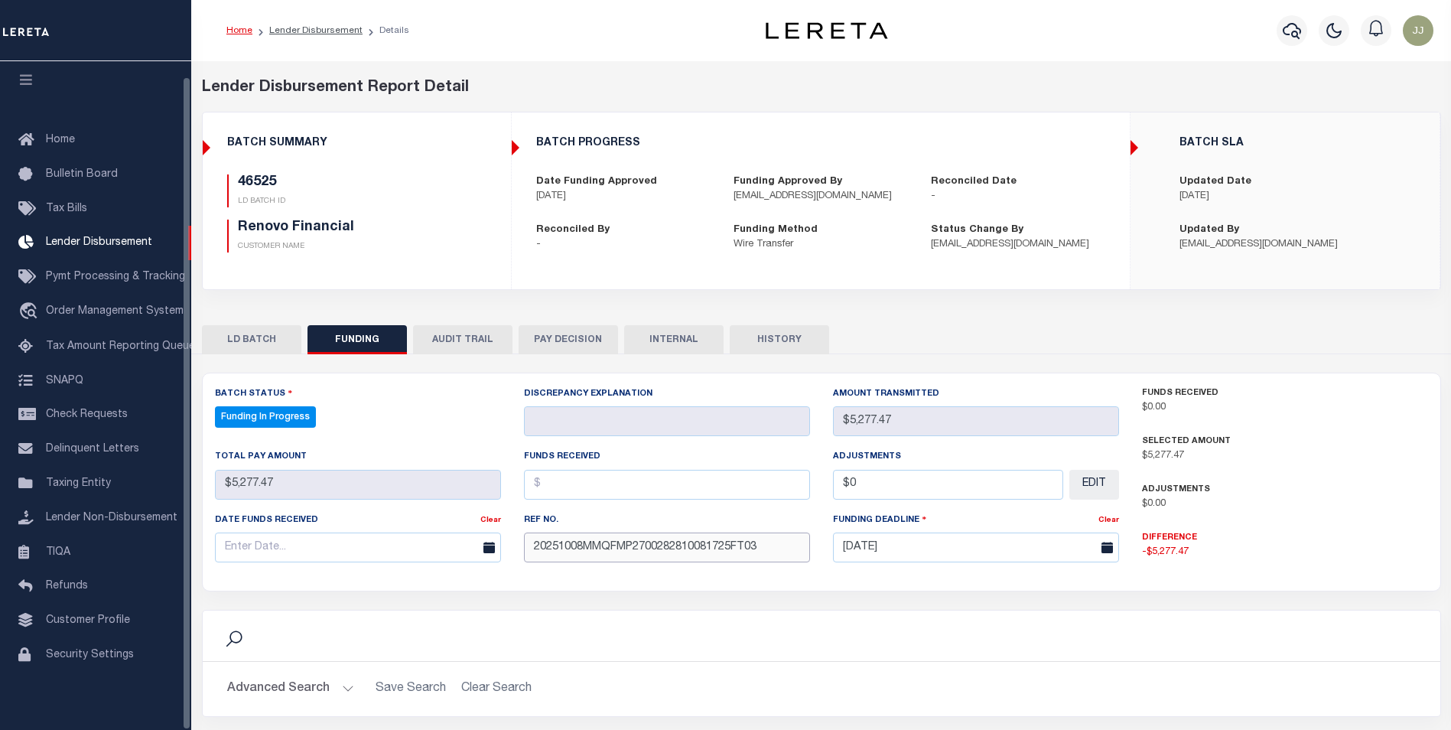
type input "20251008MMQFMP2700282810081725FT03"
drag, startPoint x: 304, startPoint y: 552, endPoint x: 310, endPoint y: 525, distance: 28.4
click at [302, 552] on input "text" at bounding box center [358, 547] width 286 height 30
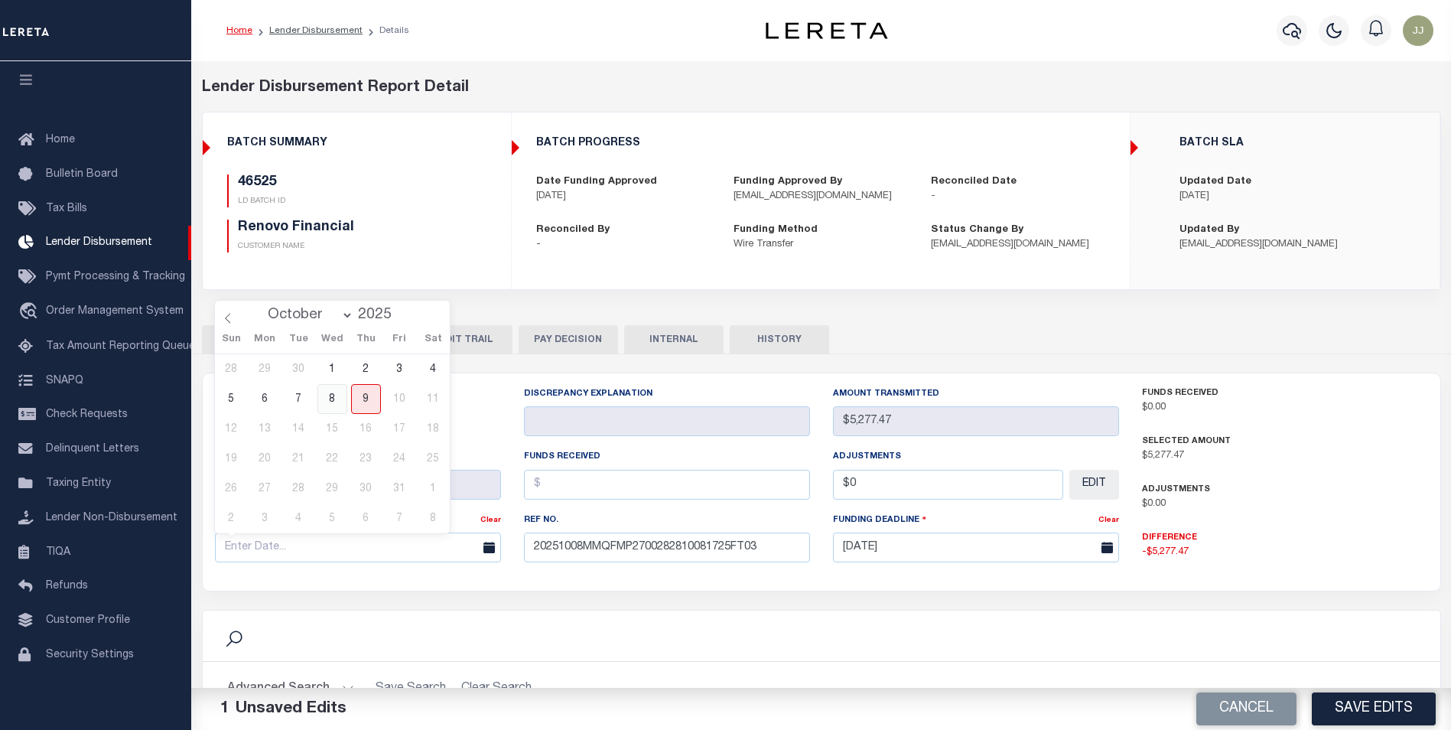
click at [336, 393] on span "8" at bounding box center [332, 399] width 30 height 30
type input "[DATE]"
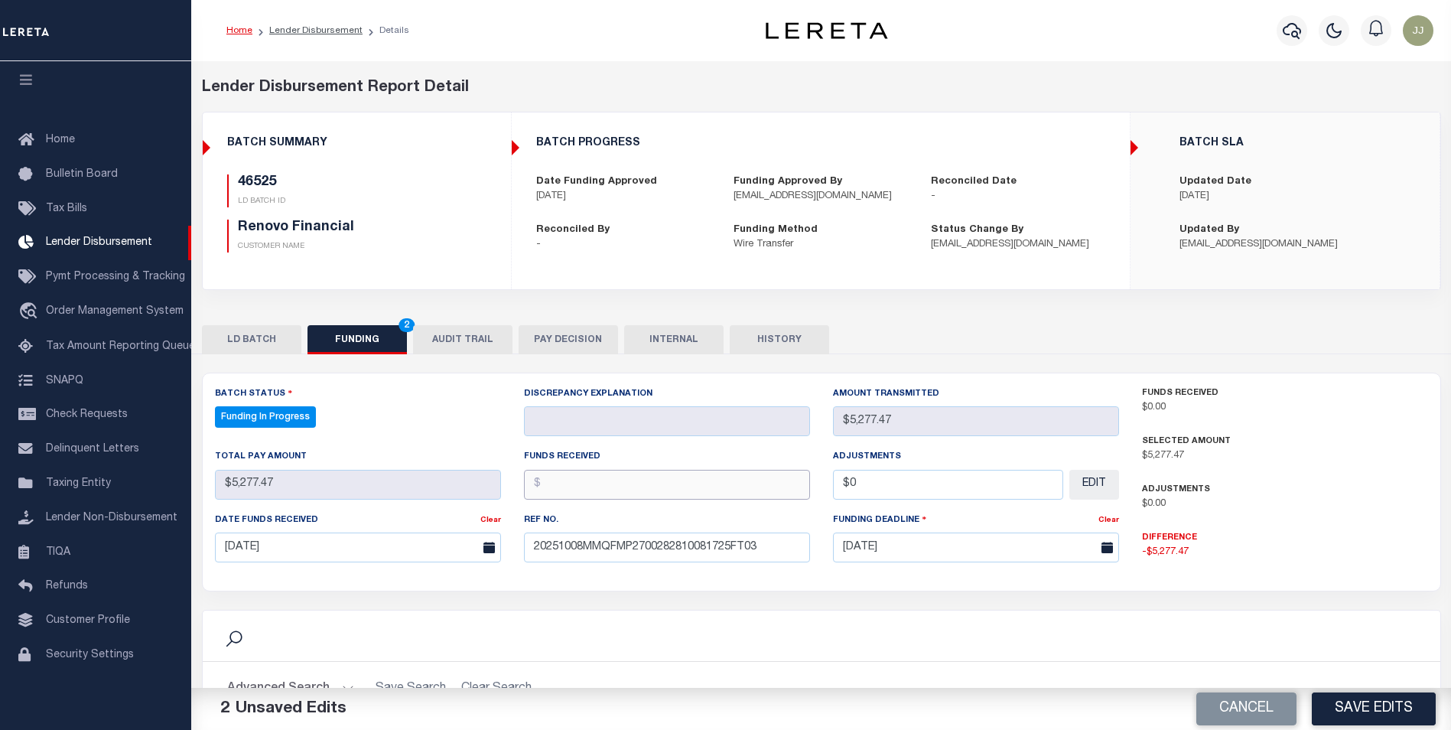
click at [643, 489] on input "text" at bounding box center [667, 485] width 286 height 30
type input "$5,277.47"
type input "$0.00"
click at [1372, 713] on button "Save Edits" at bounding box center [1374, 708] width 124 height 33
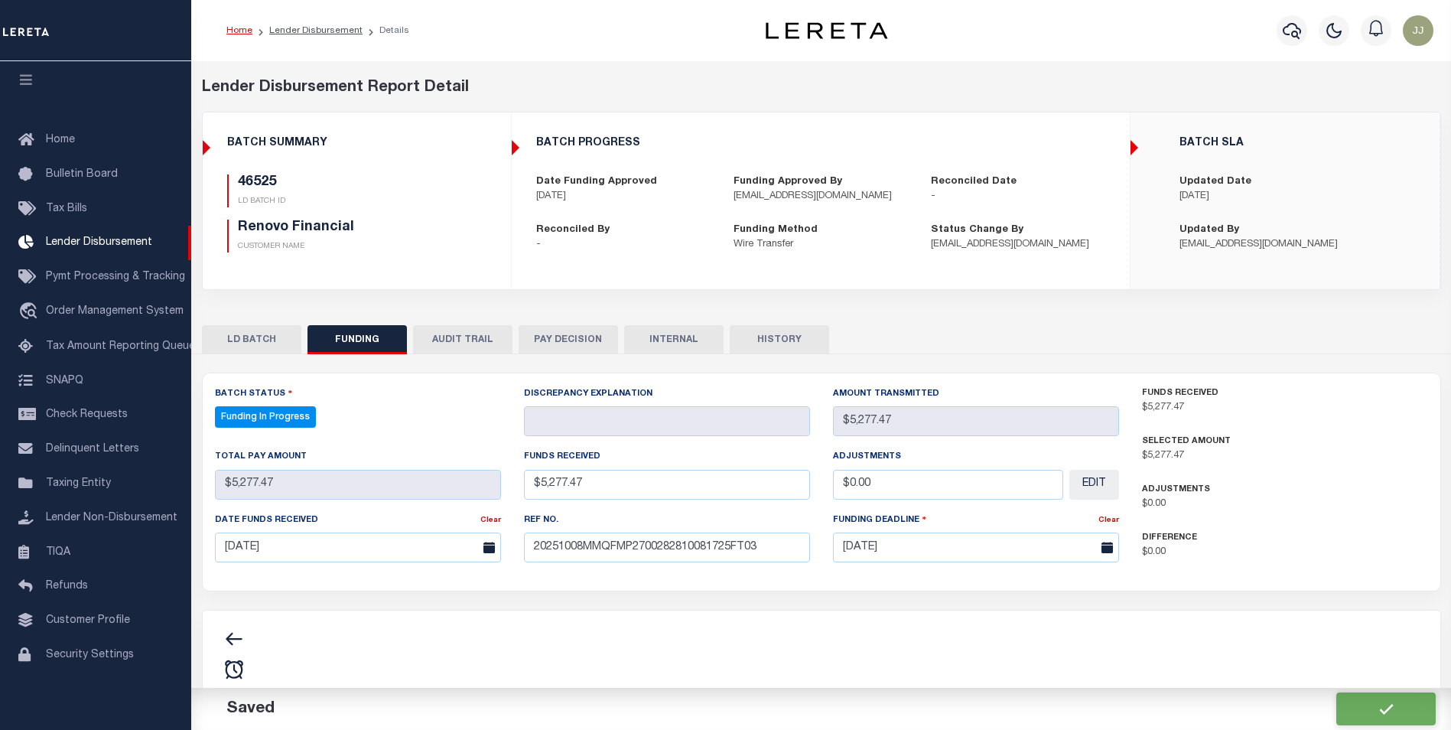
type input "$5,277.47"
type input "$0"
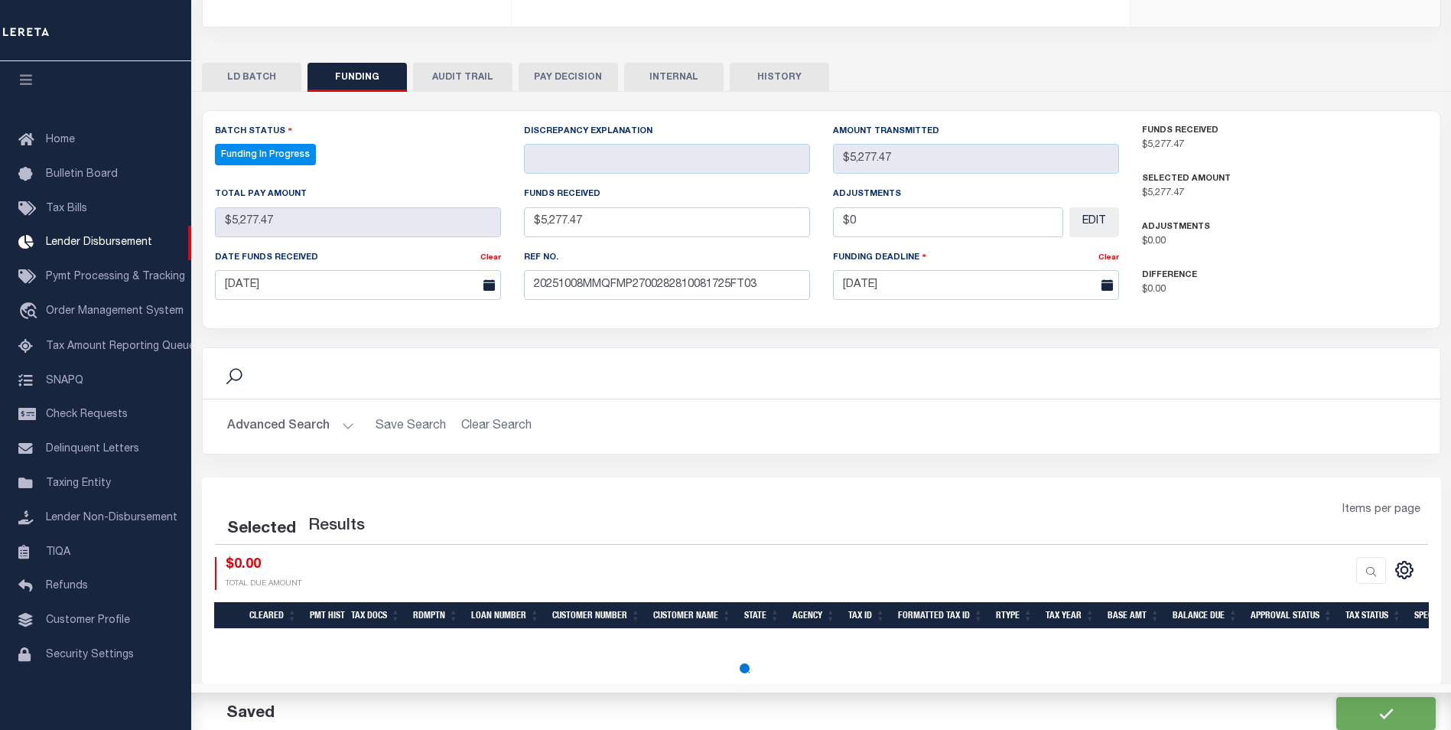
select select "100"
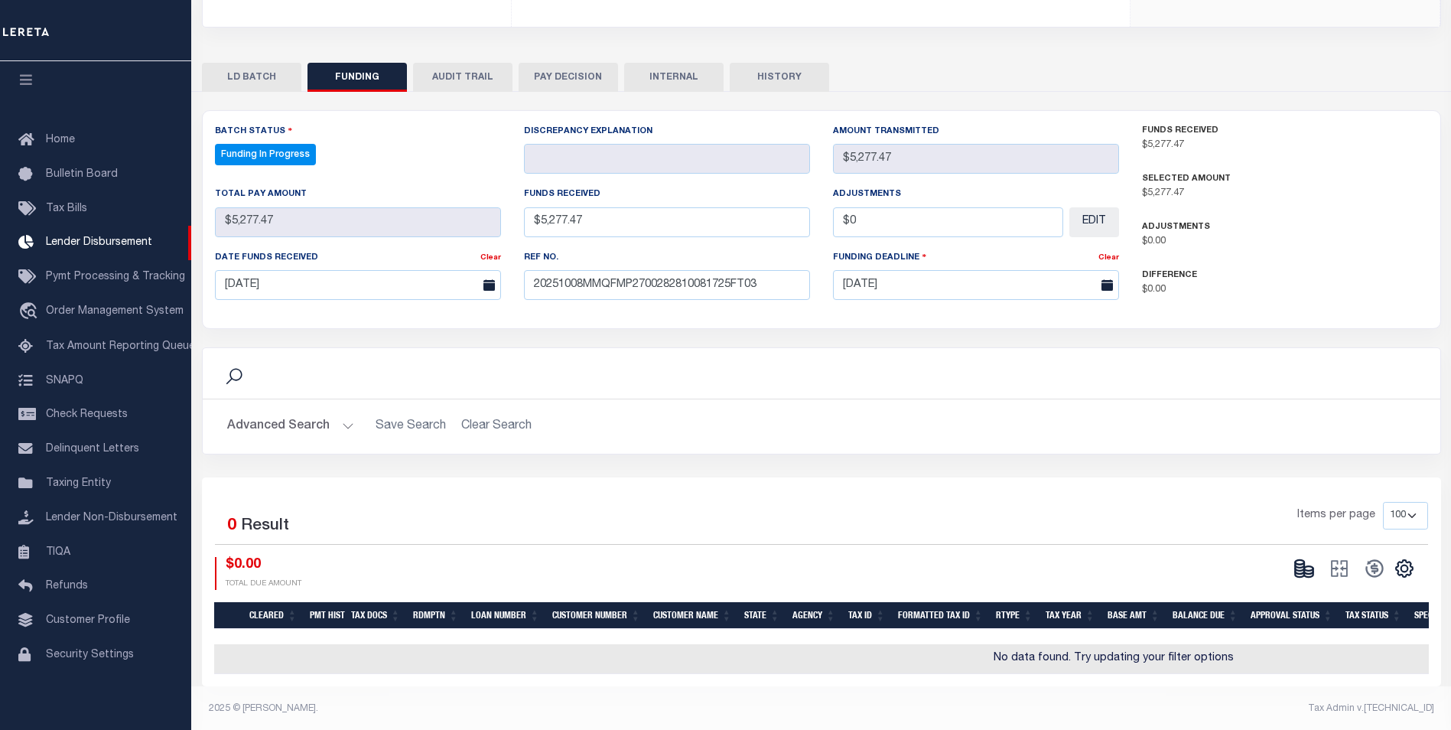
click at [1311, 572] on g at bounding box center [1304, 568] width 18 height 17
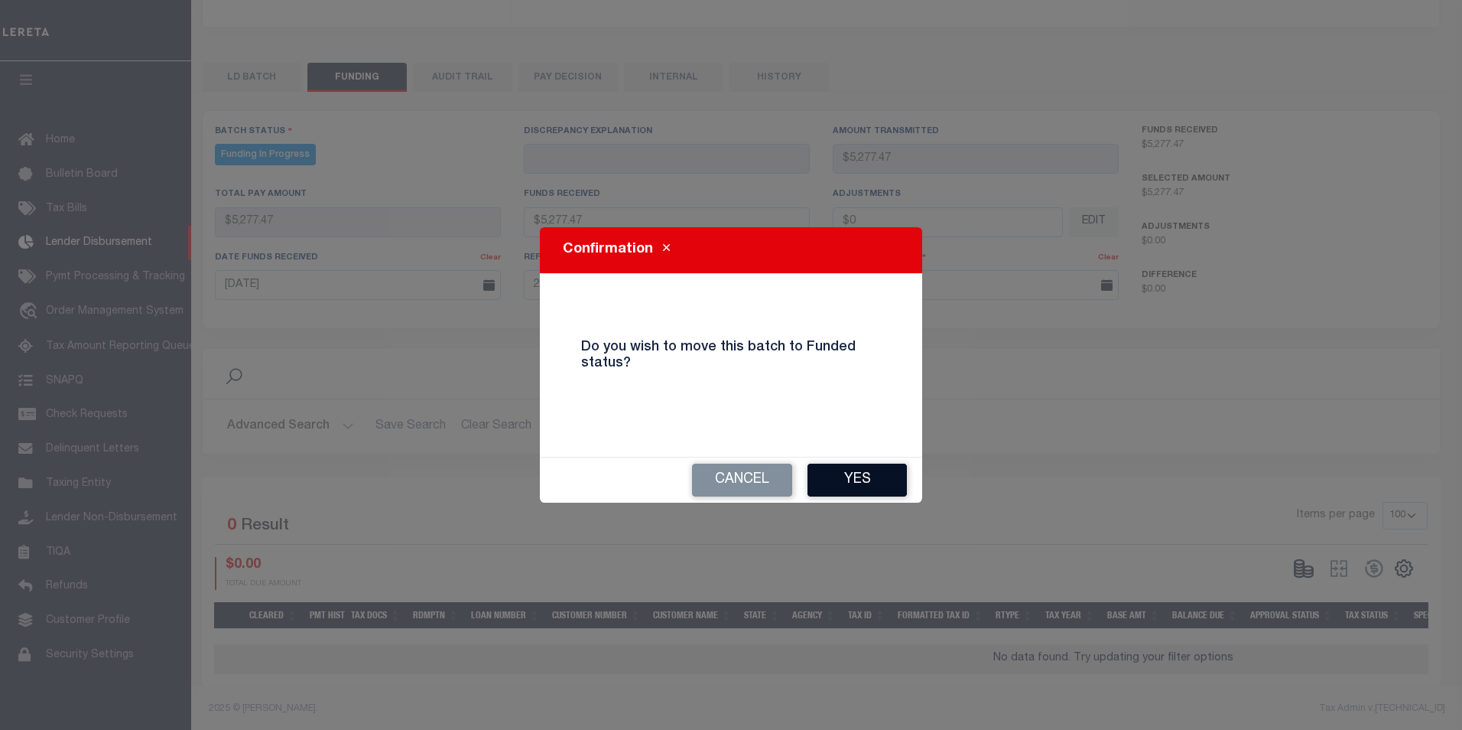
click at [883, 469] on button "Yes" at bounding box center [857, 479] width 99 height 33
type input "$5,277.47"
type input "$0"
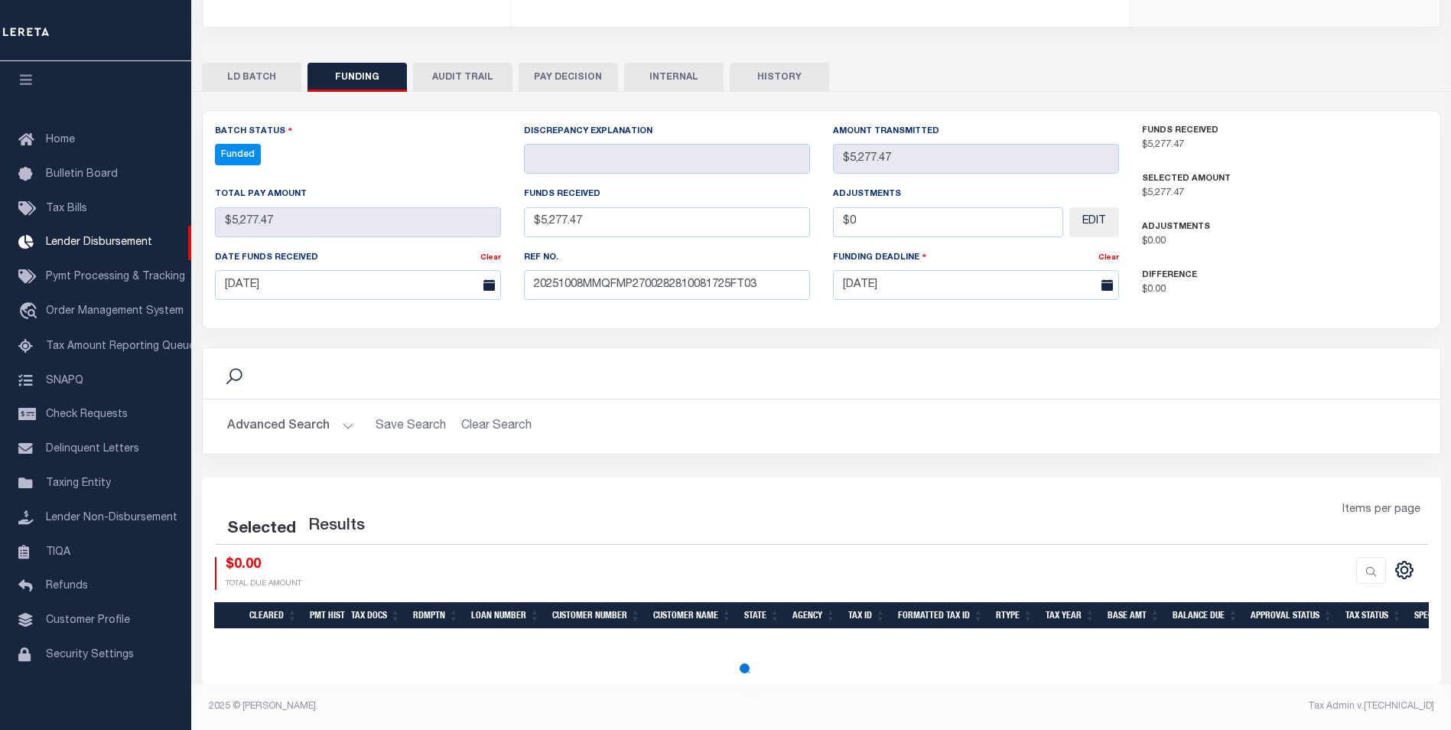
select select "100"
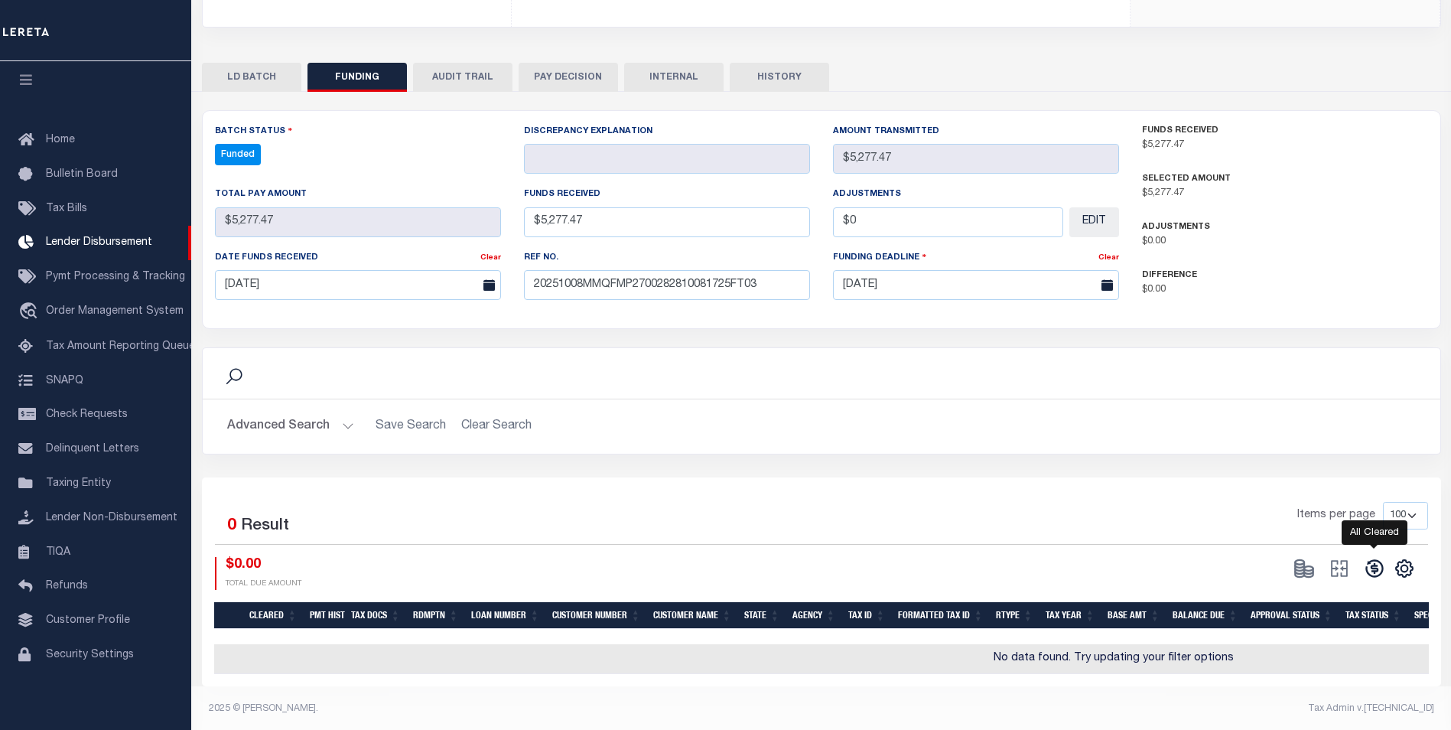
click at [1375, 568] on icon at bounding box center [1374, 567] width 21 height 21
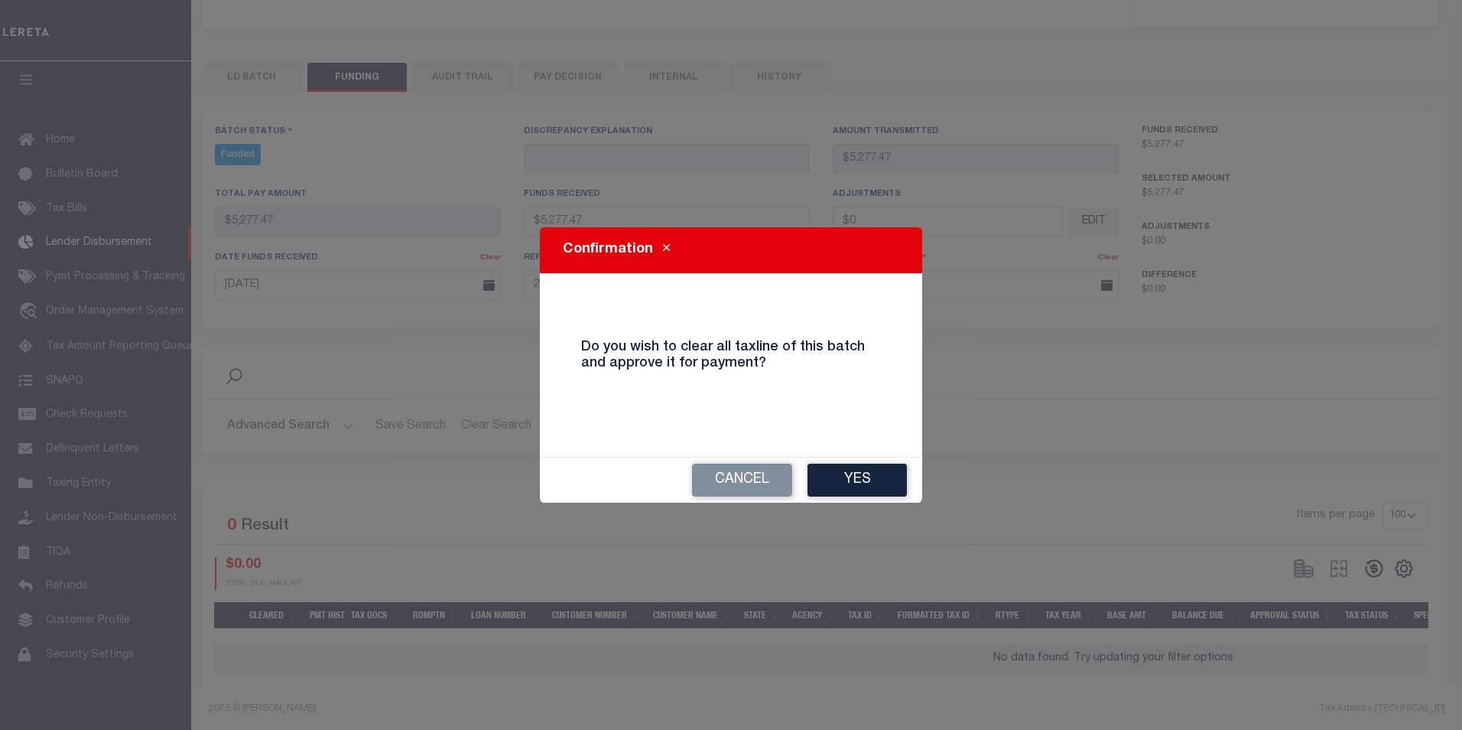
click at [857, 479] on button "Yes" at bounding box center [857, 479] width 99 height 33
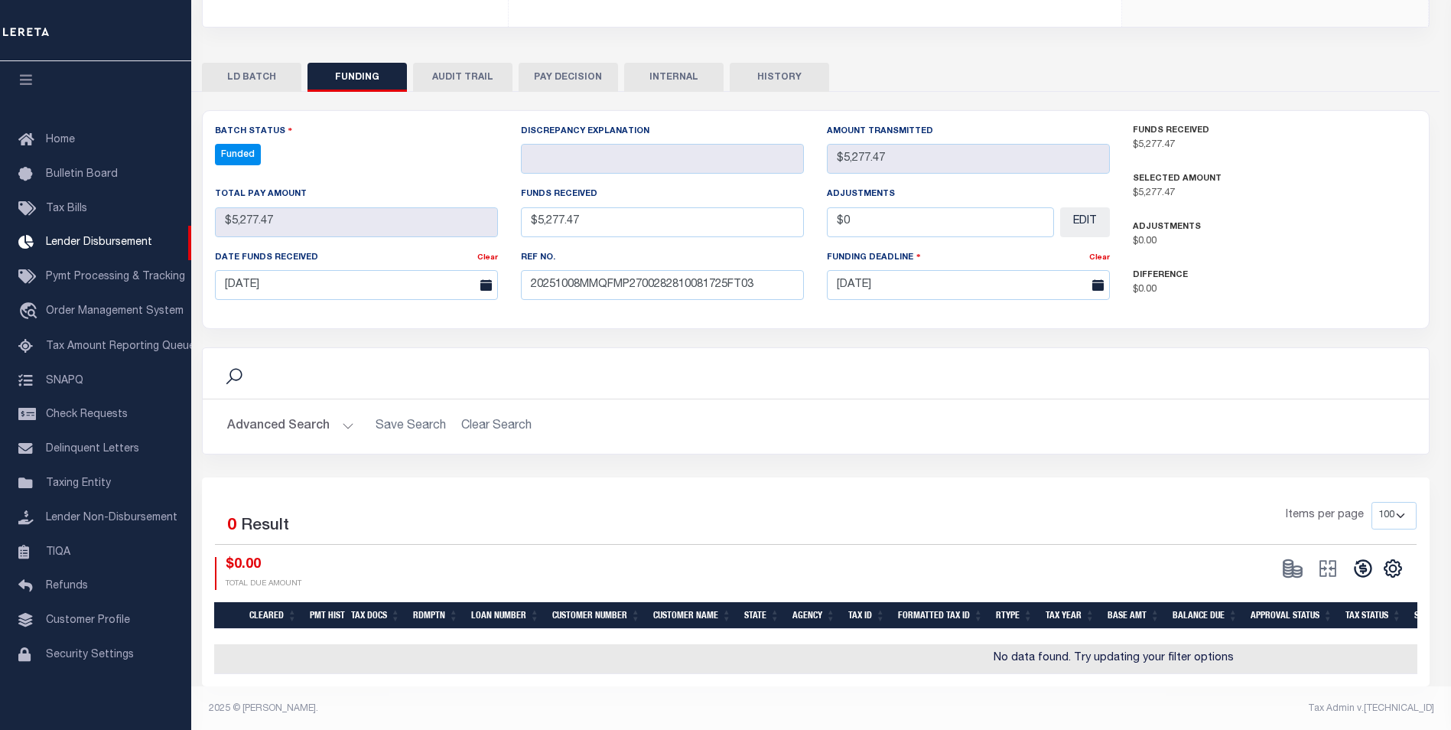
type input "$5,277.47"
type input "$0"
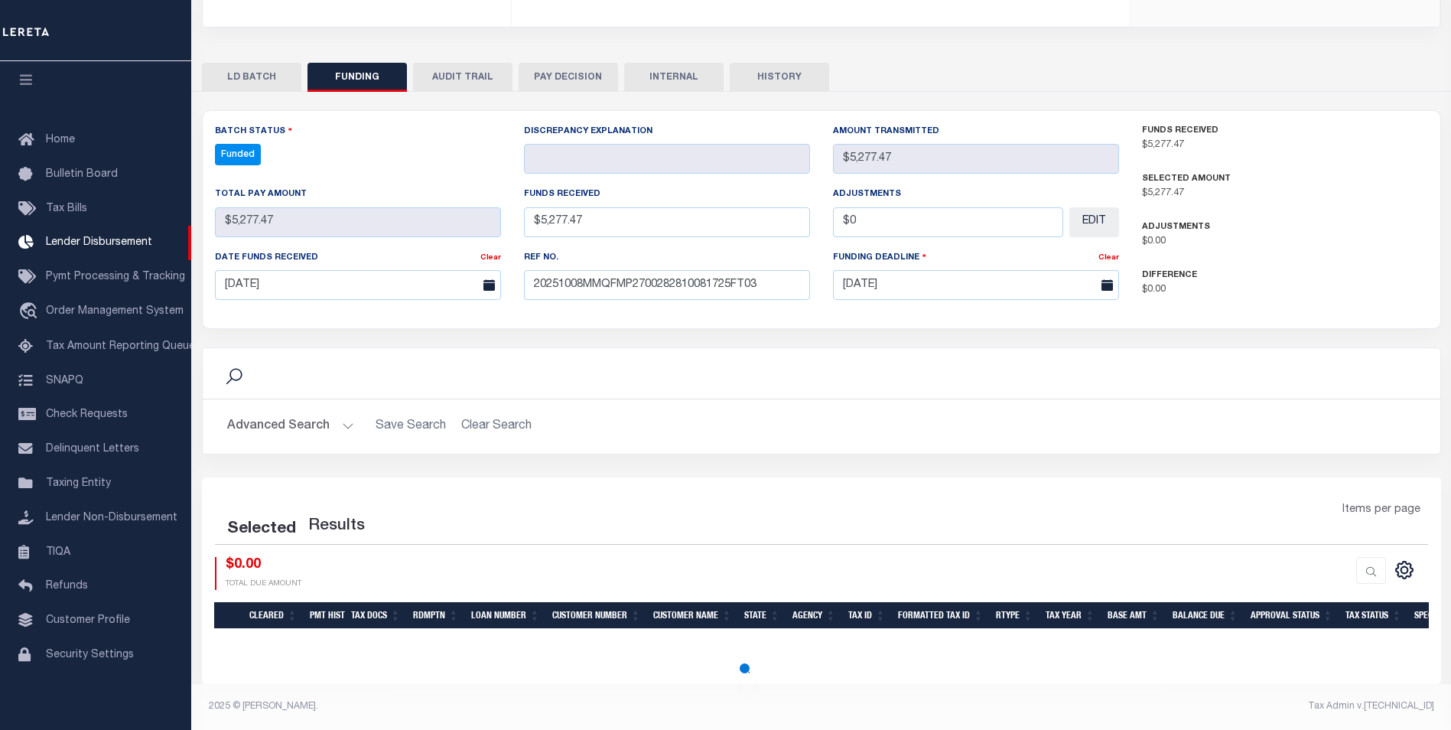
select select "100"
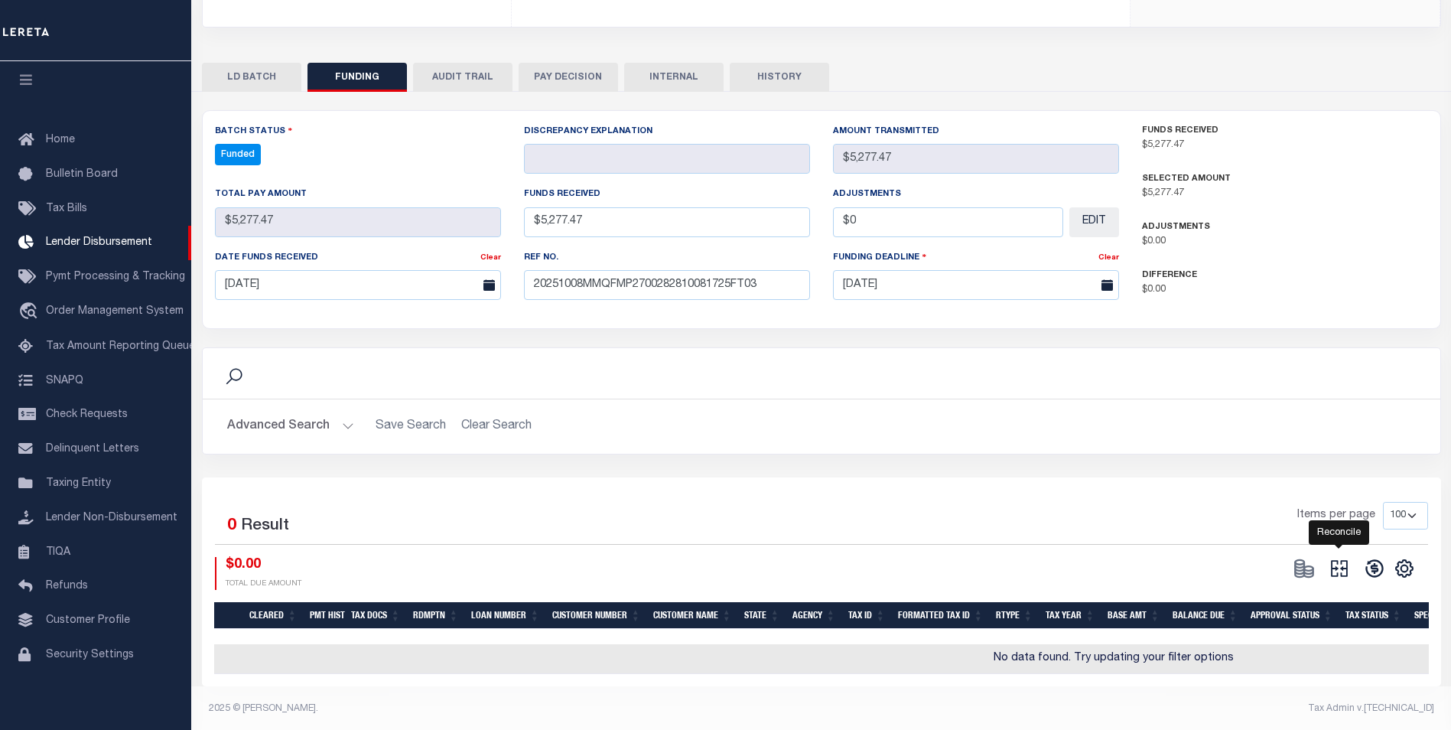
click at [1344, 575] on icon at bounding box center [1338, 567] width 21 height 21
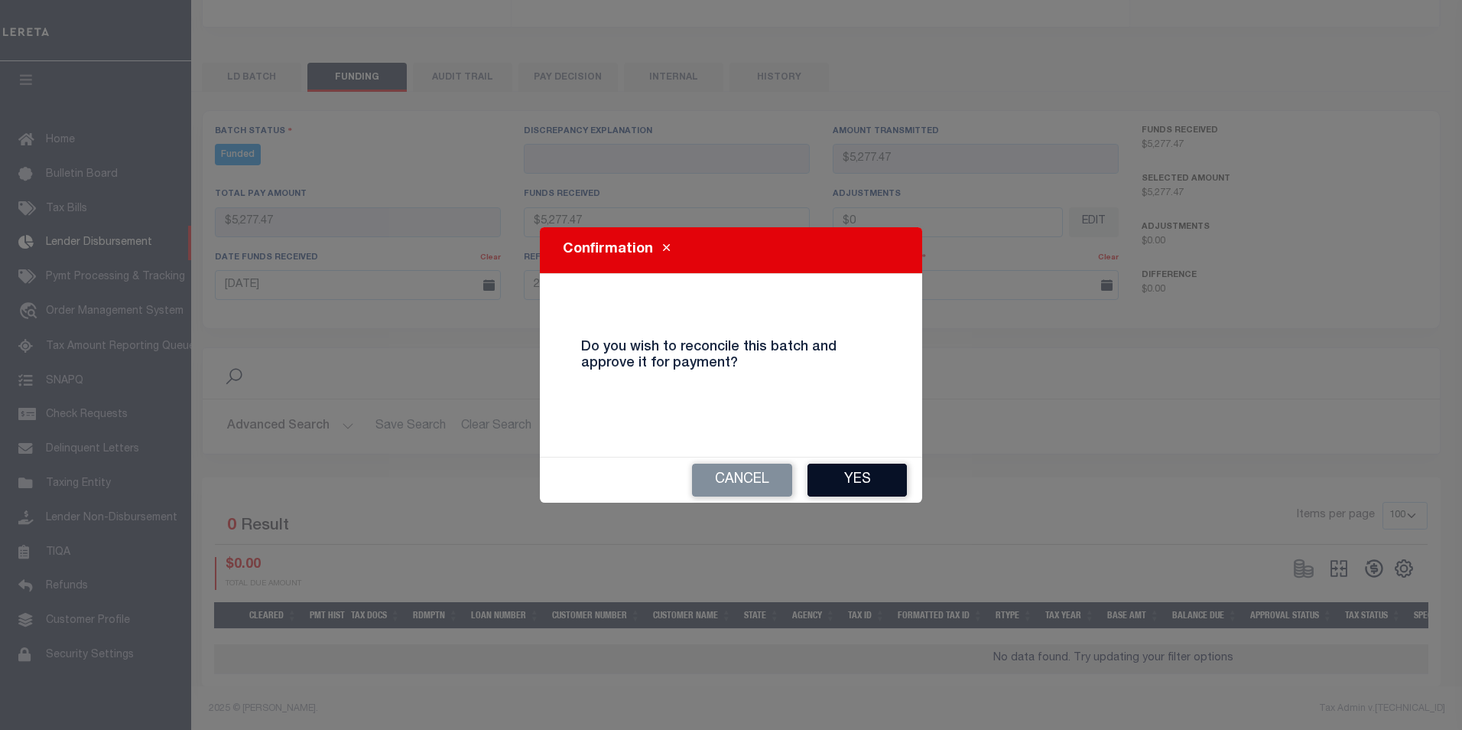
click at [826, 469] on button "Yes" at bounding box center [857, 479] width 99 height 33
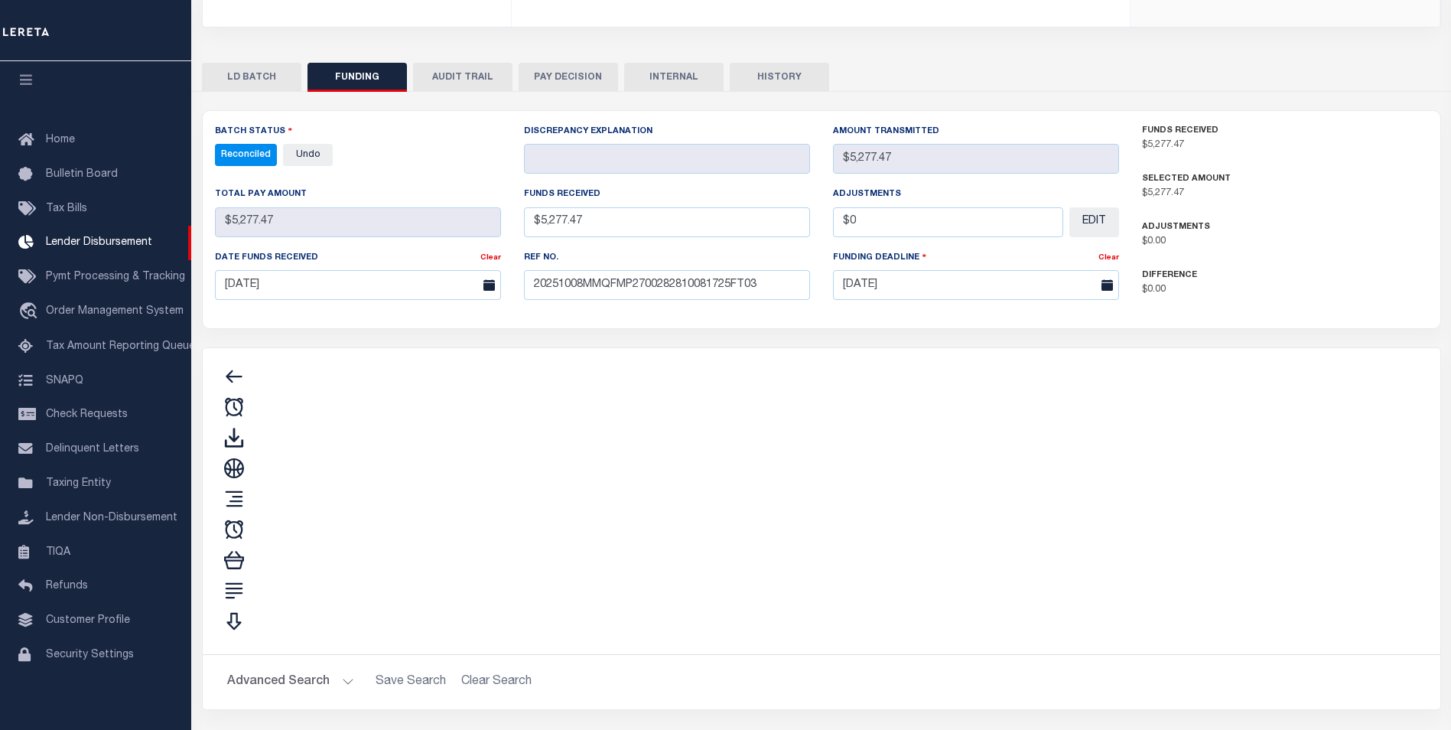
type input "$5,277.47"
type input "$0"
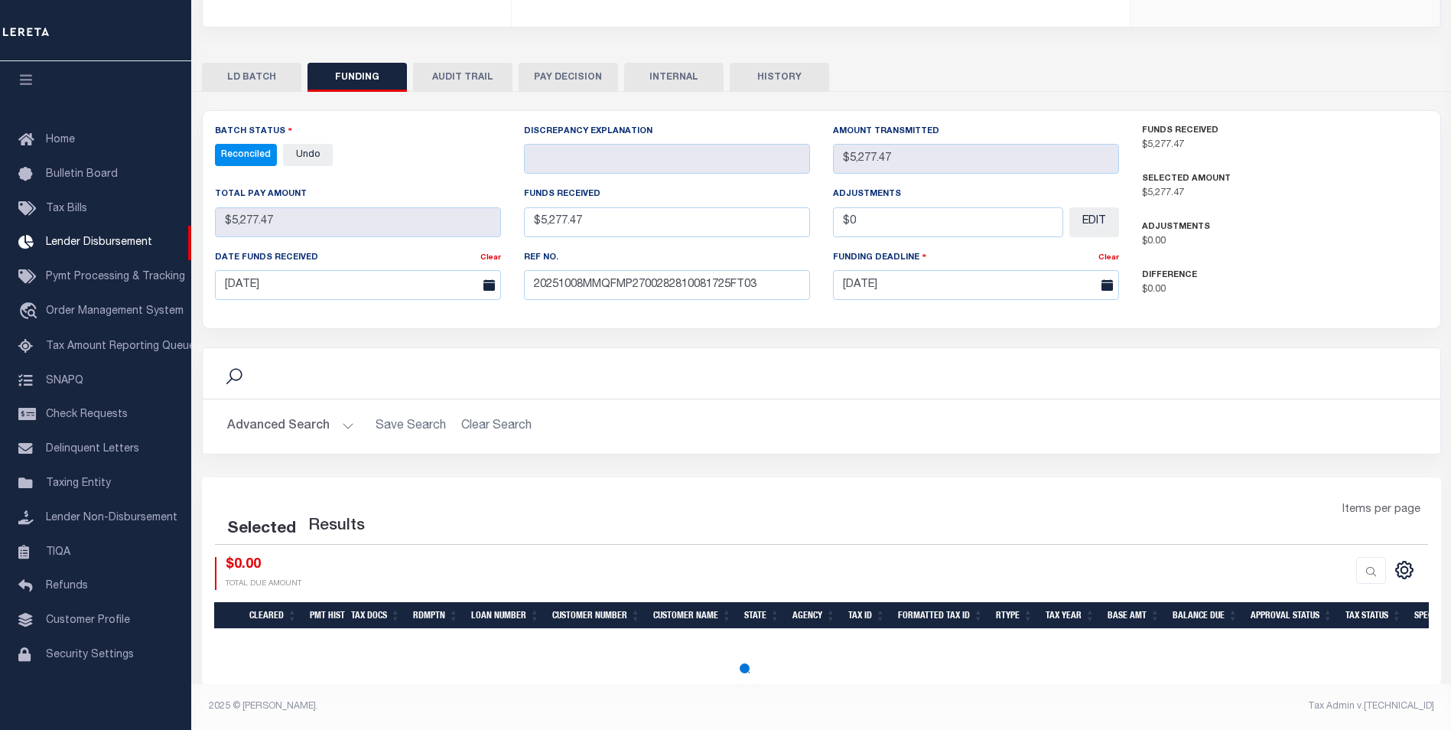
select select "100"
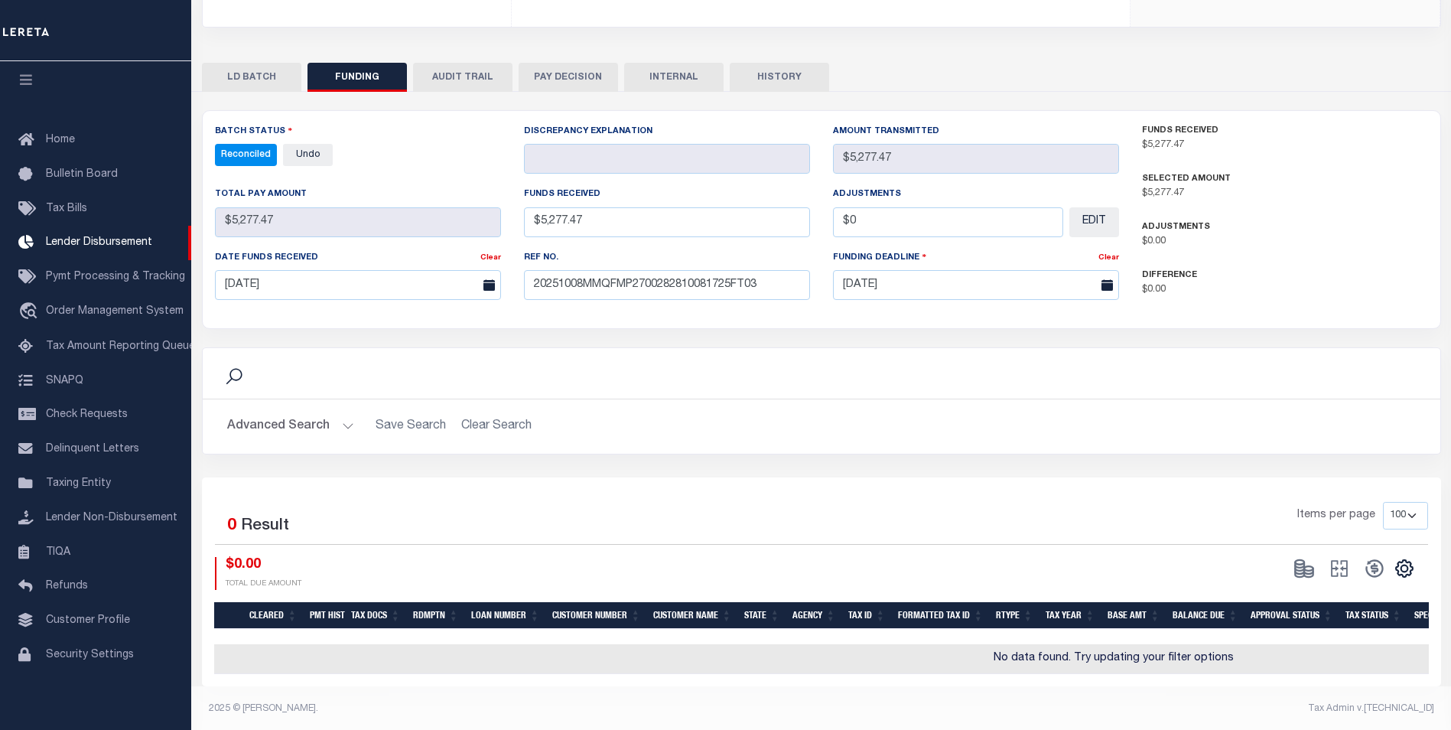
click at [683, 68] on button "INTERNAL" at bounding box center [673, 77] width 99 height 29
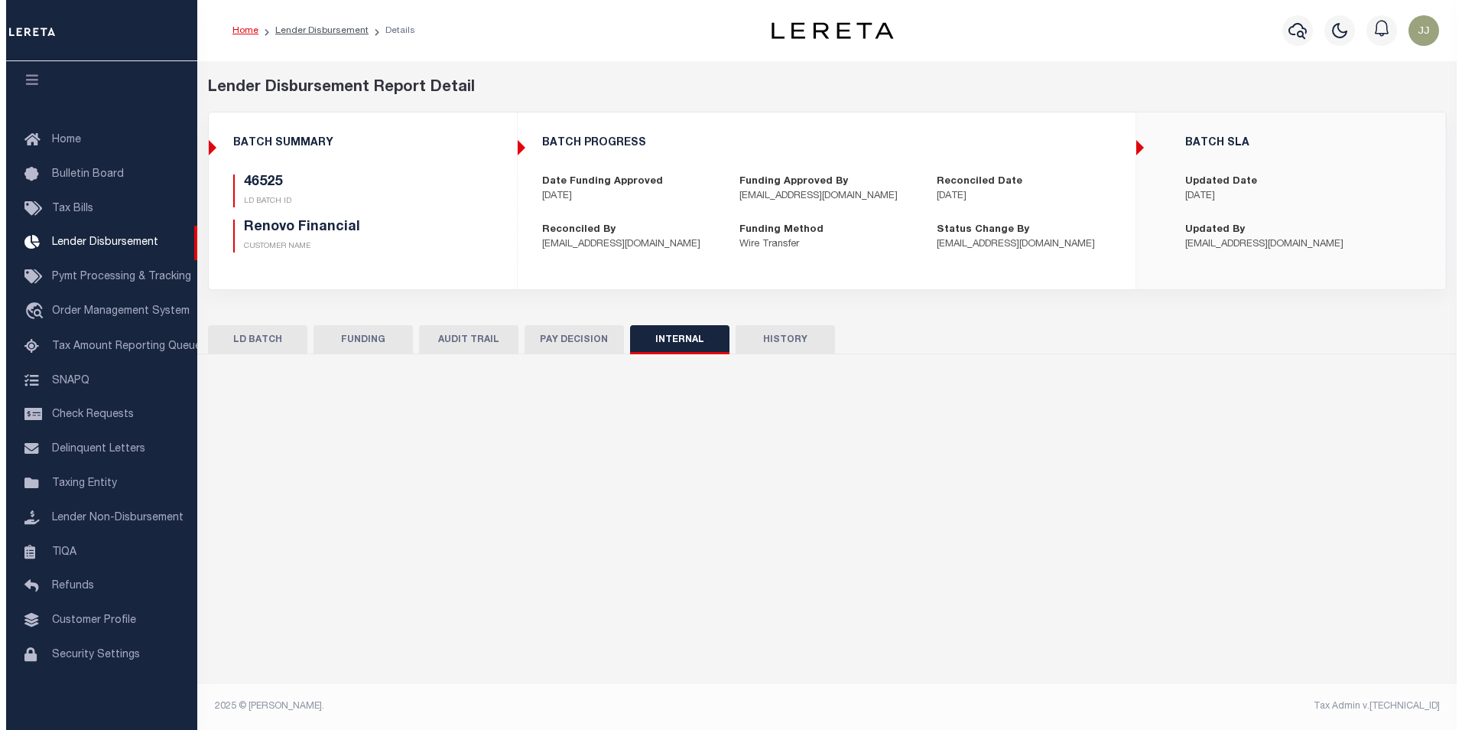
scroll to position [0, 0]
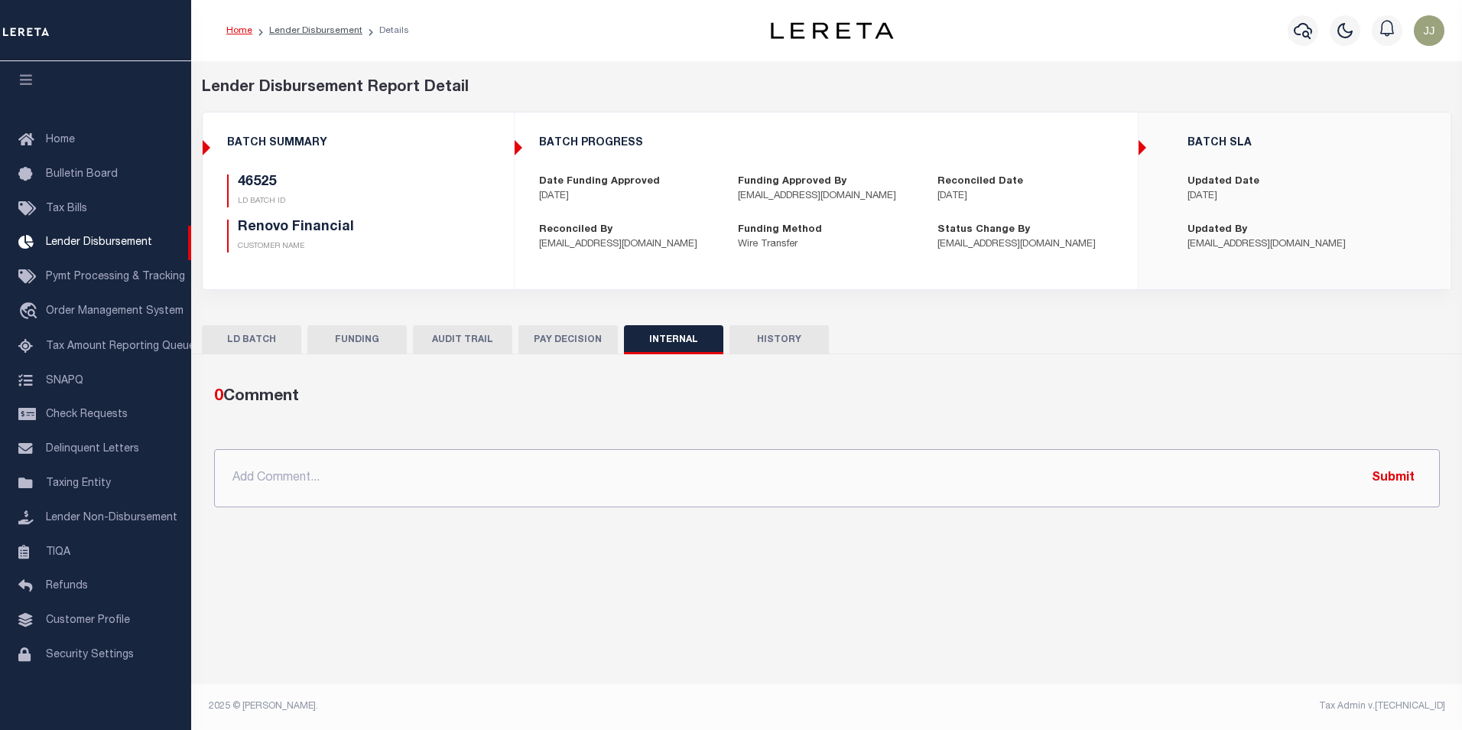
click at [524, 476] on input "text" at bounding box center [827, 478] width 1226 height 58
paste input "OG AMOUNT $603,095.68 46434 - $484,281.53 46504 - $608.50 46514 - $63,881.18 46…"
type input "OG AMOUNT $603,095.68 46434 - $484,281.53 46504 - $608.50 46514 - $63,881.18 46…"
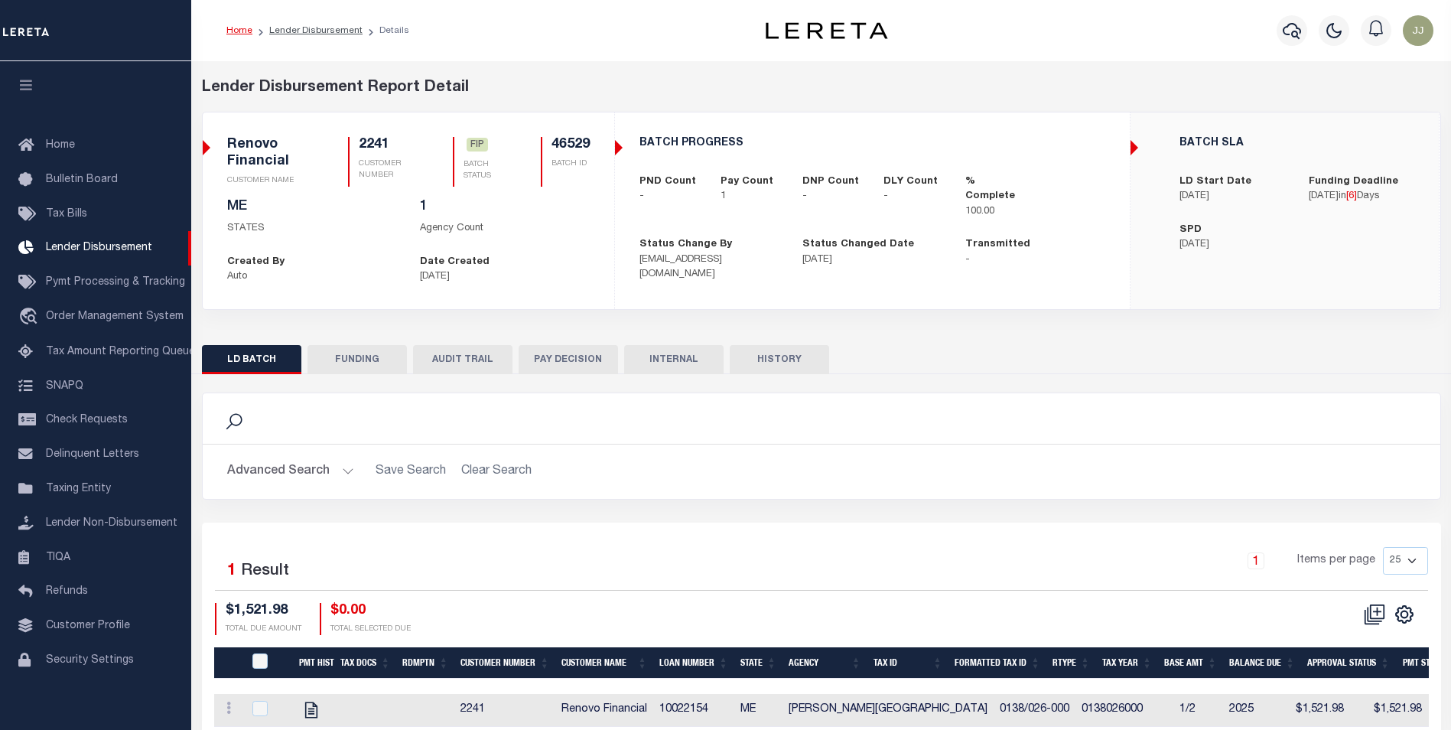
scroll to position [15, 0]
click at [344, 361] on button "FUNDING" at bounding box center [356, 359] width 99 height 29
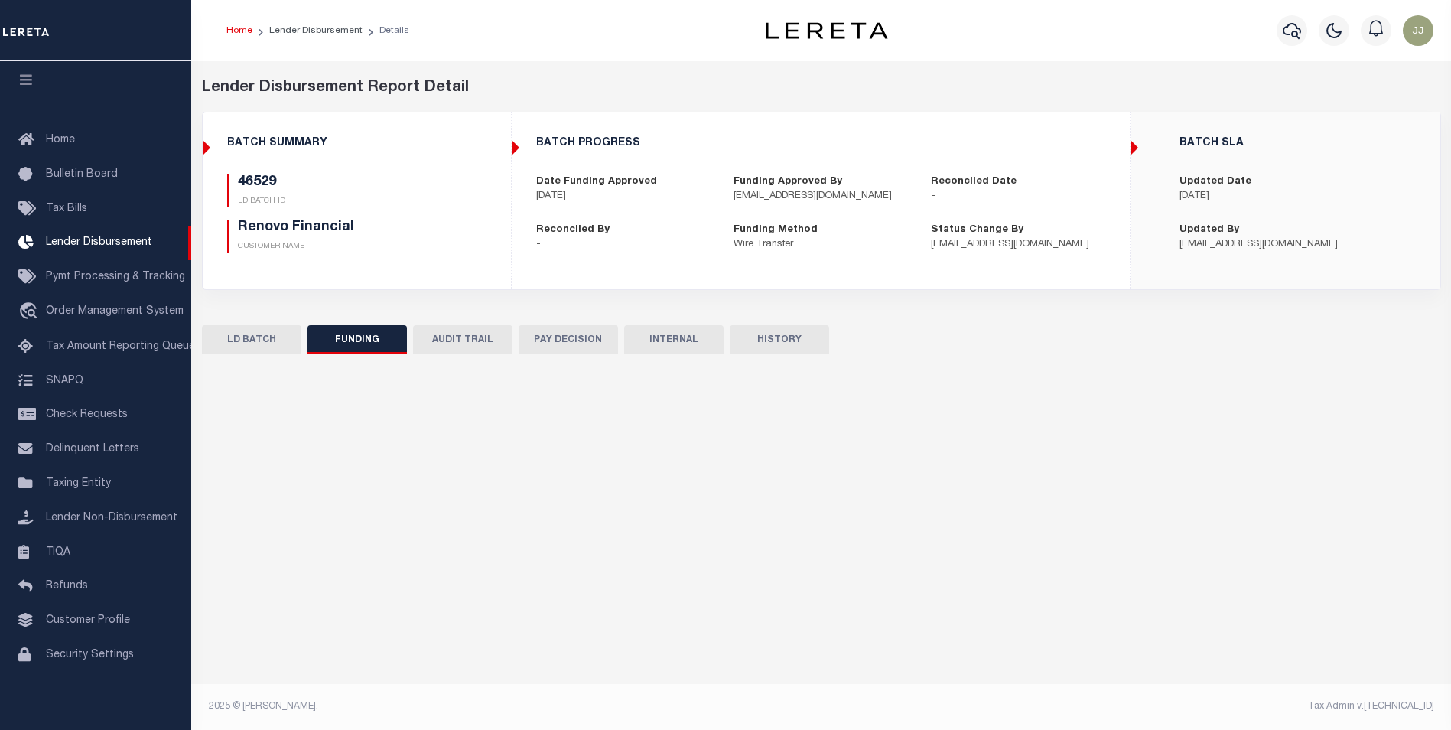
type input "$1,521.98"
type input "$0"
type input "10/16/2025"
select select "100"
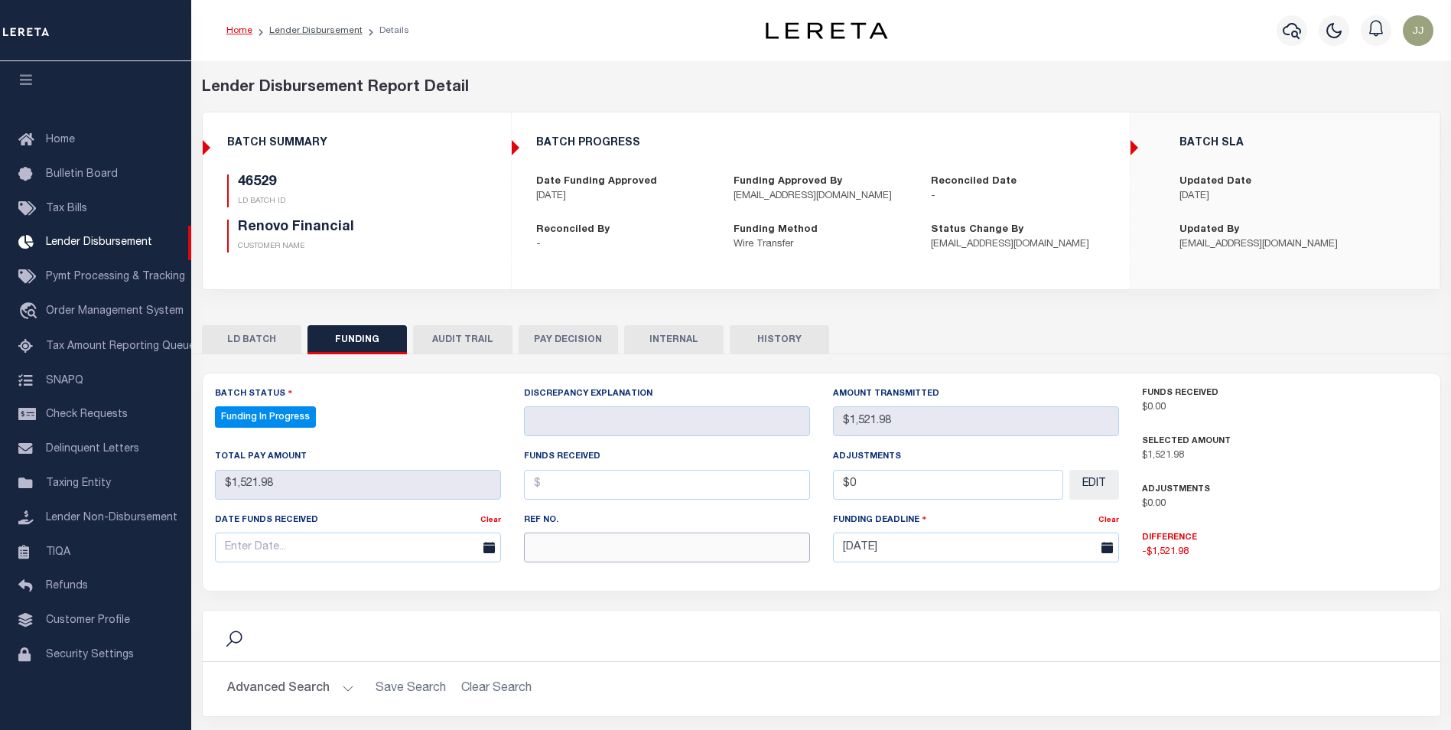
click at [610, 547] on input "text" at bounding box center [667, 547] width 286 height 30
select select "100"
paste input "20251008MMQFMP2700282810081725FT03"
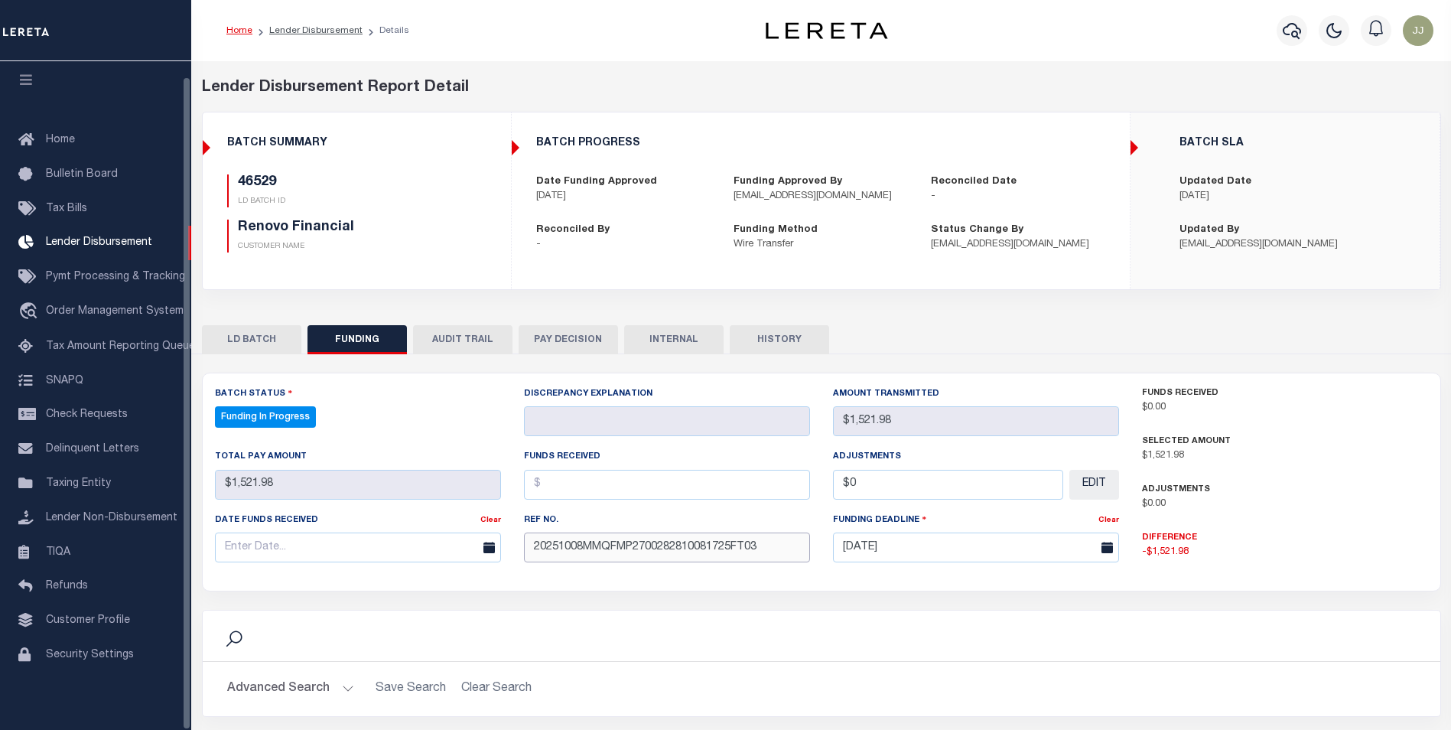
type input "20251008MMQFMP2700282810081725FT03"
drag, startPoint x: 249, startPoint y: 542, endPoint x: 252, endPoint y: 522, distance: 20.2
click at [249, 542] on input "text" at bounding box center [358, 547] width 286 height 30
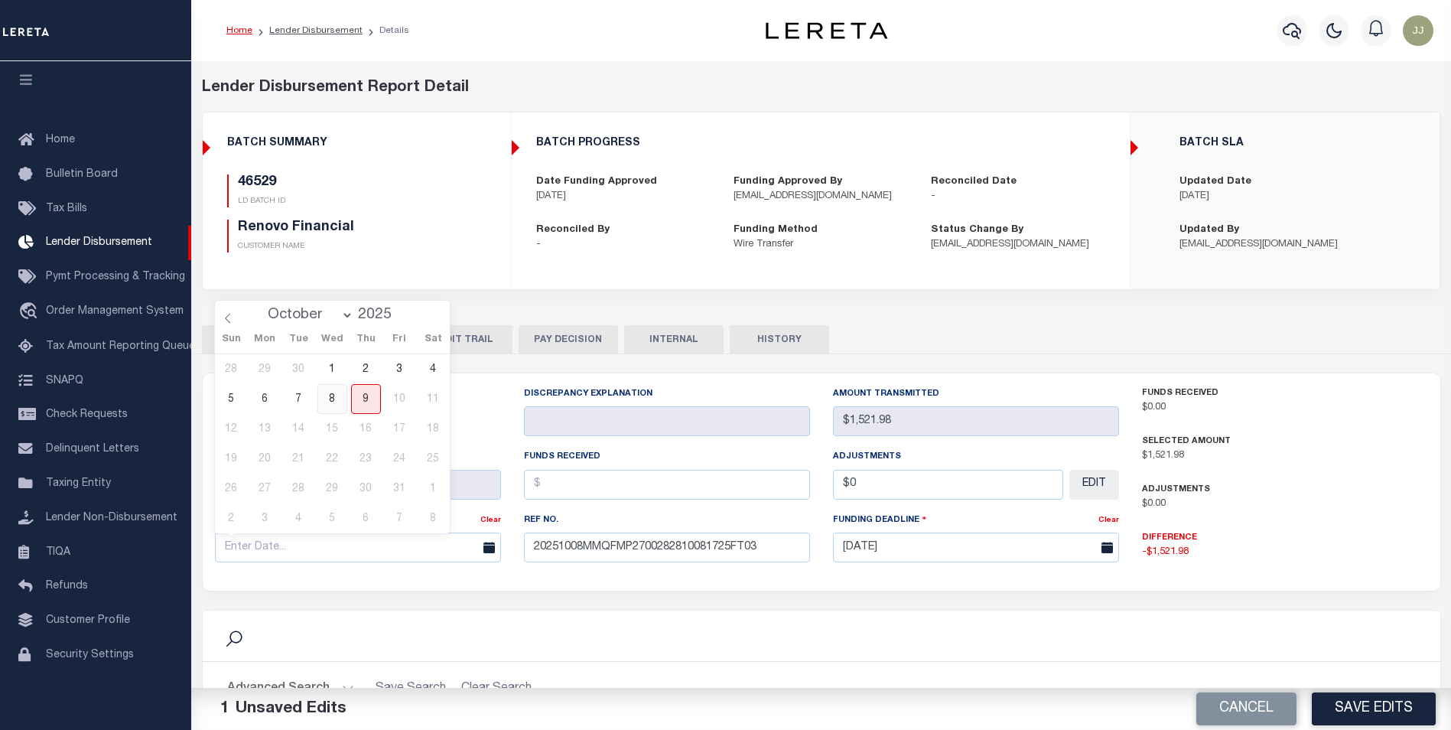
drag, startPoint x: 340, startPoint y: 399, endPoint x: 556, endPoint y: 515, distance: 245.7
click at [341, 400] on span "8" at bounding box center [332, 399] width 30 height 30
type input "[DATE]"
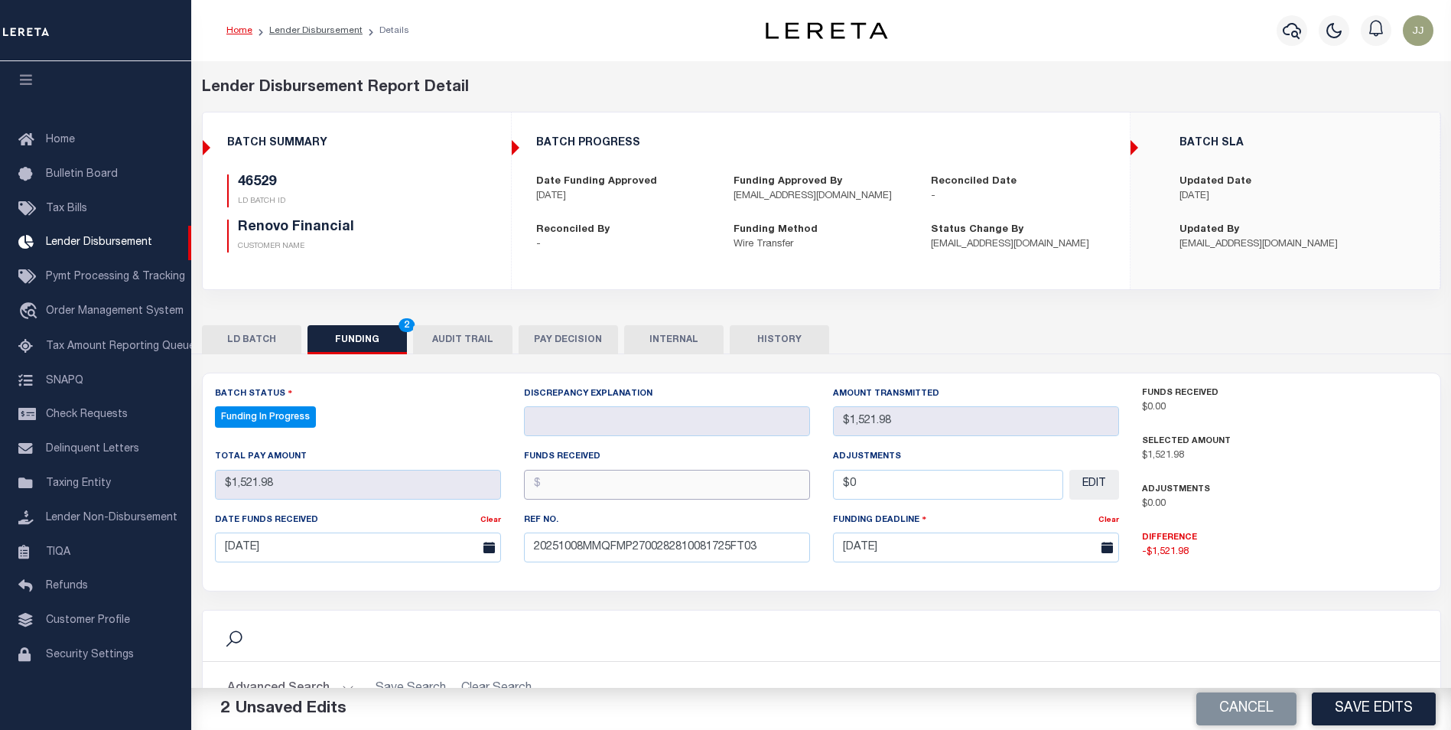
click at [603, 494] on input "text" at bounding box center [667, 485] width 286 height 30
type input "$1,521.98"
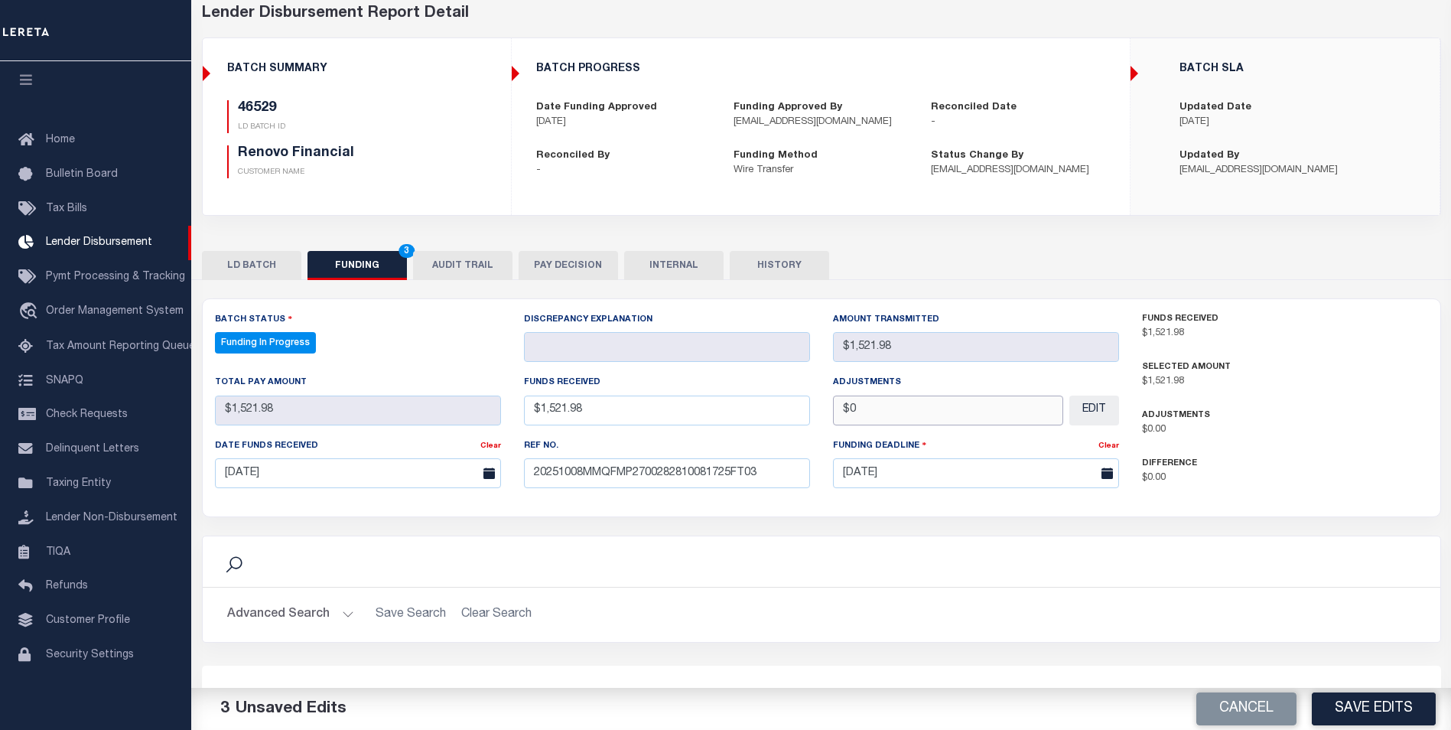
scroll to position [76, 0]
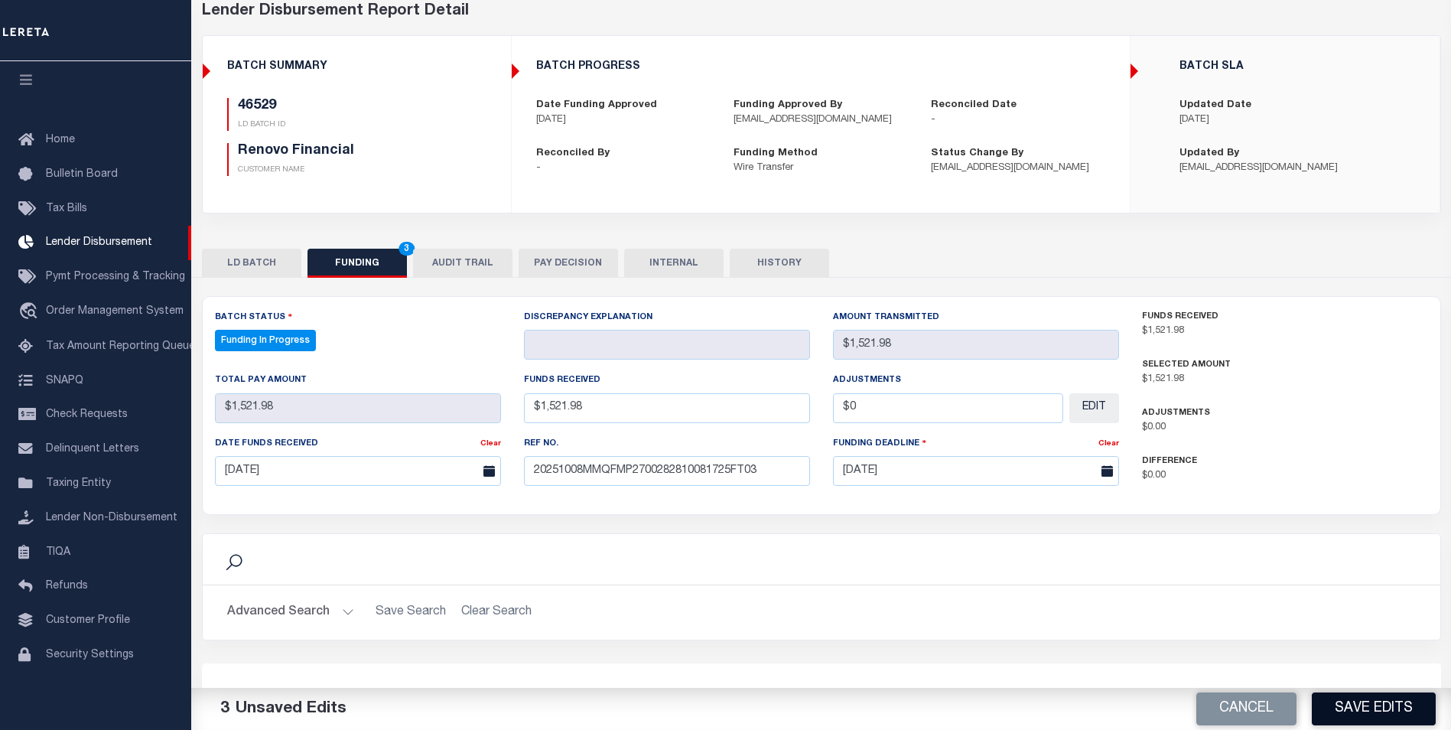
type input "$0.00"
click at [1382, 714] on button "Save Edits" at bounding box center [1374, 708] width 124 height 33
type input "$1,521.98"
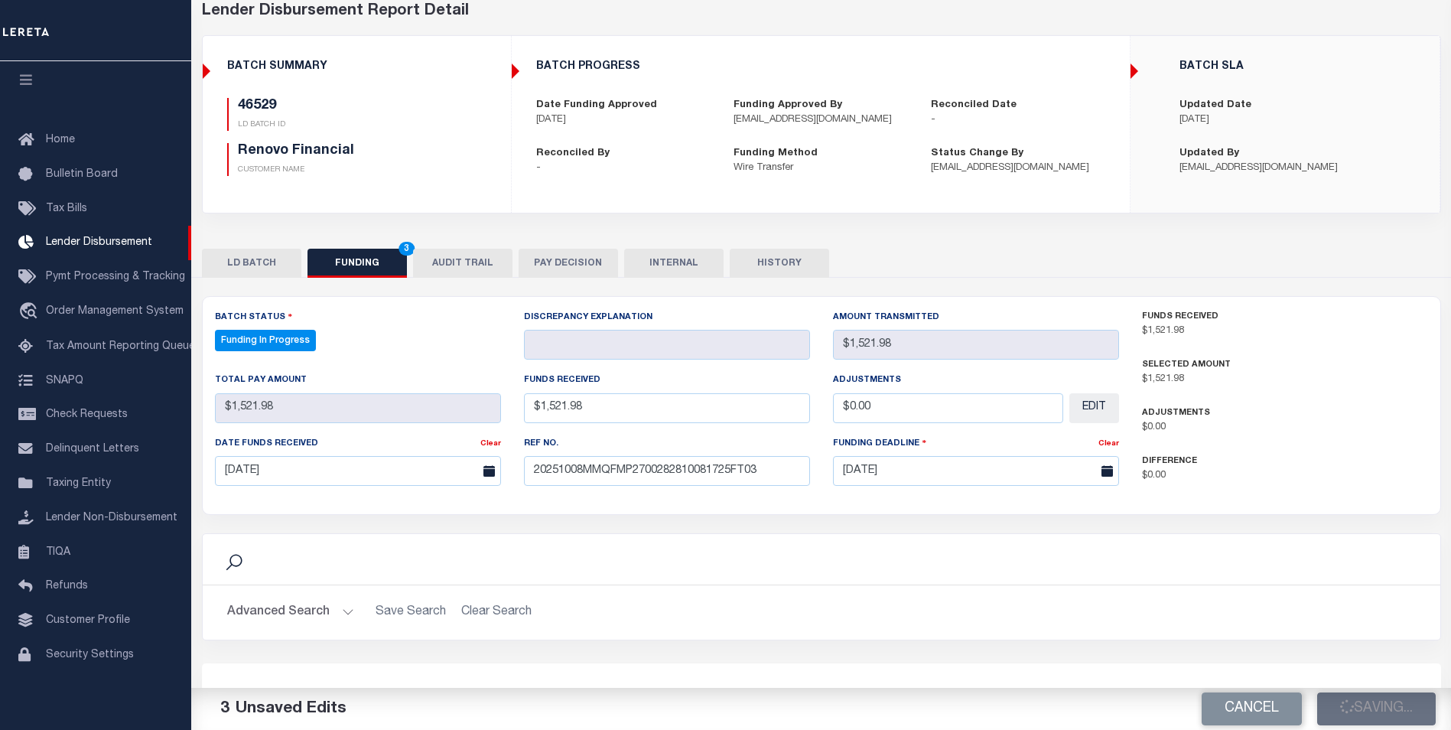
type input "$0"
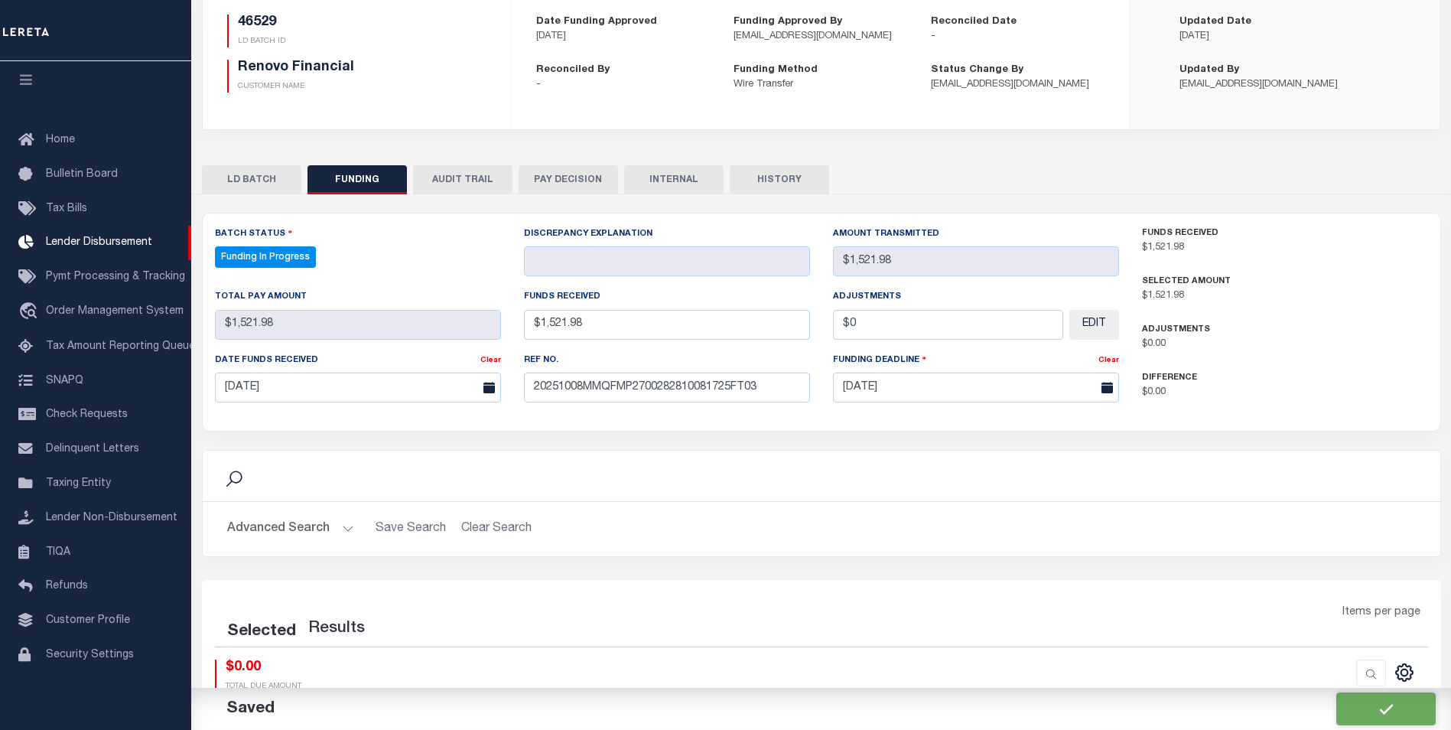
scroll to position [229, 0]
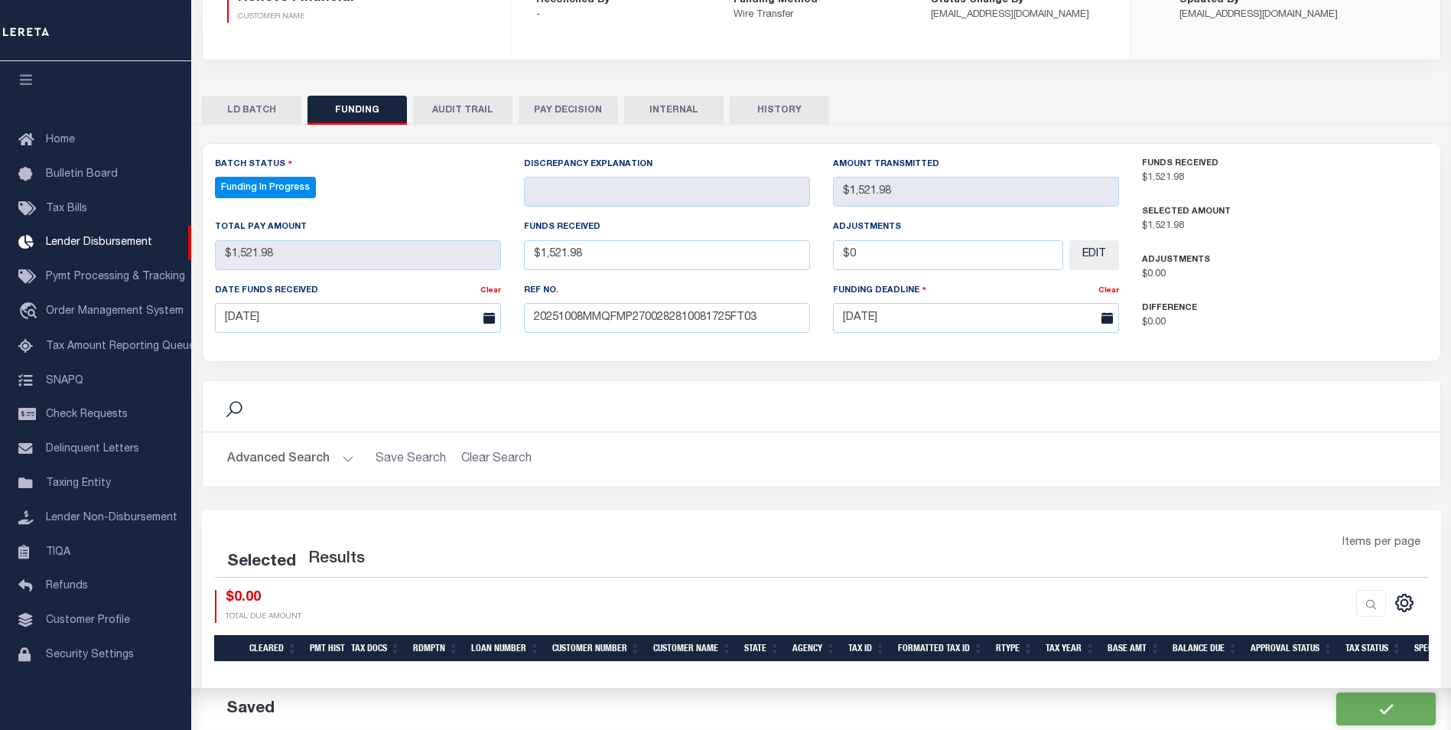
select select "100"
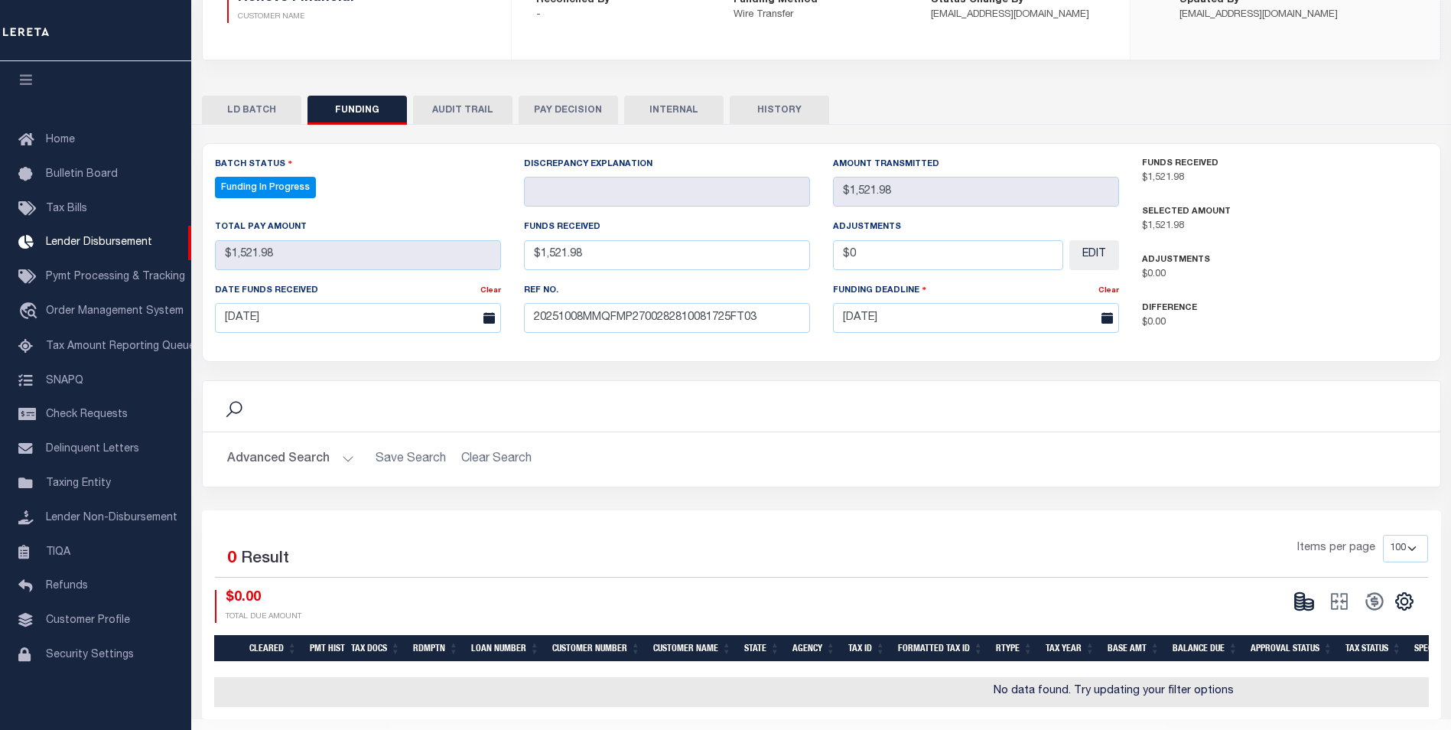
click at [1292, 602] on button at bounding box center [1303, 601] width 35 height 23
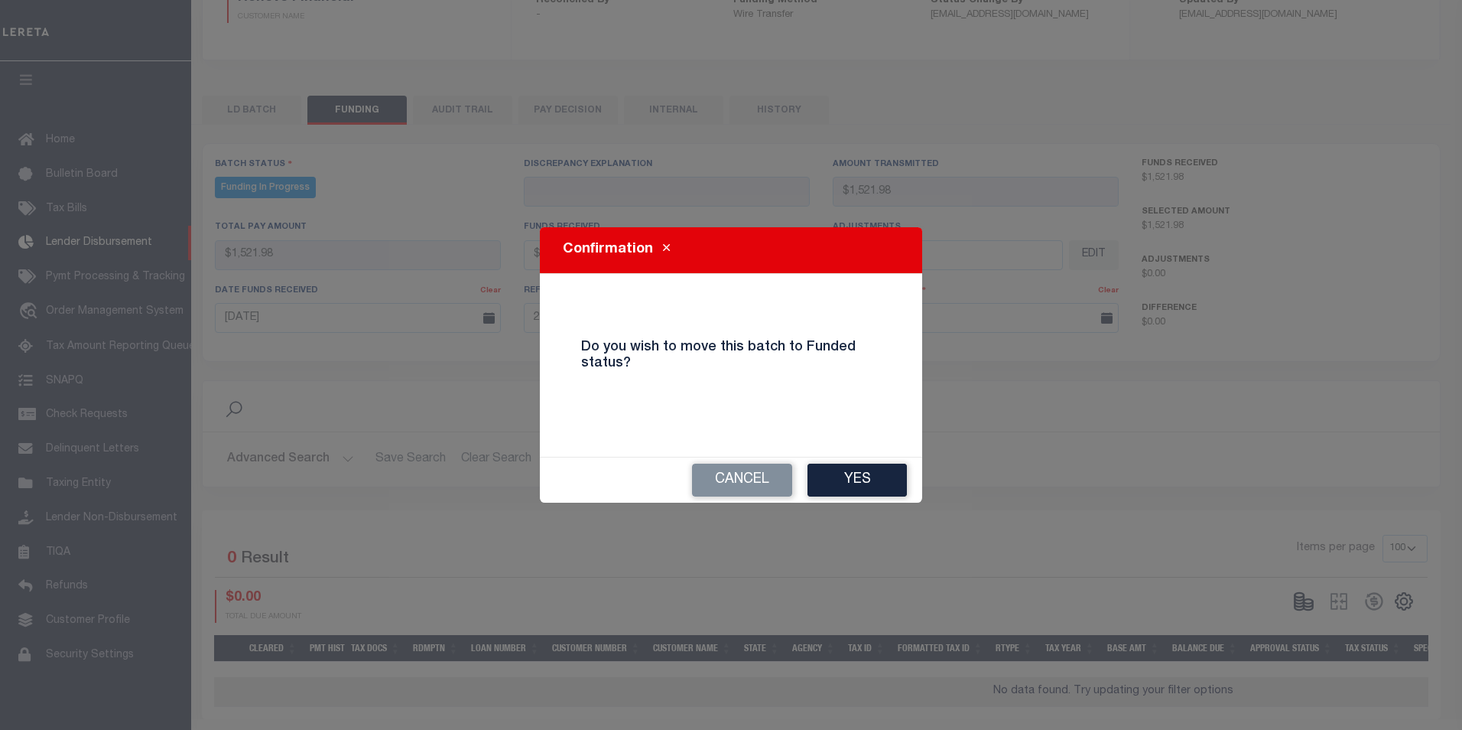
click at [878, 486] on button "Yes" at bounding box center [857, 479] width 99 height 33
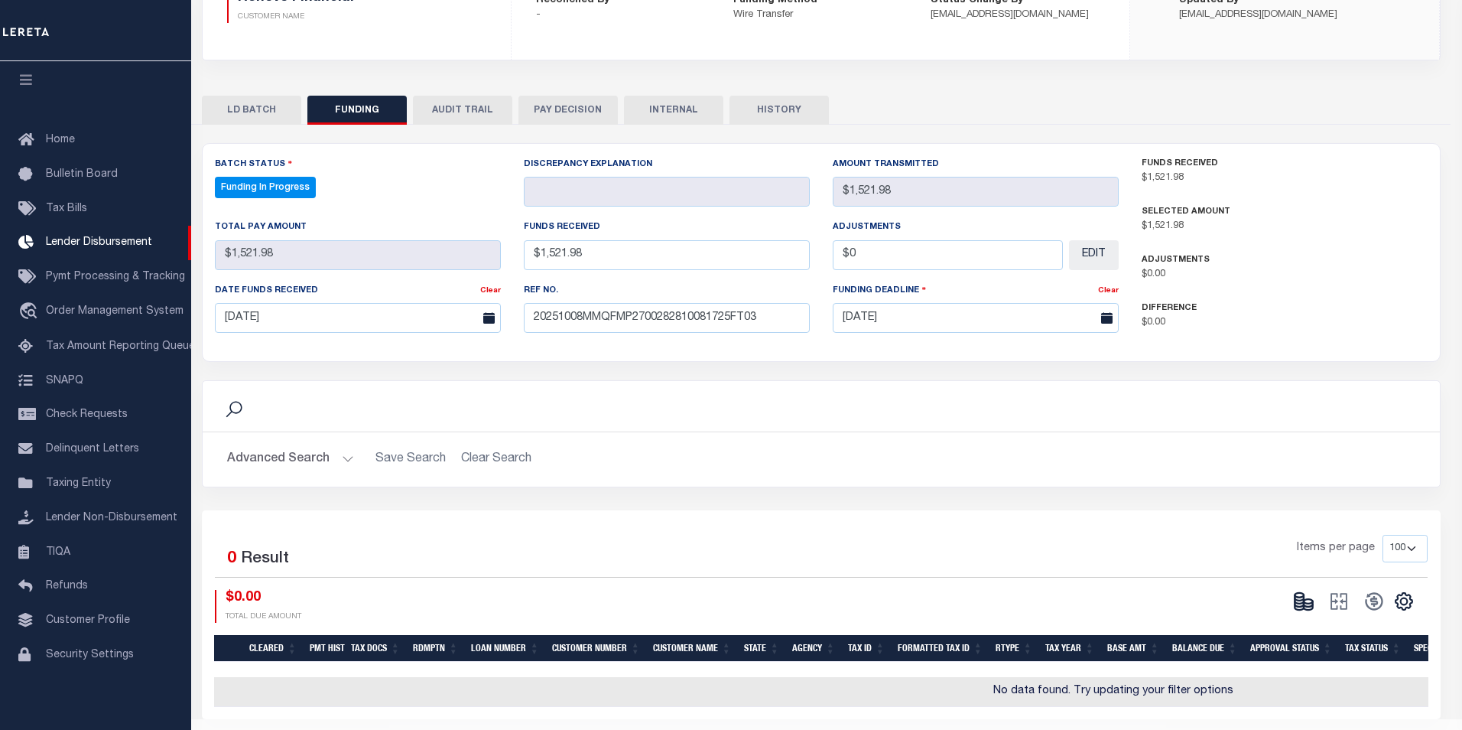
type input "$1,521.98"
type input "$0"
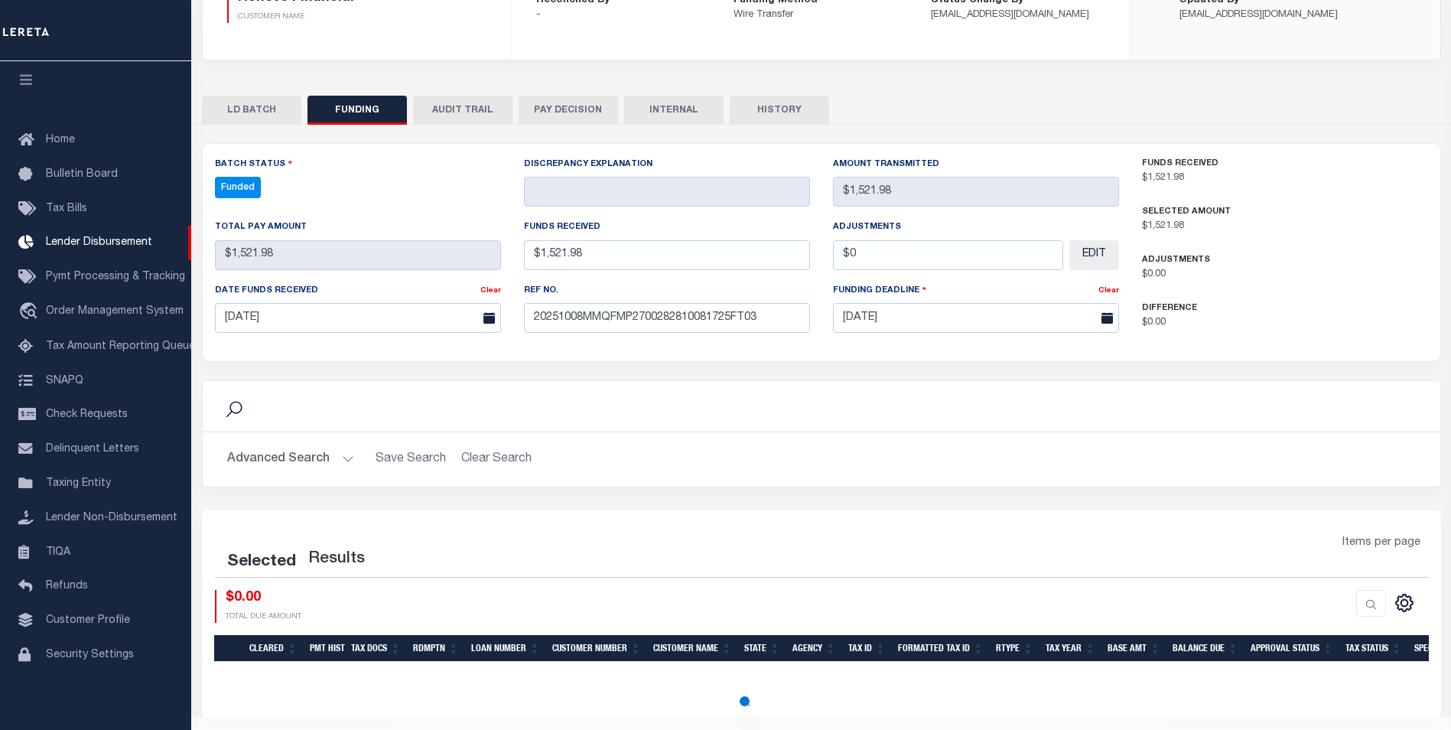
select select "100"
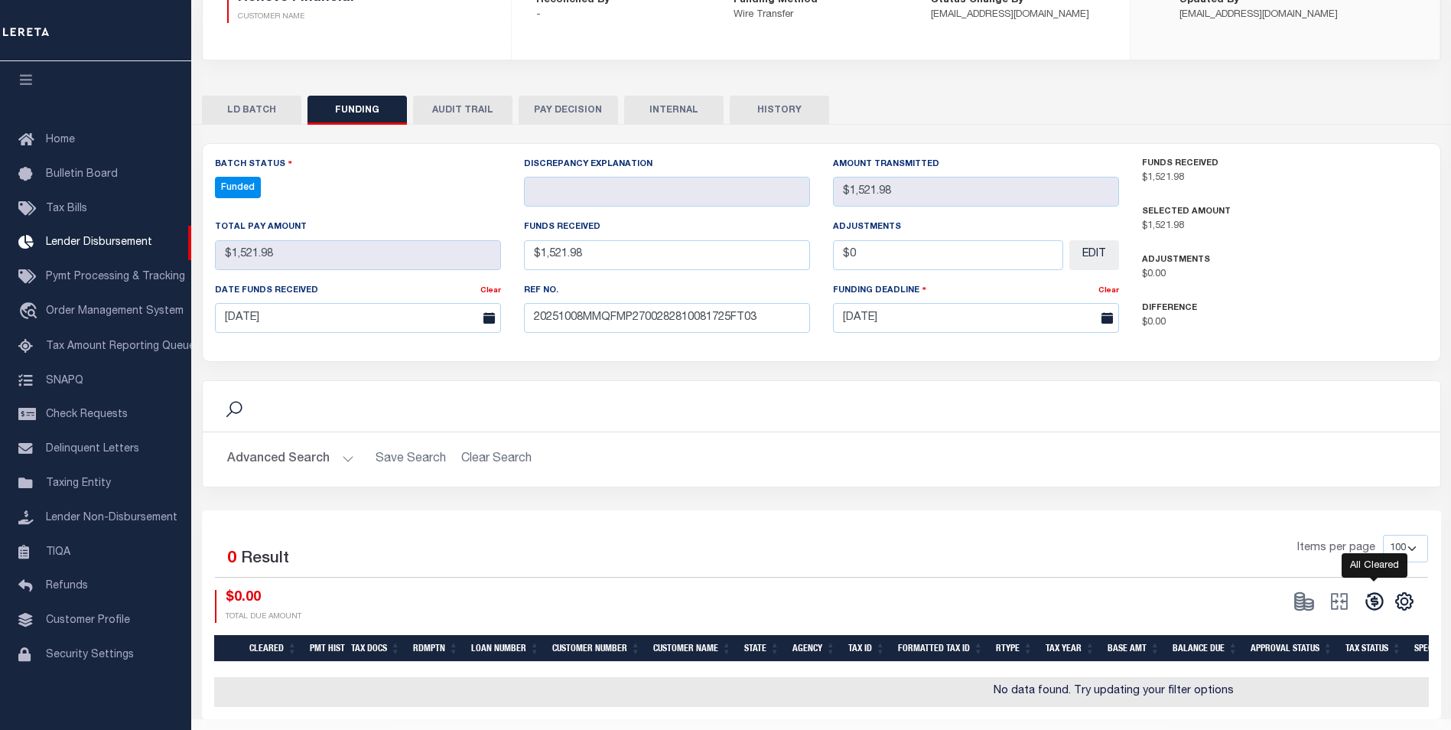
click at [1373, 609] on icon at bounding box center [1374, 600] width 21 height 21
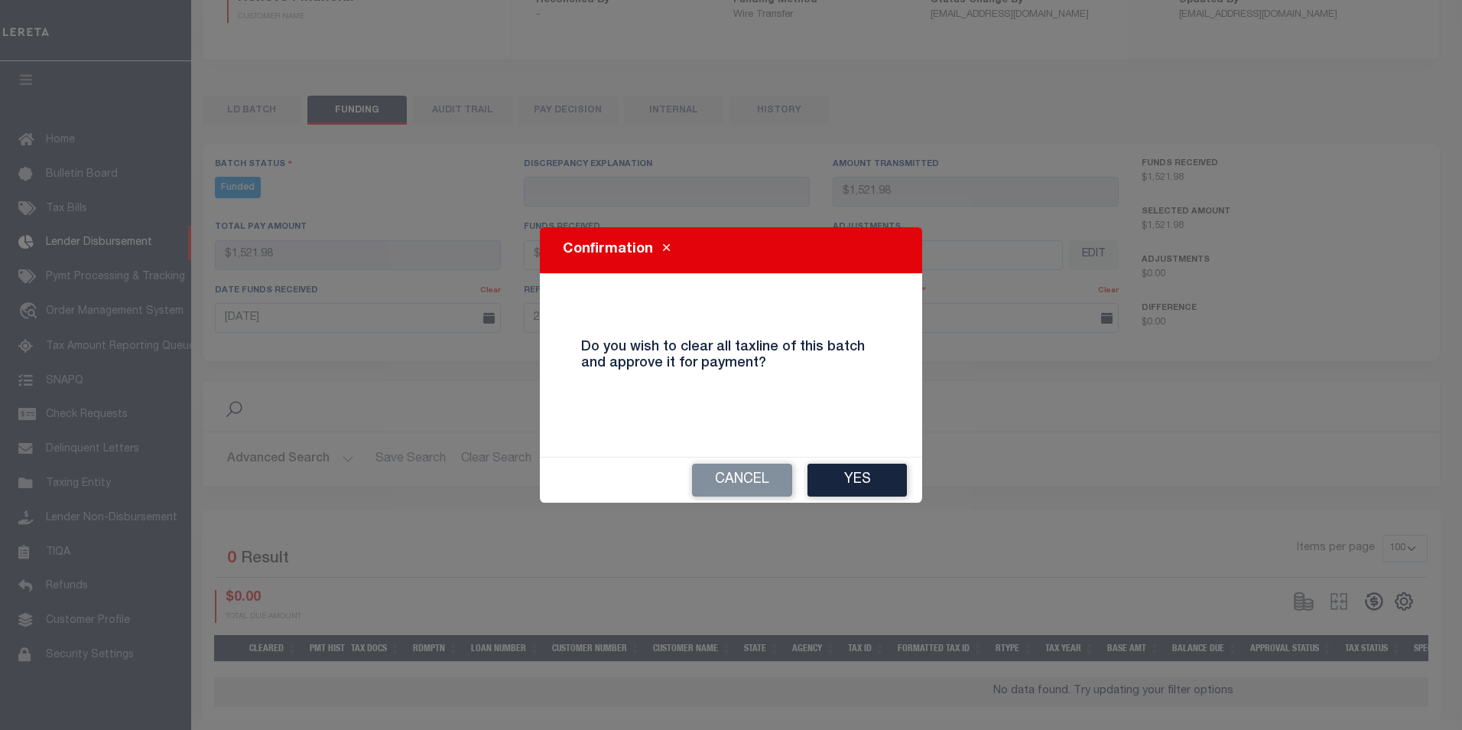
click at [880, 470] on button "Yes" at bounding box center [857, 479] width 99 height 33
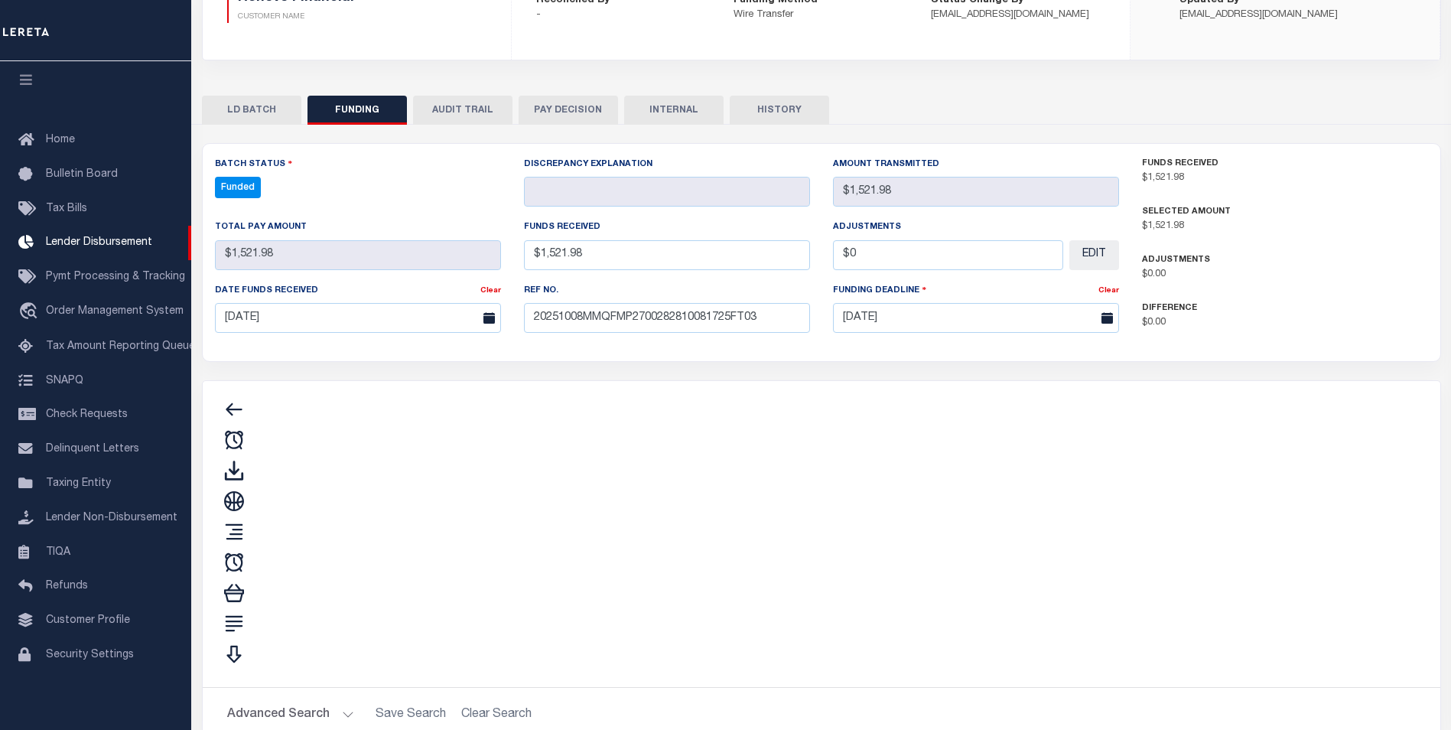
type input "$1,521.98"
type input "$0"
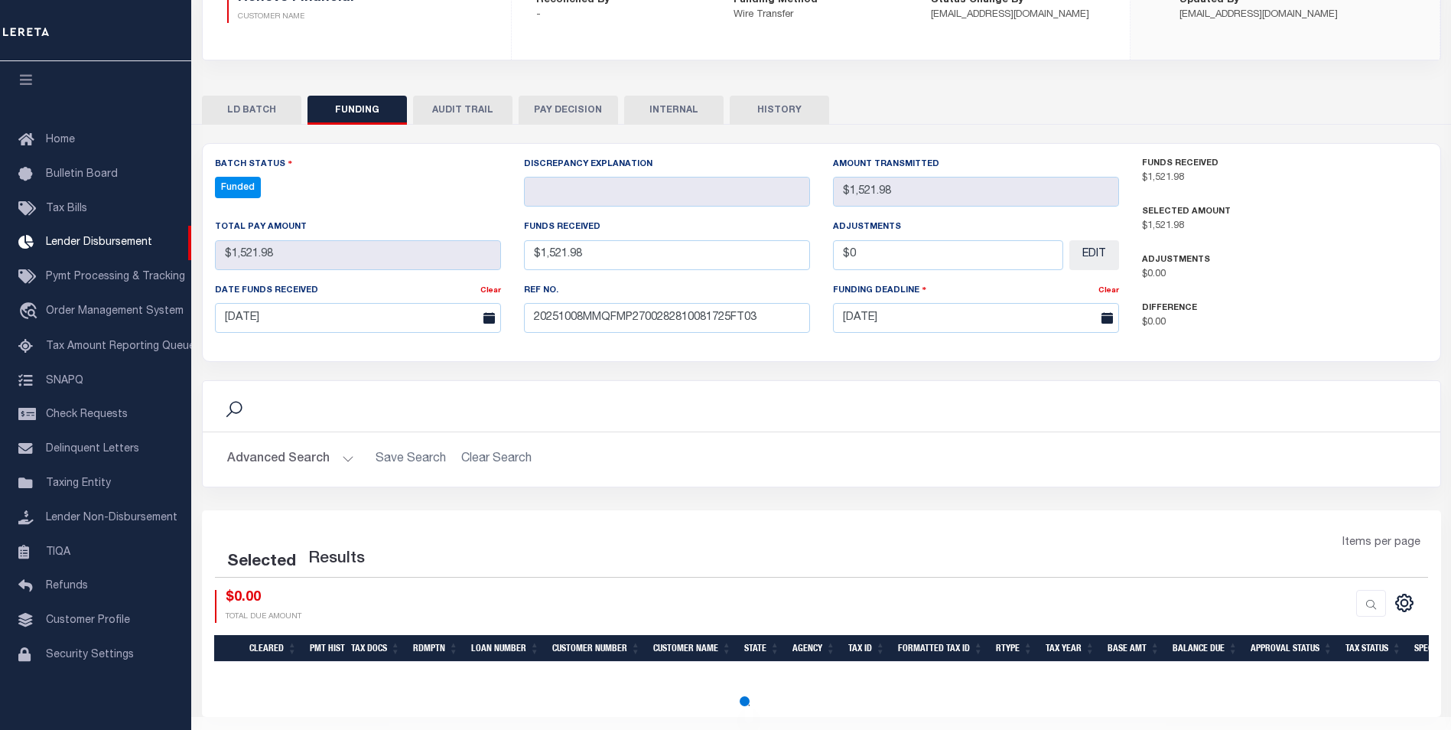
select select "100"
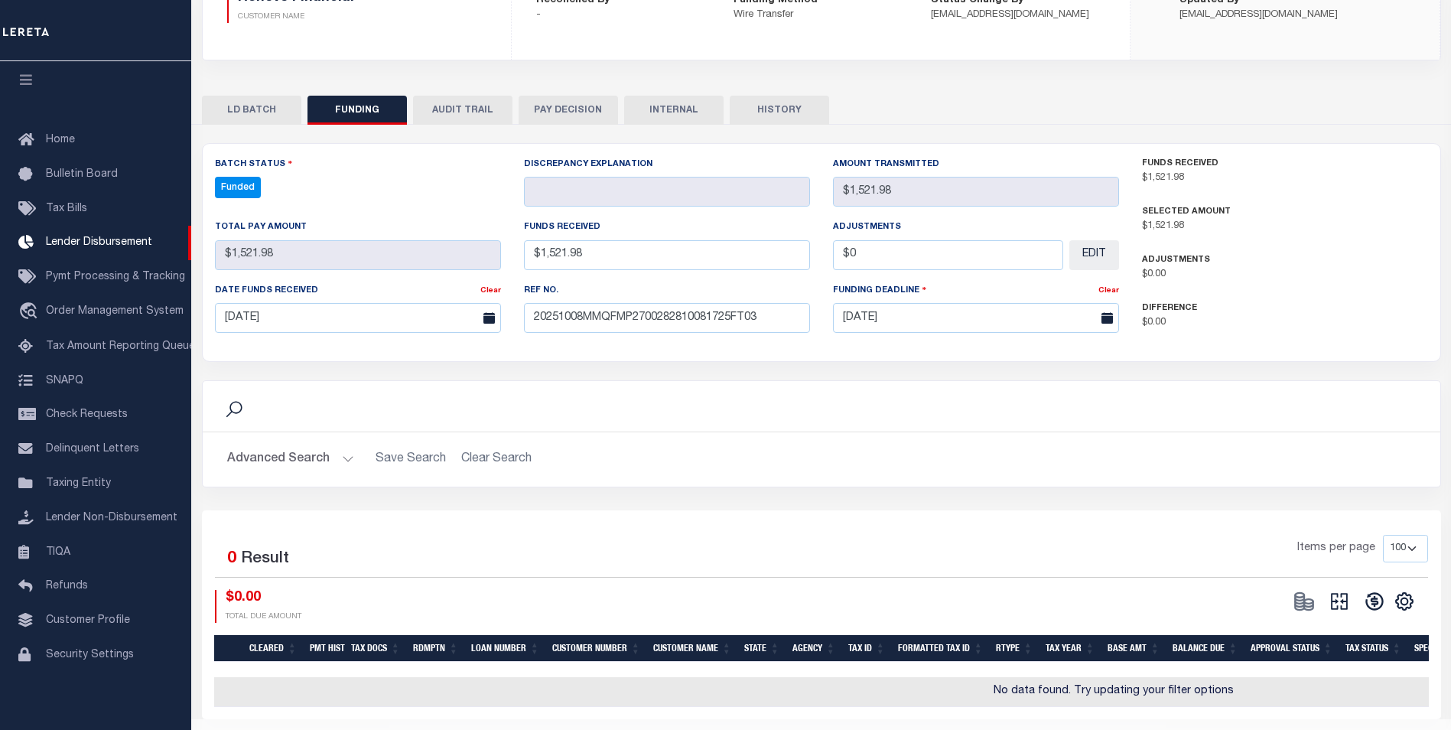
click at [1352, 606] on button at bounding box center [1338, 601] width 35 height 23
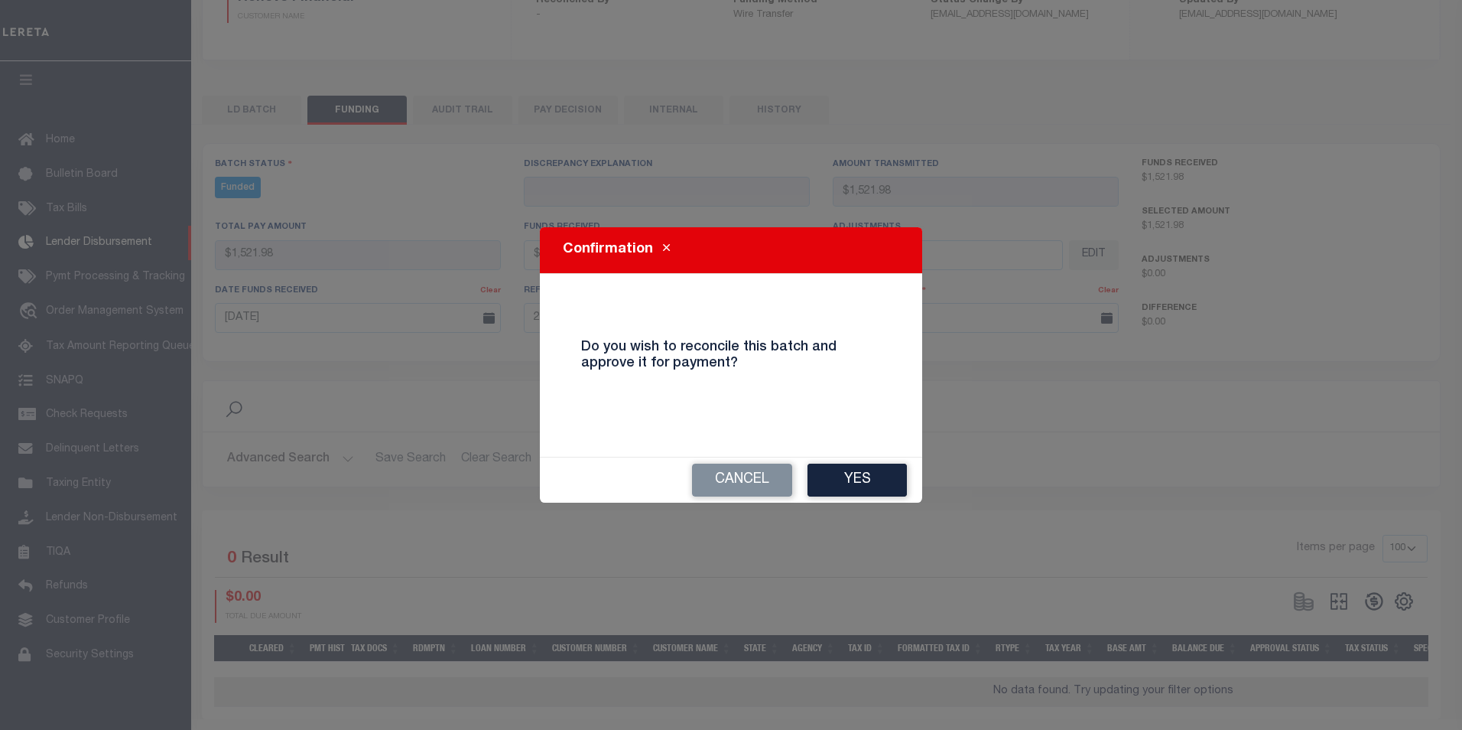
click at [844, 472] on button "Yes" at bounding box center [857, 479] width 99 height 33
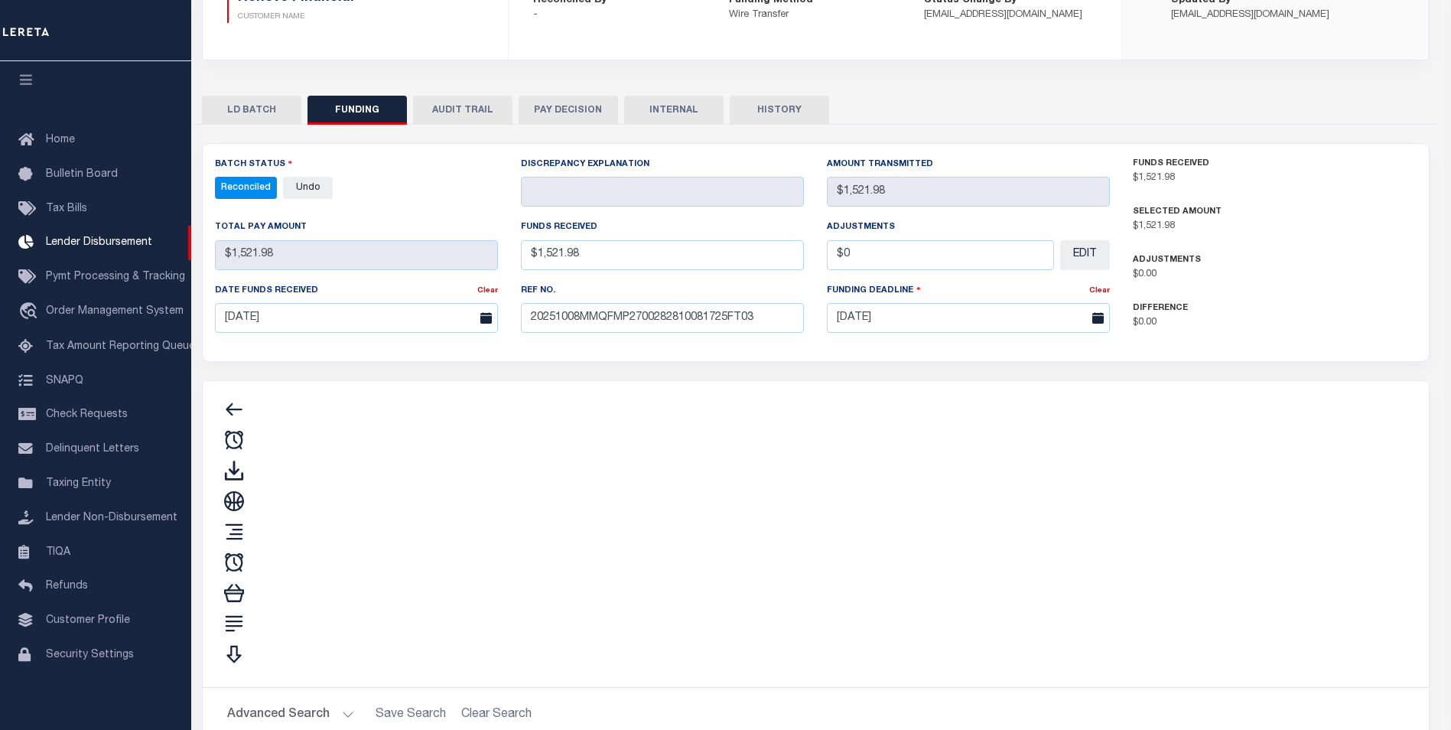
type input "$1,521.98"
type input "$0"
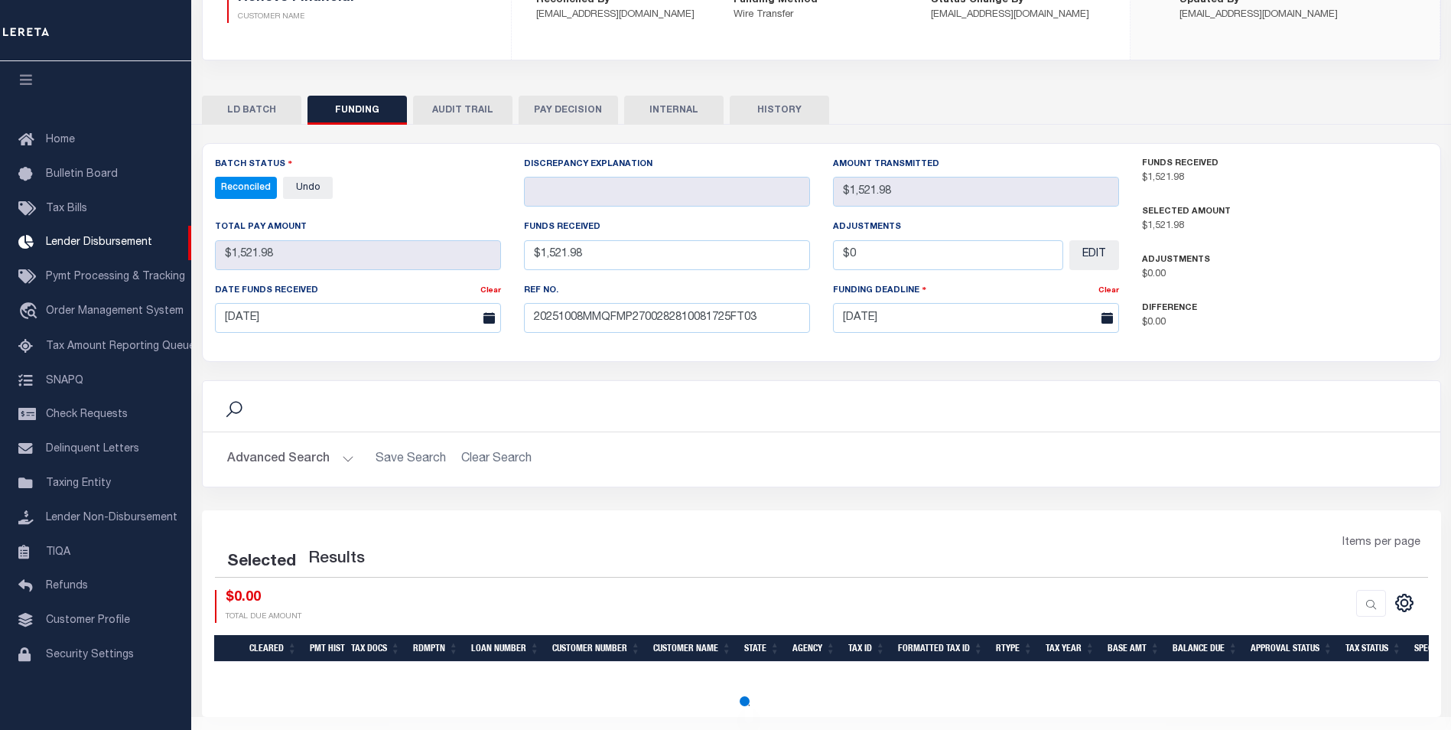
select select "100"
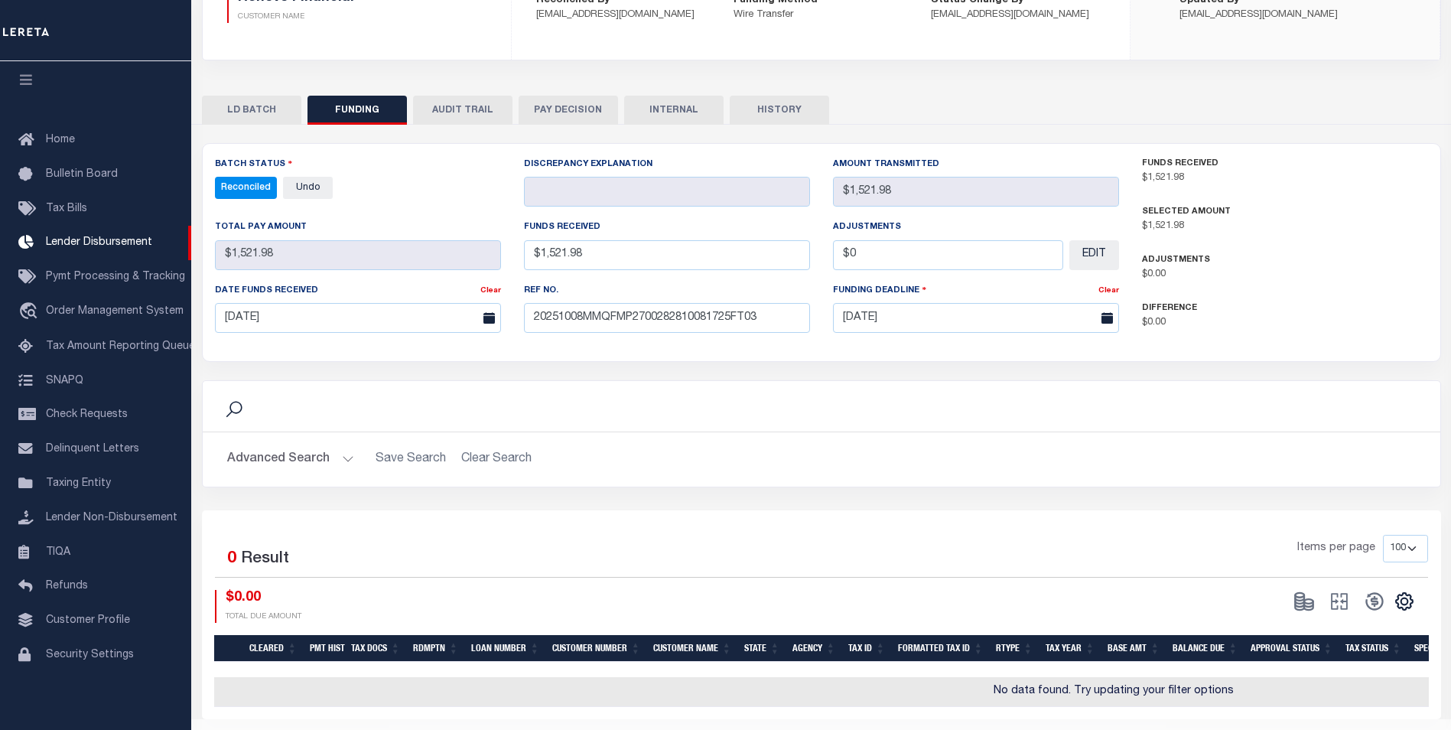
click at [661, 111] on button "INTERNAL" at bounding box center [673, 110] width 99 height 29
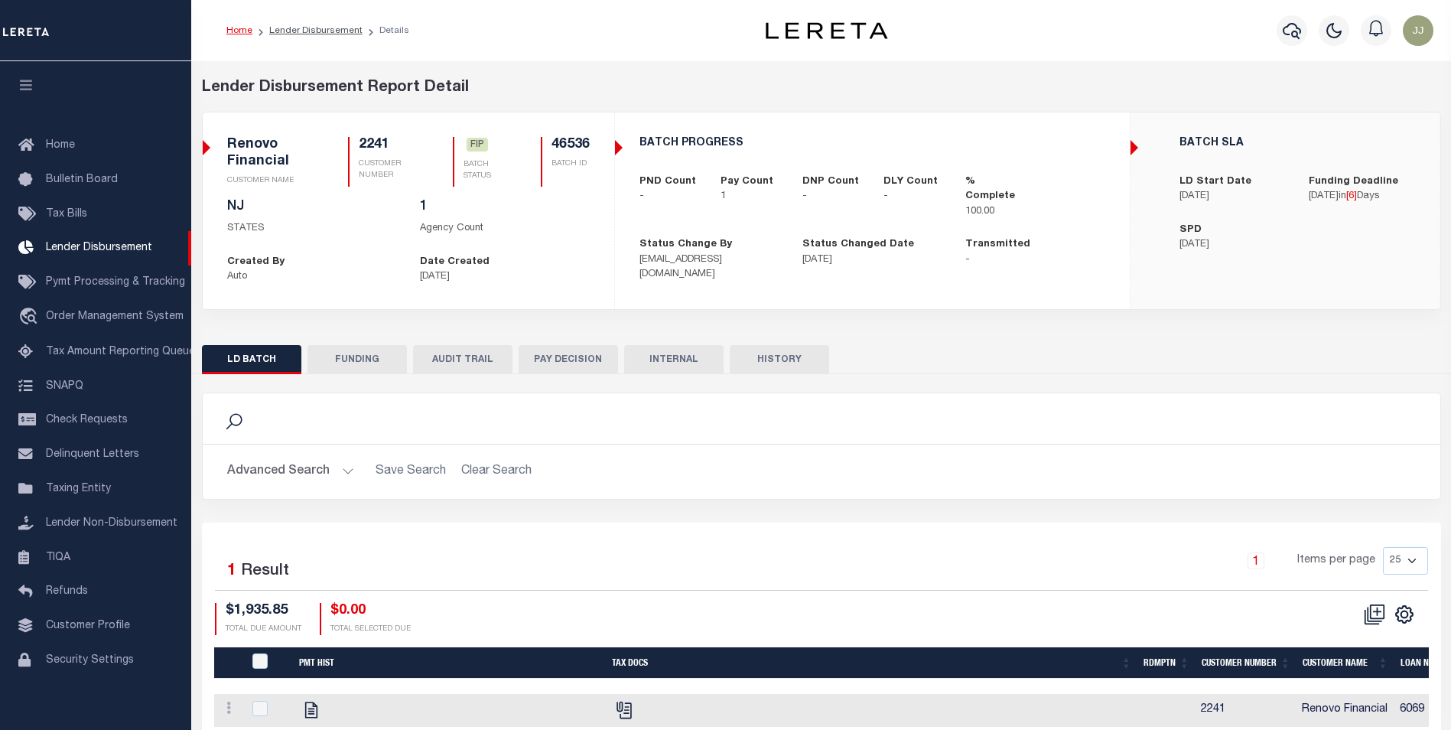
scroll to position [15, 0]
click at [353, 365] on button "FUNDING" at bounding box center [356, 359] width 99 height 29
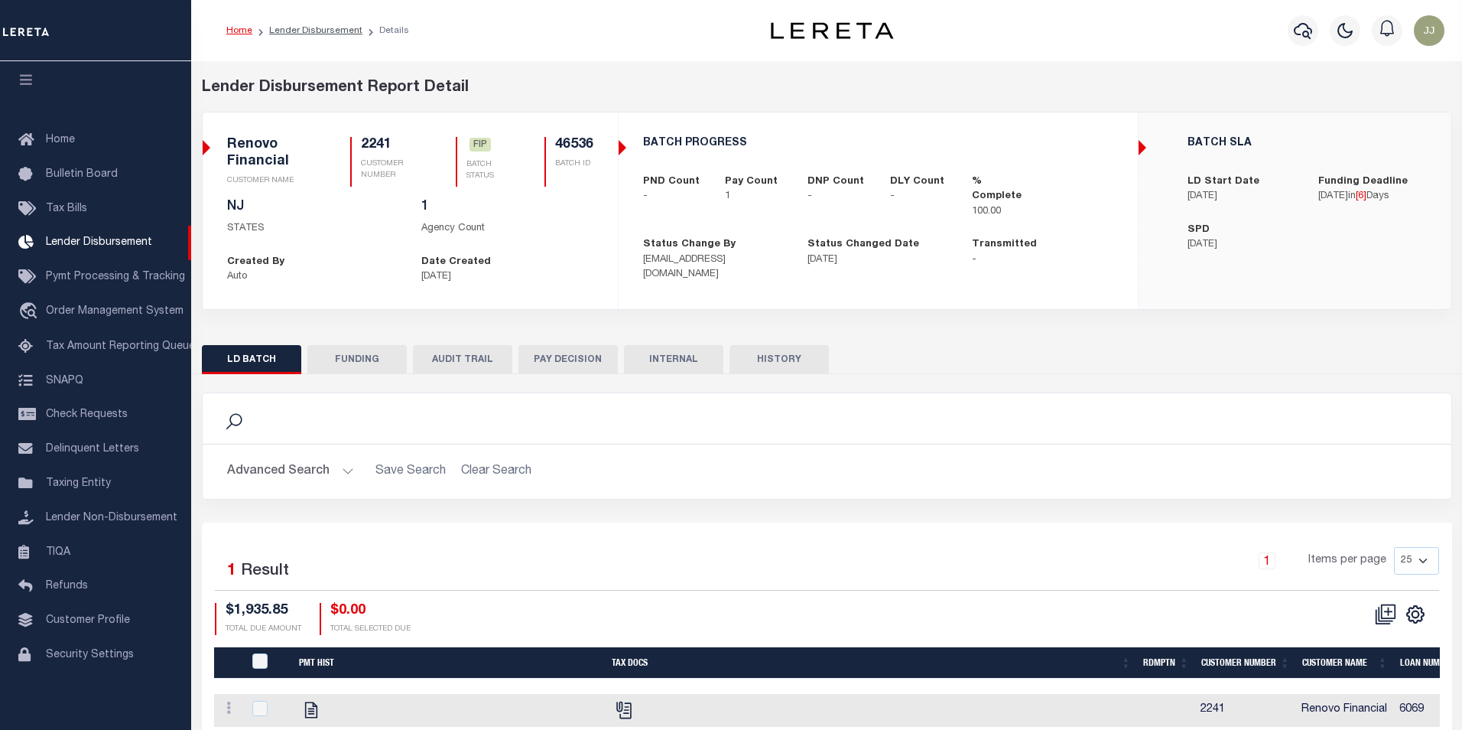
type input "$1,935.85"
type input "$0"
type input "10/16/2025"
select select "100"
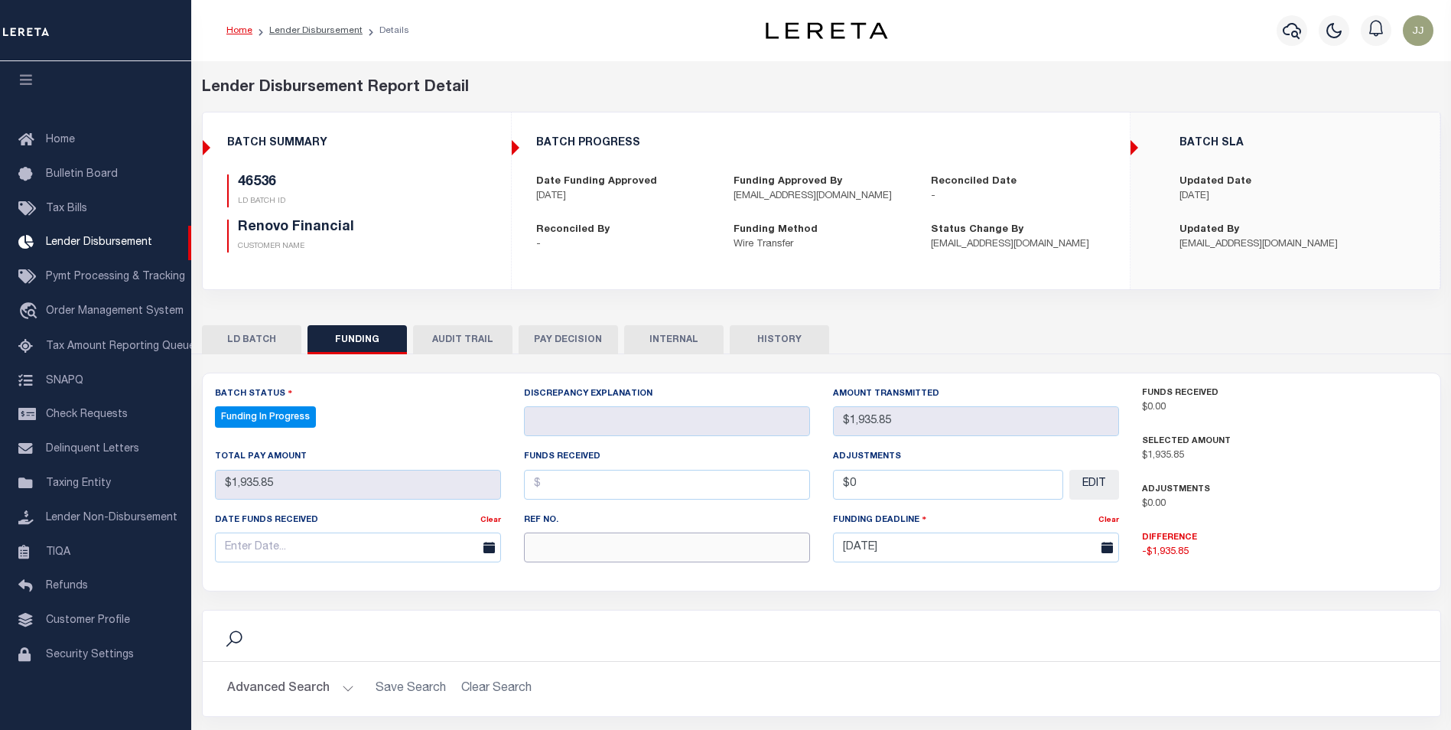
click at [648, 541] on input "text" at bounding box center [667, 547] width 286 height 30
select select "100"
paste input "20251008MMQFMP2700282810081725FT03"
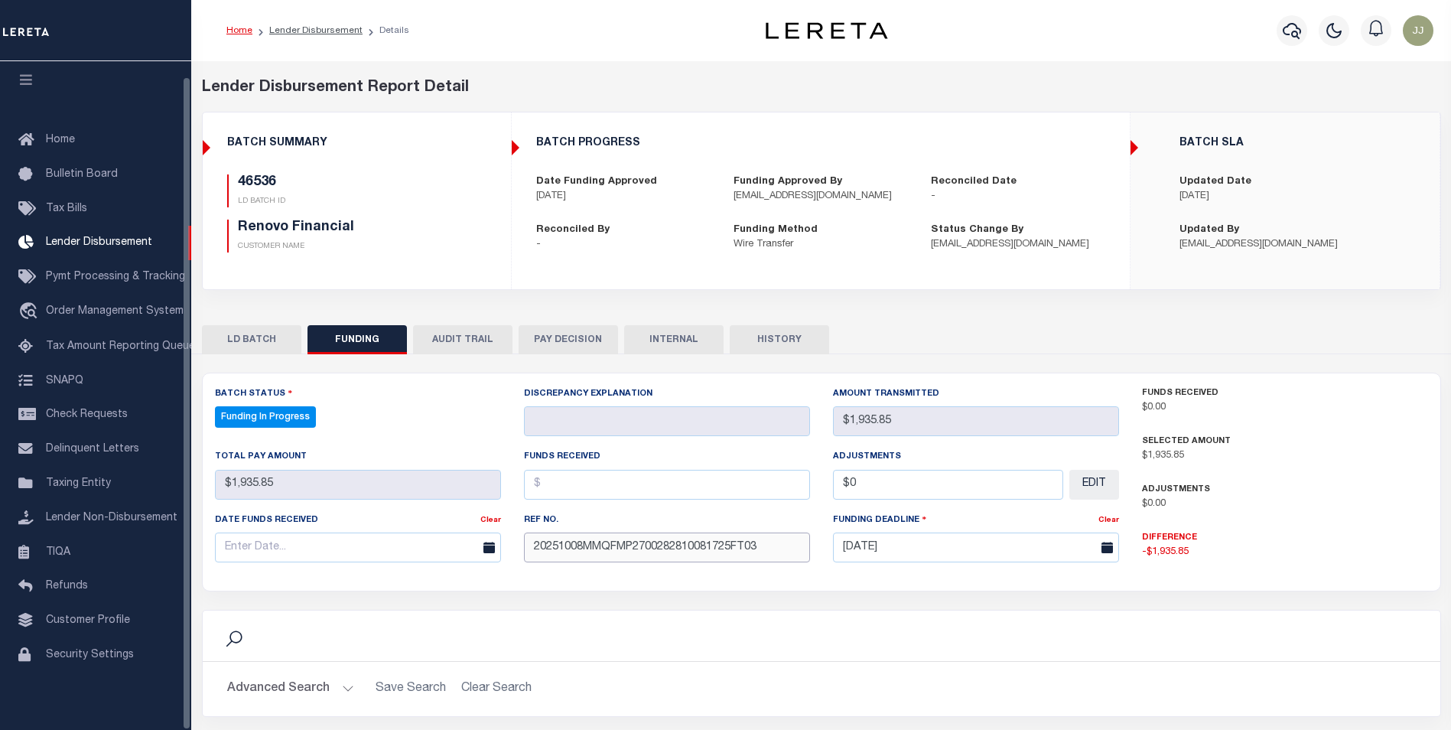
type input "20251008MMQFMP2700282810081725FT03"
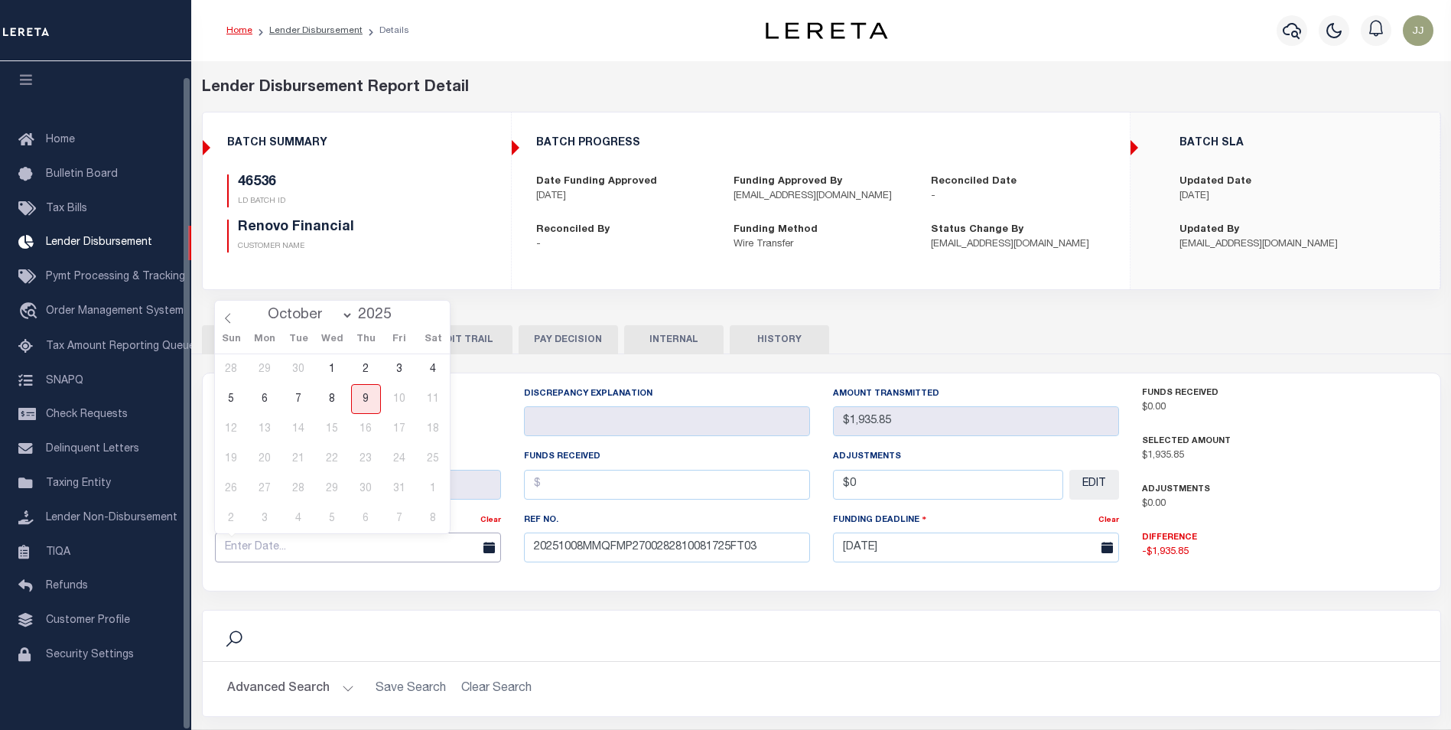
click at [281, 556] on input "text" at bounding box center [358, 547] width 286 height 30
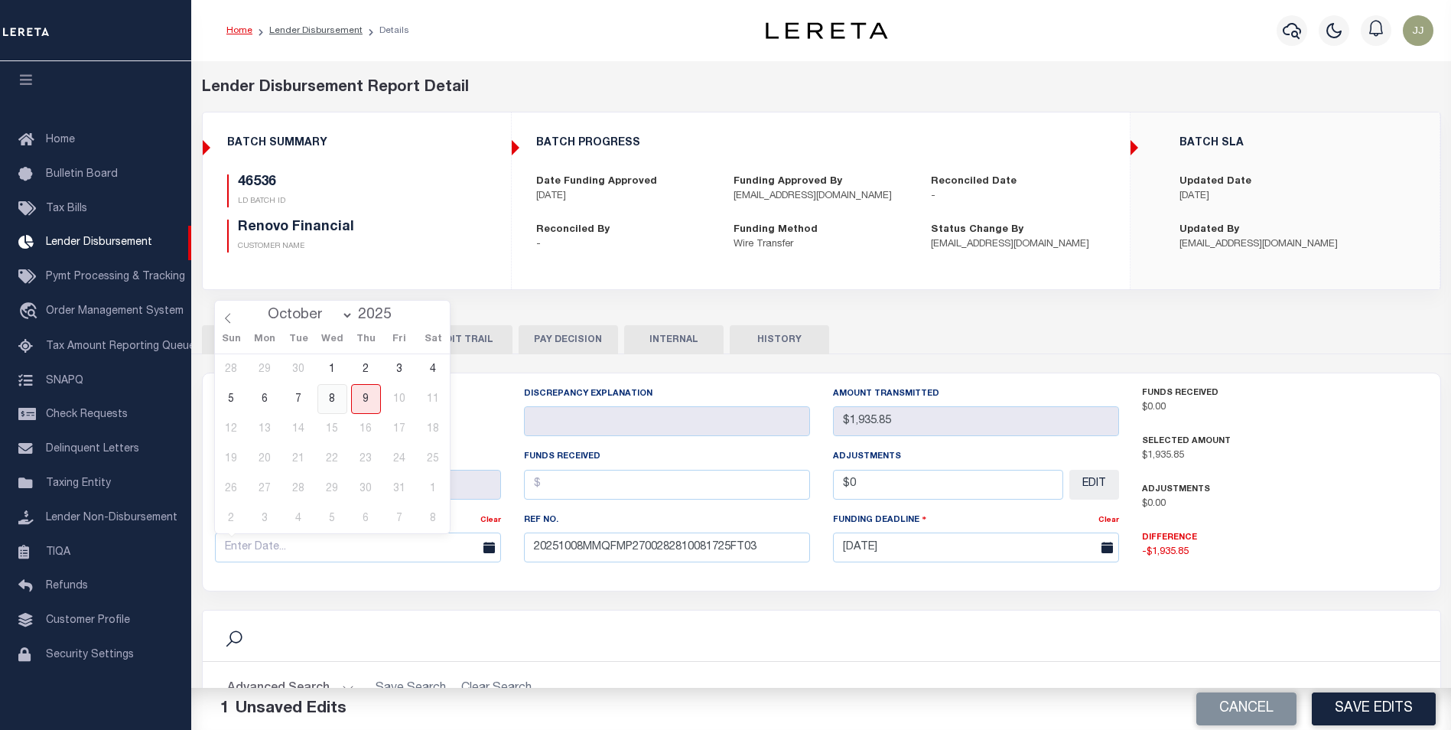
click at [339, 405] on span "8" at bounding box center [332, 399] width 30 height 30
type input "[DATE]"
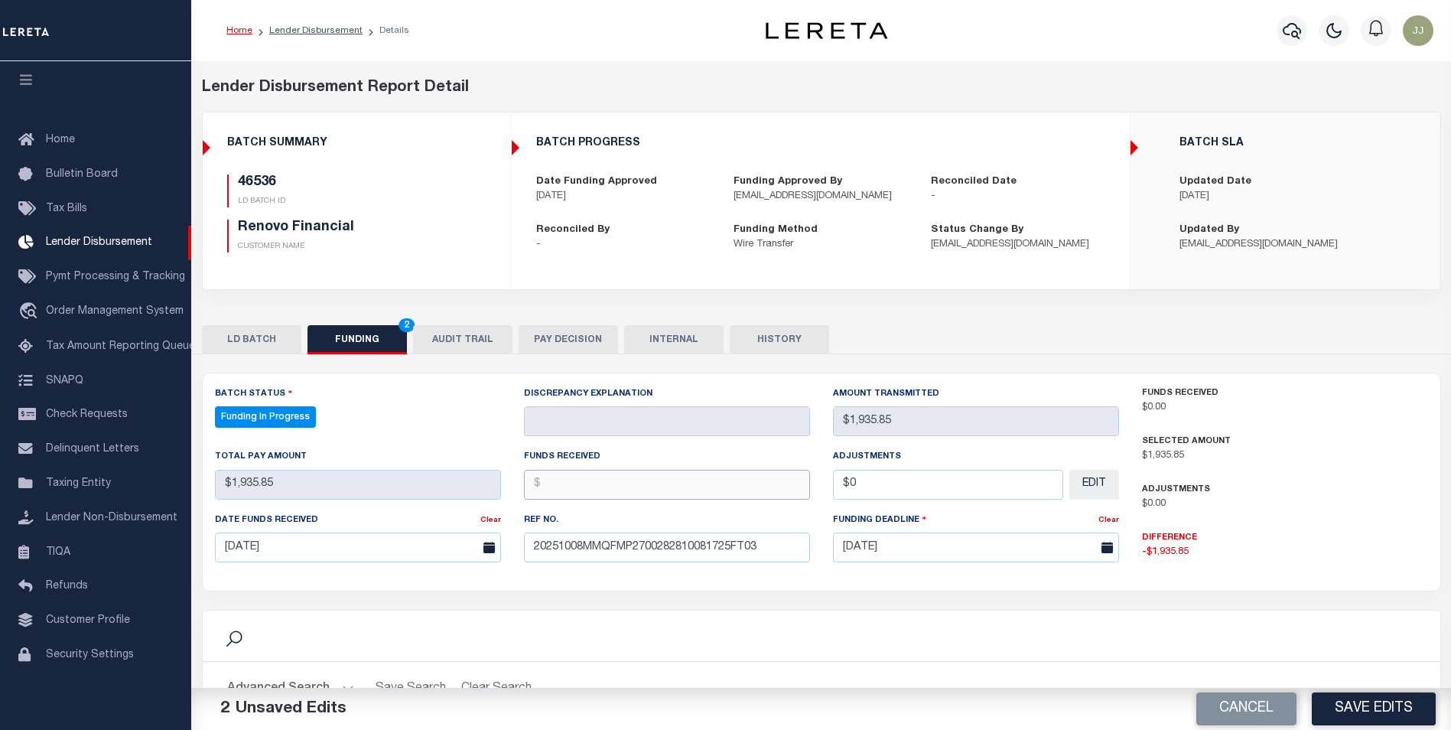
click at [586, 490] on input "text" at bounding box center [667, 485] width 286 height 30
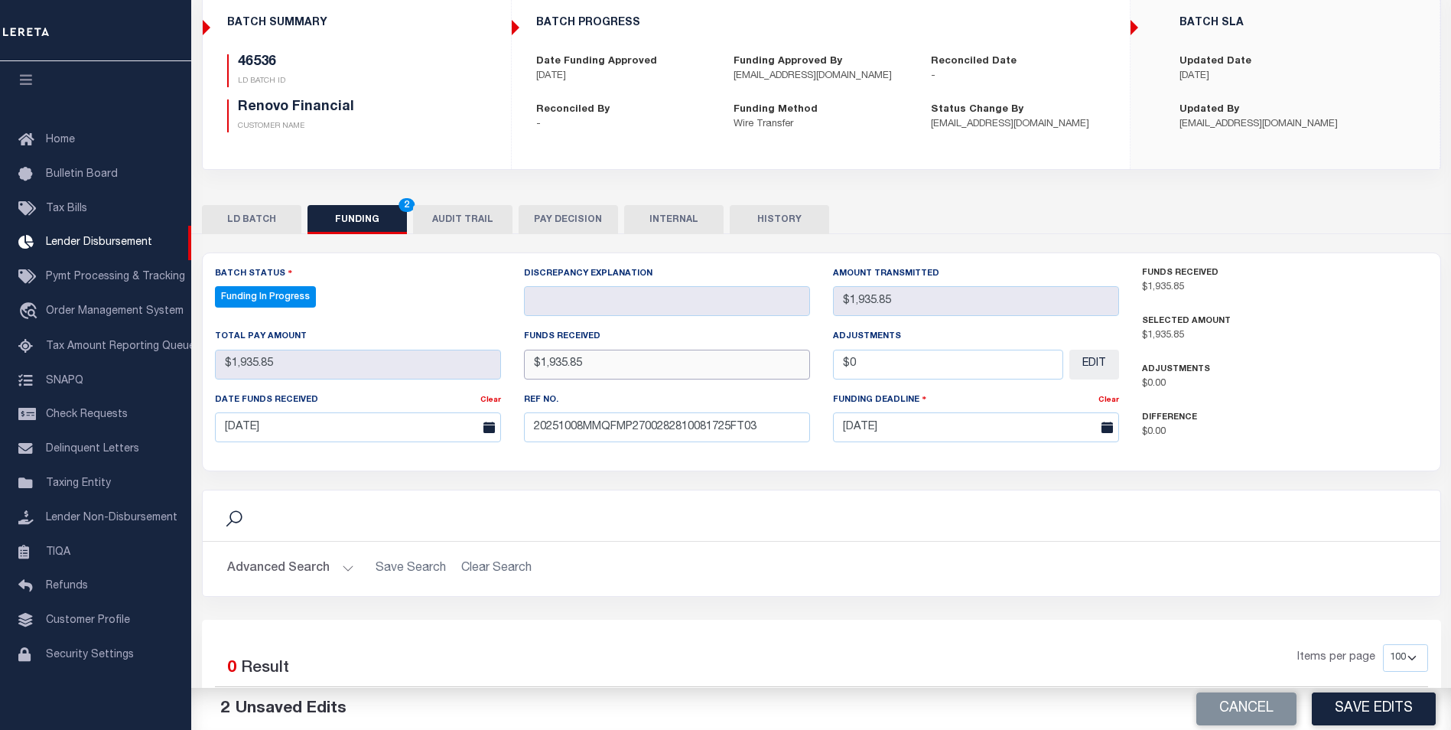
scroll to position [275, 0]
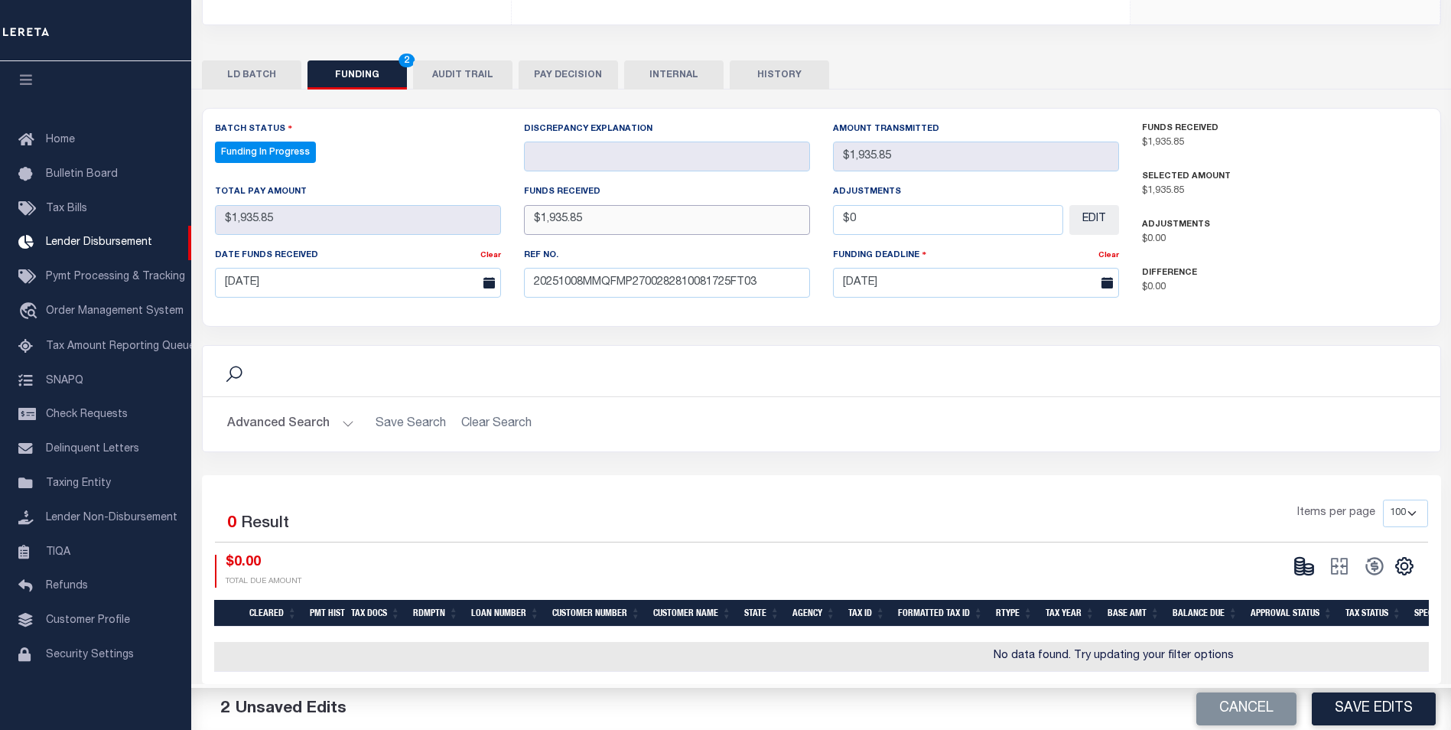
type input "$1,935.85"
click at [1360, 717] on button "Save Edits" at bounding box center [1374, 708] width 124 height 33
type input "$1,935.85"
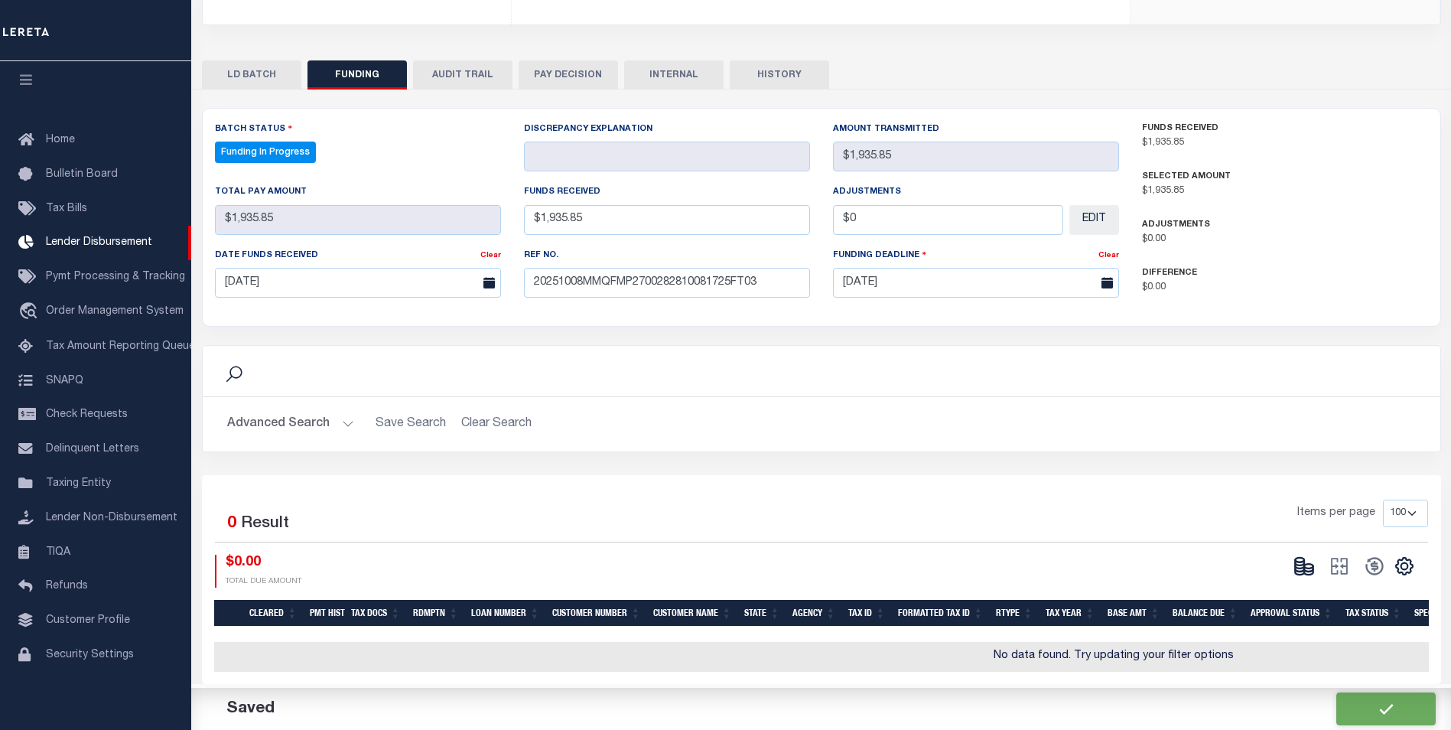
type input "$0"
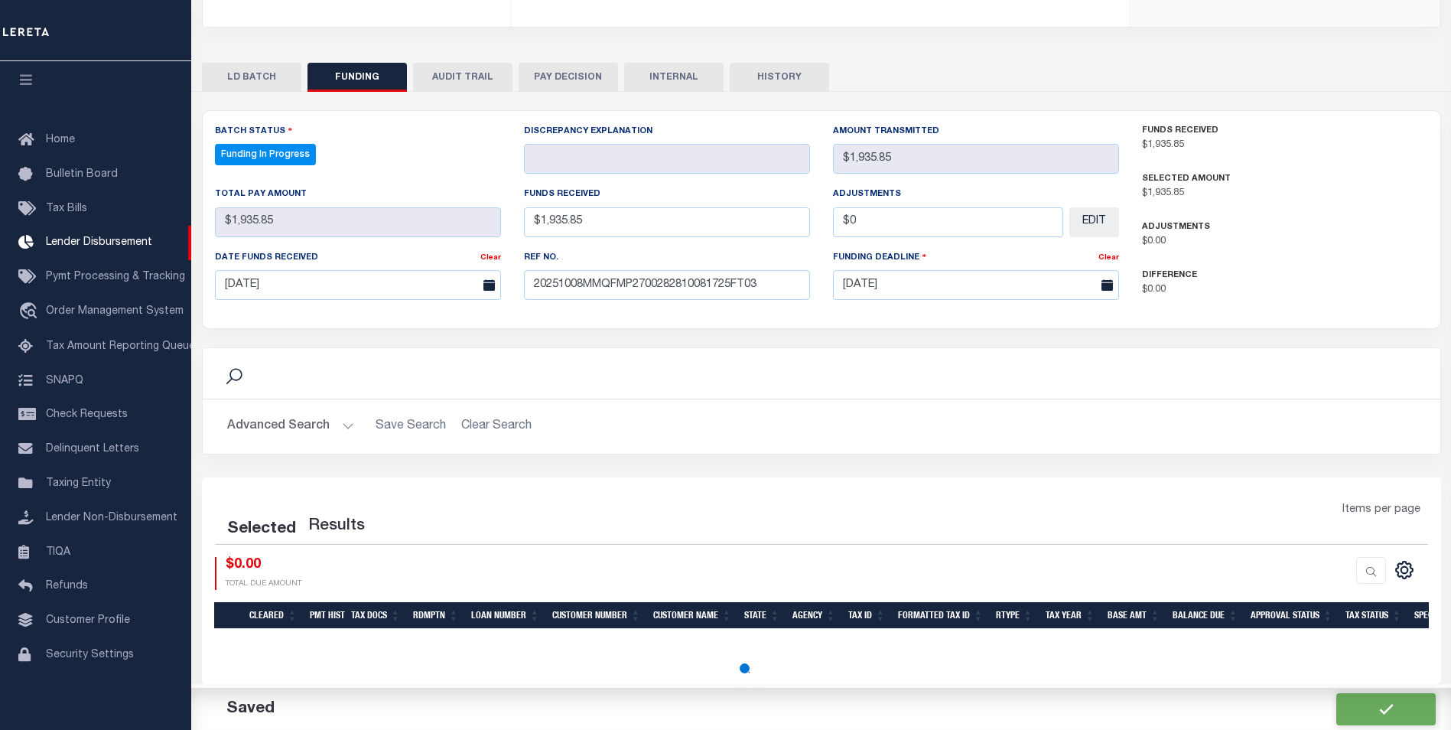
select select "100"
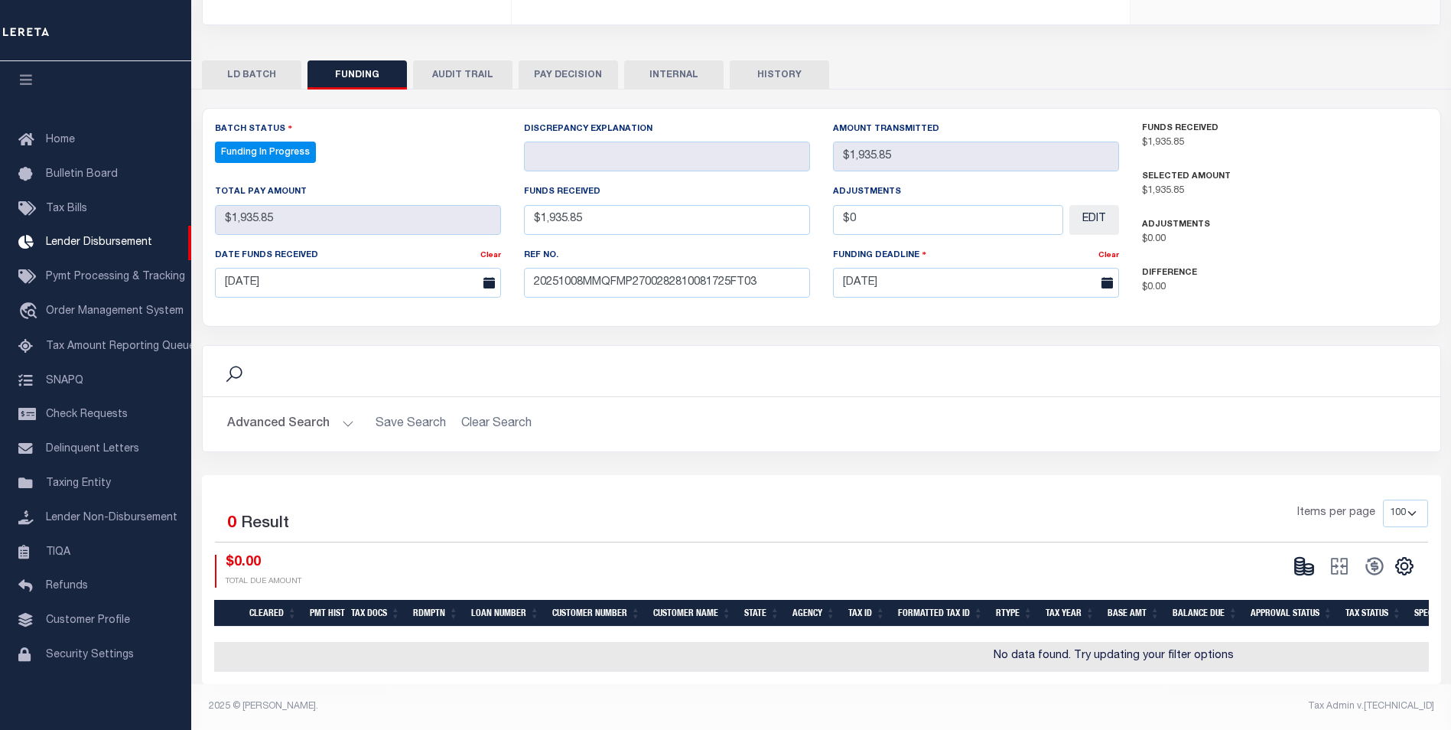
click at [1308, 569] on icon at bounding box center [1308, 571] width 9 height 5
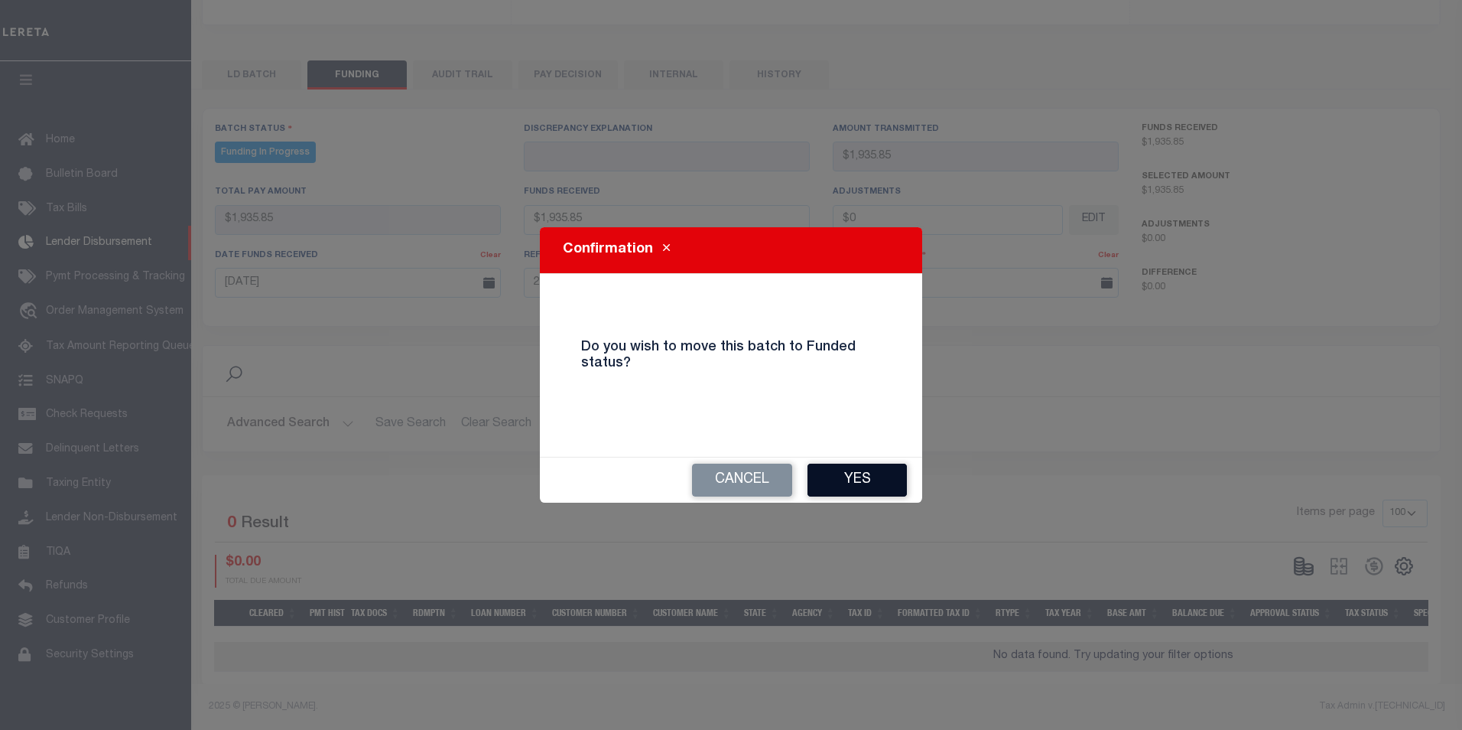
click at [840, 482] on button "Yes" at bounding box center [857, 479] width 99 height 33
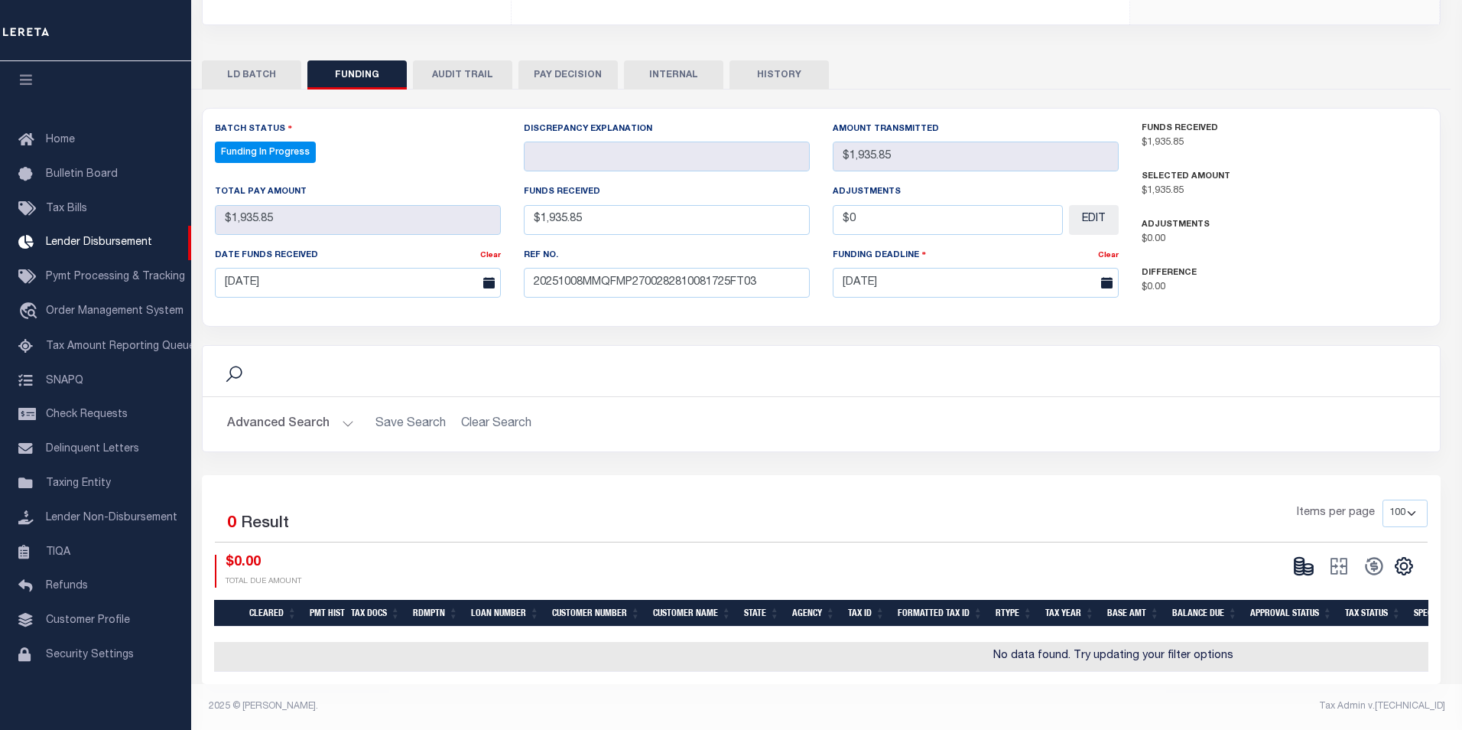
type input "$1,935.85"
type input "$0"
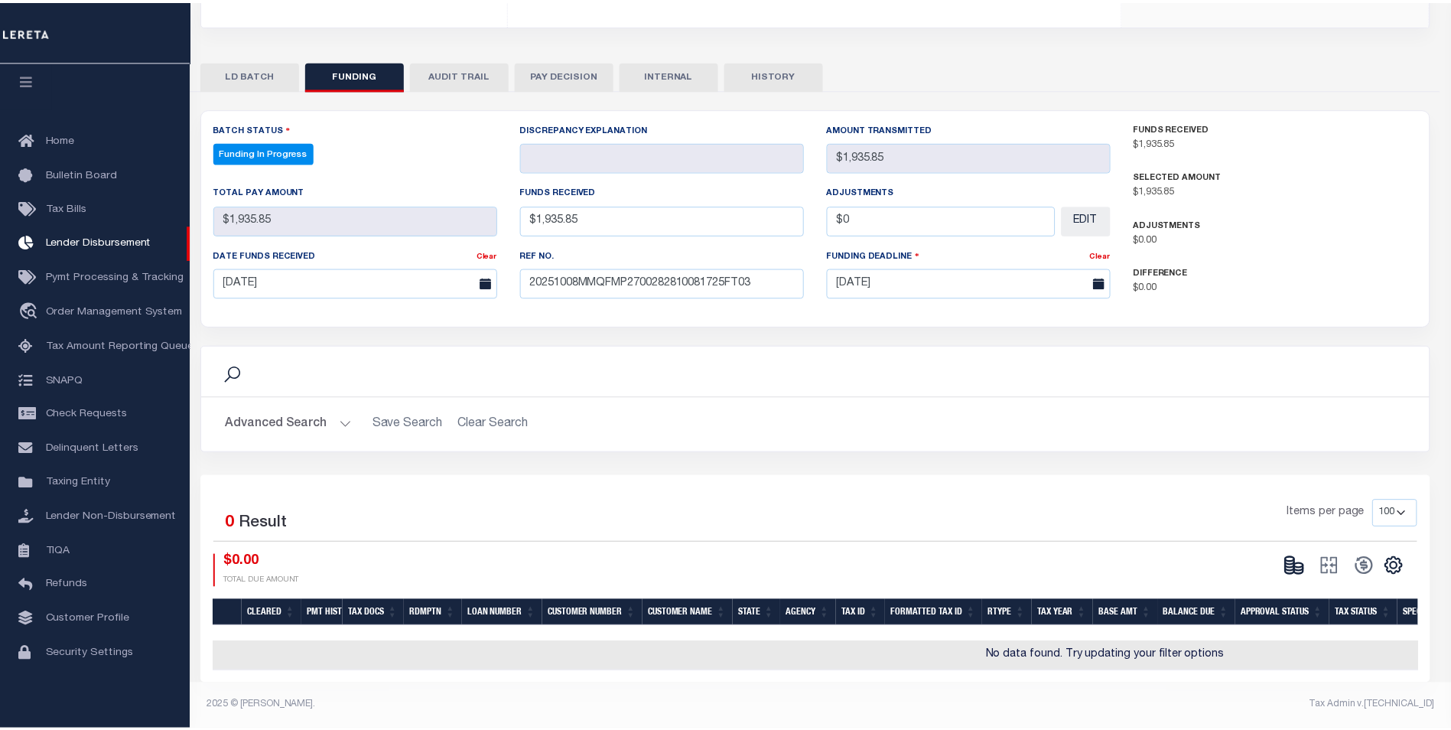
scroll to position [262, 0]
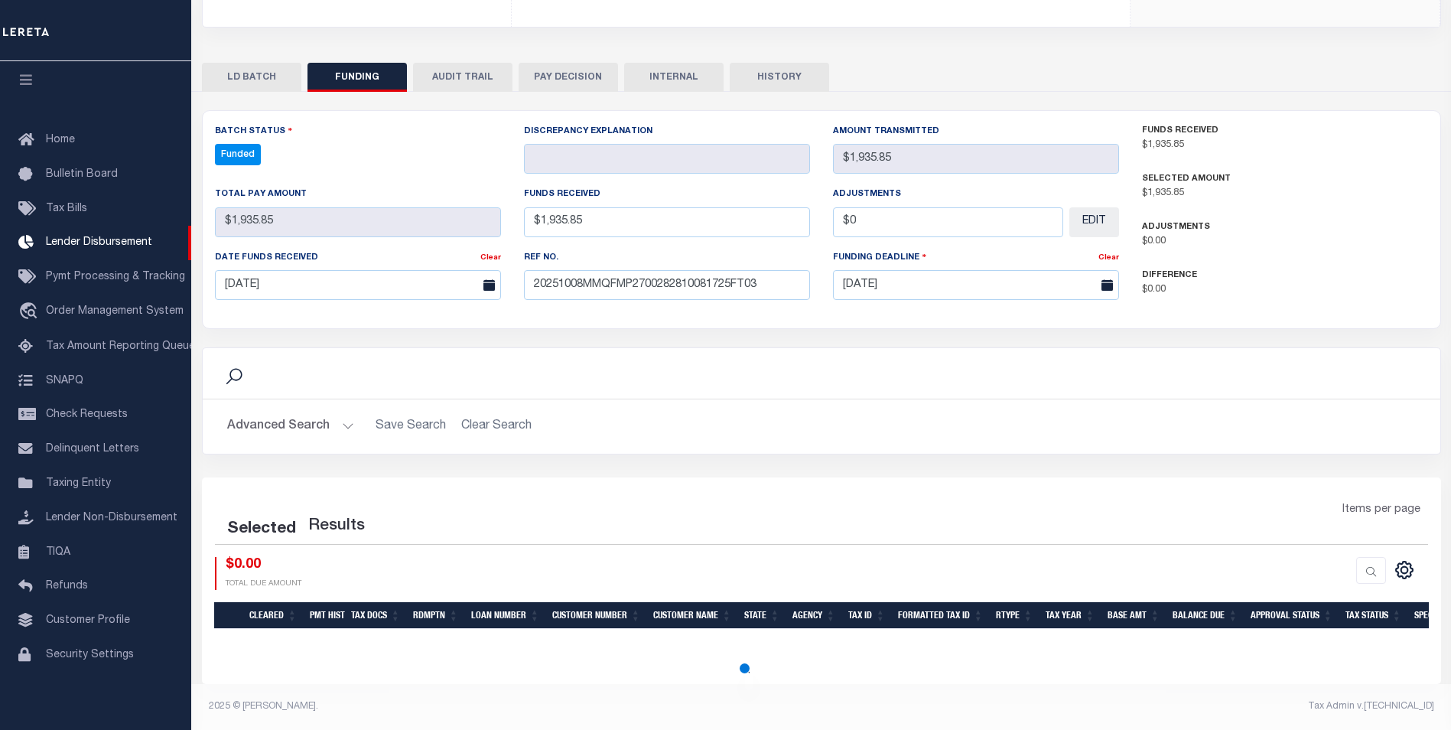
select select "100"
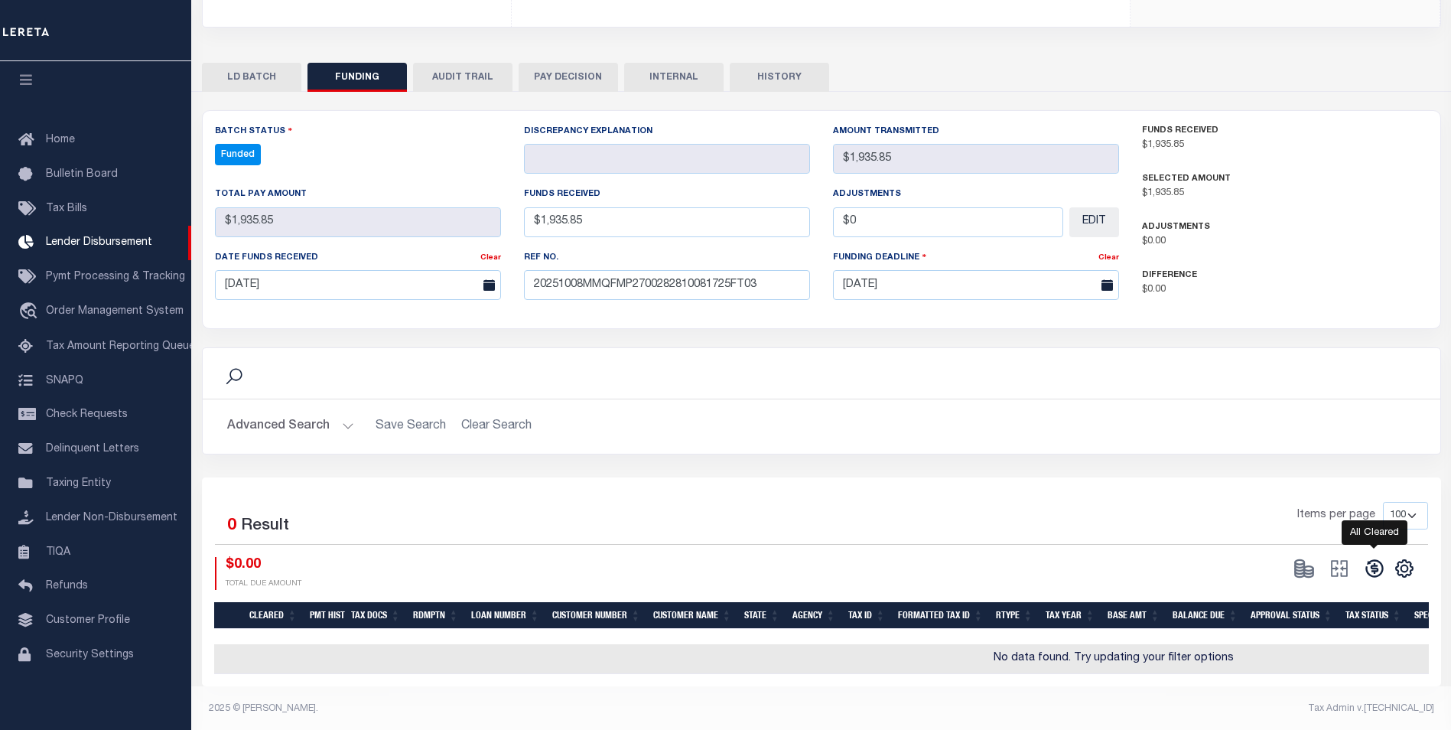
click at [1382, 571] on icon at bounding box center [1374, 569] width 18 height 18
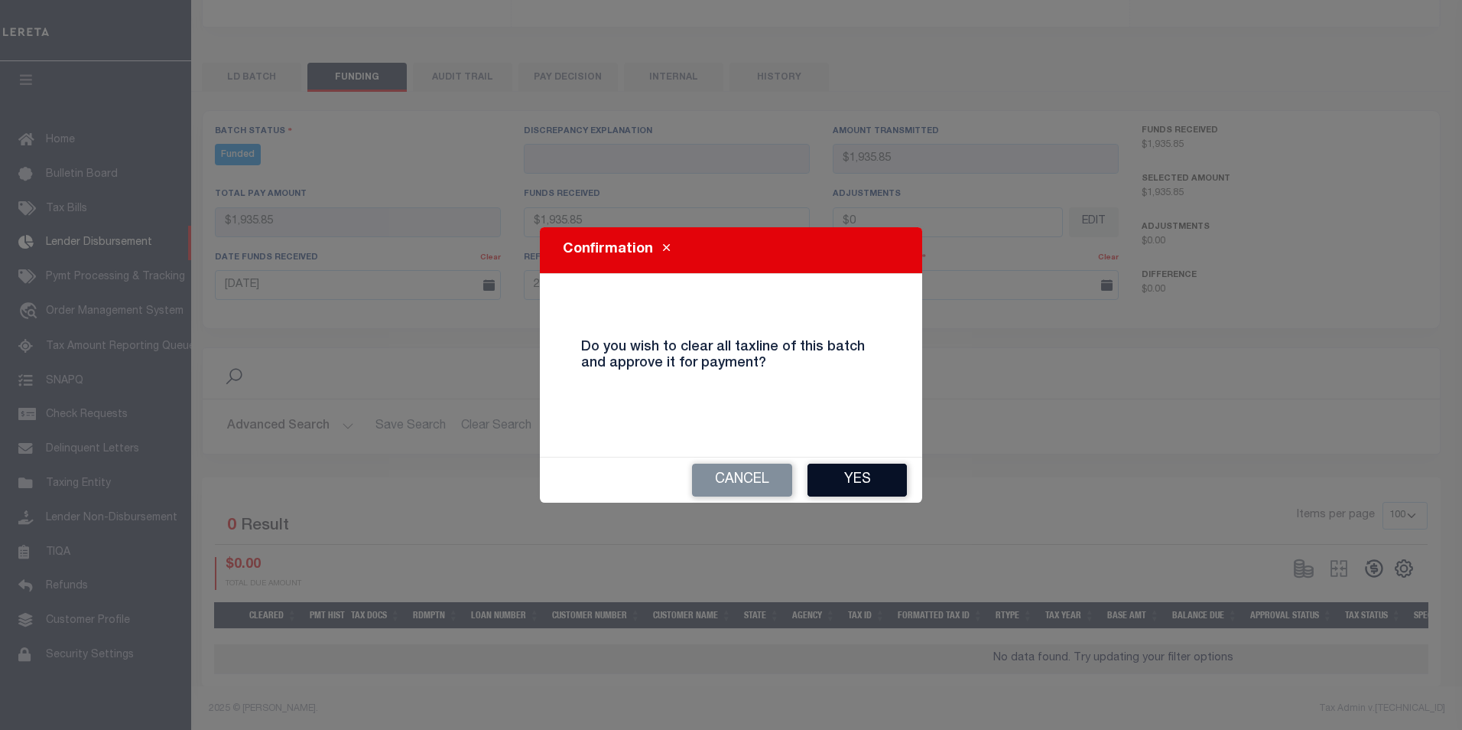
click at [886, 480] on button "Yes" at bounding box center [857, 479] width 99 height 33
type input "$1,935.85"
type input "$0"
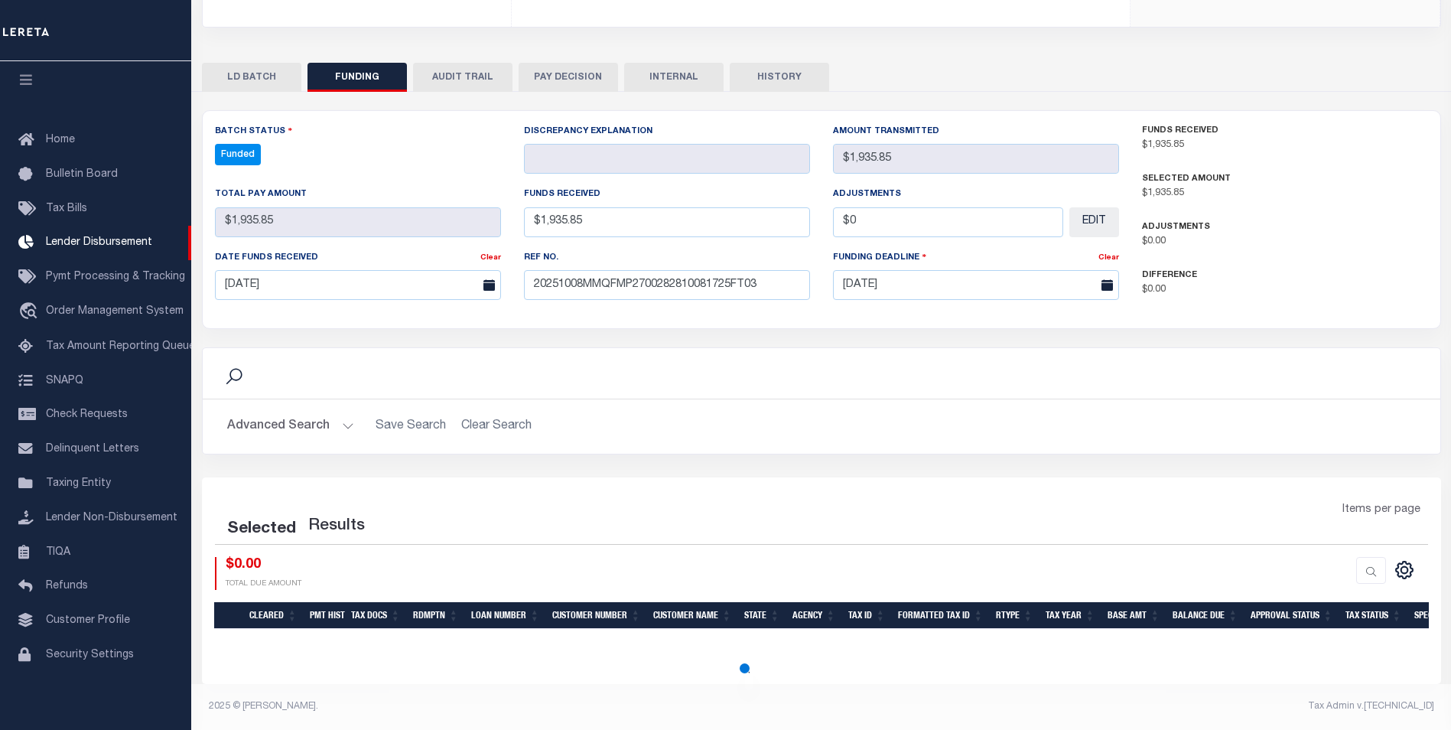
select select "100"
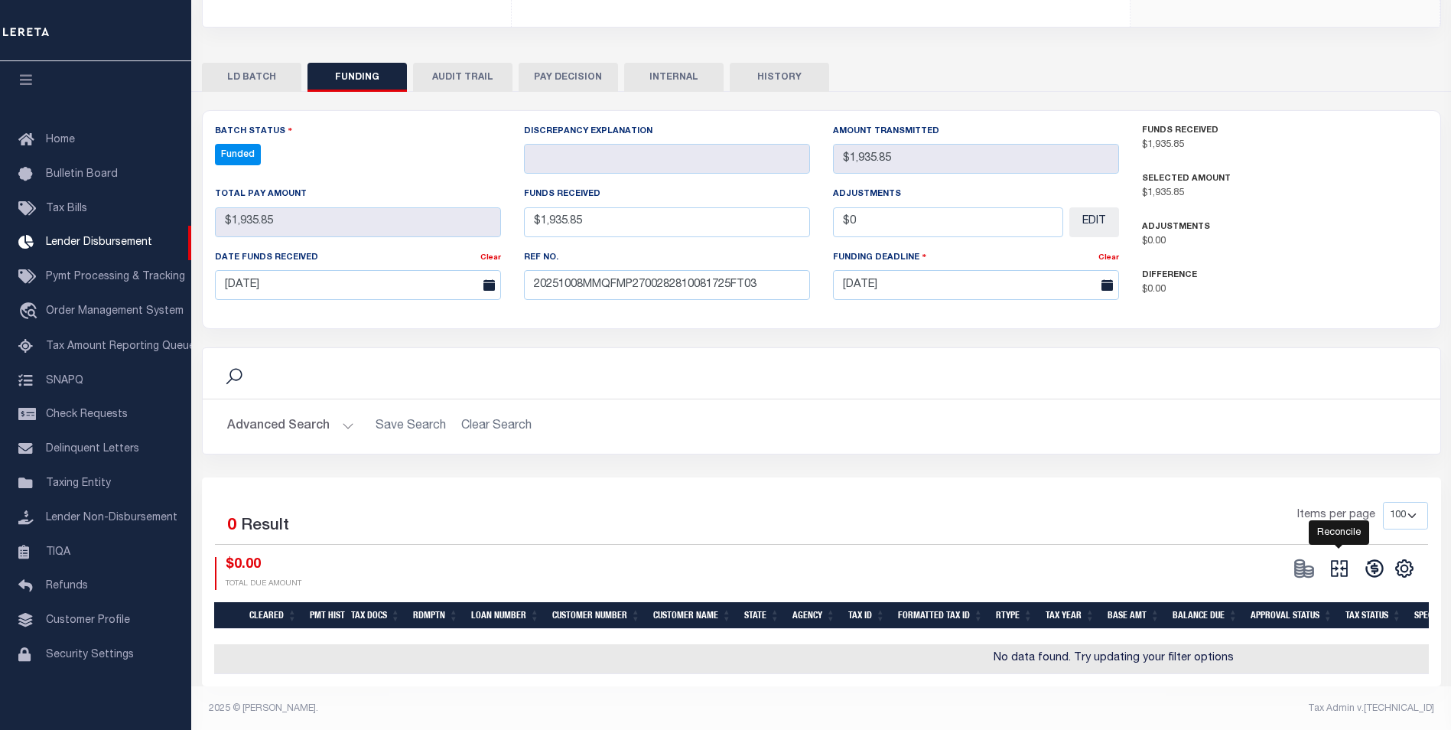
click at [1346, 568] on icon at bounding box center [1339, 568] width 17 height 17
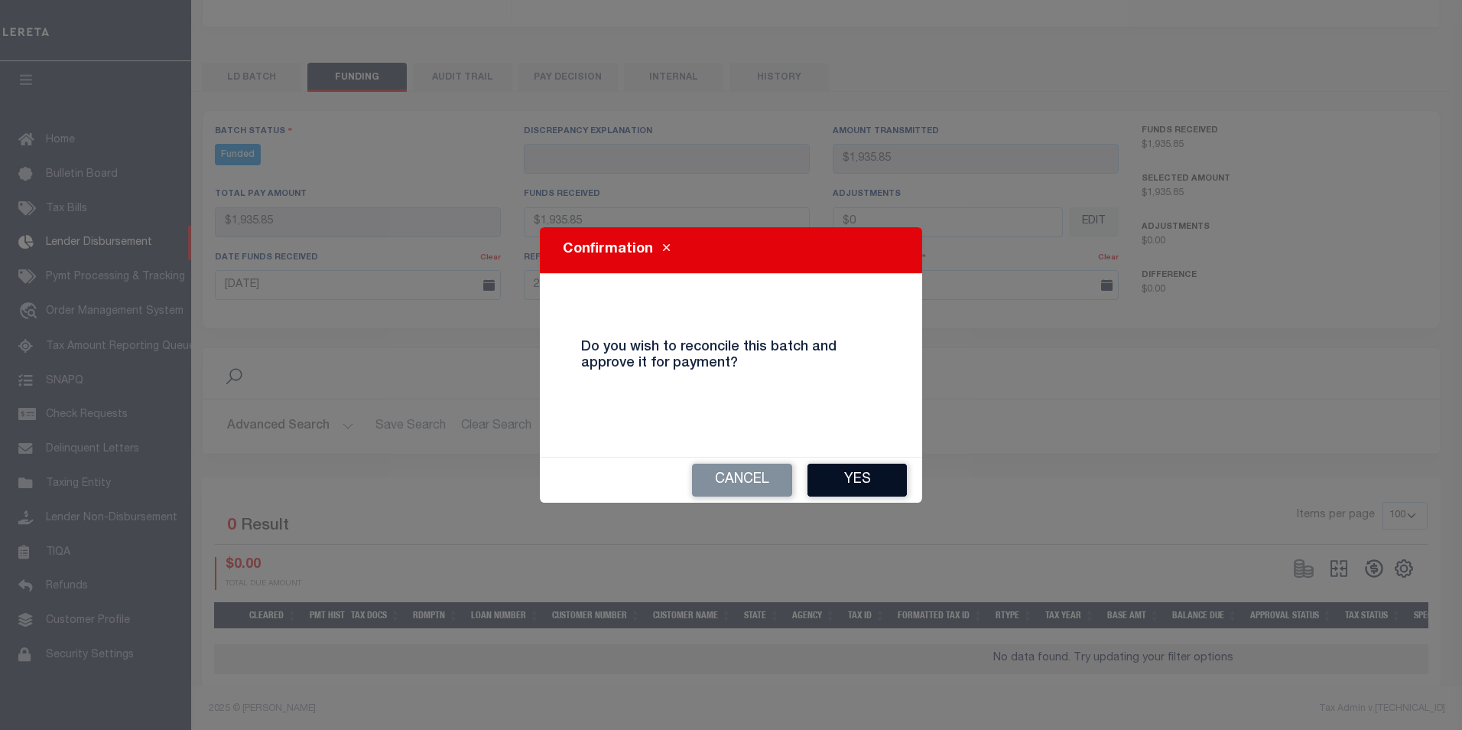
click at [840, 489] on button "Yes" at bounding box center [857, 479] width 99 height 33
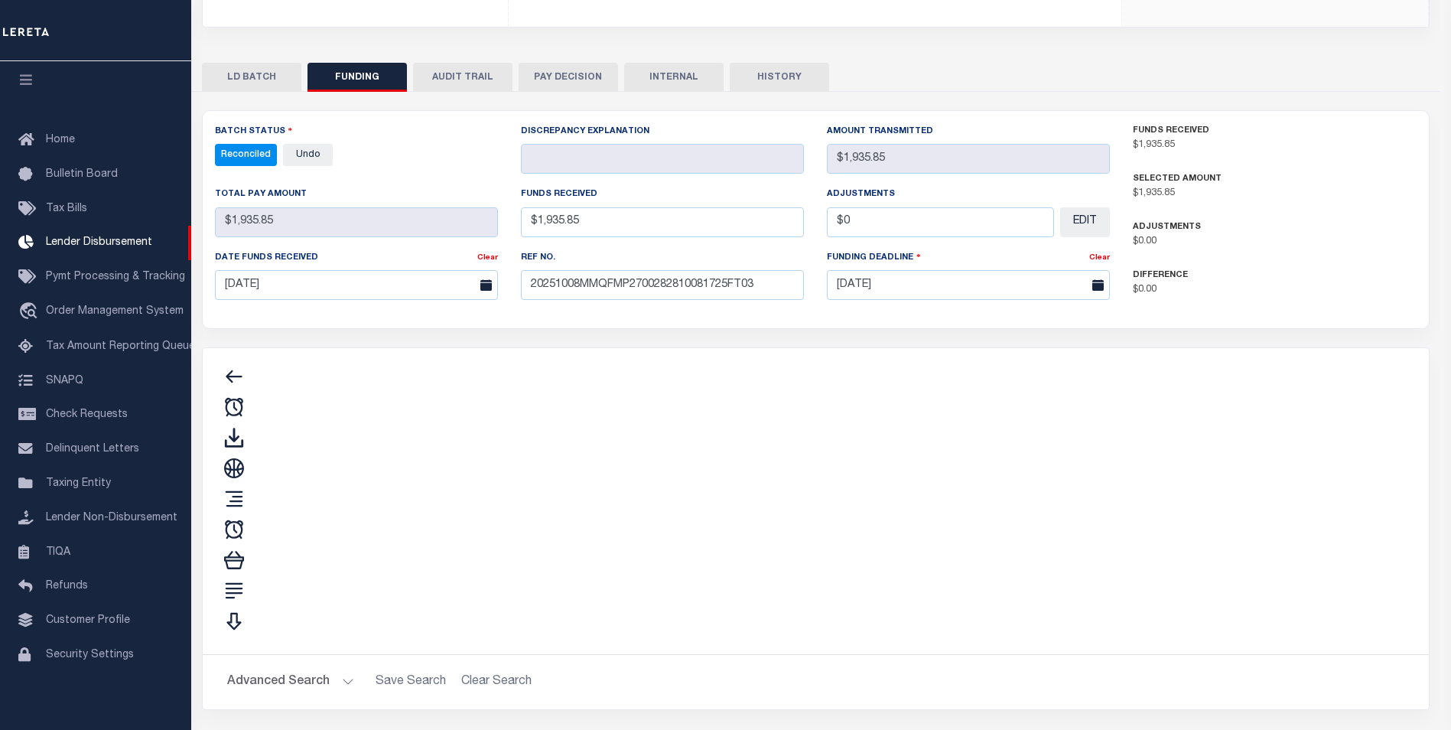
type input "$1,935.85"
type input "$0"
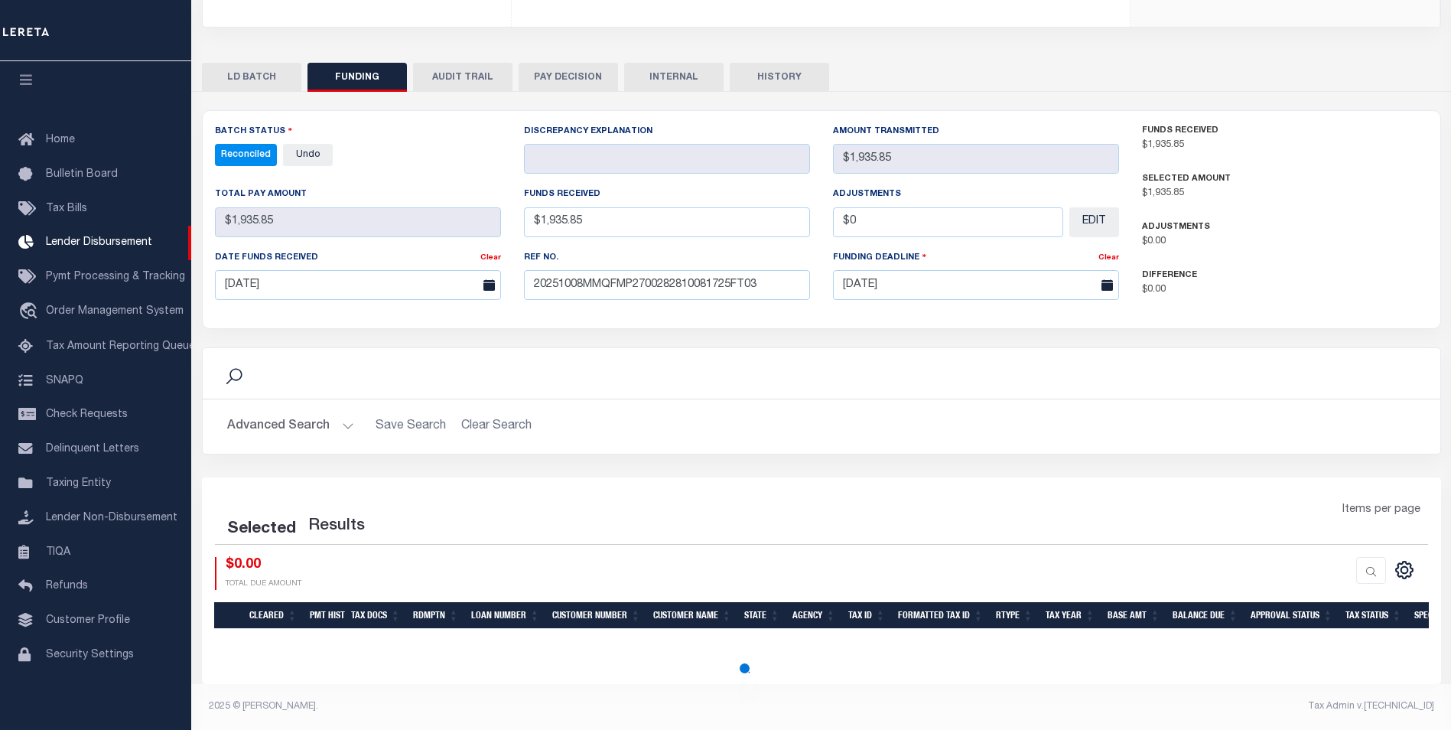
scroll to position [24, 0]
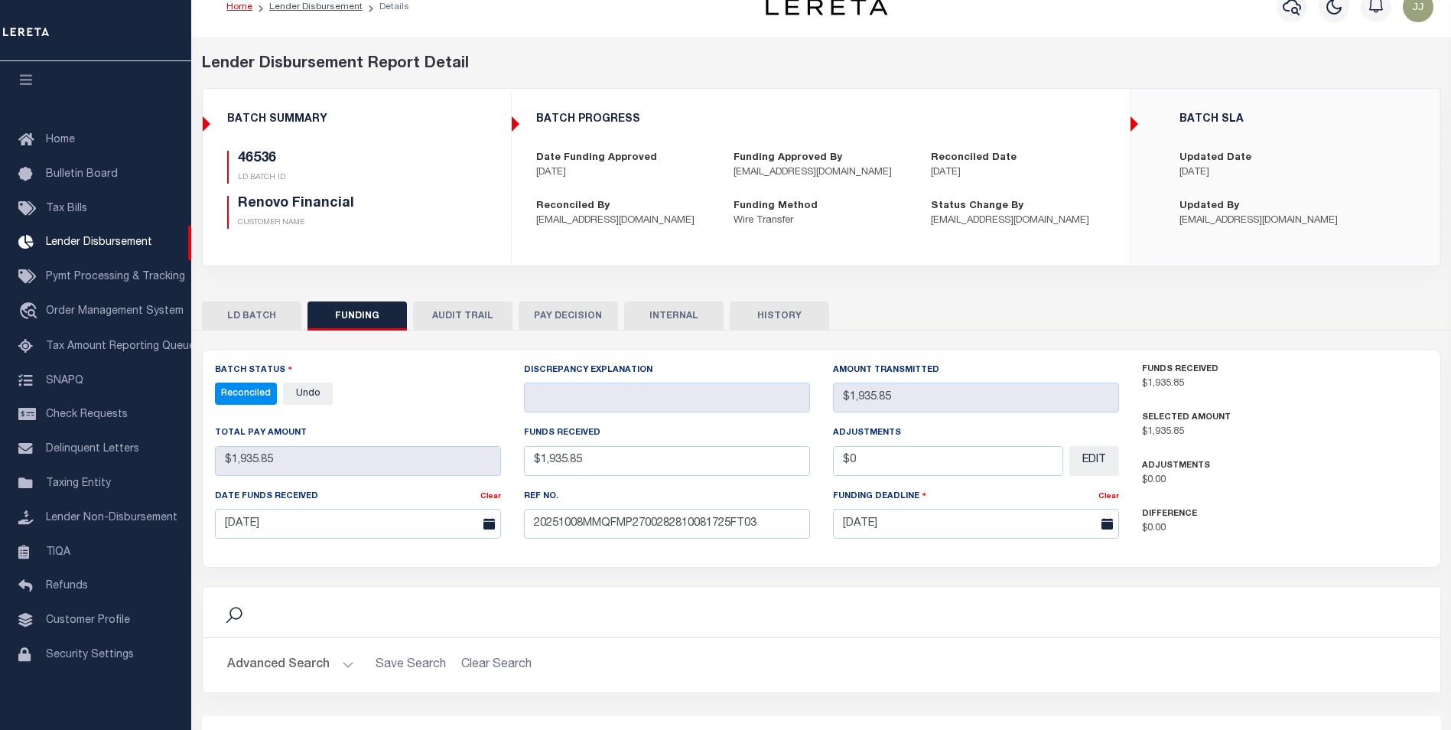
select select "100"
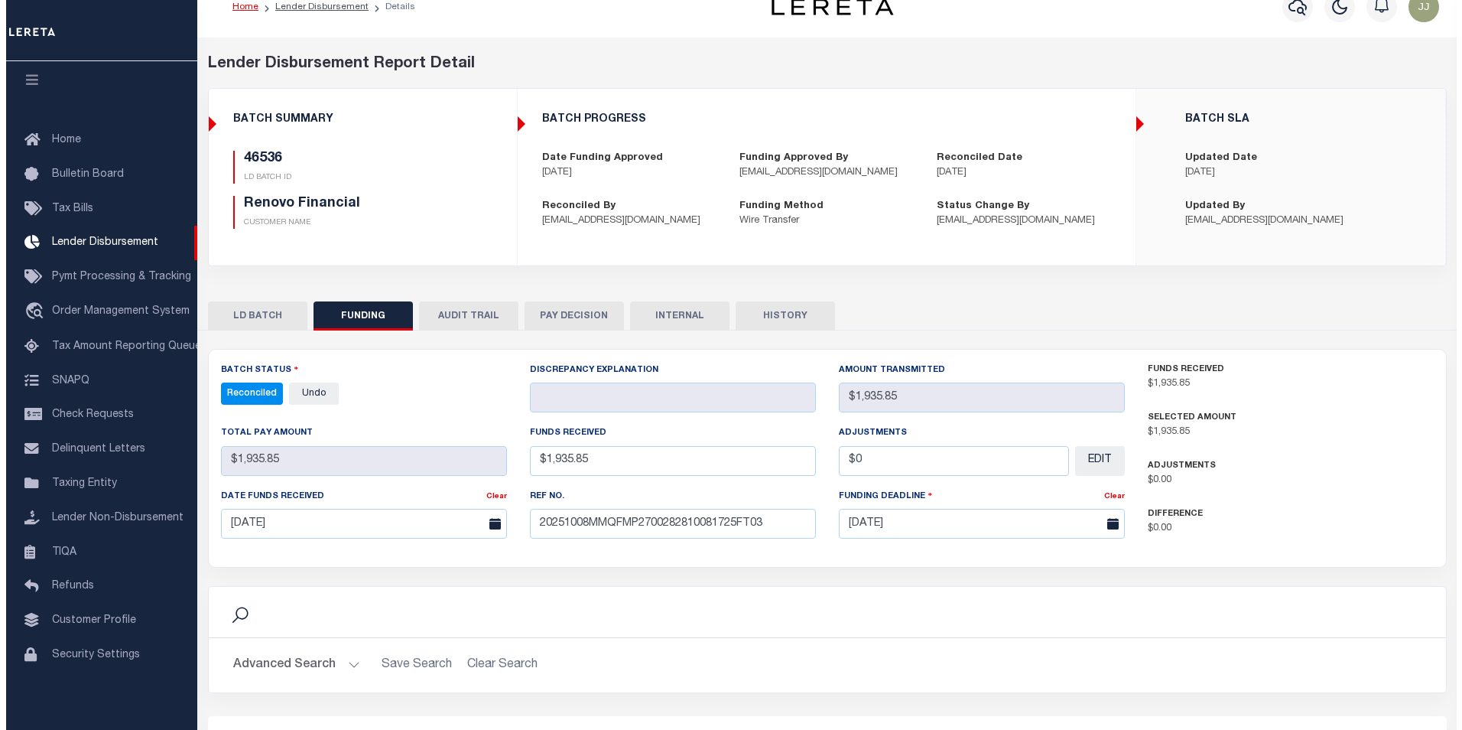
scroll to position [0, 0]
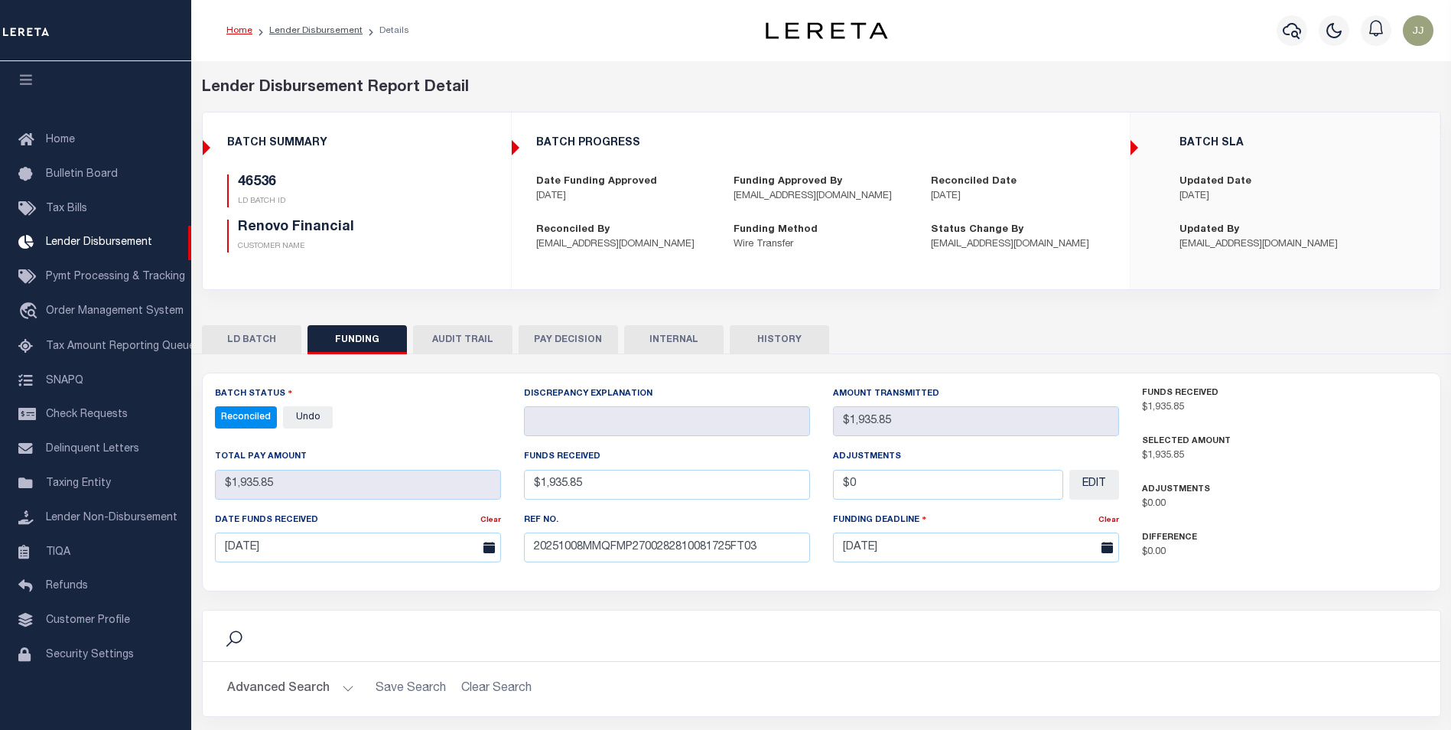
click at [684, 340] on button "INTERNAL" at bounding box center [673, 339] width 99 height 29
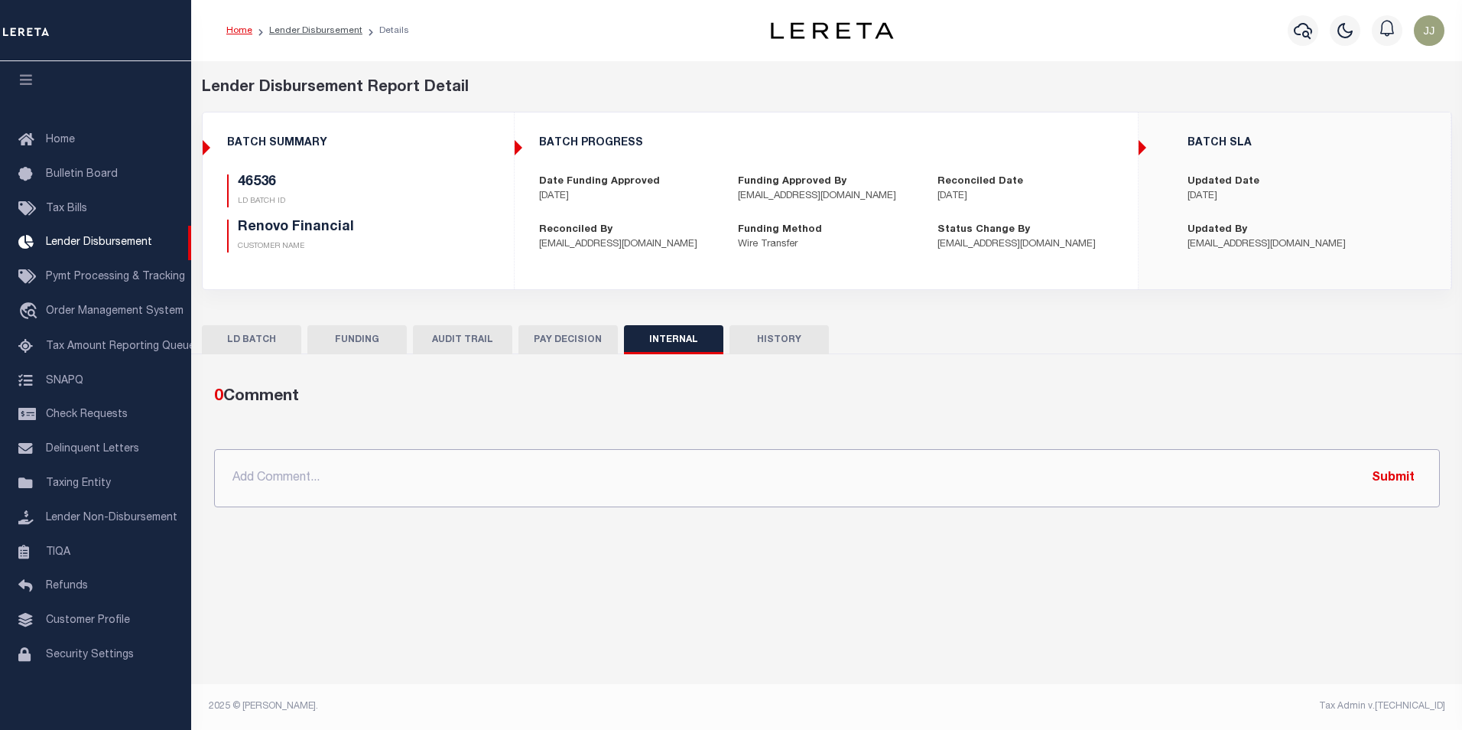
click at [352, 464] on input "text" at bounding box center [827, 478] width 1226 height 58
paste input "OG AMOUNT $603,095.68 46434 - $484,281.53 46504 - $608.50 46514 - $63,881.18 46…"
type input "OG AMOUNT $603,095.68 46434 - $484,281.53 46504 - $608.50 46514 - $63,881.18 46…"
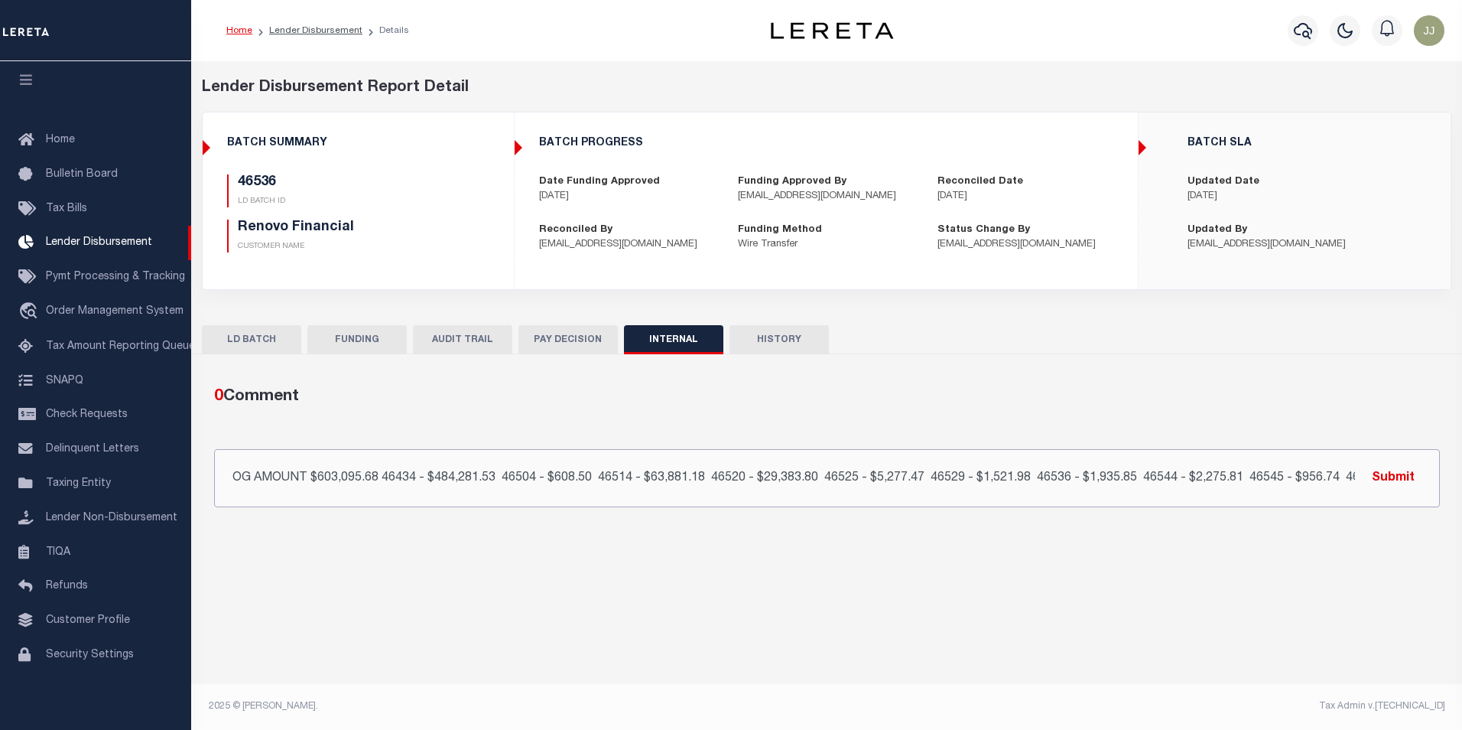
scroll to position [0, 201]
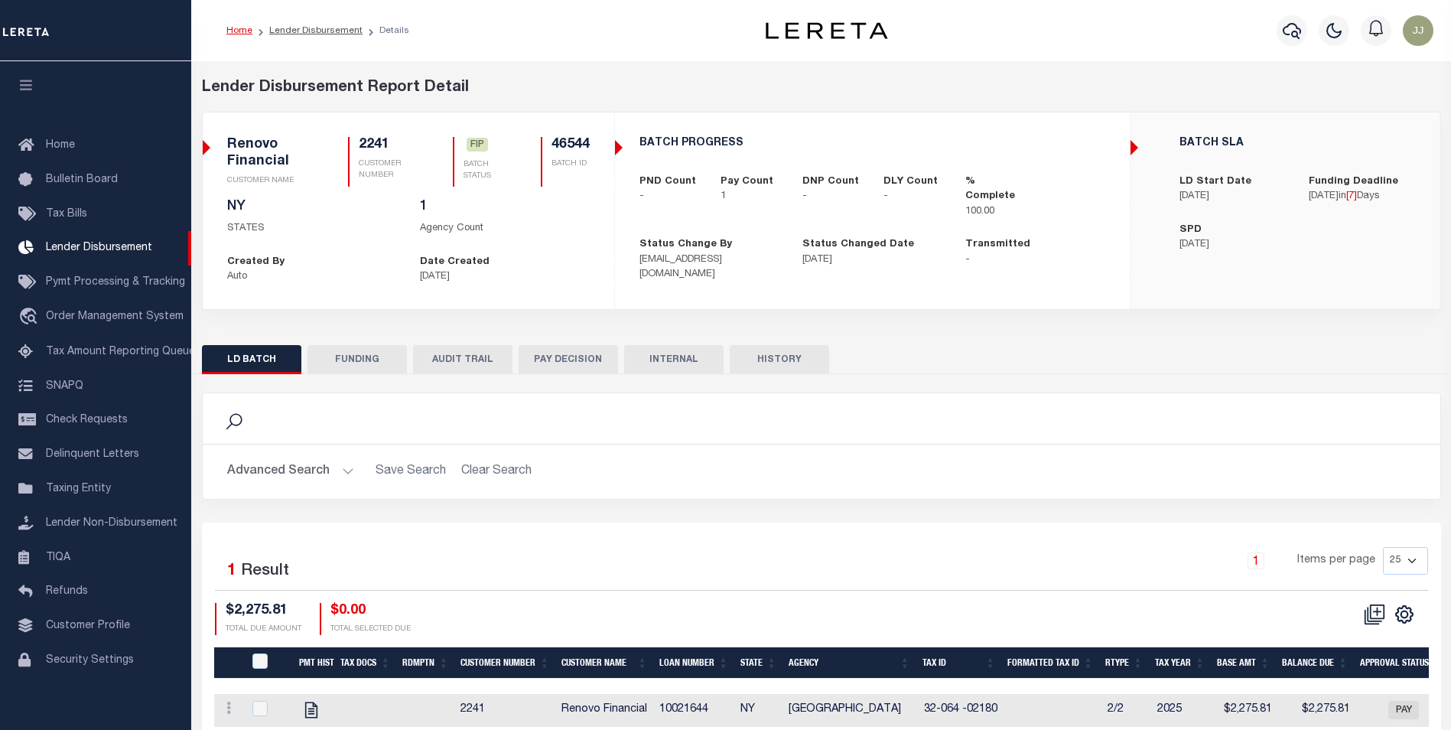
scroll to position [15, 0]
drag, startPoint x: 358, startPoint y: 359, endPoint x: 608, endPoint y: 528, distance: 301.4
click at [358, 359] on button "FUNDING" at bounding box center [356, 359] width 99 height 29
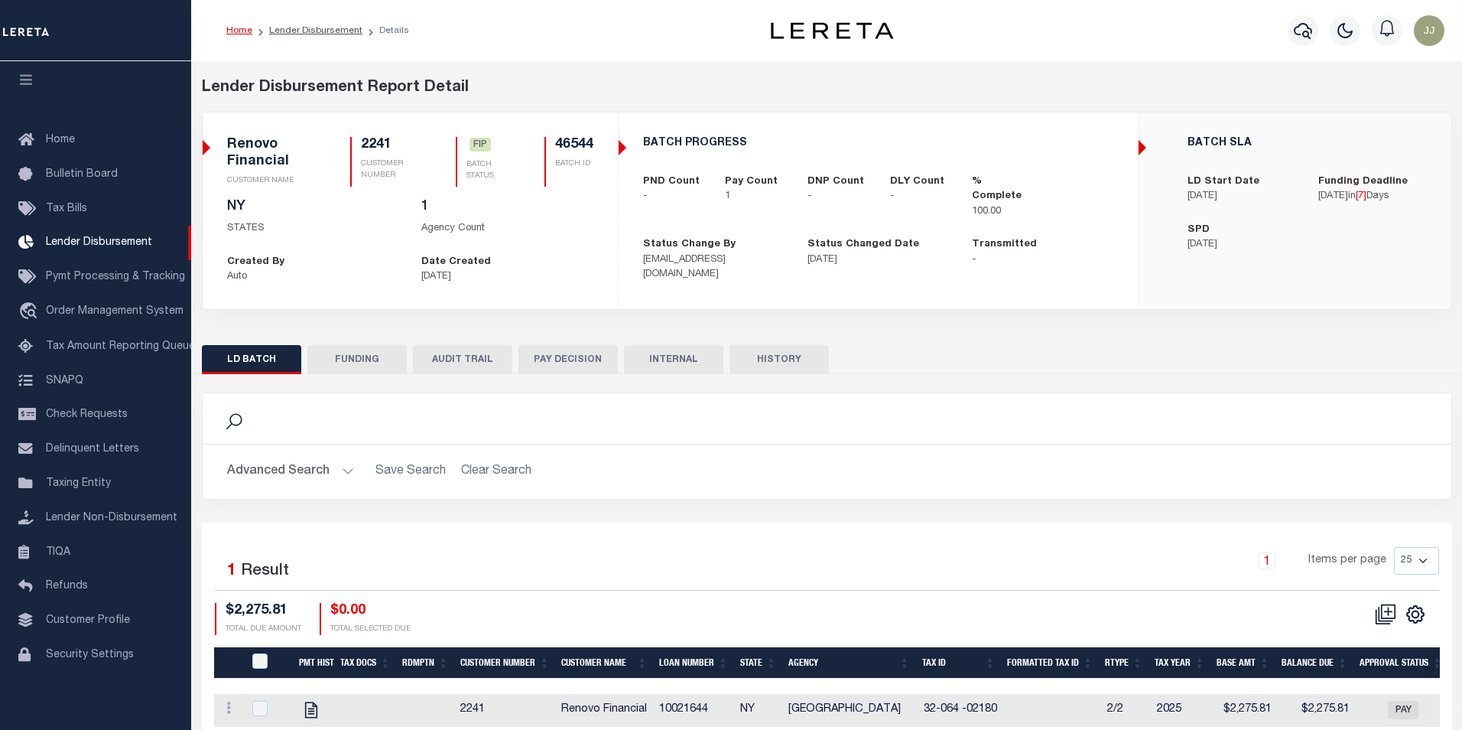
select select "100"
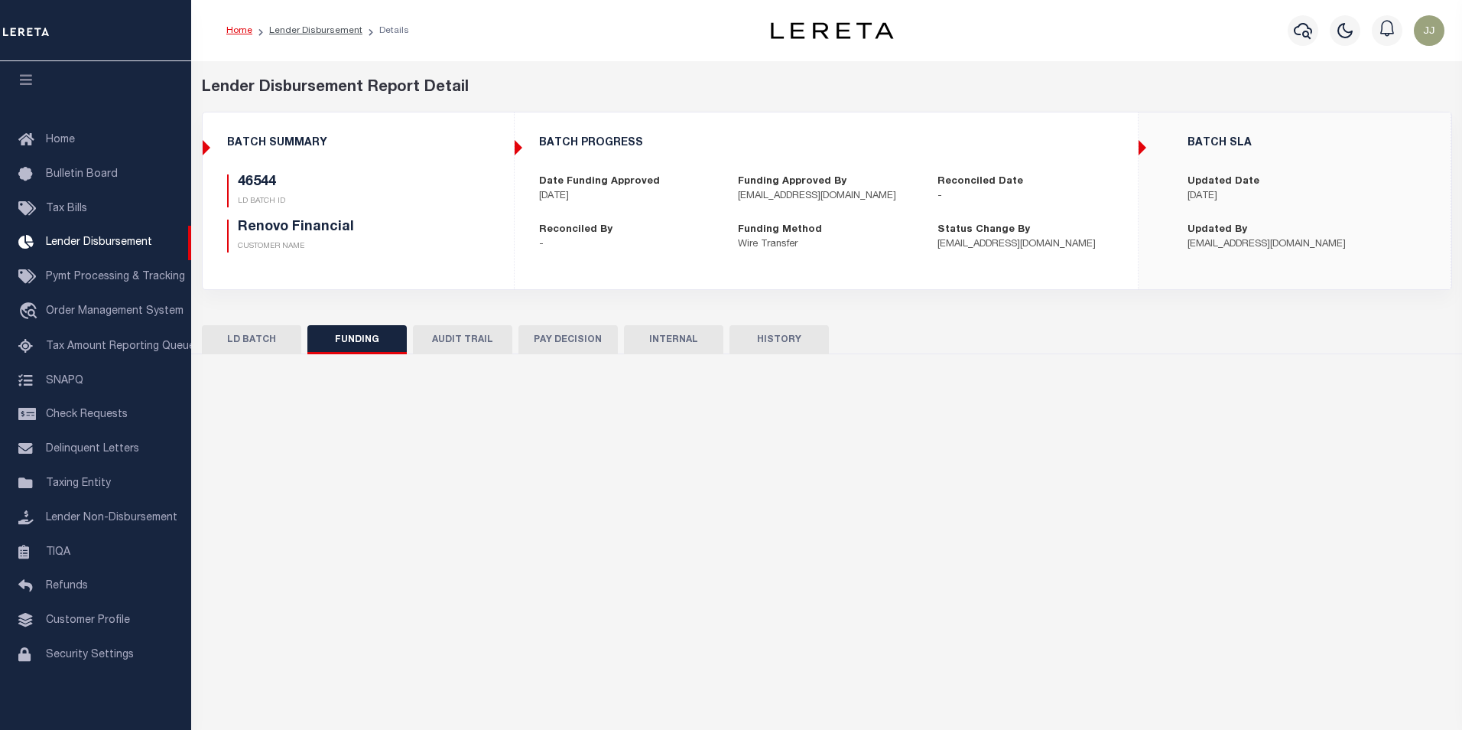
type input "$2,275.81"
type input "$0"
type input "[DATE]"
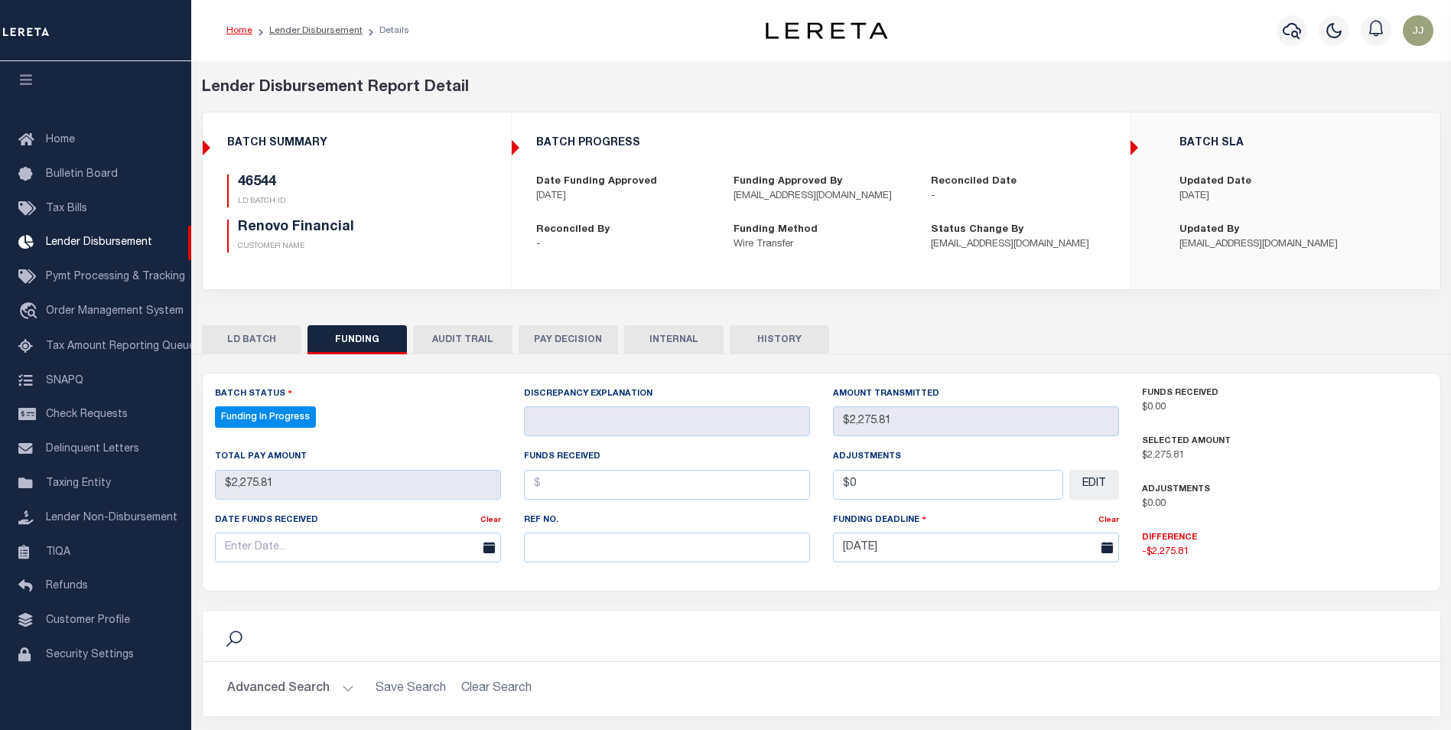
select select "100"
click at [631, 553] on input "text" at bounding box center [667, 547] width 286 height 30
paste input "20251008MMQFMP2700282810081725FT03"
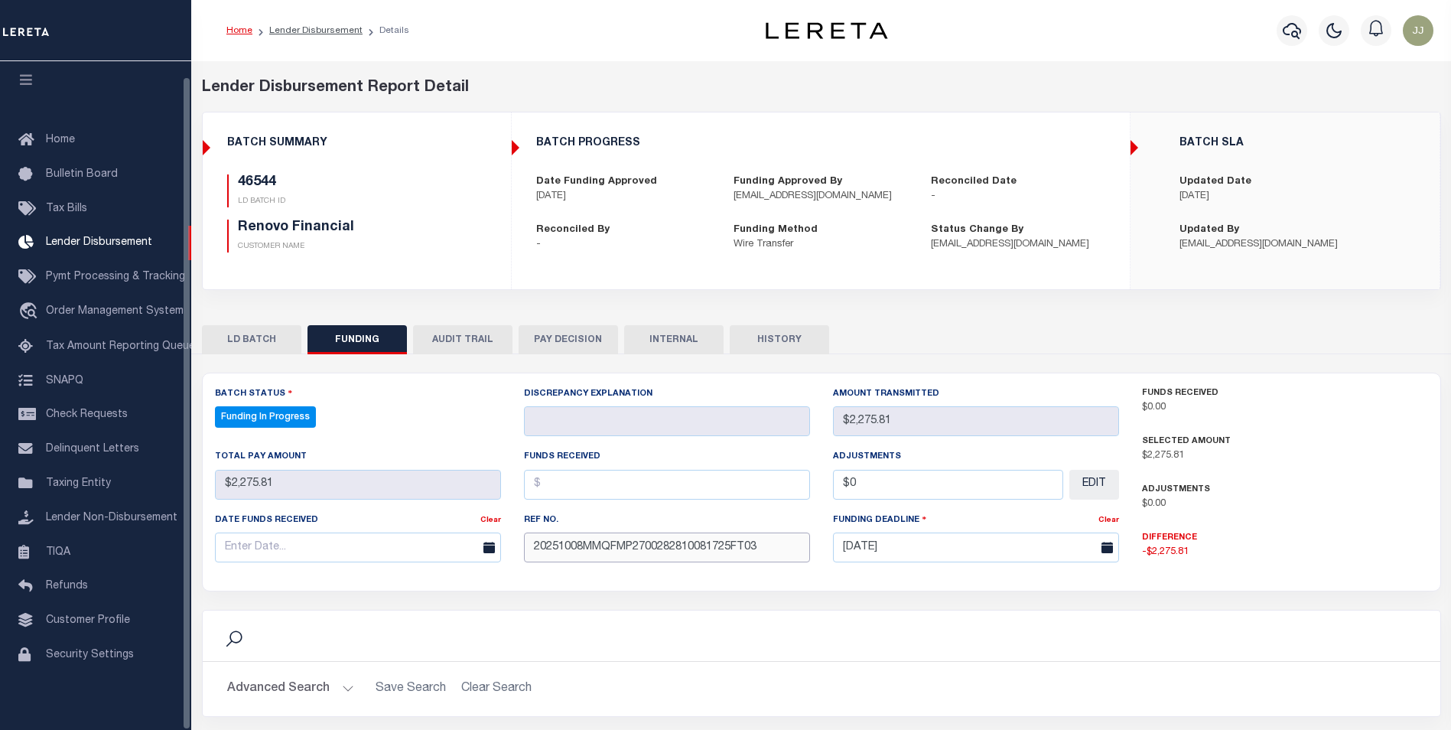
type input "20251008MMQFMP2700282810081725FT03"
click at [239, 541] on input "text" at bounding box center [358, 547] width 286 height 30
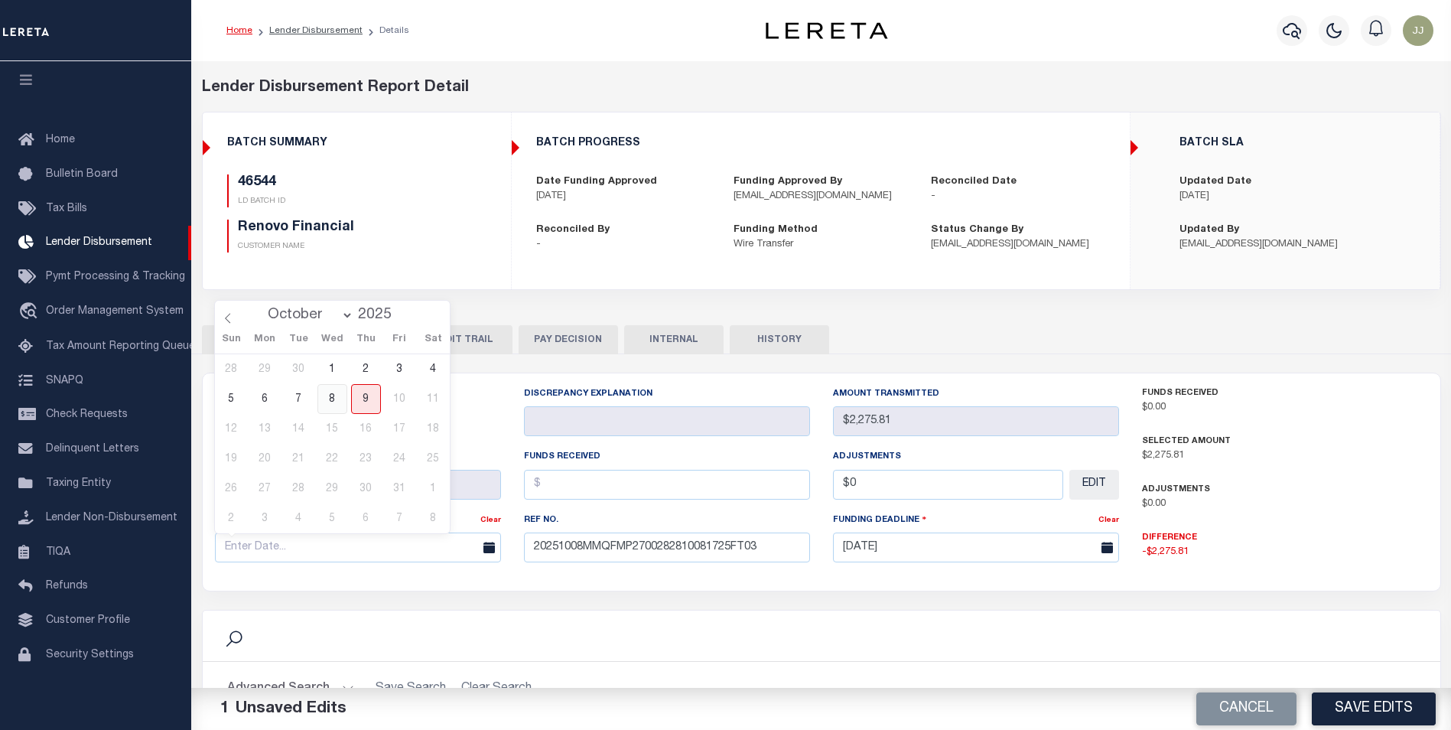
click at [333, 392] on span "8" at bounding box center [332, 399] width 30 height 30
type input "[DATE]"
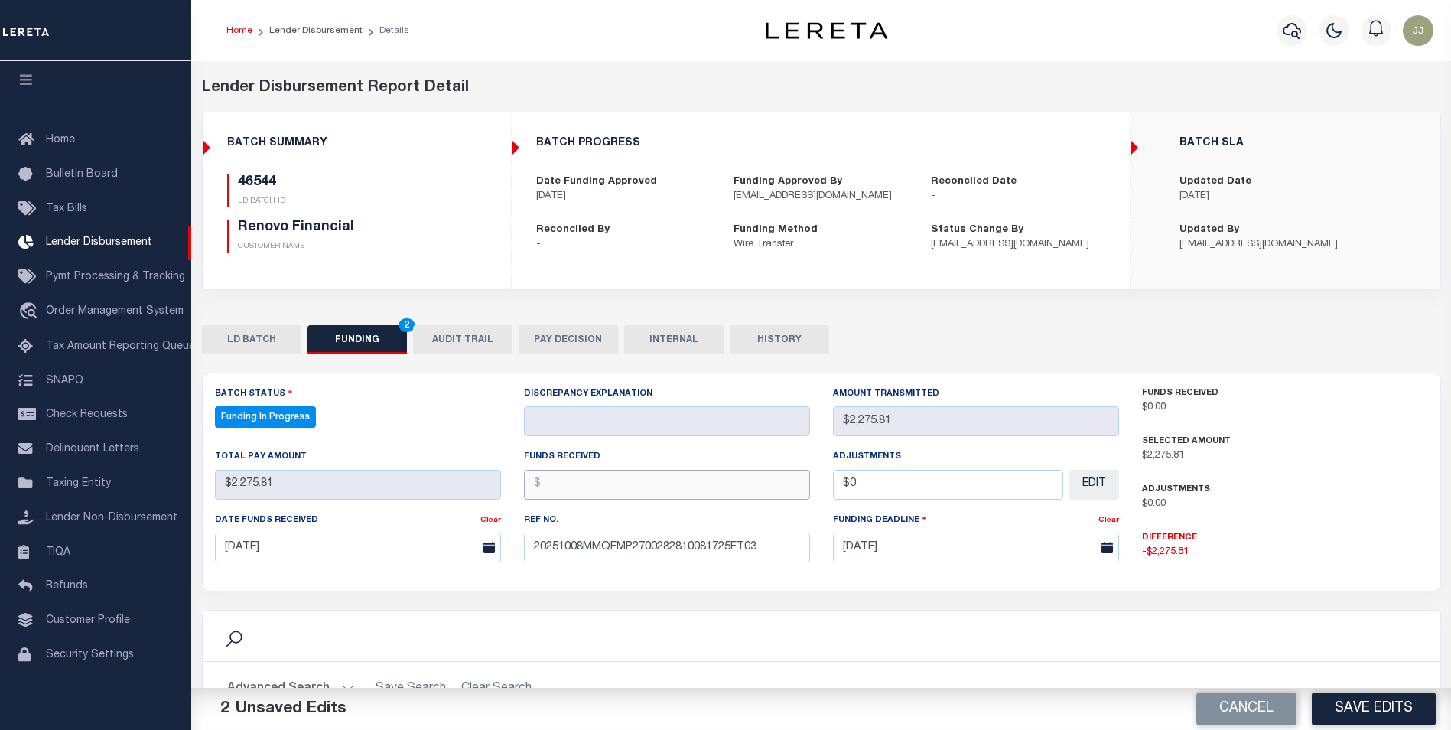
click at [588, 477] on input "text" at bounding box center [667, 485] width 286 height 30
type input "$2,275.81"
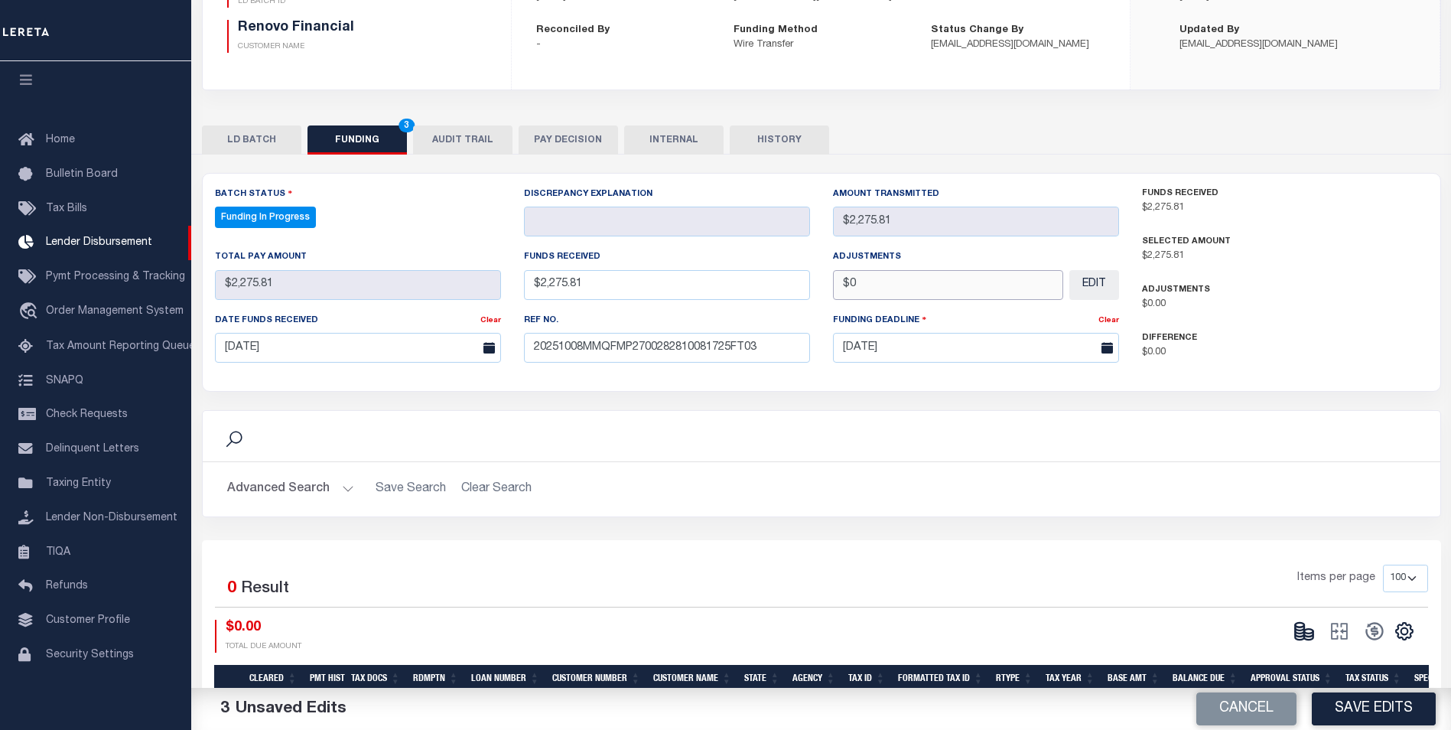
scroll to position [229, 0]
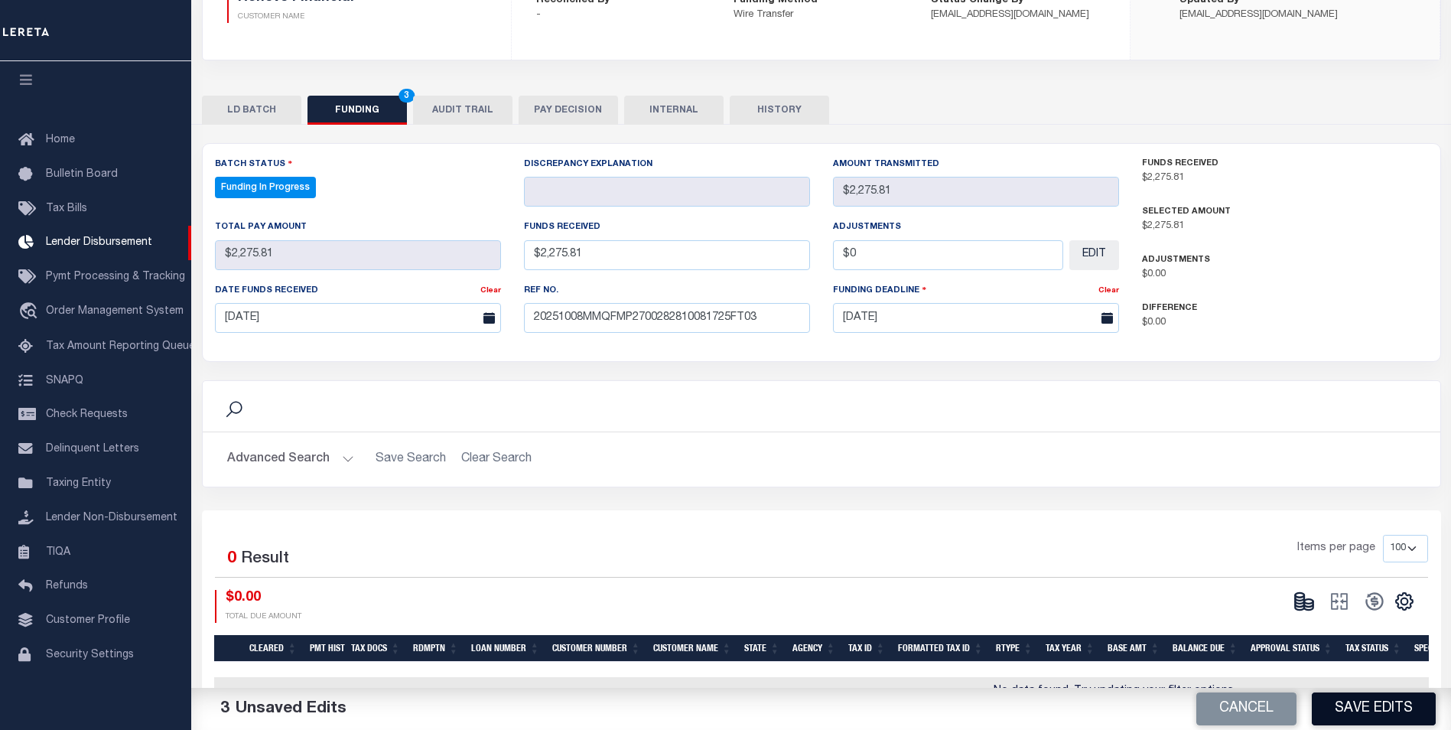
type input "$0.00"
click at [1359, 718] on button "Save Edits" at bounding box center [1374, 708] width 124 height 33
type input "$2,275.81"
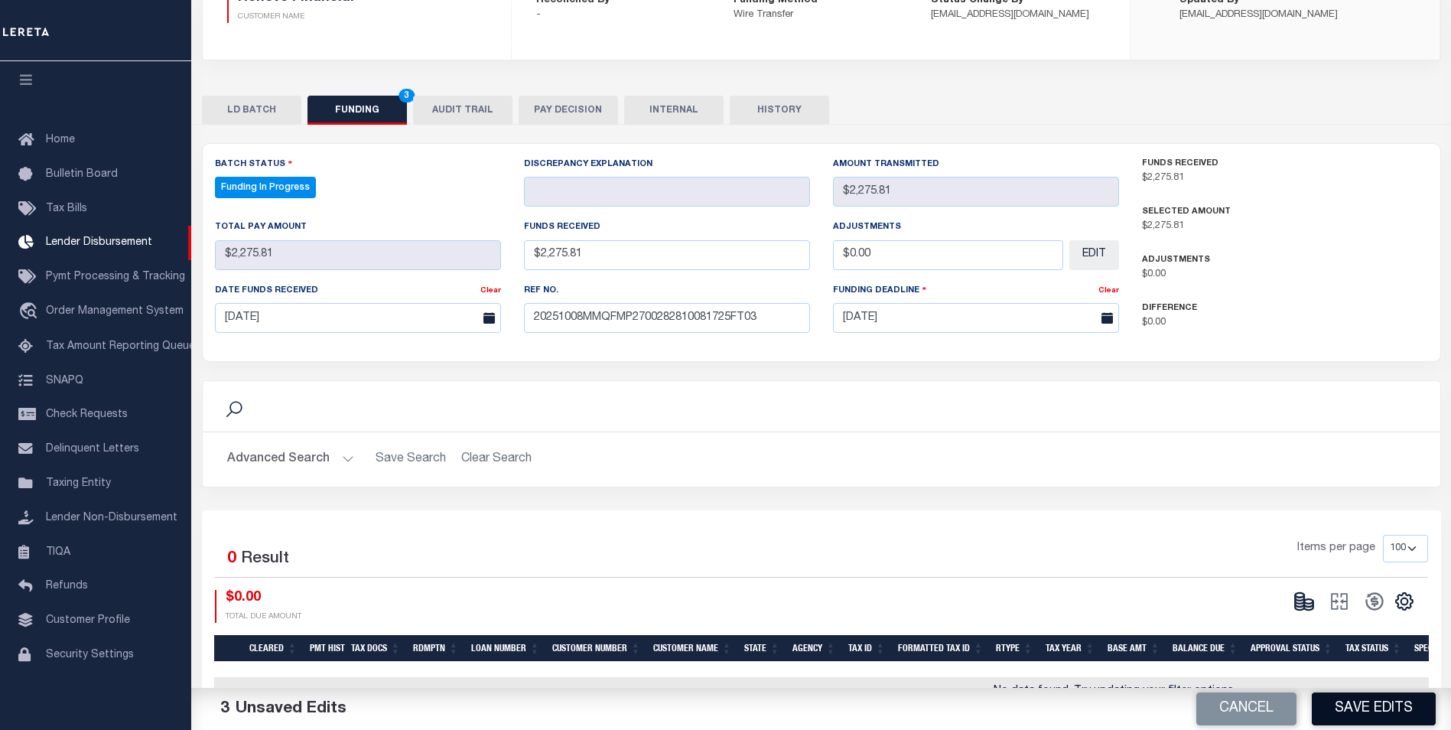
type input "$0"
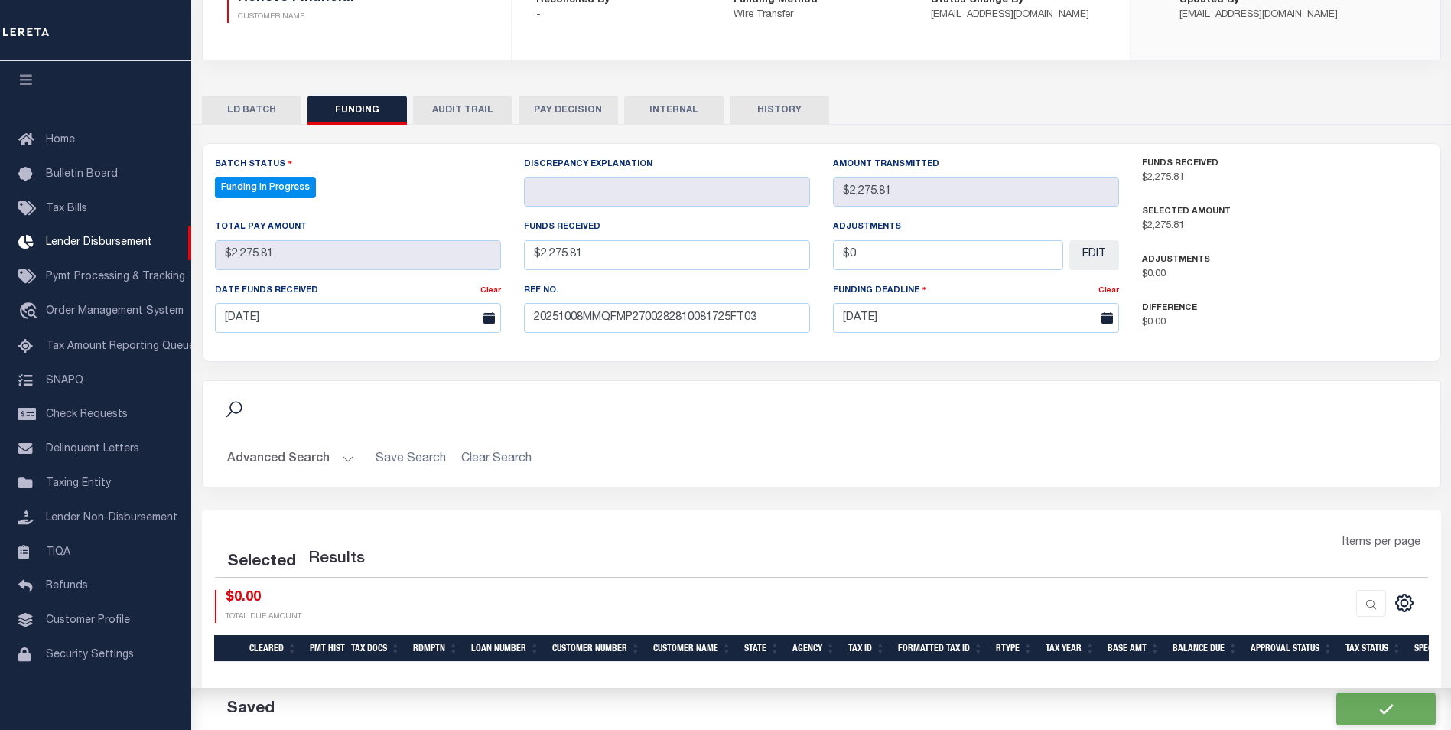
select select "100"
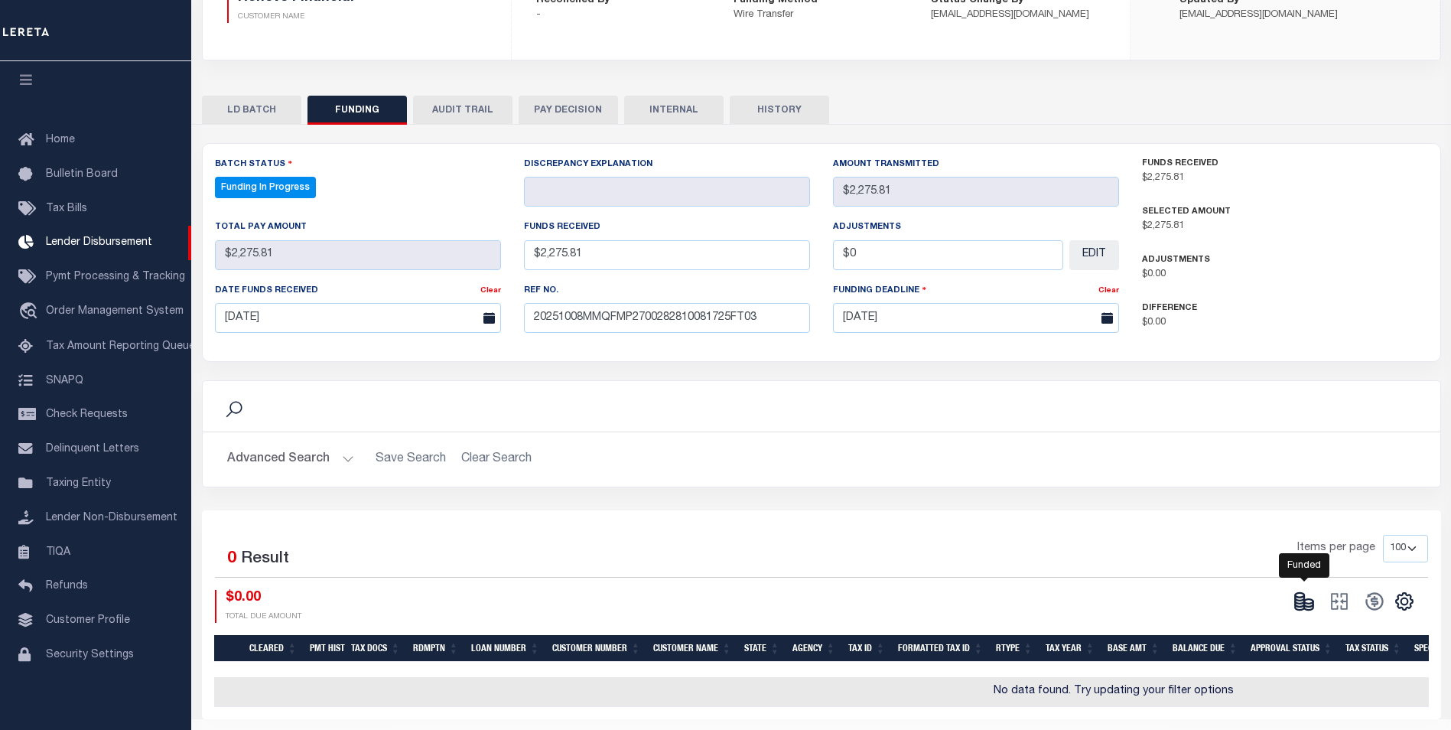
click at [1310, 606] on icon at bounding box center [1303, 600] width 21 height 21
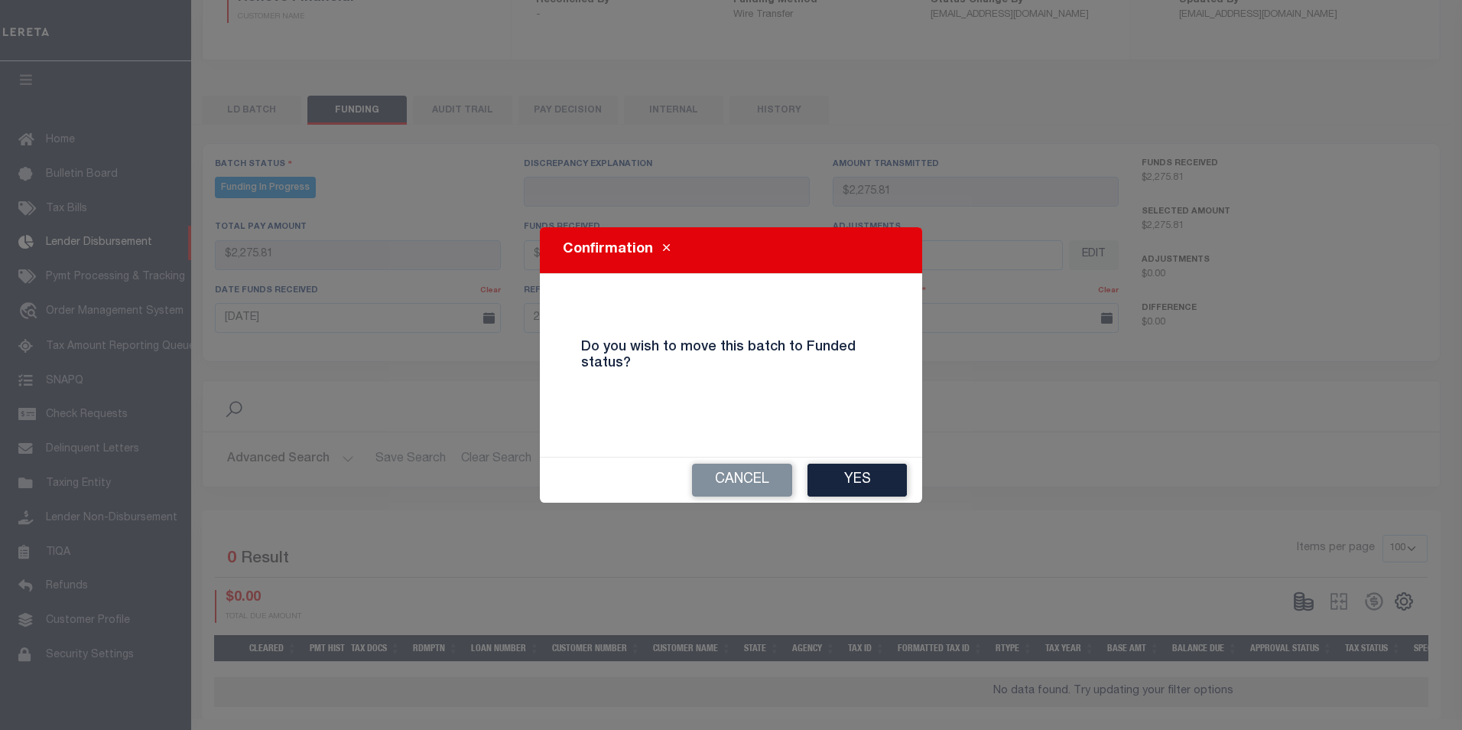
click at [876, 483] on button "Yes" at bounding box center [857, 479] width 99 height 33
type input "$2,275.81"
type input "$0"
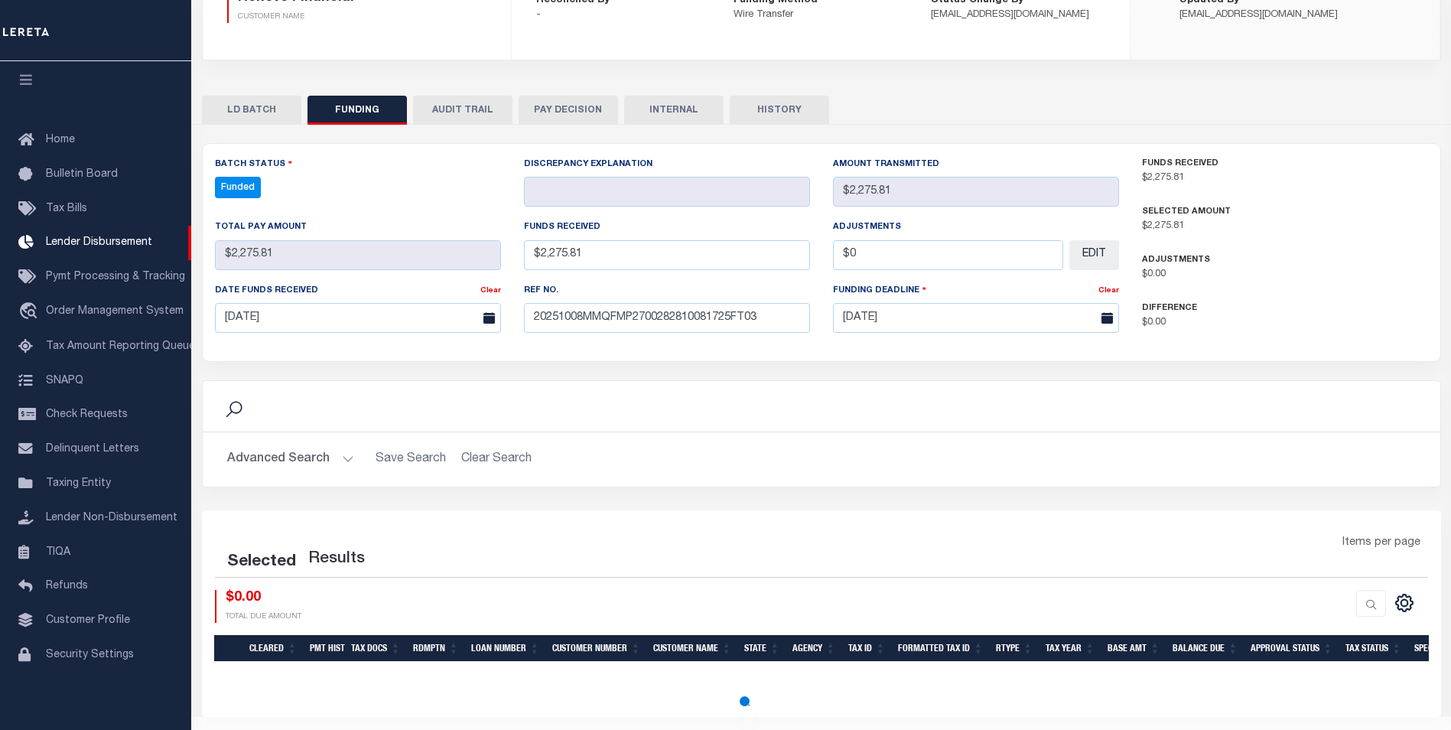
select select "100"
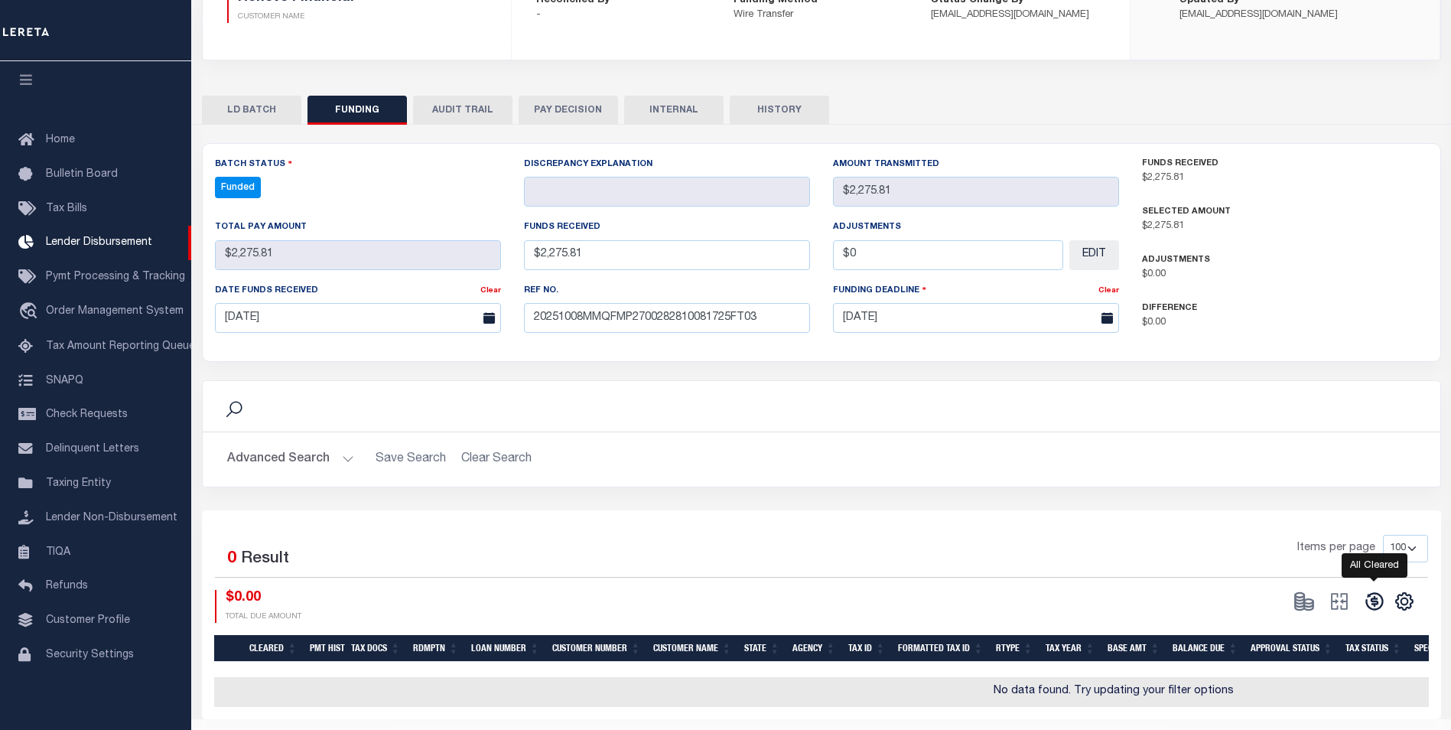
click at [1379, 606] on icon at bounding box center [1374, 600] width 21 height 21
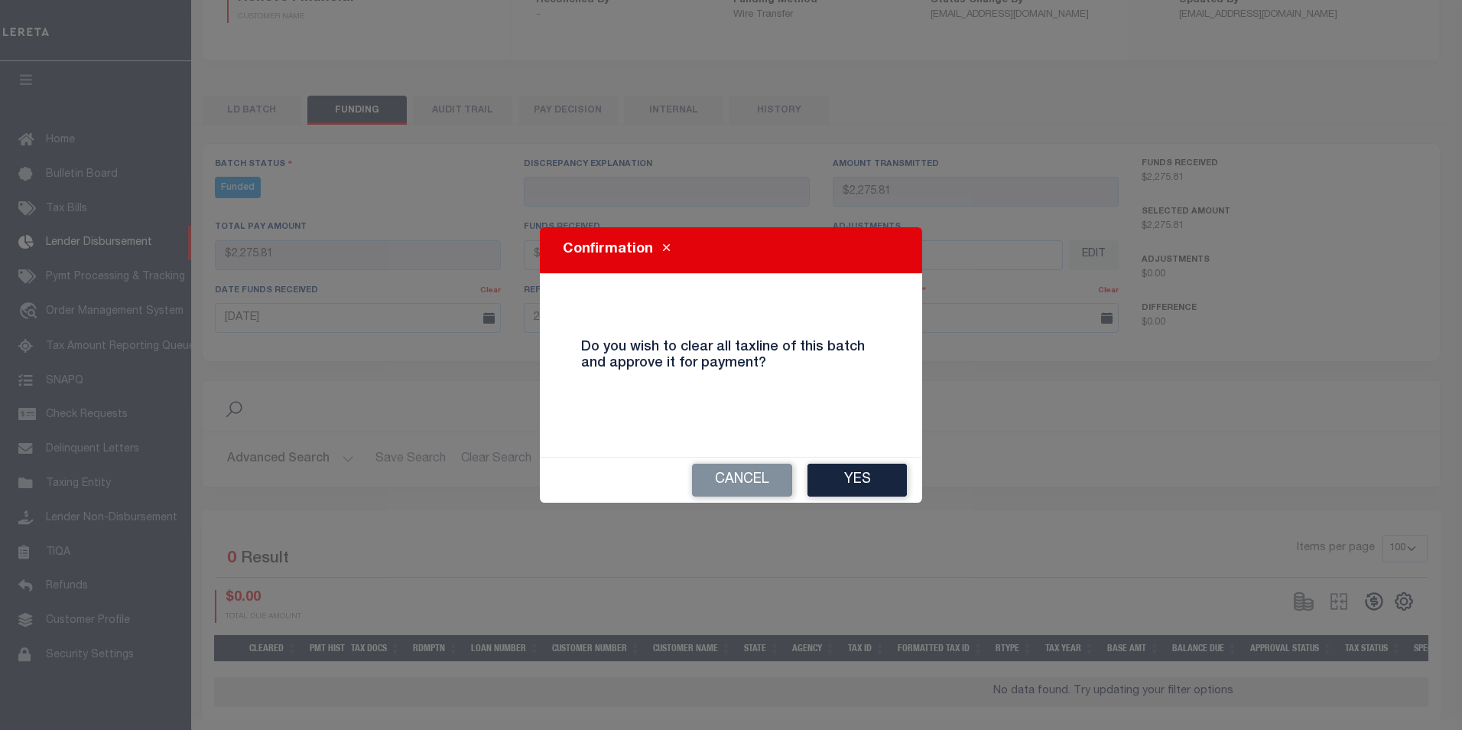
click at [889, 492] on button "Yes" at bounding box center [857, 479] width 99 height 33
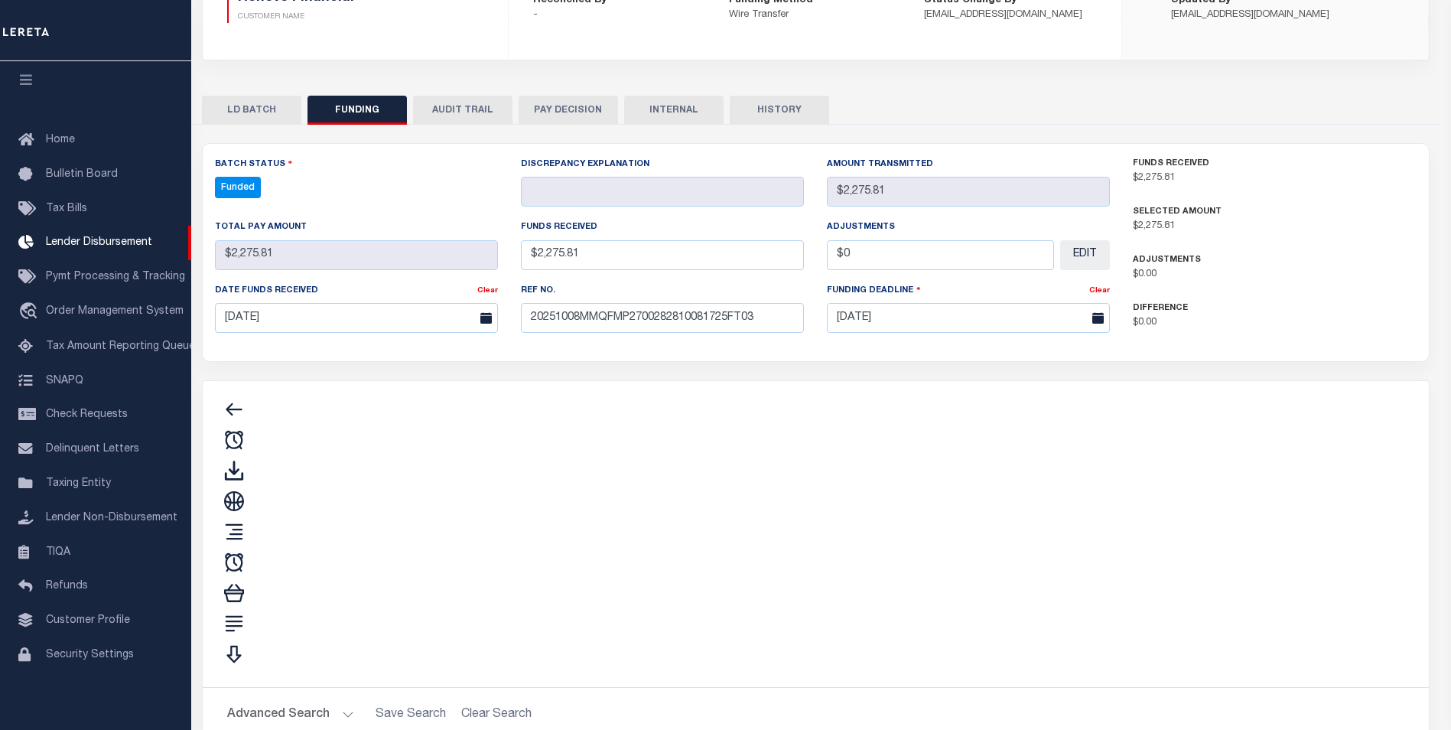
type input "$2,275.81"
type input "$0"
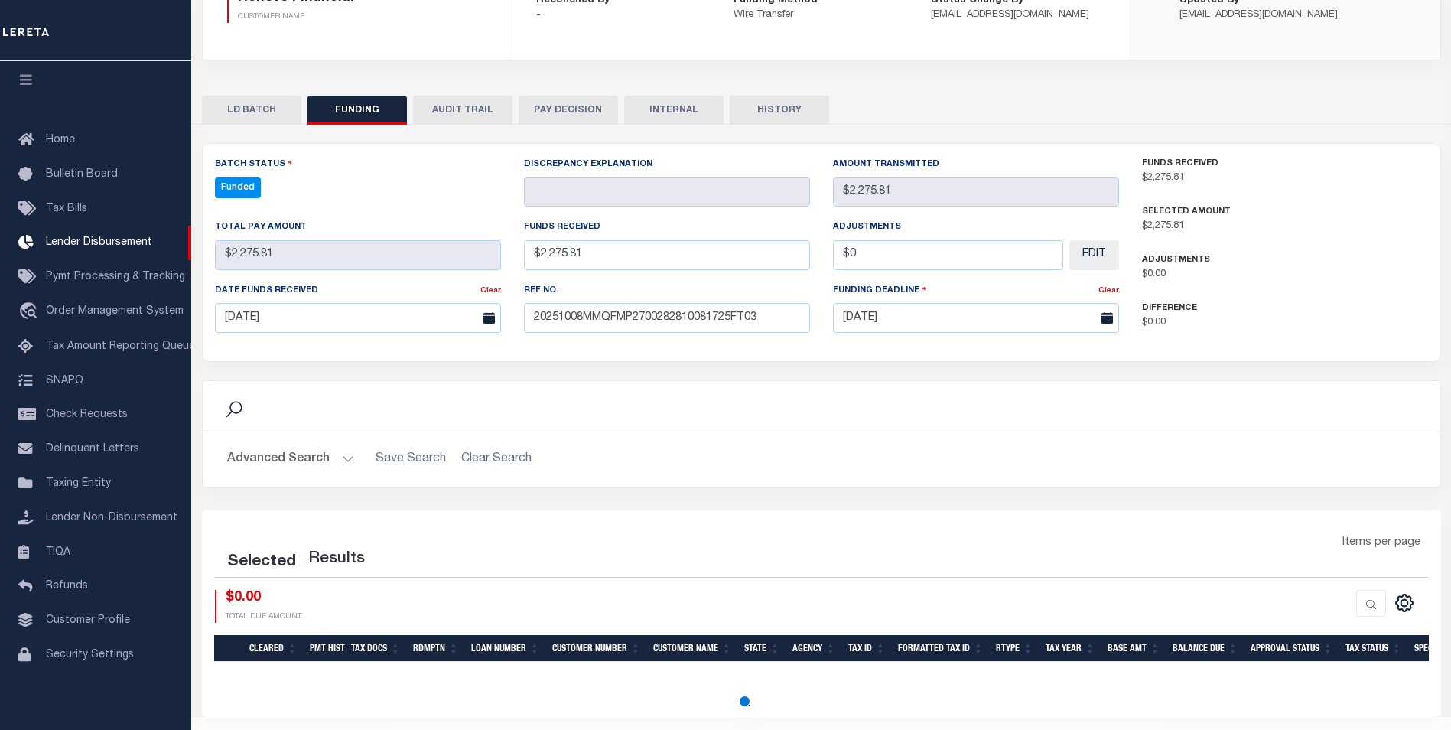
select select "100"
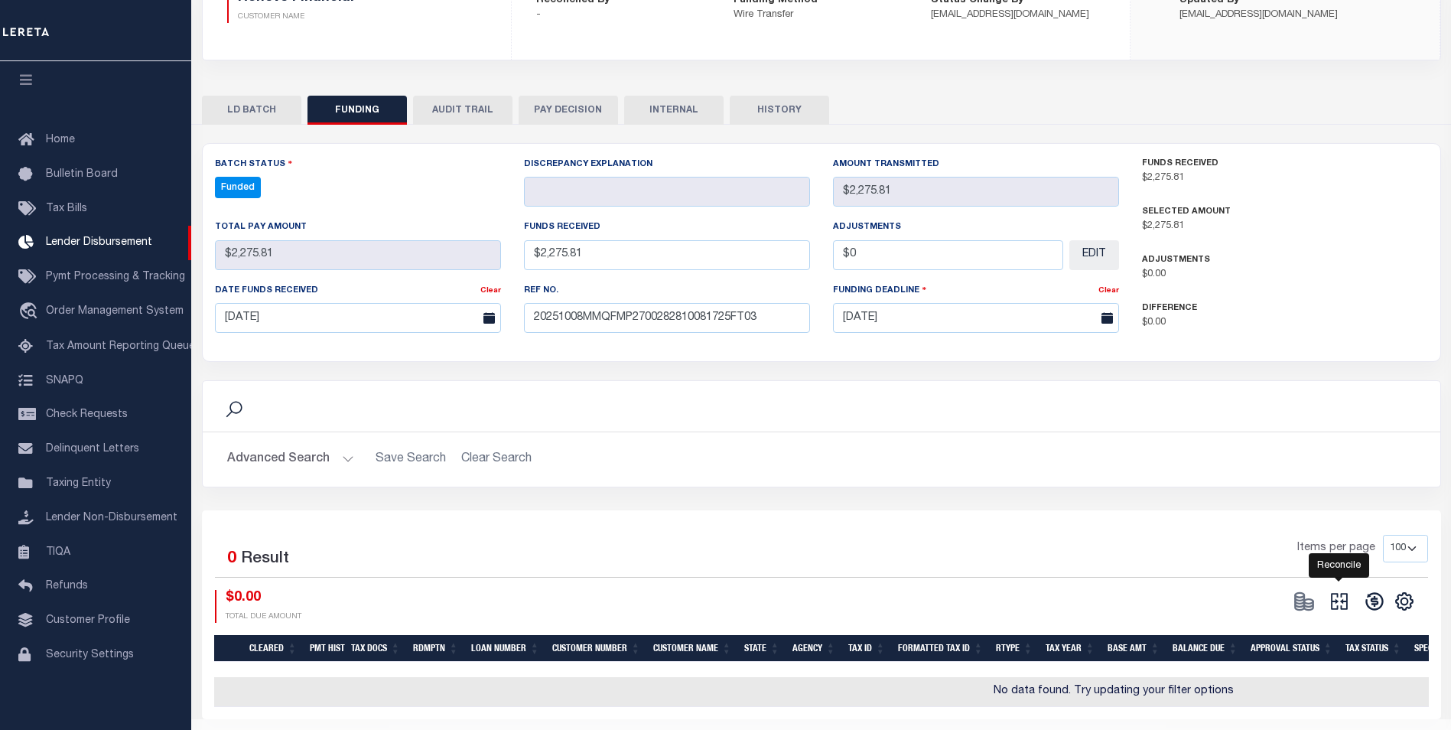
click at [1338, 606] on icon at bounding box center [1338, 600] width 21 height 21
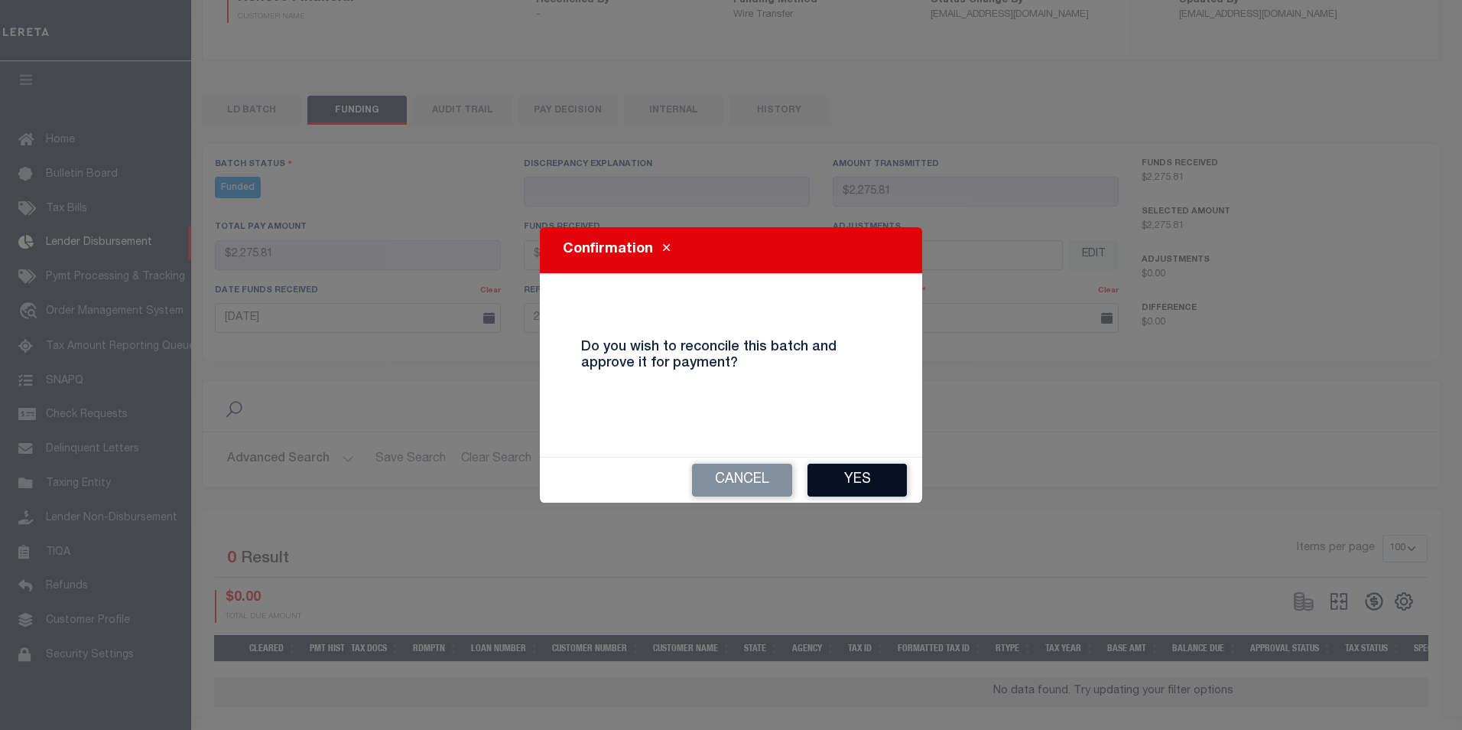
click at [864, 489] on button "Yes" at bounding box center [857, 479] width 99 height 33
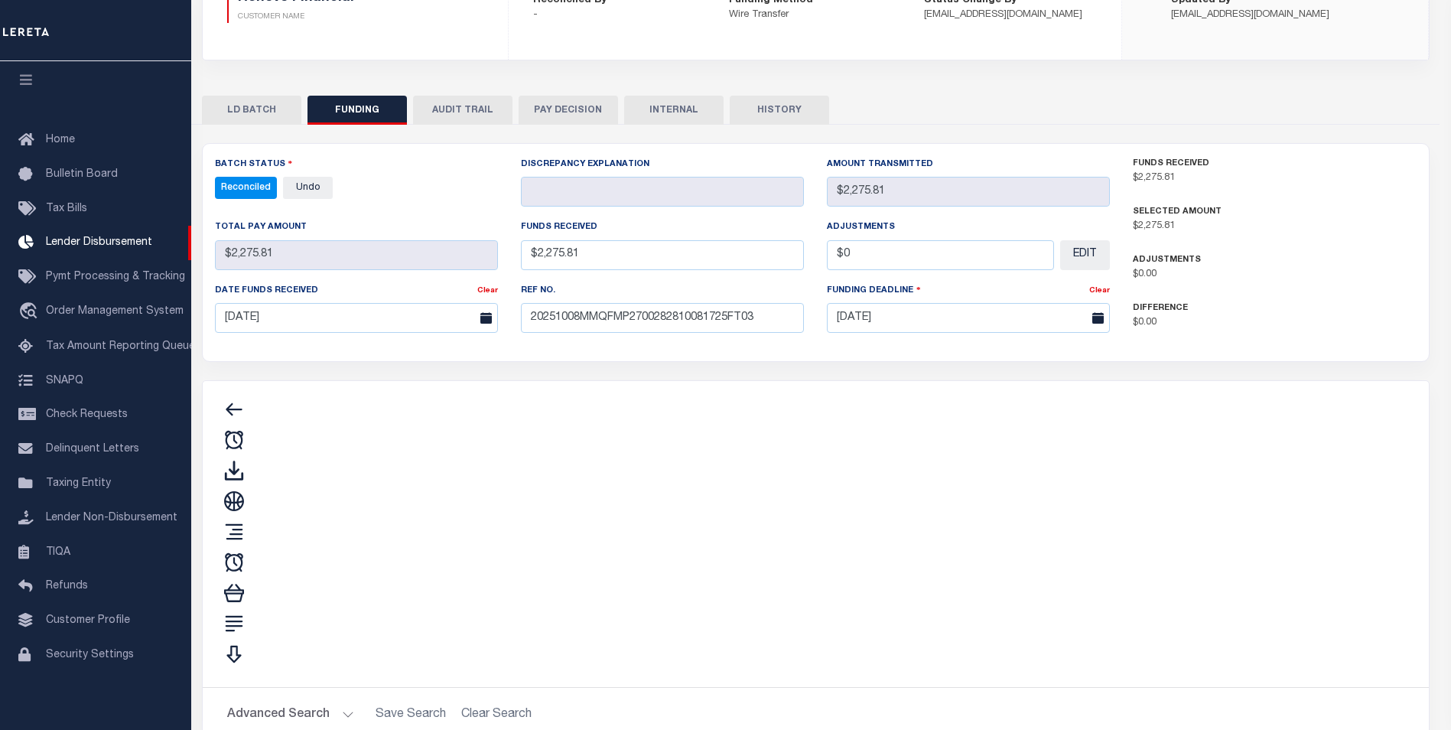
type input "$2,275.81"
type input "$0"
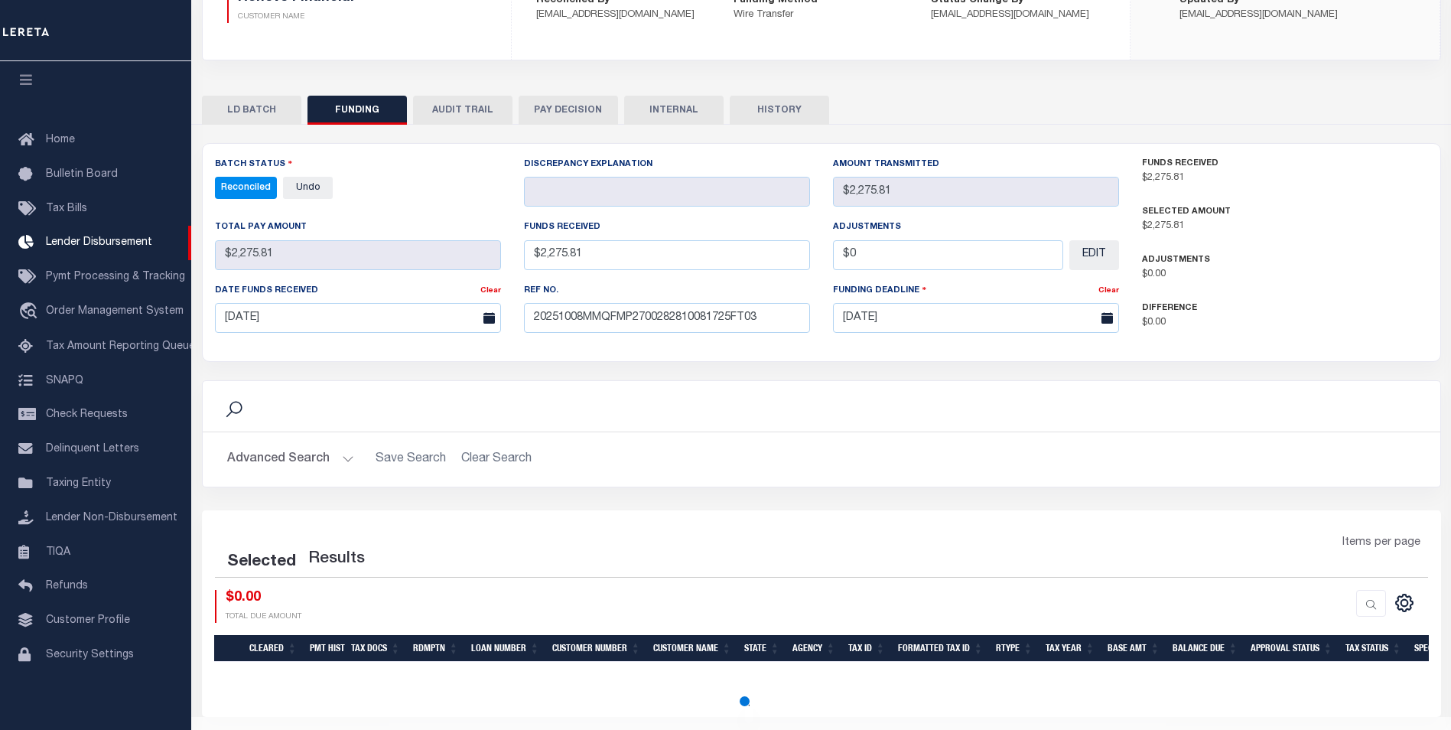
select select "100"
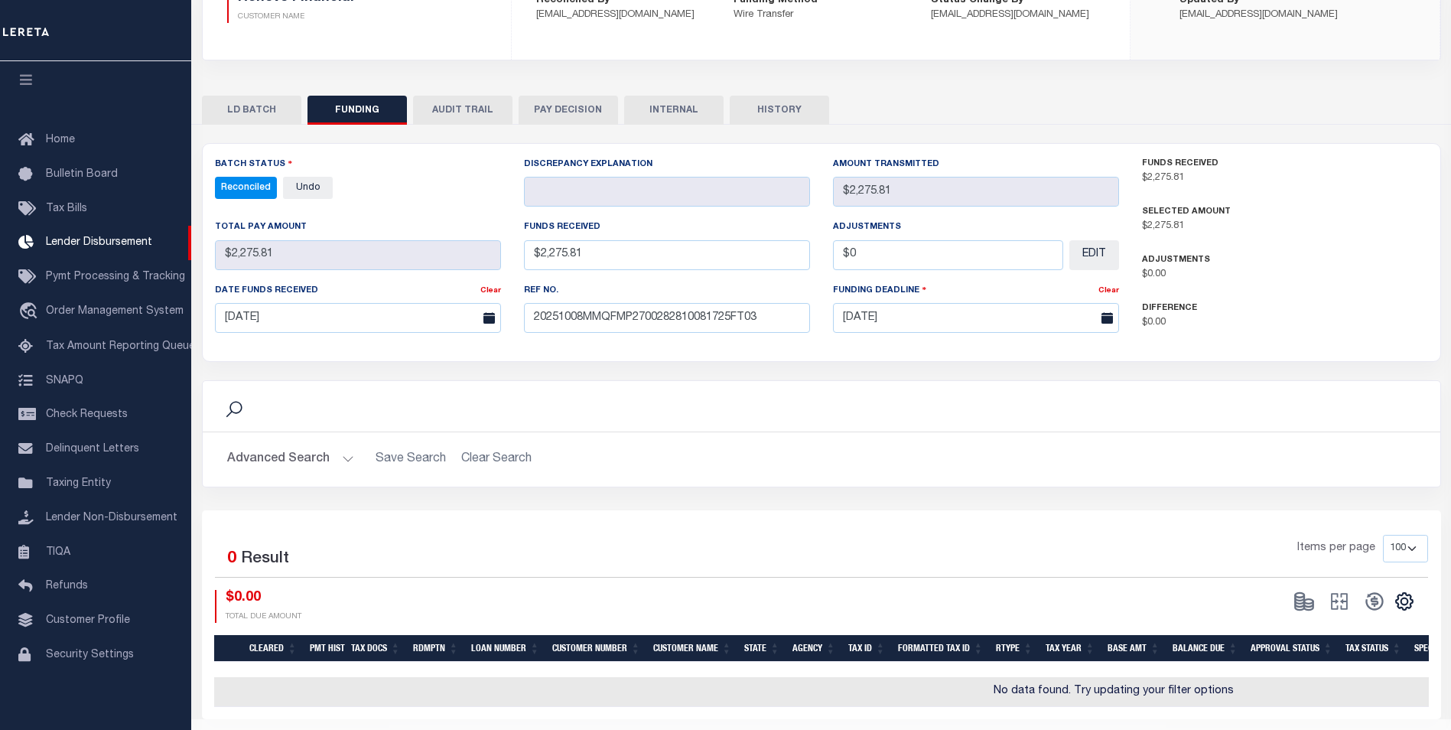
drag, startPoint x: 649, startPoint y: 106, endPoint x: 695, endPoint y: 102, distance: 46.1
click at [652, 107] on button "INTERNAL" at bounding box center [673, 110] width 99 height 29
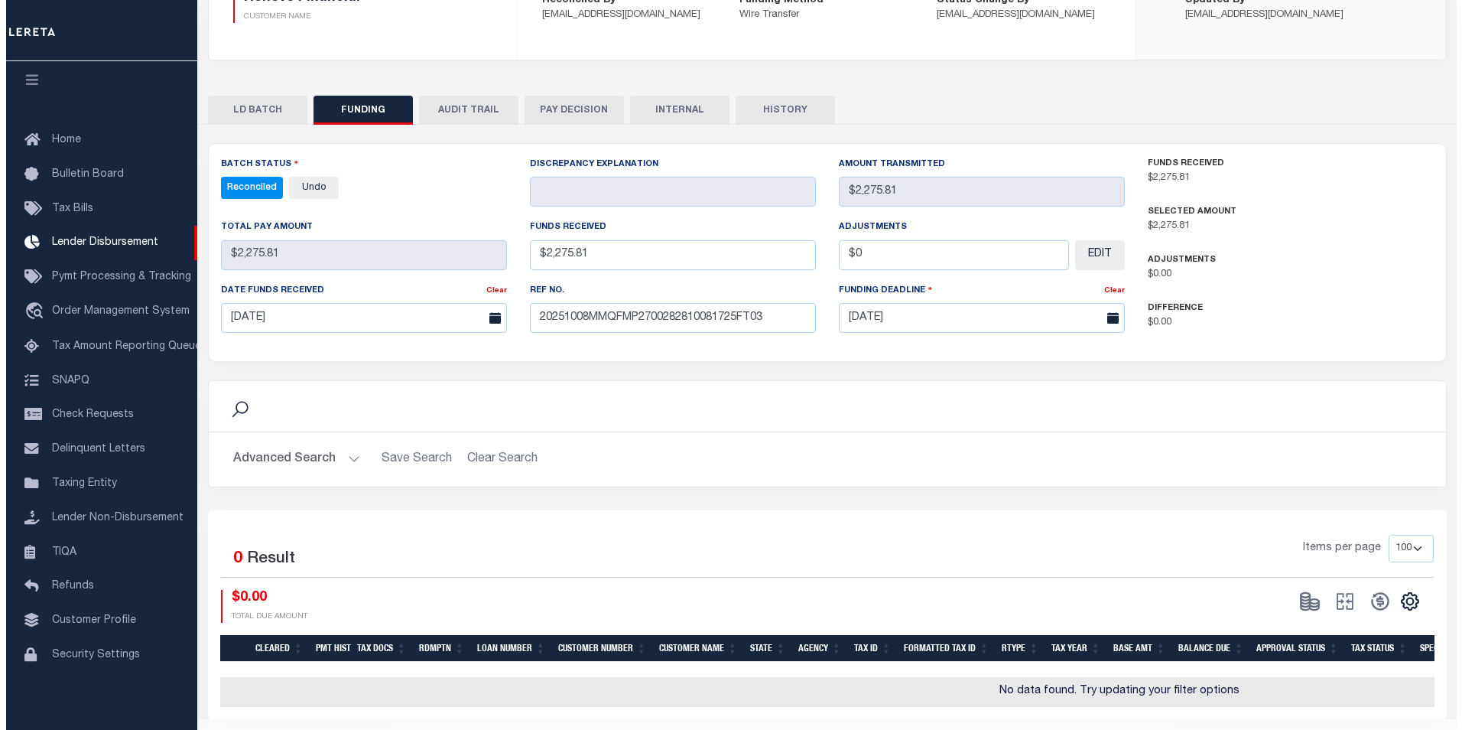
scroll to position [0, 0]
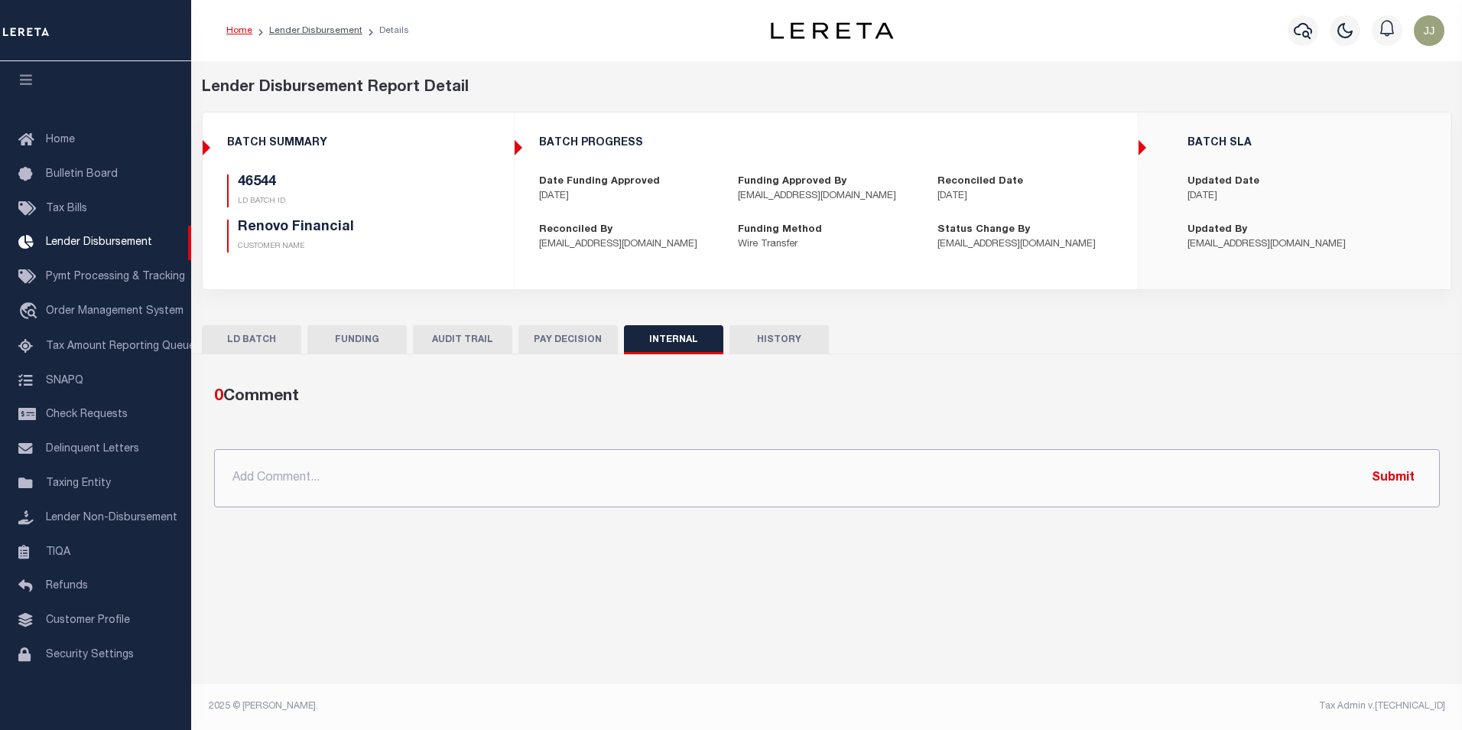
click at [597, 492] on input "text" at bounding box center [827, 478] width 1226 height 58
paste input "OG AMOUNT $603,095.68 46434 - $484,281.53 46504 - $608.50 46514 - $63,881.18 46…"
type input "OG AMOUNT $603,095.68 46434 - $484,281.53 46504 - $608.50 46514 - $63,881.18 46…"
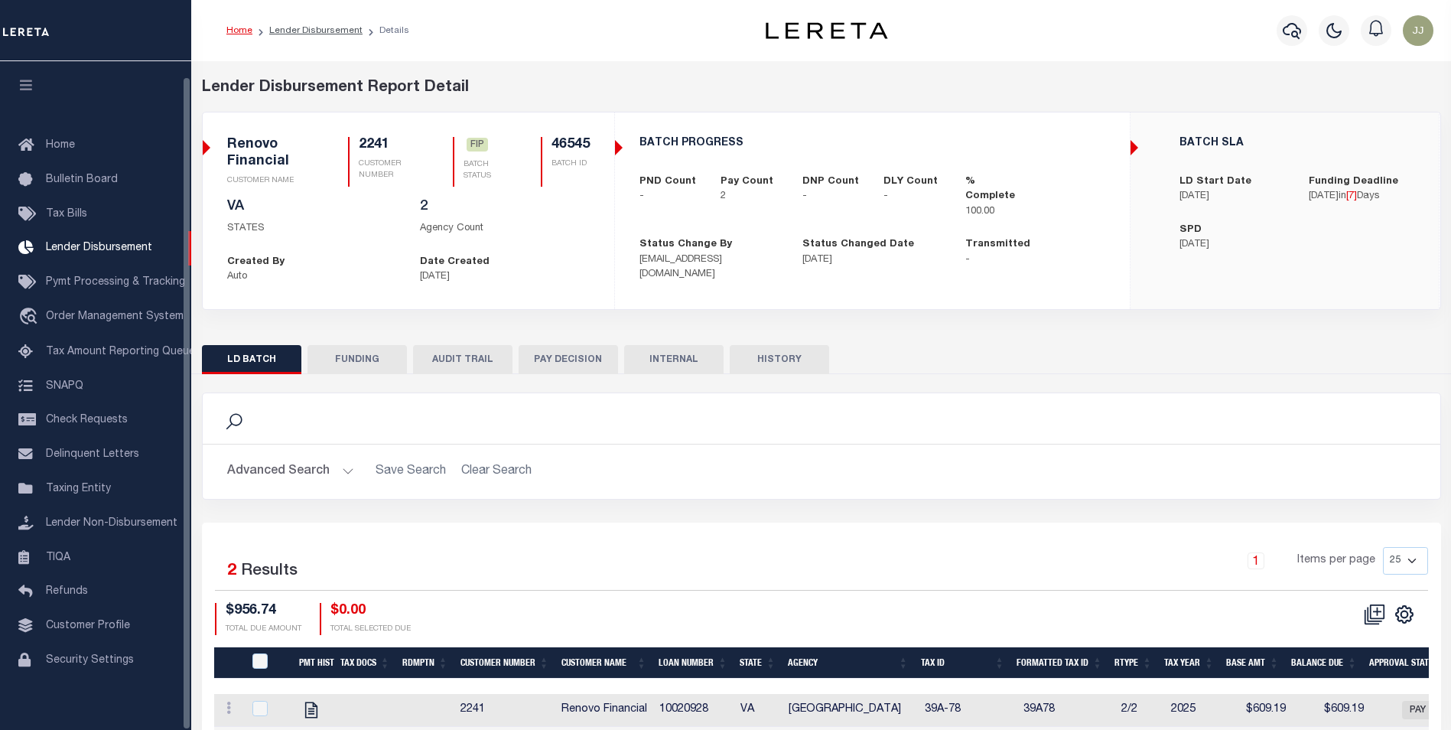
scroll to position [15, 0]
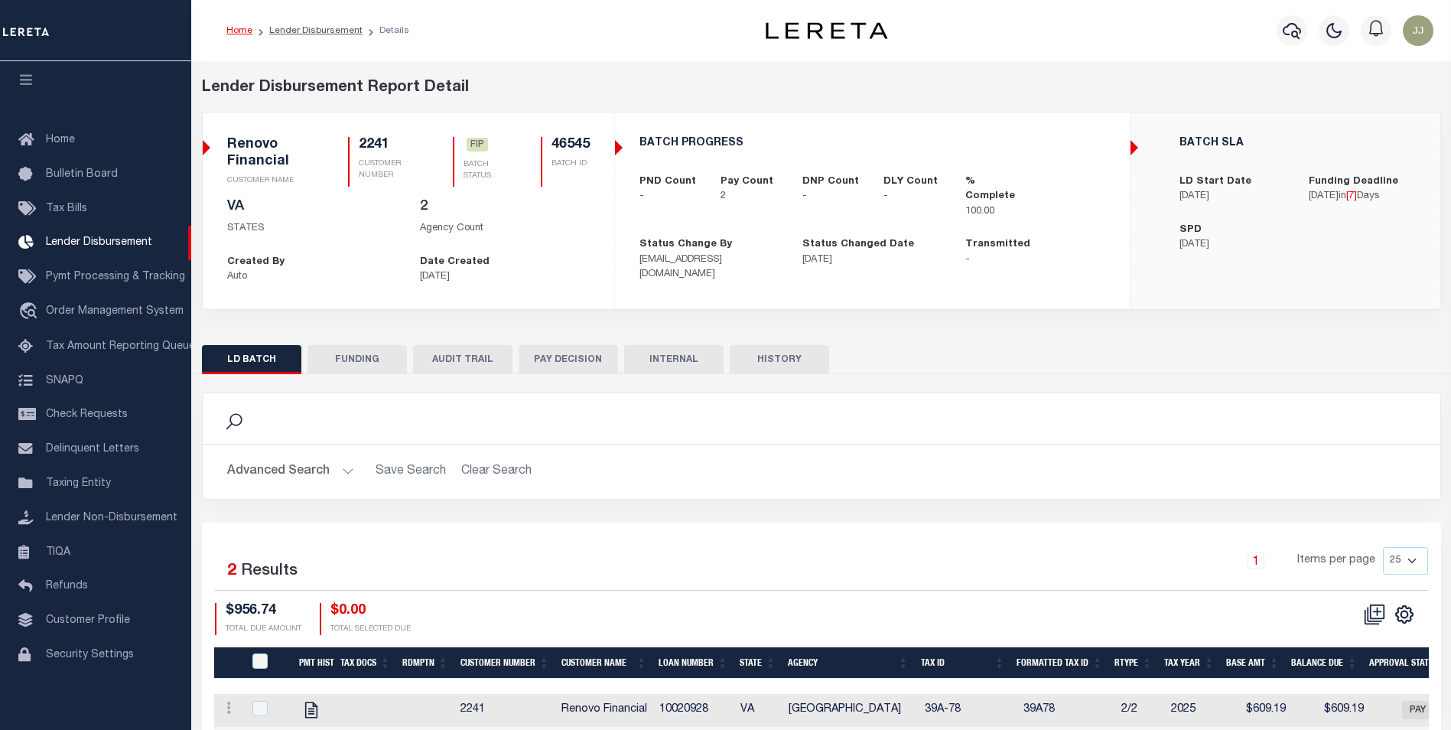
click at [373, 374] on div "Search Advanced Search Save Search Clear Search 2" at bounding box center [821, 573] width 1239 height 398
click at [358, 357] on button "FUNDING" at bounding box center [356, 359] width 99 height 29
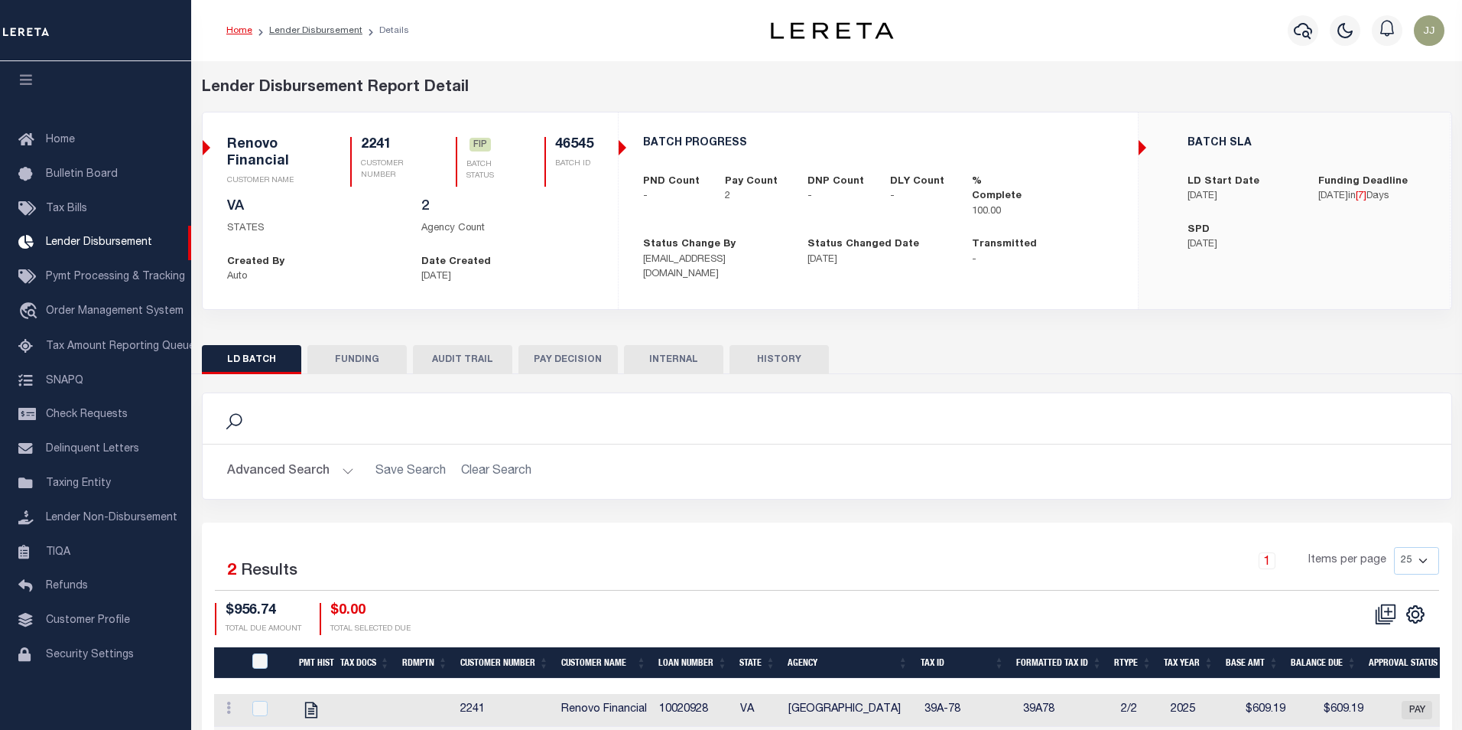
type input "$956.74"
type input "$0"
type input "[DATE]"
select select "100"
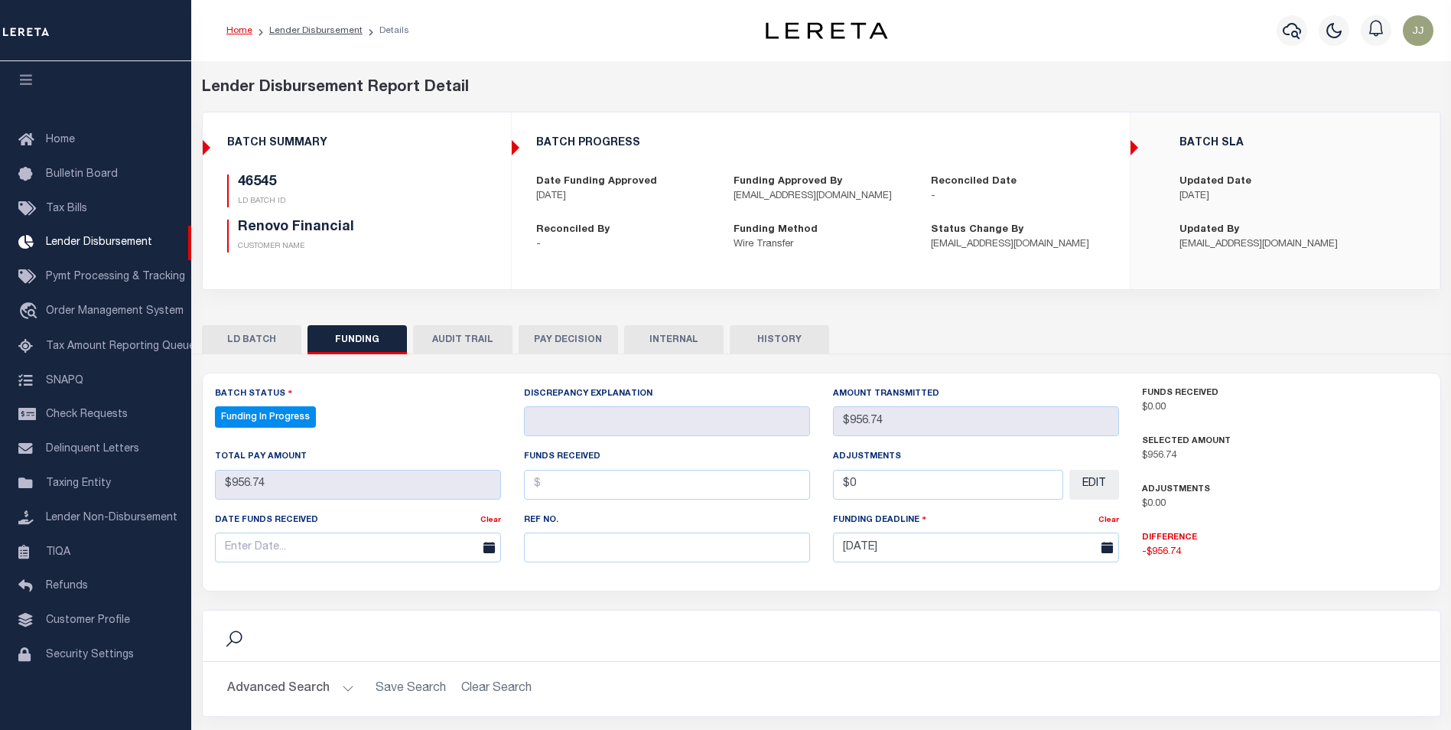
select select "100"
click at [629, 561] on input "text" at bounding box center [667, 547] width 286 height 30
paste input "20251008MMQFMP2700282810081725FT03"
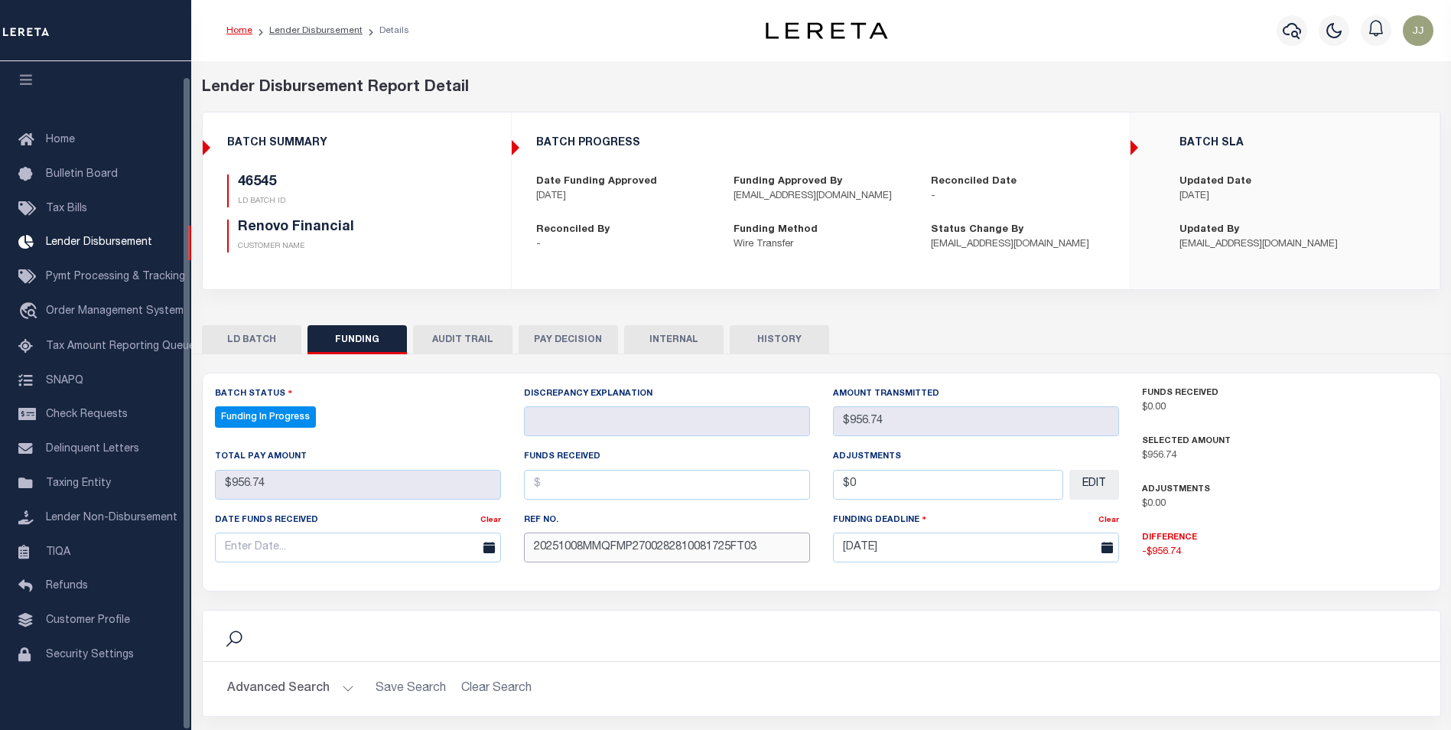
type input "20251008MMQFMP2700282810081725FT03"
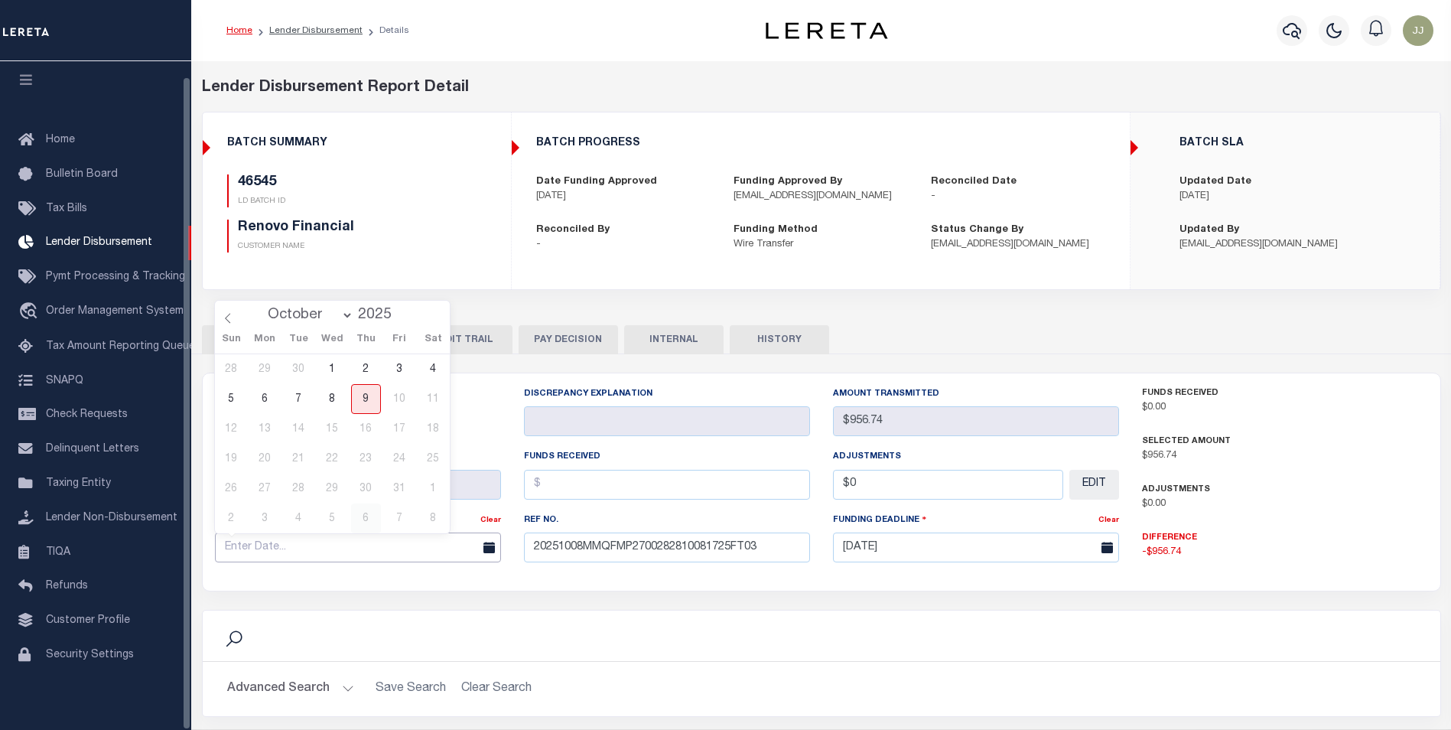
drag, startPoint x: 317, startPoint y: 541, endPoint x: 362, endPoint y: 502, distance: 60.2
click at [316, 541] on input "text" at bounding box center [358, 547] width 286 height 30
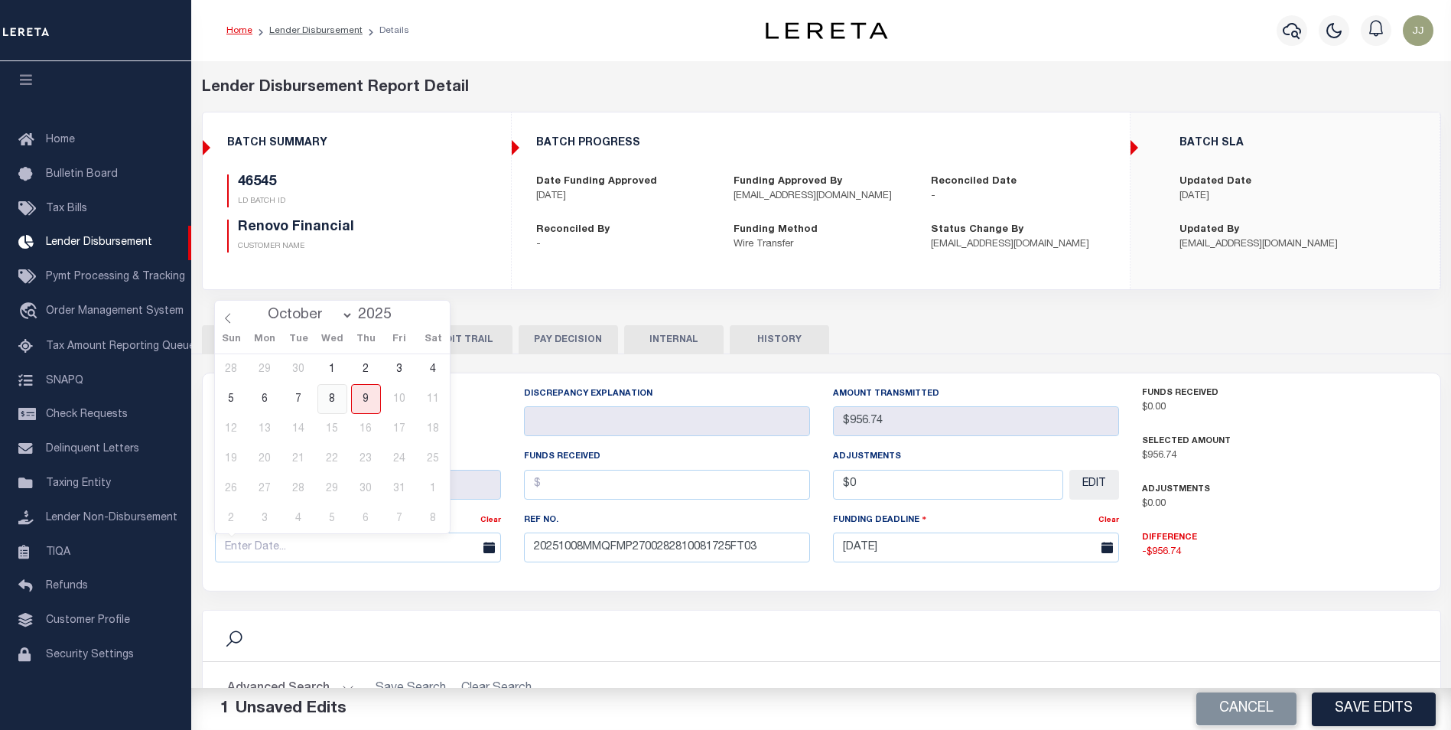
click at [339, 393] on span "8" at bounding box center [332, 399] width 30 height 30
type input "[DATE]"
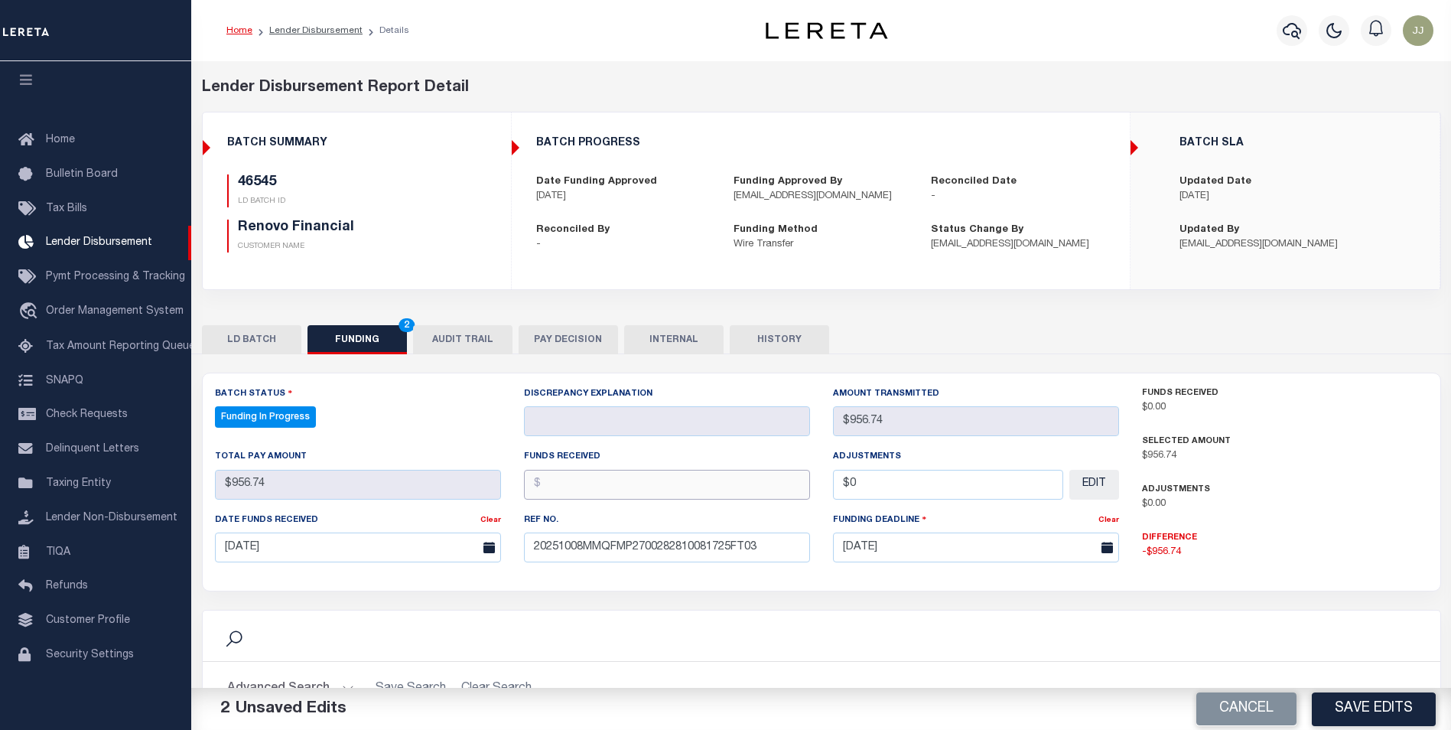
click at [639, 495] on input "text" at bounding box center [667, 485] width 286 height 30
type input "$956.74"
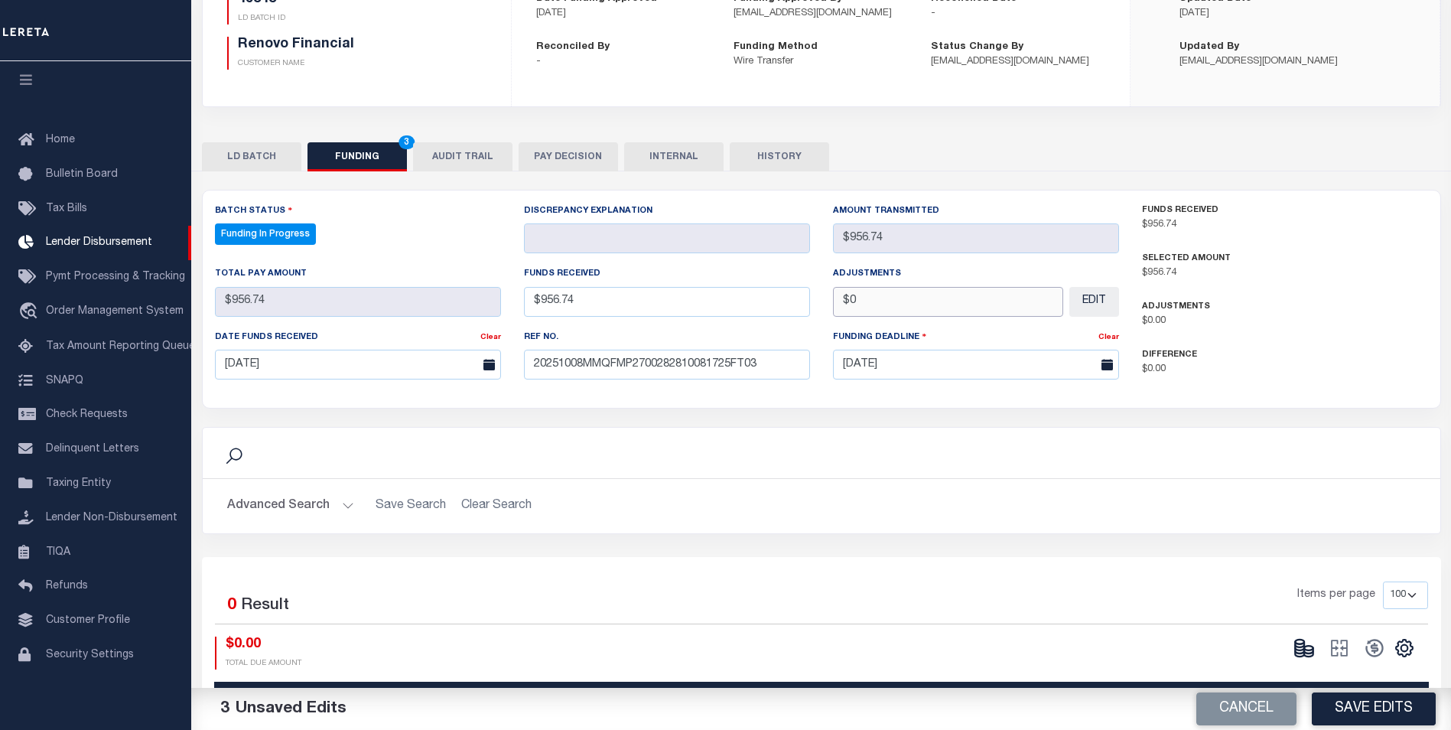
scroll to position [275, 0]
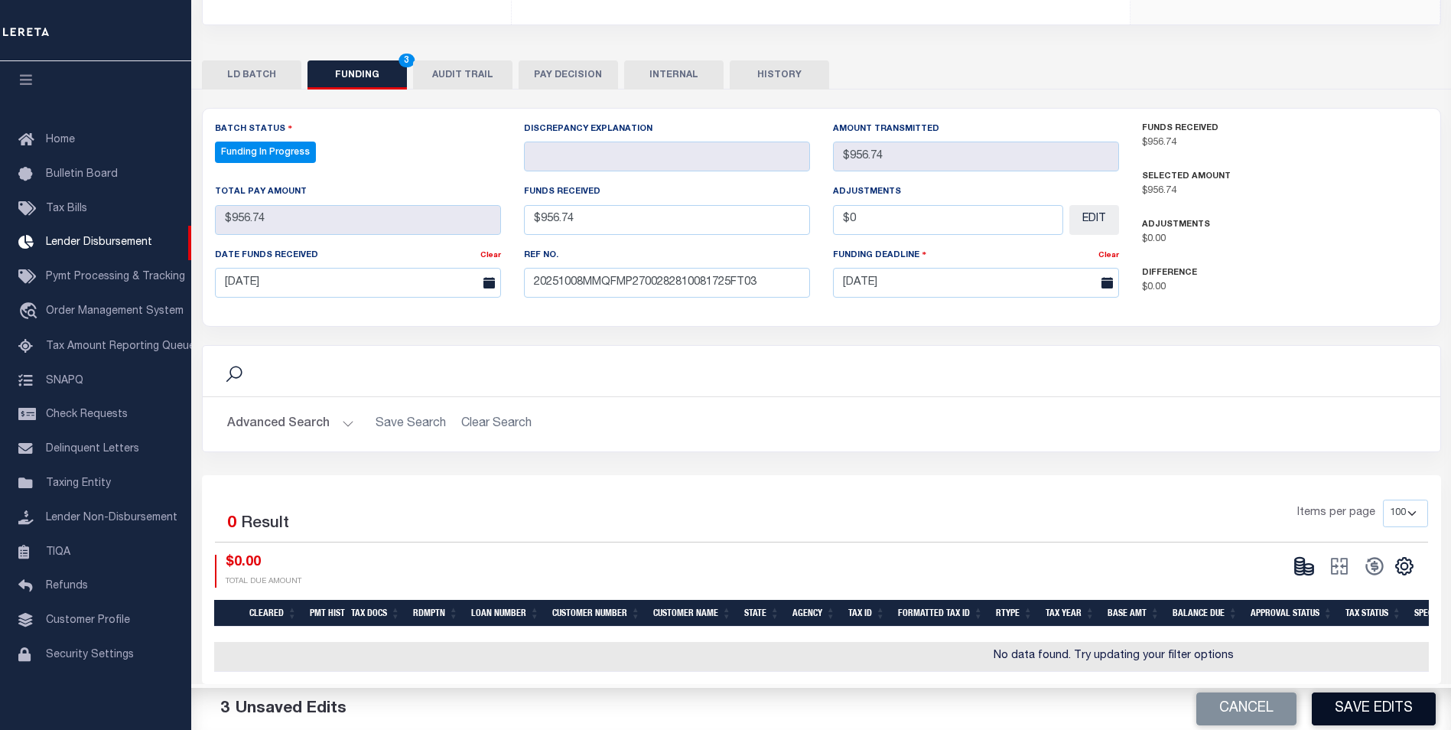
type input "$0.00"
click at [1386, 713] on button "Save Edits" at bounding box center [1374, 708] width 124 height 33
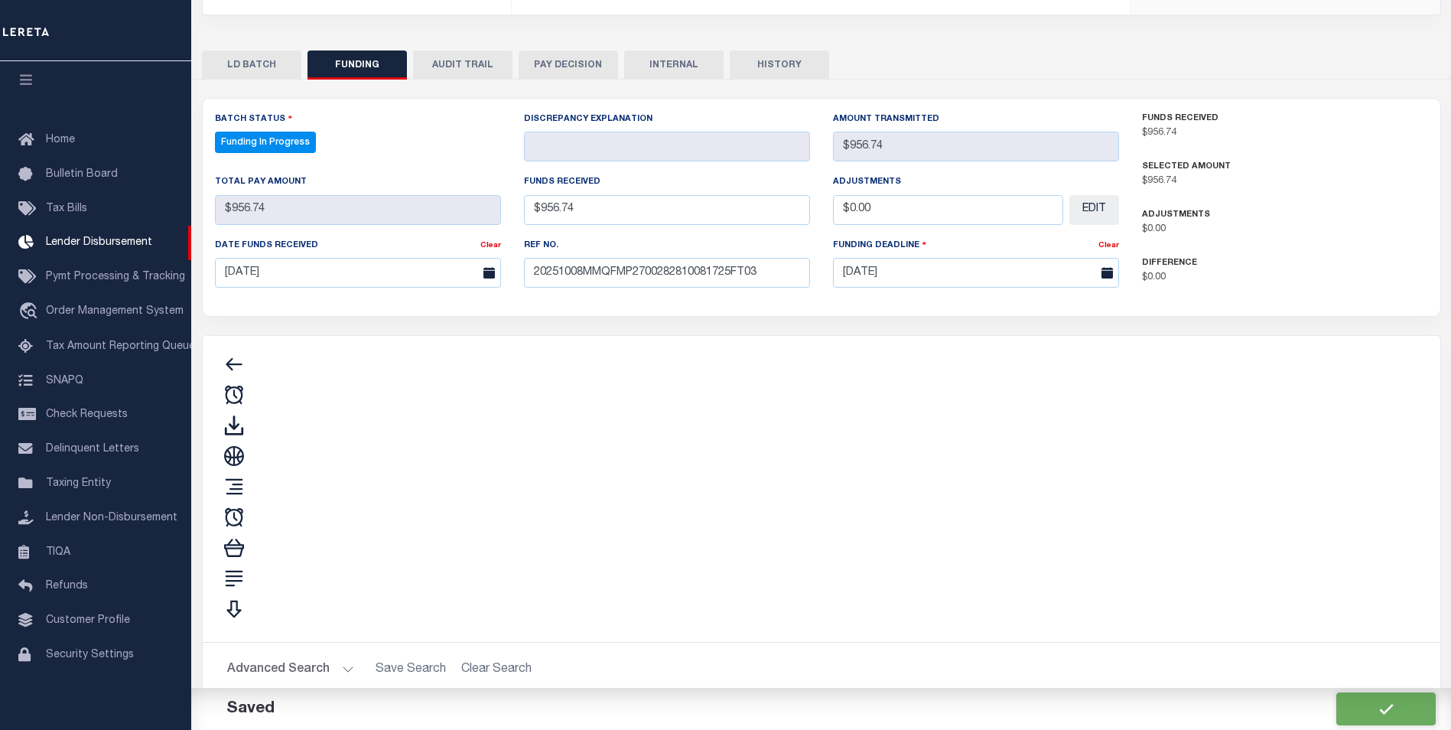
type input "$956.74"
type input "$0"
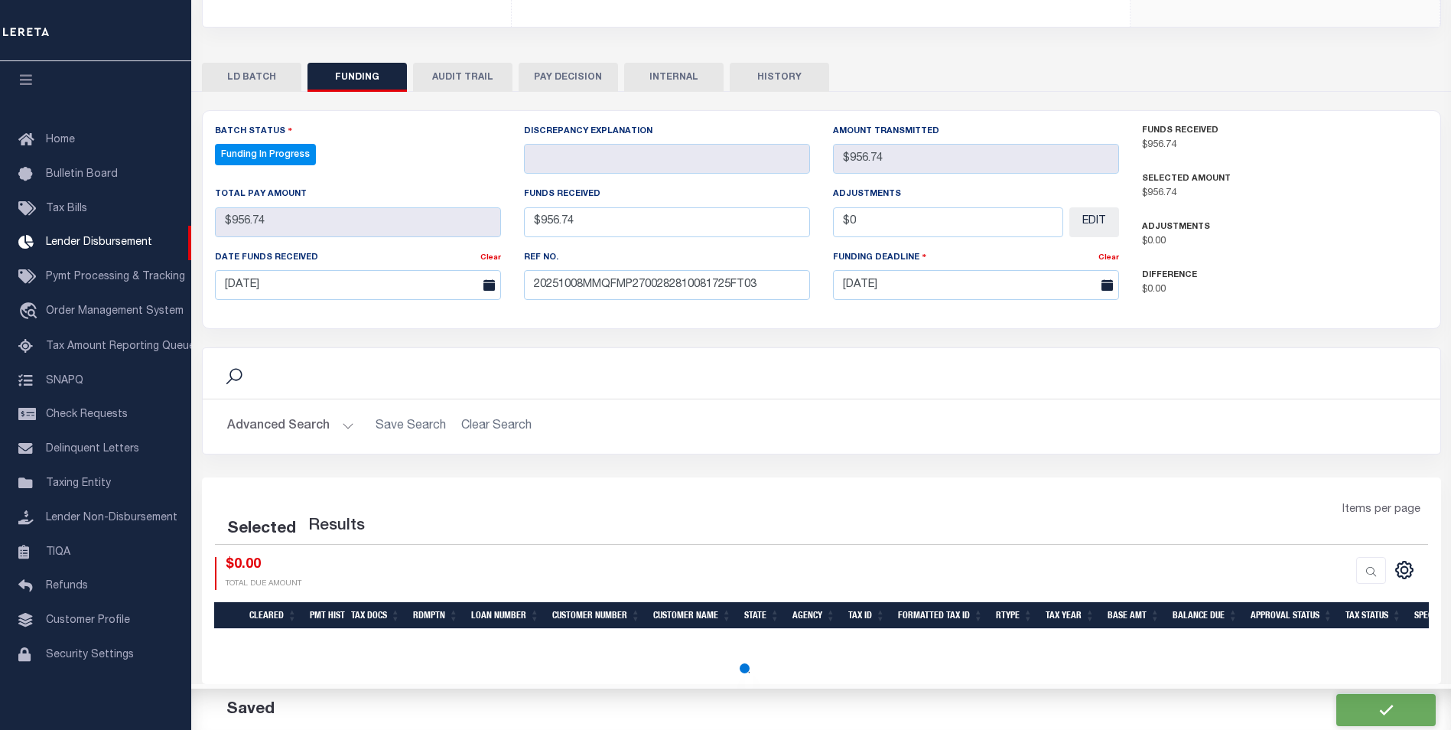
select select "100"
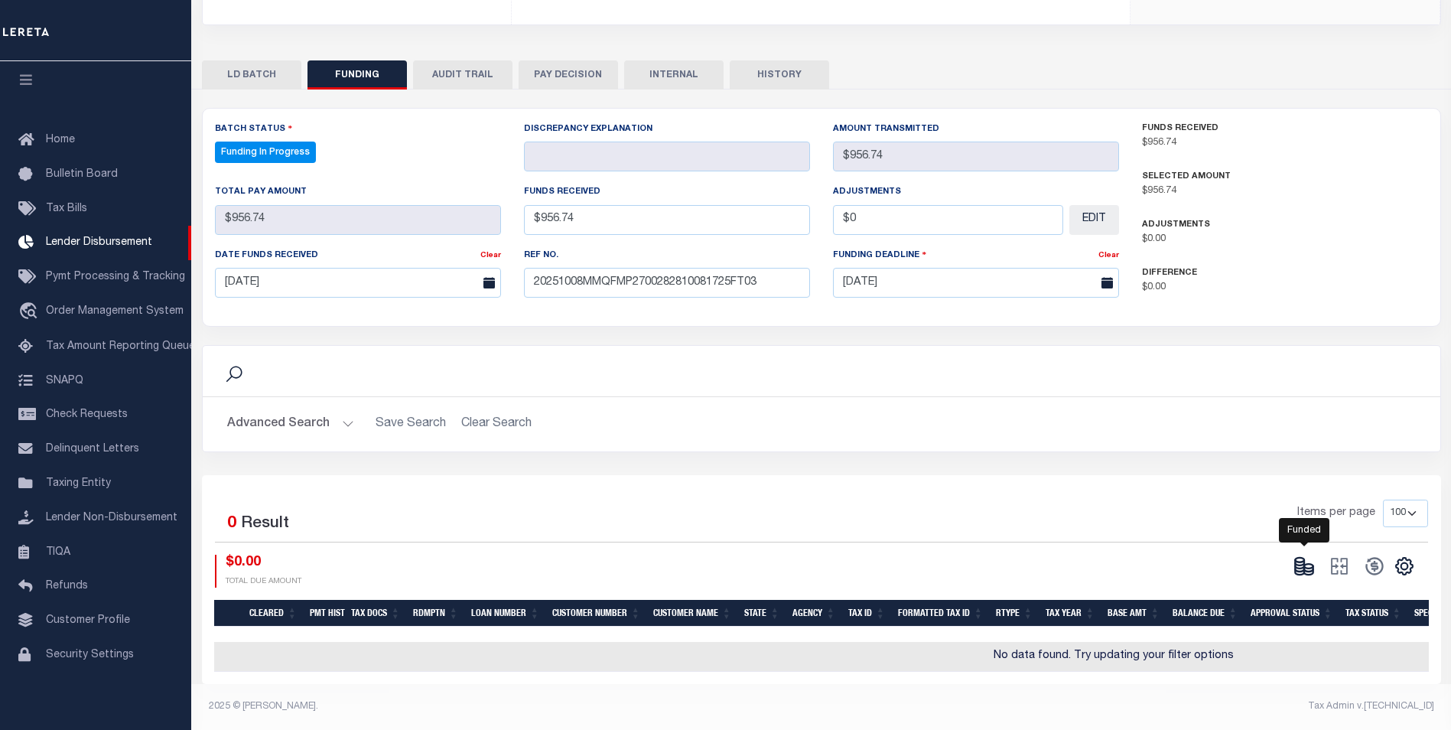
click at [1306, 564] on icon at bounding box center [1303, 565] width 21 height 21
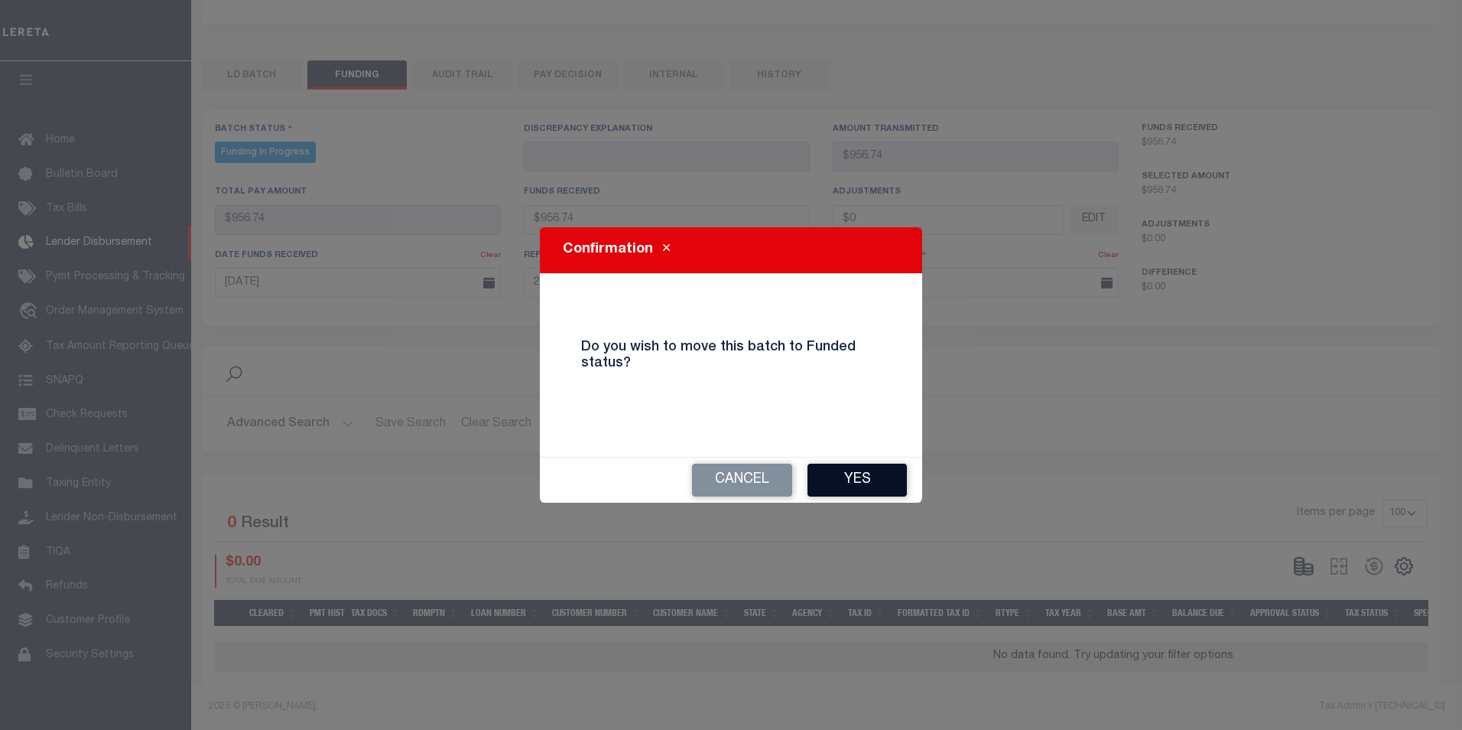
click at [891, 482] on button "Yes" at bounding box center [857, 479] width 99 height 33
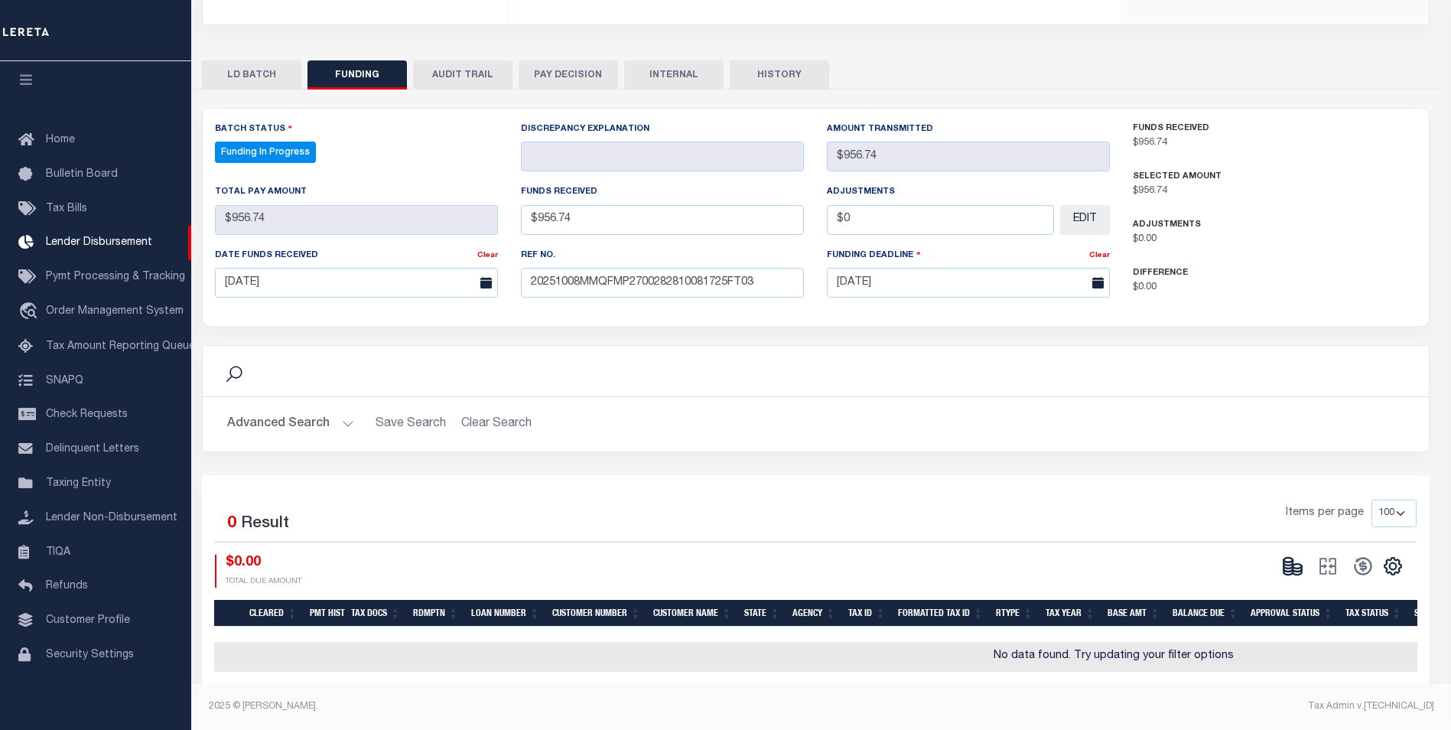
type input "$956.74"
type input "$0"
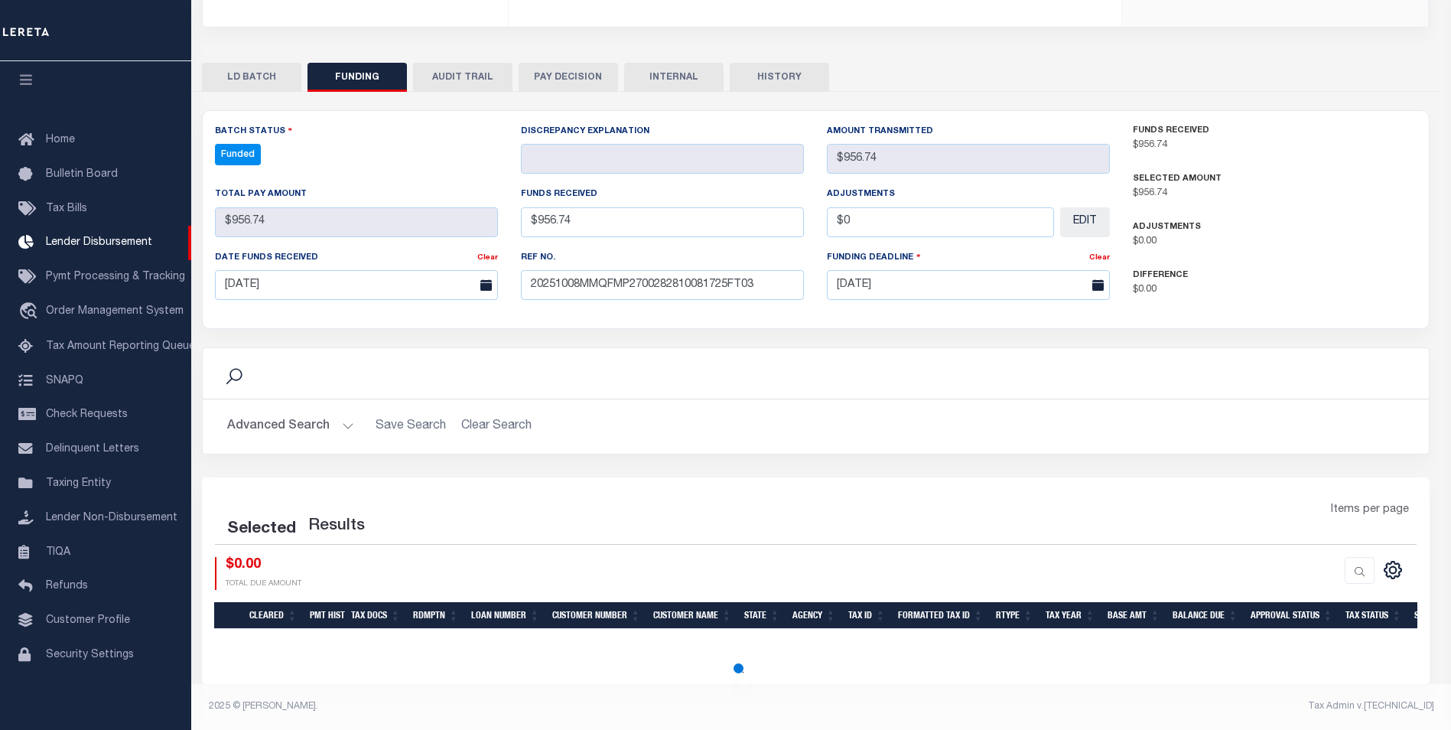
scroll to position [262, 0]
select select "100"
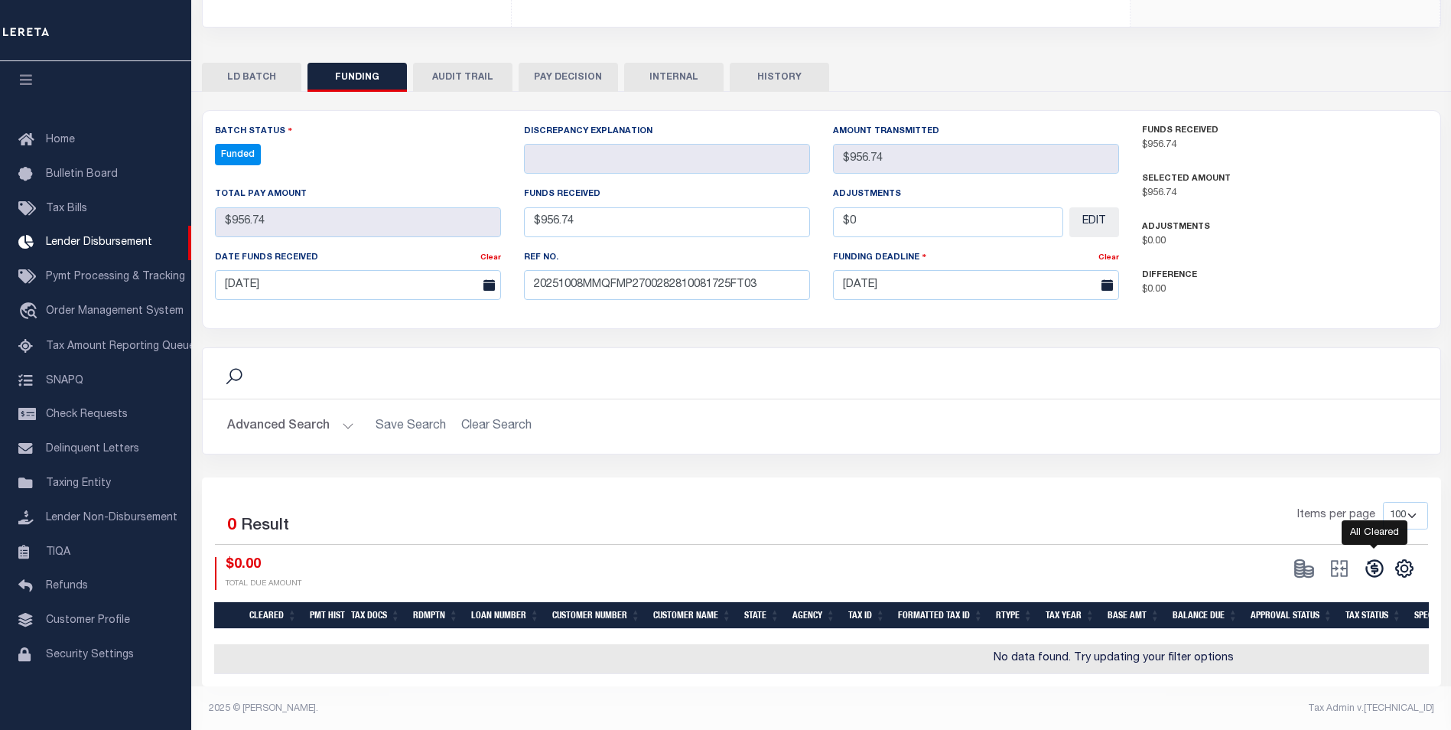
click at [1371, 566] on icon at bounding box center [1374, 567] width 21 height 21
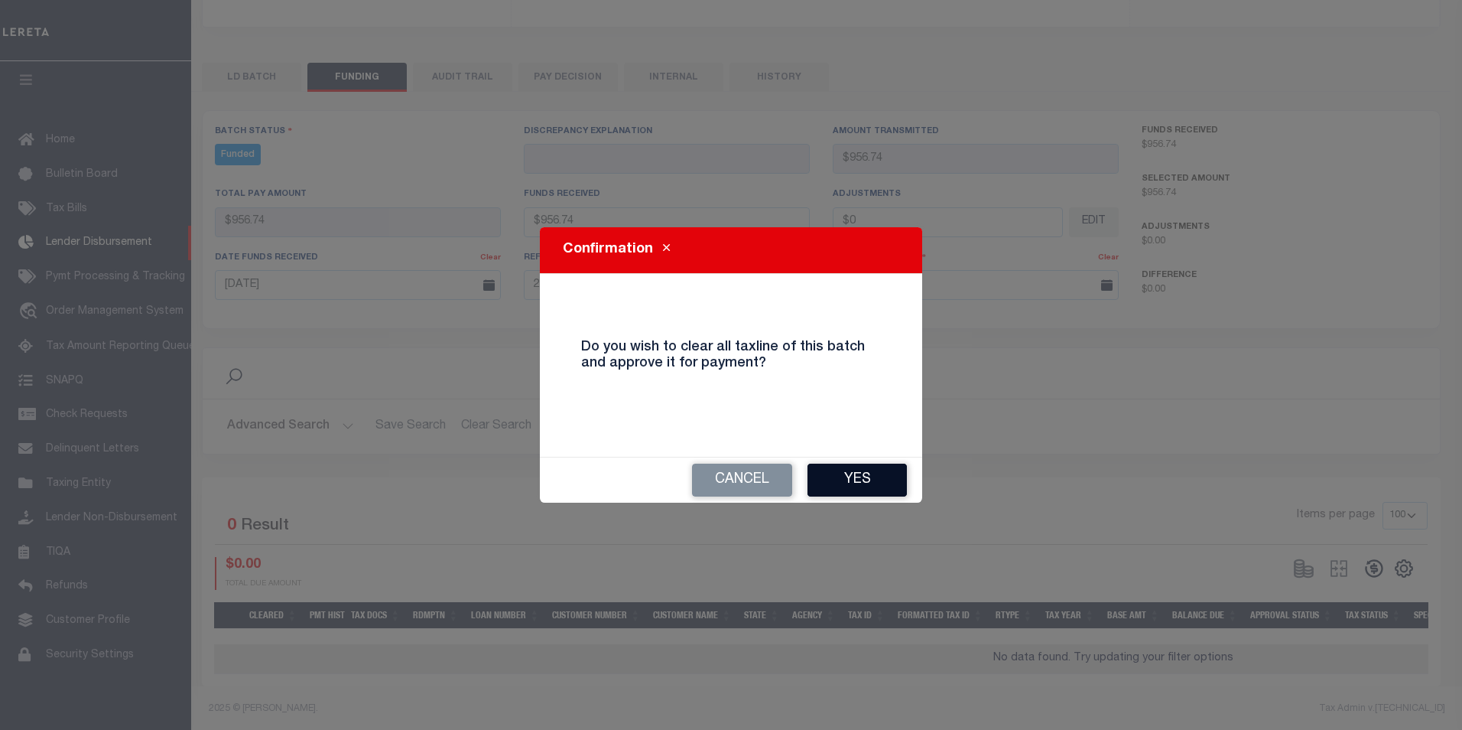
click at [879, 487] on button "Yes" at bounding box center [857, 479] width 99 height 33
type input "$956.74"
type input "$0"
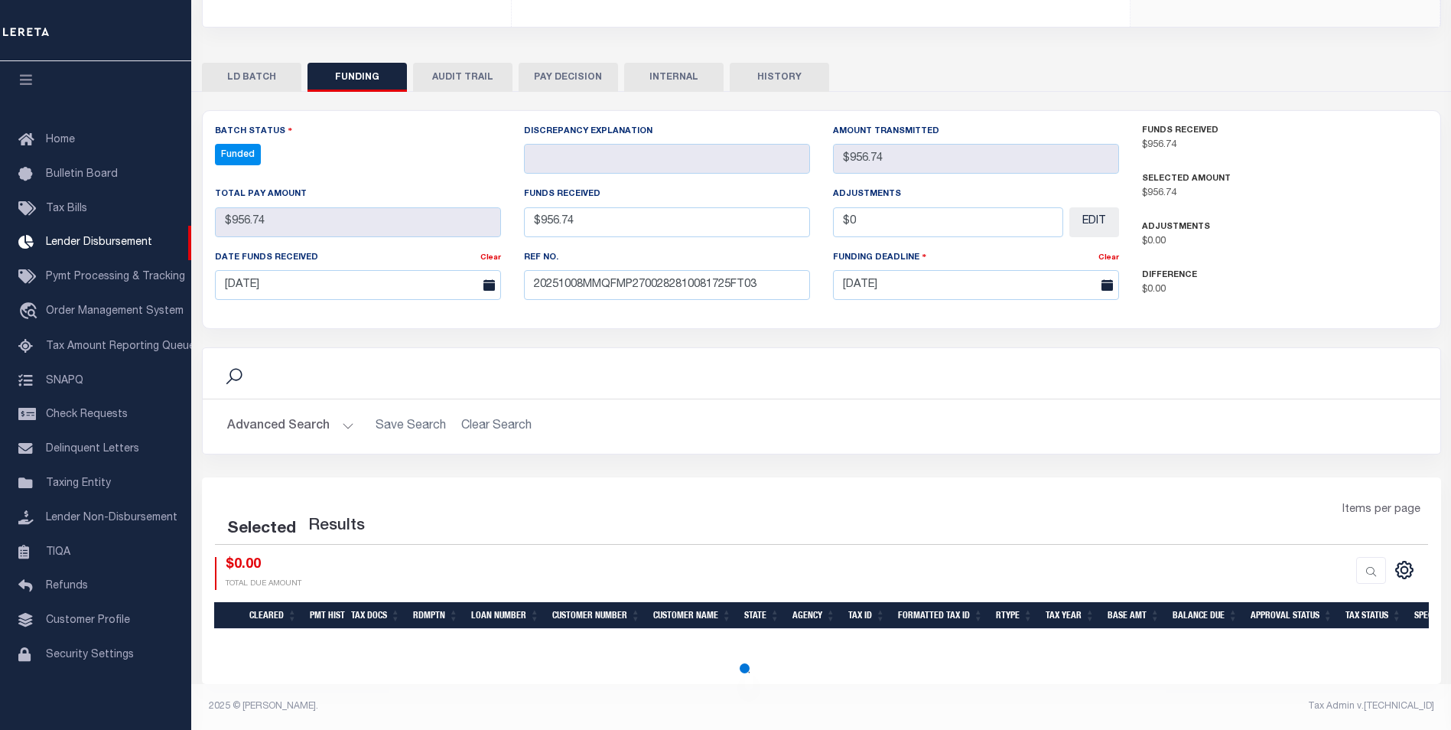
select select "100"
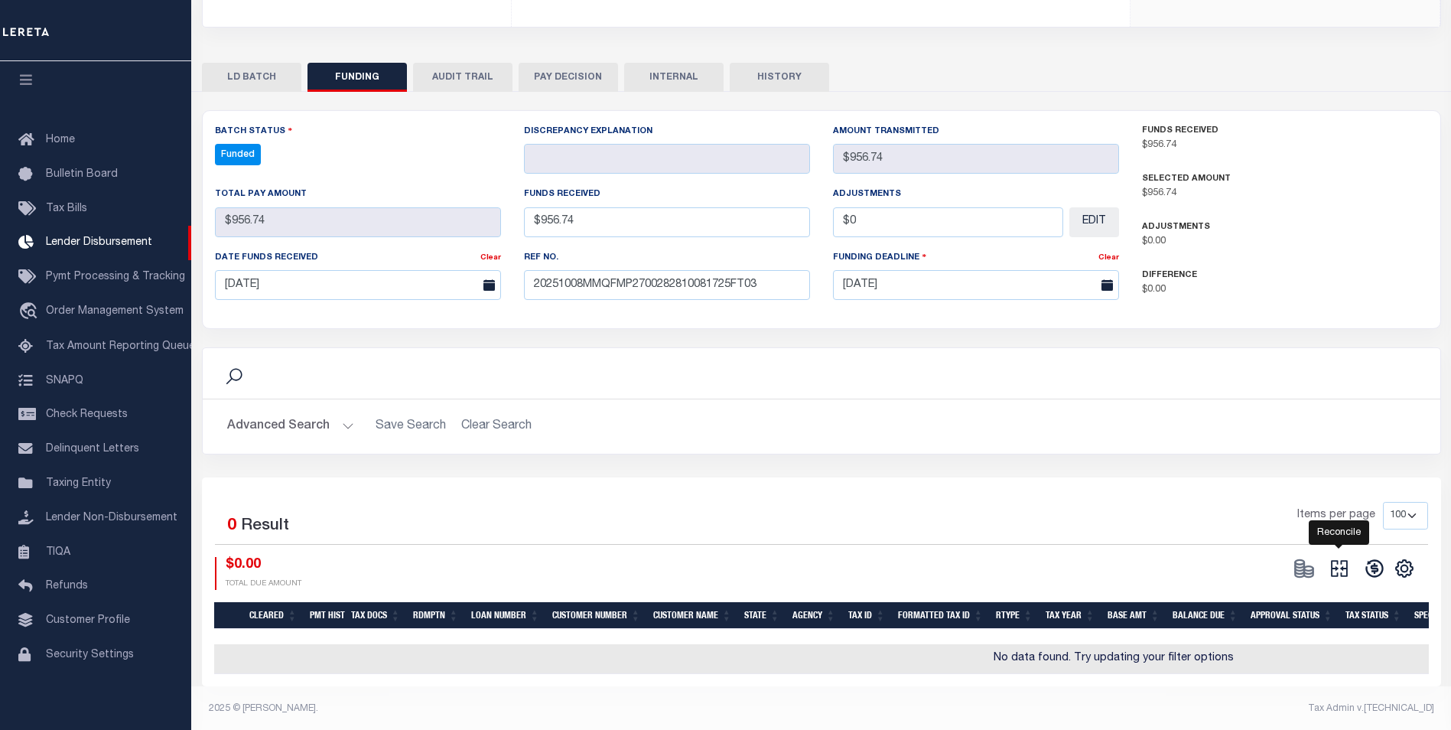
click at [1334, 576] on icon "" at bounding box center [1338, 567] width 21 height 21
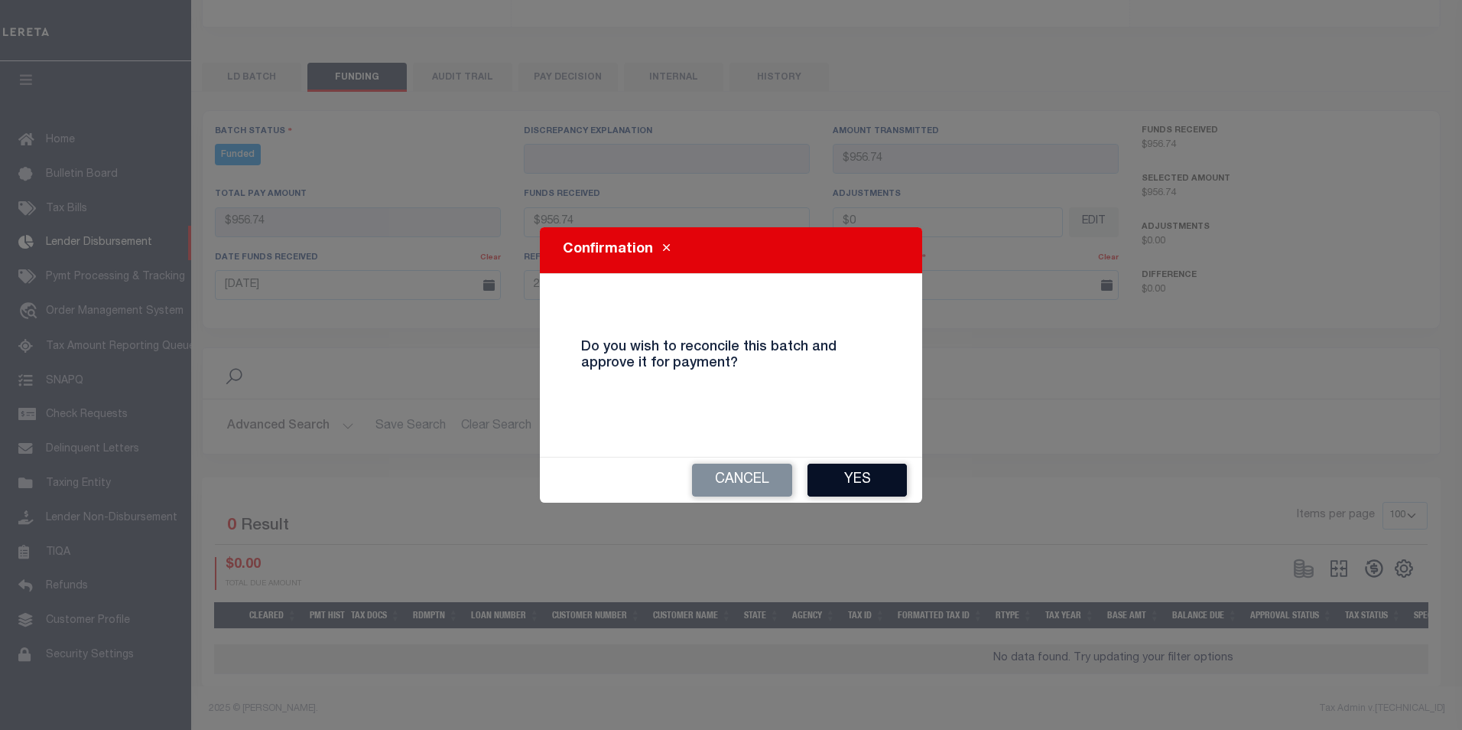
click at [871, 488] on button "Yes" at bounding box center [857, 479] width 99 height 33
type input "$956.74"
type input "$0"
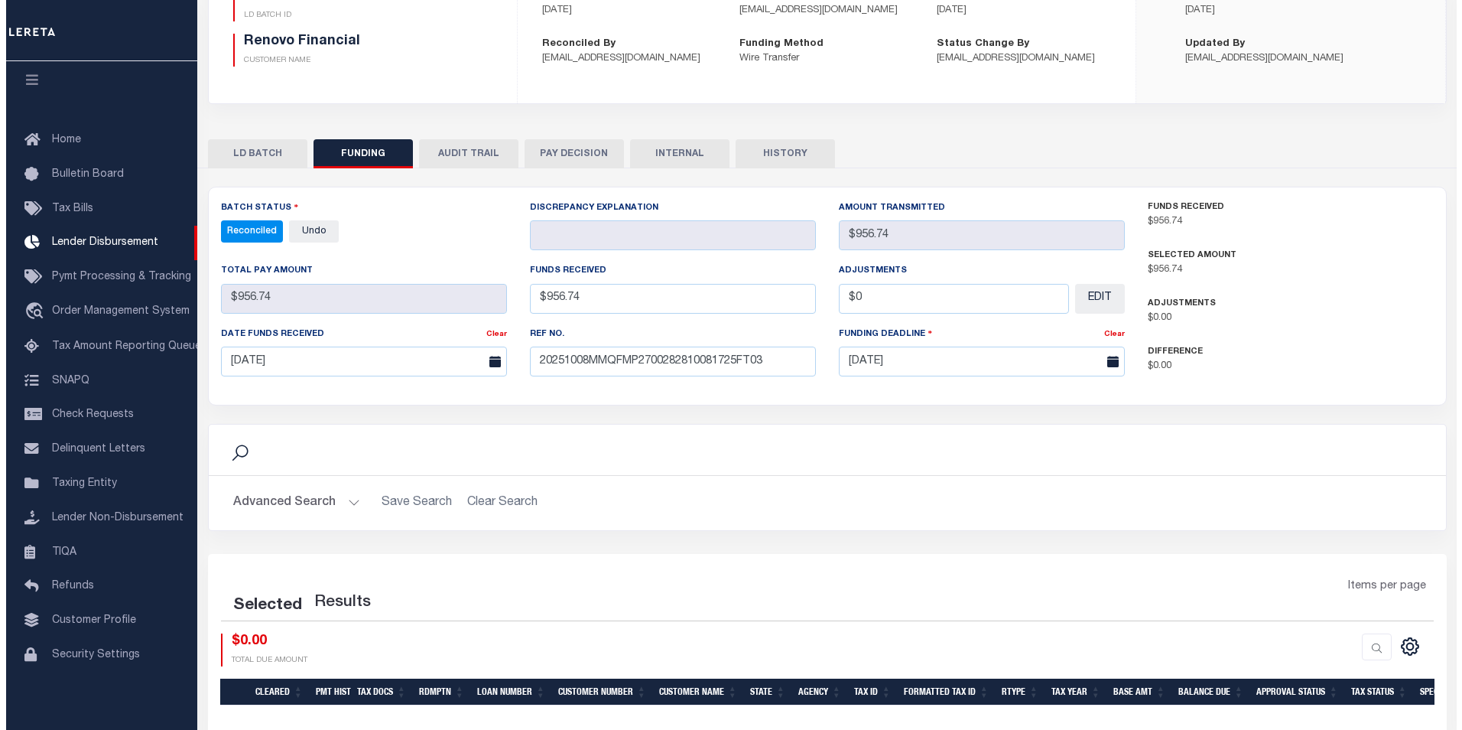
scroll to position [0, 0]
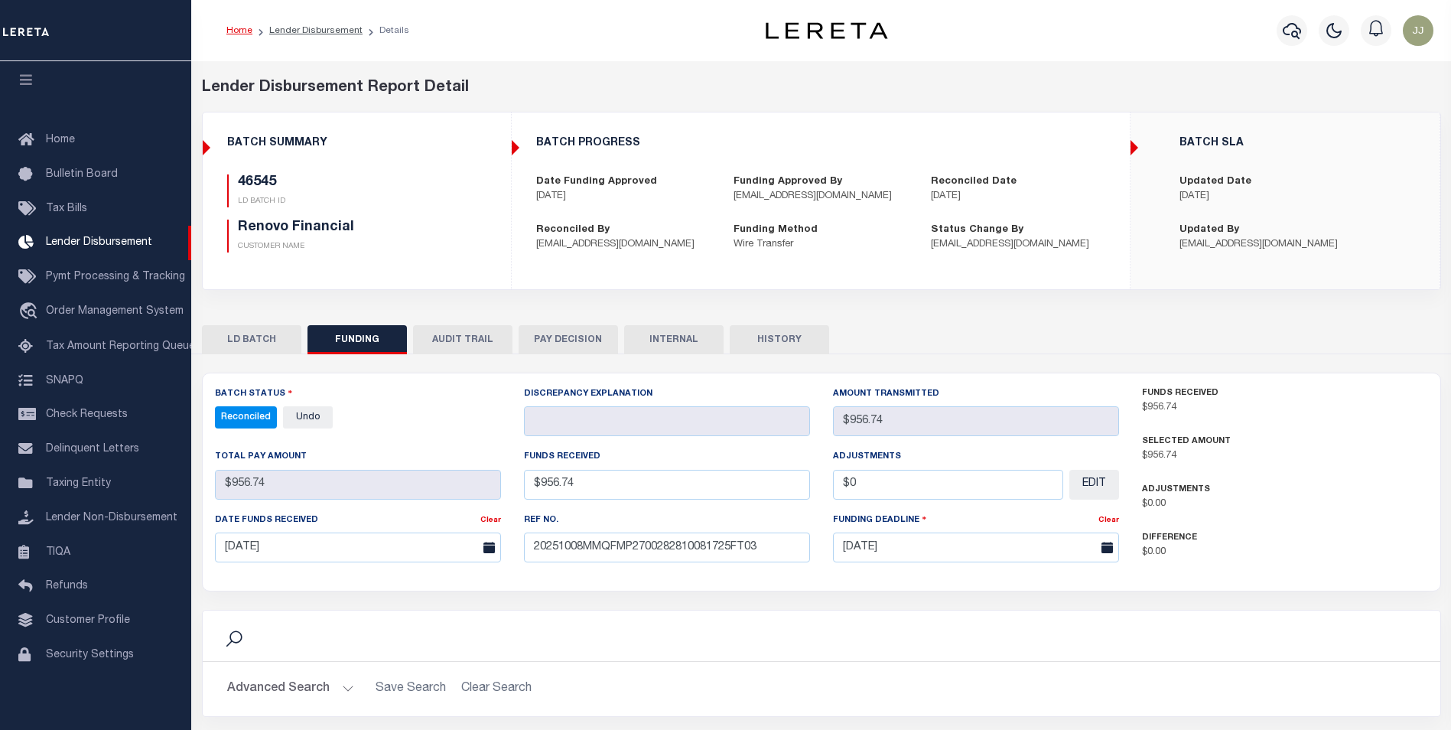
select select "100"
click at [684, 336] on button "INTERNAL" at bounding box center [673, 339] width 99 height 29
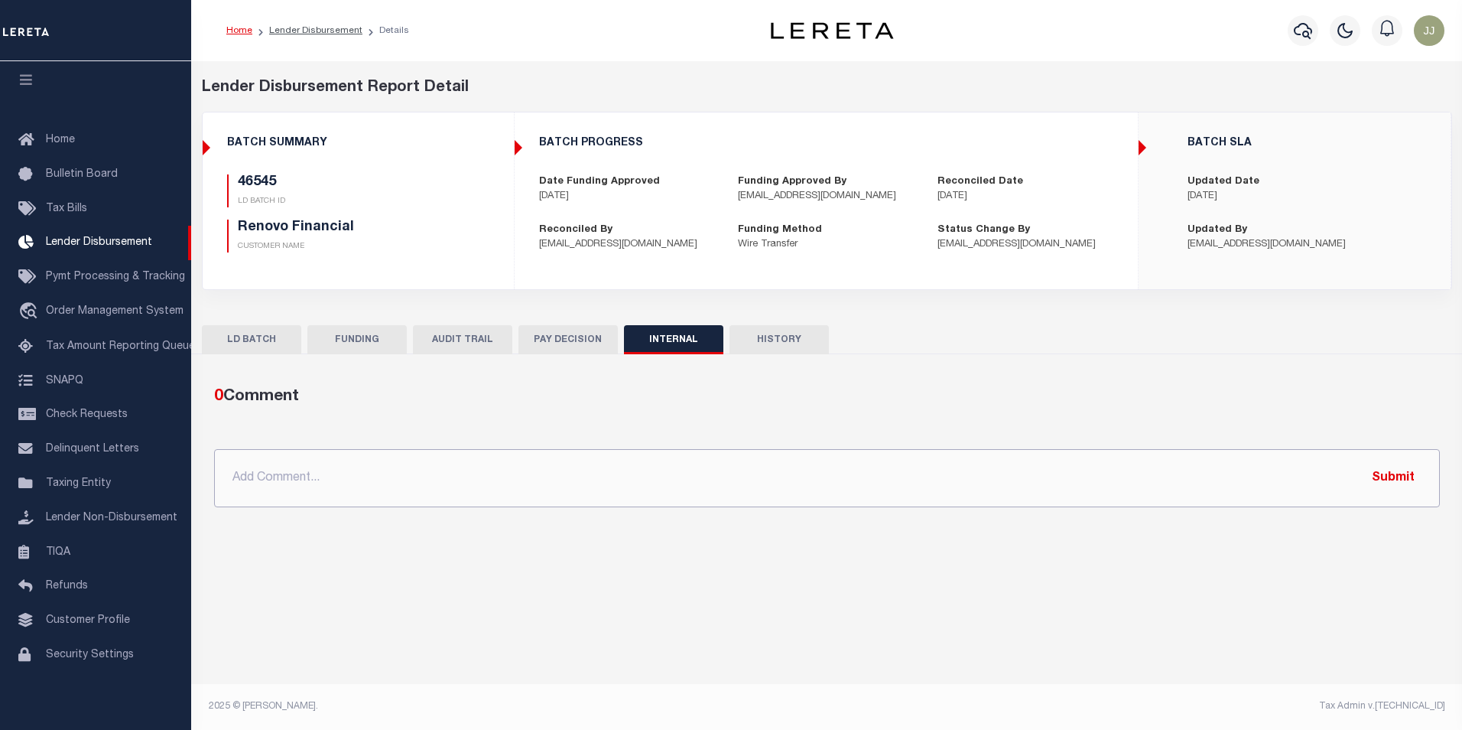
click at [639, 476] on input "text" at bounding box center [827, 478] width 1226 height 58
paste input "OG AMOUNT $603,095.68 46434 - $484,281.53 46504 - $608.50 46514 - $63,881.18 46…"
type input "OG AMOUNT $603,095.68 46434 - $484,281.53 46504 - $608.50 46514 - $63,881.18 46…"
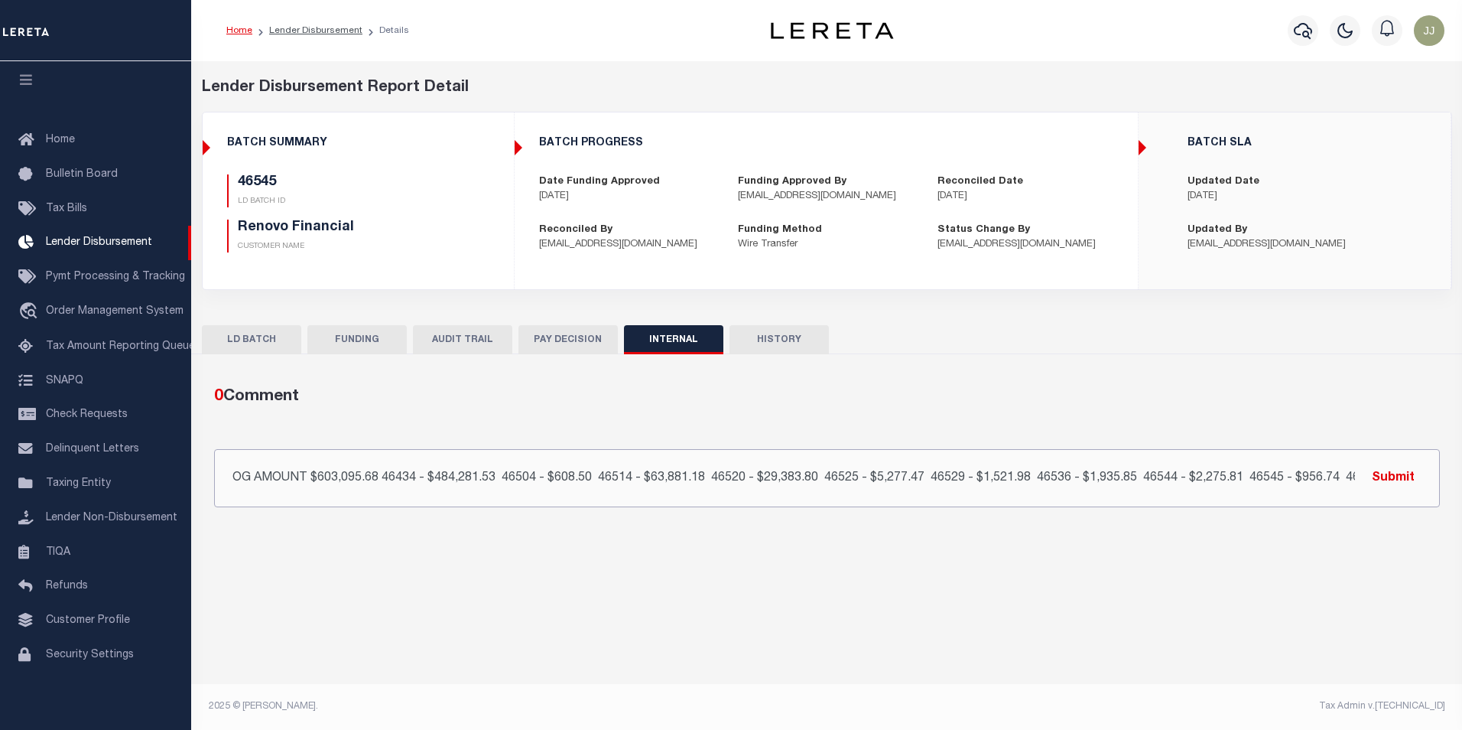
scroll to position [0, 201]
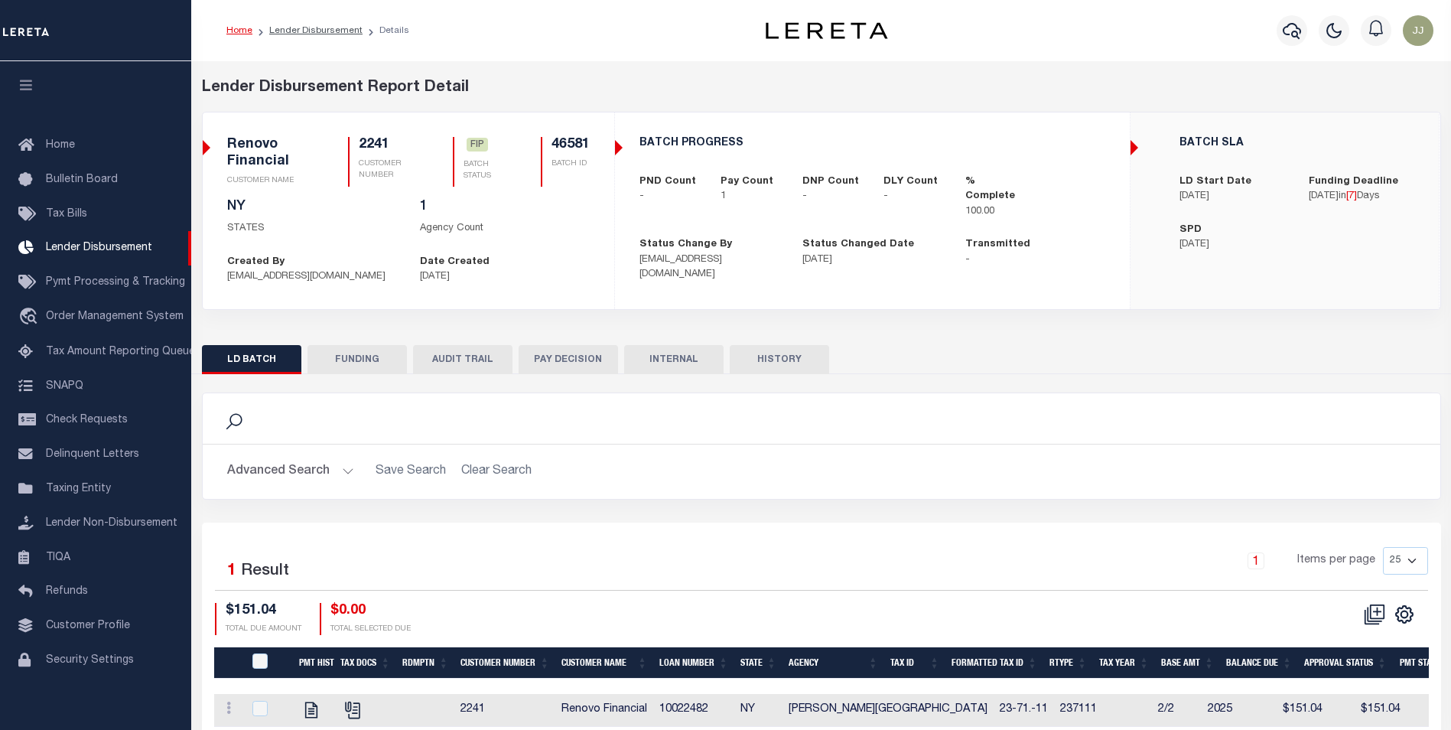
scroll to position [15, 0]
drag, startPoint x: 367, startPoint y: 338, endPoint x: 381, endPoint y: 353, distance: 20.0
click at [372, 341] on div "LD BATCH FUNDING AUDIT TRAIL PAY DECISION INTERNAL HISTORY" at bounding box center [821, 536] width 1262 height 406
click at [381, 353] on button "FUNDING" at bounding box center [356, 359] width 99 height 29
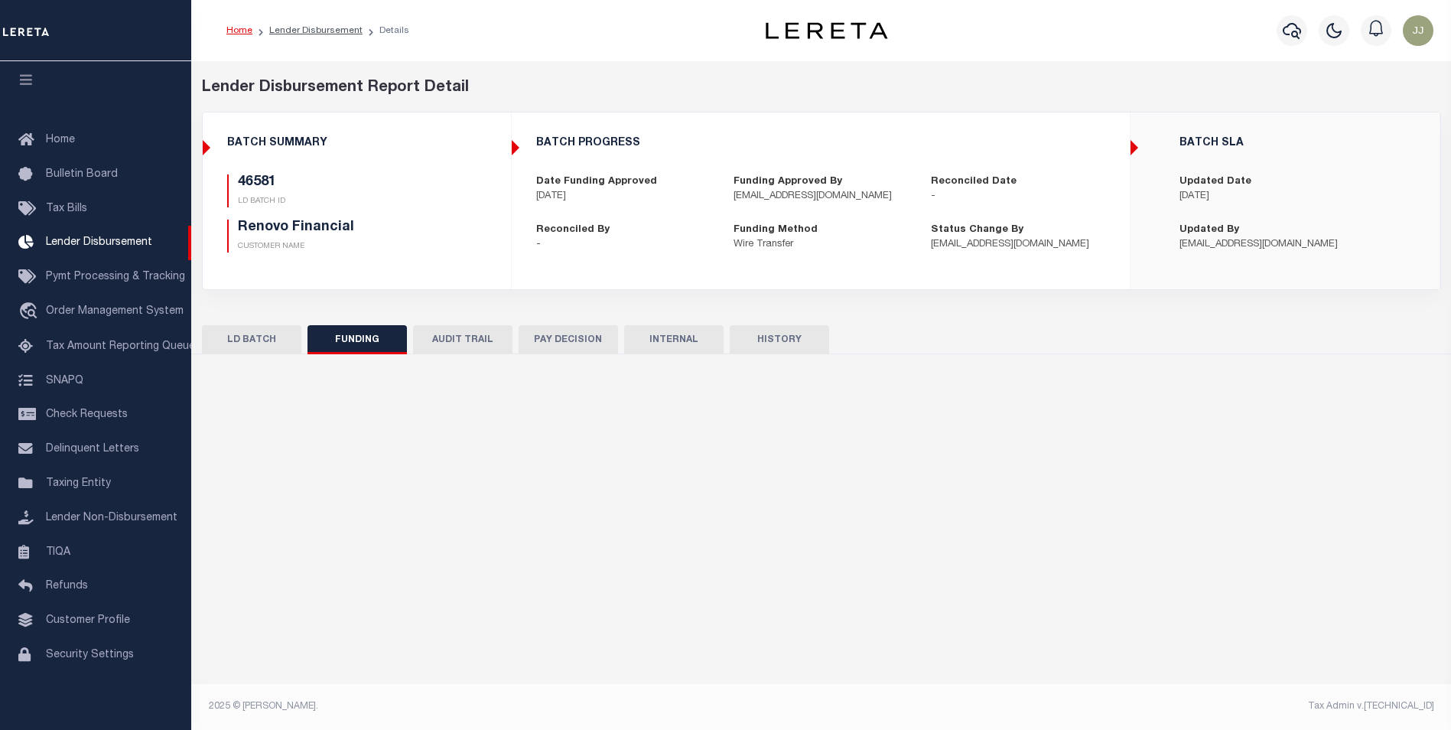
type input "$151.04"
type input "$0"
type input "[DATE]"
select select "100"
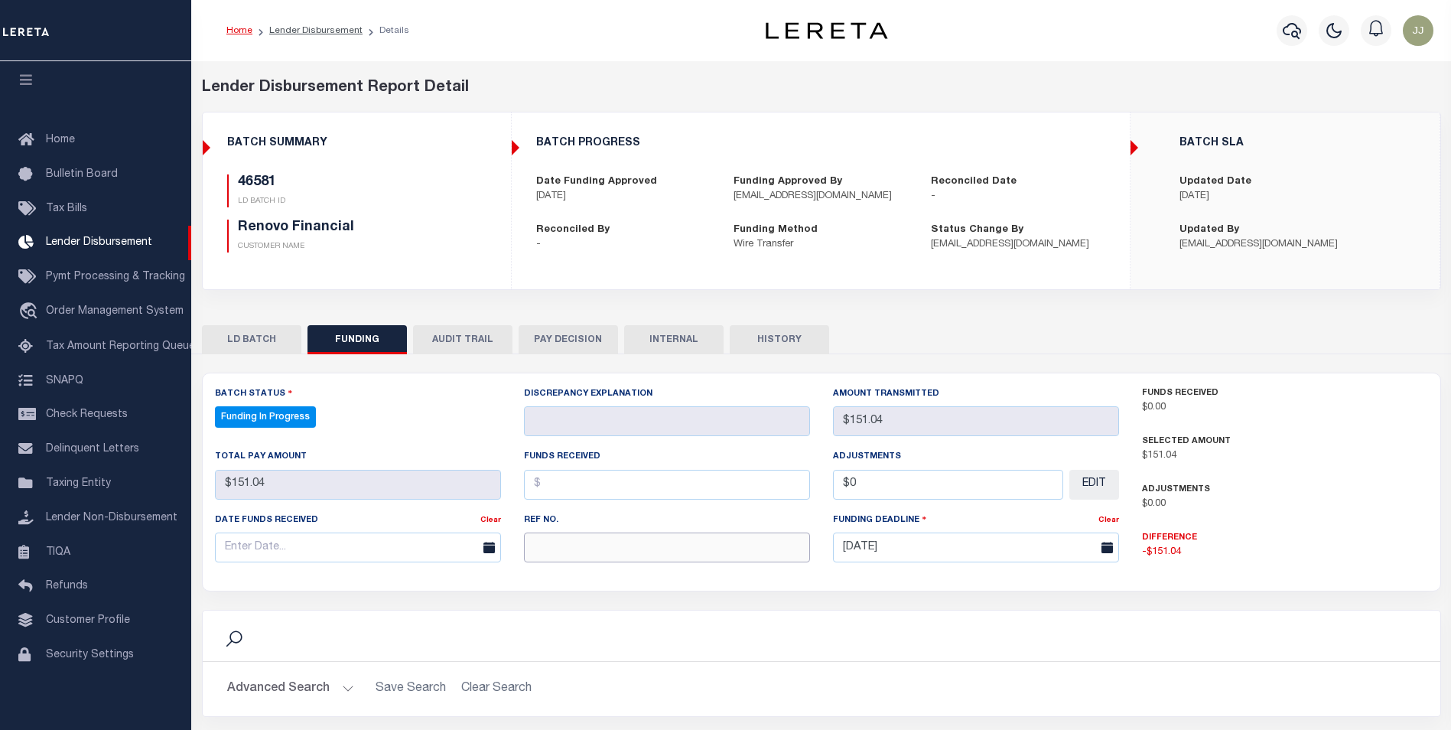
click at [595, 559] on input "text" at bounding box center [667, 547] width 286 height 30
select select "100"
paste input "20251008MMQFMP2700282810081725FT03"
type input "20251008MMQFMP2700282810081725FT03"
click at [297, 549] on input "text" at bounding box center [358, 547] width 286 height 30
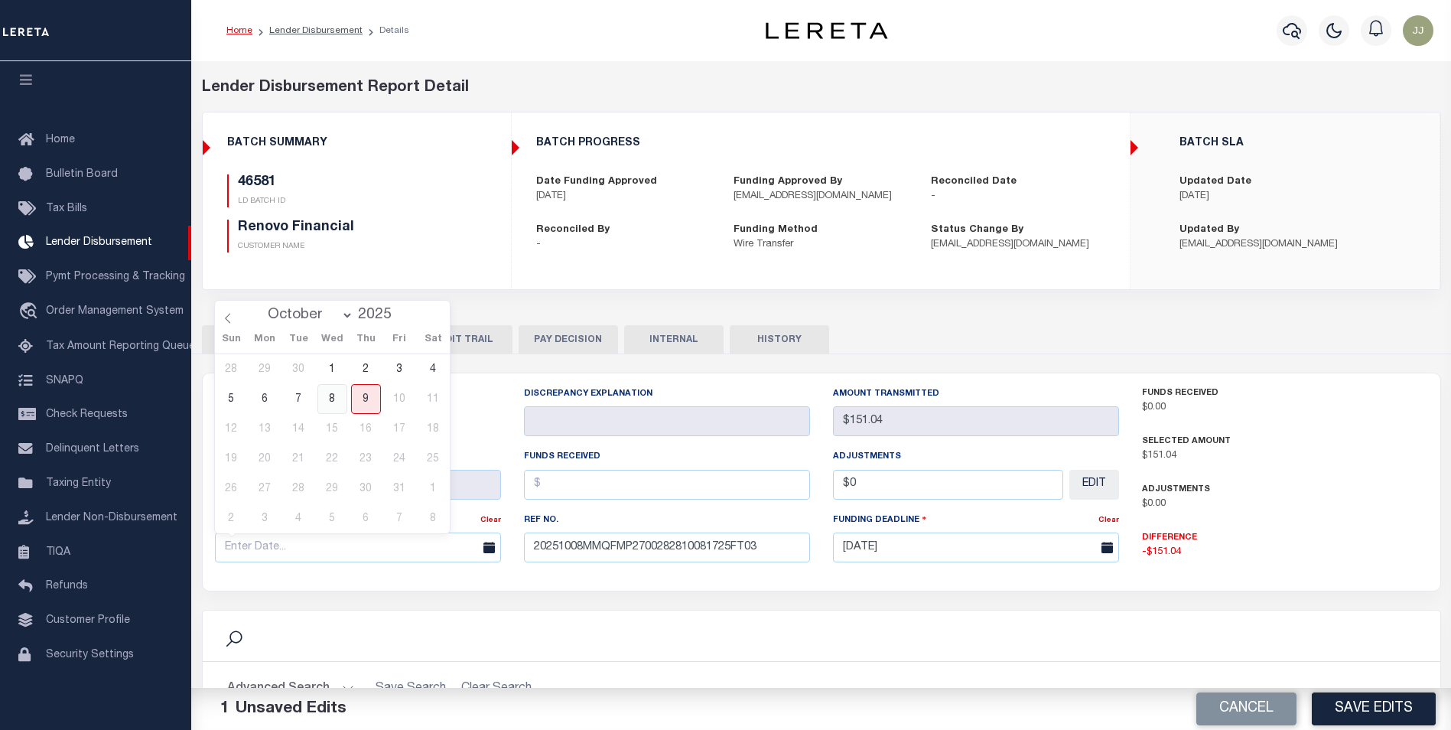
drag, startPoint x: 330, startPoint y: 401, endPoint x: 423, endPoint y: 413, distance: 93.2
click at [332, 401] on span "8" at bounding box center [332, 399] width 30 height 30
type input "[DATE]"
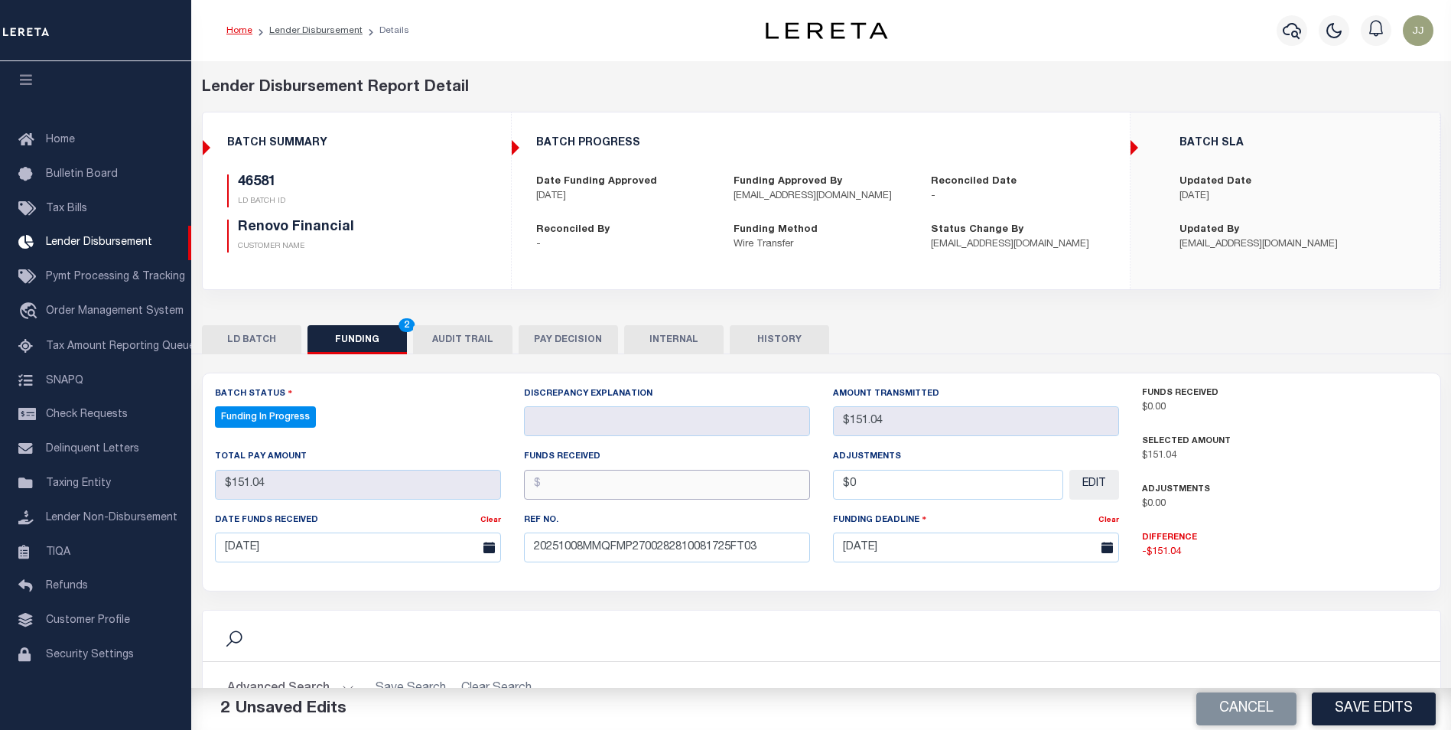
click at [599, 483] on input "text" at bounding box center [667, 485] width 286 height 30
type input "$151.04"
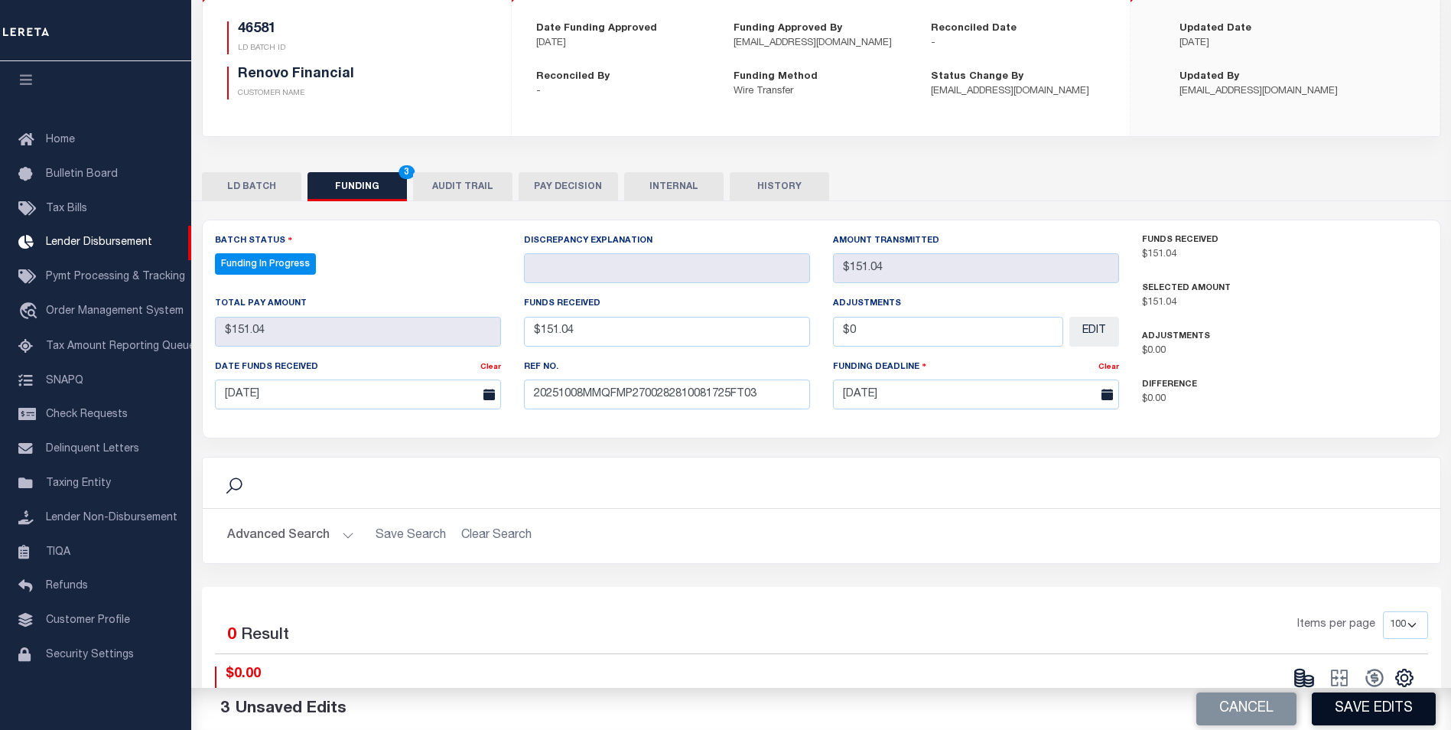
type input "$0.00"
click at [1376, 704] on button "Save Edits" at bounding box center [1374, 708] width 124 height 33
type input "$151.04"
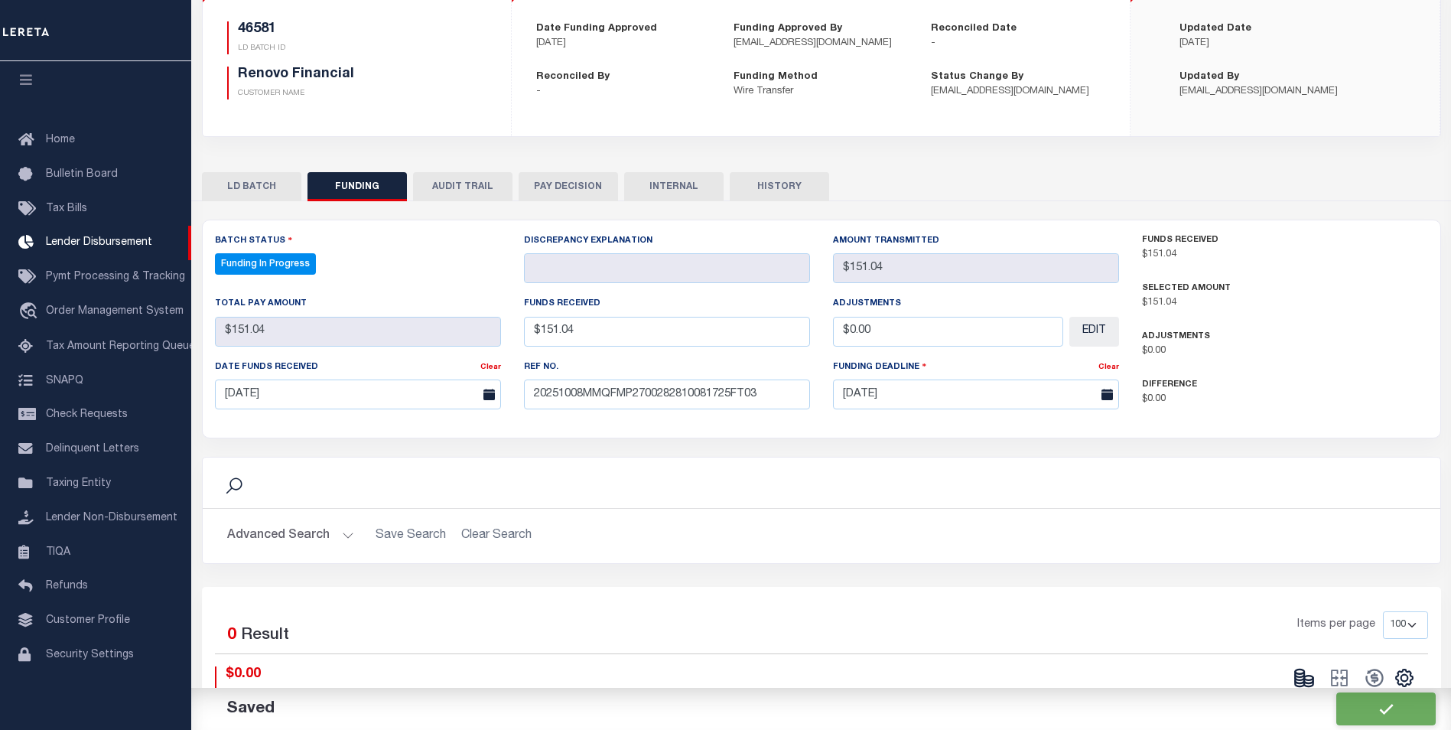
type input "$0"
select select "100"
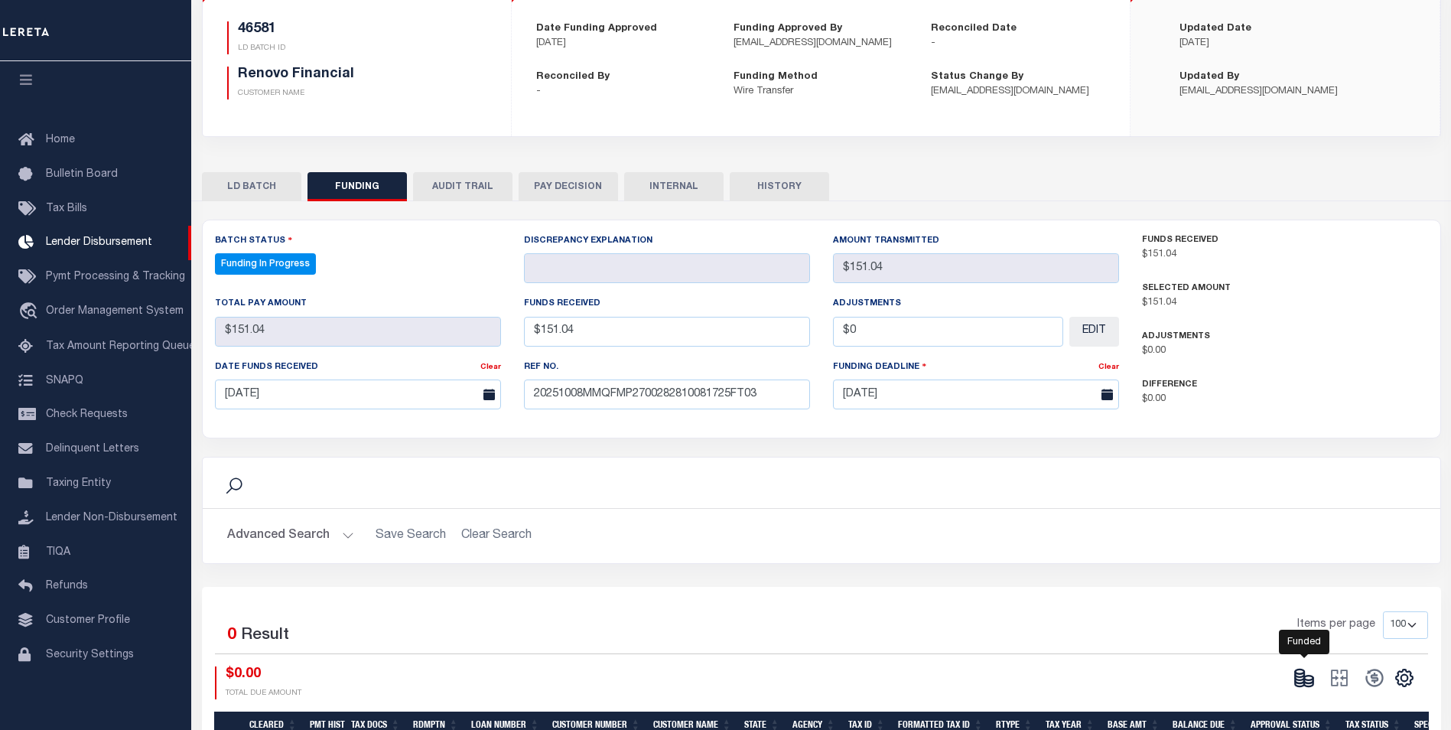
click at [1310, 673] on icon at bounding box center [1303, 677] width 21 height 21
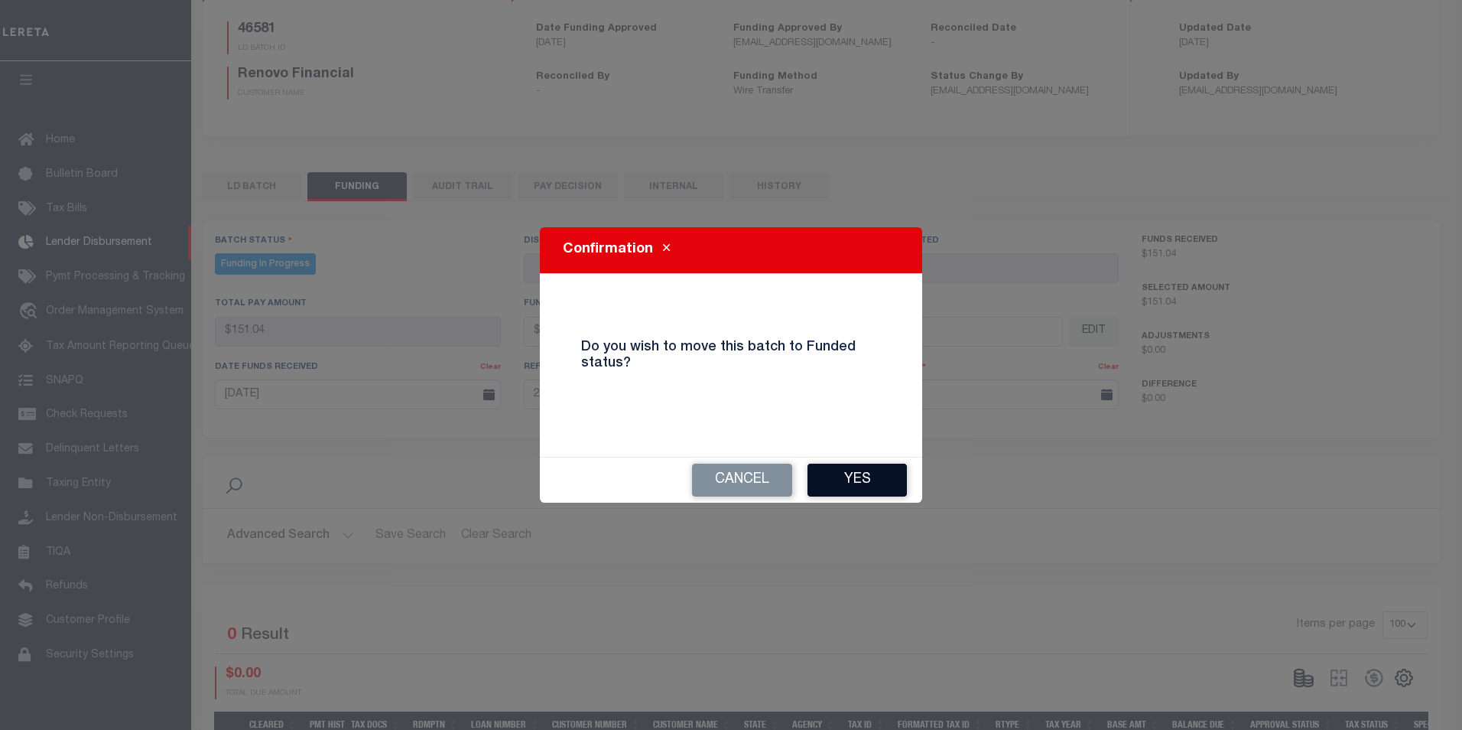
click at [838, 476] on button "Yes" at bounding box center [857, 479] width 99 height 33
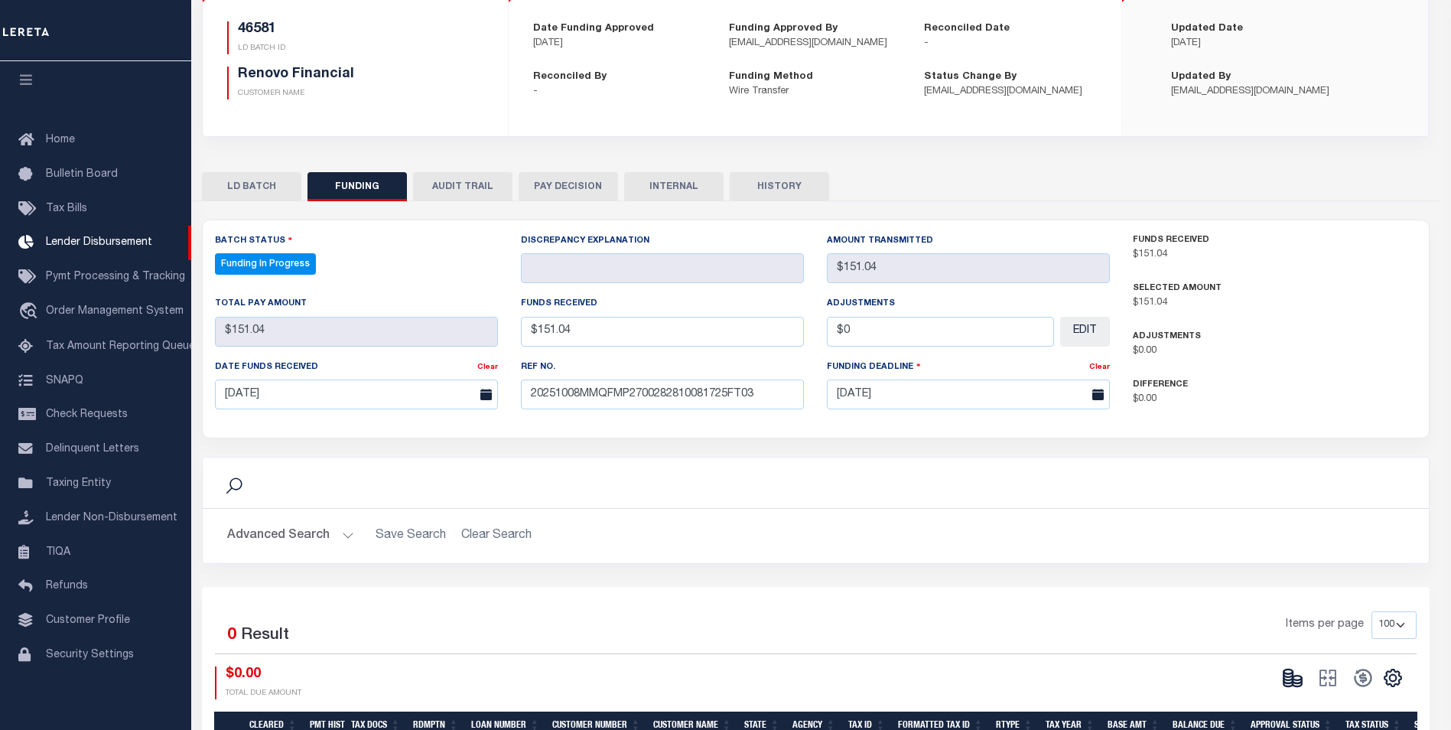
type input "$151.04"
type input "$0"
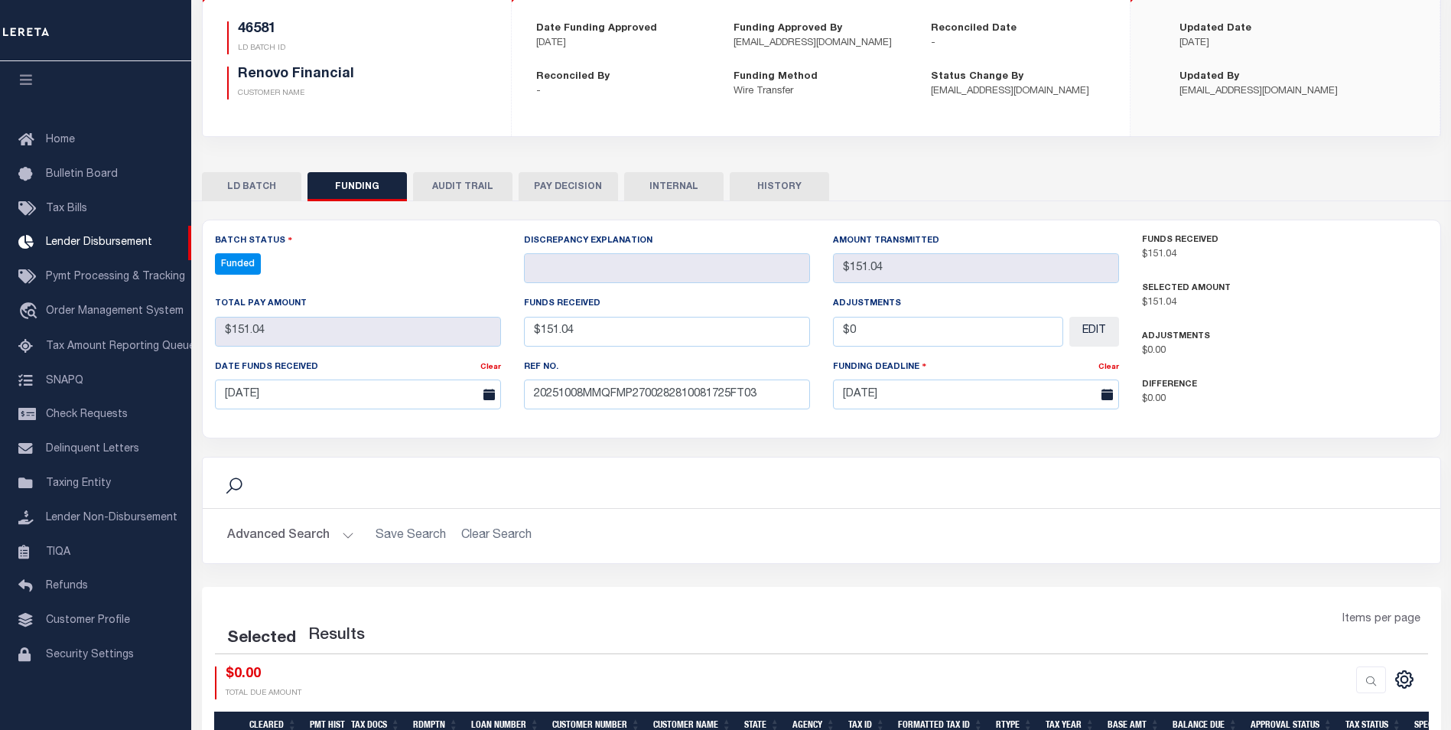
select select "100"
click at [1378, 683] on icon at bounding box center [1374, 677] width 21 height 21
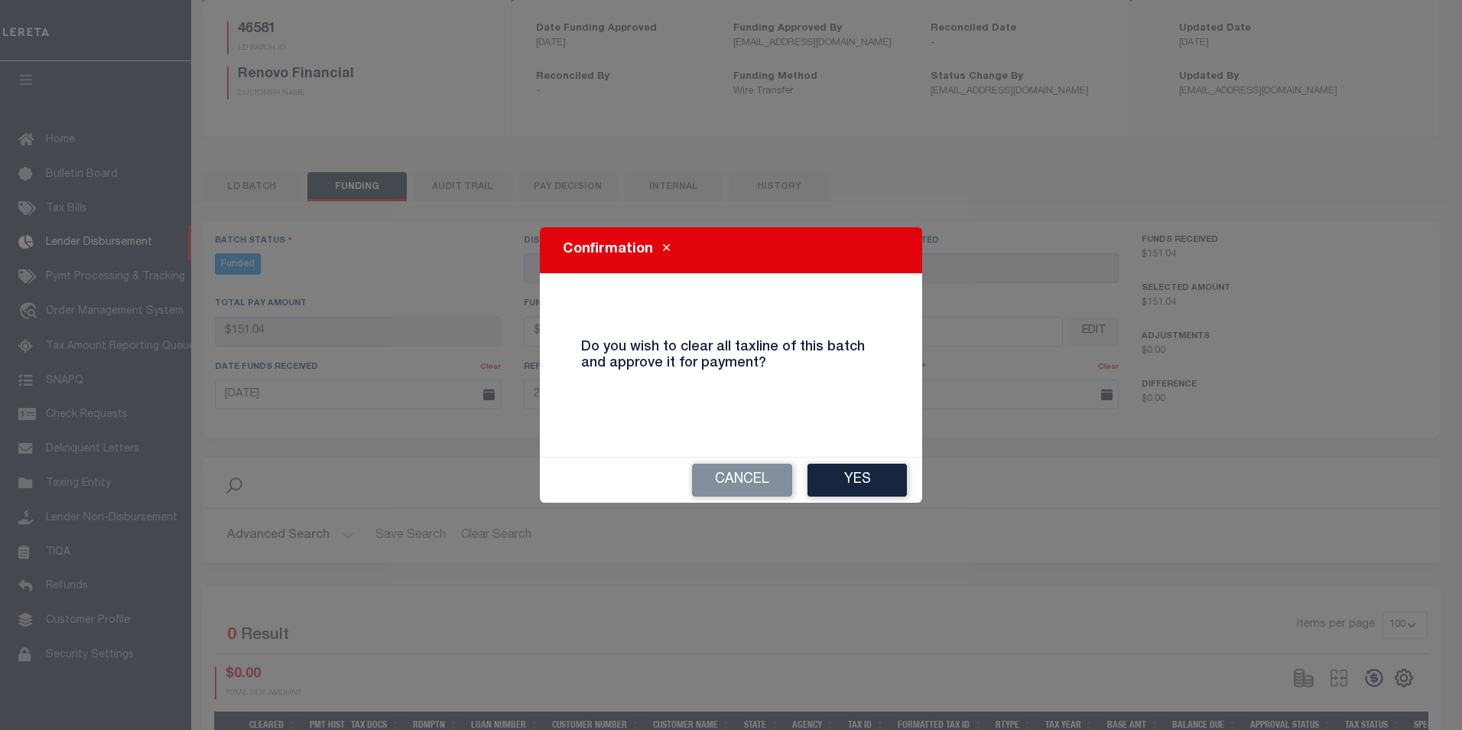
click at [889, 488] on button "Yes" at bounding box center [857, 479] width 99 height 33
type input "$151.04"
type input "$0"
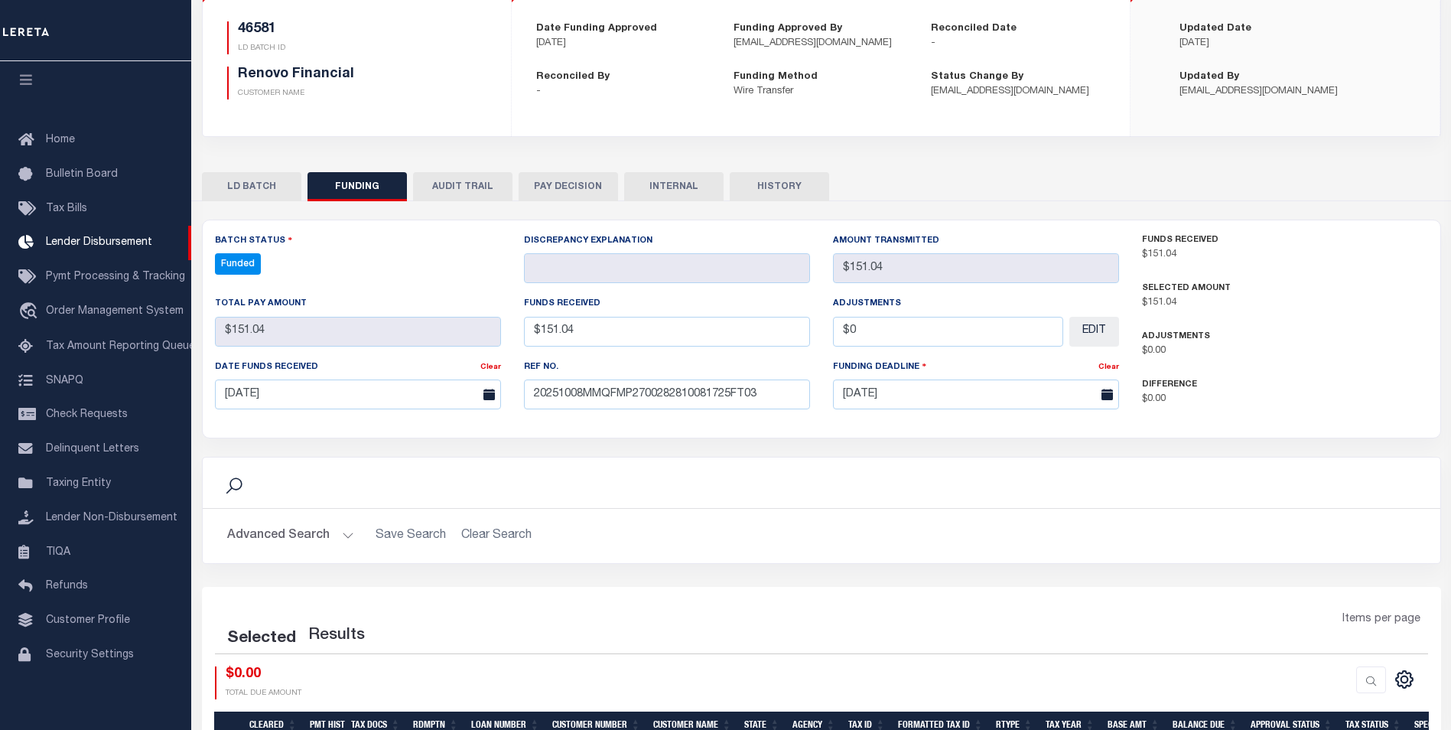
select select "100"
click at [1342, 681] on icon "" at bounding box center [1339, 677] width 17 height 17
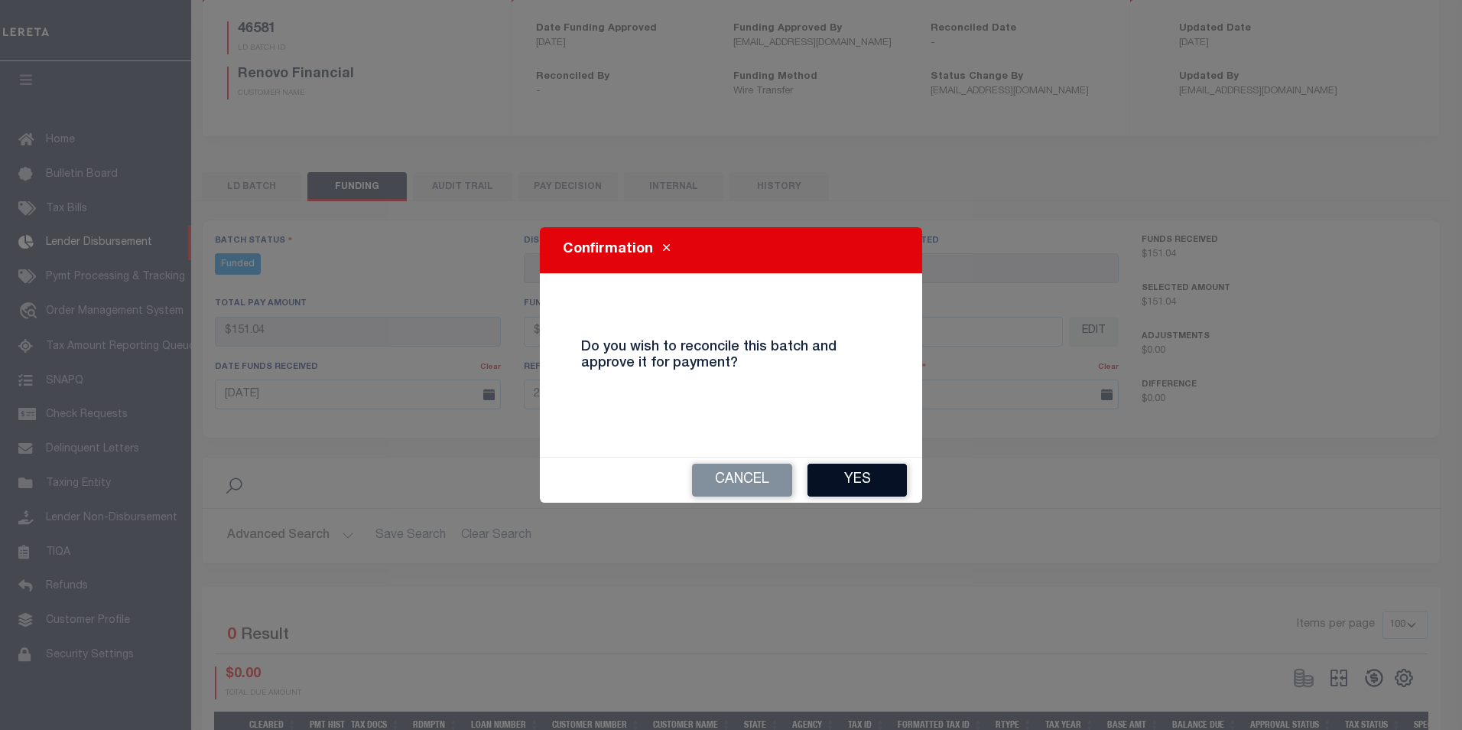
click at [860, 476] on button "Yes" at bounding box center [857, 479] width 99 height 33
type input "$151.04"
type input "$0"
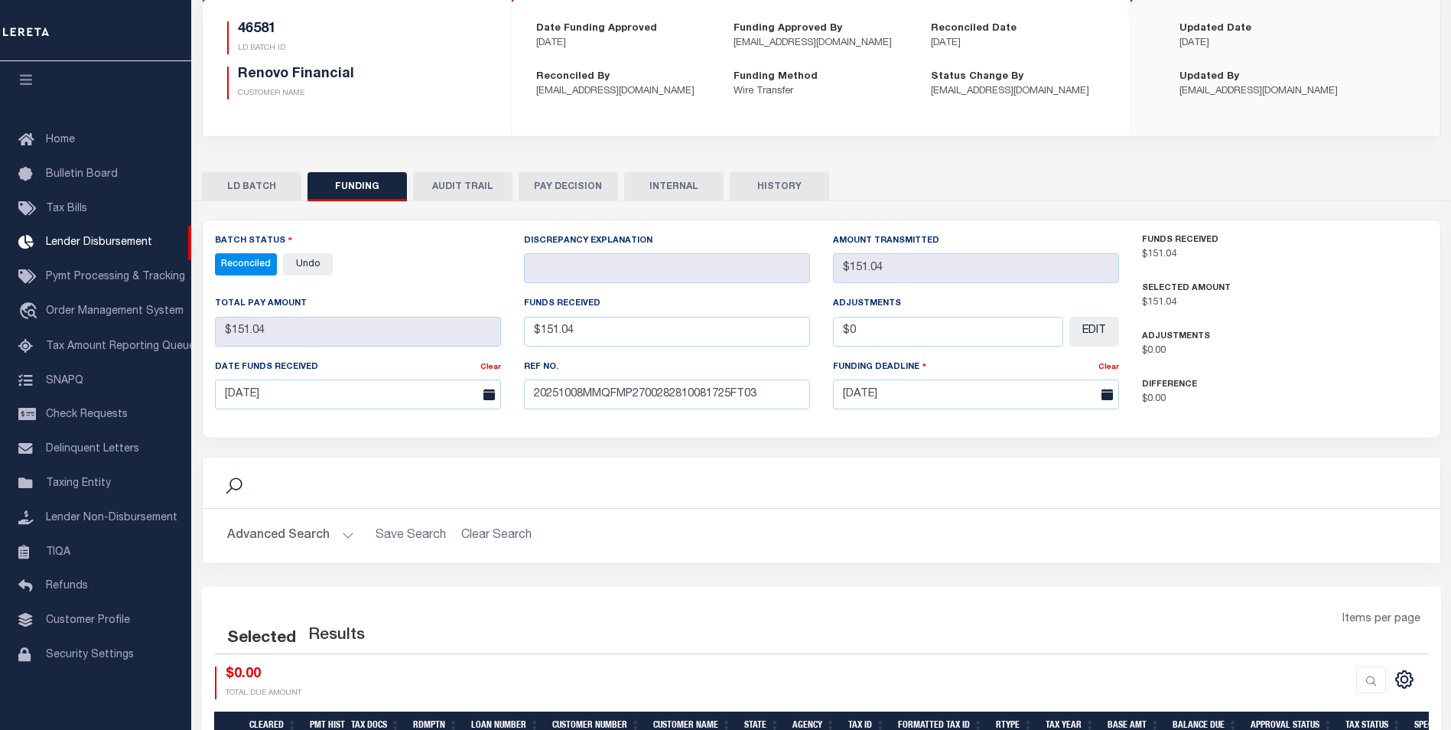
select select "100"
drag, startPoint x: 672, startPoint y: 180, endPoint x: 730, endPoint y: 144, distance: 68.3
click at [672, 179] on button "INTERNAL" at bounding box center [673, 186] width 99 height 29
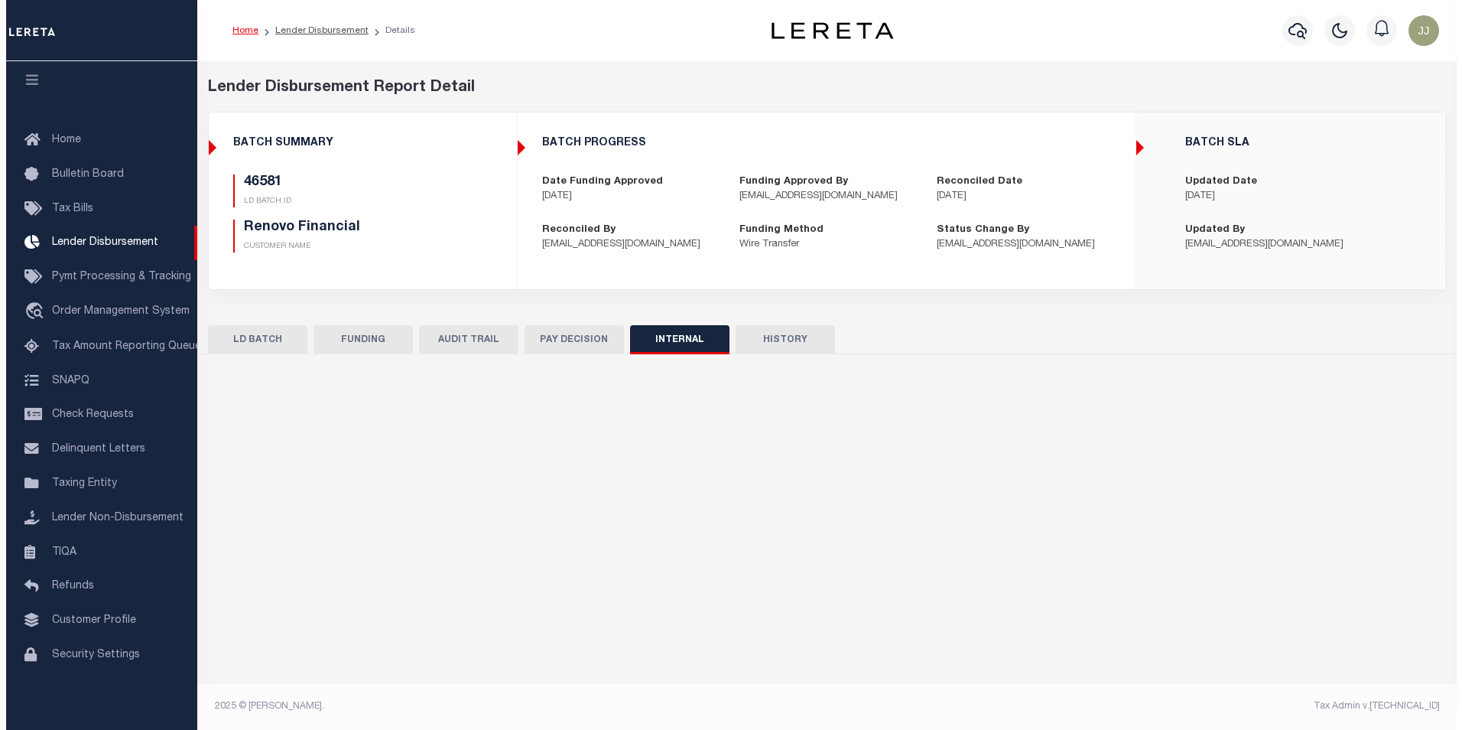
scroll to position [0, 0]
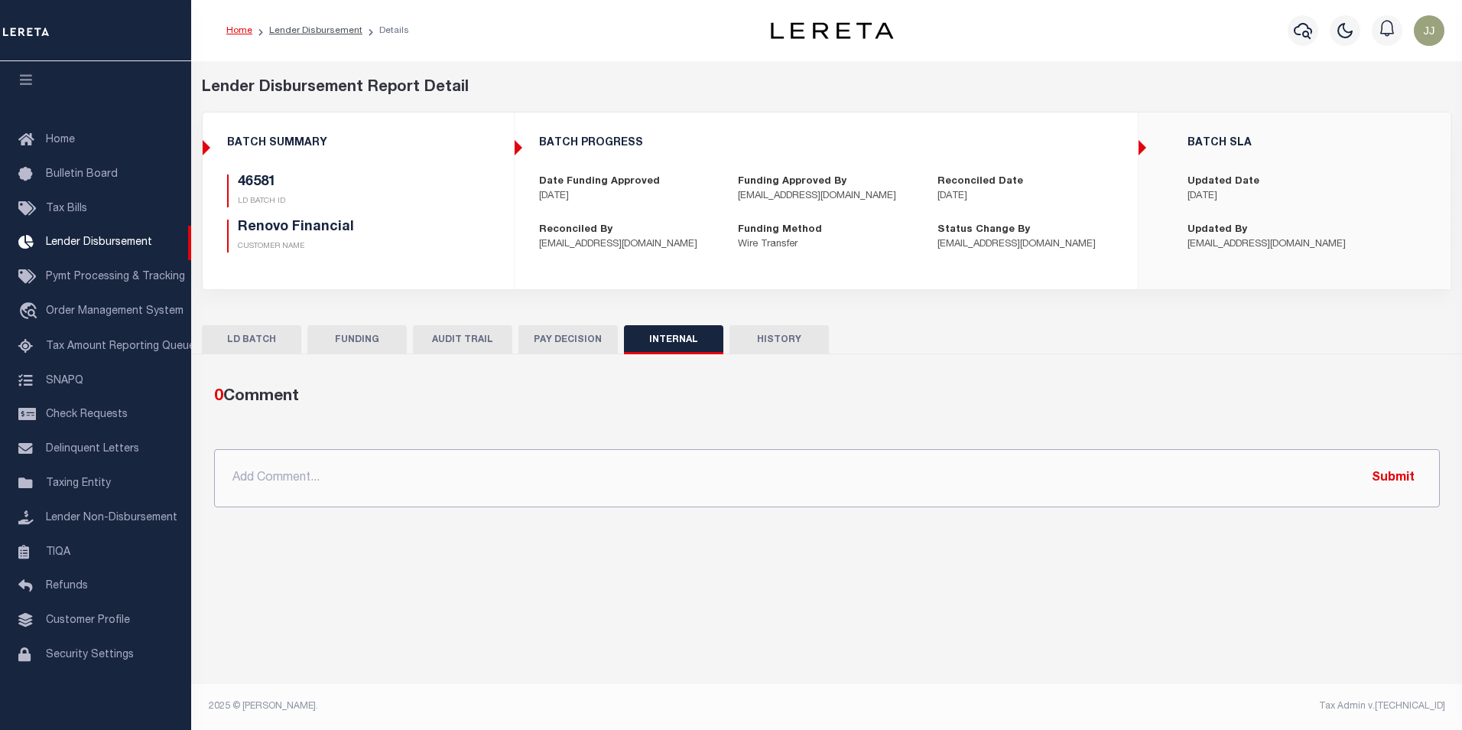
click at [578, 480] on input "text" at bounding box center [827, 478] width 1226 height 58
paste input "OG AMOUNT $603,095.68 46434 - $484,281.53 46504 - $608.50 46514 - $63,881.18 46…"
type input "OG AMOUNT $603,095.68 46434 - $484,281.53 46504 - $608.50 46514 - $63,881.18 46…"
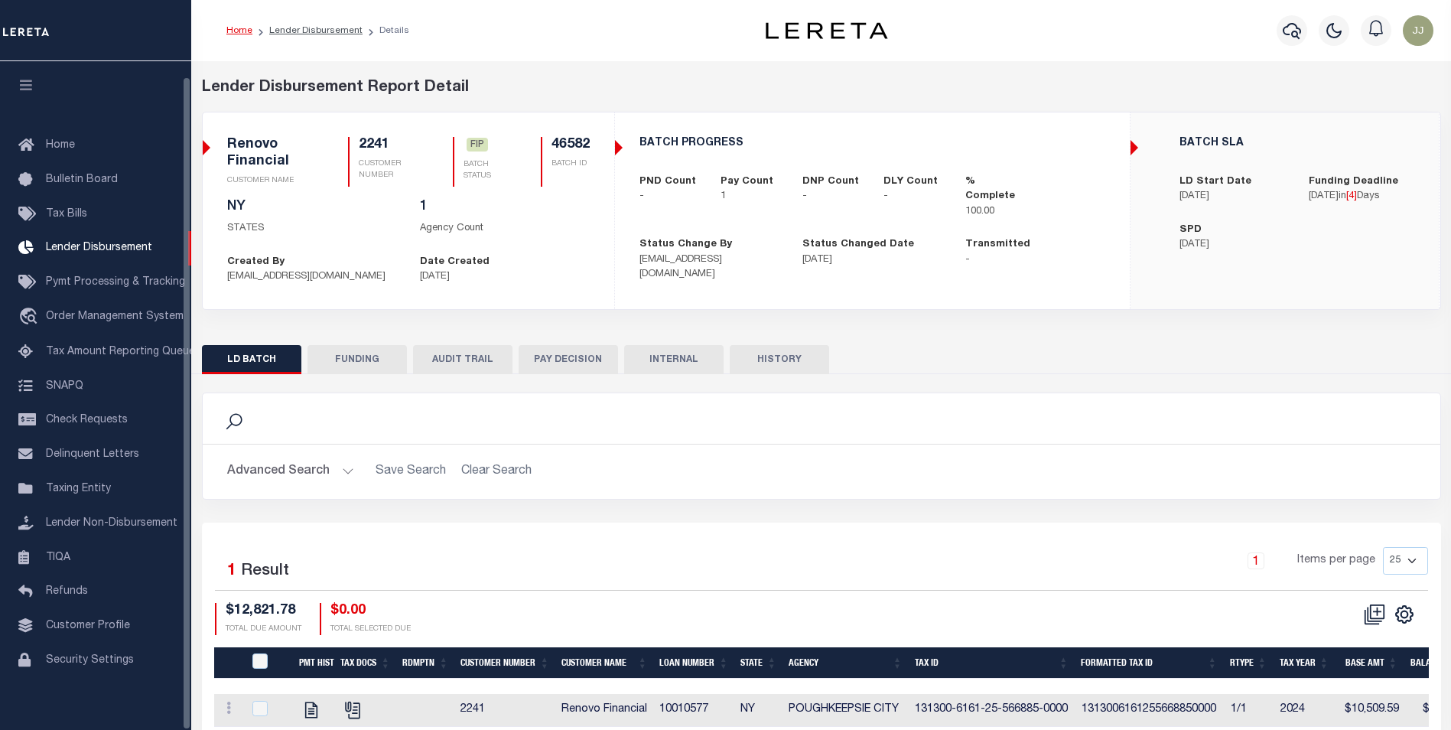
scroll to position [15, 0]
drag, startPoint x: 333, startPoint y: 359, endPoint x: 552, endPoint y: 541, distance: 285.0
click at [334, 358] on button "FUNDING" at bounding box center [356, 359] width 99 height 29
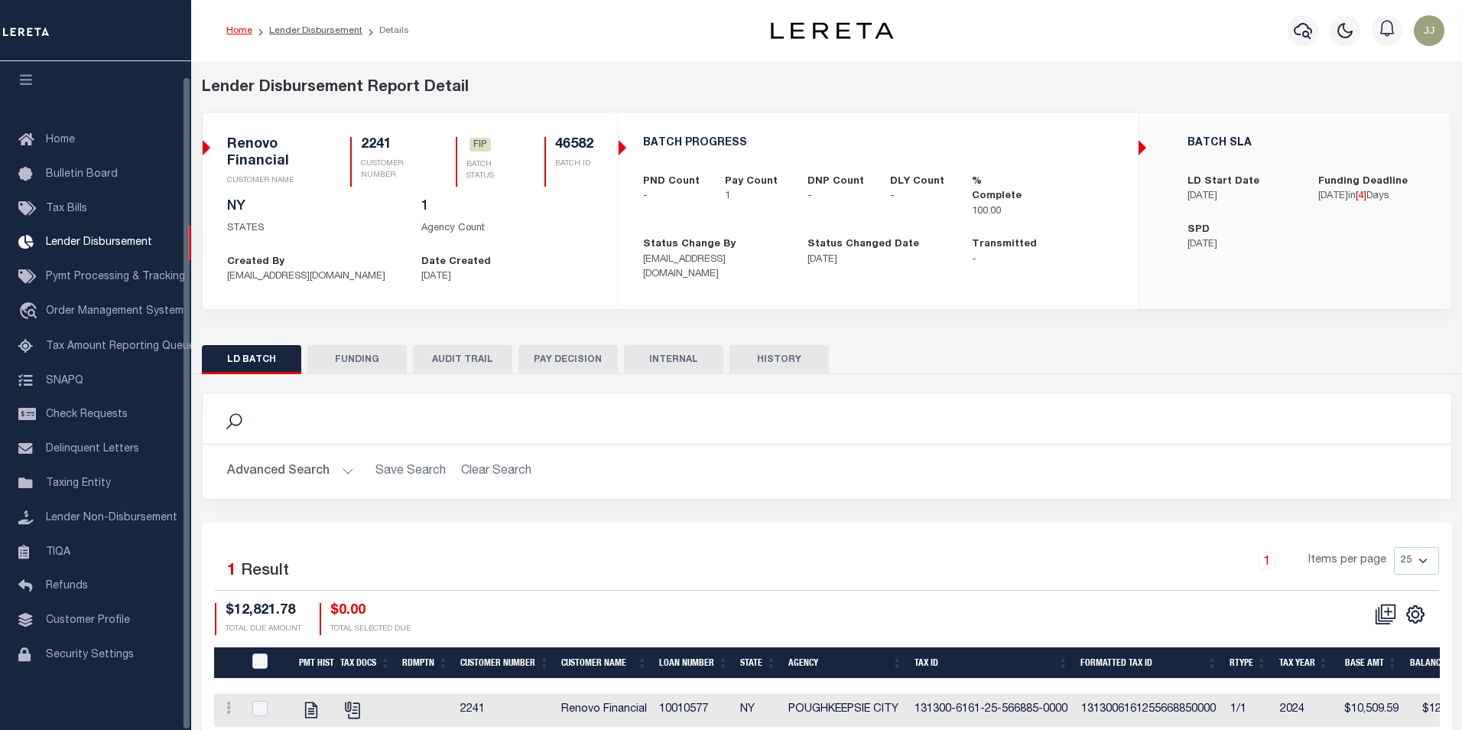
type input "$12,821.78"
type input "$0"
type input "[DATE]"
select select "100"
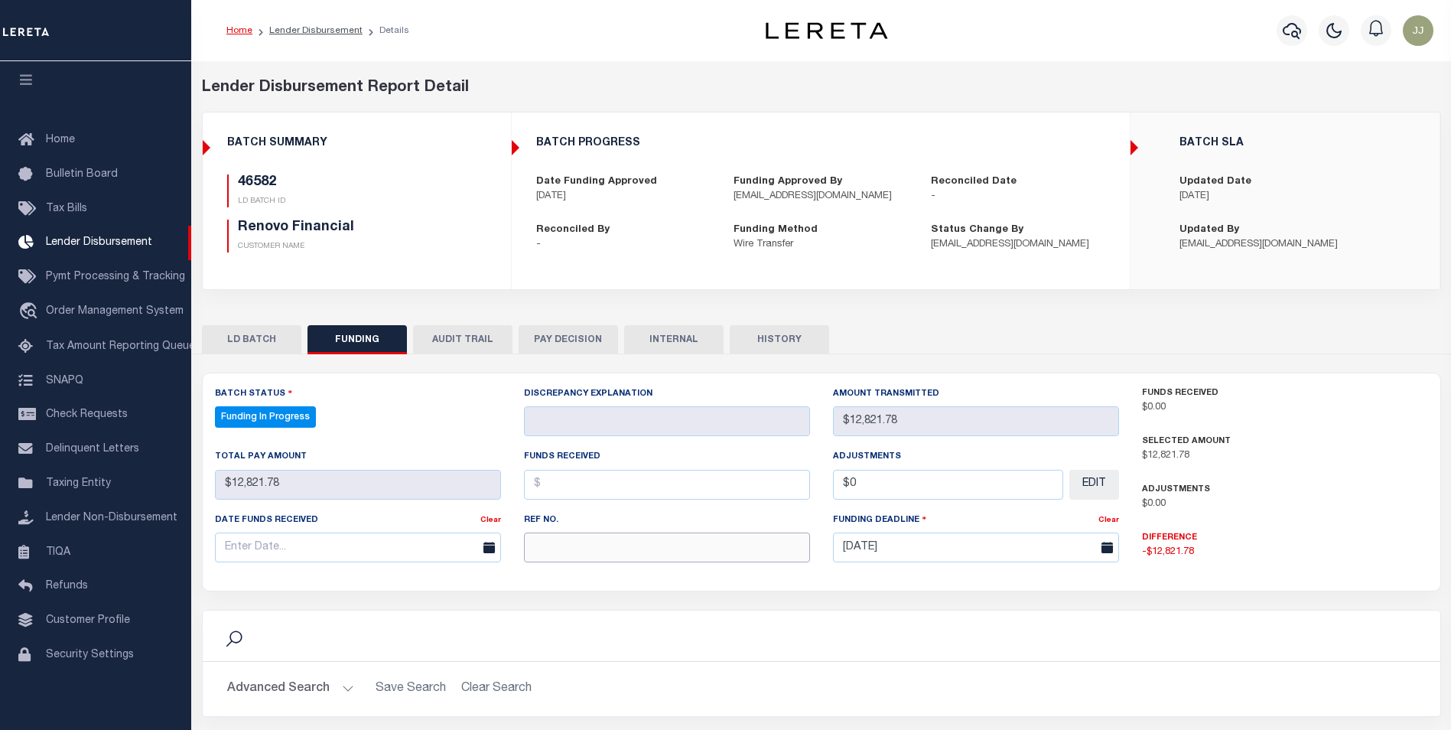
select select "100"
click at [569, 550] on input "text" at bounding box center [667, 547] width 286 height 30
paste input "20251008MMQFMP2700282810081725FT03"
type input "20251008MMQFMP2700282810081725FT03"
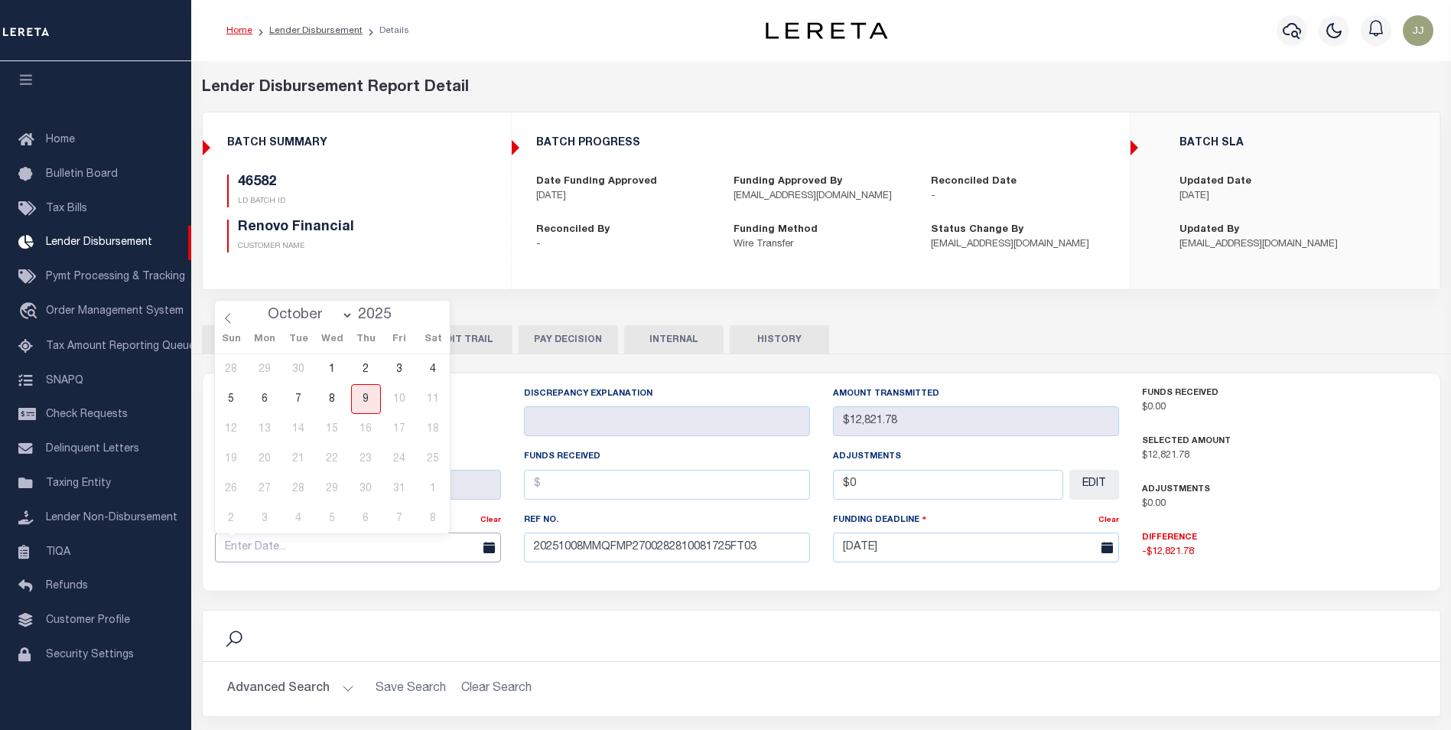
click at [298, 550] on input "text" at bounding box center [358, 547] width 286 height 30
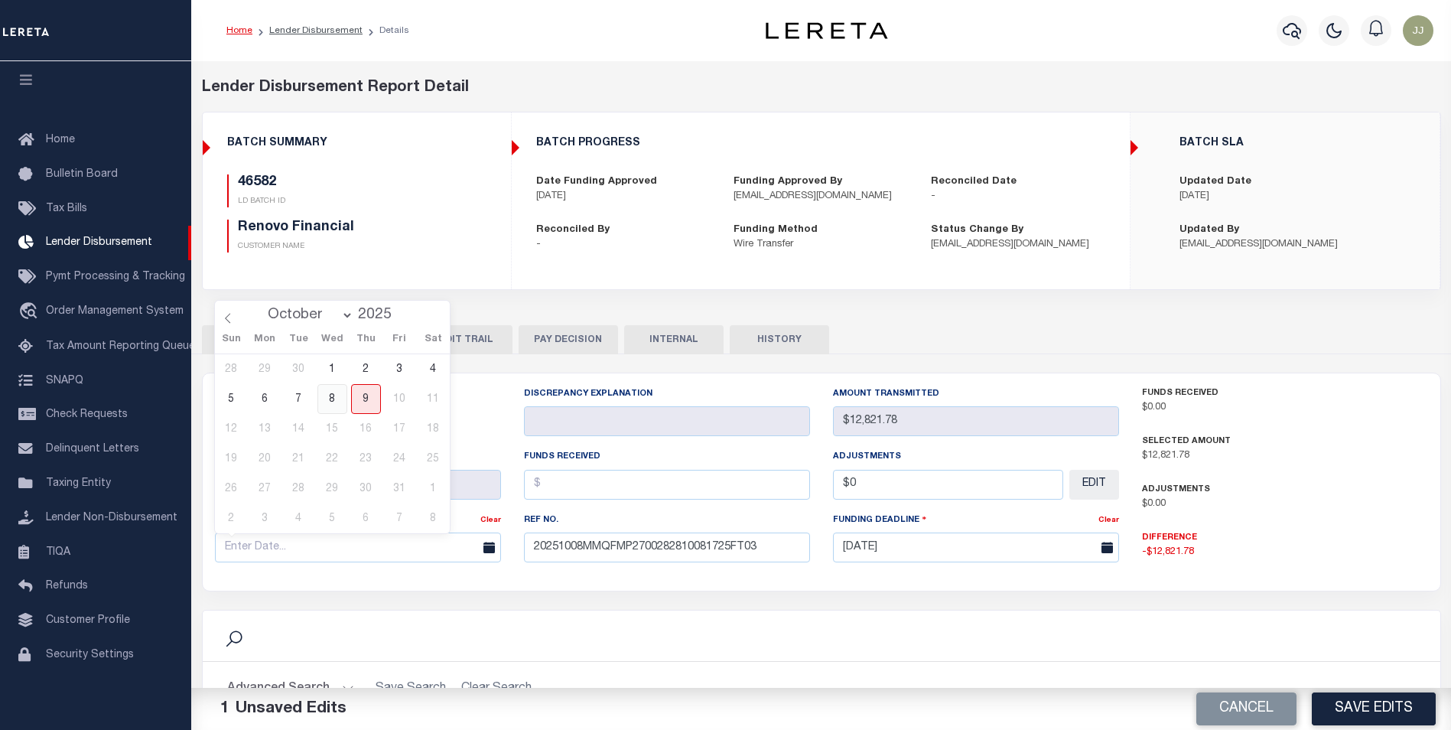
click at [330, 388] on span "8" at bounding box center [332, 399] width 30 height 30
type input "[DATE]"
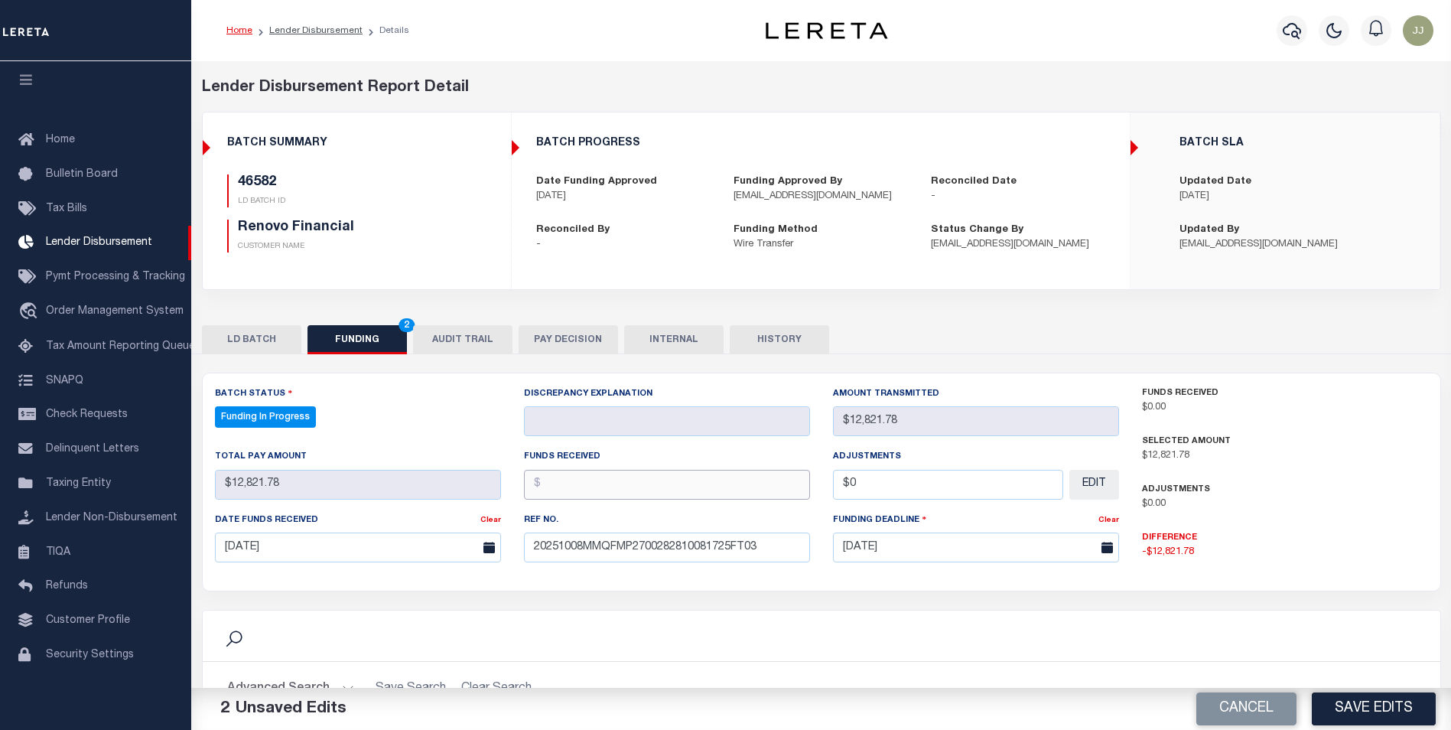
click at [645, 479] on input "text" at bounding box center [667, 485] width 286 height 30
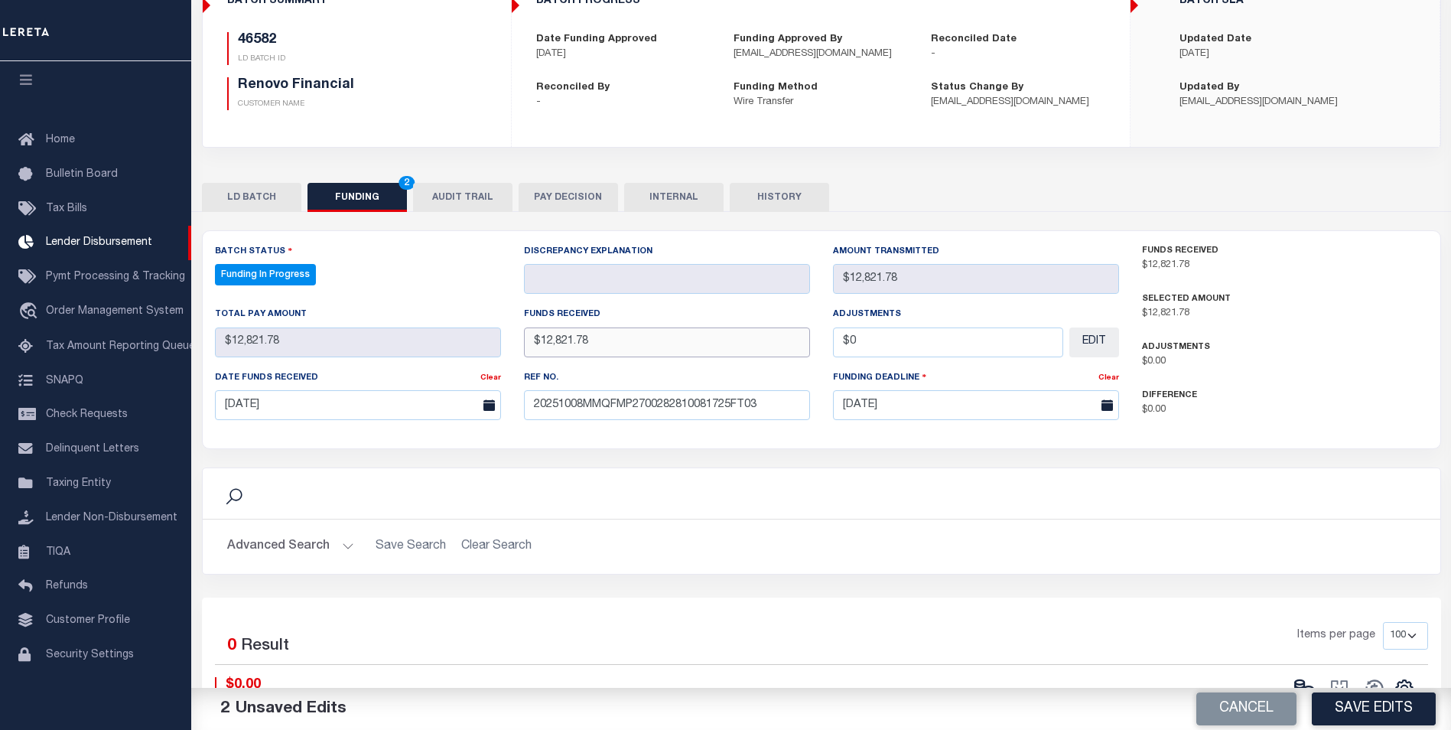
scroll to position [229, 0]
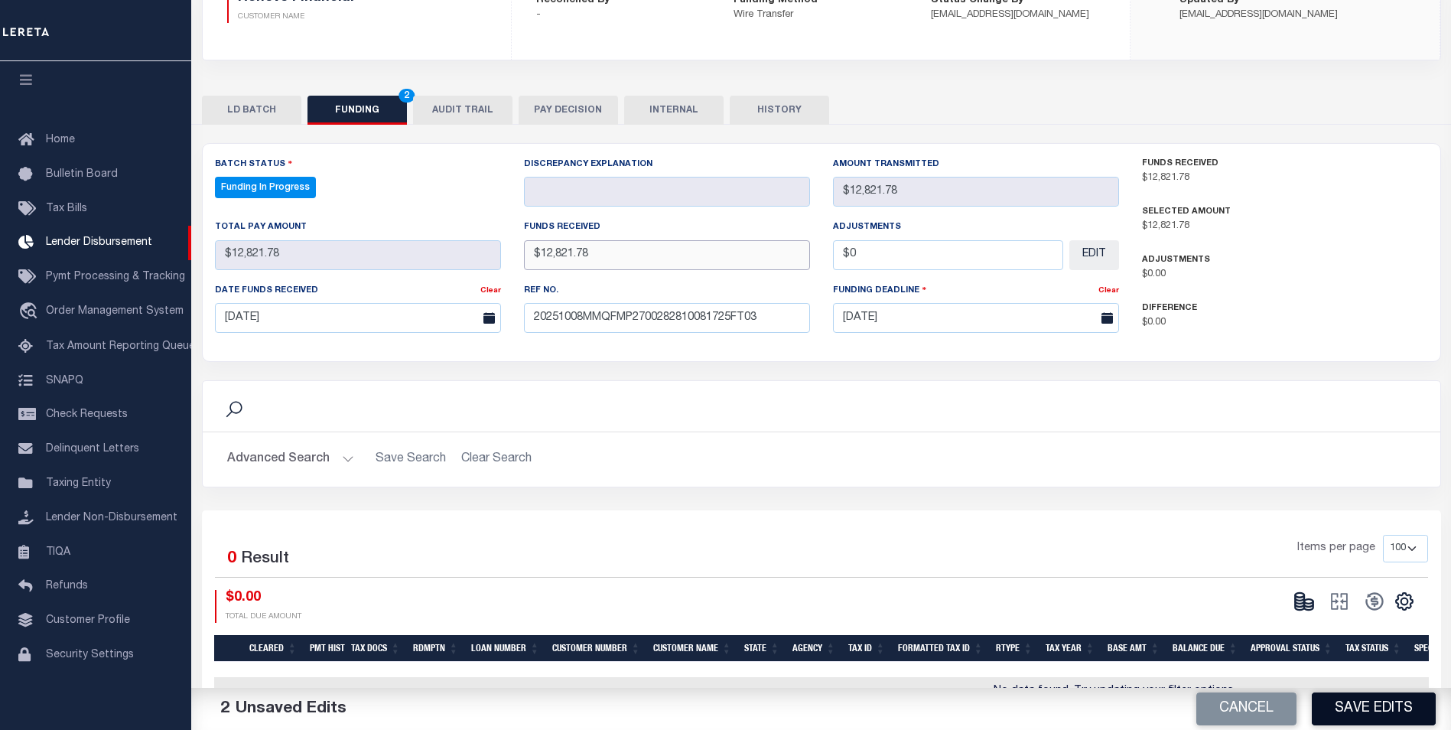
type input "$12,821.78"
drag, startPoint x: 1375, startPoint y: 710, endPoint x: 1343, endPoint y: 687, distance: 39.9
click at [1375, 711] on button "Save Edits" at bounding box center [1374, 708] width 124 height 33
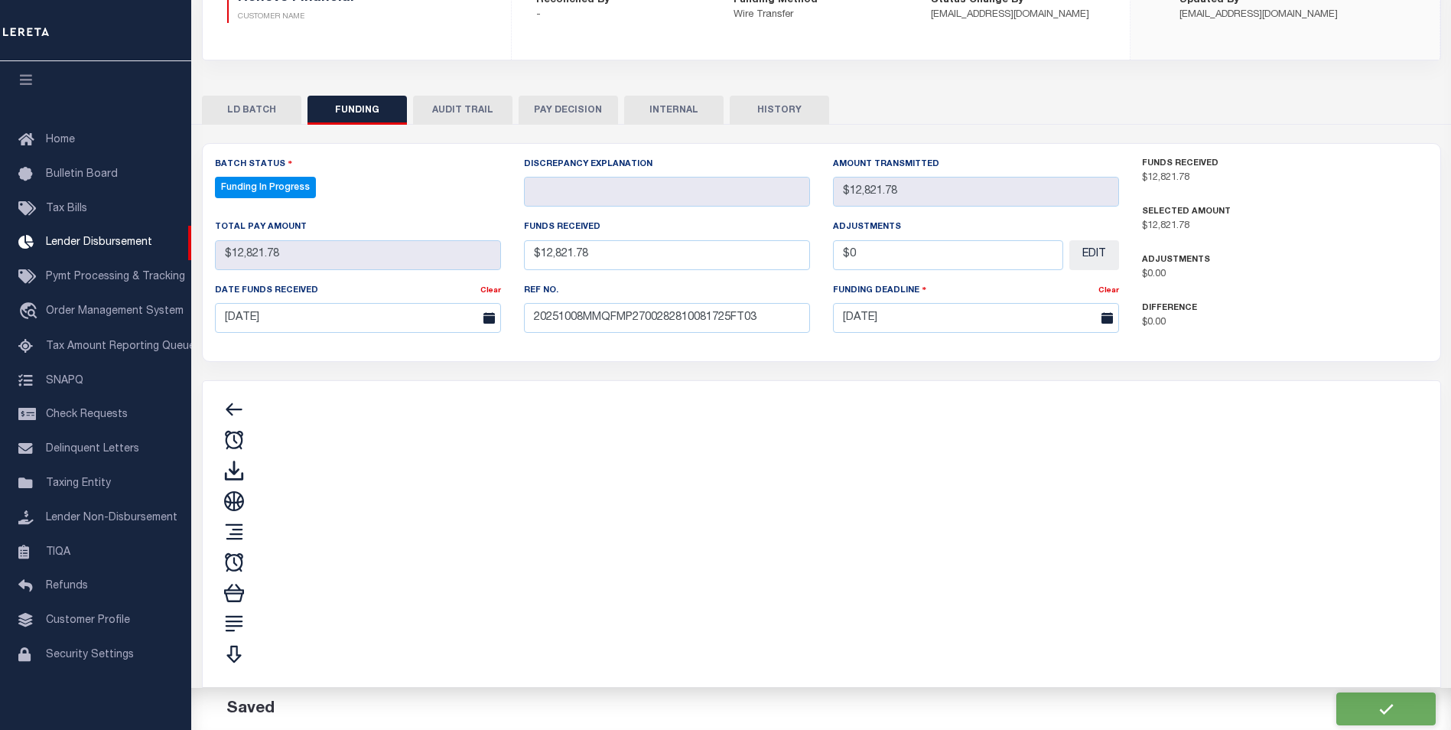
type input "$12,821.78"
type input "$0"
